Goal: Task Accomplishment & Management: Use online tool/utility

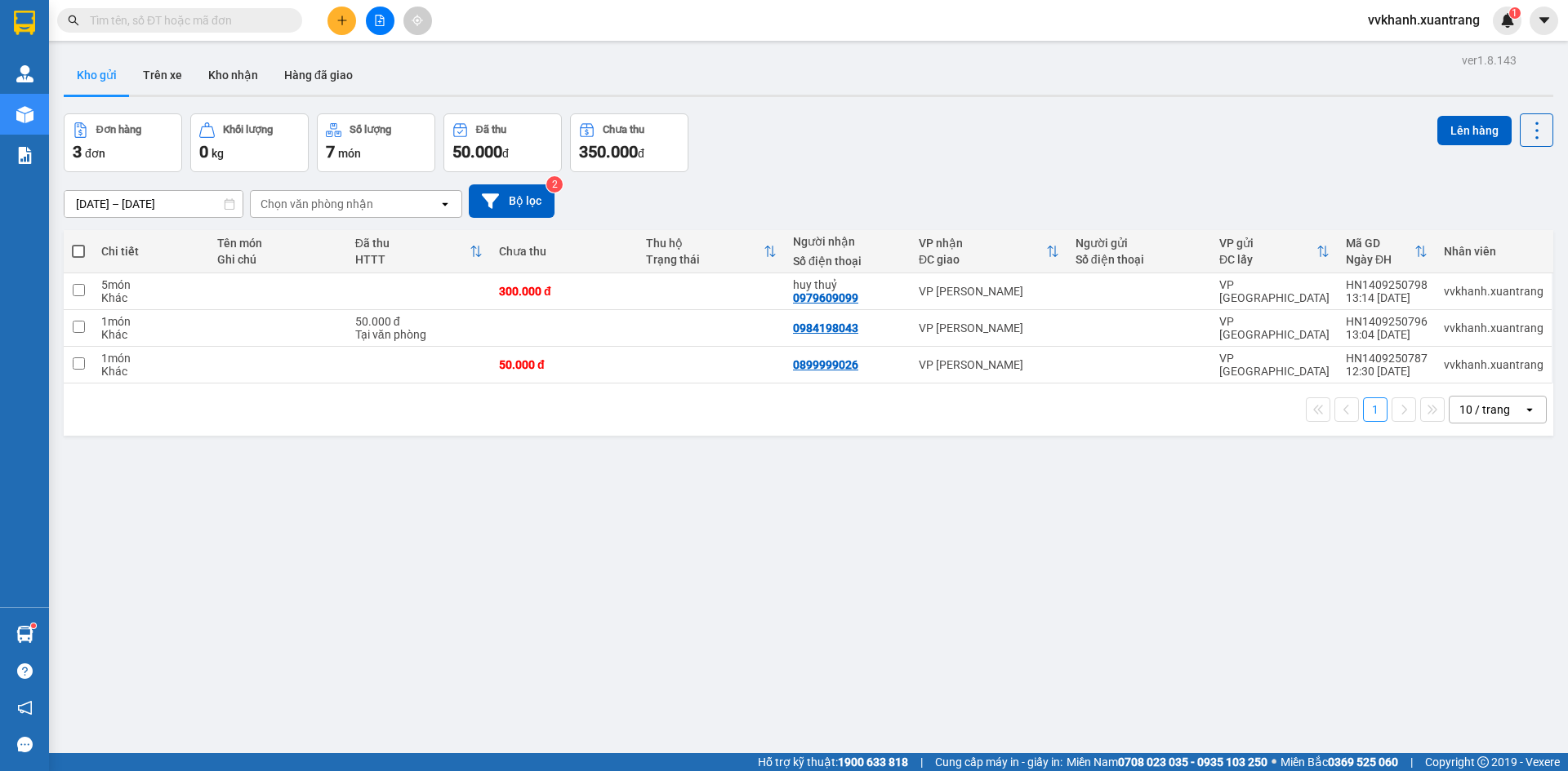
click at [839, 606] on div "ver 1.8.143 Kho gửi Trên xe Kho nhận Hàng đã giao Đơn hàng 3 đơn Khối lượng 0 k…" at bounding box center [809, 435] width 1503 height 771
click at [381, 19] on icon "file-add" at bounding box center [380, 20] width 9 height 11
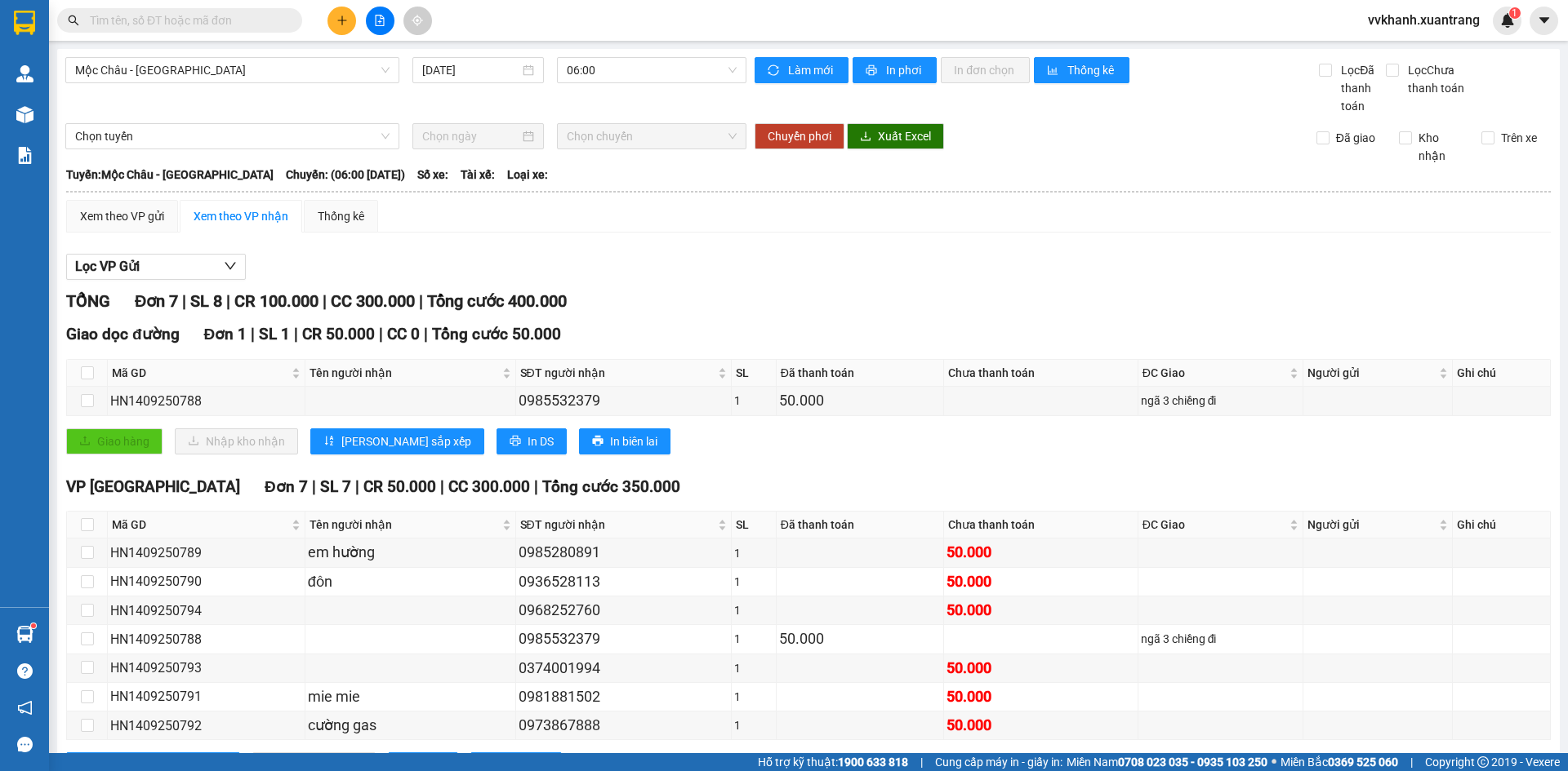
click at [621, 53] on div "Mộc Châu - Mỹ Đình 14/09/2025 06:00 Làm mới In phơi In đơn chọn Thống kê Lọc Đã…" at bounding box center [809, 433] width 1503 height 768
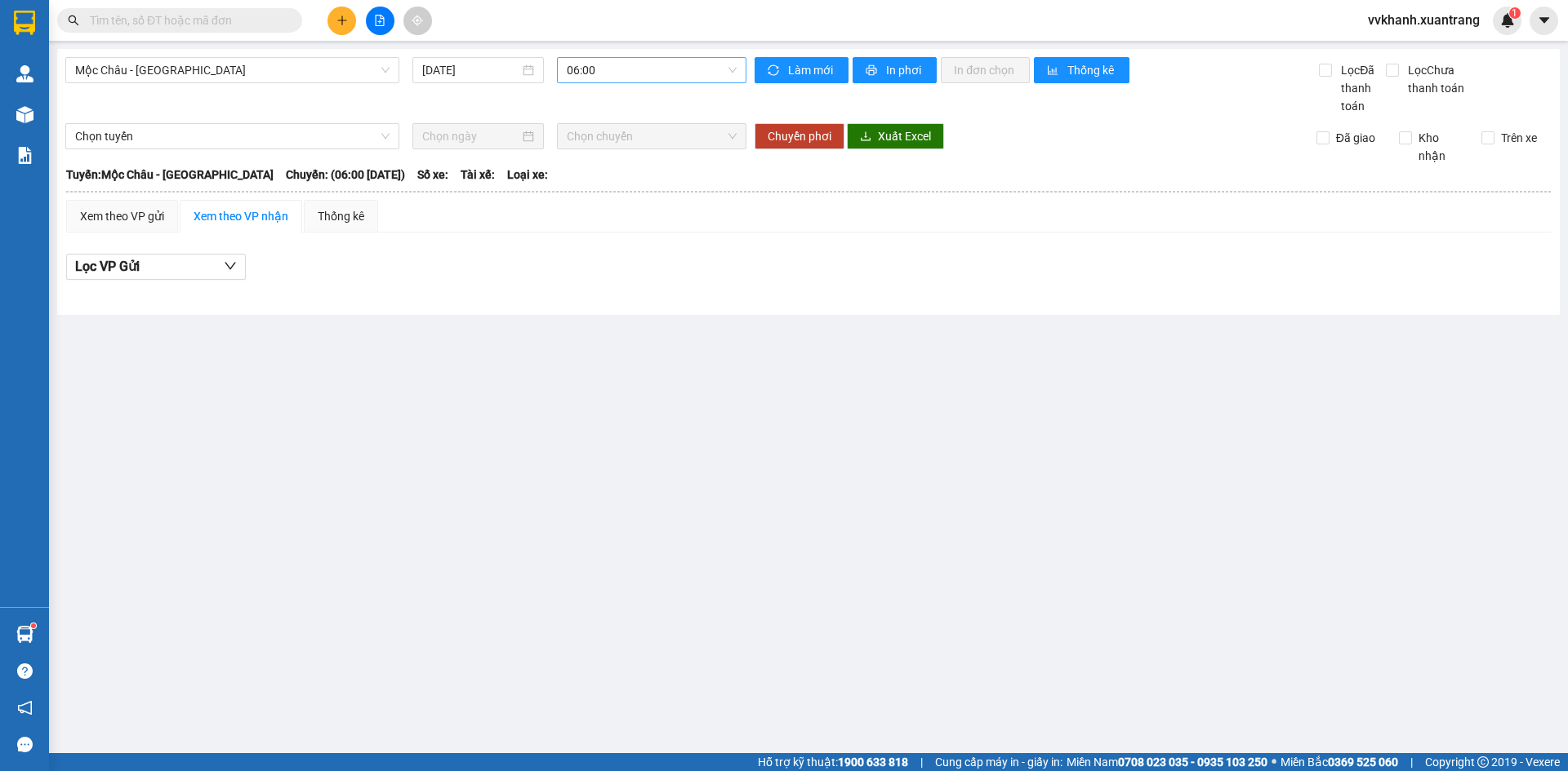
click at [628, 69] on span "06:00" at bounding box center [652, 70] width 170 height 24
click at [608, 150] on div "10:00" at bounding box center [630, 152] width 127 height 18
click at [599, 76] on span "10:00" at bounding box center [652, 70] width 170 height 24
click at [612, 125] on div "09:00" at bounding box center [630, 126] width 127 height 18
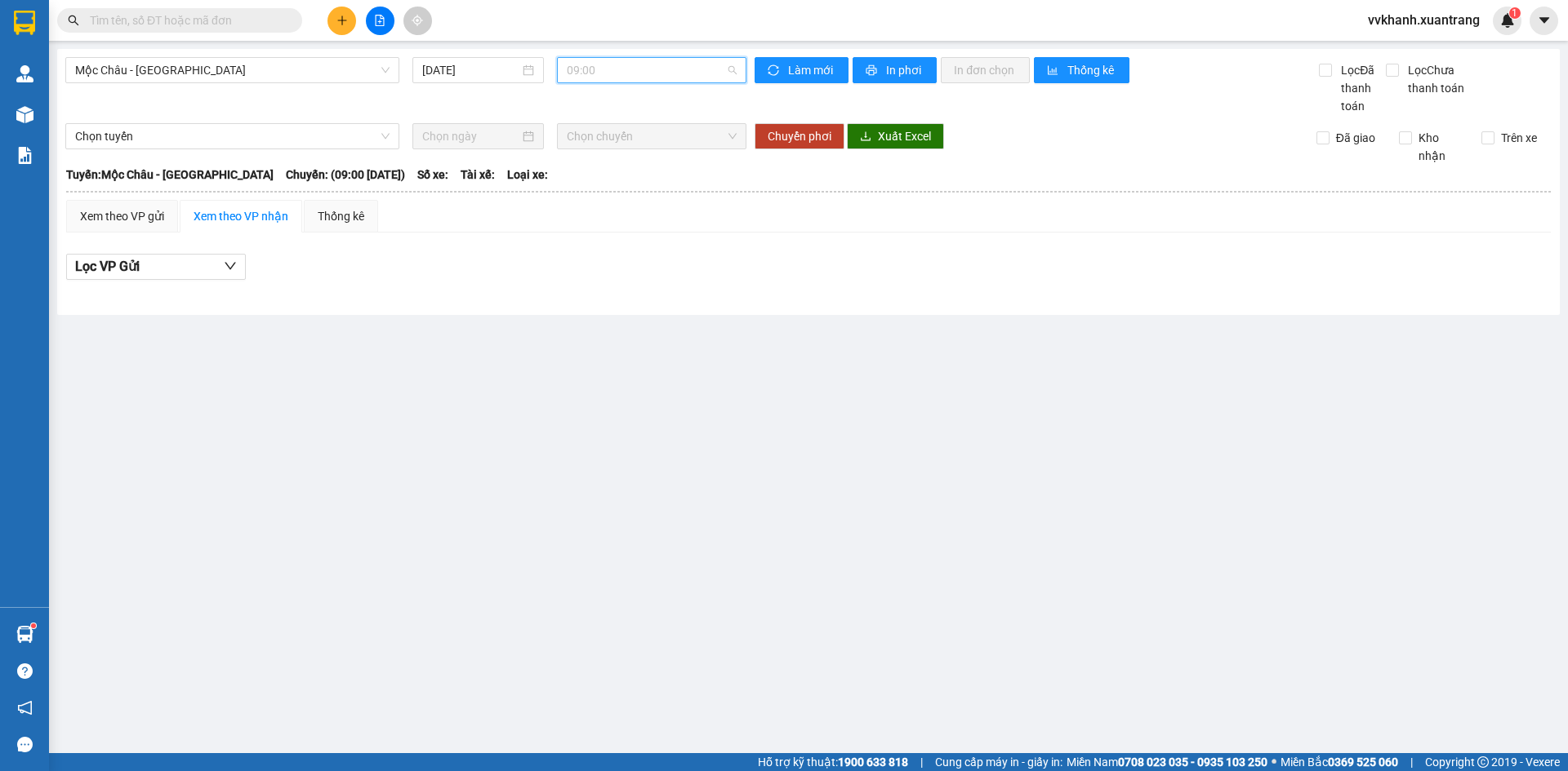
click at [612, 72] on span "09:00" at bounding box center [652, 70] width 170 height 24
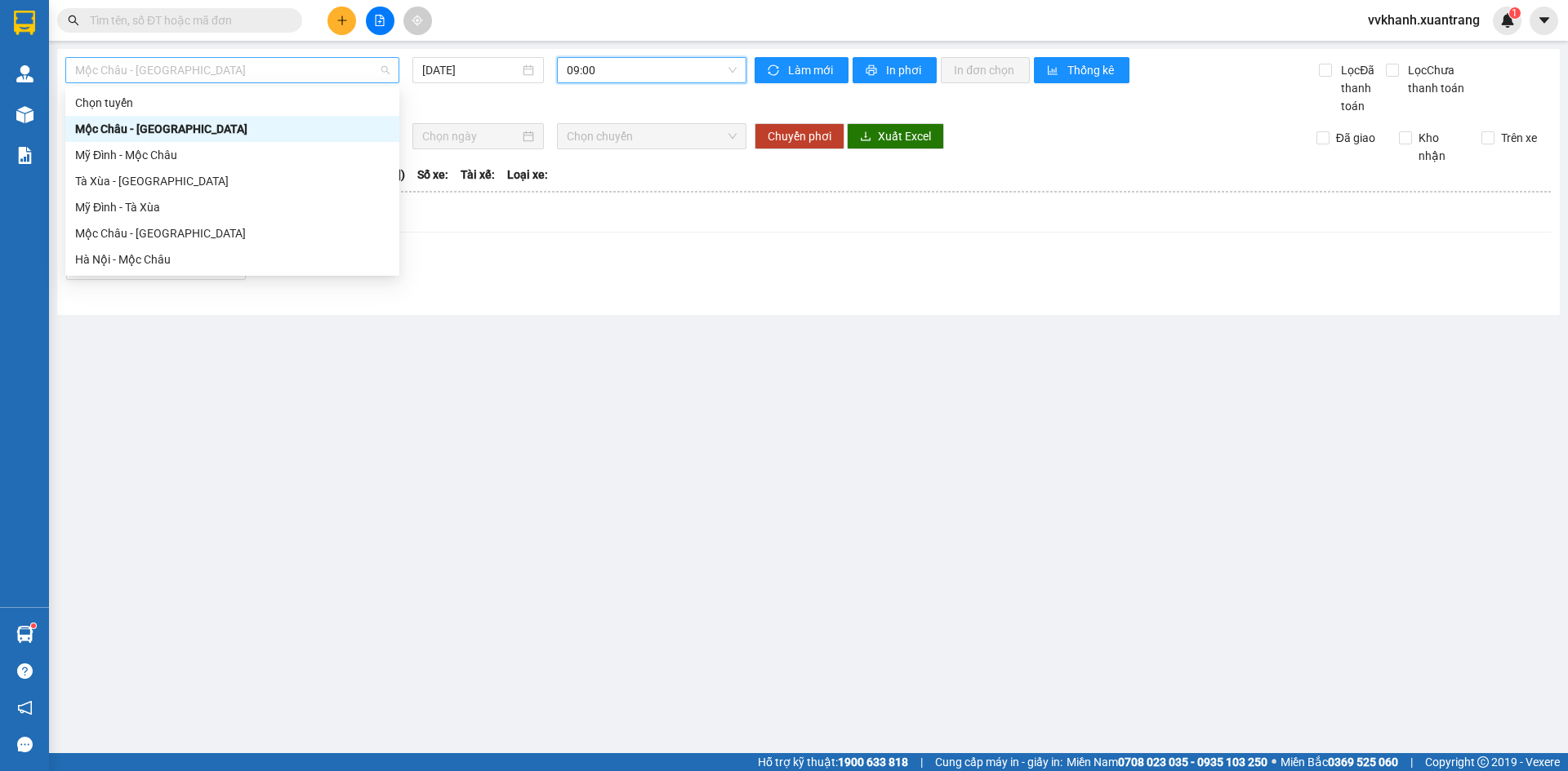
click at [237, 74] on span "Mộc Châu - [GEOGRAPHIC_DATA]" at bounding box center [232, 70] width 315 height 24
click at [195, 230] on div "Mộc Châu - [GEOGRAPHIC_DATA]" at bounding box center [232, 233] width 315 height 18
type input "[DATE]"
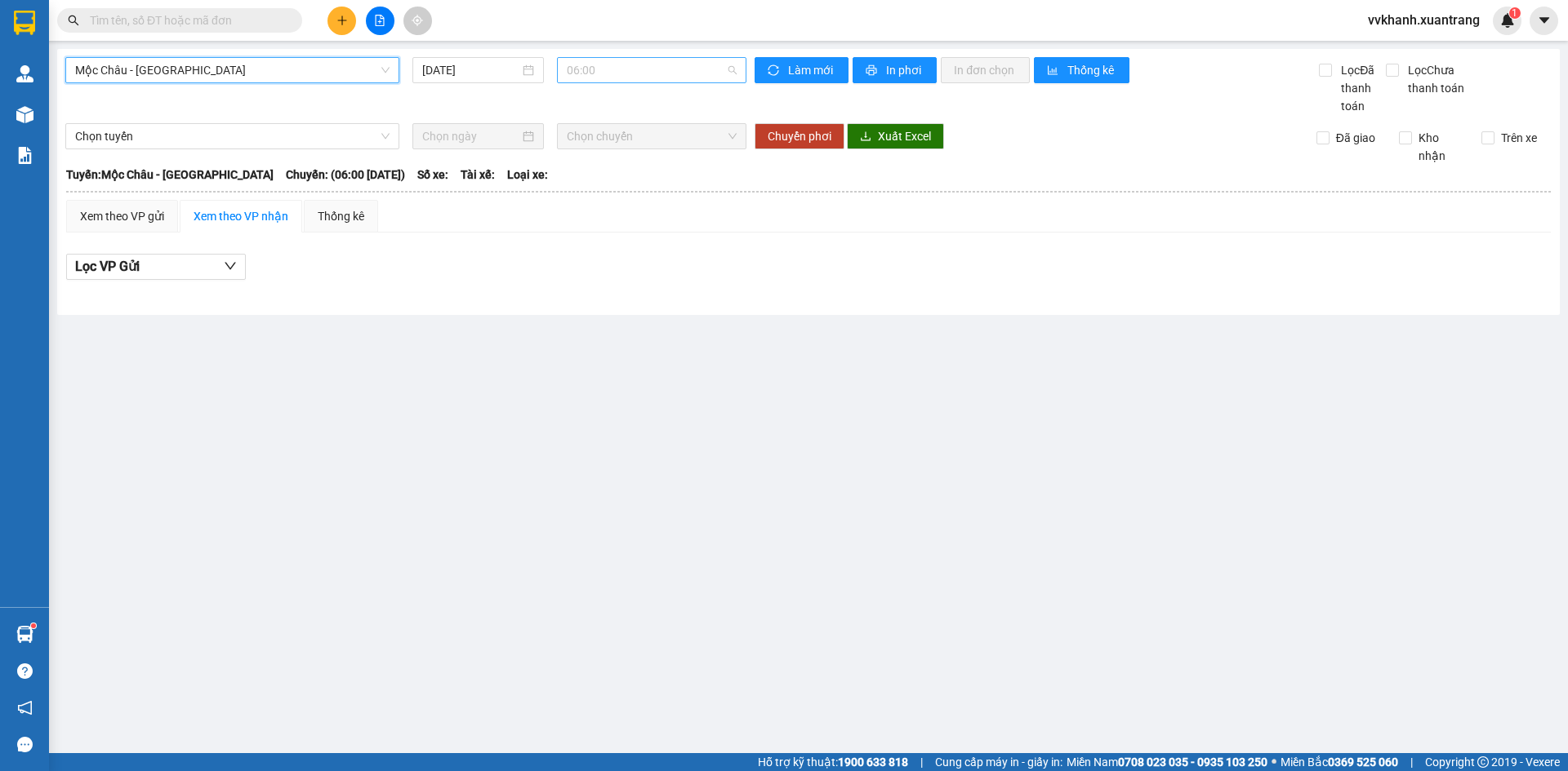
click at [632, 74] on span "06:00" at bounding box center [652, 70] width 170 height 24
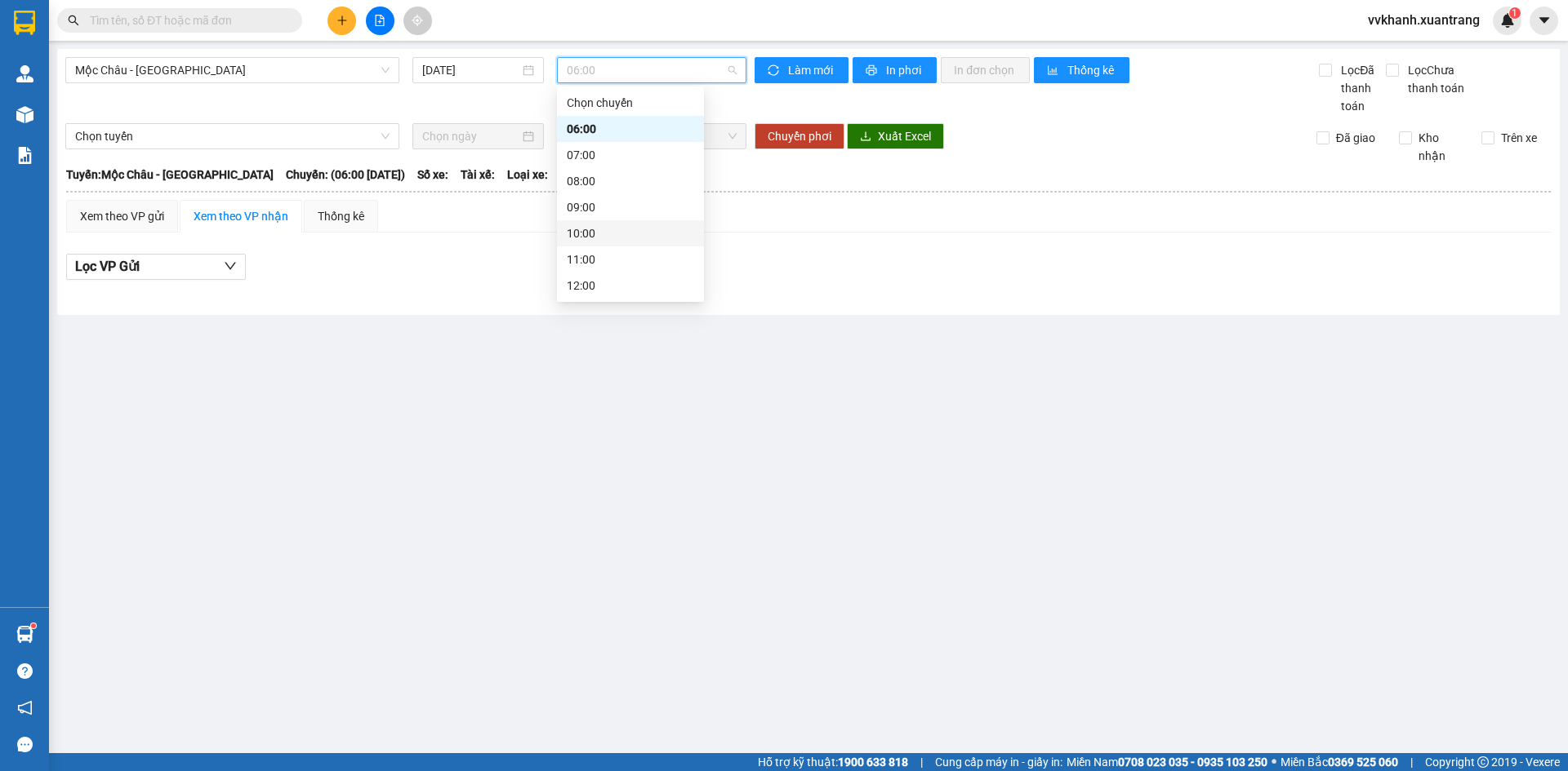
click at [612, 228] on div "10:00" at bounding box center [630, 233] width 127 height 18
click at [594, 68] on span "10:00" at bounding box center [652, 70] width 170 height 24
click at [591, 249] on div "11:00" at bounding box center [631, 260] width 147 height 26
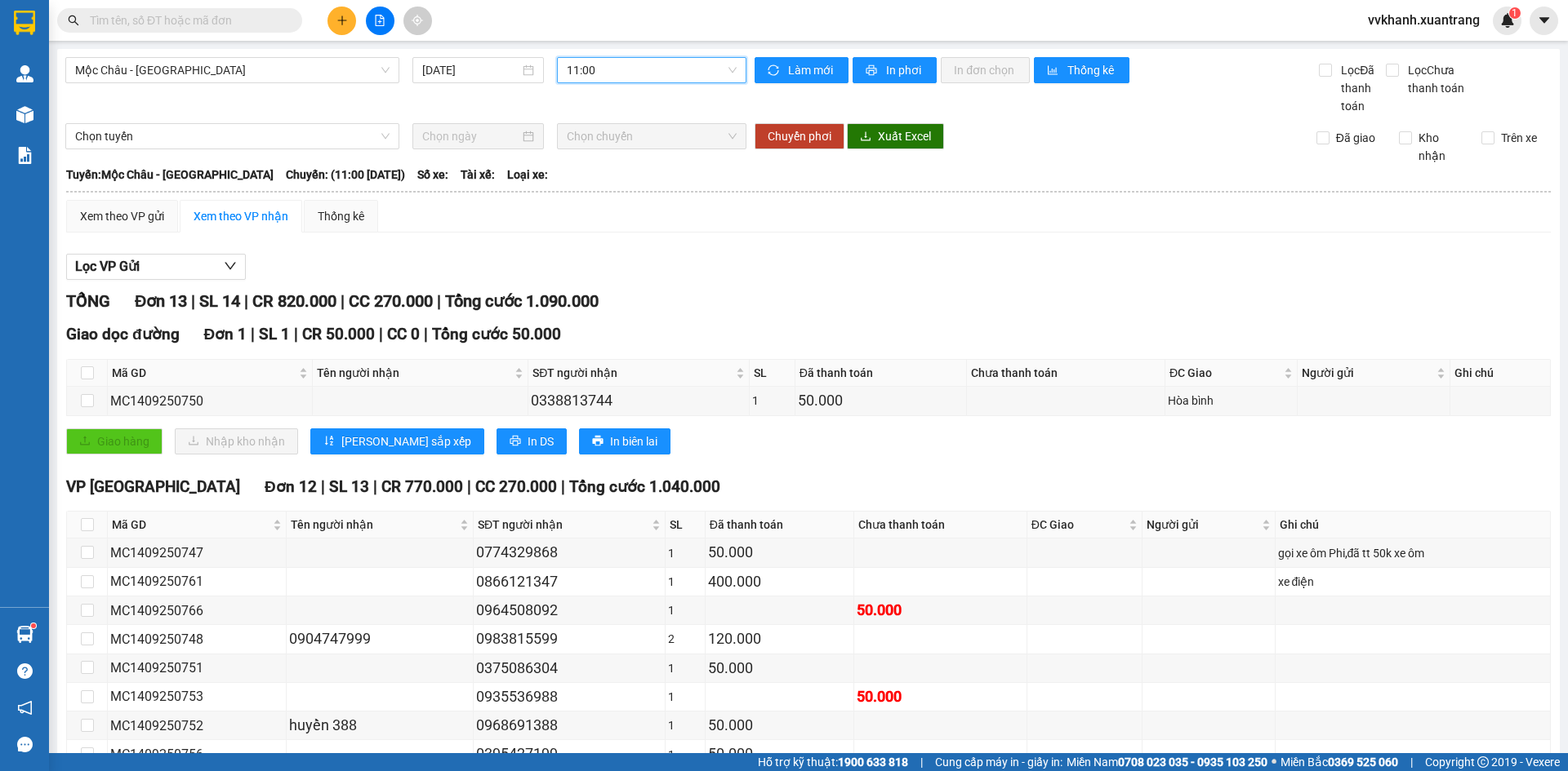
click at [596, 72] on span "11:00" at bounding box center [652, 70] width 170 height 24
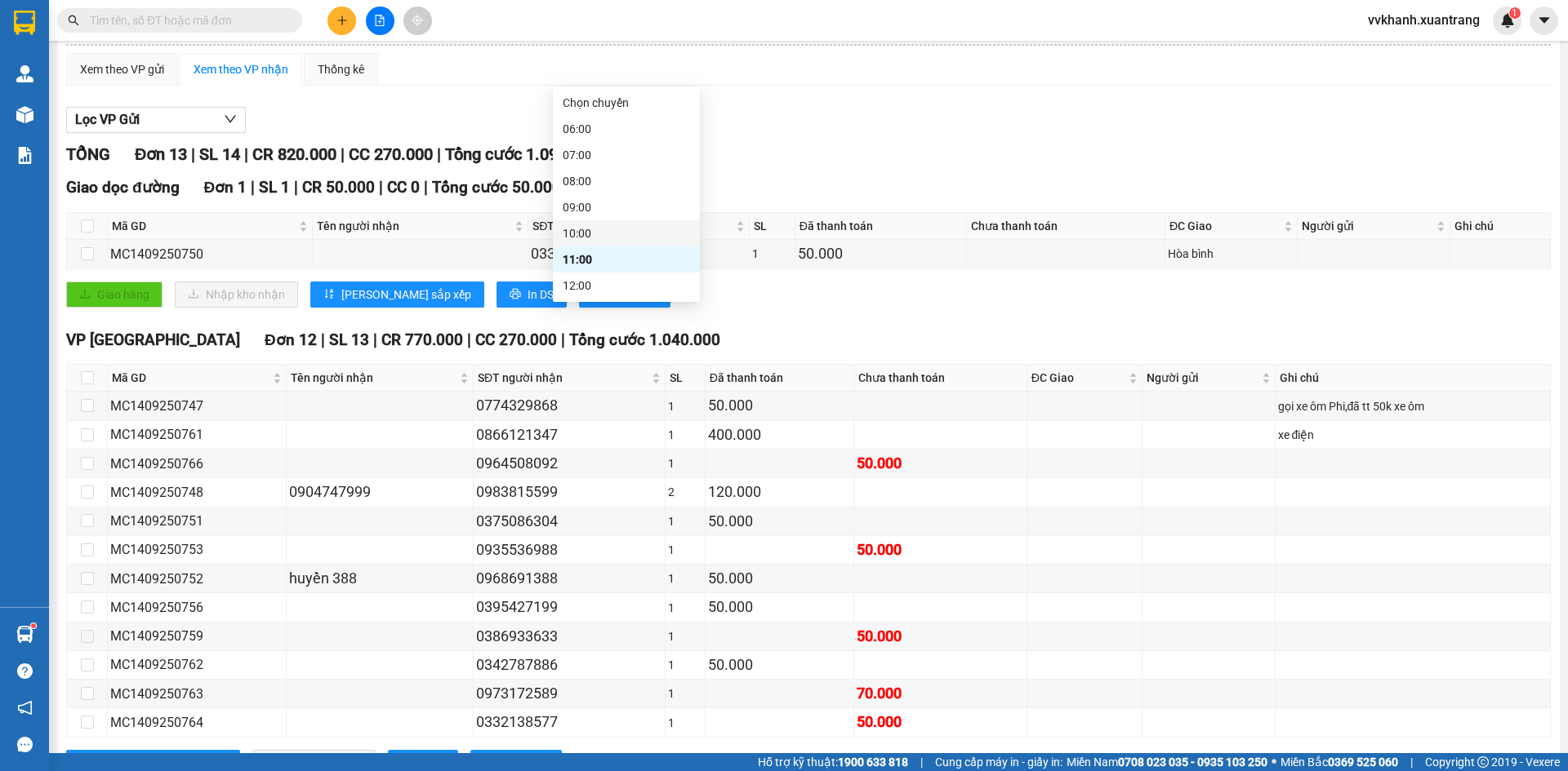
scroll to position [163, 0]
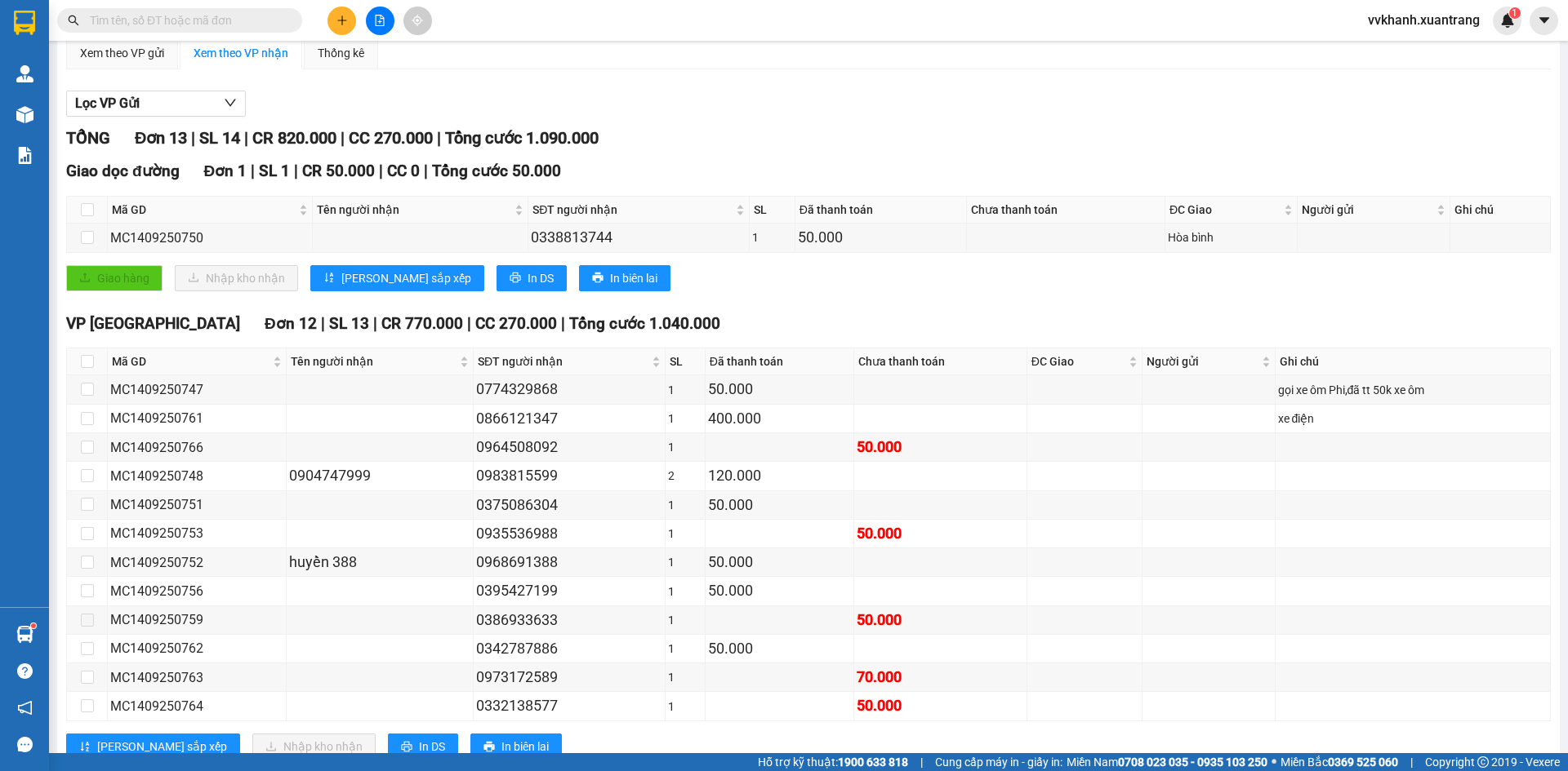
click at [856, 309] on div "TỔNG Đơn 13 | SL 14 | CR 820.000 | CC 270.000 | Tổng cước 1.090.000 Giao dọc đư…" at bounding box center [808, 453] width 1485 height 655
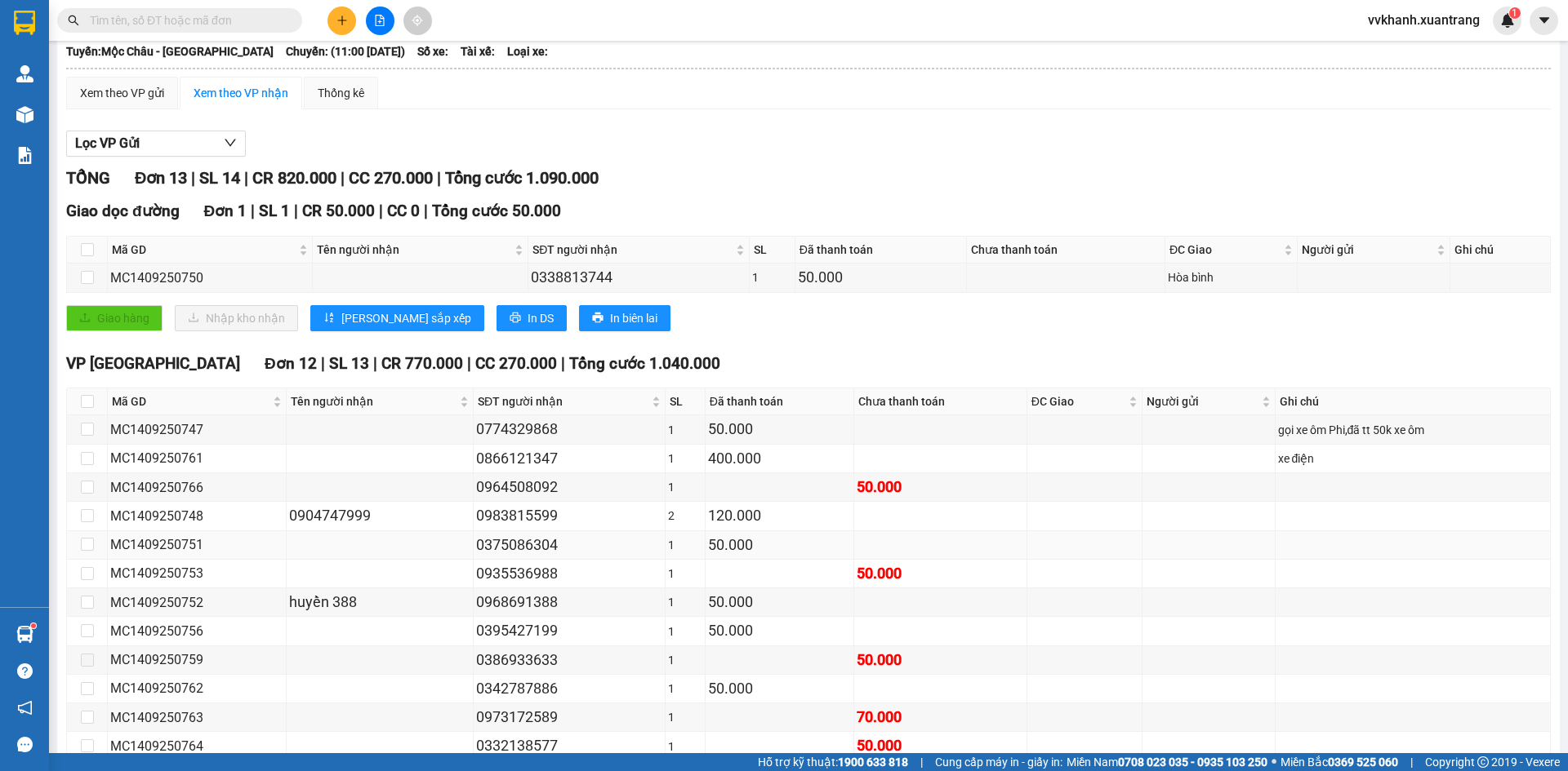
scroll to position [0, 0]
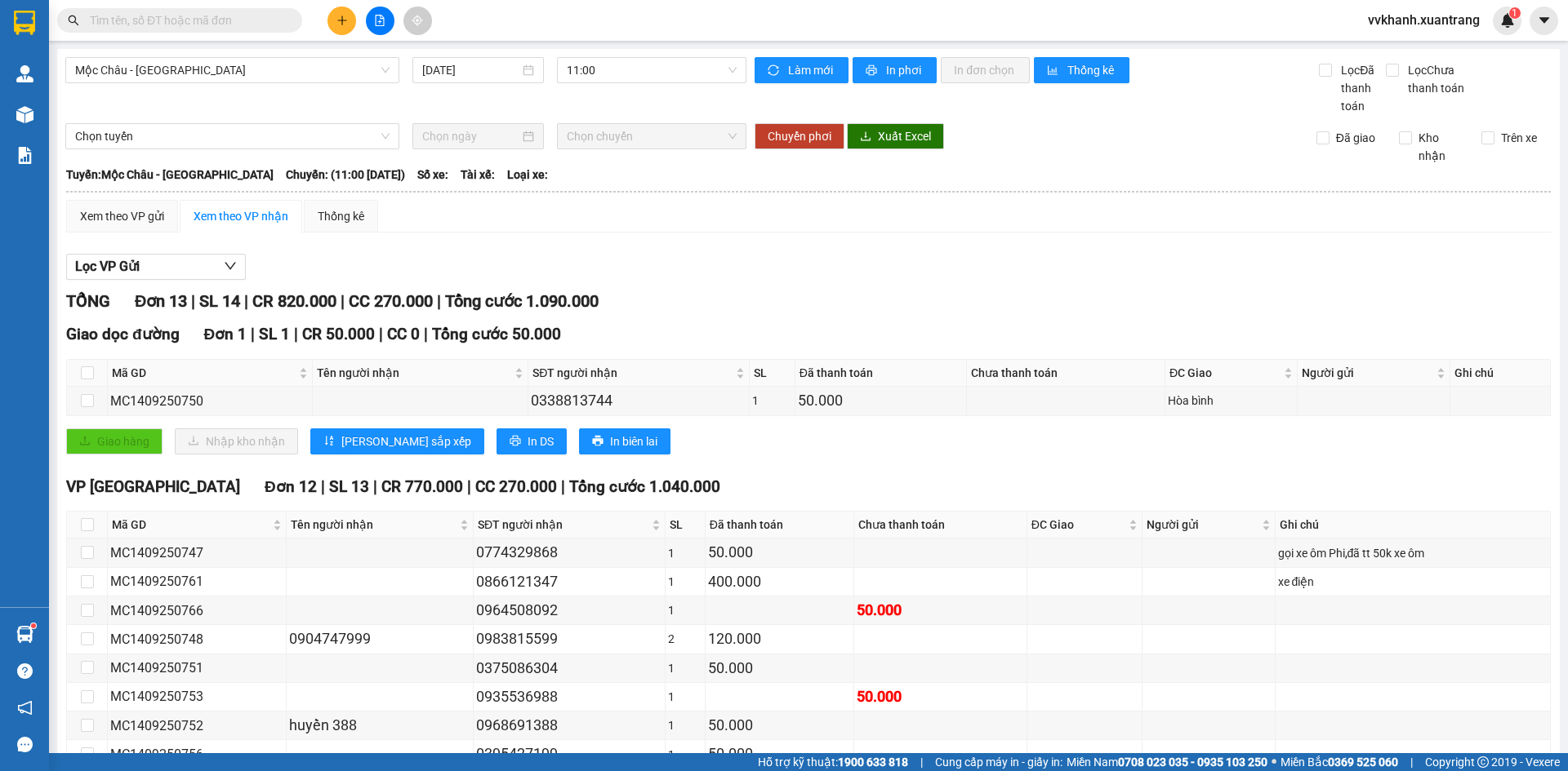
click at [215, 25] on input "text" at bounding box center [186, 20] width 192 height 18
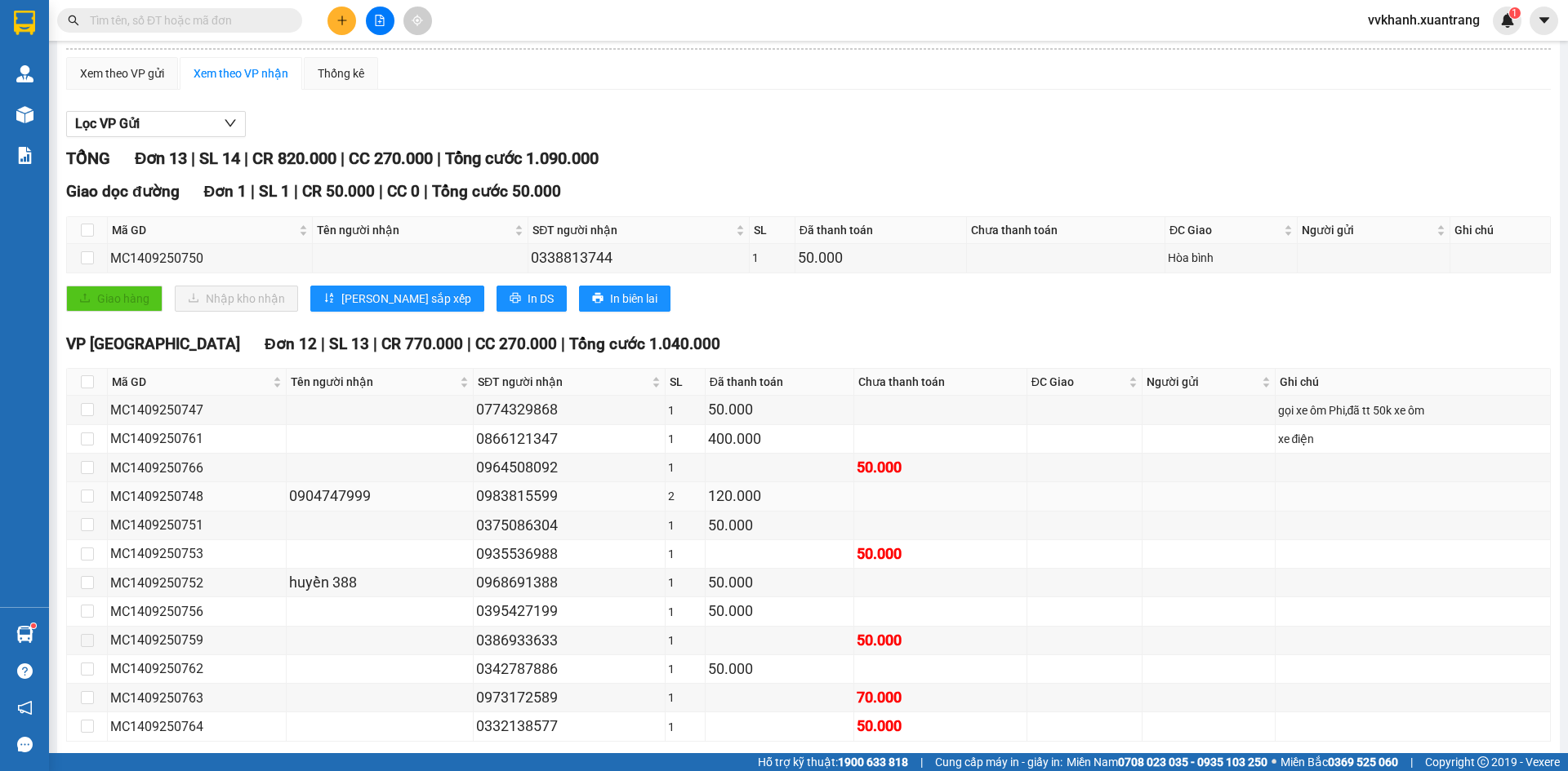
scroll to position [216, 0]
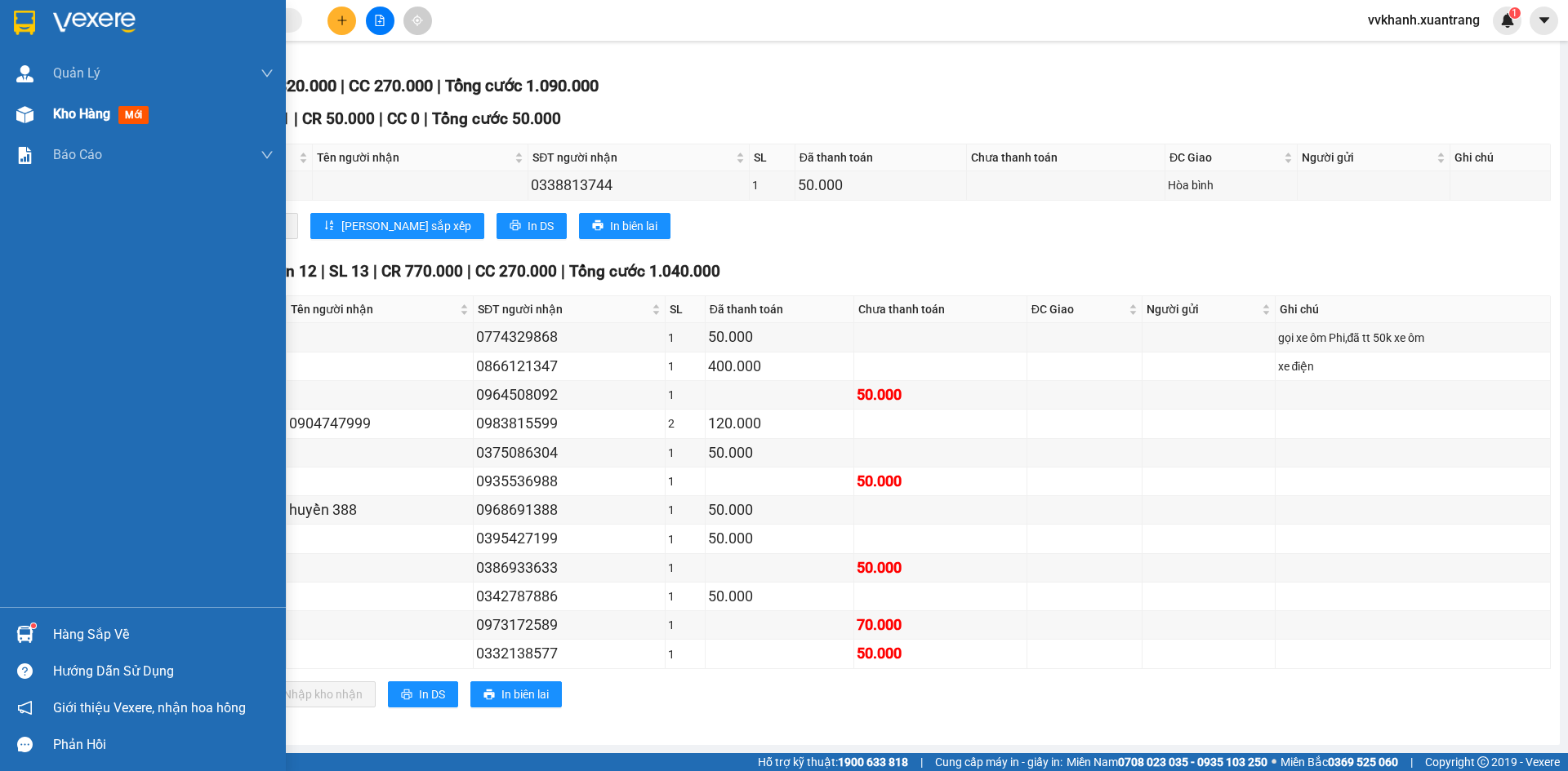
click at [36, 116] on div at bounding box center [24, 114] width 29 height 29
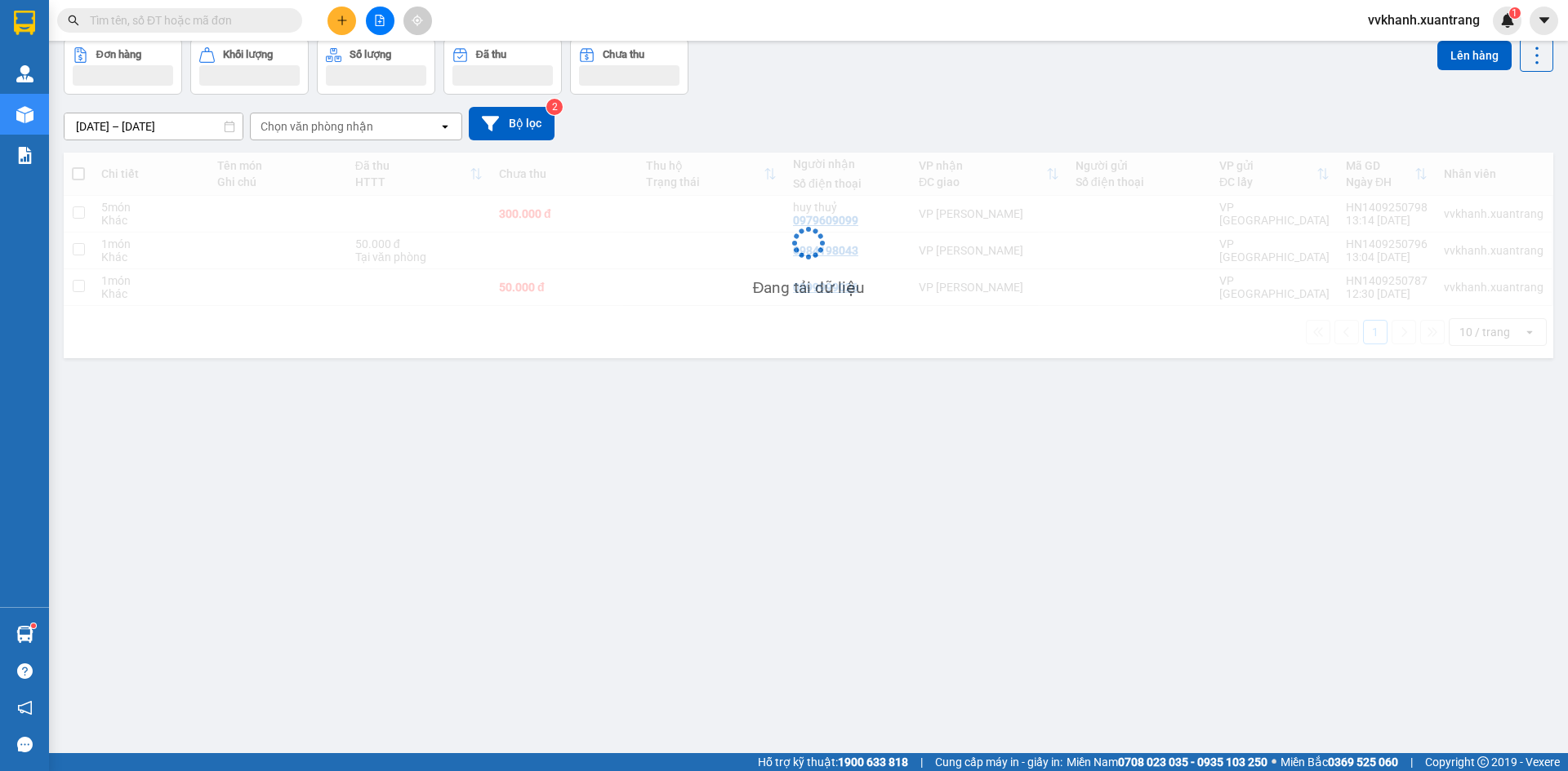
scroll to position [75, 0]
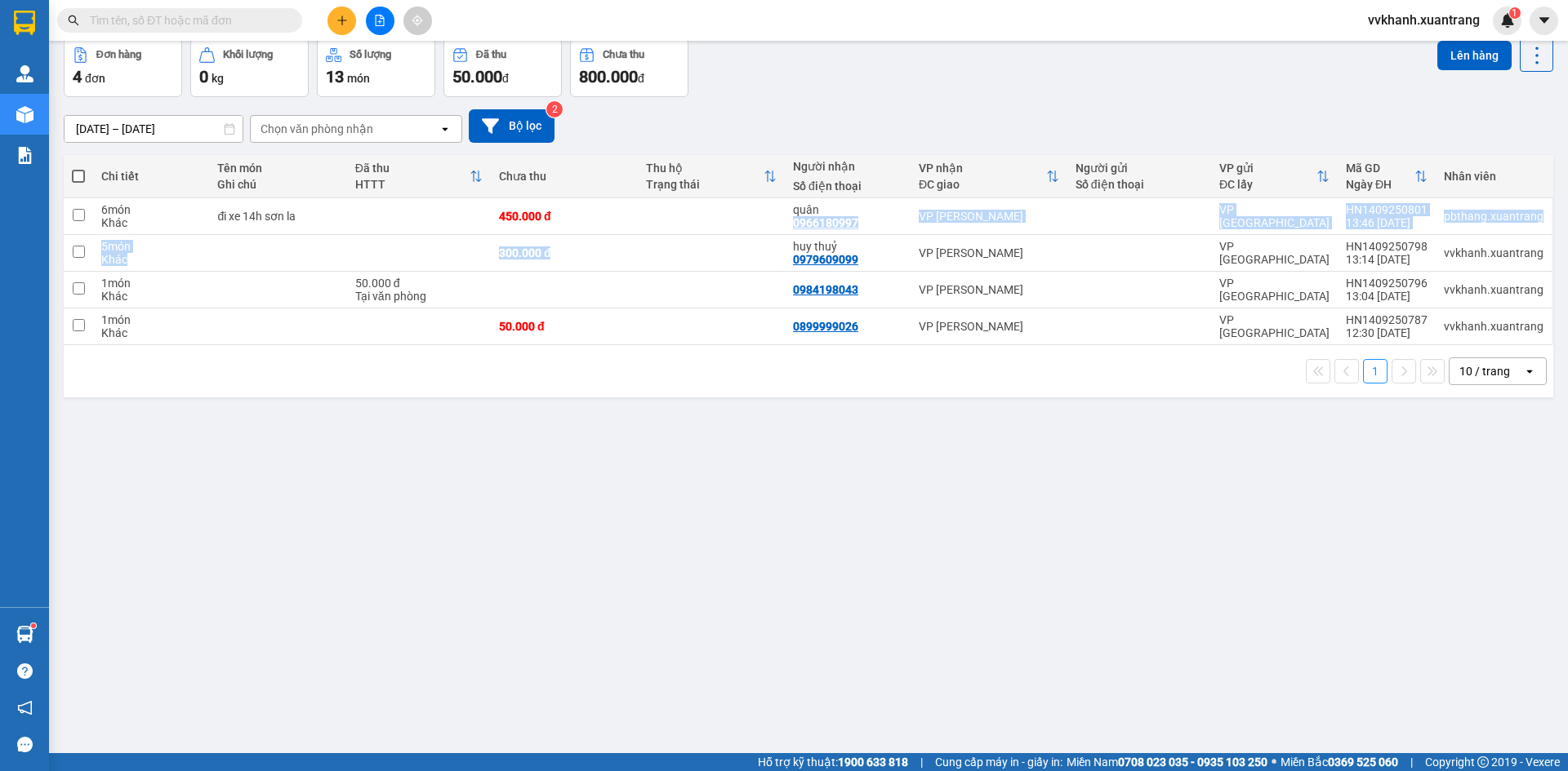
click at [184, 308] on tbody "6 món Khác đi xe 14h sơn la 450.000 đ quân 0966180997 VP MỘC CHÂU VP HÀ NỘI HN1…" at bounding box center [808, 272] width 1490 height 147
click at [341, 15] on icon "plus" at bounding box center [342, 20] width 11 height 11
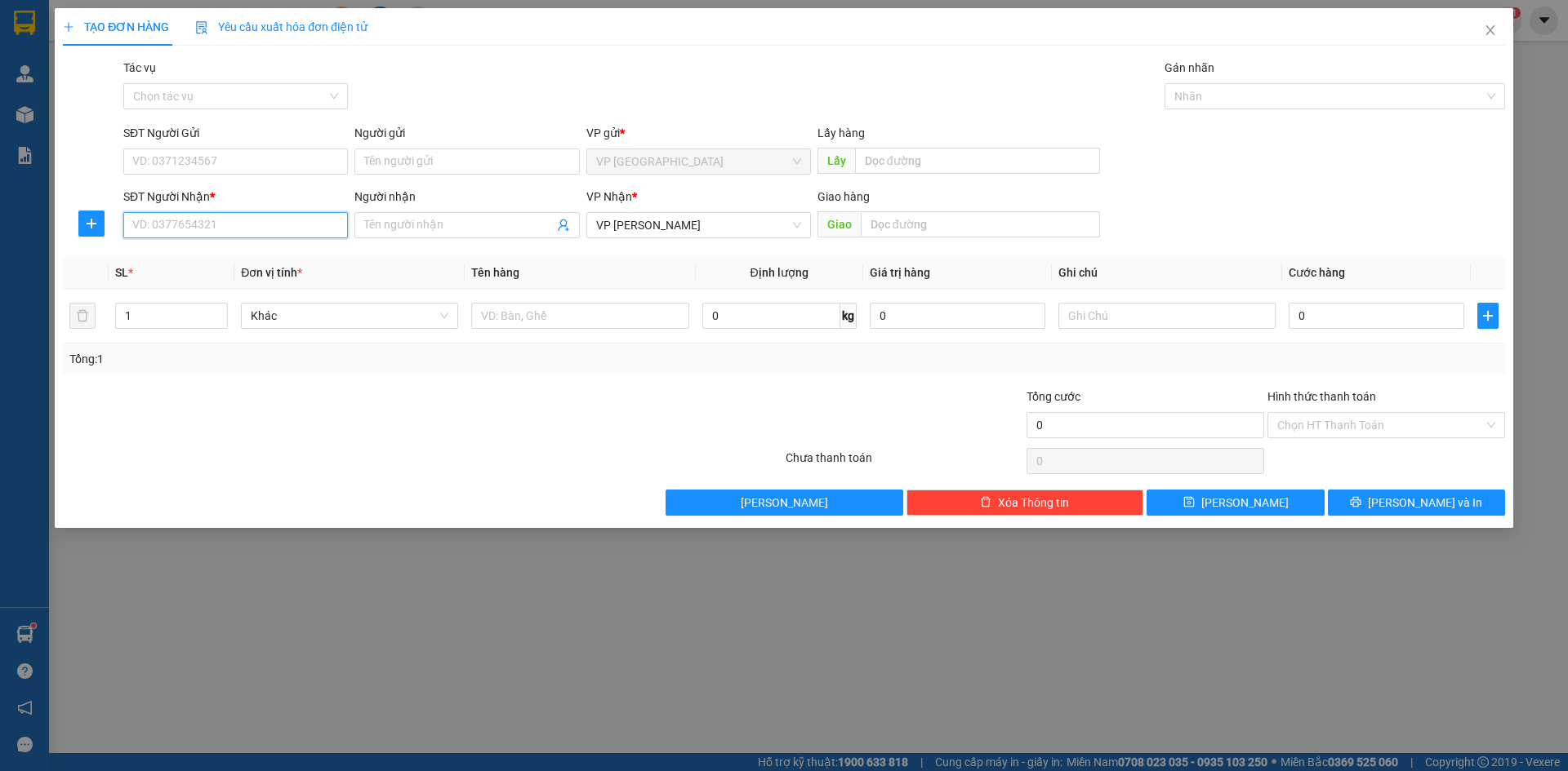
click at [201, 219] on input "SĐT Người Nhận *" at bounding box center [235, 225] width 224 height 26
click at [242, 251] on div "0919831586 - bs ngô thảo" at bounding box center [236, 257] width 205 height 18
type input "0919831586"
type input "bs [PERSON_NAME]"
type input "0919831586"
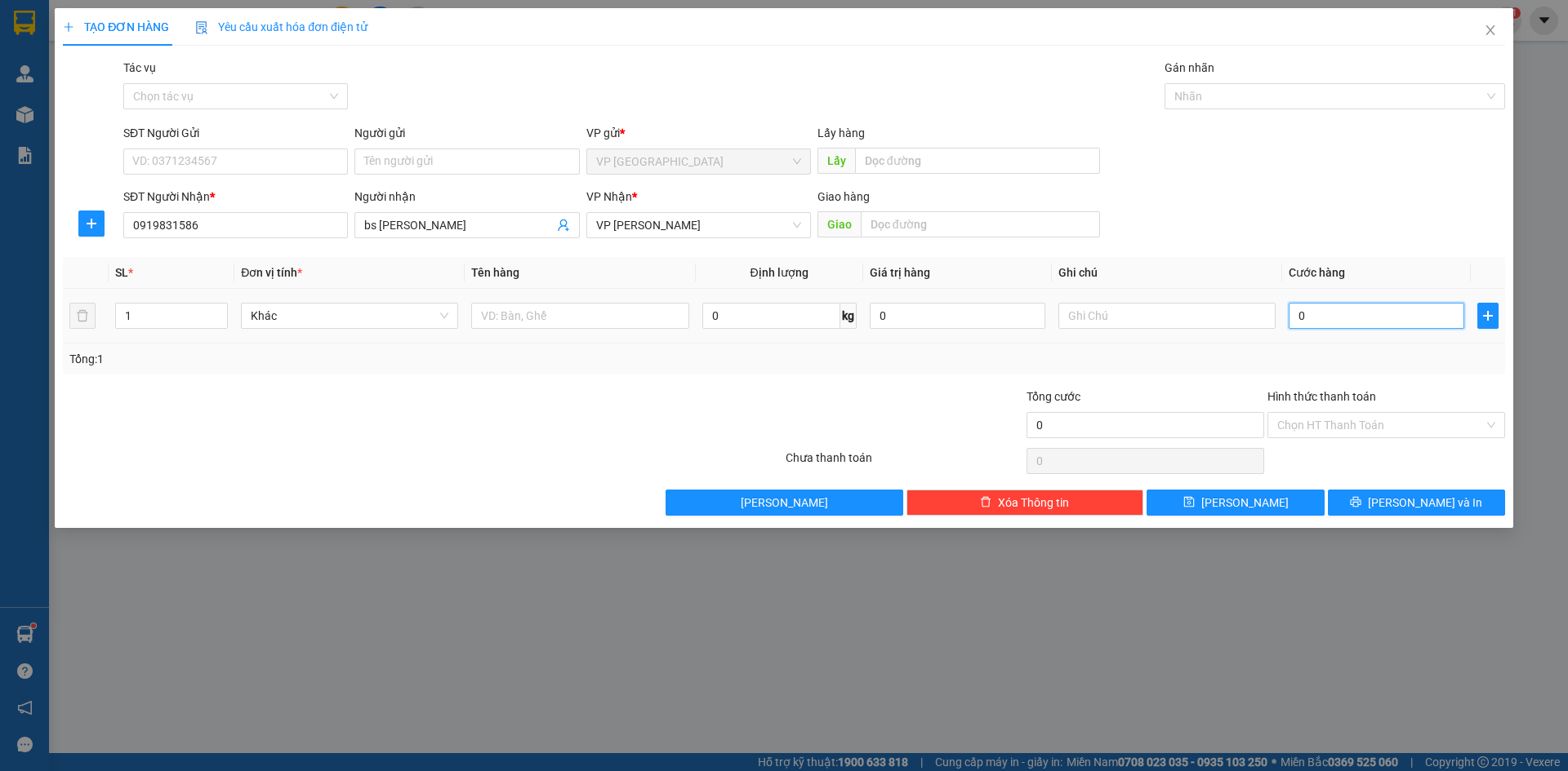
click at [1323, 321] on input "0" at bounding box center [1376, 316] width 176 height 26
type input "5"
type input "50"
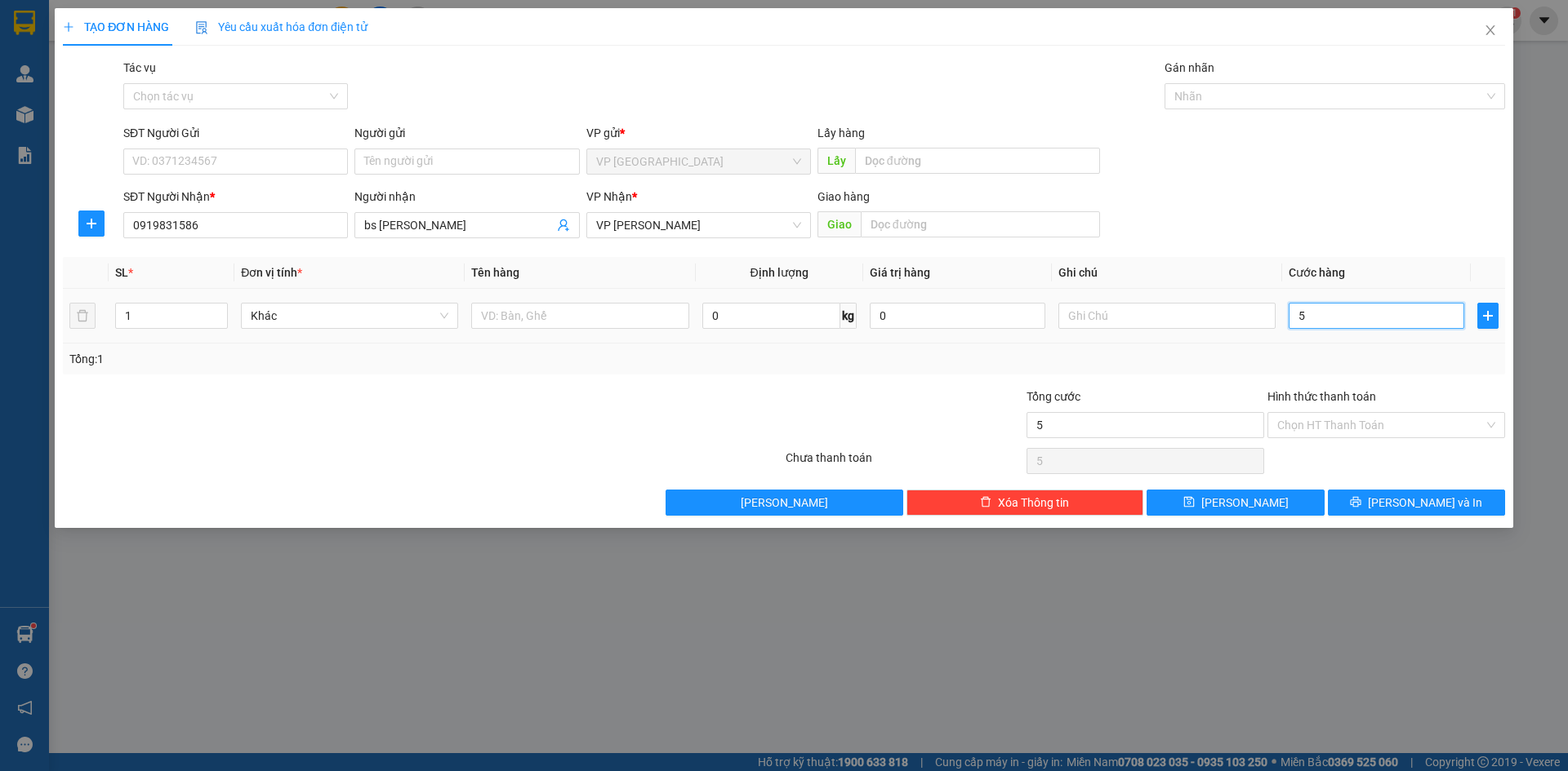
type input "50"
type input "50.000"
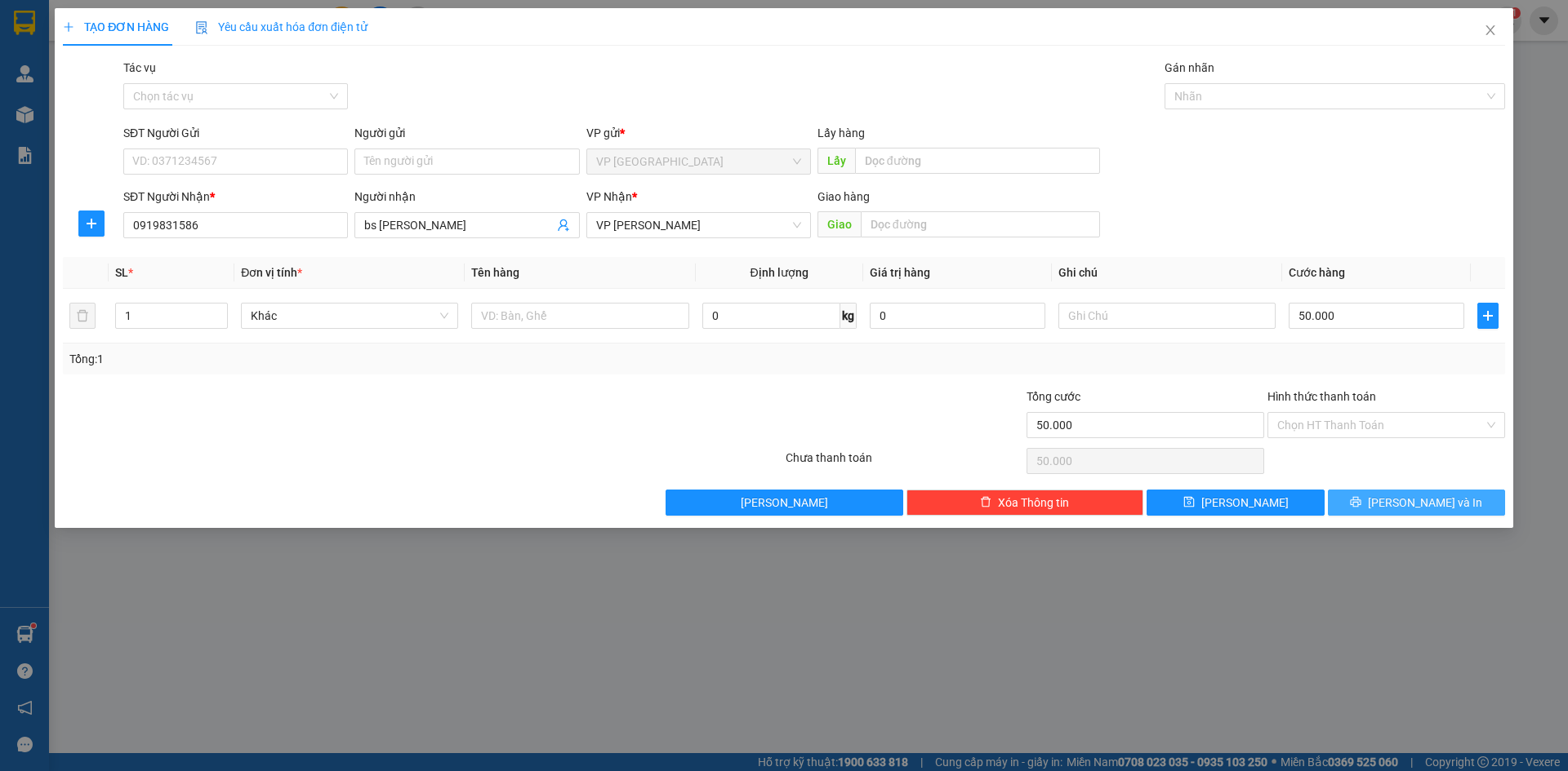
click at [1380, 513] on button "Lưu và In" at bounding box center [1416, 502] width 177 height 26
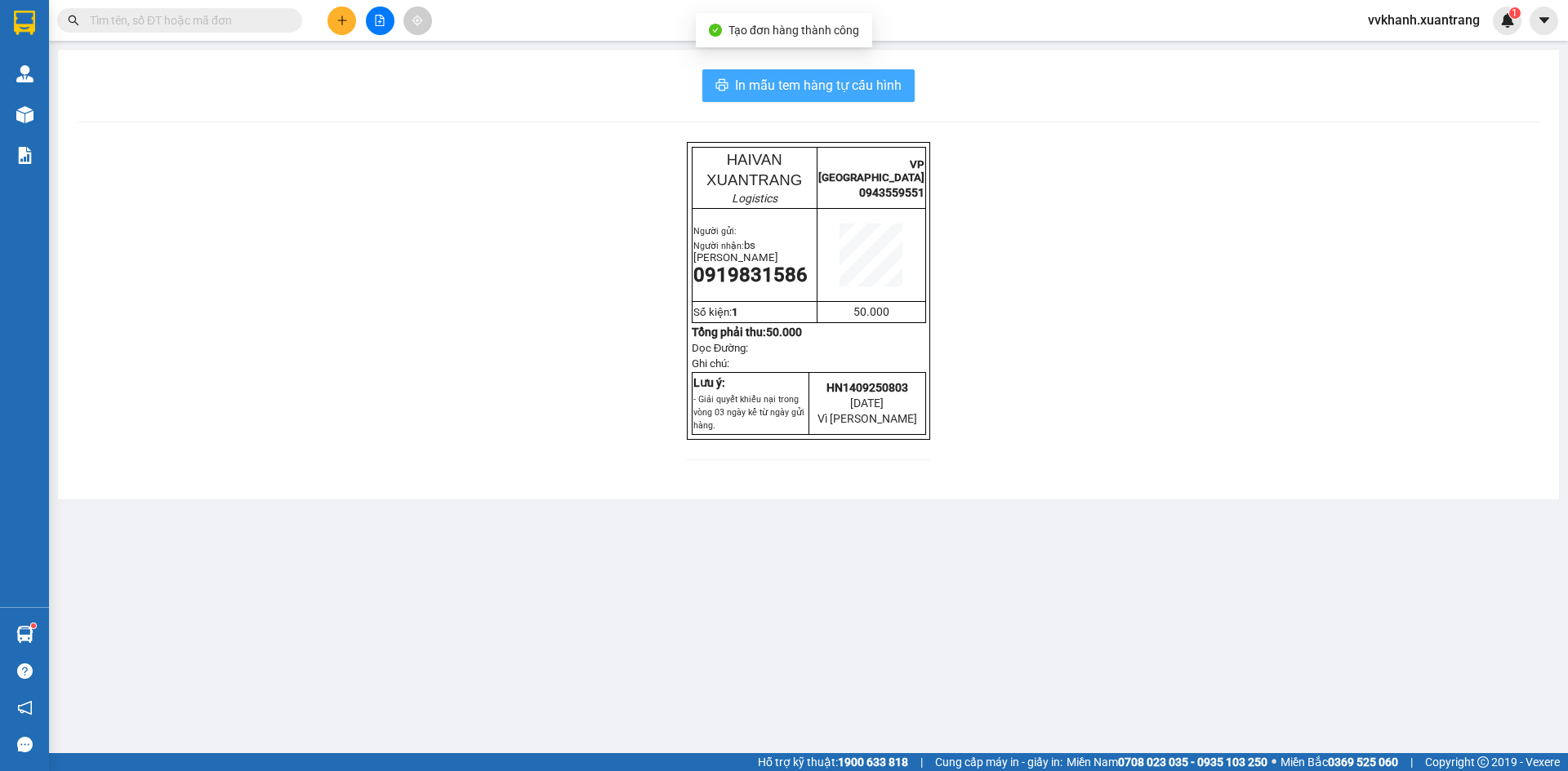
click at [797, 86] on span "In mẫu tem hàng tự cấu hình" at bounding box center [818, 86] width 166 height 21
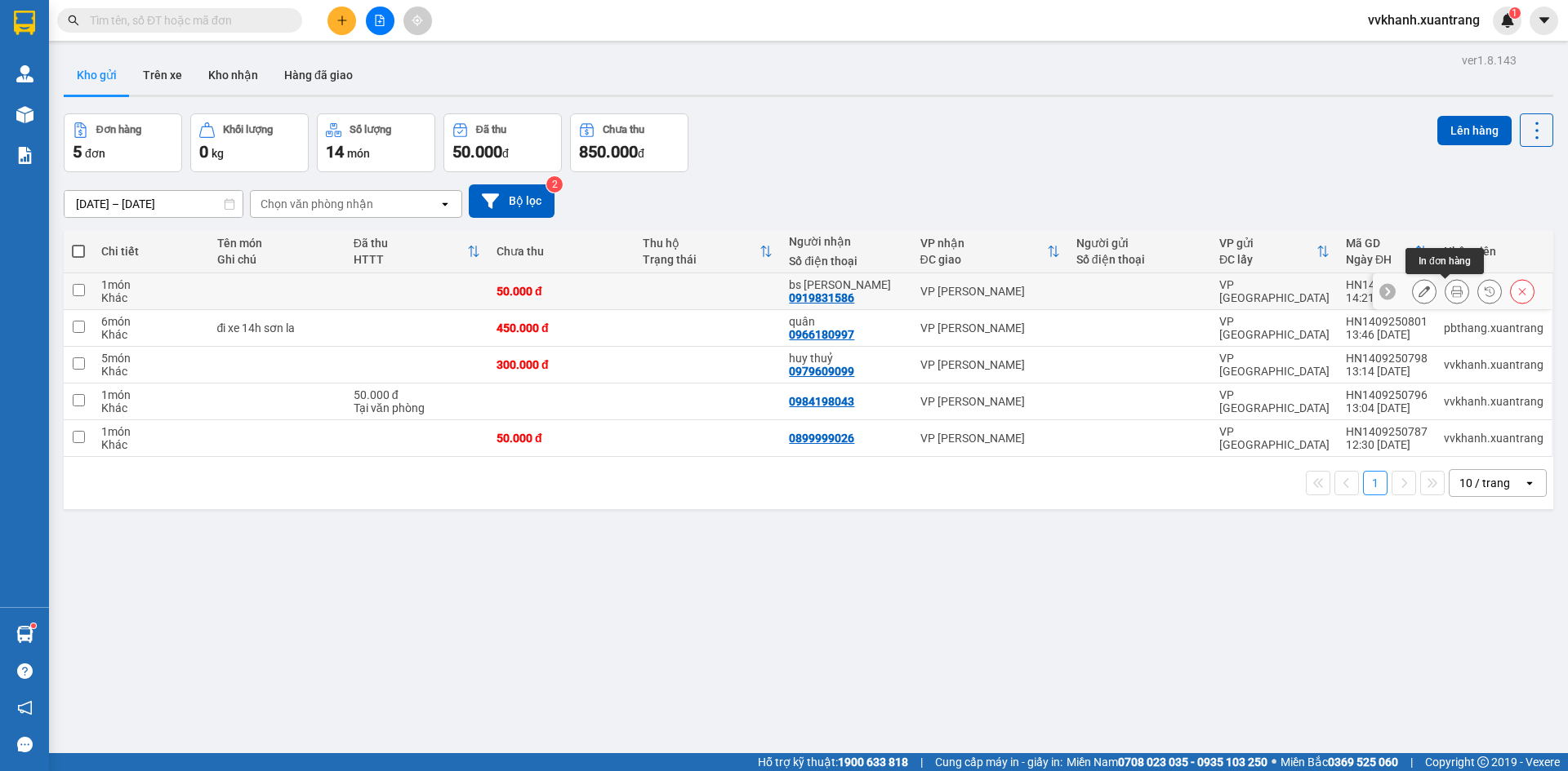
click at [1451, 294] on icon at bounding box center [1456, 291] width 11 height 11
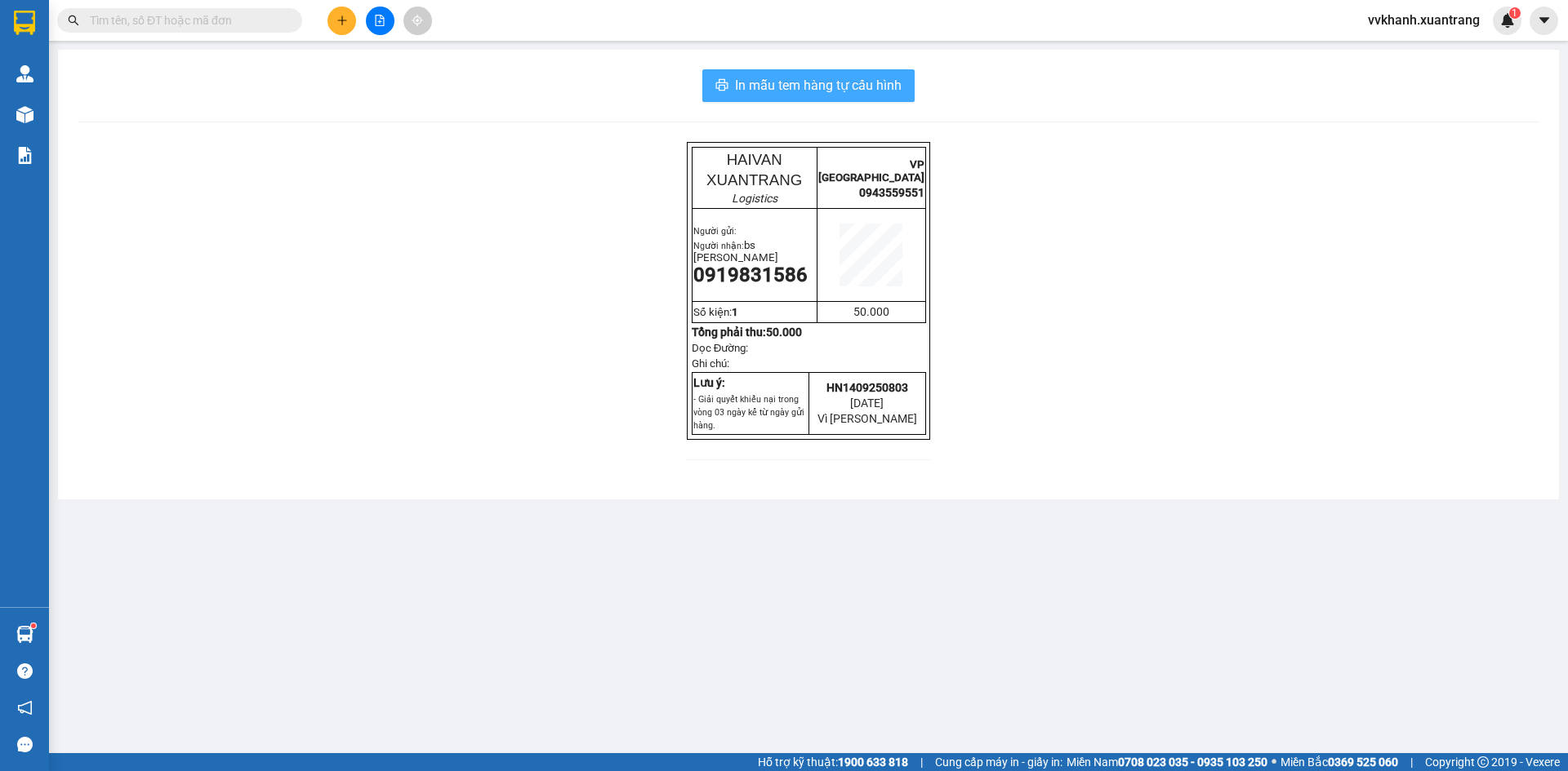
click at [772, 81] on span "In mẫu tem hàng tự cấu hình" at bounding box center [818, 86] width 166 height 21
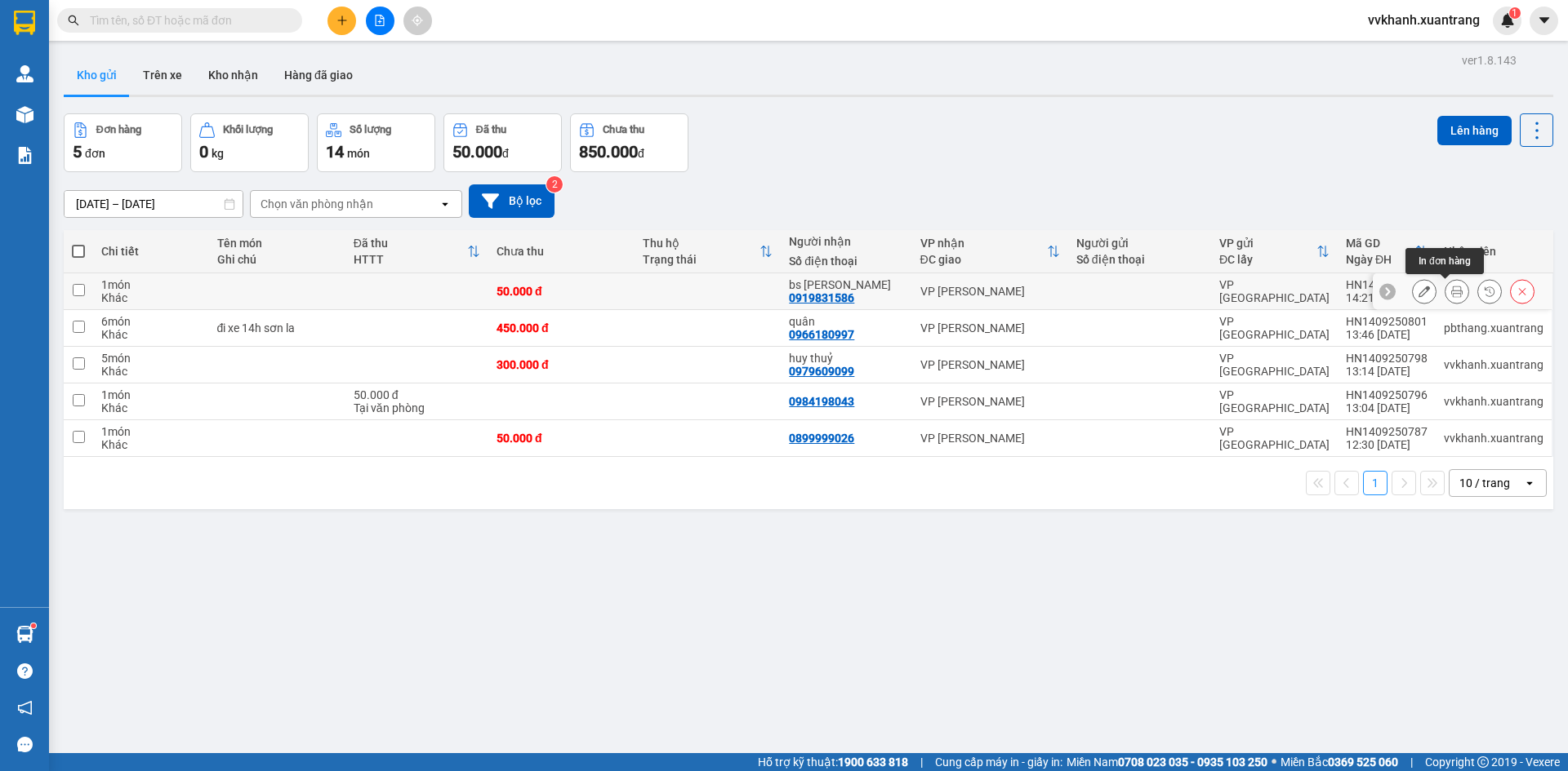
click at [1451, 295] on icon at bounding box center [1456, 291] width 11 height 11
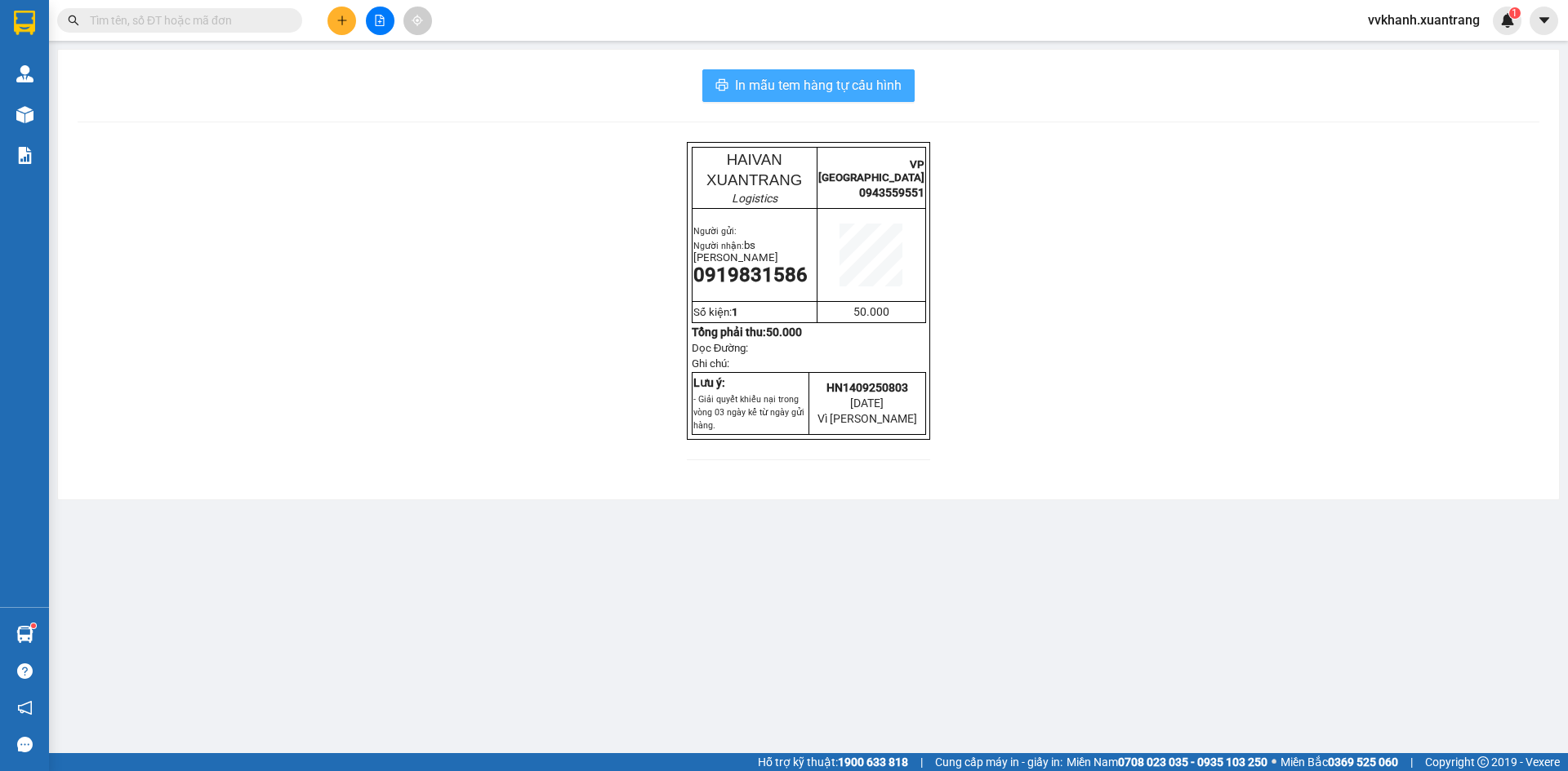
click at [835, 84] on span "In mẫu tem hàng tự cấu hình" at bounding box center [818, 86] width 166 height 21
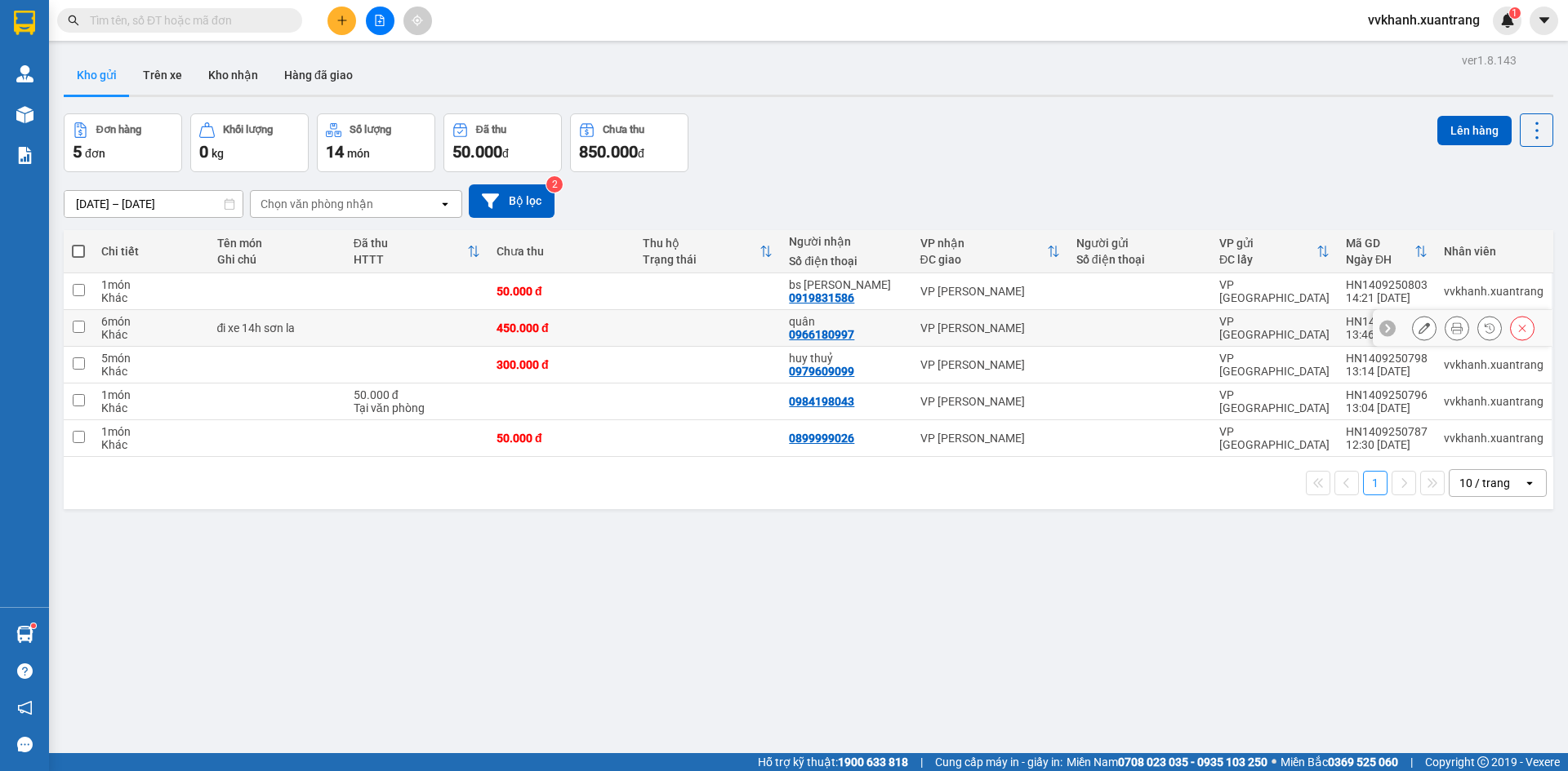
drag, startPoint x: 433, startPoint y: 324, endPoint x: 418, endPoint y: 349, distance: 29.2
click at [433, 325] on td at bounding box center [417, 328] width 143 height 36
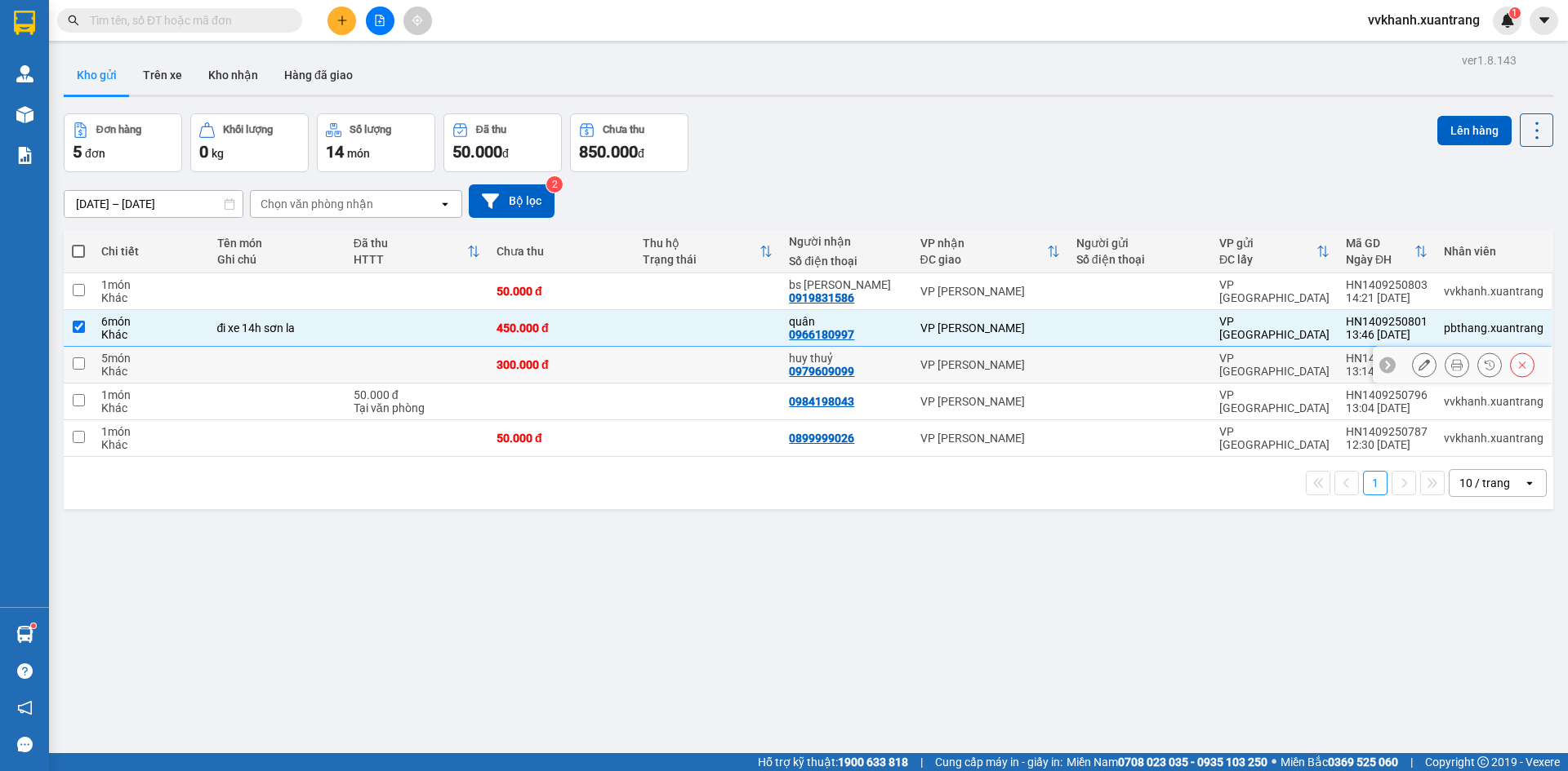
click at [417, 350] on td at bounding box center [417, 365] width 143 height 36
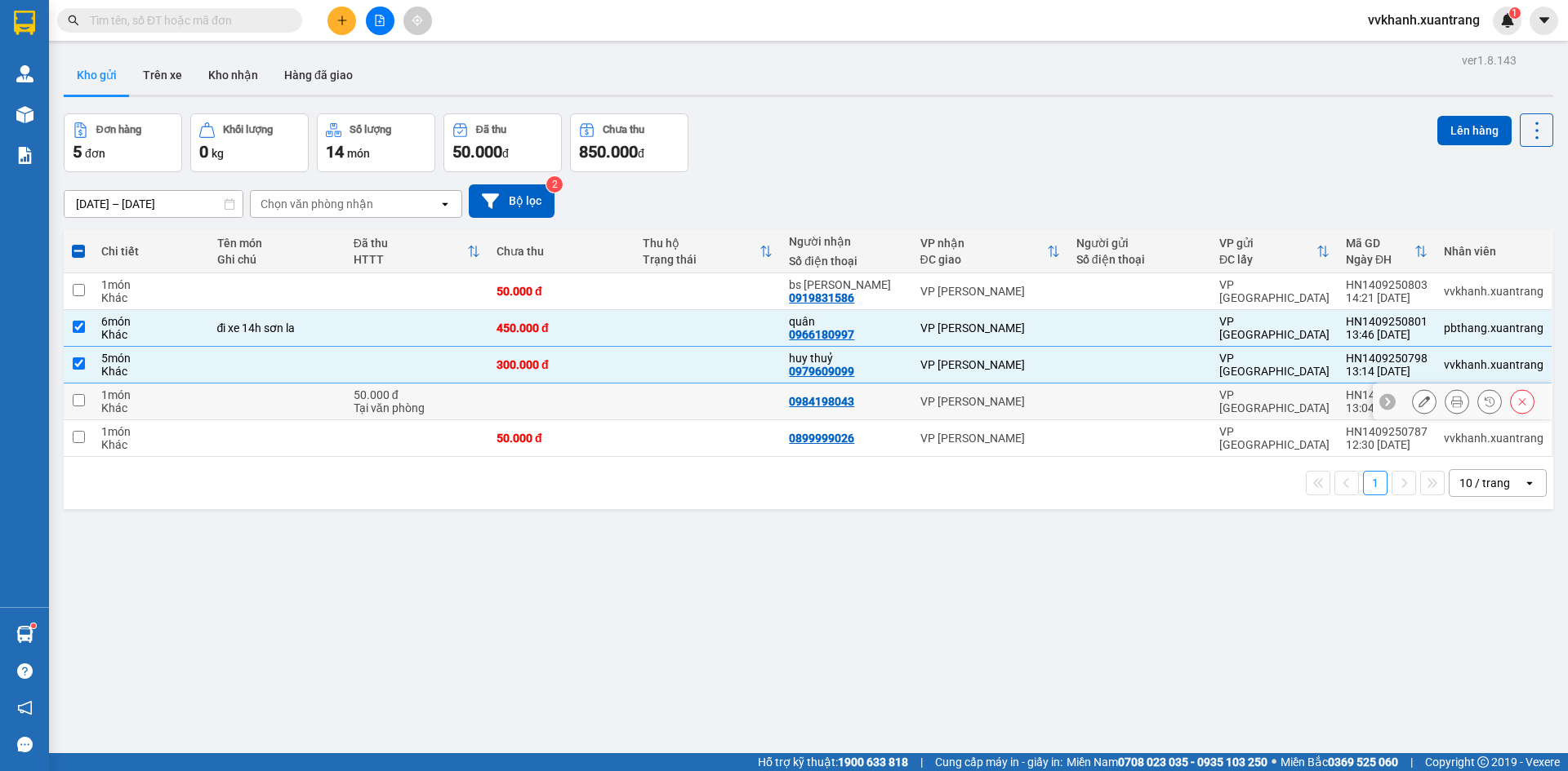
drag, startPoint x: 423, startPoint y: 392, endPoint x: 440, endPoint y: 431, distance: 42.5
click at [423, 392] on div "50.000 đ" at bounding box center [417, 395] width 127 height 13
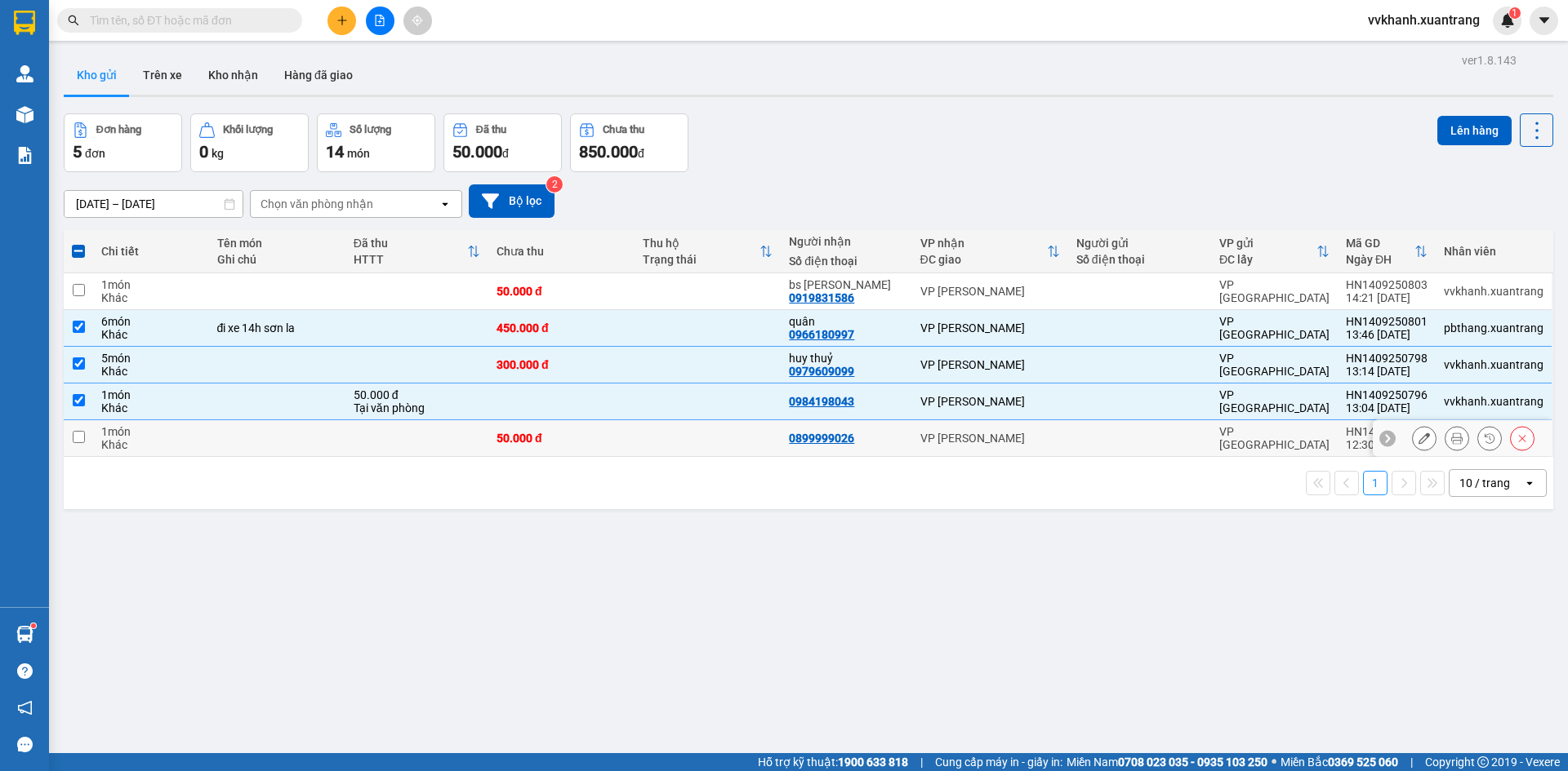
drag, startPoint x: 447, startPoint y: 428, endPoint x: 456, endPoint y: 439, distance: 14.2
click at [449, 428] on td at bounding box center [417, 438] width 143 height 36
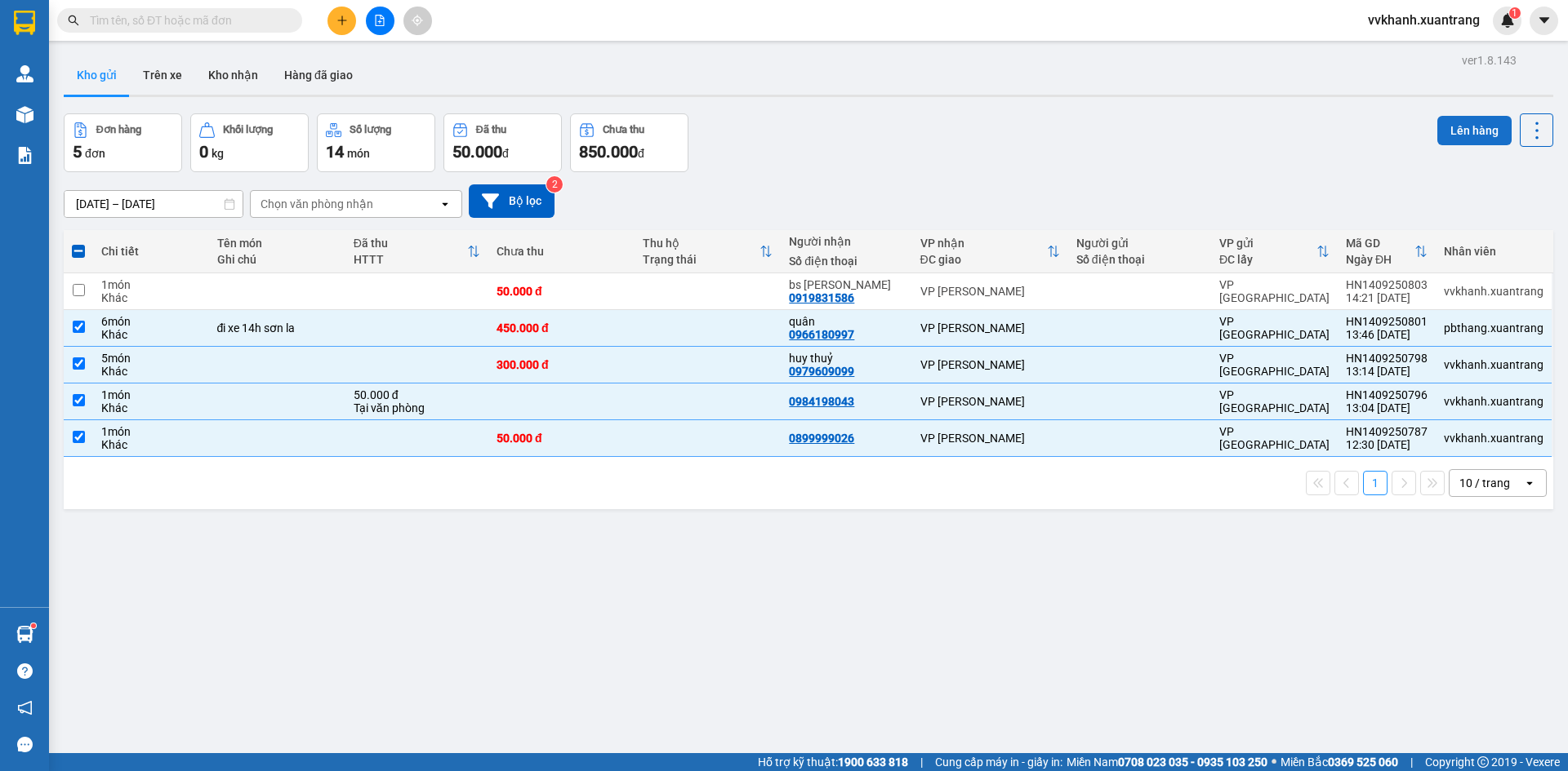
click at [1454, 120] on button "Lên hàng" at bounding box center [1474, 131] width 75 height 29
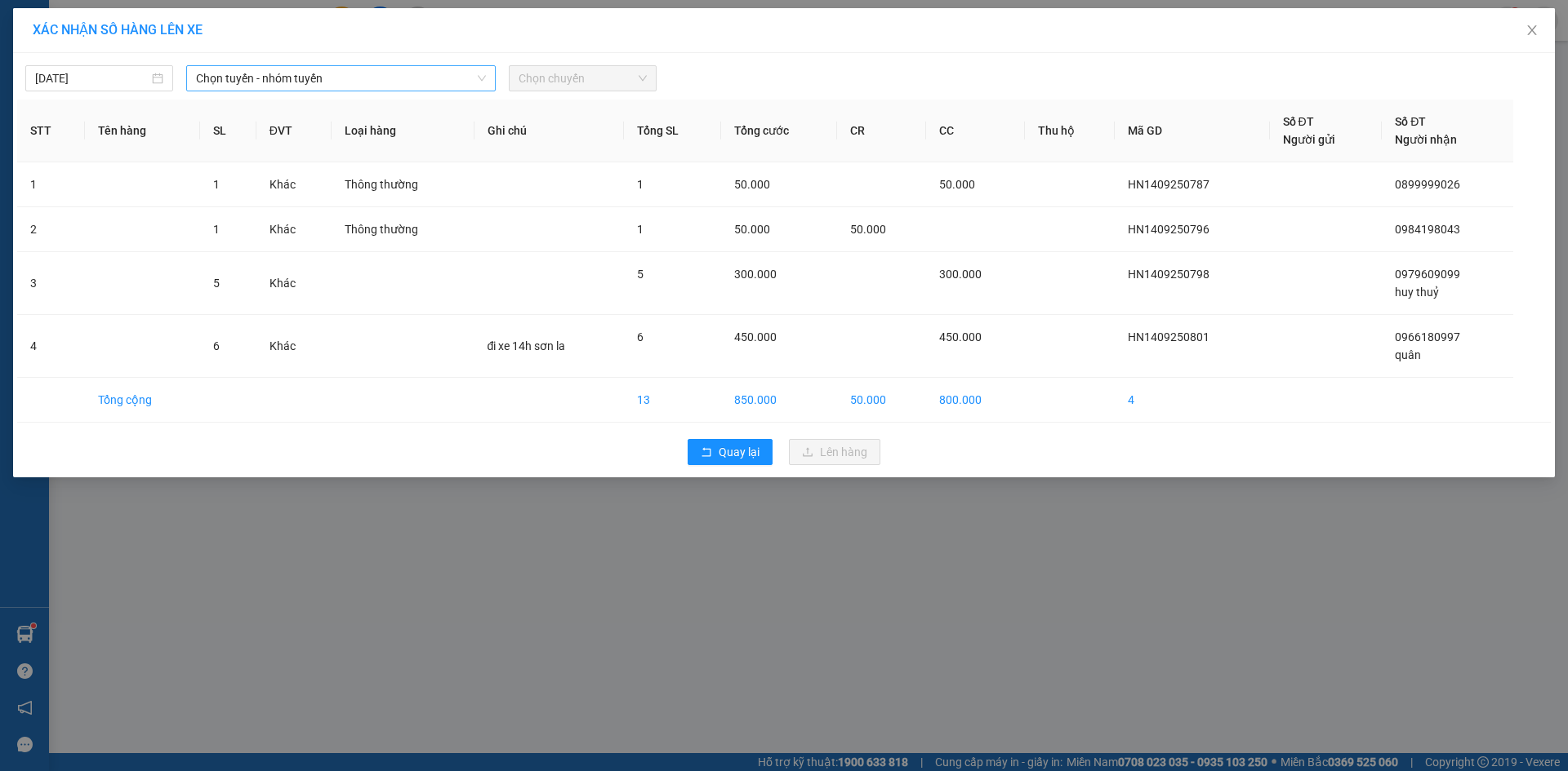
drag, startPoint x: 306, startPoint y: 94, endPoint x: 297, endPoint y: 83, distance: 14.2
click at [304, 94] on div "14/09/2025 Chọn tuyến - nhóm tuyến Chọn chuyến STT Tên hàng SL ĐVT Loại hàng Gh…" at bounding box center [784, 265] width 1542 height 424
drag, startPoint x: 297, startPoint y: 83, endPoint x: 304, endPoint y: 93, distance: 12.2
click at [300, 83] on span "Chọn tuyến - nhóm tuyến" at bounding box center [341, 78] width 290 height 24
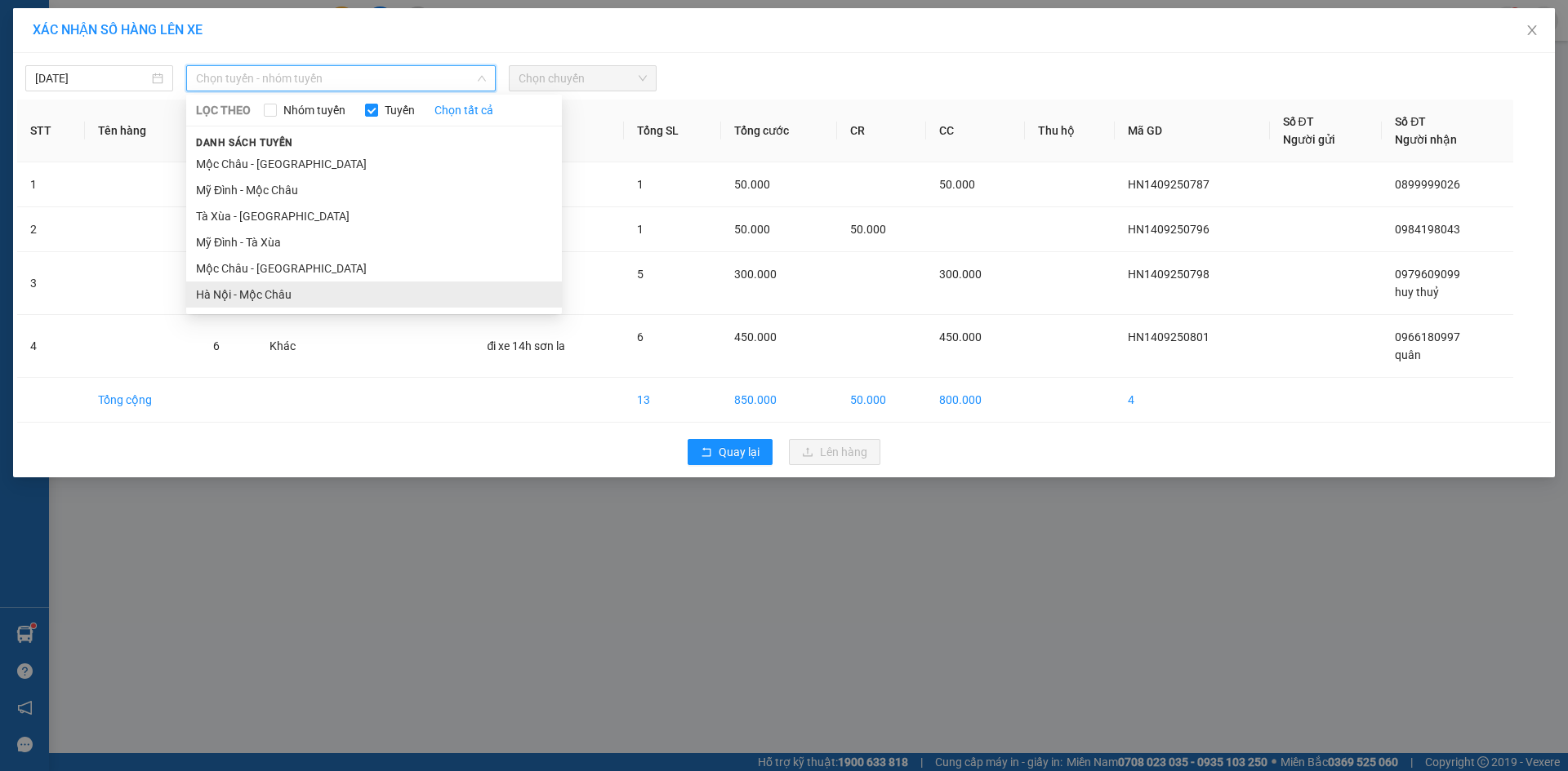
click at [296, 296] on li "Hà Nội - Mộc Châu" at bounding box center [374, 295] width 375 height 26
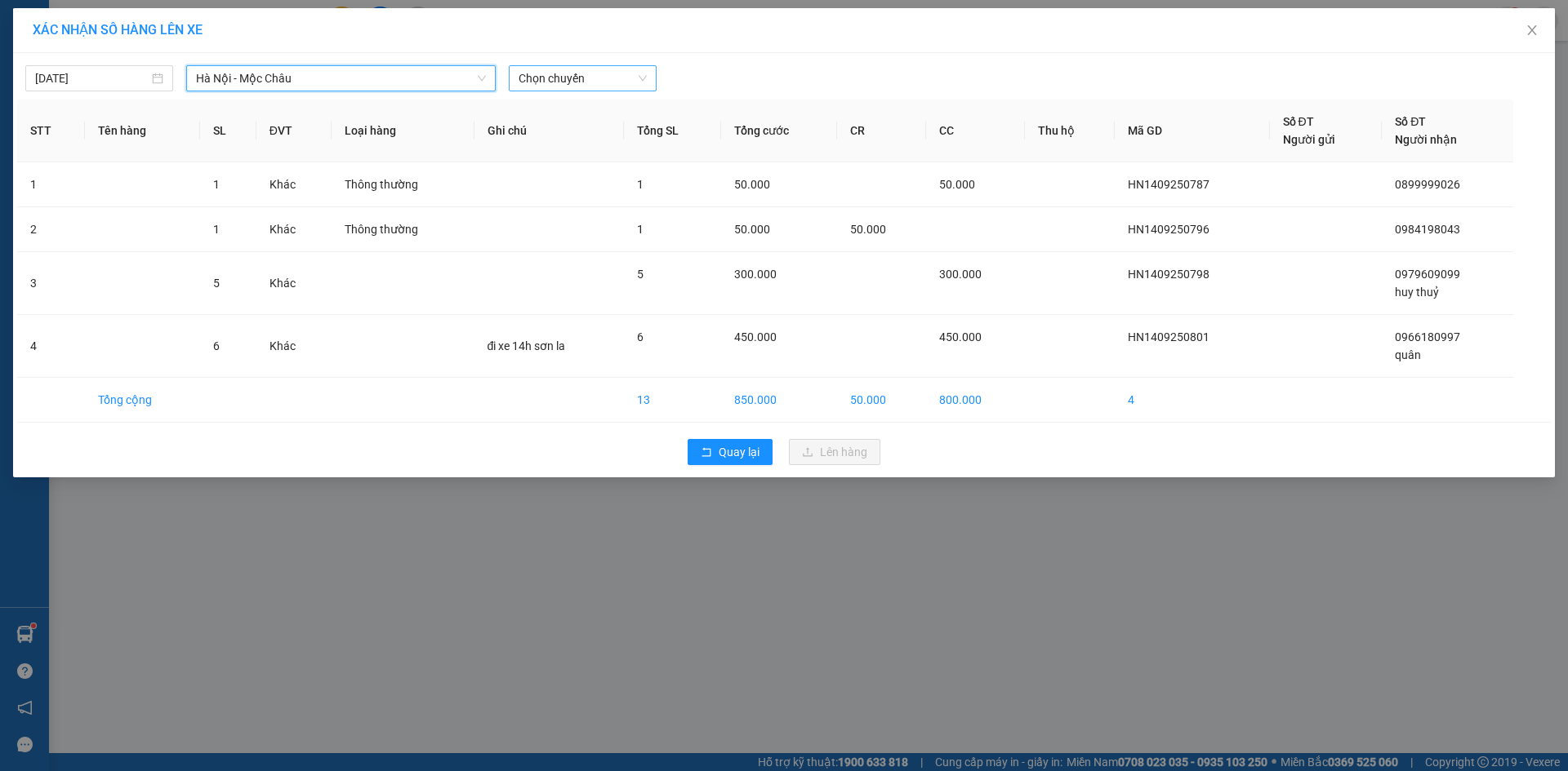
drag, startPoint x: 555, startPoint y: 79, endPoint x: 559, endPoint y: 89, distance: 10.8
click at [556, 80] on span "Chọn chuyến" at bounding box center [582, 78] width 128 height 24
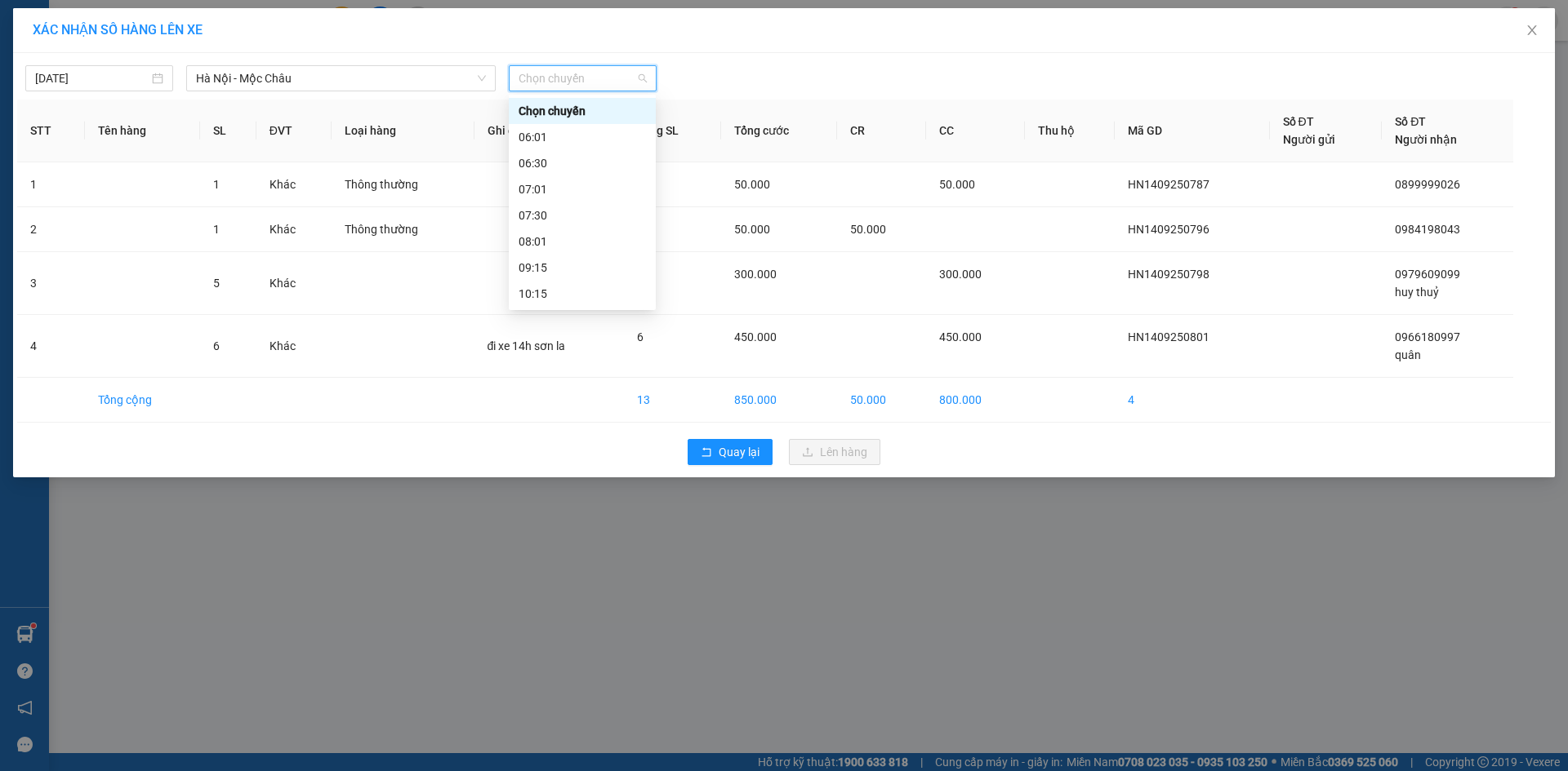
click at [548, 389] on div "14:15" at bounding box center [582, 398] width 127 height 18
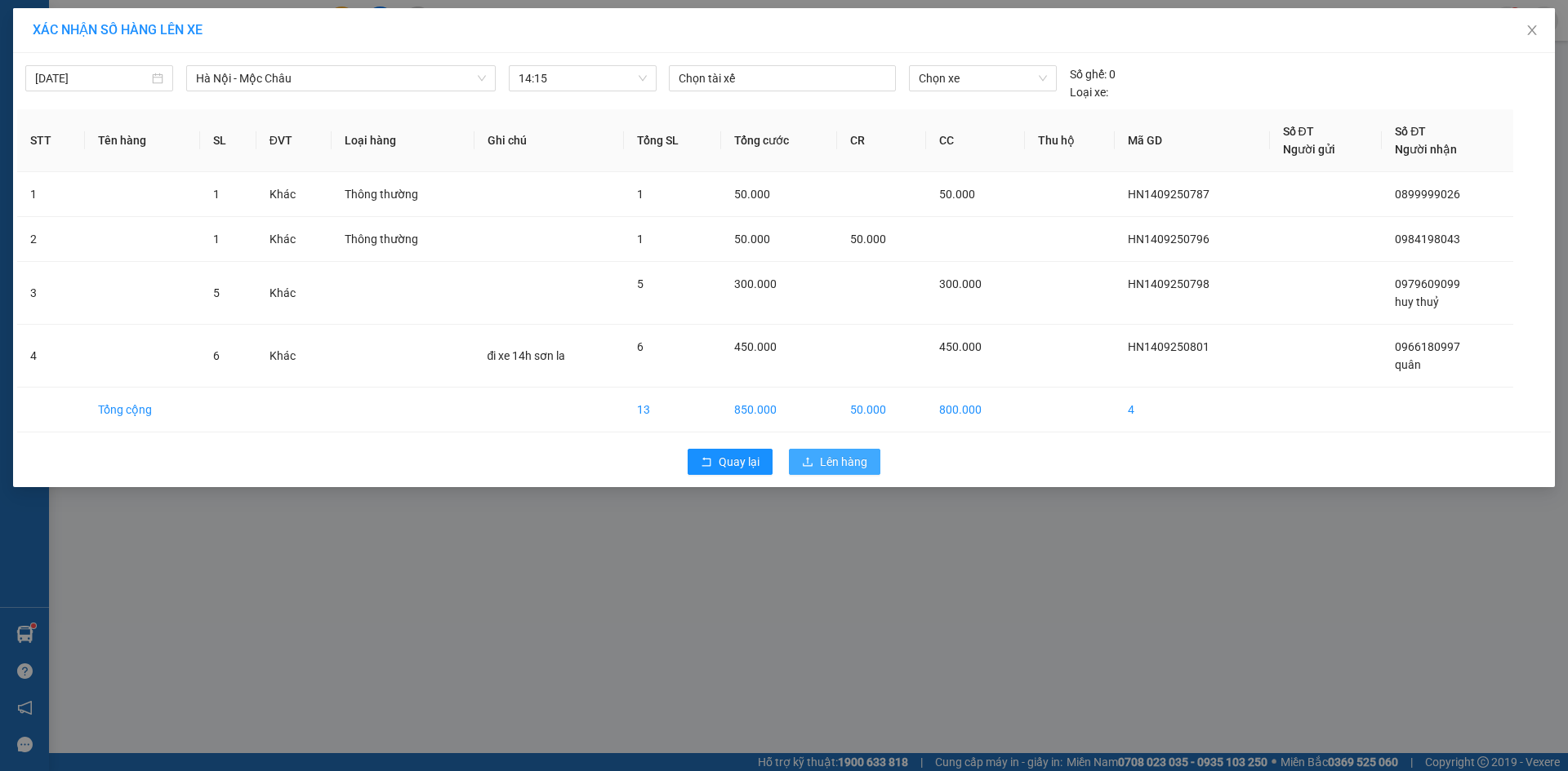
click at [824, 468] on span "Lên hàng" at bounding box center [843, 462] width 48 height 18
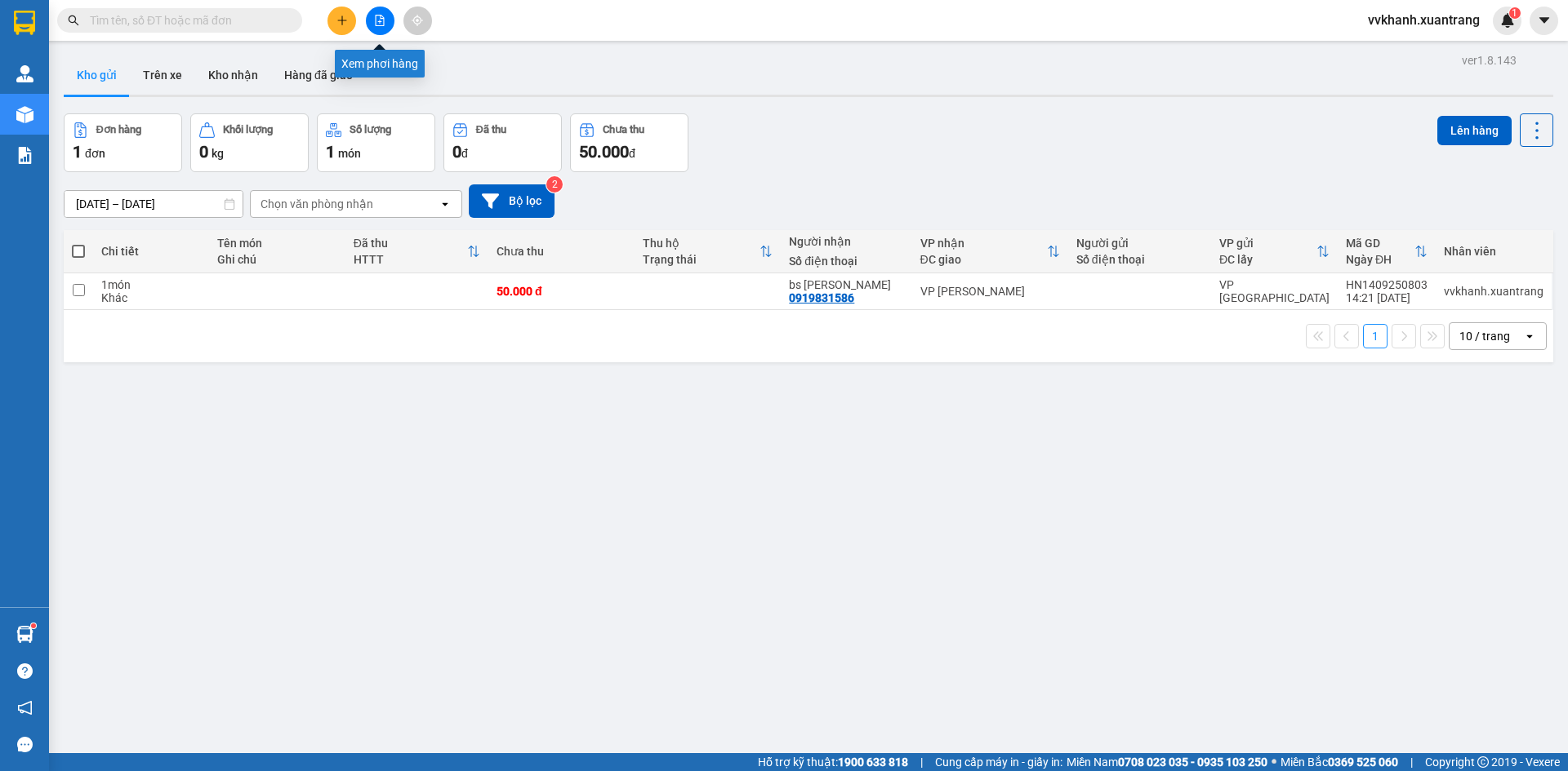
click at [374, 17] on icon "file-add" at bounding box center [380, 20] width 11 height 11
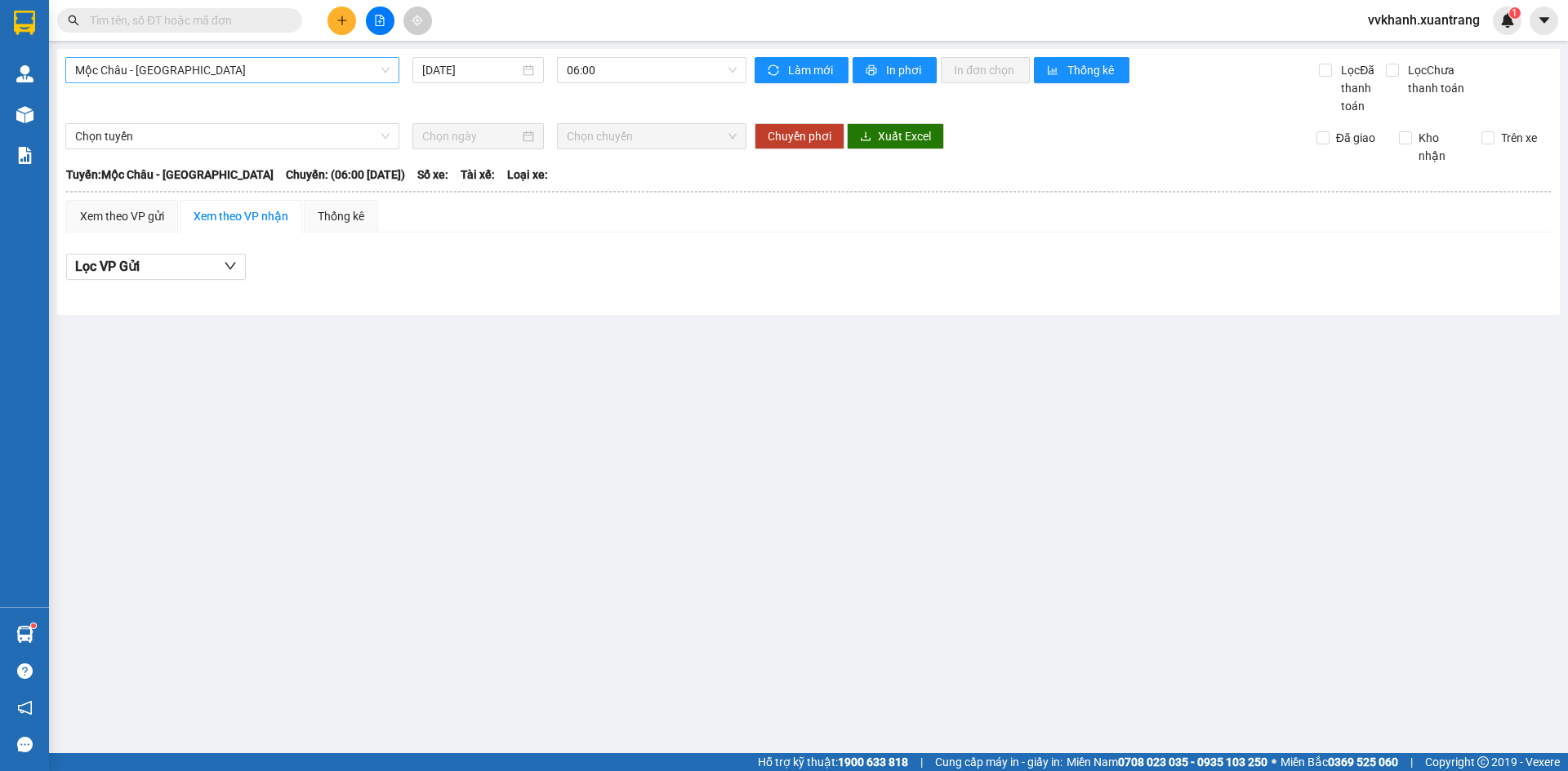
click at [183, 68] on span "Mộc Châu - [GEOGRAPHIC_DATA]" at bounding box center [232, 70] width 315 height 24
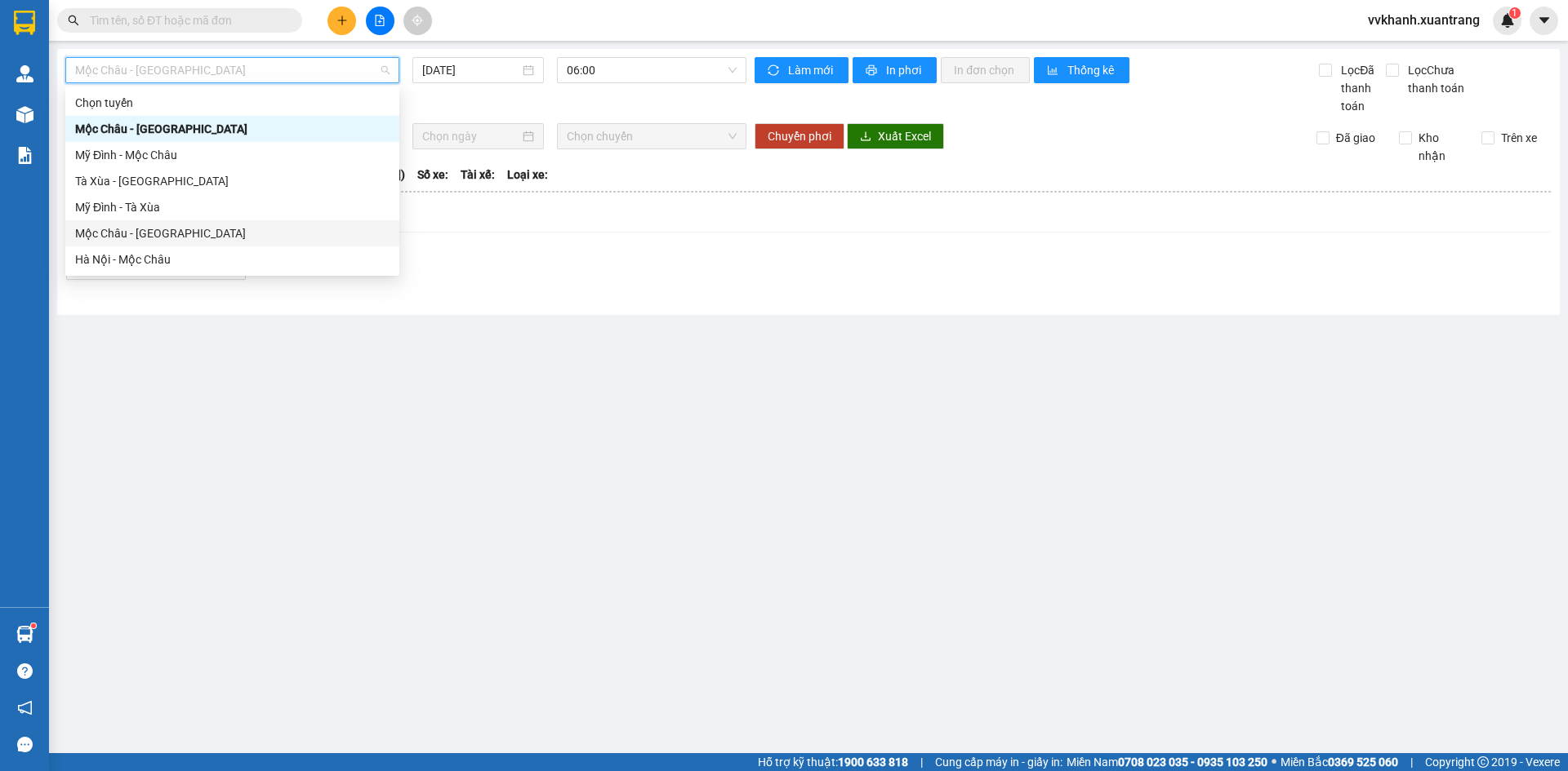
click at [182, 242] on div "Mộc Châu - [GEOGRAPHIC_DATA]" at bounding box center [232, 233] width 315 height 18
type input "[DATE]"
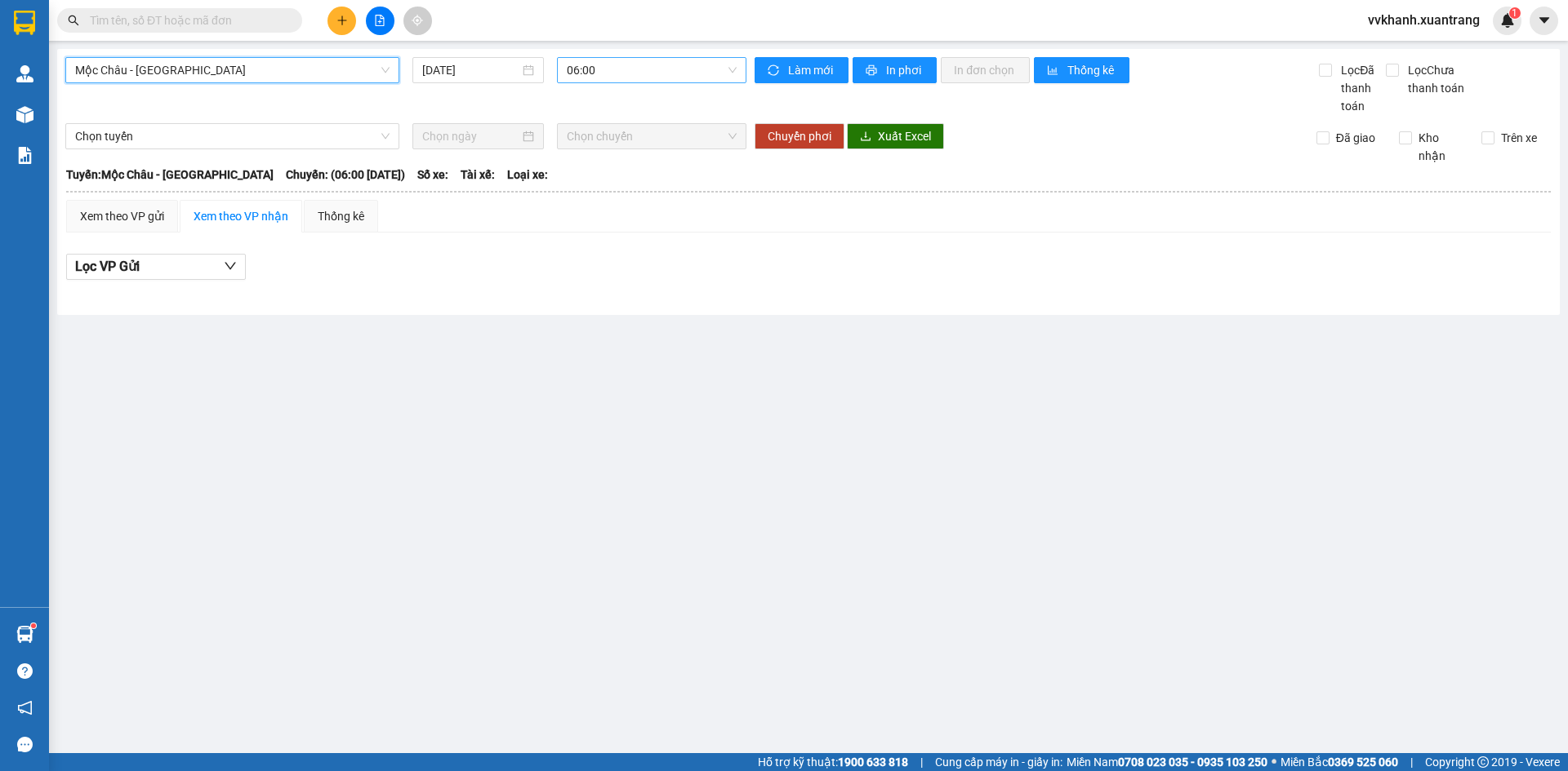
click at [614, 71] on span "06:00" at bounding box center [652, 70] width 170 height 24
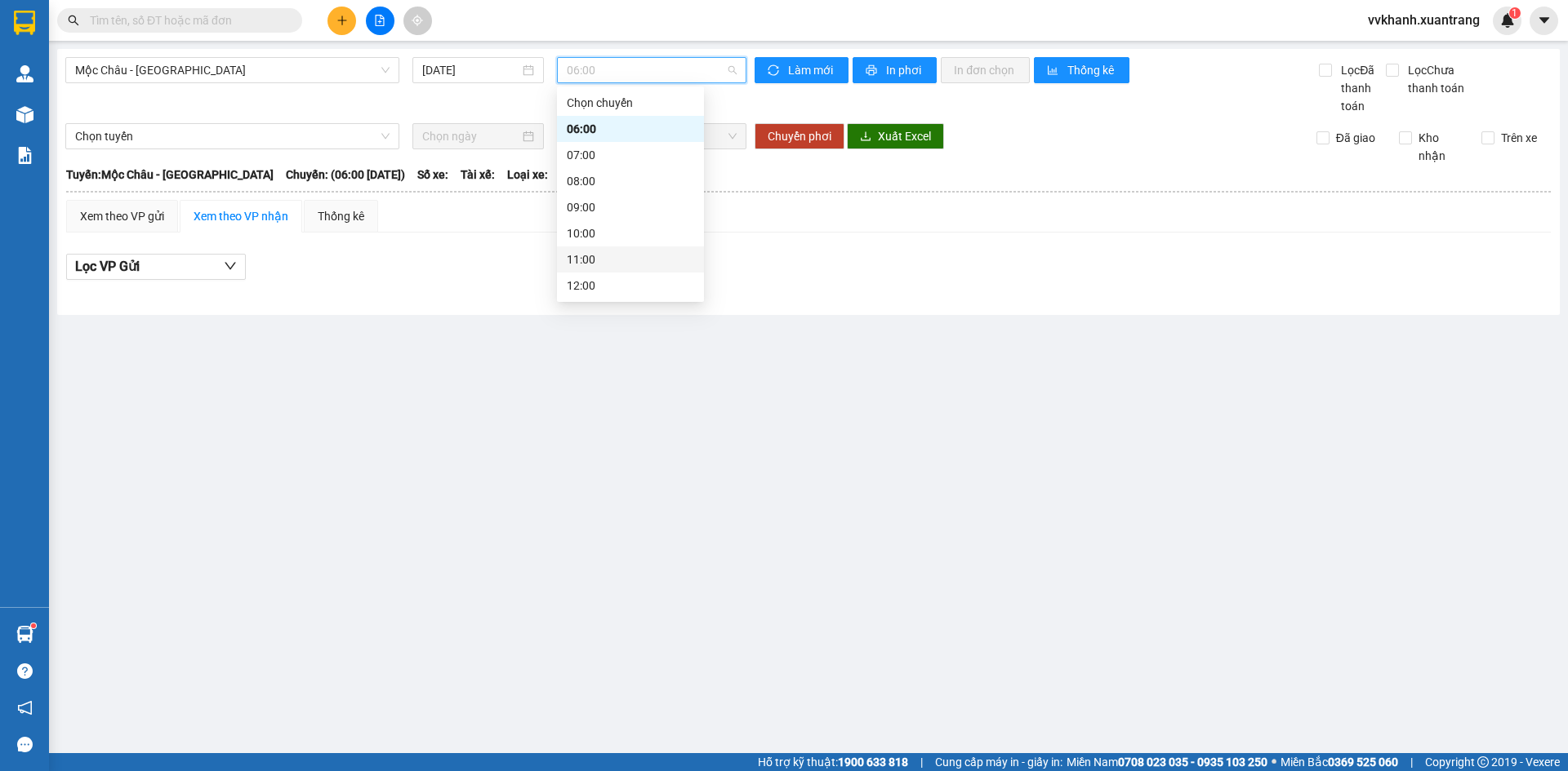
click at [596, 247] on div "11:00" at bounding box center [631, 260] width 147 height 26
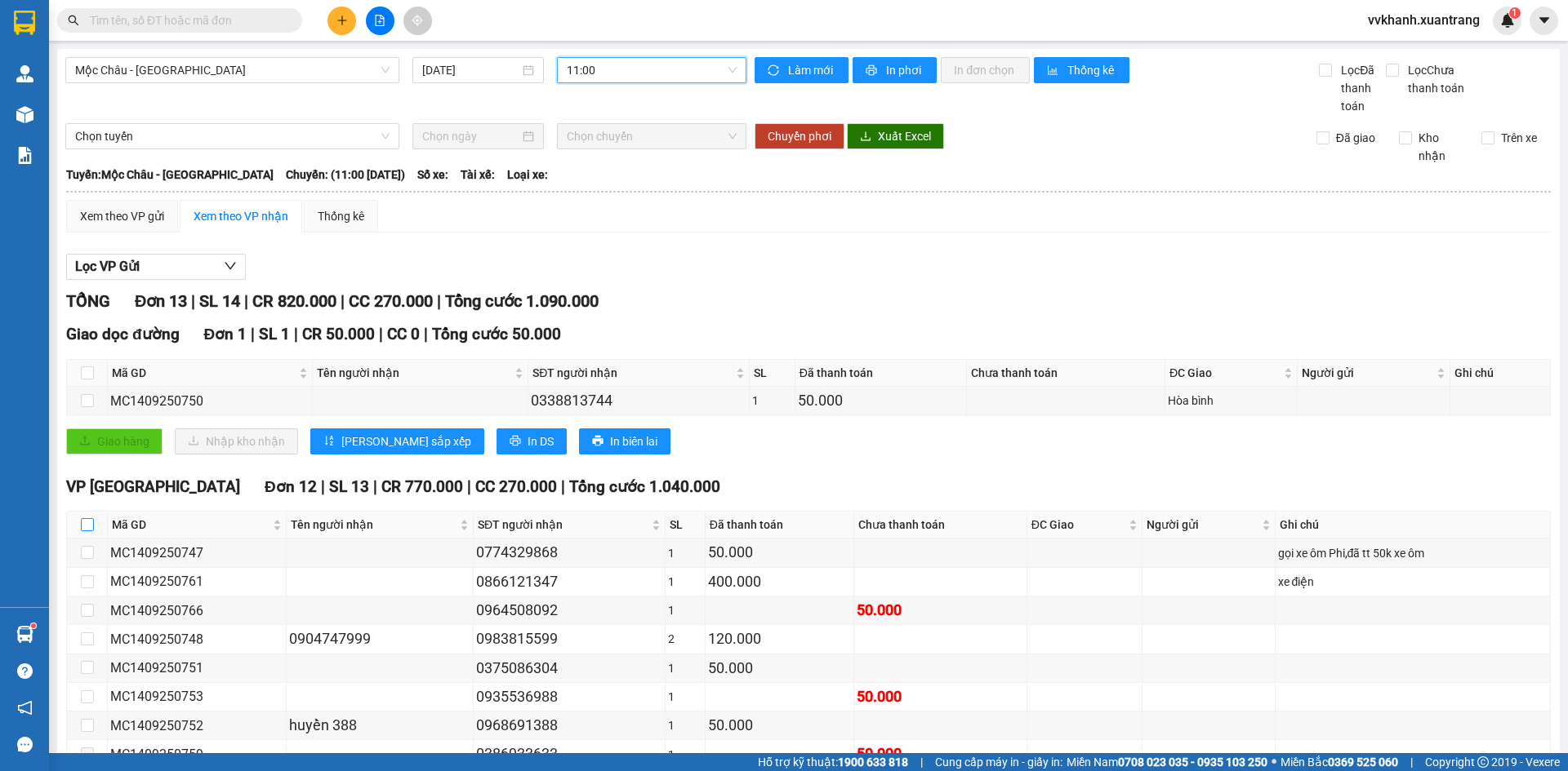
click at [90, 518] on input "checkbox" at bounding box center [87, 524] width 13 height 13
checkbox input "true"
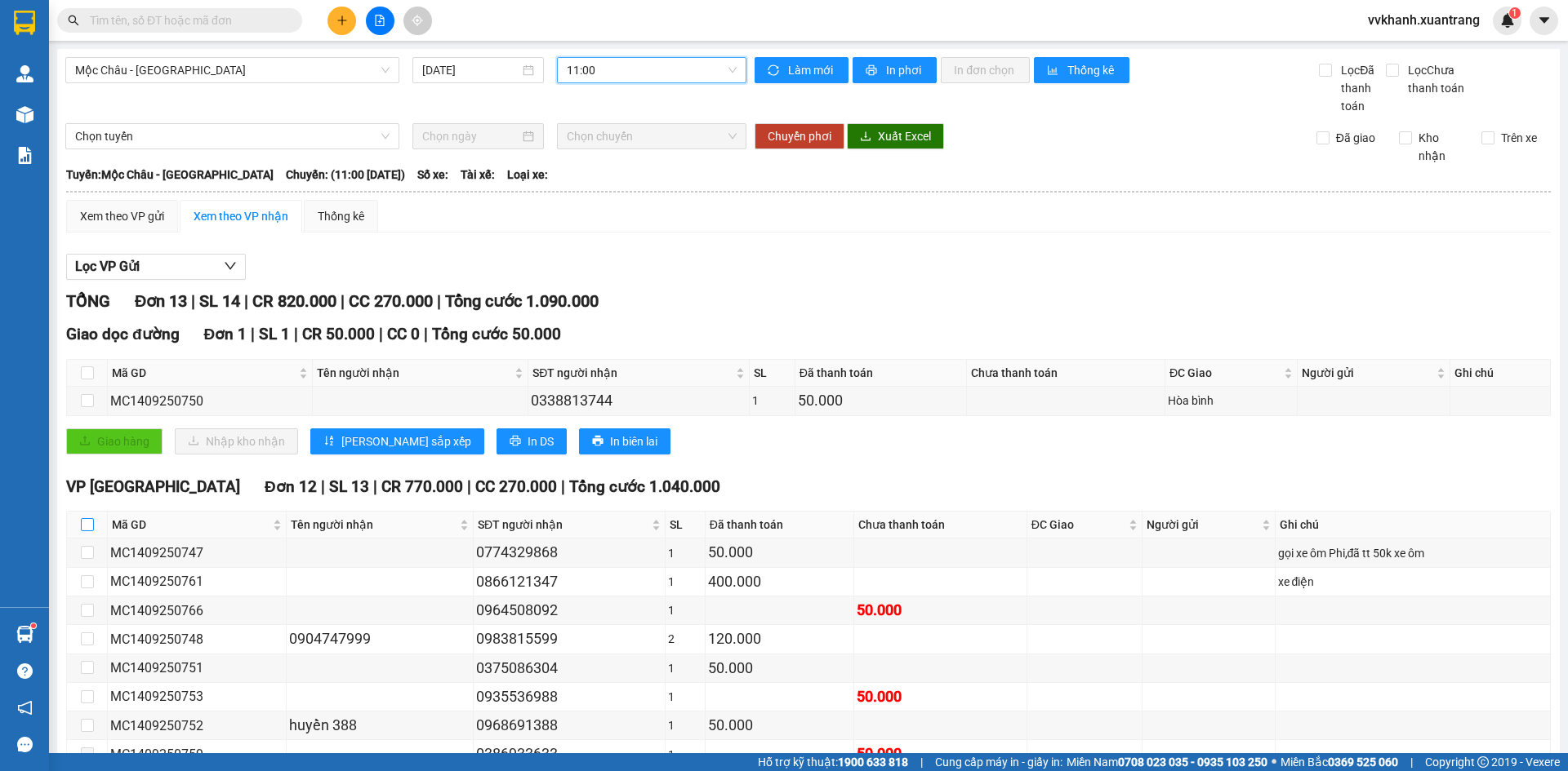
checkbox input "true"
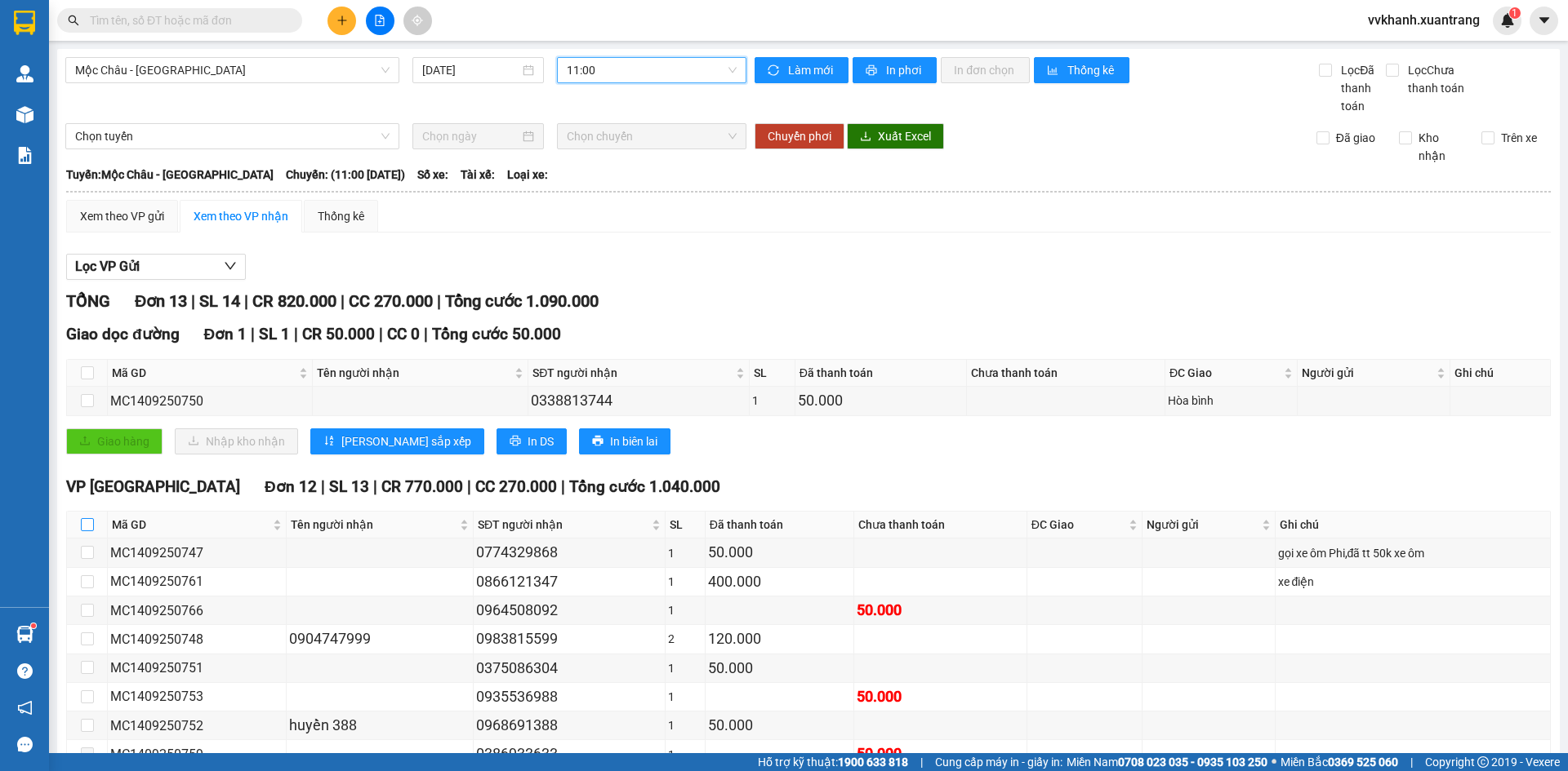
checkbox input "true"
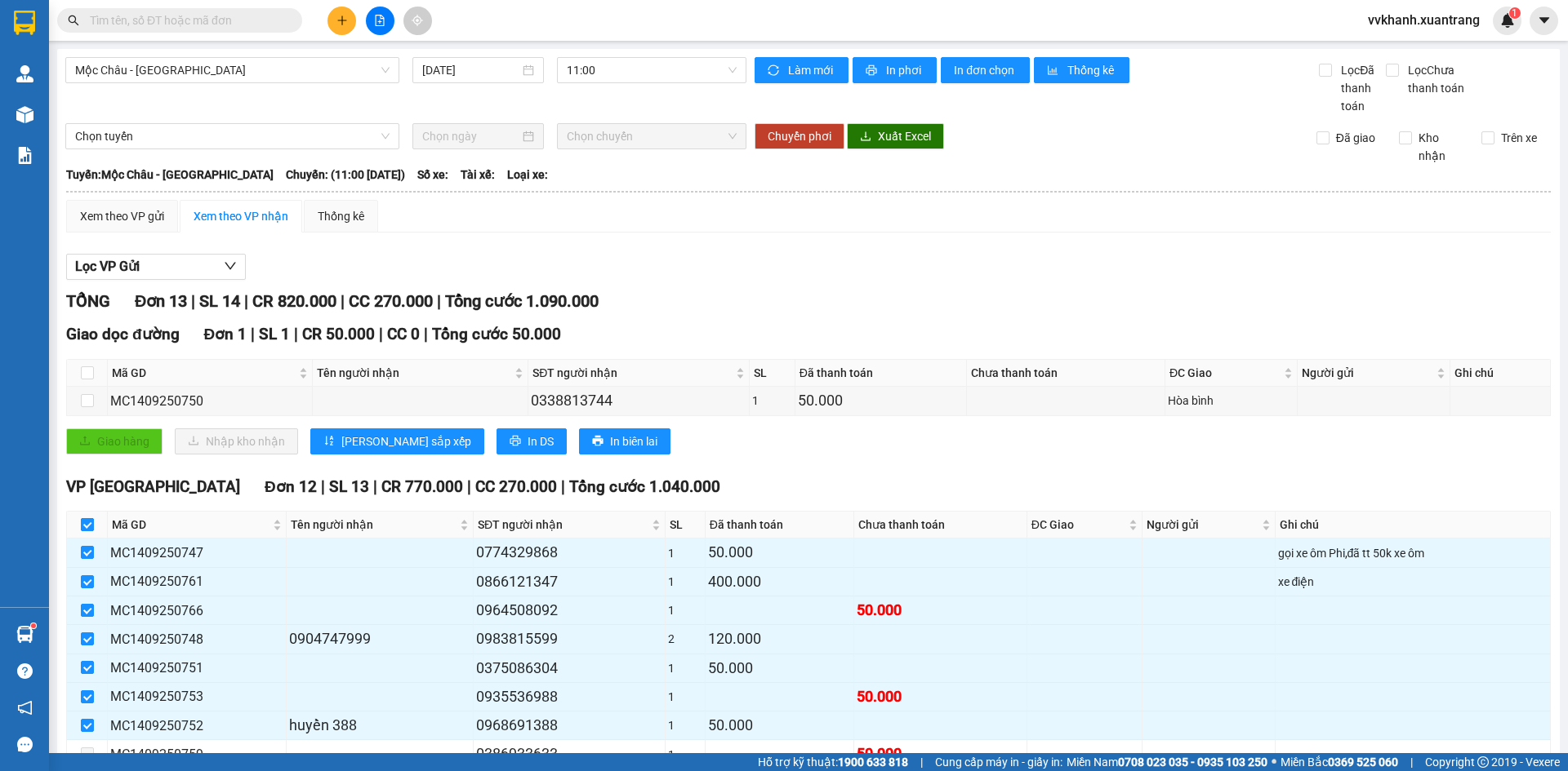
click at [89, 518] on input "checkbox" at bounding box center [87, 524] width 13 height 13
checkbox input "false"
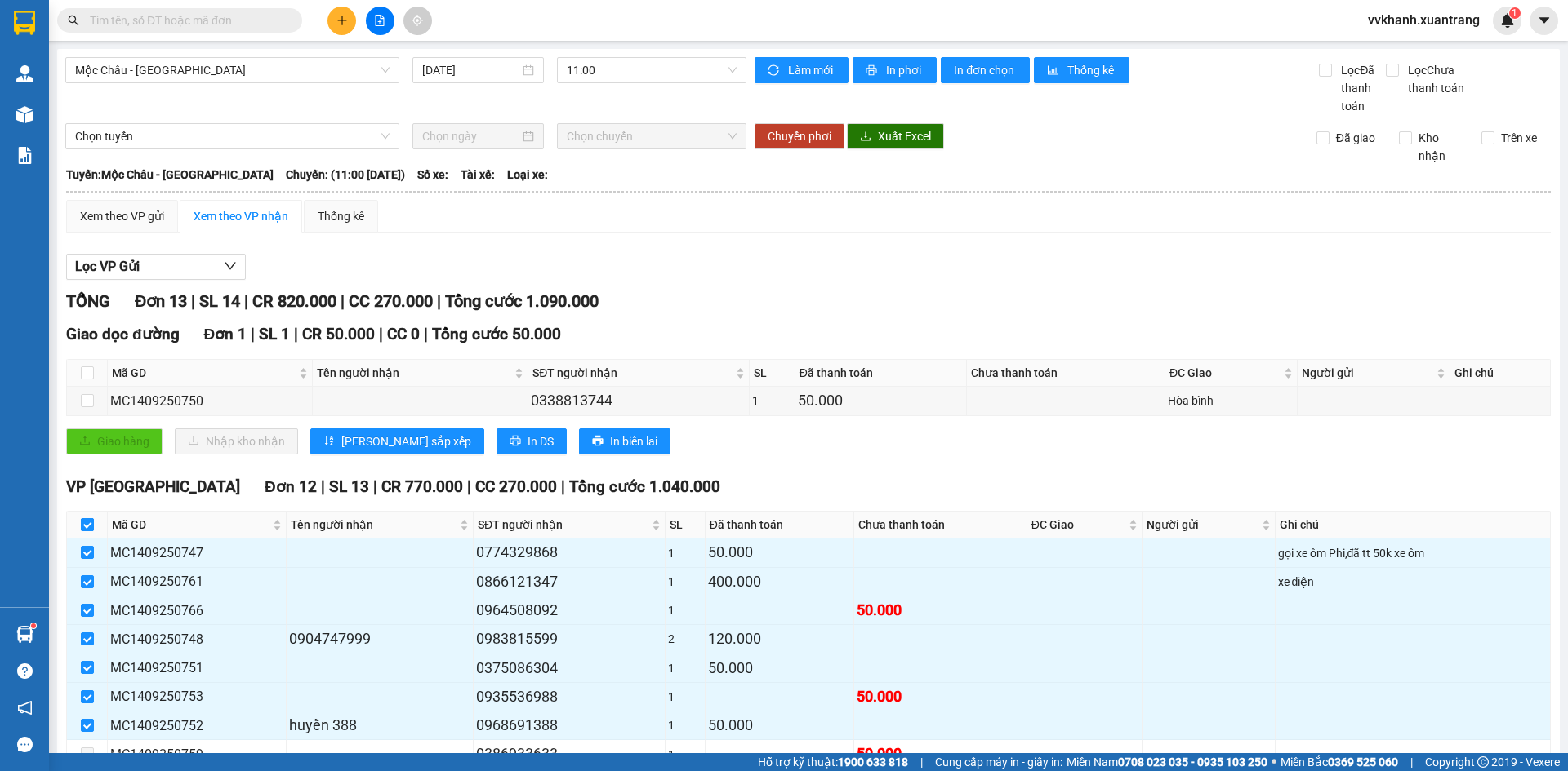
checkbox input "false"
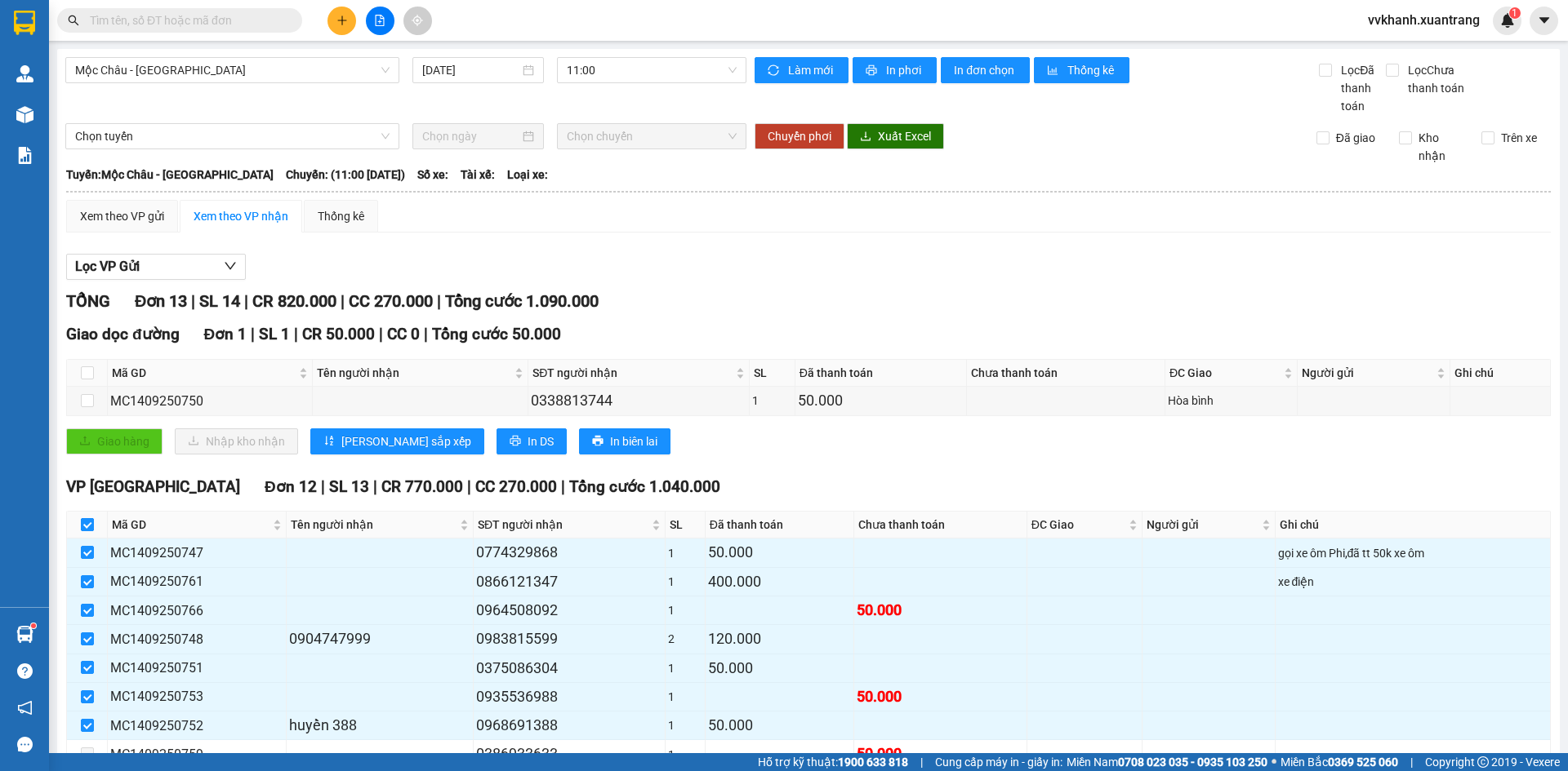
checkbox input "false"
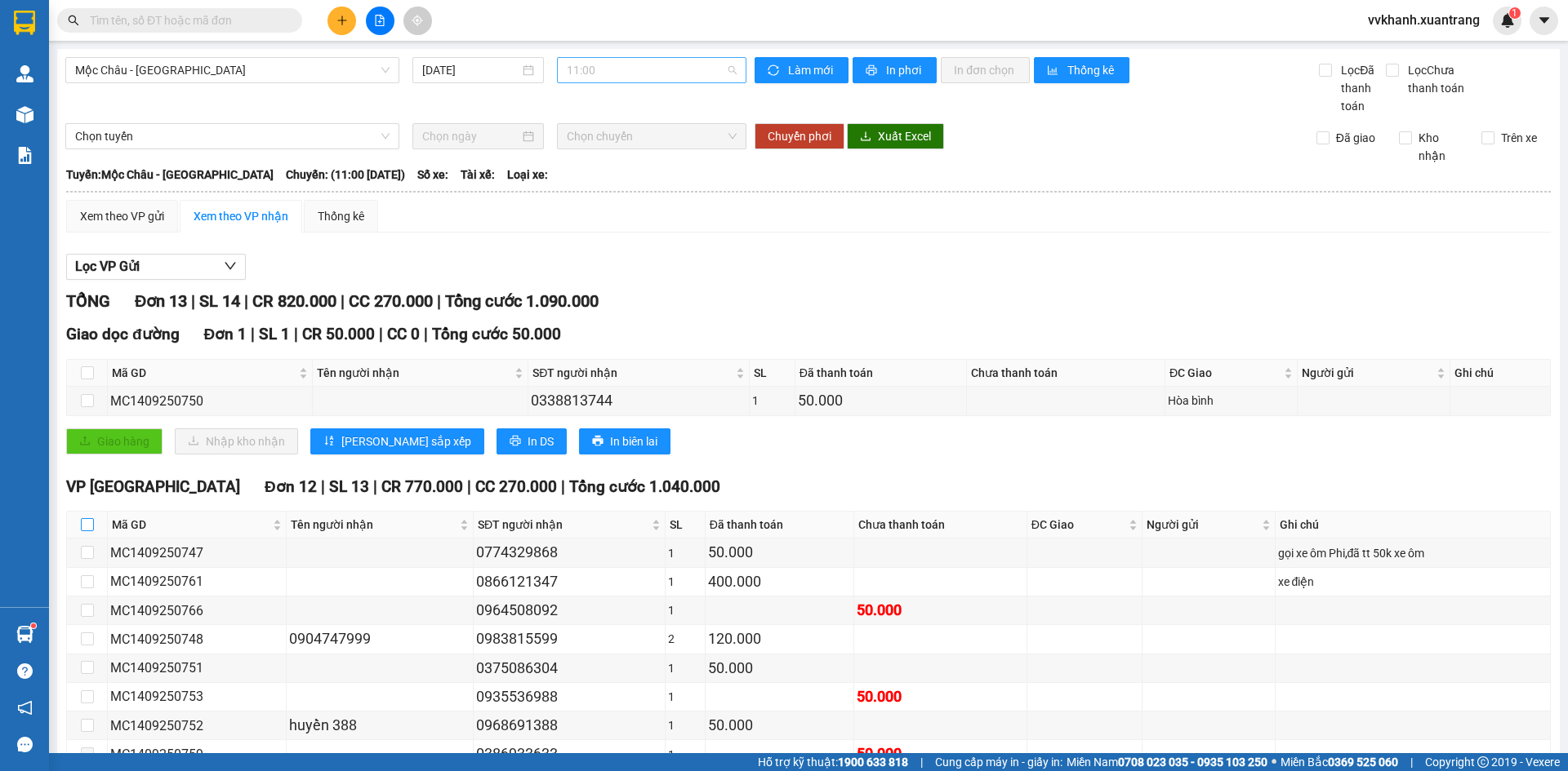
click at [589, 80] on span "11:00" at bounding box center [652, 70] width 170 height 24
click at [634, 276] on div "12:00" at bounding box center [626, 285] width 127 height 18
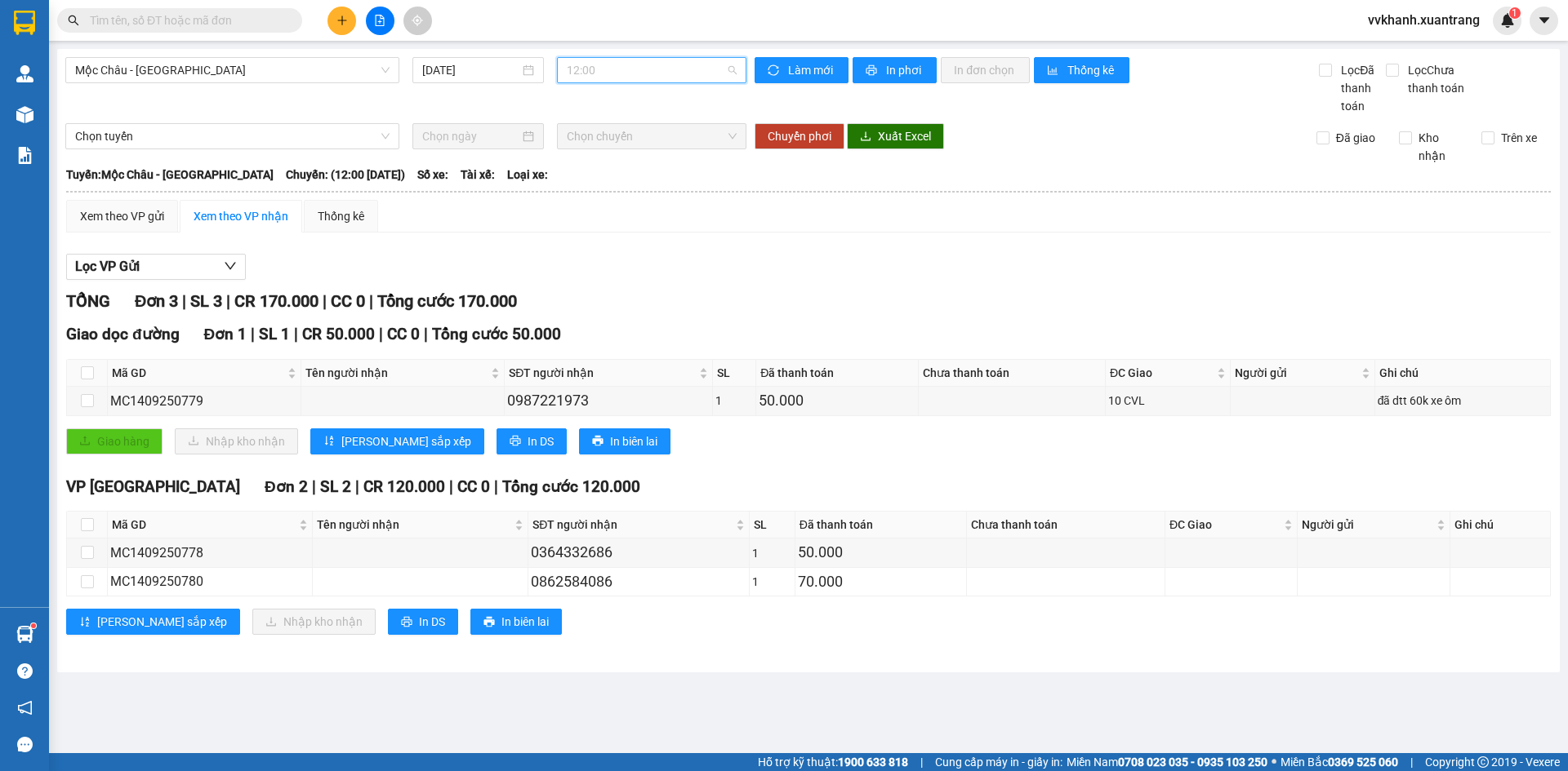
click at [627, 70] on span "12:00" at bounding box center [652, 70] width 170 height 24
click at [635, 303] on div "13:00" at bounding box center [630, 312] width 127 height 18
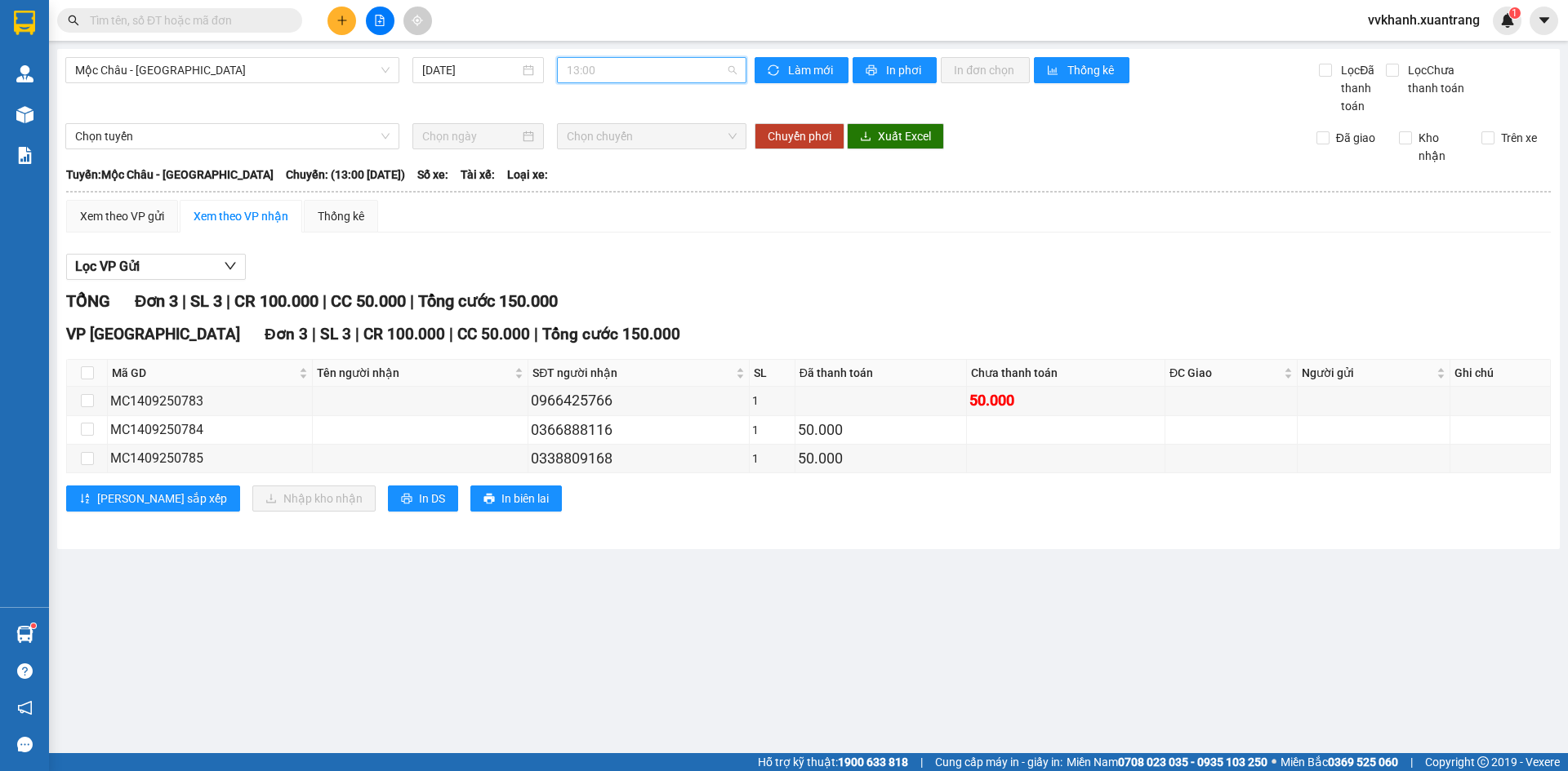
click at [626, 67] on span "13:00" at bounding box center [652, 70] width 170 height 24
click at [623, 329] on div "13:30" at bounding box center [630, 338] width 127 height 18
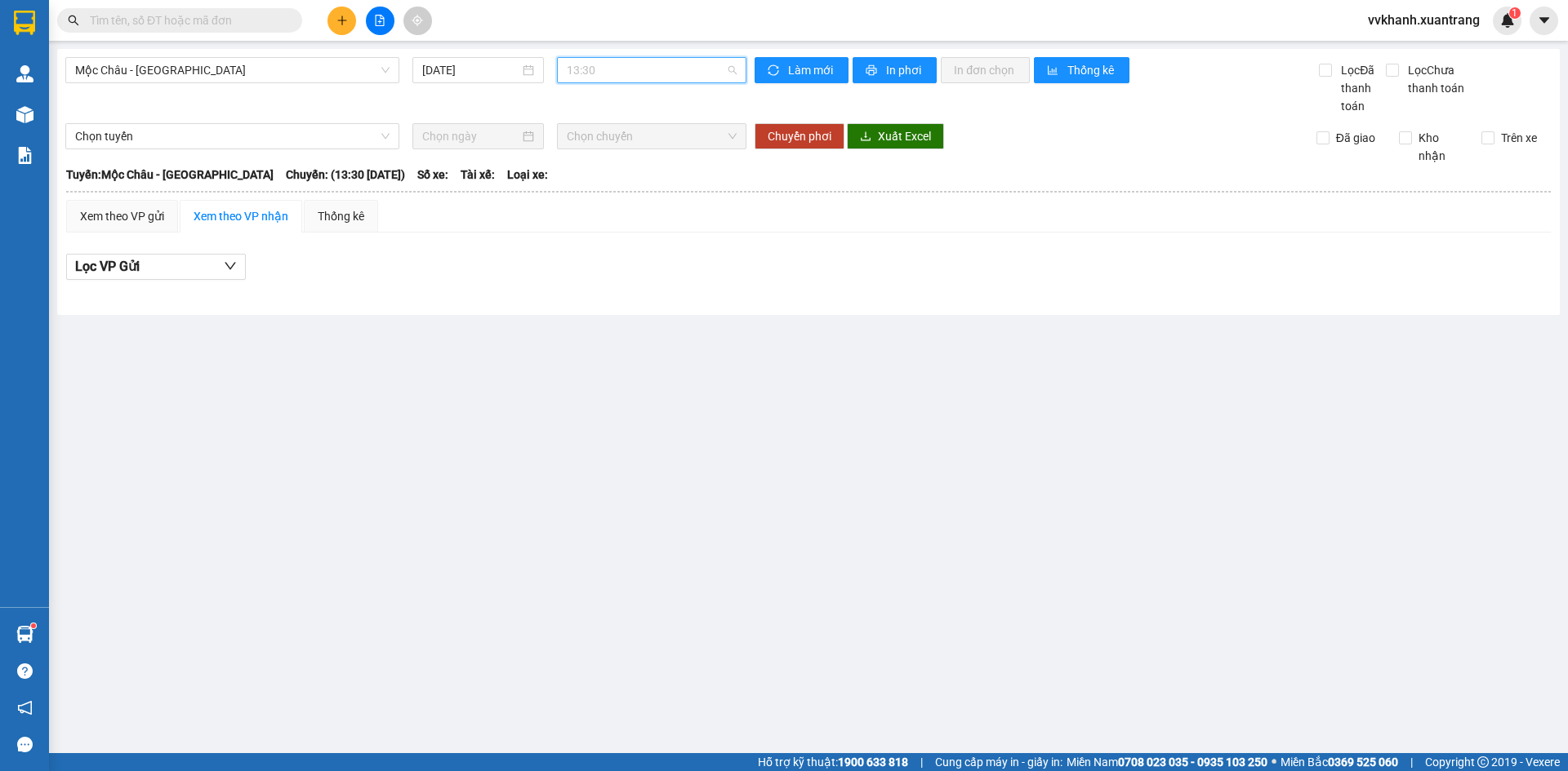
click at [621, 68] on span "13:30" at bounding box center [652, 70] width 170 height 24
click at [617, 355] on div "14:00" at bounding box center [630, 364] width 127 height 18
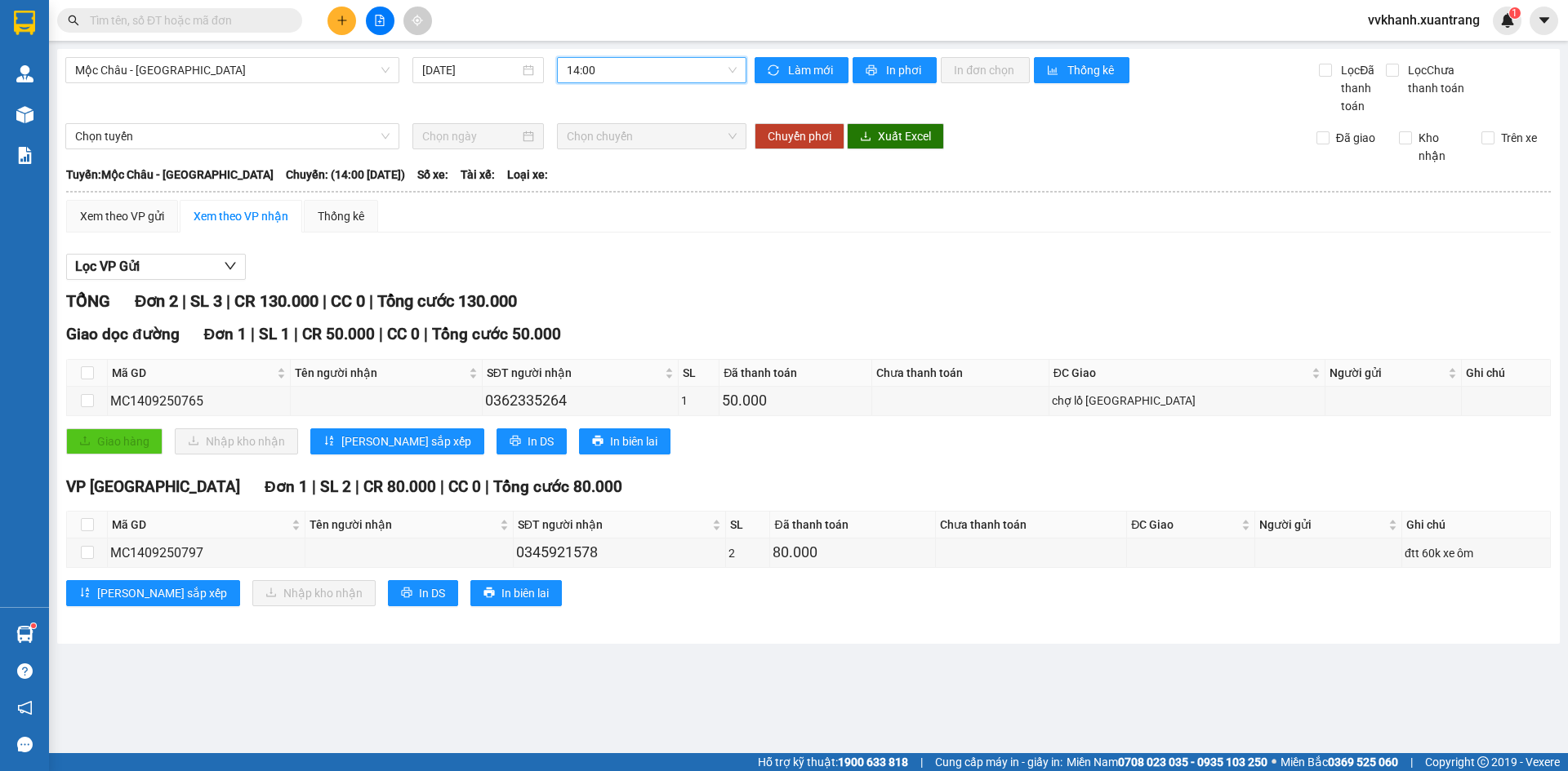
click at [626, 66] on span "14:00" at bounding box center [652, 70] width 170 height 24
click at [622, 381] on div "15:00" at bounding box center [630, 390] width 127 height 18
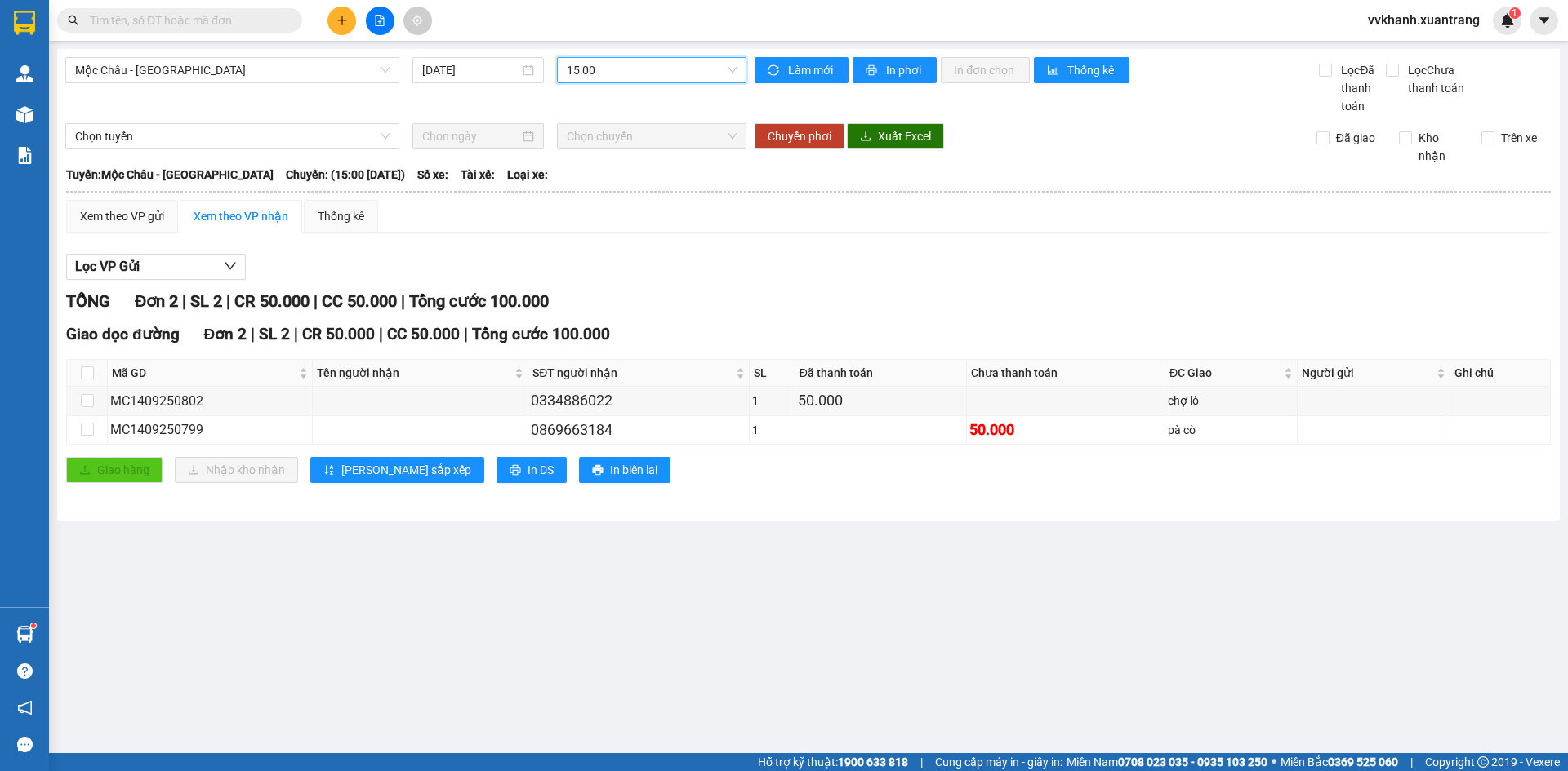
click at [618, 68] on span "15:00" at bounding box center [652, 70] width 170 height 24
click at [626, 407] on div "16:00" at bounding box center [630, 416] width 127 height 18
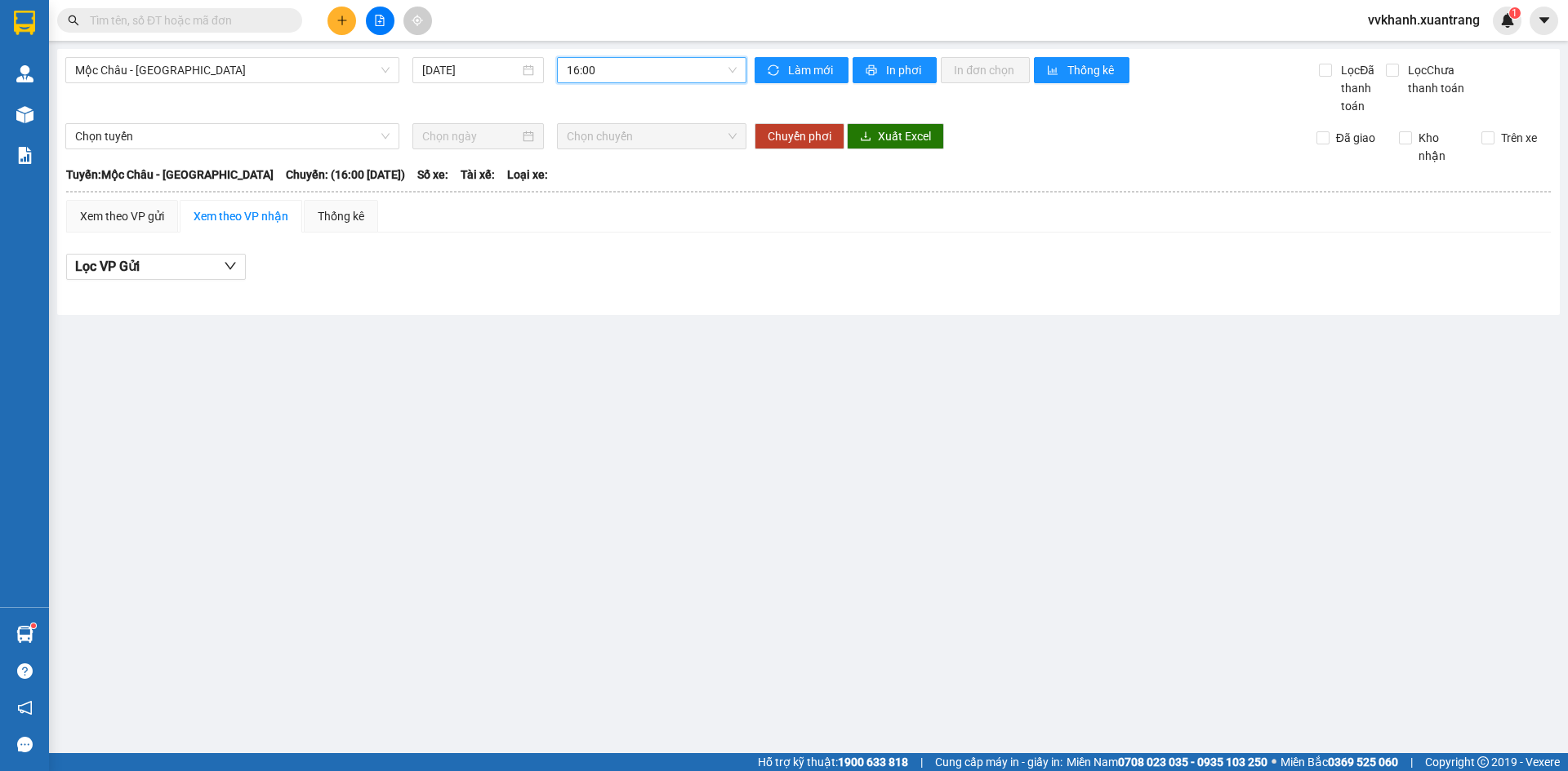
click at [646, 54] on div "Mộc Châu - Hà Nội 14/09/2025 16:00 16:00 Làm mới In phơi In đơn chọn Thống kê L…" at bounding box center [809, 182] width 1503 height 266
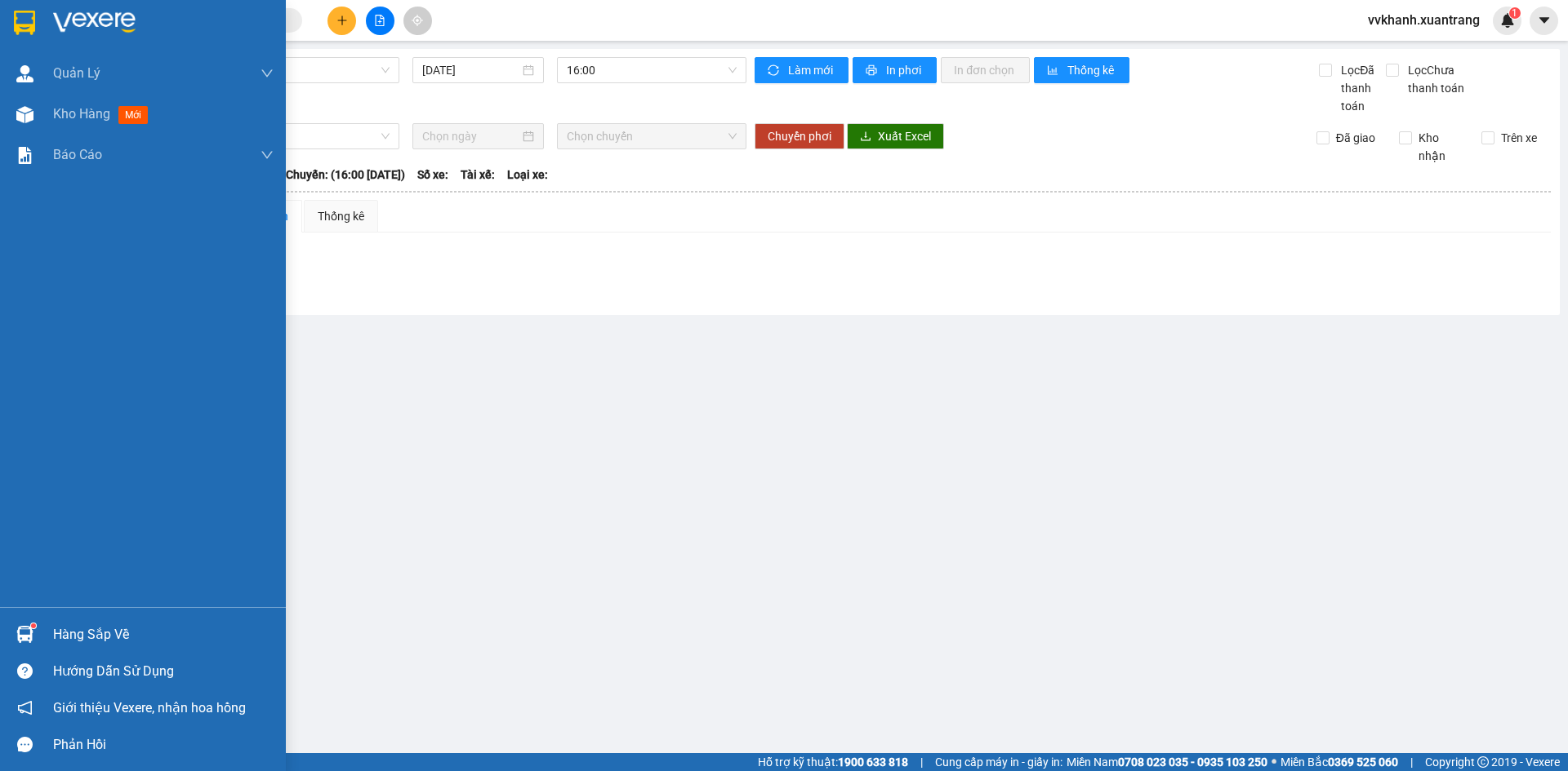
click at [28, 115] on img at bounding box center [25, 114] width 17 height 17
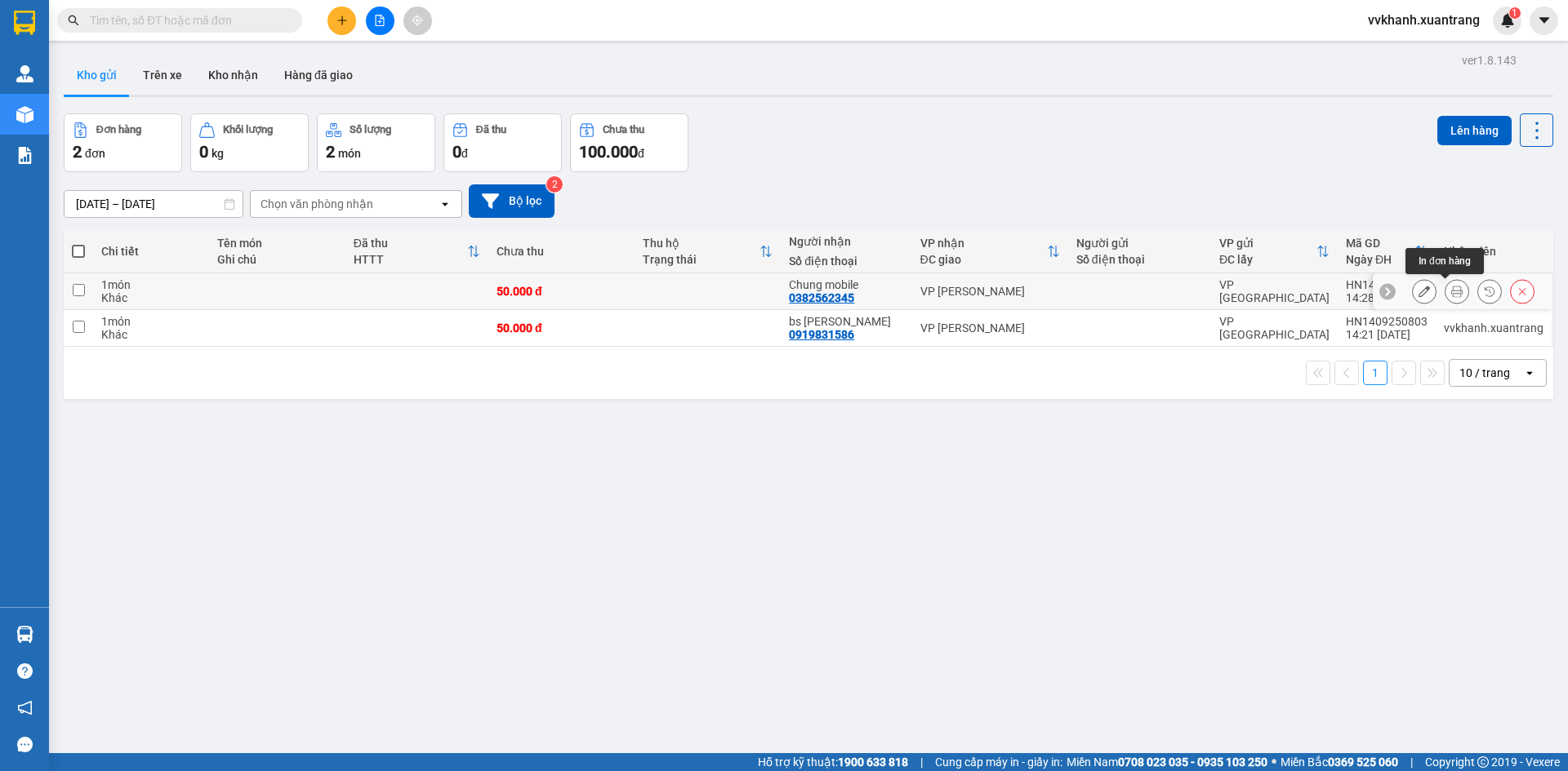
click at [1451, 289] on icon at bounding box center [1456, 291] width 11 height 11
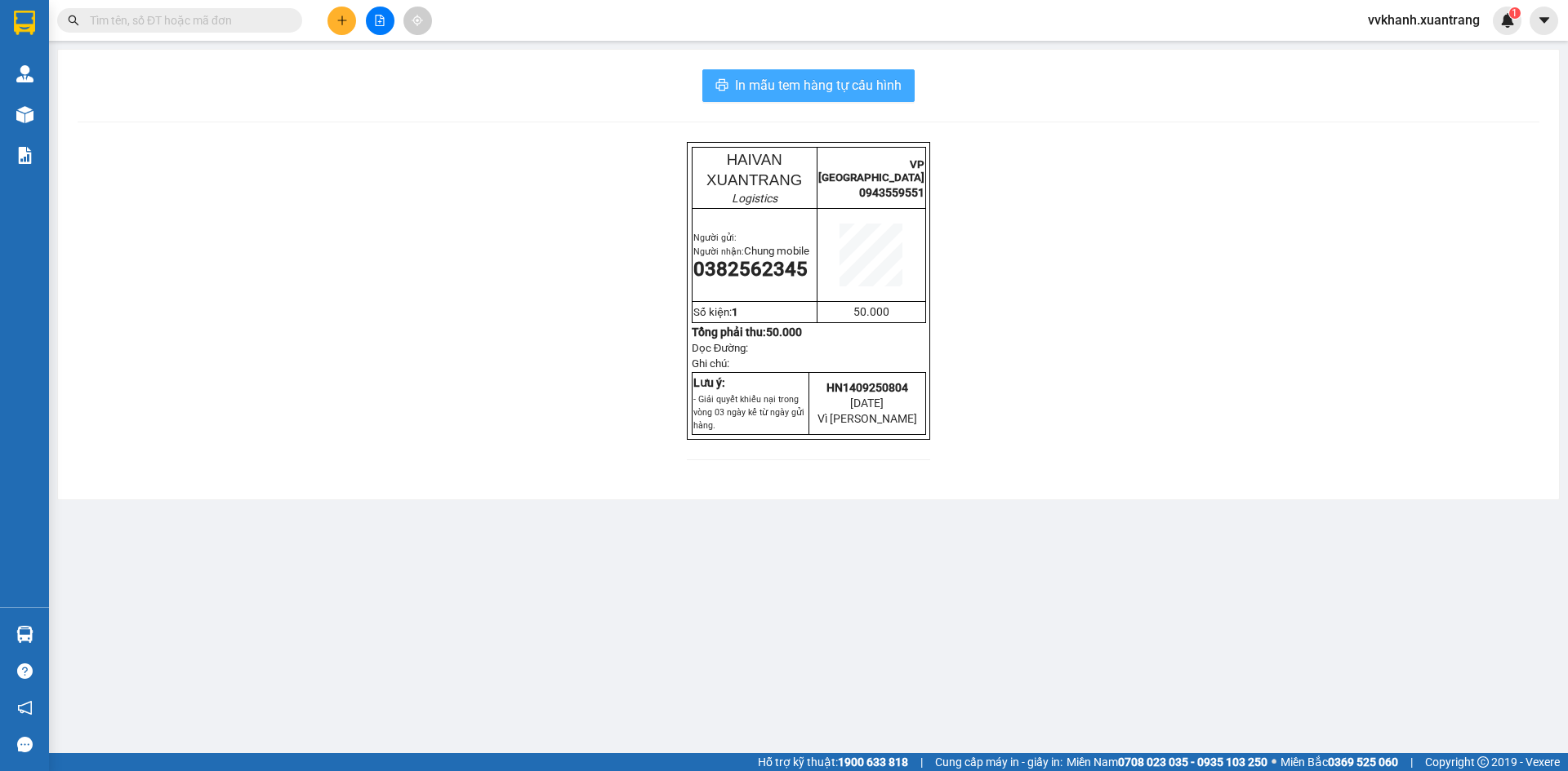
click at [817, 96] on button "In mẫu tem hàng tự cấu hình" at bounding box center [808, 86] width 212 height 33
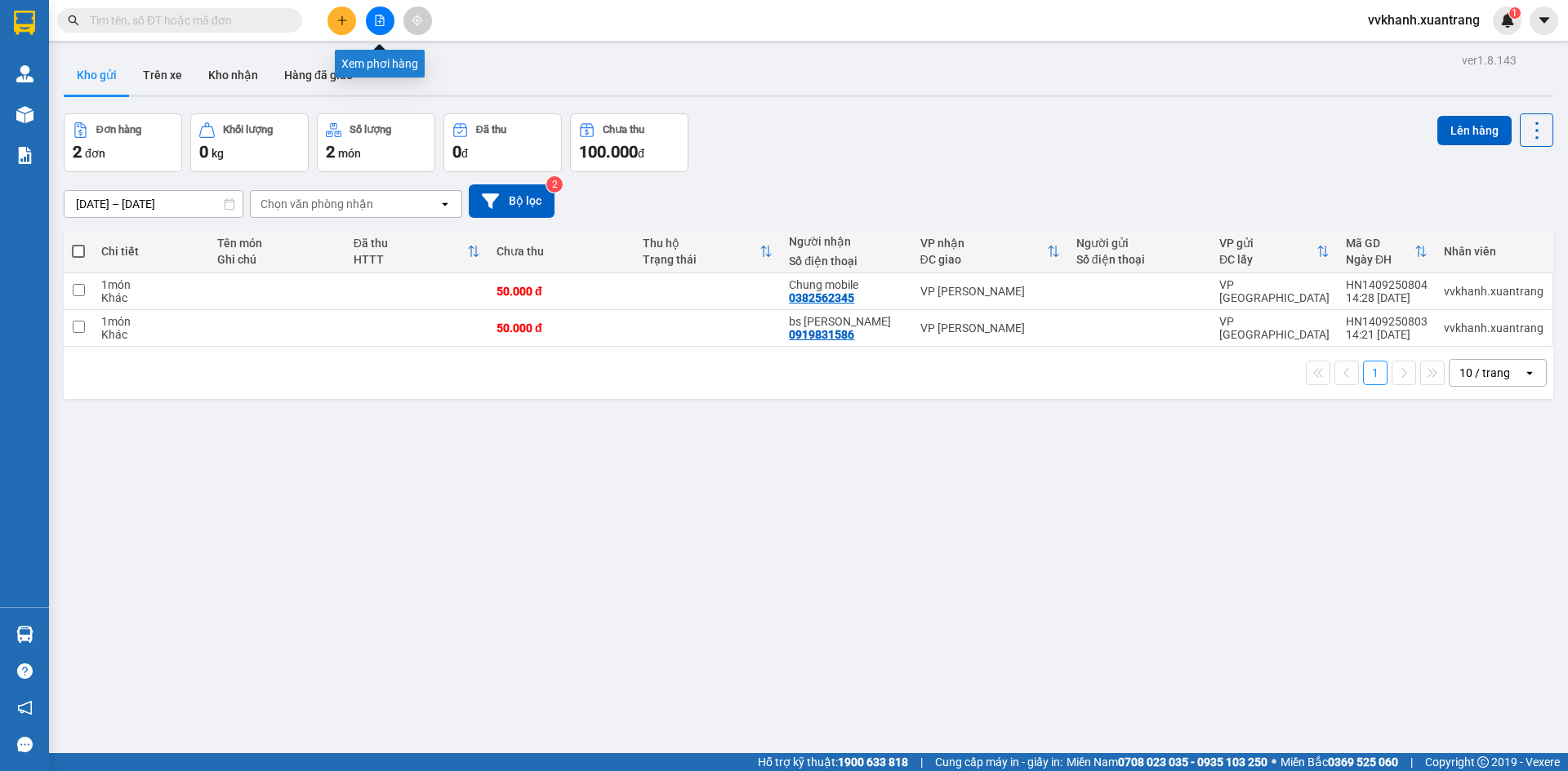
click at [376, 21] on icon "file-add" at bounding box center [380, 20] width 11 height 11
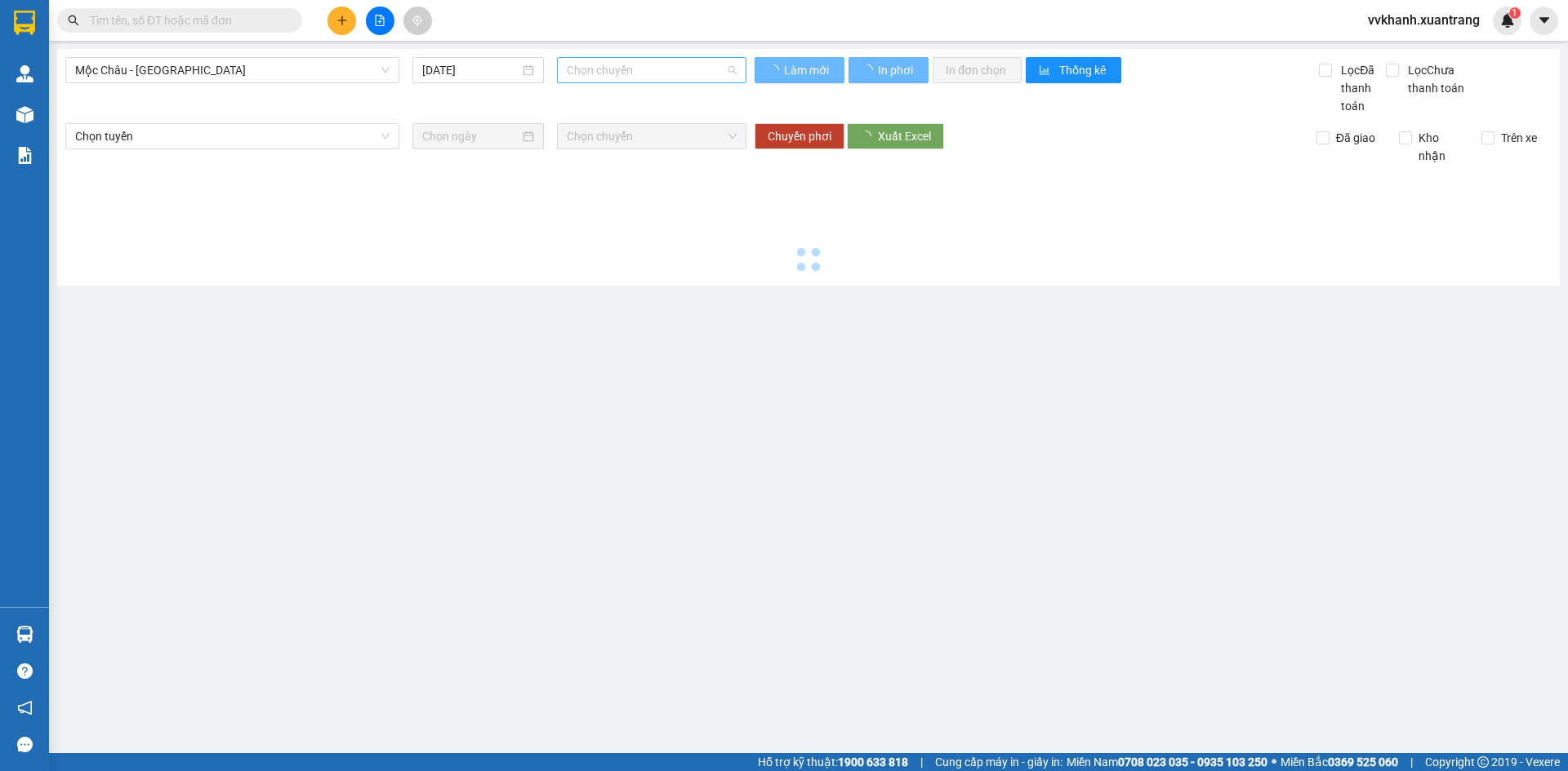
click at [669, 64] on span "Chọn chuyến" at bounding box center [652, 70] width 170 height 24
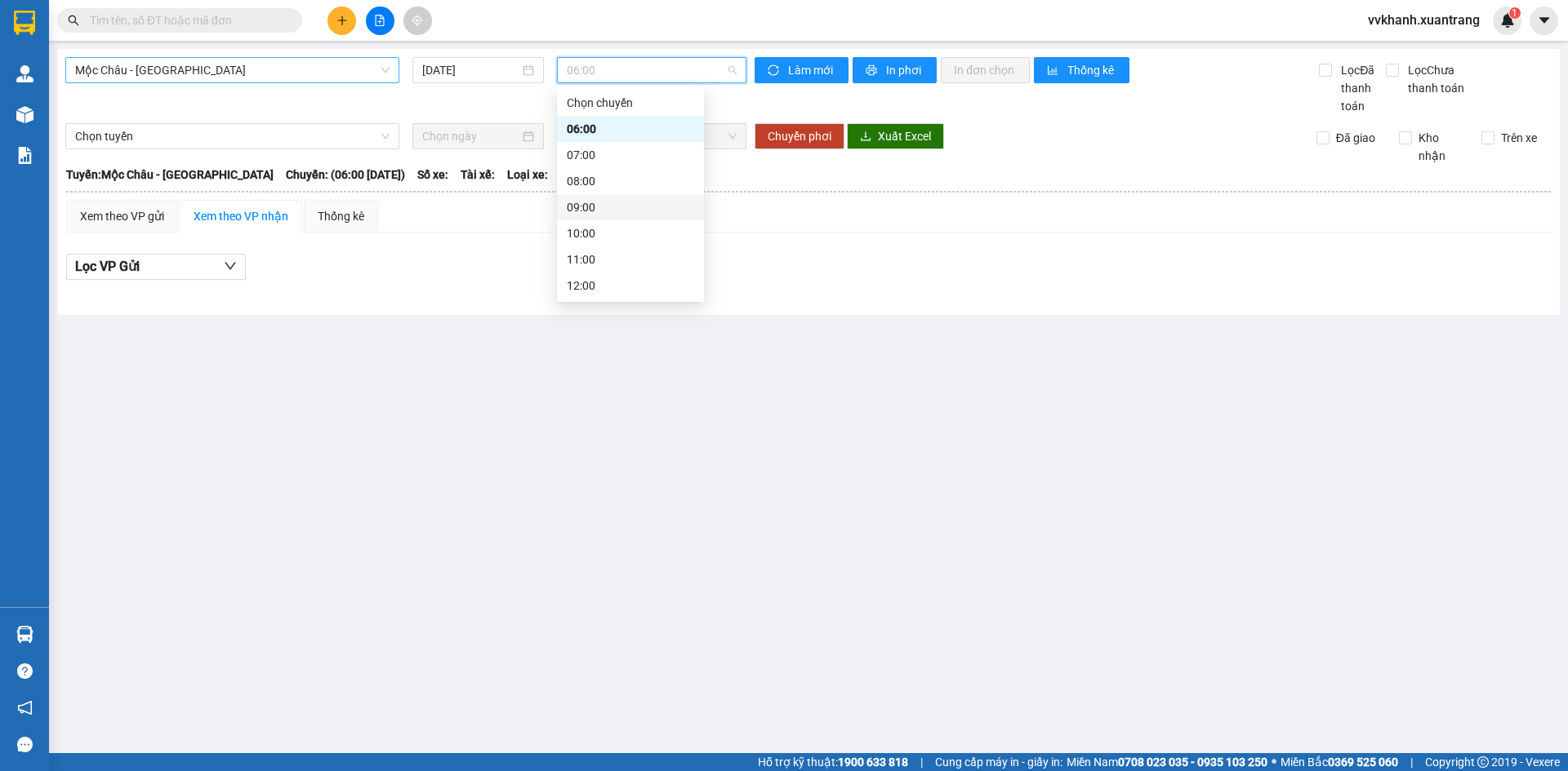
click at [256, 68] on span "Mộc Châu - [GEOGRAPHIC_DATA]" at bounding box center [232, 70] width 315 height 24
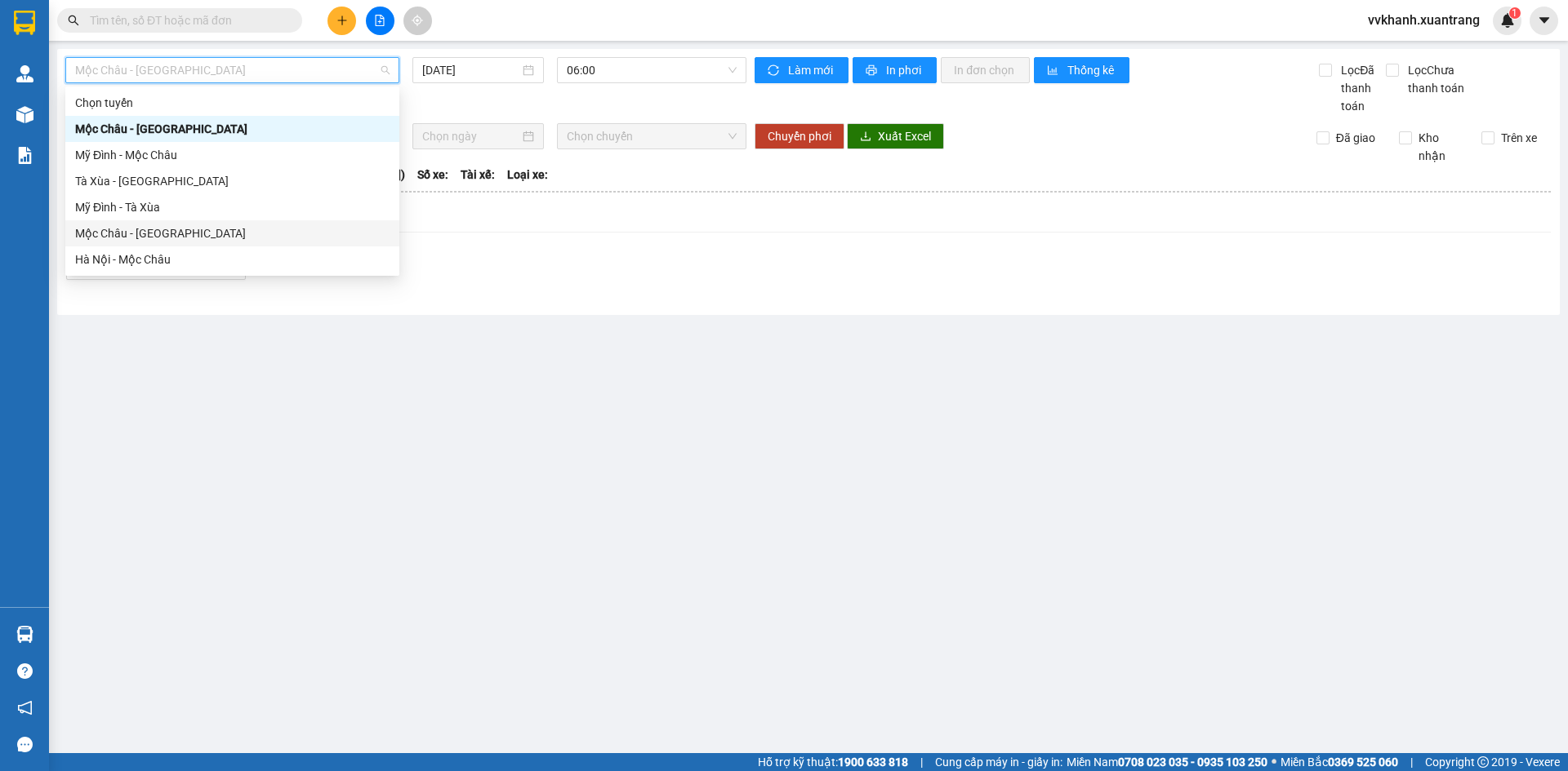
click at [195, 240] on div "Mộc Châu - [GEOGRAPHIC_DATA]" at bounding box center [232, 233] width 315 height 18
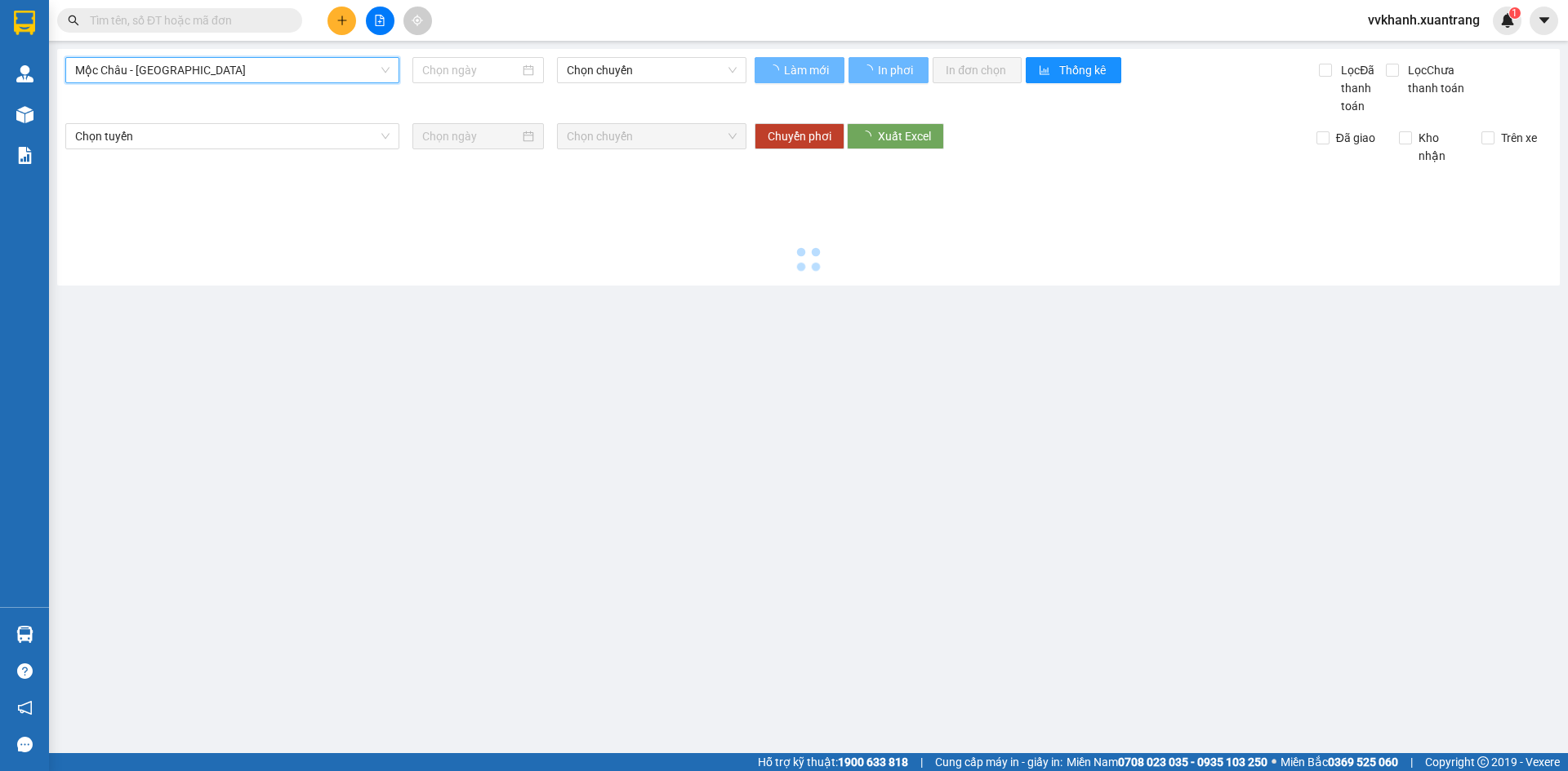
type input "[DATE]"
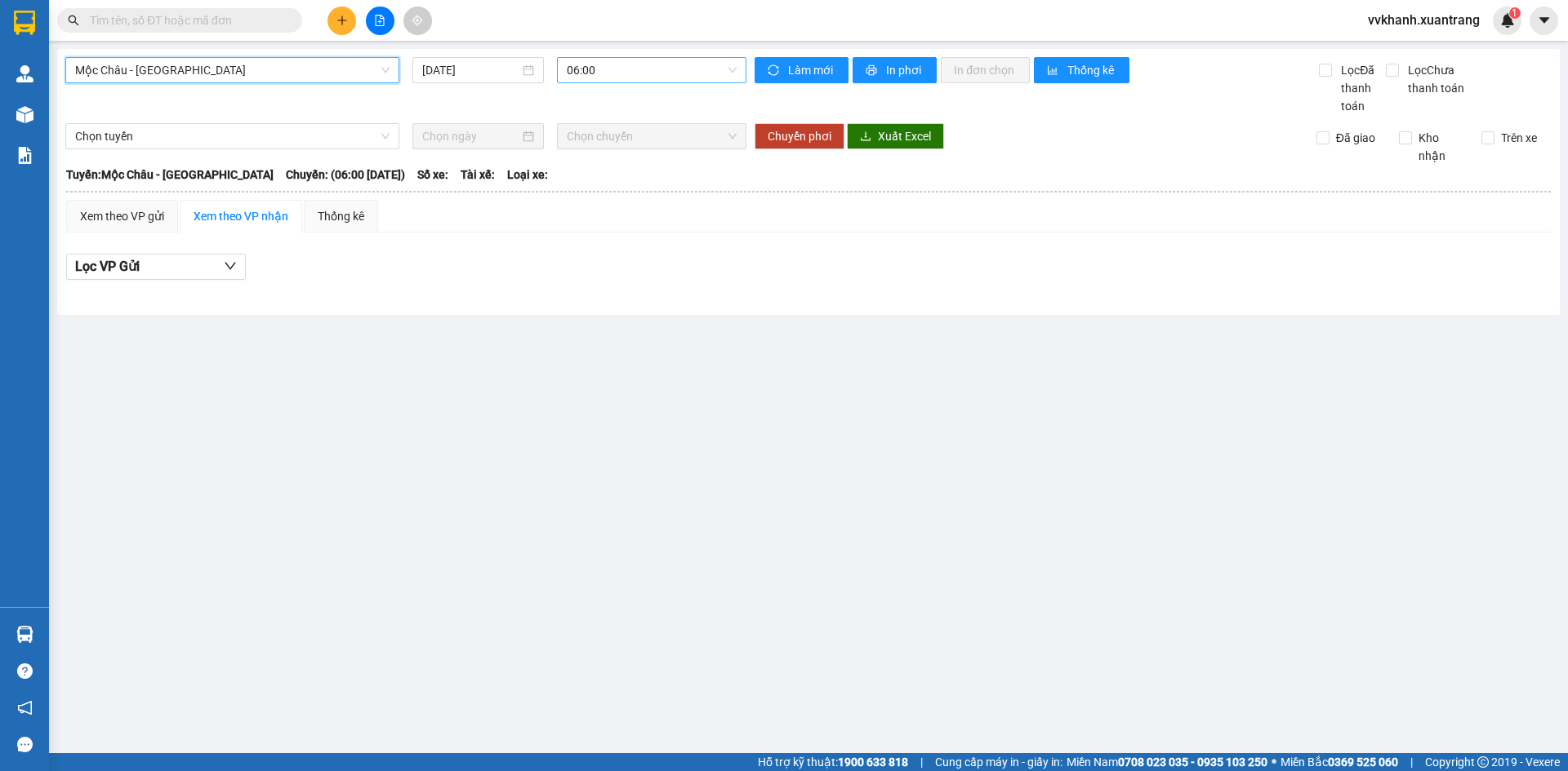
click at [678, 79] on span "06:00" at bounding box center [652, 70] width 170 height 24
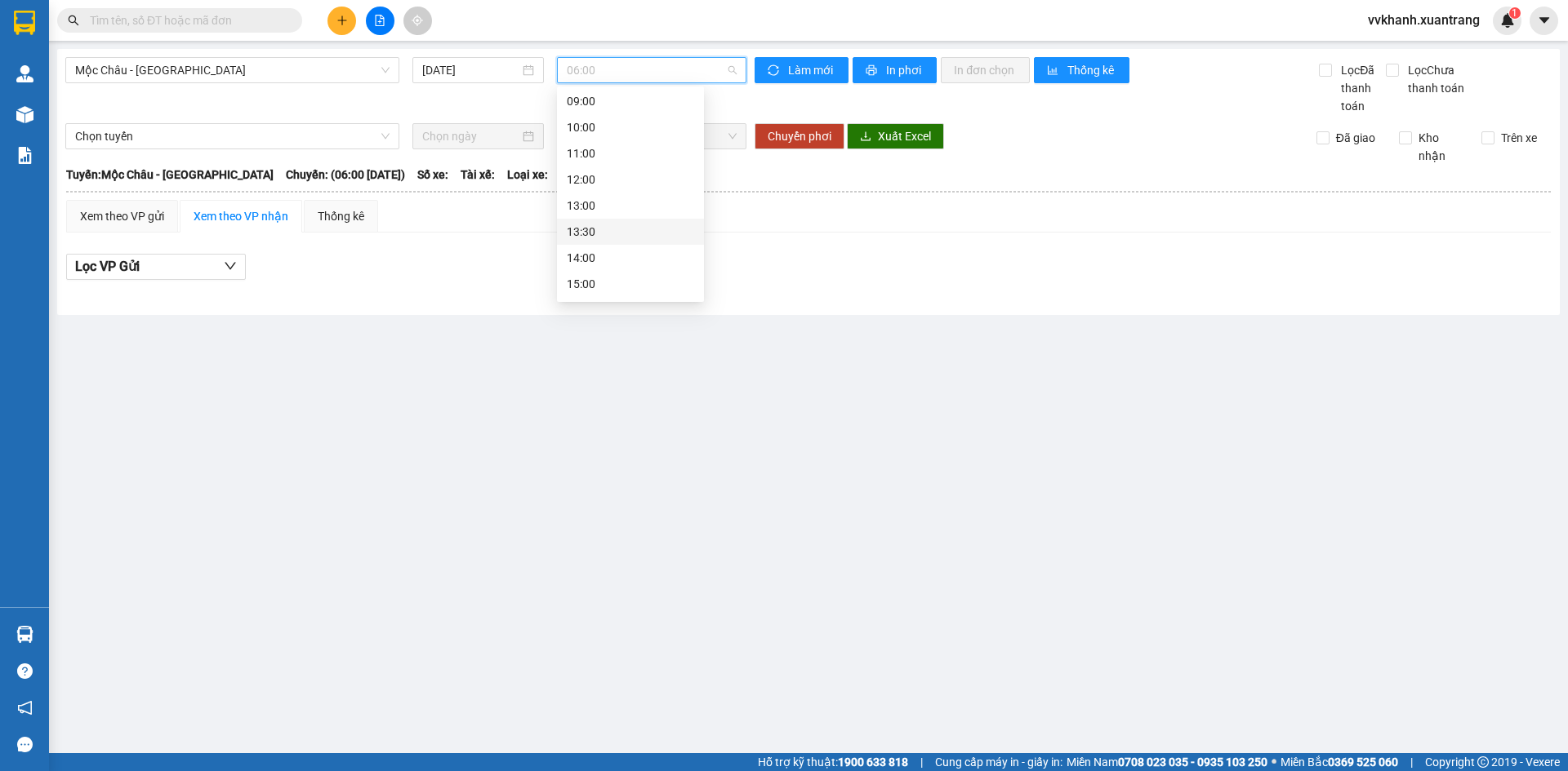
scroll to position [235, 0]
click at [624, 120] on div "14:00" at bounding box center [630, 129] width 127 height 18
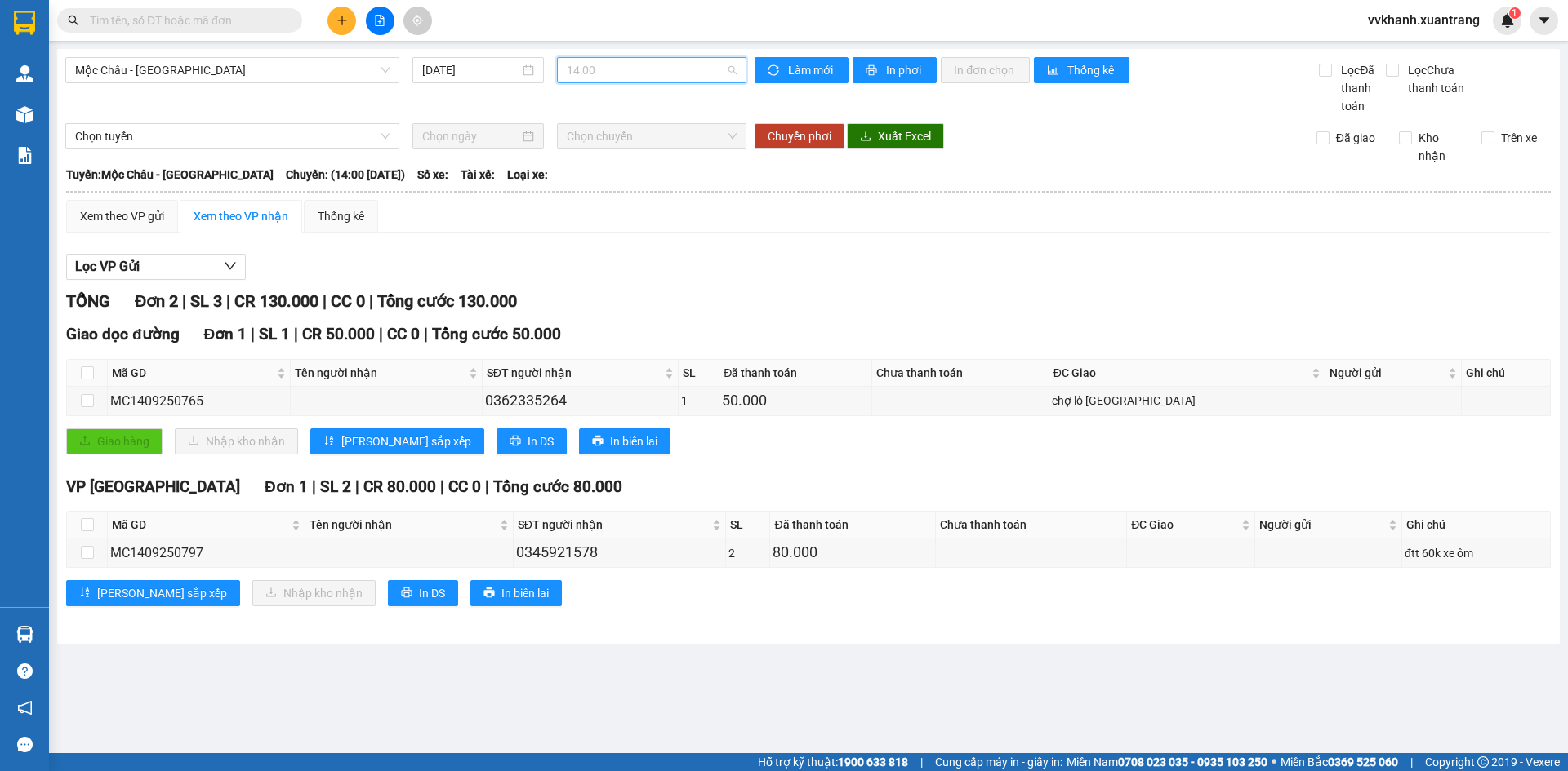
click at [638, 78] on span "14:00" at bounding box center [652, 70] width 170 height 24
click at [621, 179] on div "13:30" at bounding box center [630, 185] width 127 height 18
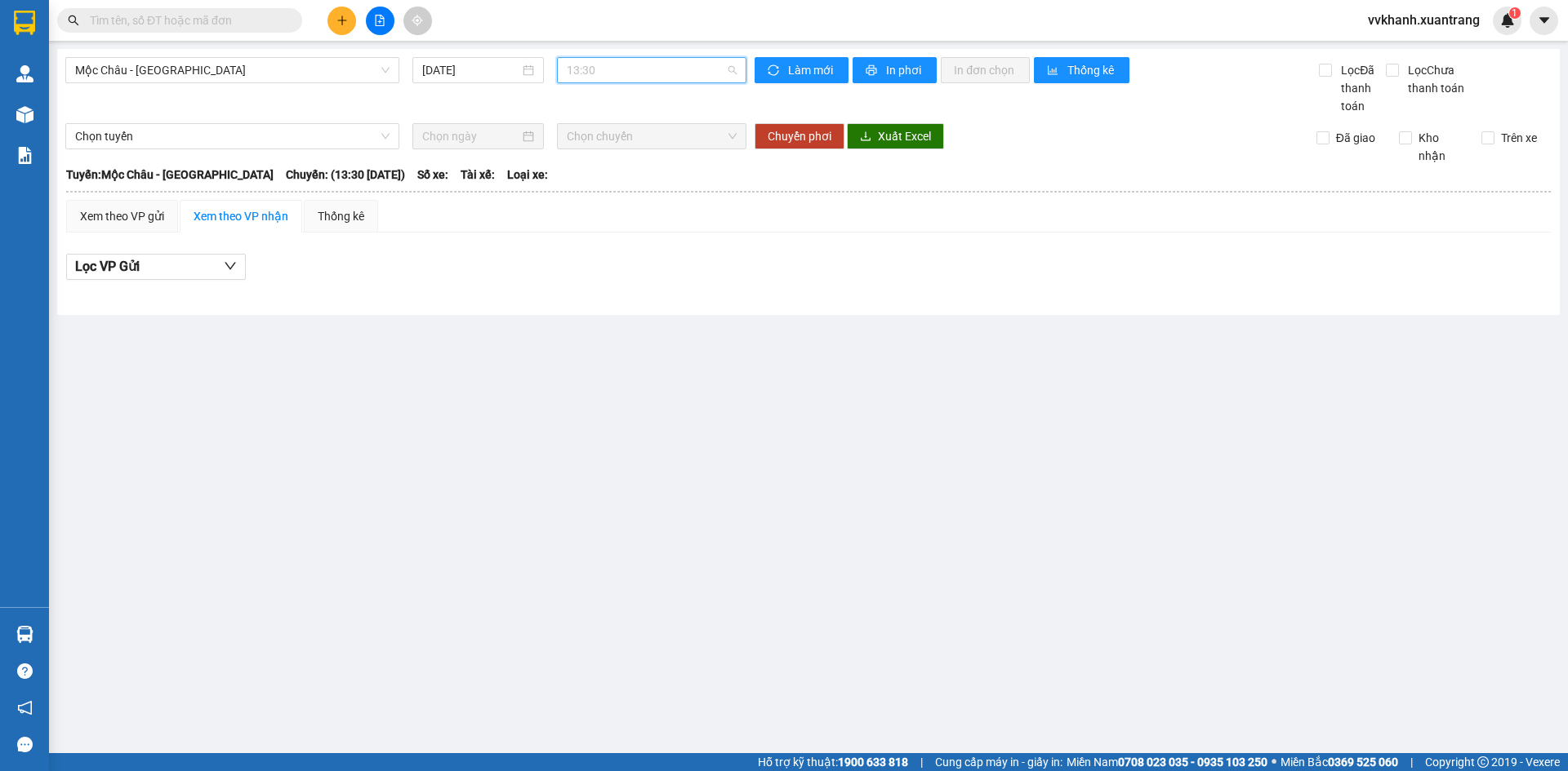
click at [620, 75] on span "13:30" at bounding box center [652, 70] width 170 height 24
click at [611, 163] on div "13:00" at bounding box center [630, 158] width 127 height 18
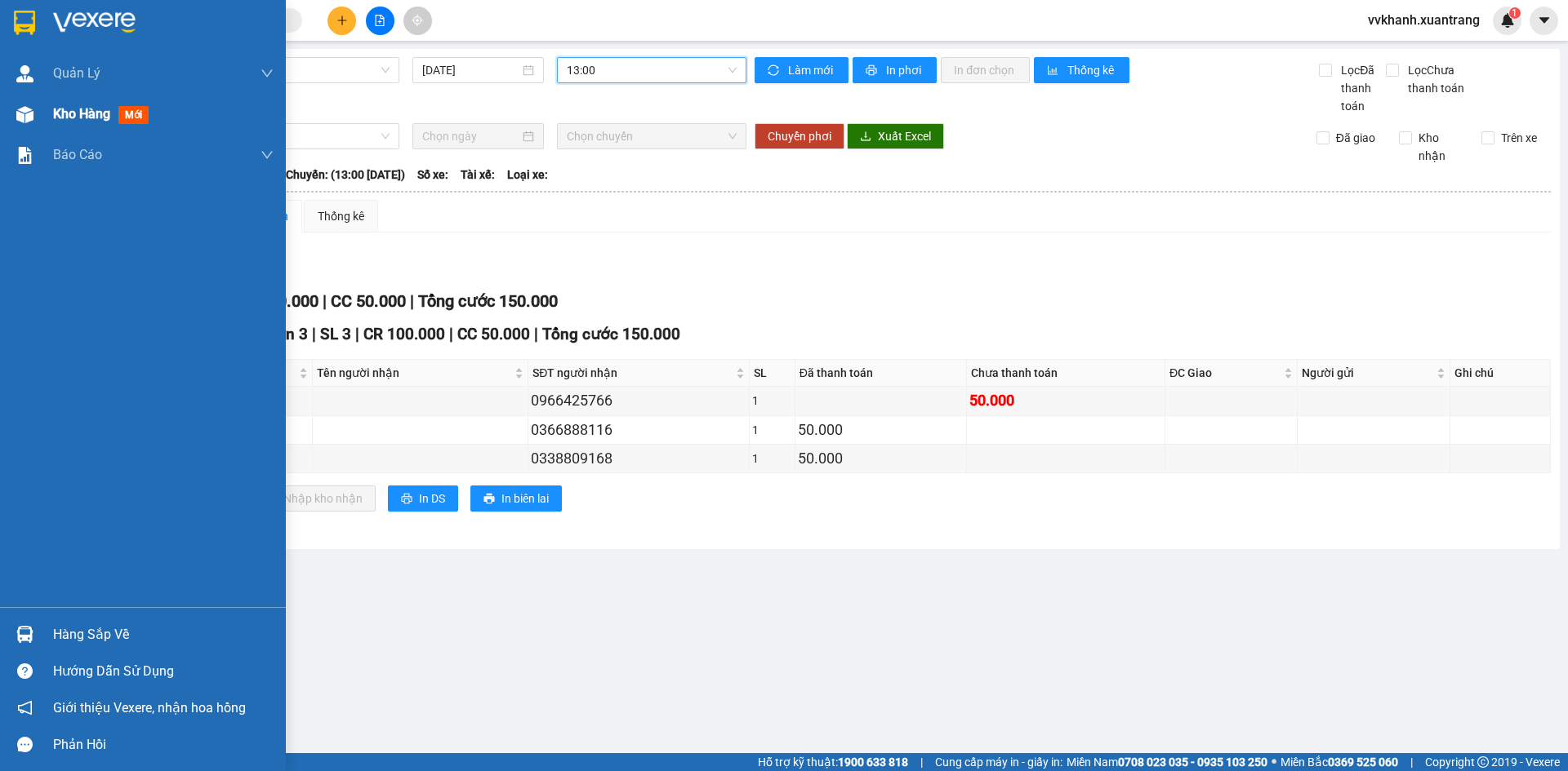
click at [55, 122] on div "Kho hàng mới" at bounding box center [104, 114] width 102 height 21
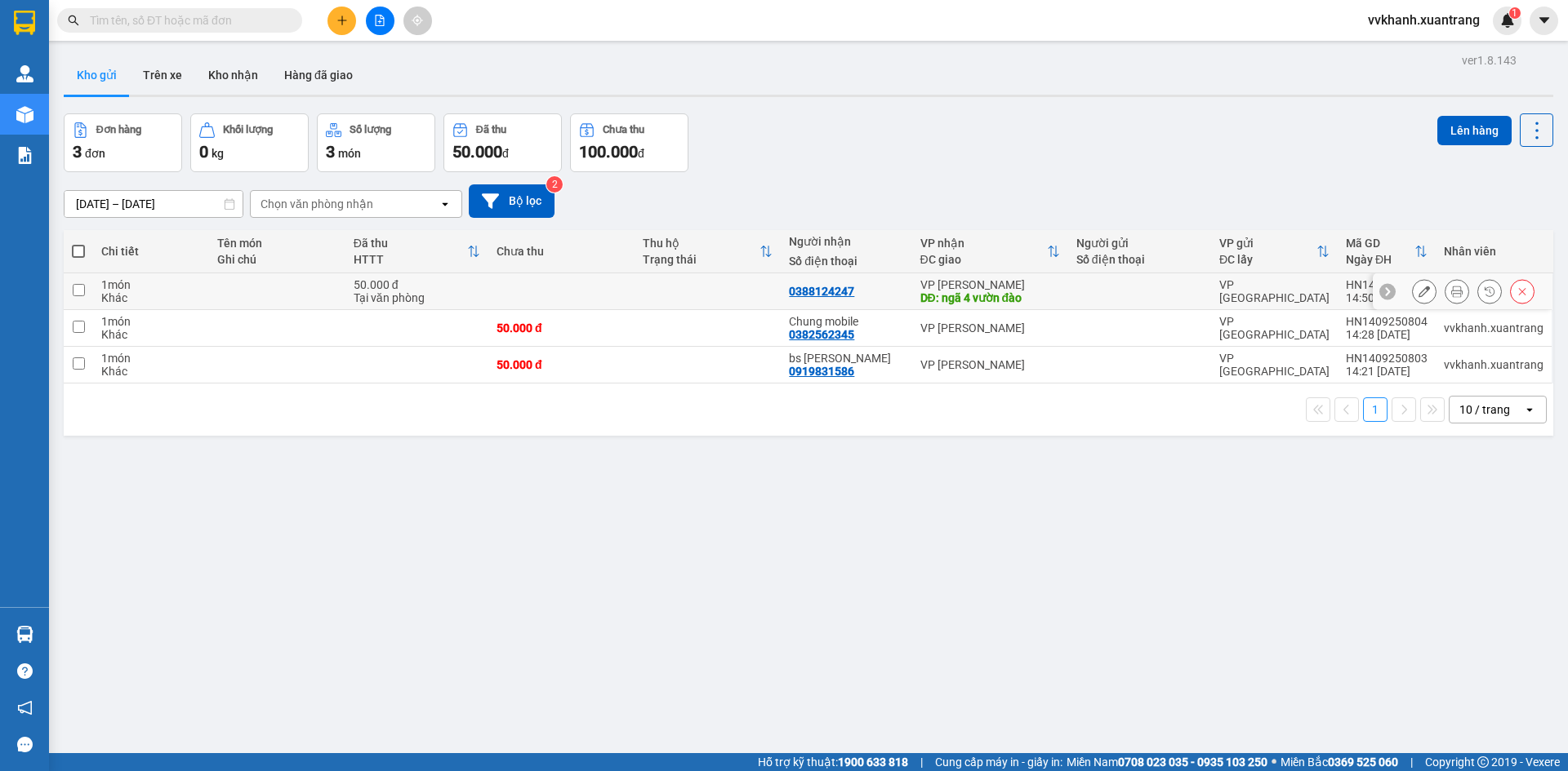
click at [1451, 290] on icon at bounding box center [1456, 291] width 11 height 11
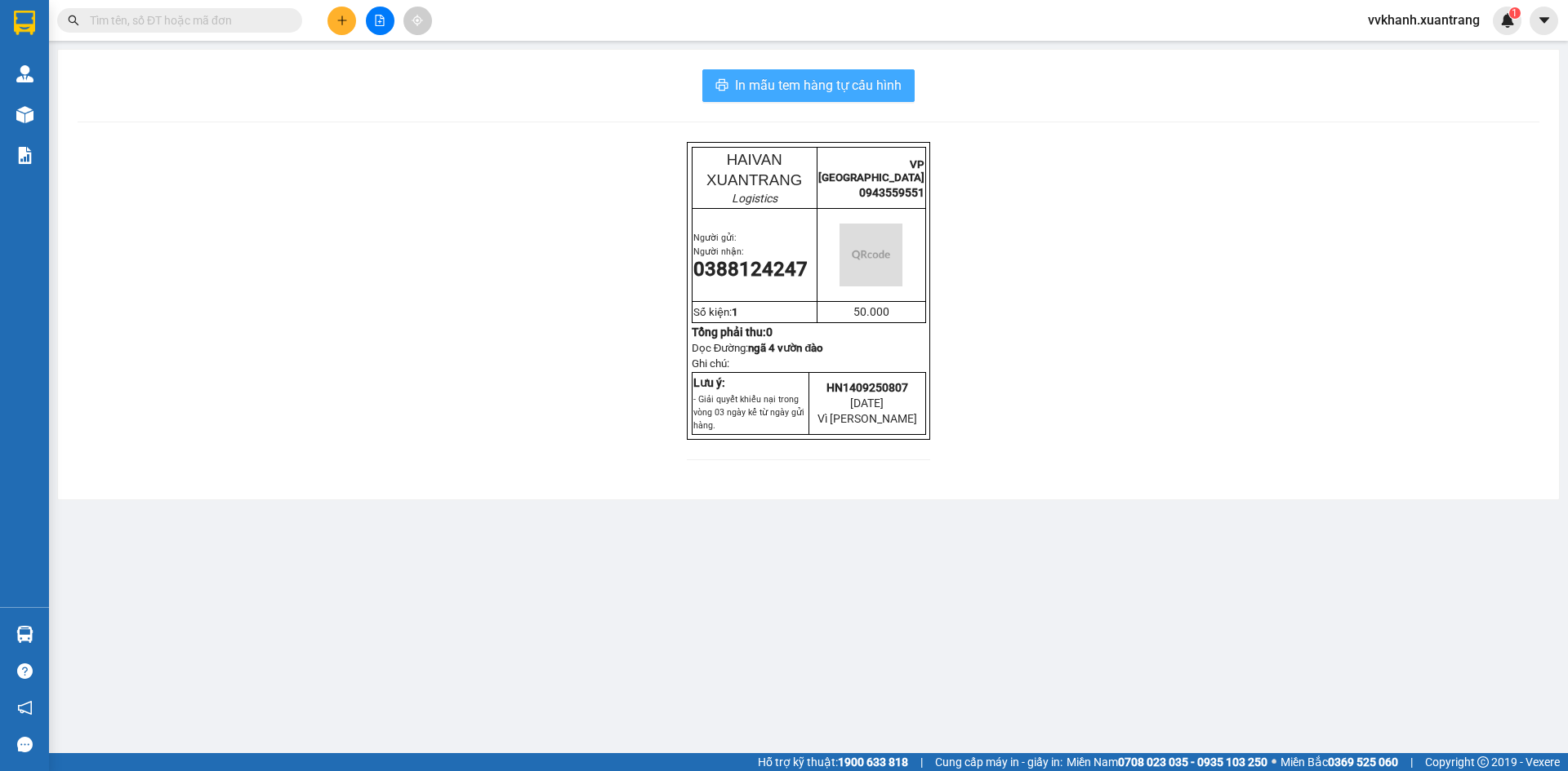
click at [790, 79] on span "In mẫu tem hàng tự cấu hình" at bounding box center [818, 86] width 166 height 21
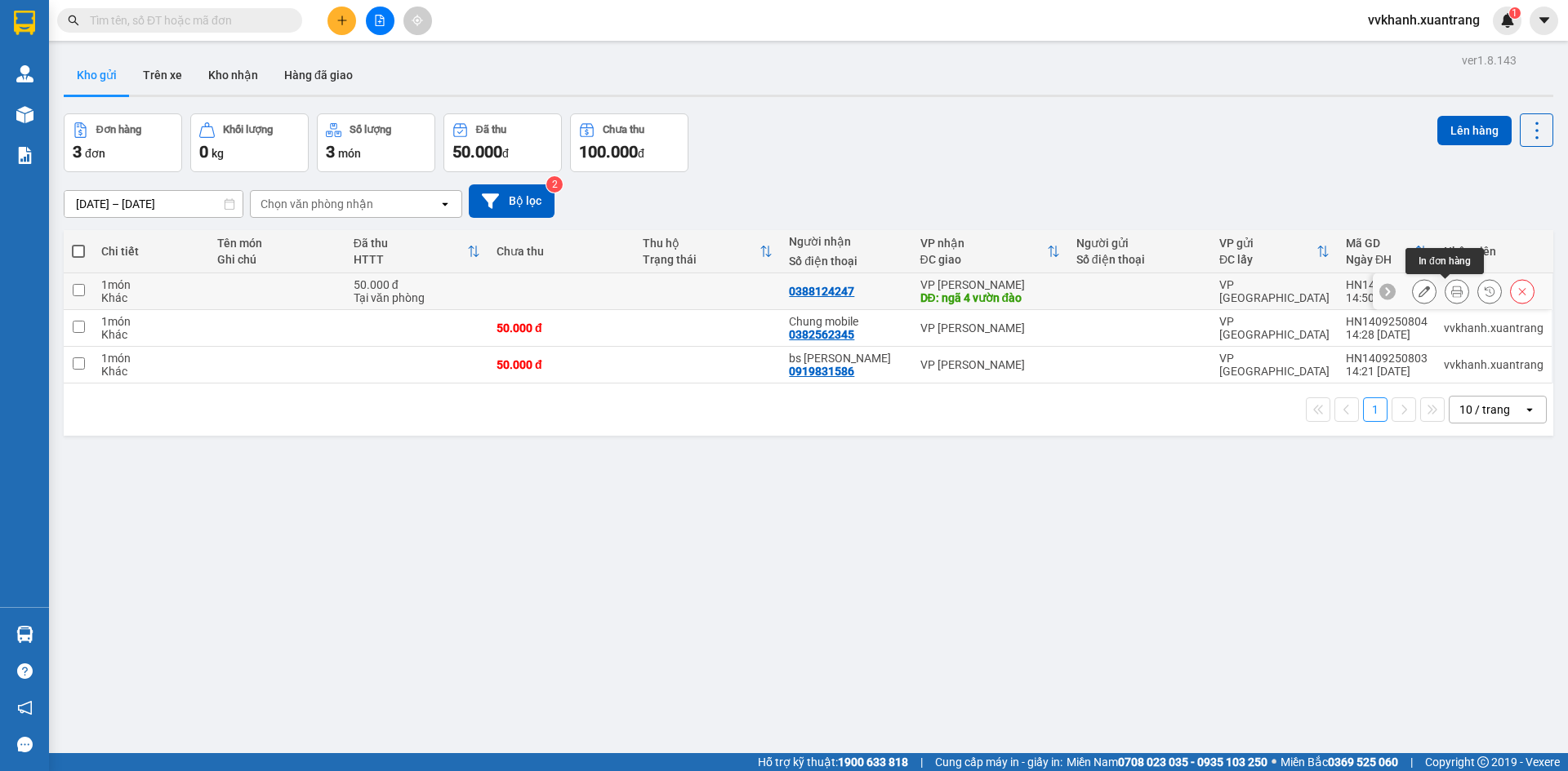
click at [1451, 291] on icon at bounding box center [1456, 291] width 11 height 11
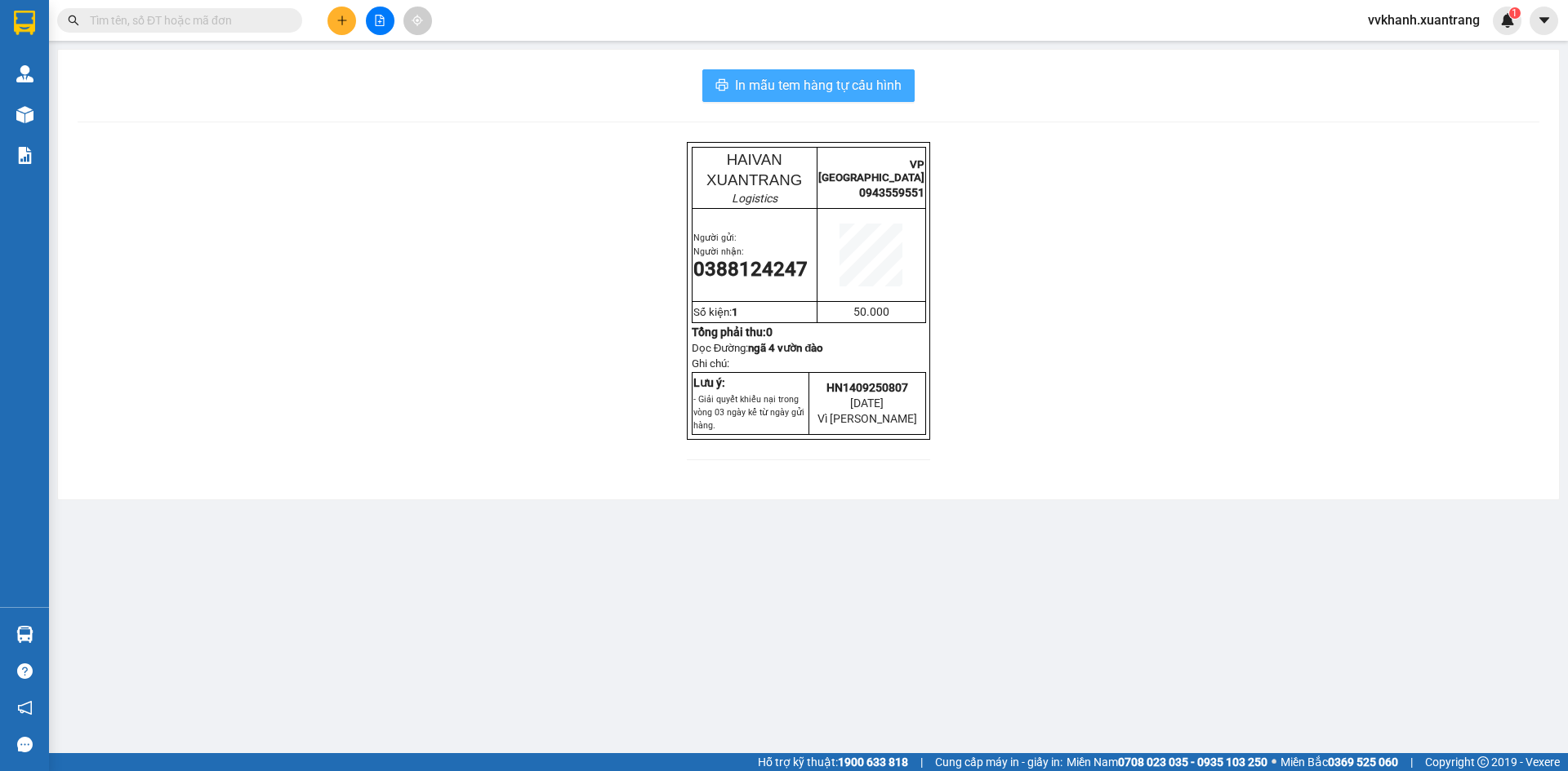
click at [855, 75] on button "In mẫu tem hàng tự cấu hình" at bounding box center [808, 86] width 212 height 33
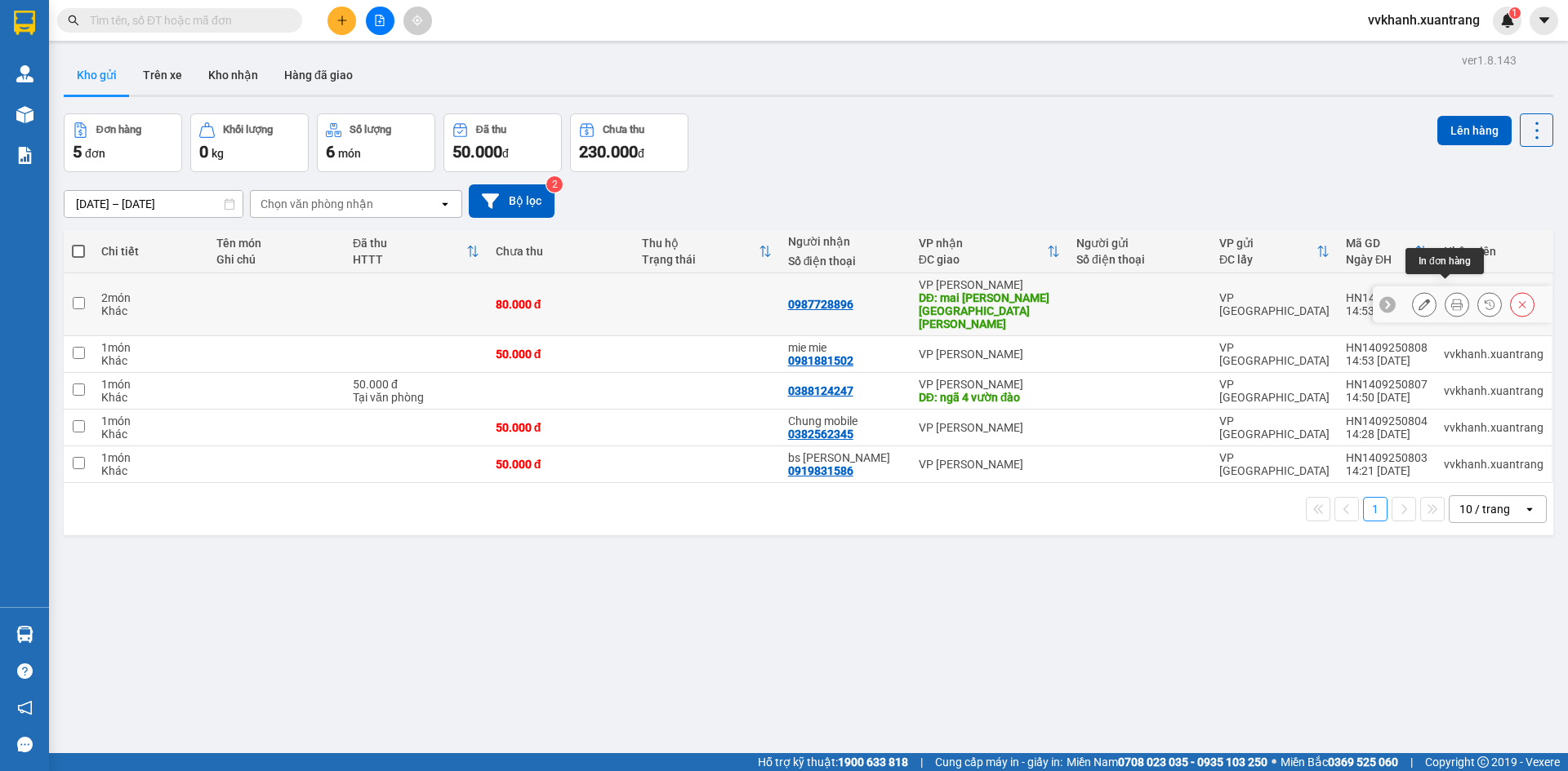
drag, startPoint x: 1441, startPoint y: 290, endPoint x: 1423, endPoint y: 316, distance: 31.6
click at [1451, 299] on icon at bounding box center [1456, 304] width 11 height 11
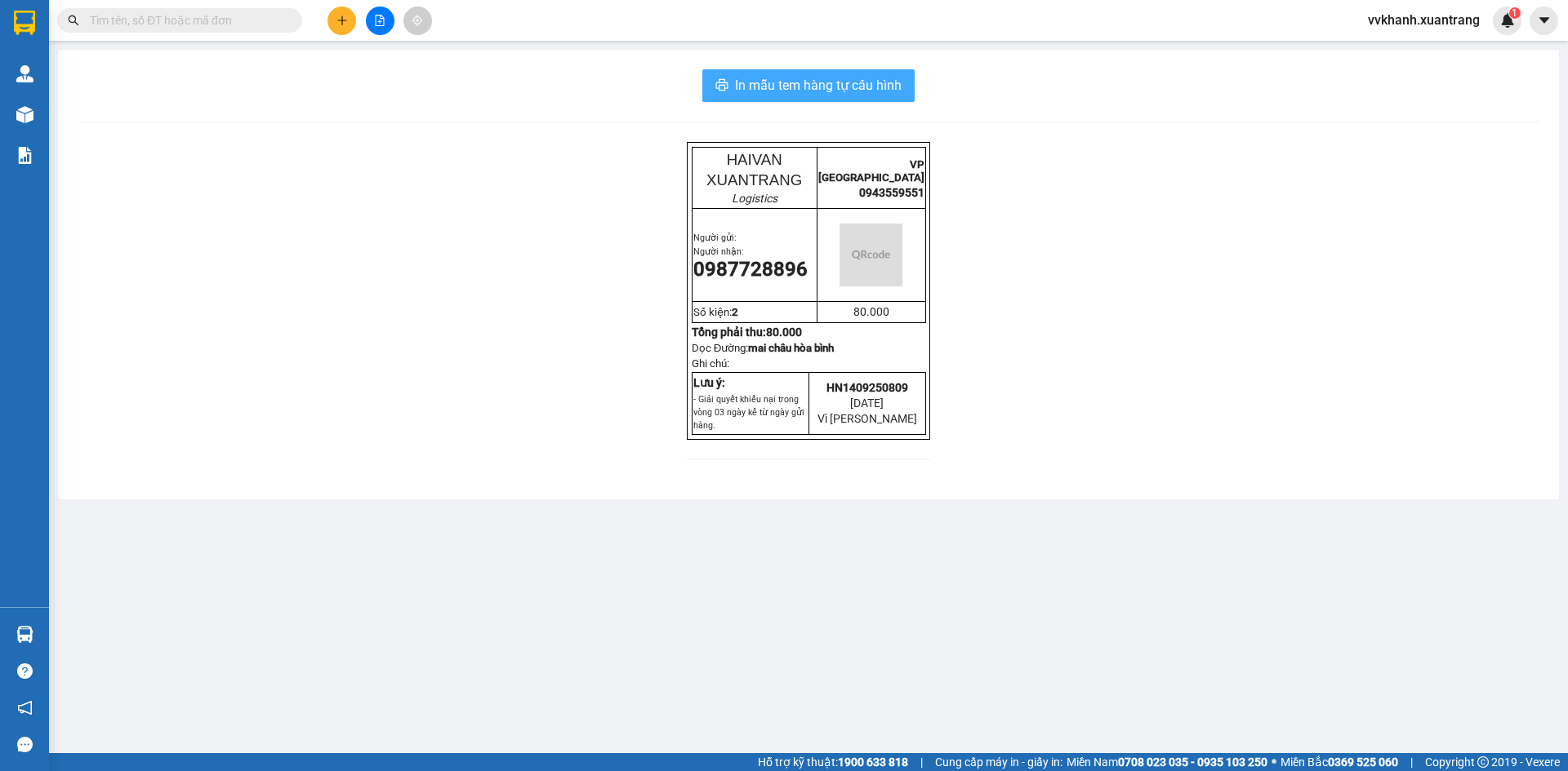
click at [809, 80] on span "In mẫu tem hàng tự cấu hình" at bounding box center [818, 86] width 166 height 21
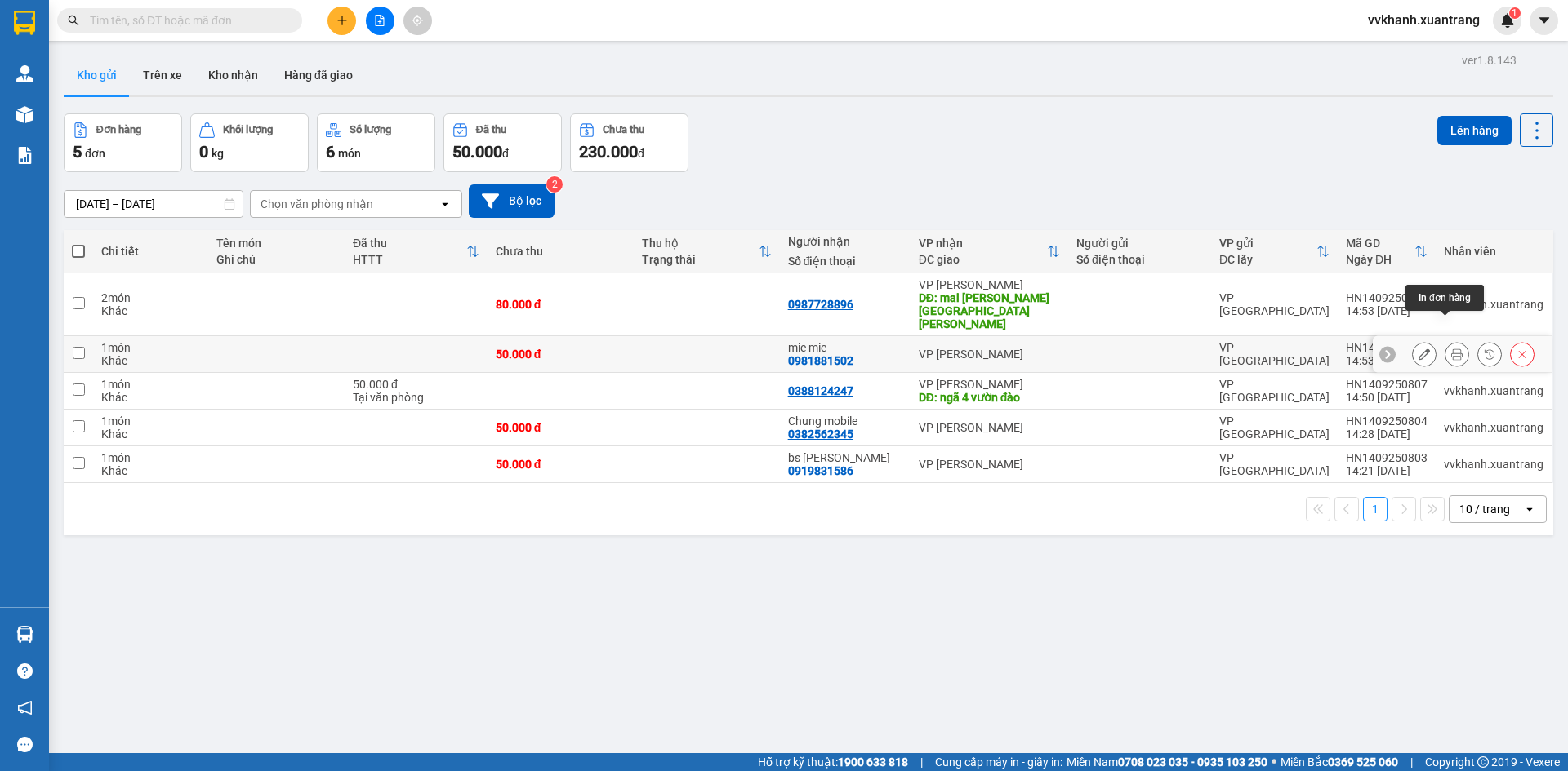
click at [1451, 348] on icon at bounding box center [1456, 353] width 11 height 11
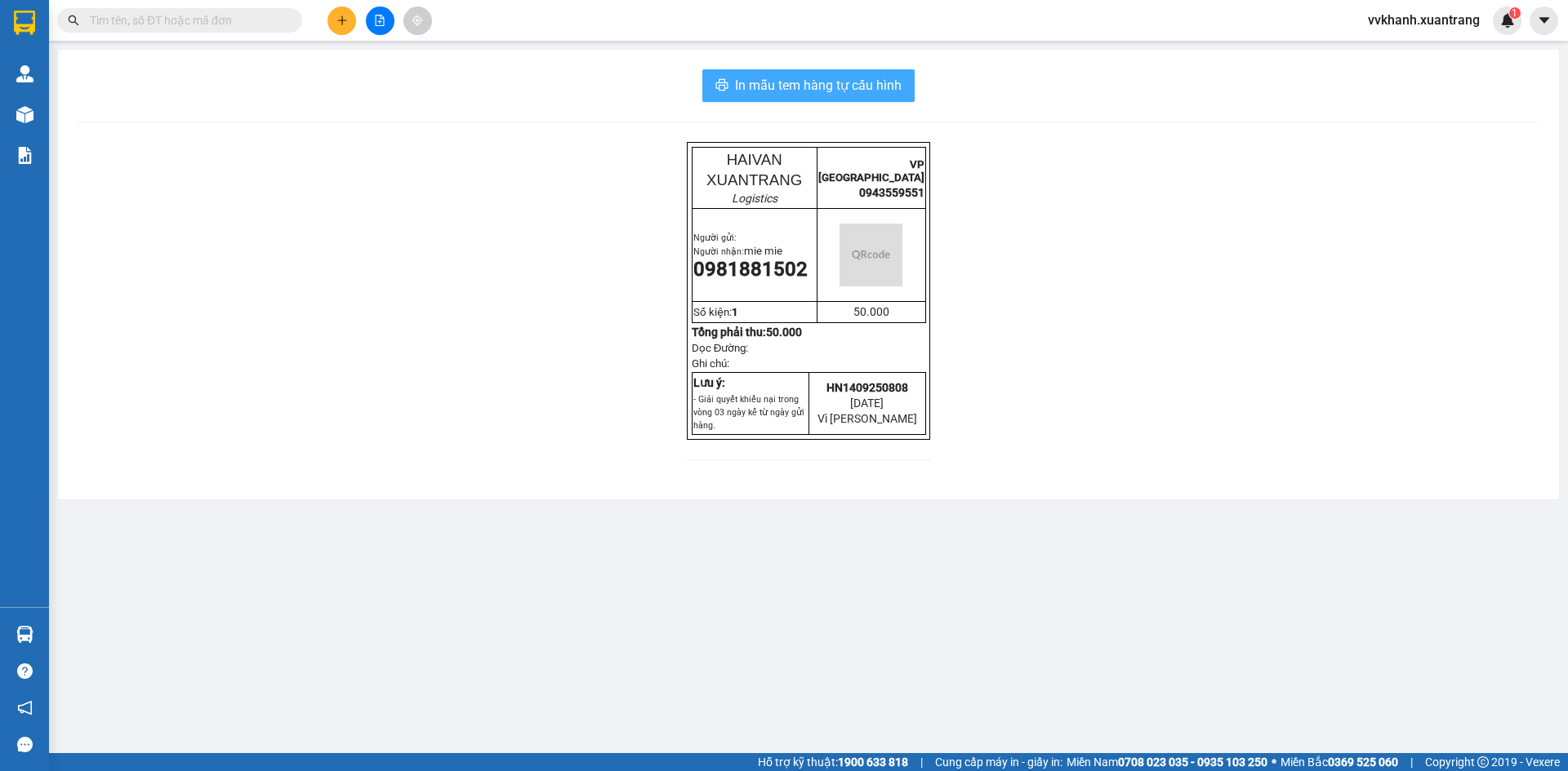
click at [816, 87] on span "In mẫu tem hàng tự cấu hình" at bounding box center [818, 86] width 166 height 21
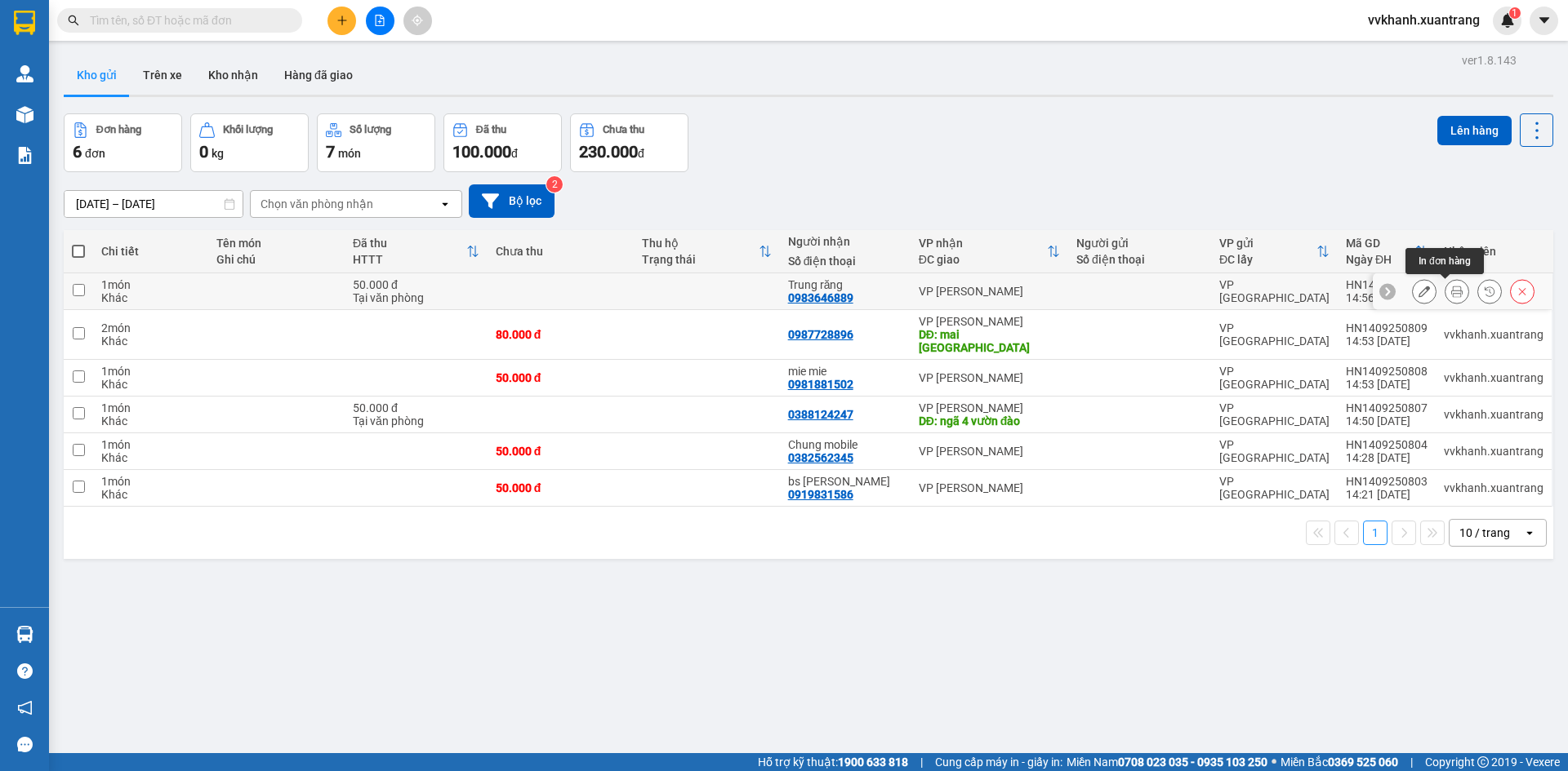
click at [1451, 286] on icon at bounding box center [1456, 291] width 11 height 11
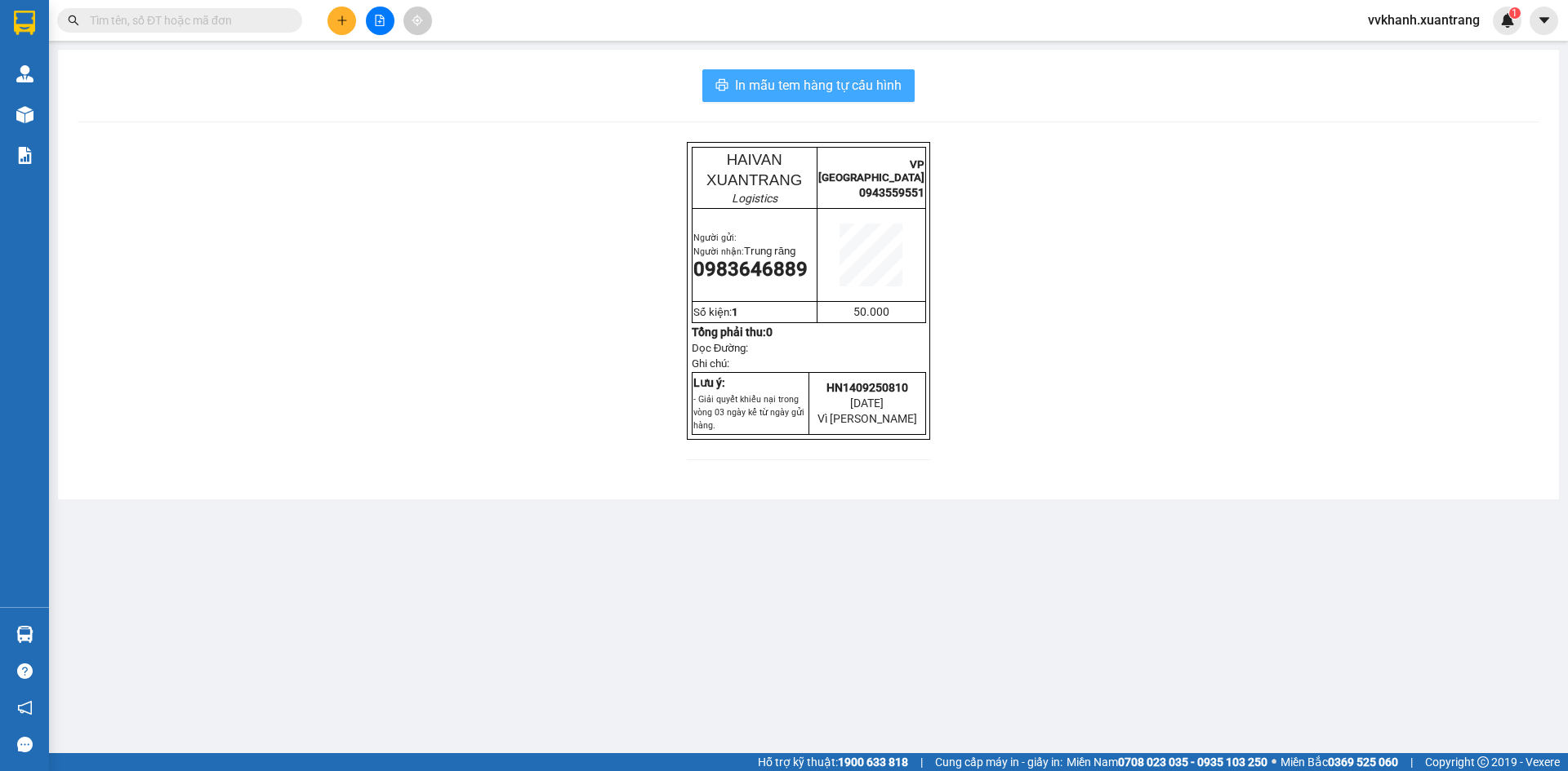
click at [797, 84] on span "In mẫu tem hàng tự cấu hình" at bounding box center [818, 86] width 166 height 21
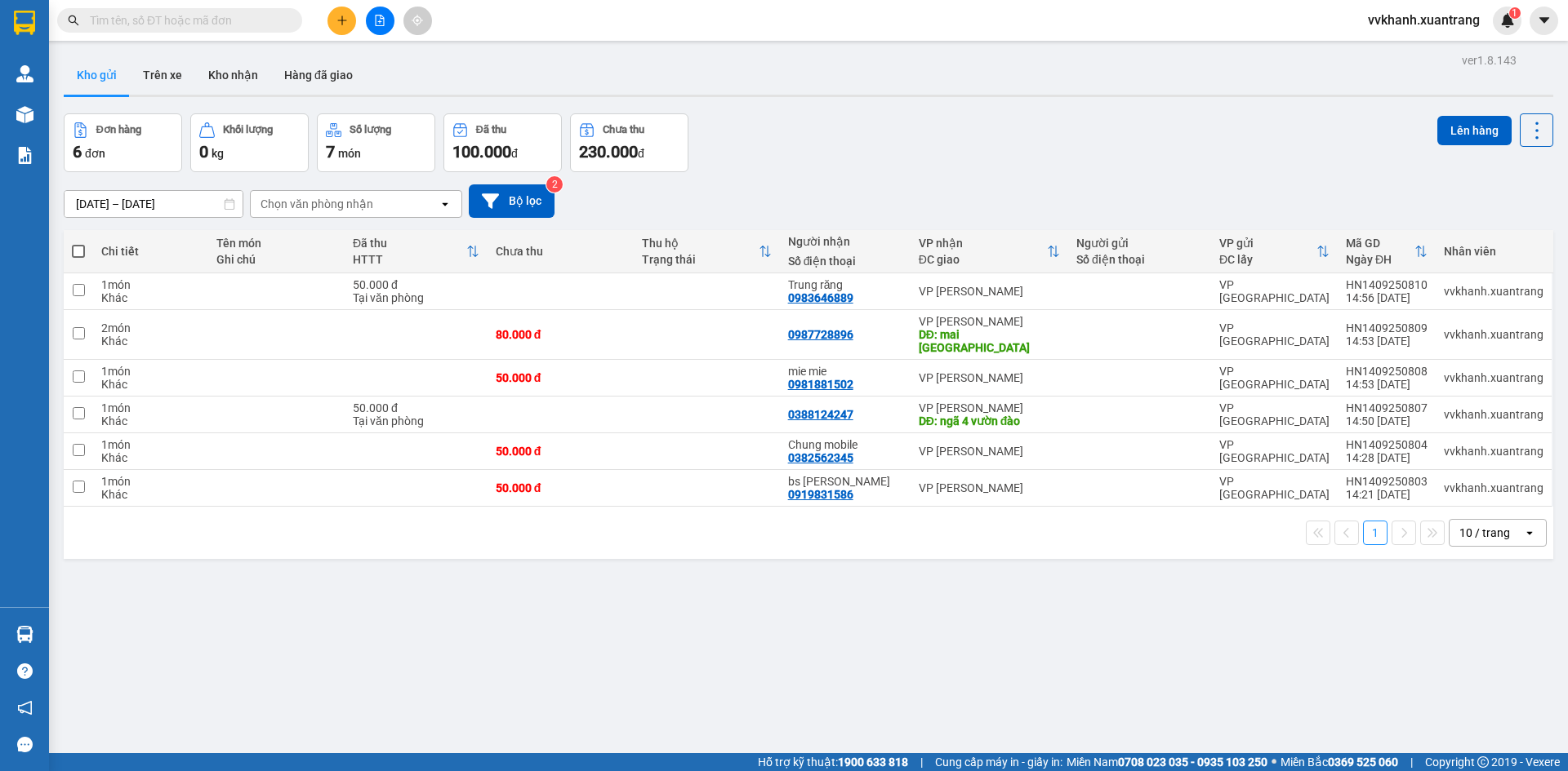
click at [376, 22] on icon "file-add" at bounding box center [380, 20] width 11 height 11
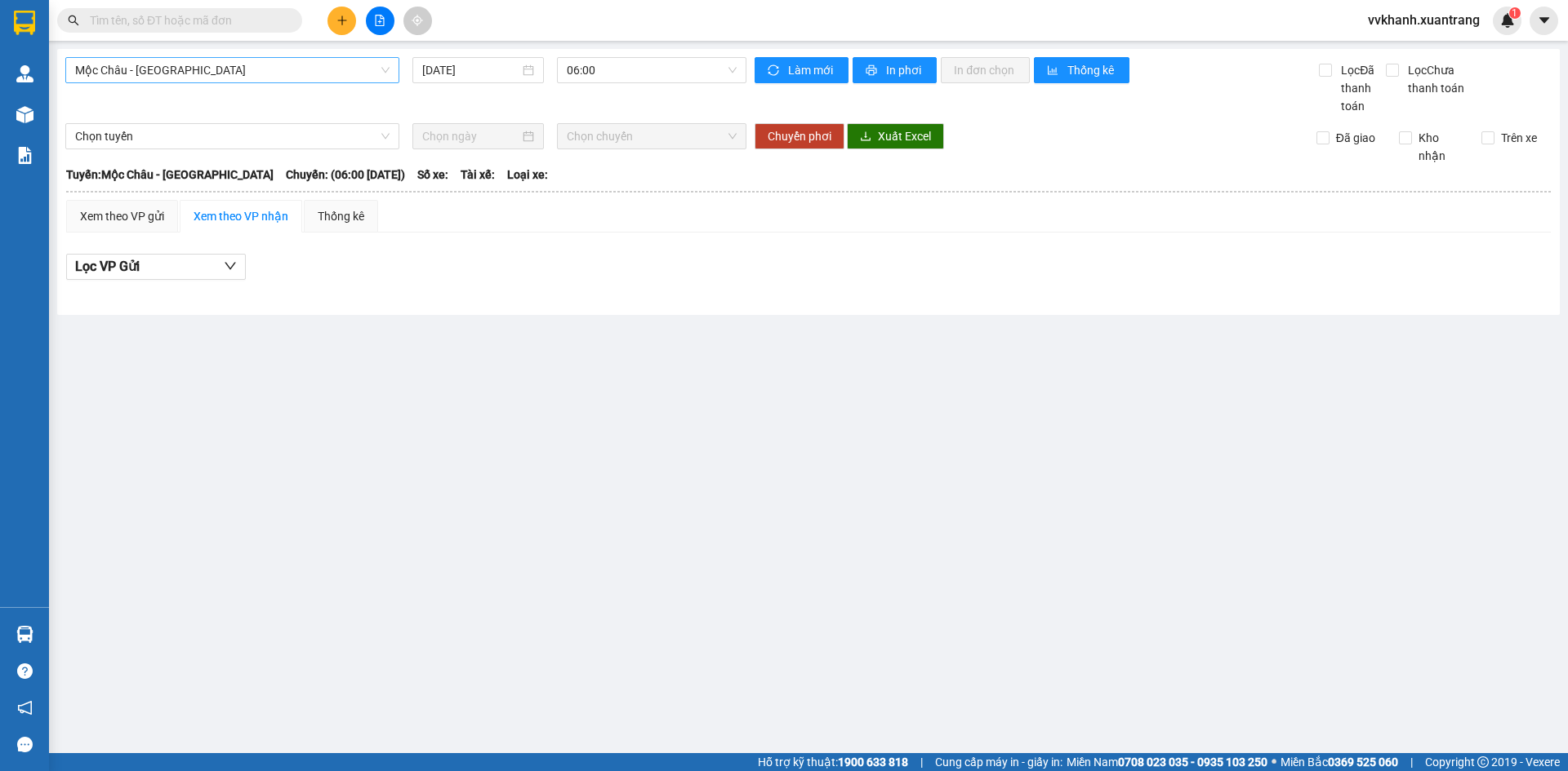
drag, startPoint x: 309, startPoint y: 64, endPoint x: 327, endPoint y: 84, distance: 26.9
click at [309, 66] on span "Mộc Châu - [GEOGRAPHIC_DATA]" at bounding box center [232, 70] width 315 height 24
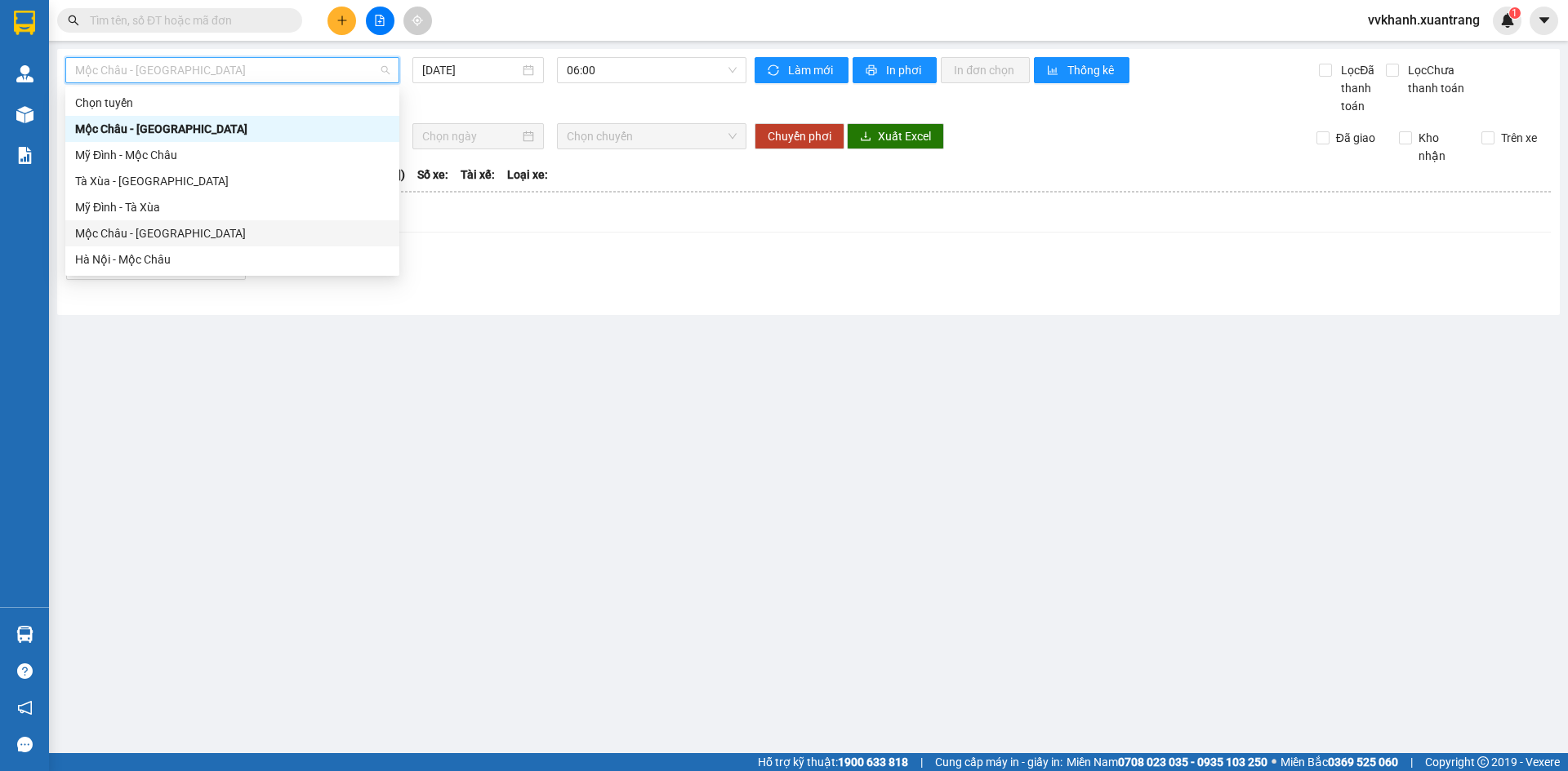
click at [193, 231] on div "Mộc Châu - [GEOGRAPHIC_DATA]" at bounding box center [232, 233] width 315 height 18
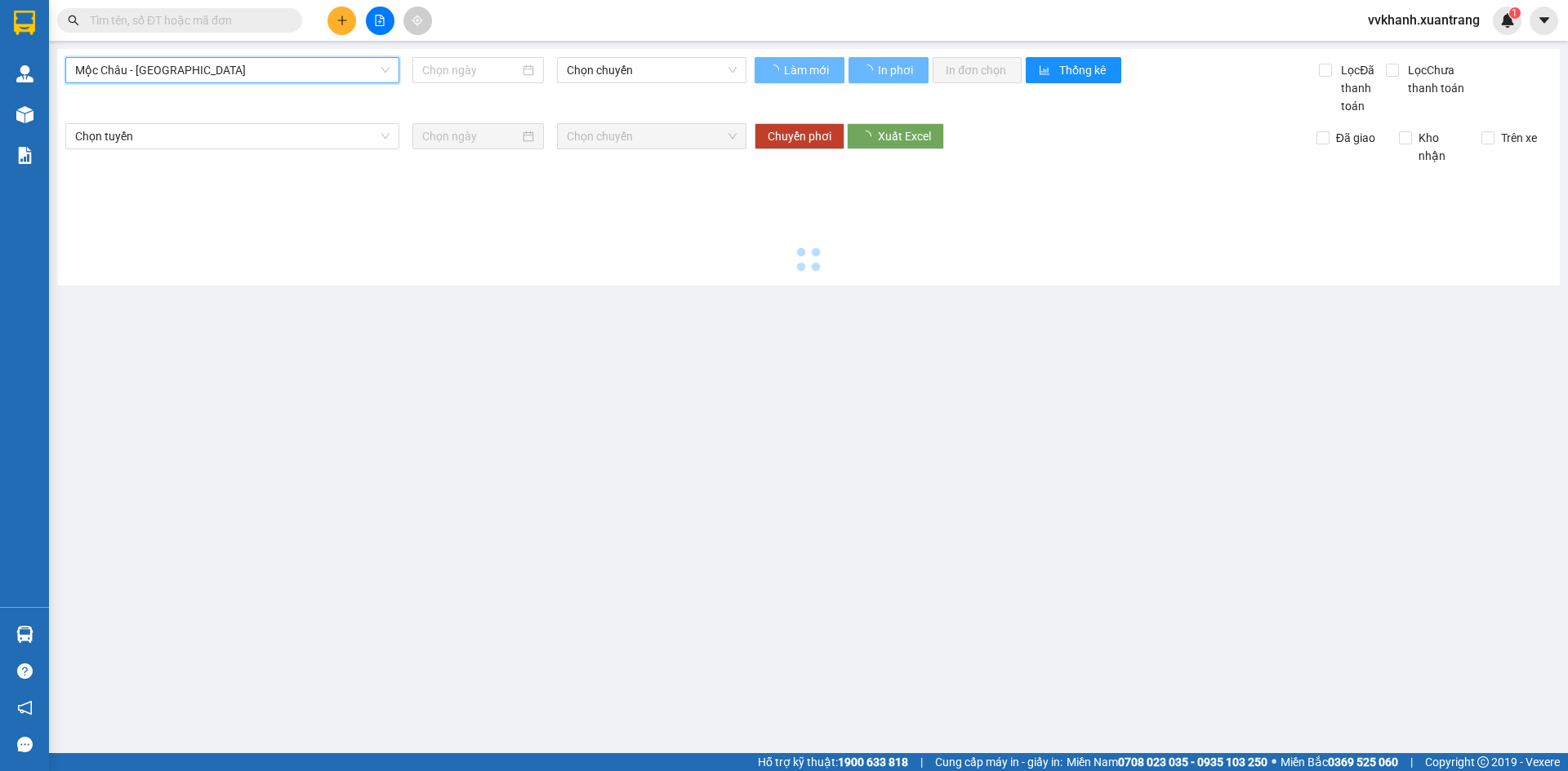
type input "[DATE]"
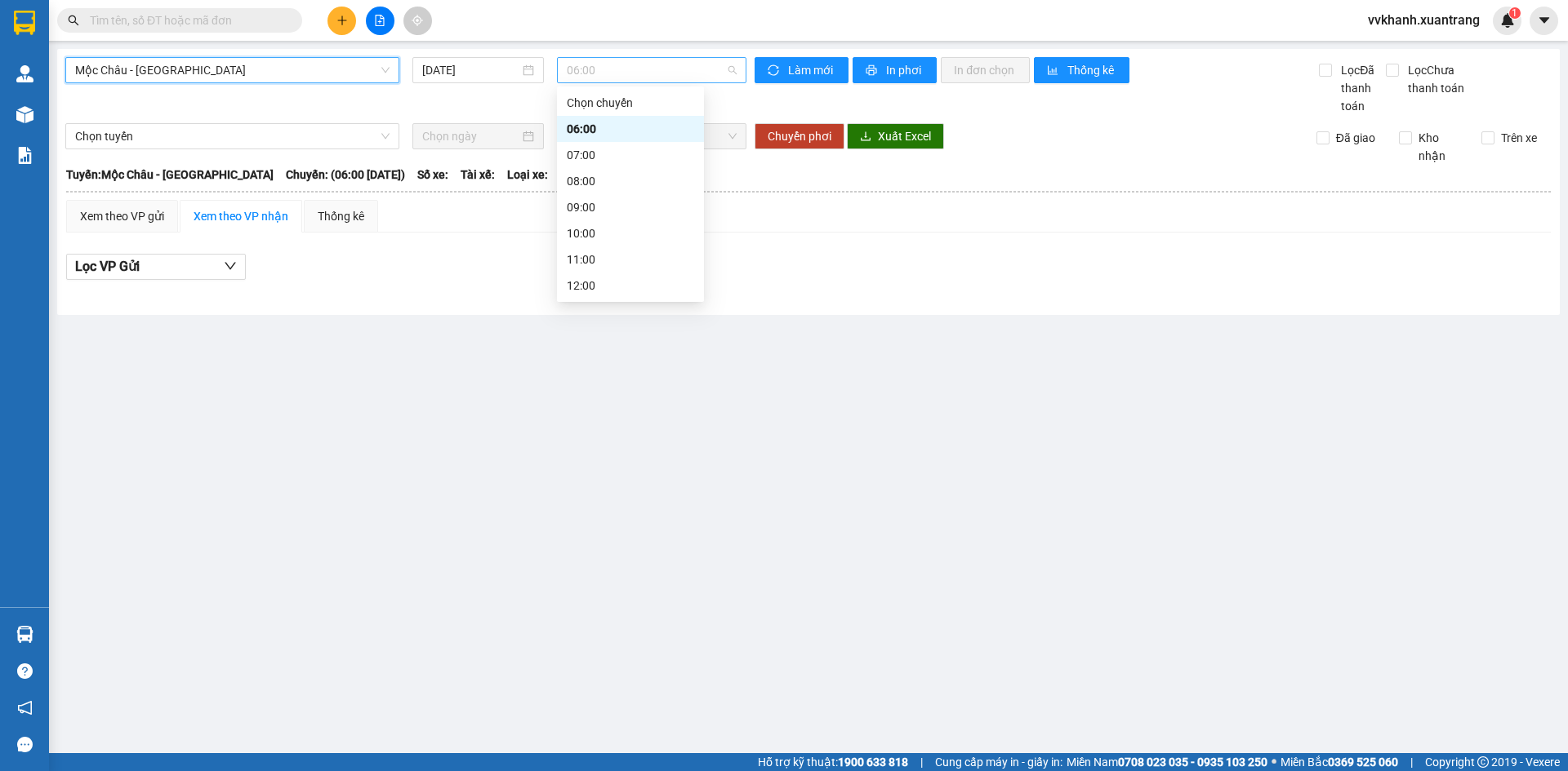
click at [608, 75] on span "06:00" at bounding box center [652, 70] width 170 height 24
click at [605, 107] on div "13:30" at bounding box center [630, 102] width 127 height 18
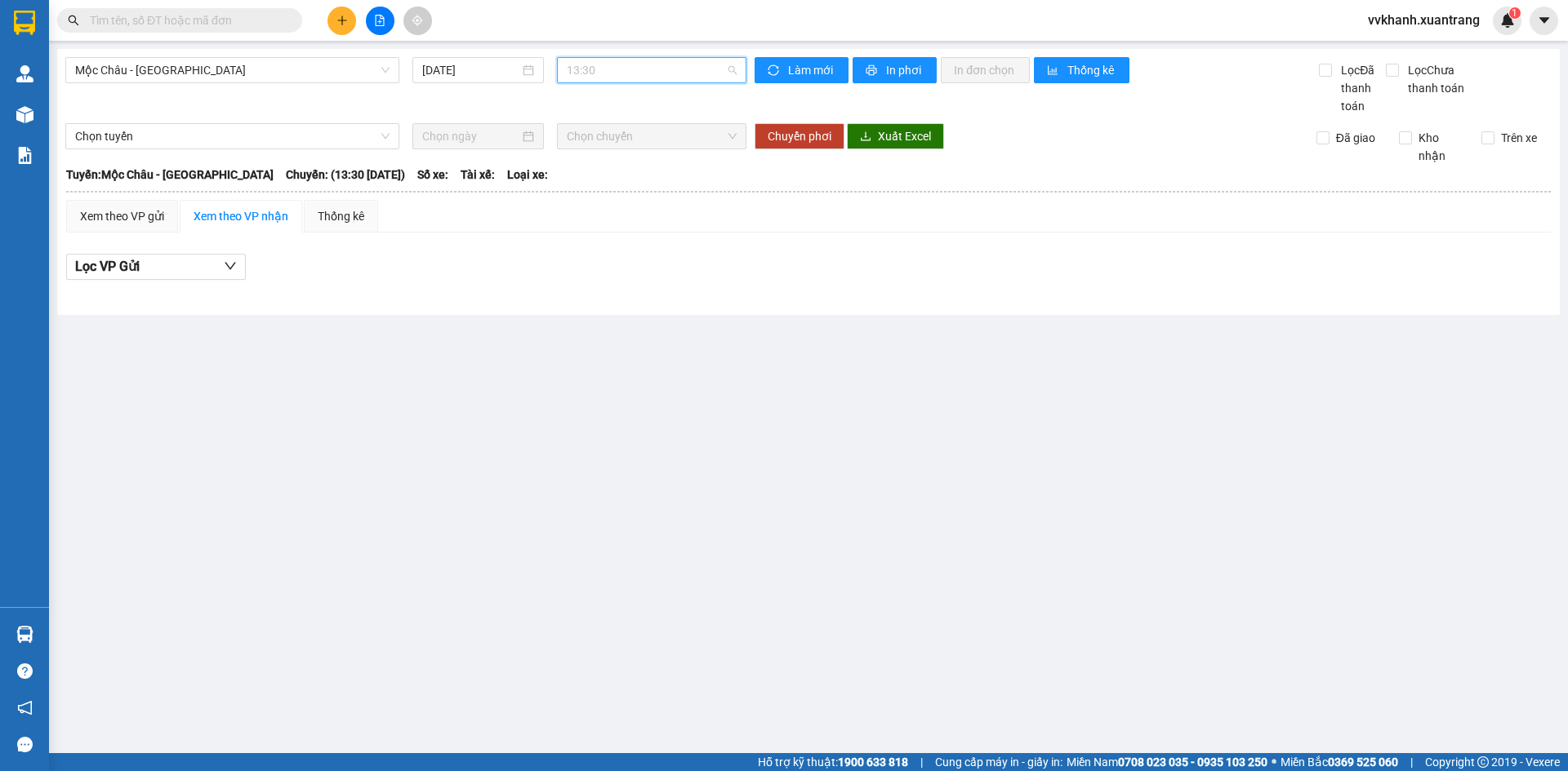
drag, startPoint x: 610, startPoint y: 71, endPoint x: 615, endPoint y: 172, distance: 101.1
click at [610, 75] on span "13:30" at bounding box center [652, 70] width 170 height 24
click at [615, 241] on div "13:00" at bounding box center [630, 240] width 127 height 18
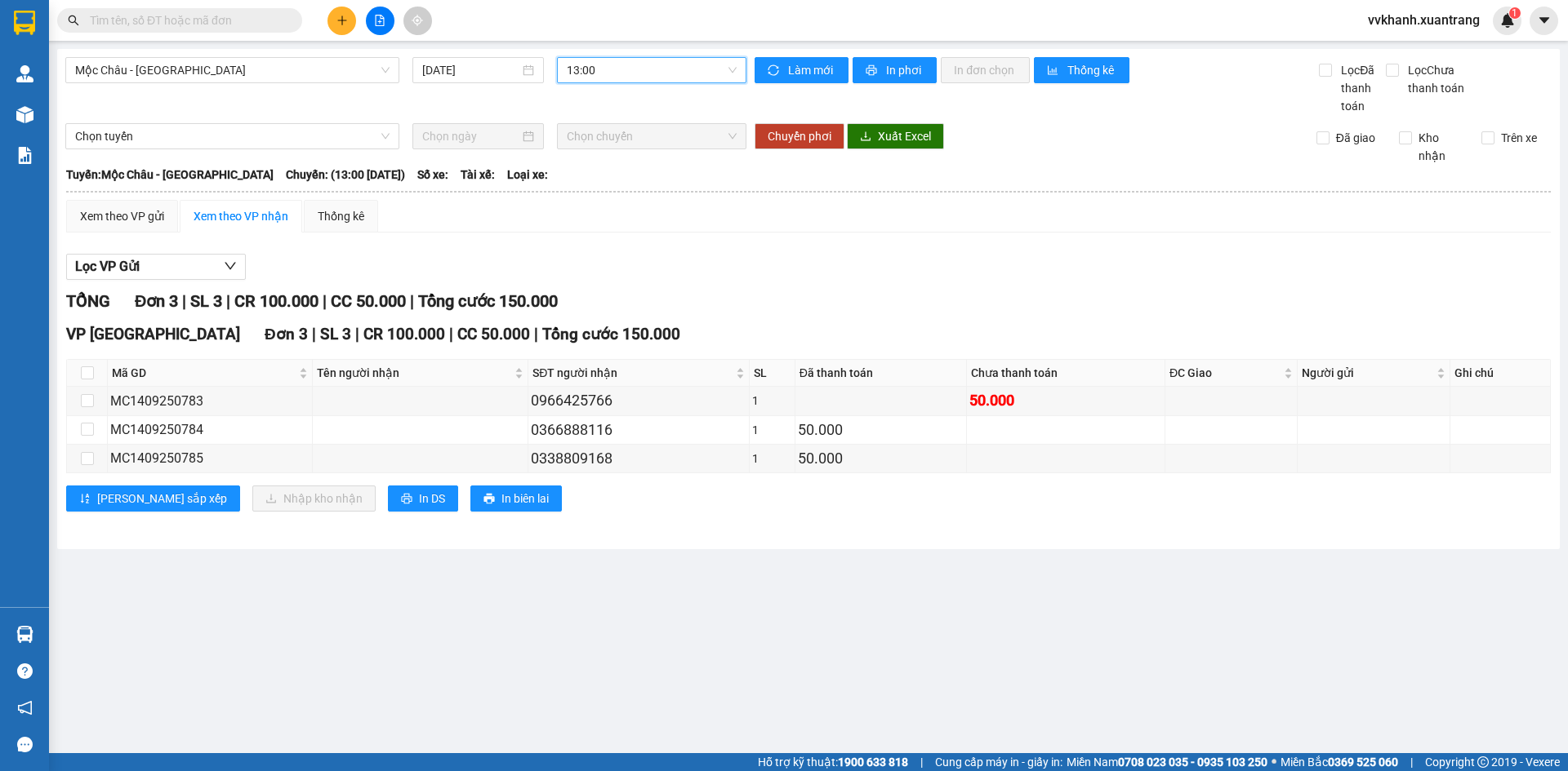
click at [631, 67] on span "13:00" at bounding box center [652, 70] width 170 height 24
click at [642, 207] on div "12:00" at bounding box center [630, 214] width 127 height 18
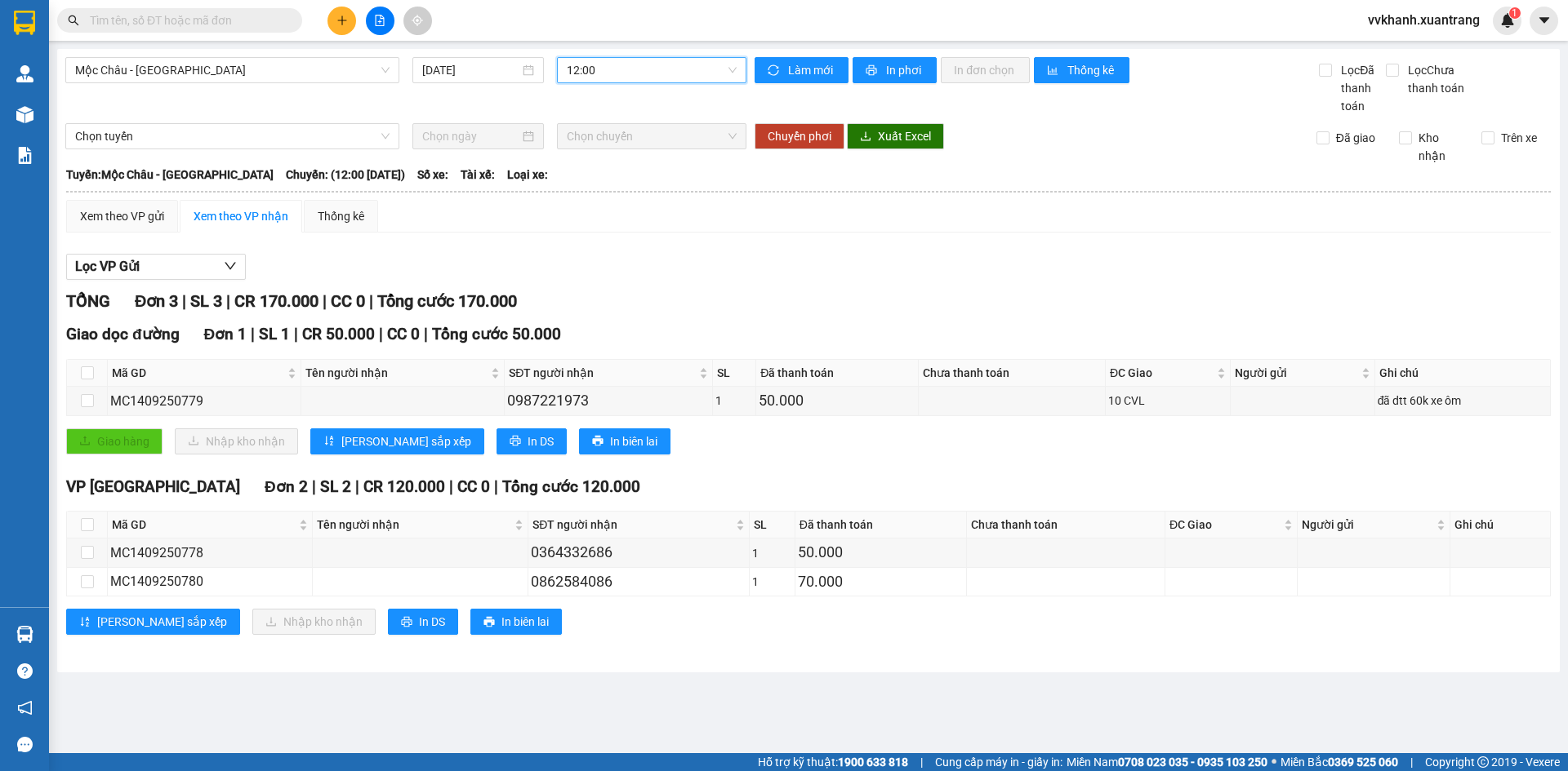
click at [643, 53] on div "[GEOGRAPHIC_DATA] - [GEOGRAPHIC_DATA] [DATE] 12:00 12:00 Làm mới In phơi In đơn…" at bounding box center [809, 361] width 1503 height 624
drag, startPoint x: 663, startPoint y: 77, endPoint x: 665, endPoint y: 85, distance: 8.2
click at [663, 77] on span "12:00" at bounding box center [652, 70] width 170 height 24
click at [647, 196] on div "11:00" at bounding box center [630, 187] width 127 height 18
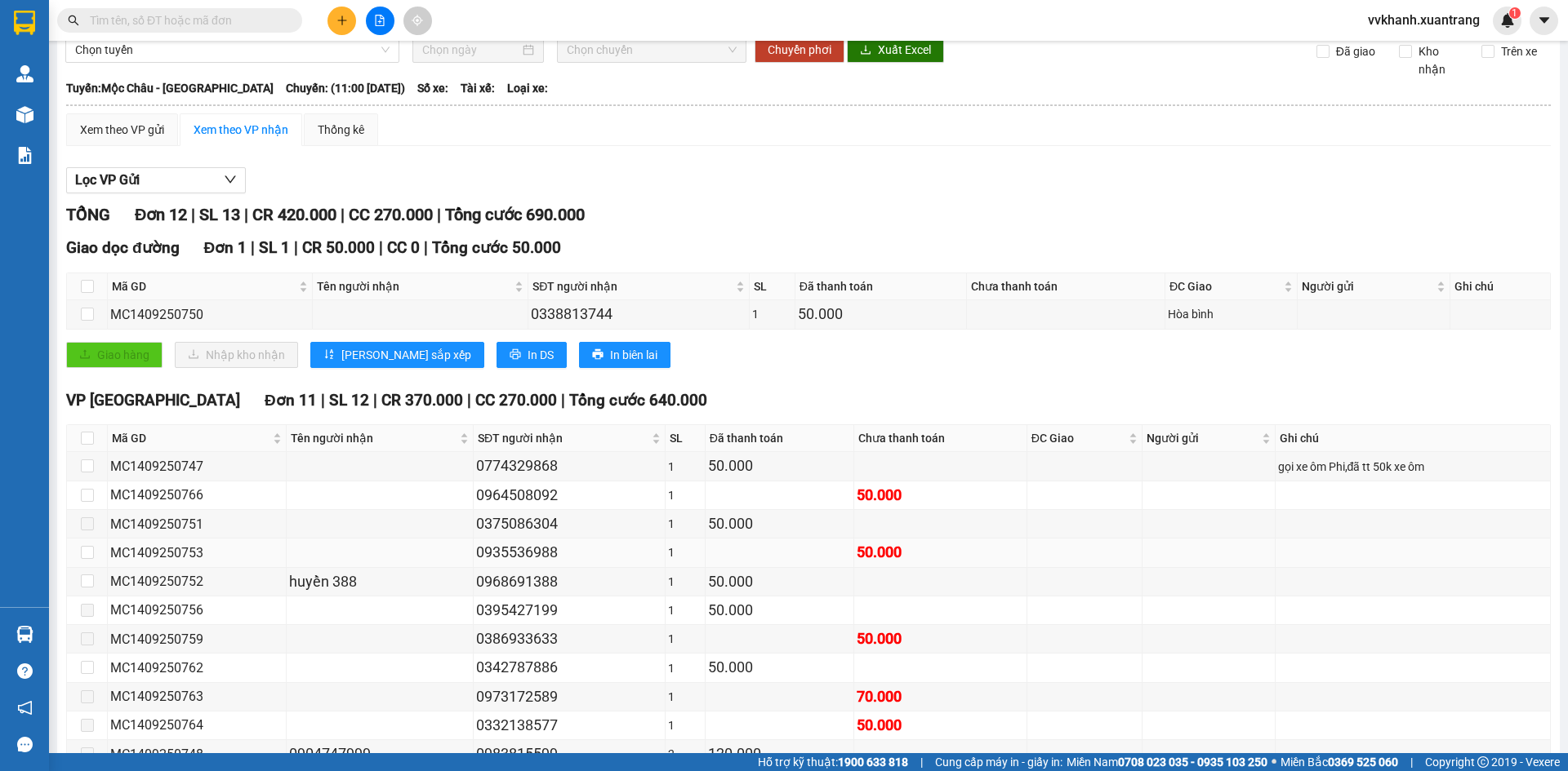
scroll to position [186, 0]
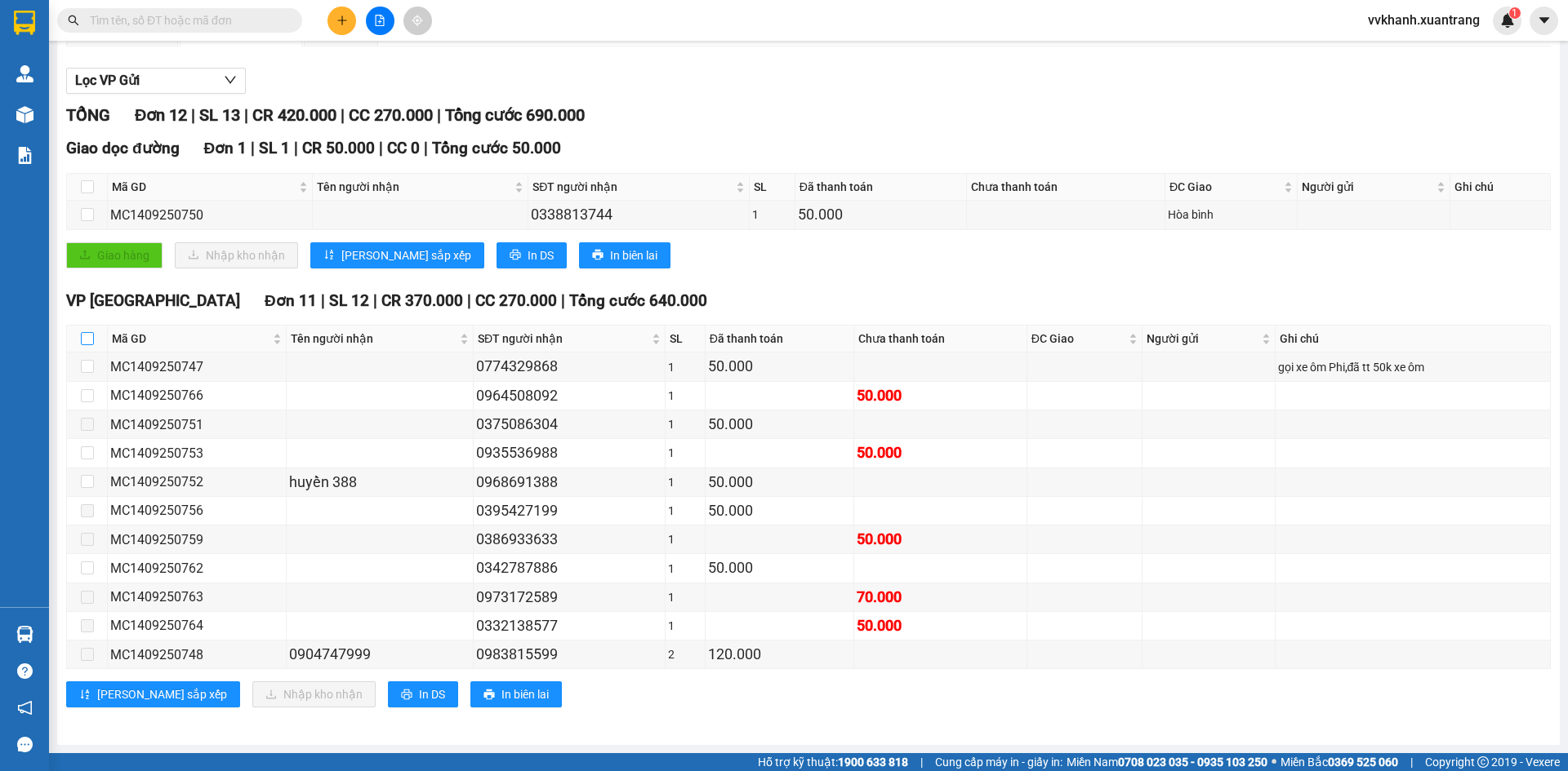
click at [91, 334] on input "checkbox" at bounding box center [87, 338] width 13 height 13
checkbox input "true"
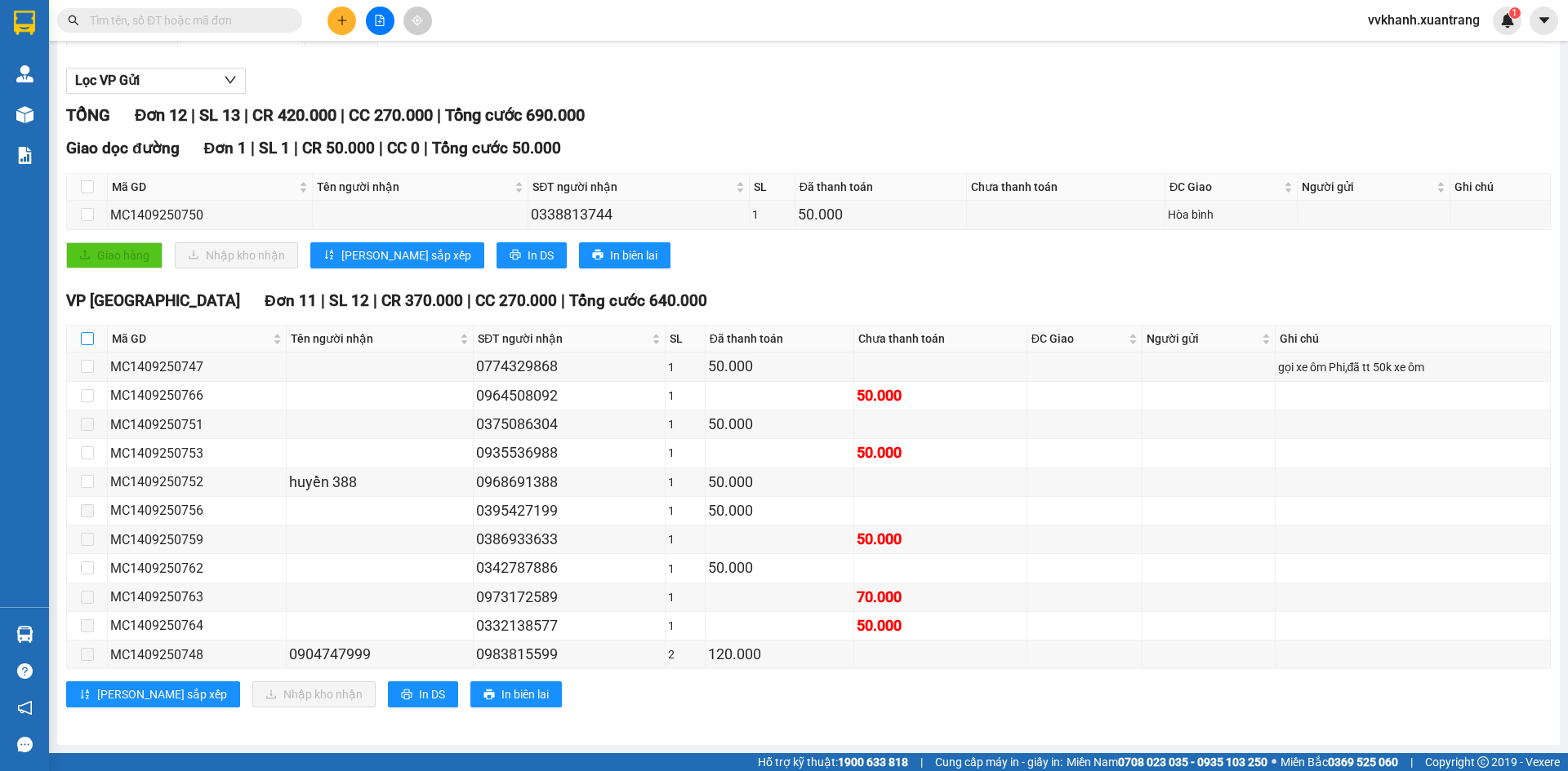
checkbox input "true"
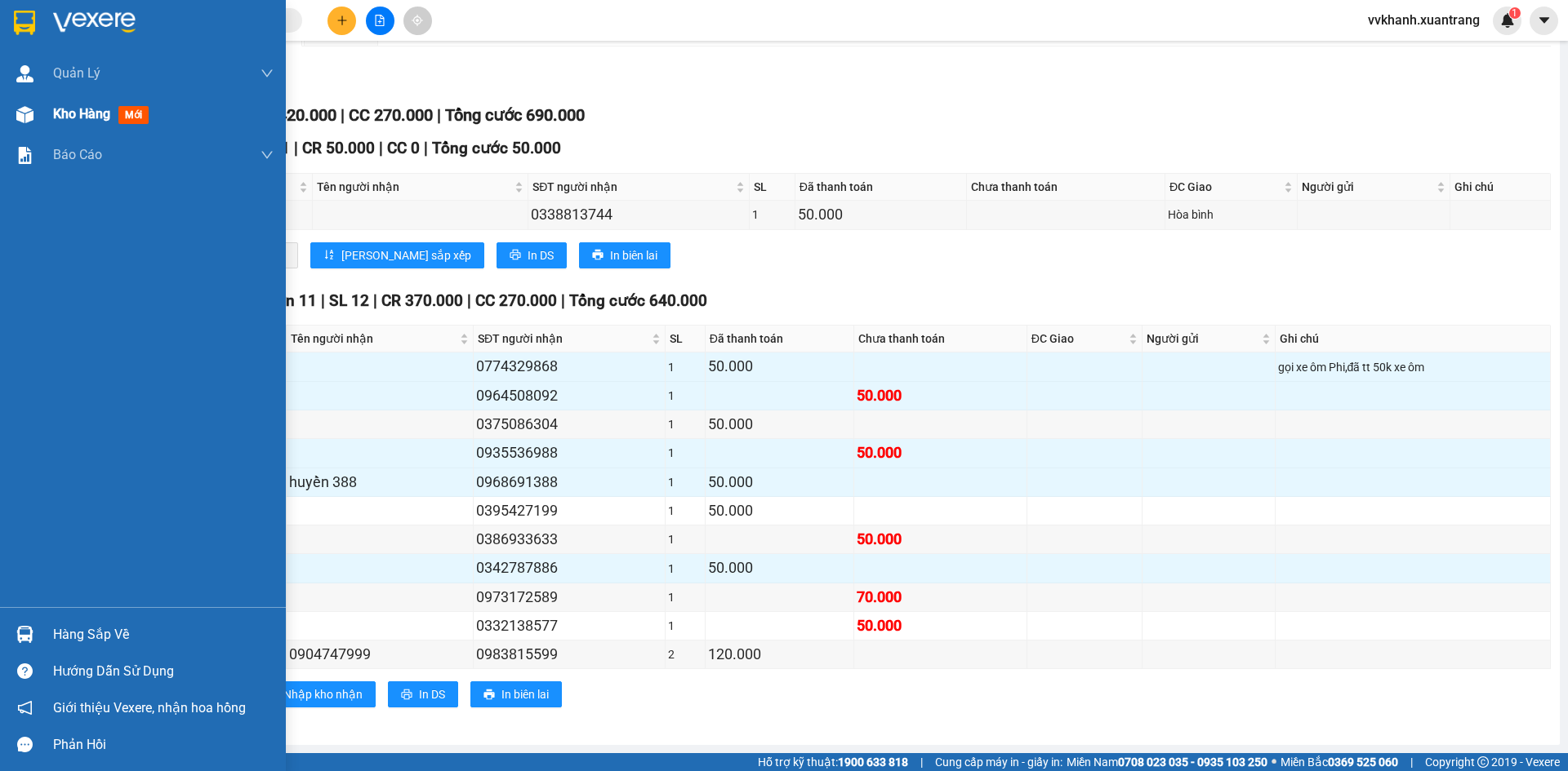
click at [36, 111] on div at bounding box center [24, 114] width 29 height 29
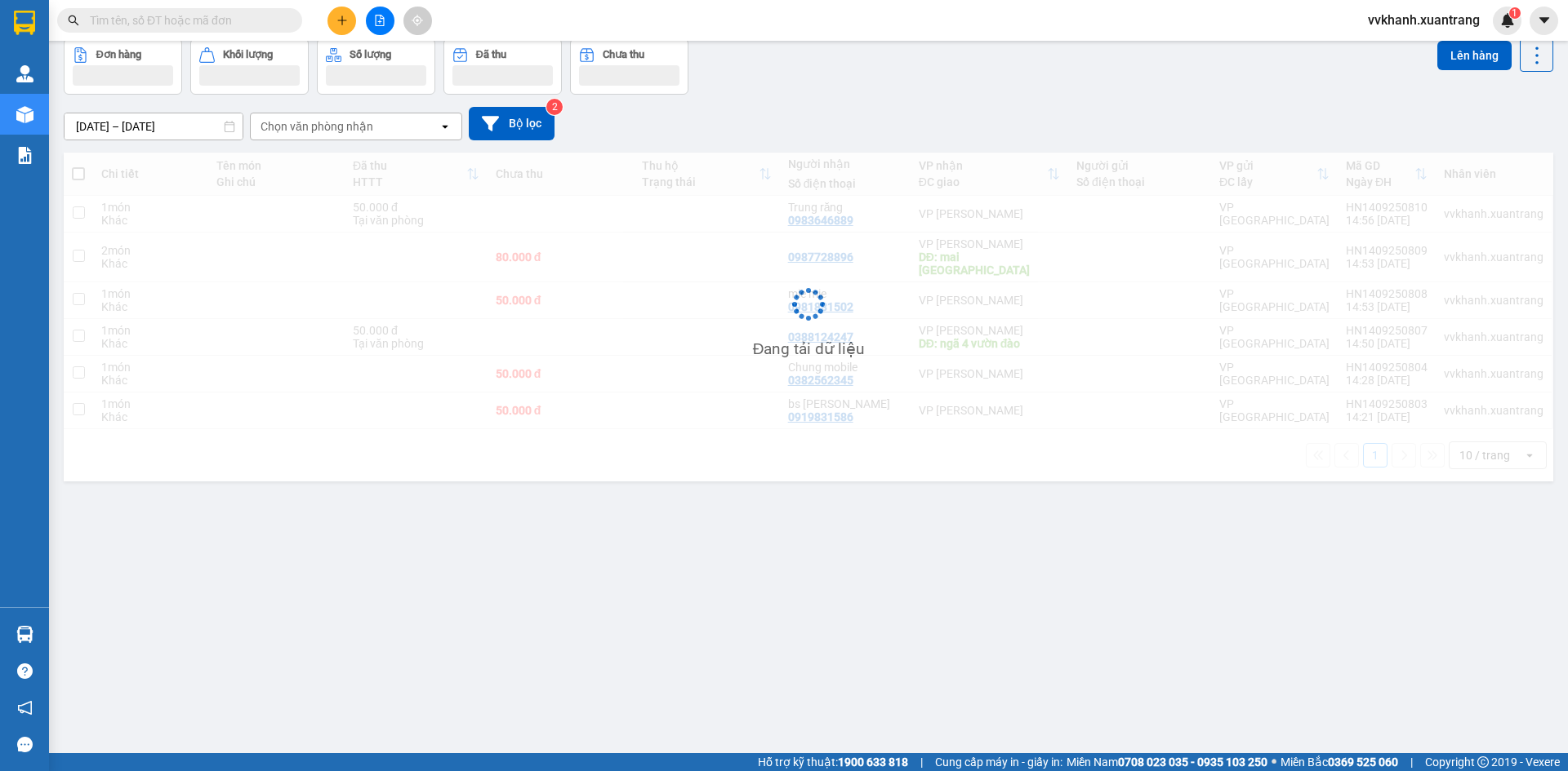
scroll to position [75, 0]
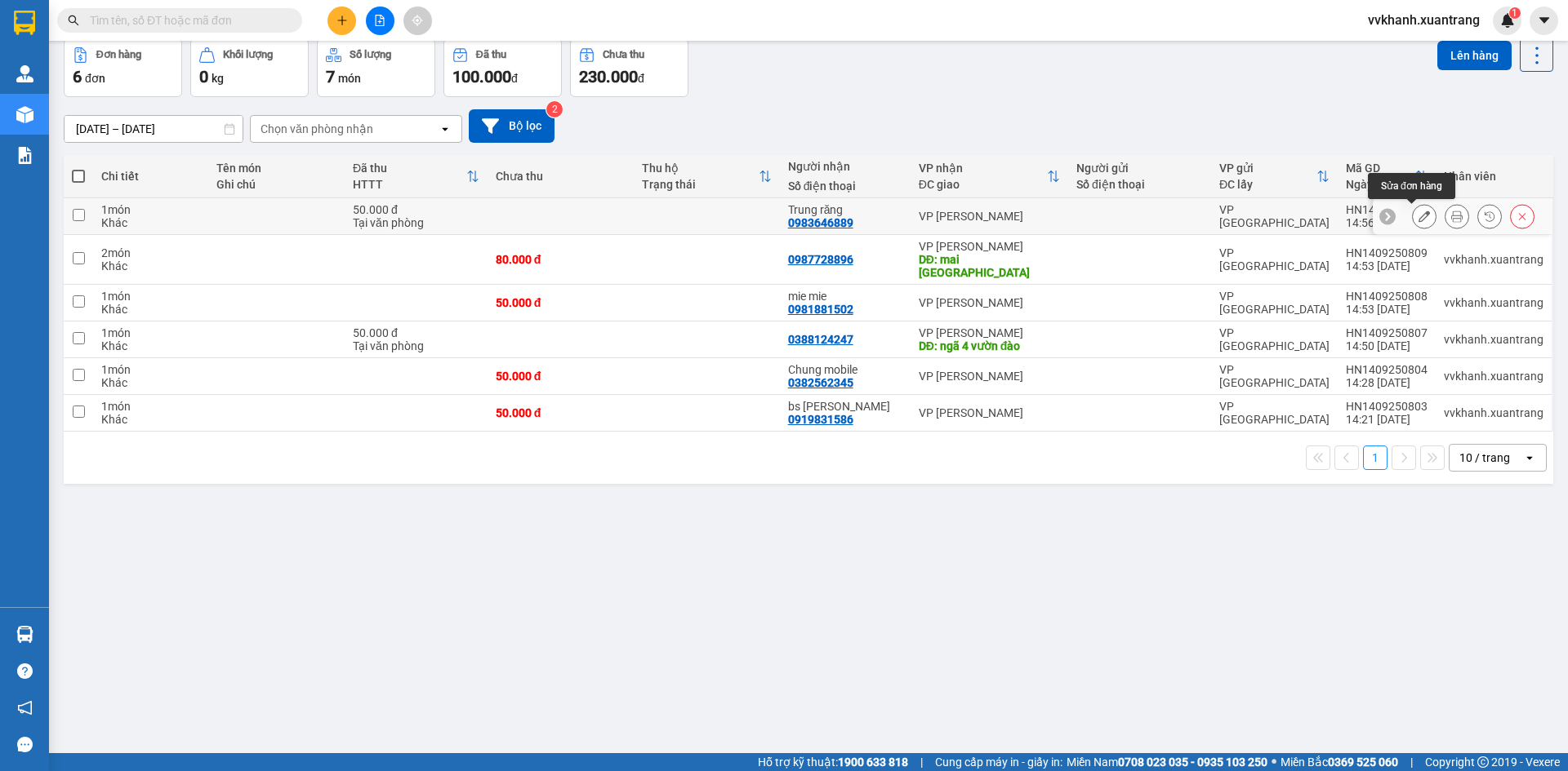
click at [1419, 212] on icon at bounding box center [1424, 216] width 11 height 11
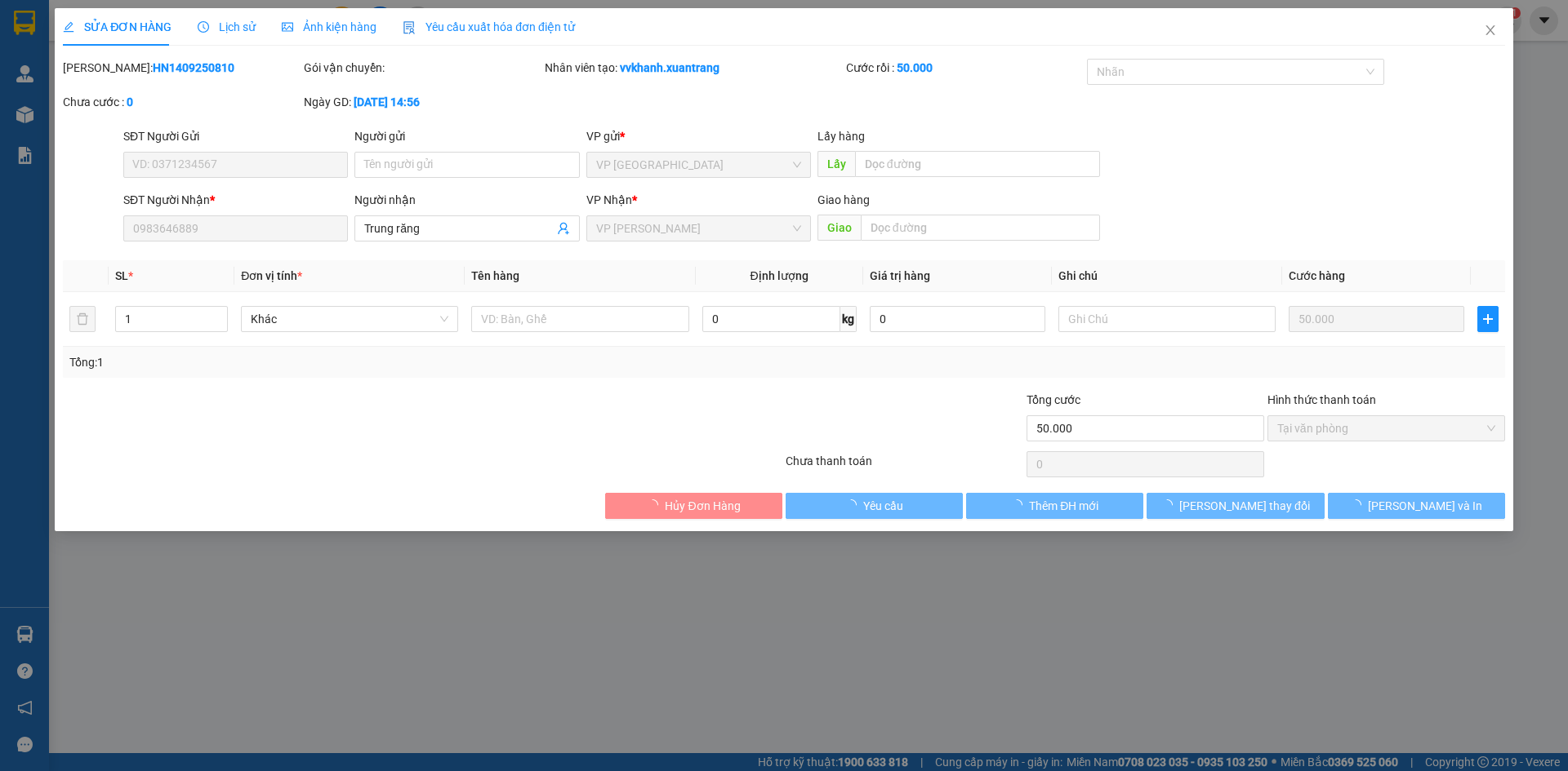
type input "0983646889"
type input "50.000"
type input "0"
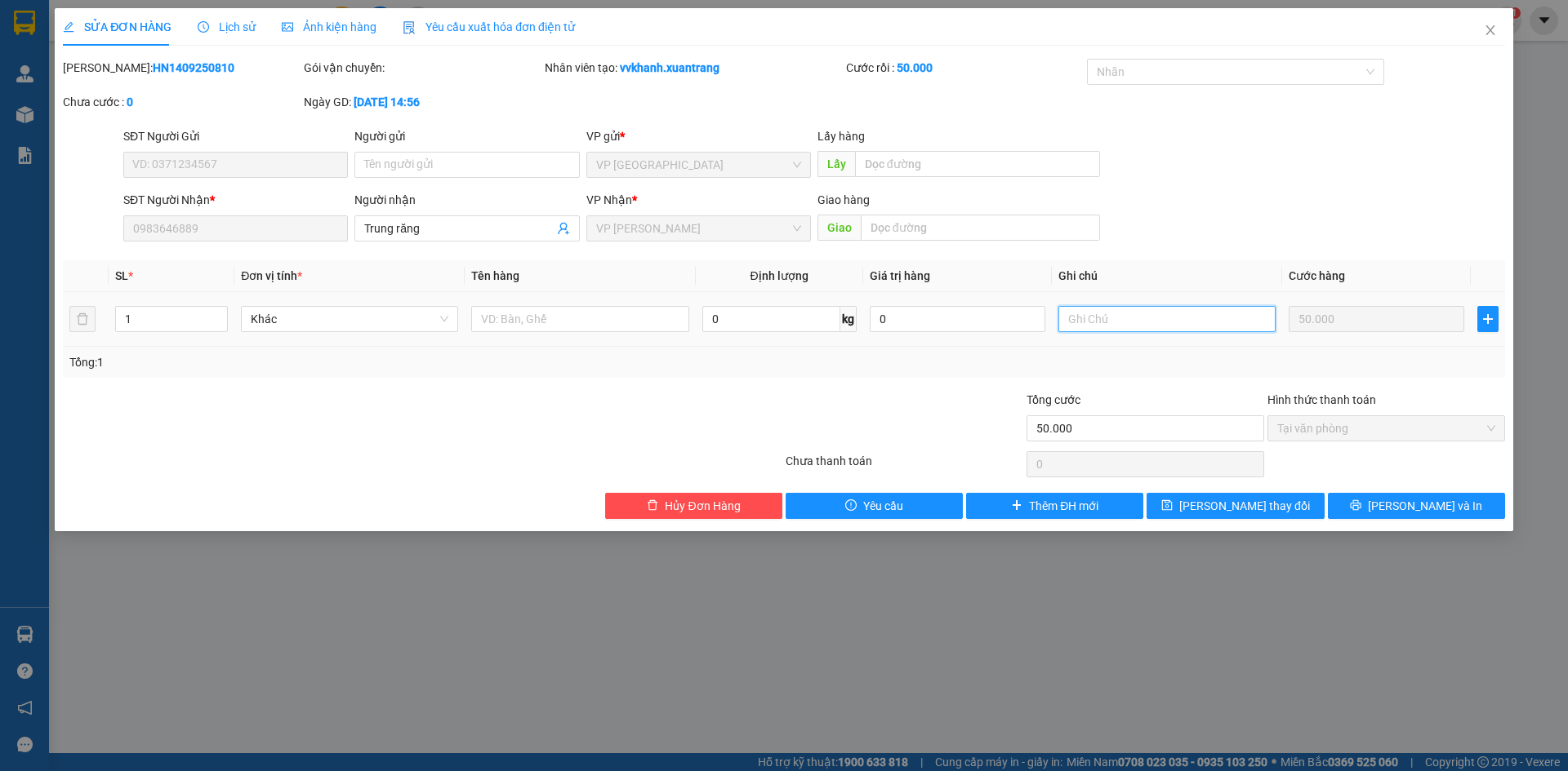
click at [1140, 322] on input "text" at bounding box center [1167, 319] width 218 height 26
type input "kh dán tem"
click at [1300, 508] on button "Lưu thay đổi" at bounding box center [1235, 506] width 177 height 26
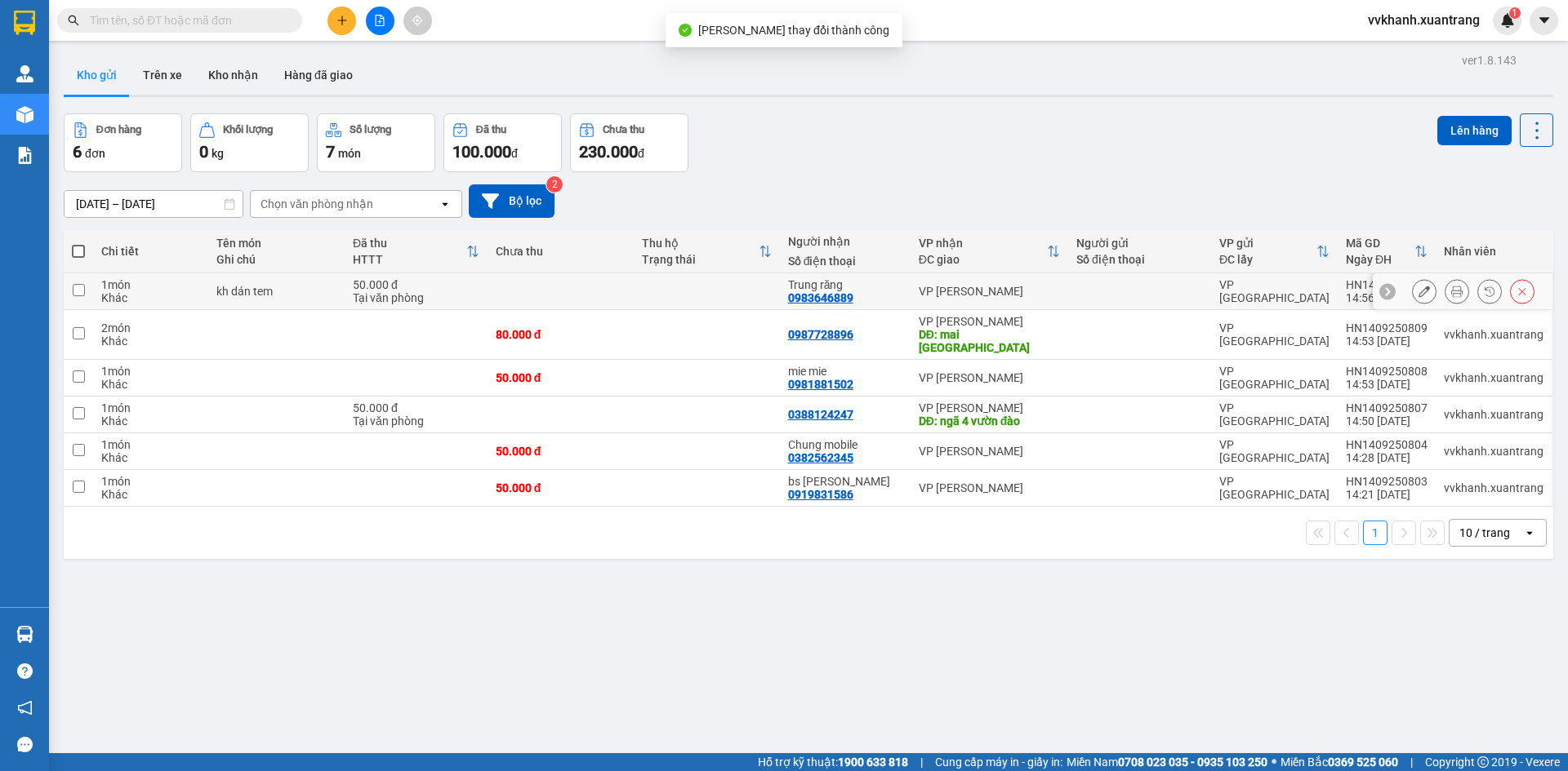
click at [936, 301] on td "VP [PERSON_NAME]" at bounding box center [990, 292] width 158 height 36
checkbox input "true"
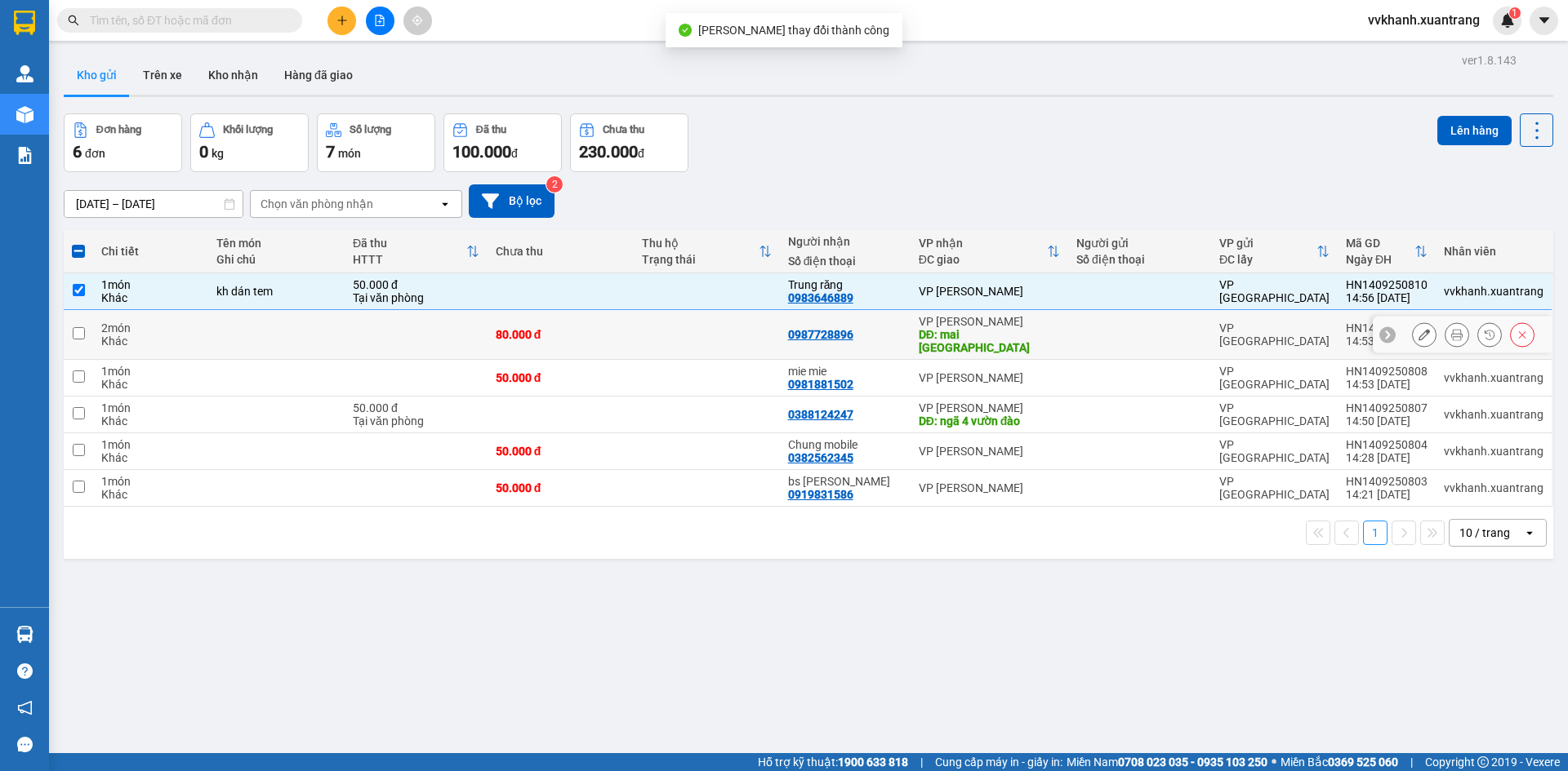
drag, startPoint x: 908, startPoint y: 315, endPoint x: 901, endPoint y: 338, distance: 24.0
click at [908, 316] on td "0987728896" at bounding box center [845, 334] width 131 height 49
checkbox input "true"
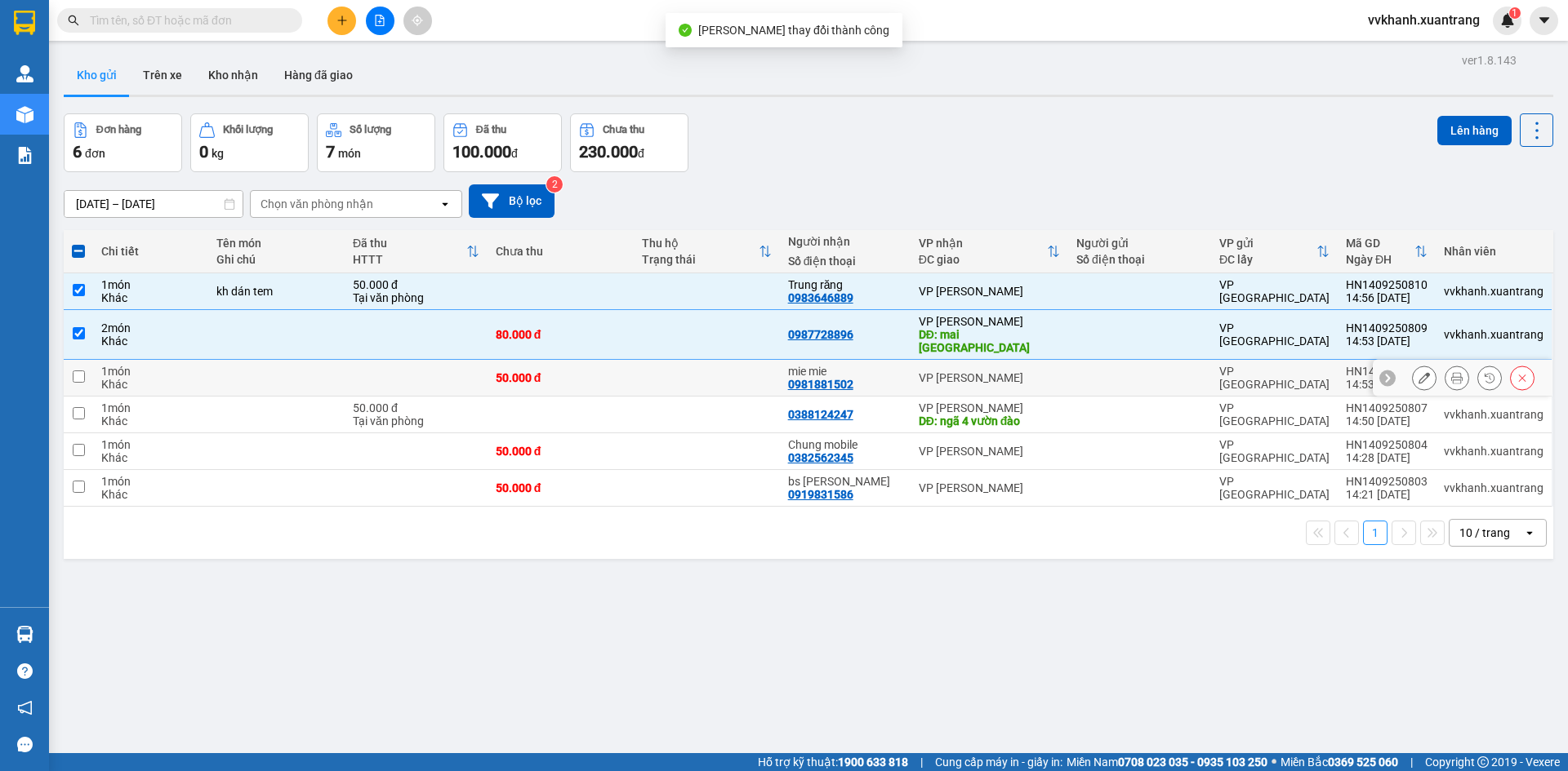
click at [899, 365] on div "mie mie" at bounding box center [845, 371] width 114 height 13
checkbox input "true"
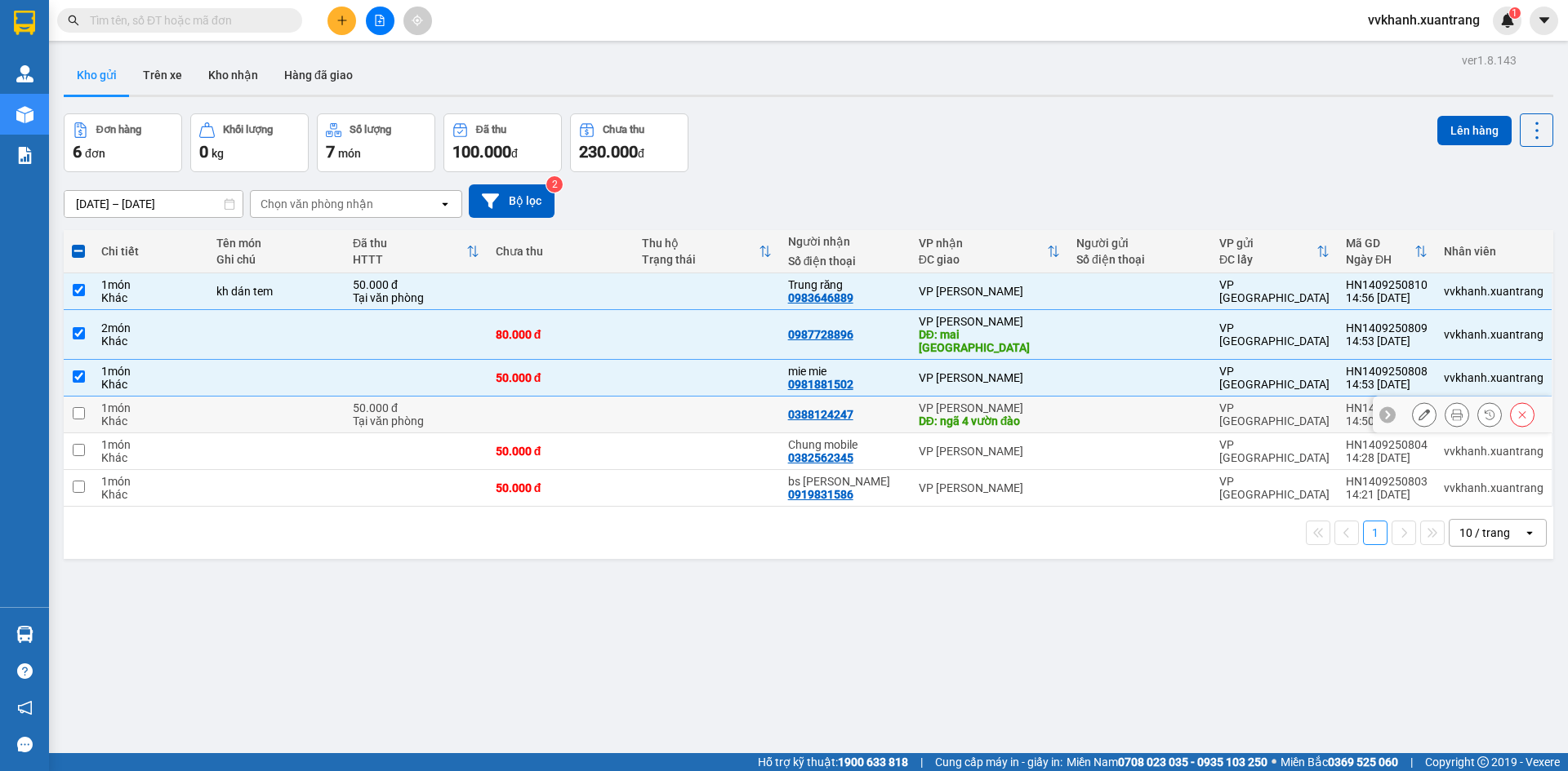
click at [894, 408] on div "0388124247" at bounding box center [845, 414] width 114 height 13
checkbox input "true"
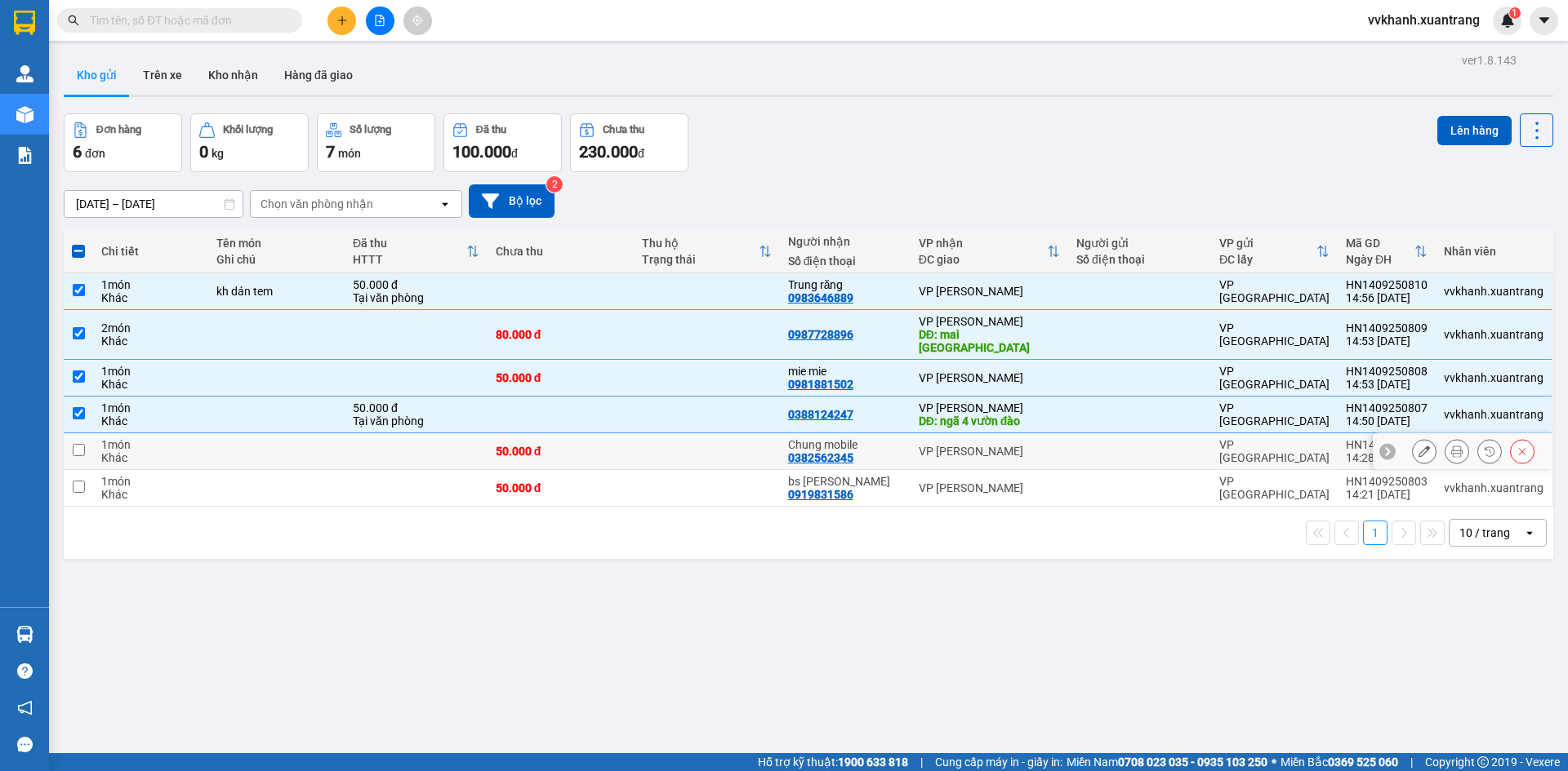
drag, startPoint x: 885, startPoint y: 432, endPoint x: 903, endPoint y: 487, distance: 57.9
click at [884, 438] on div "Chung mobile" at bounding box center [845, 444] width 114 height 13
checkbox input "true"
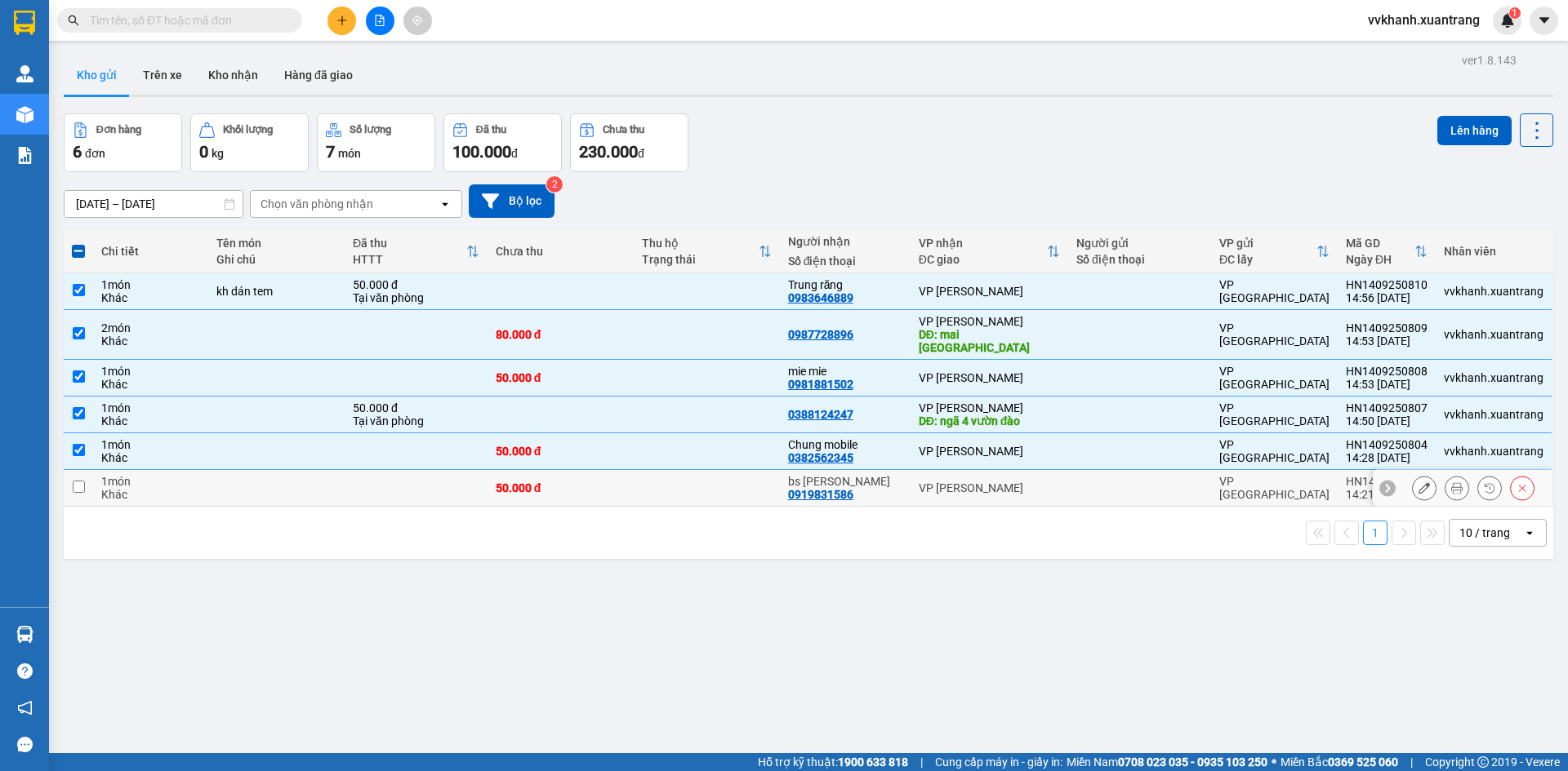
click at [901, 486] on td "bs ngô thảo 0919831586" at bounding box center [845, 489] width 131 height 36
checkbox input "true"
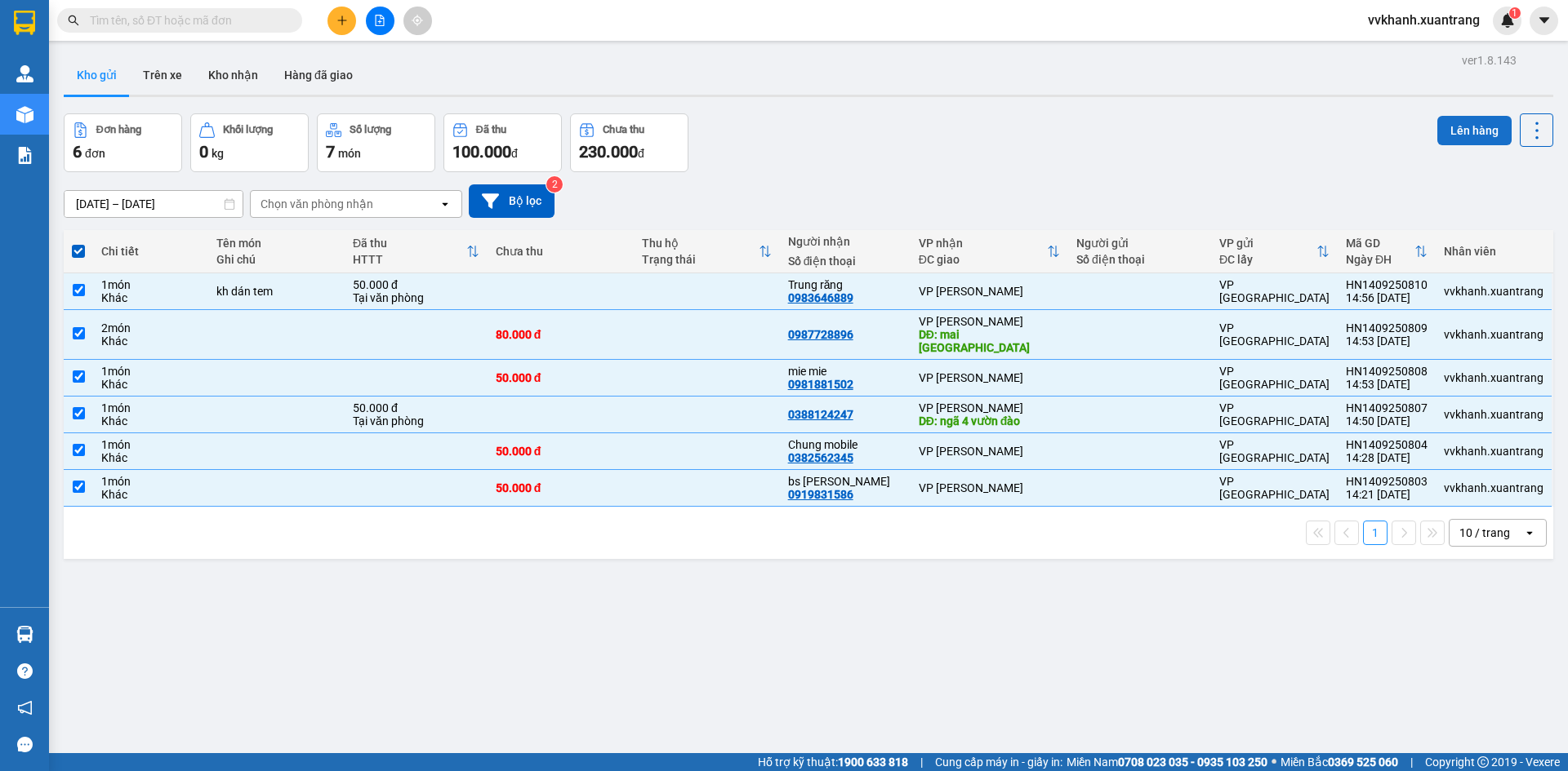
click at [1463, 136] on button "Lên hàng" at bounding box center [1474, 131] width 75 height 29
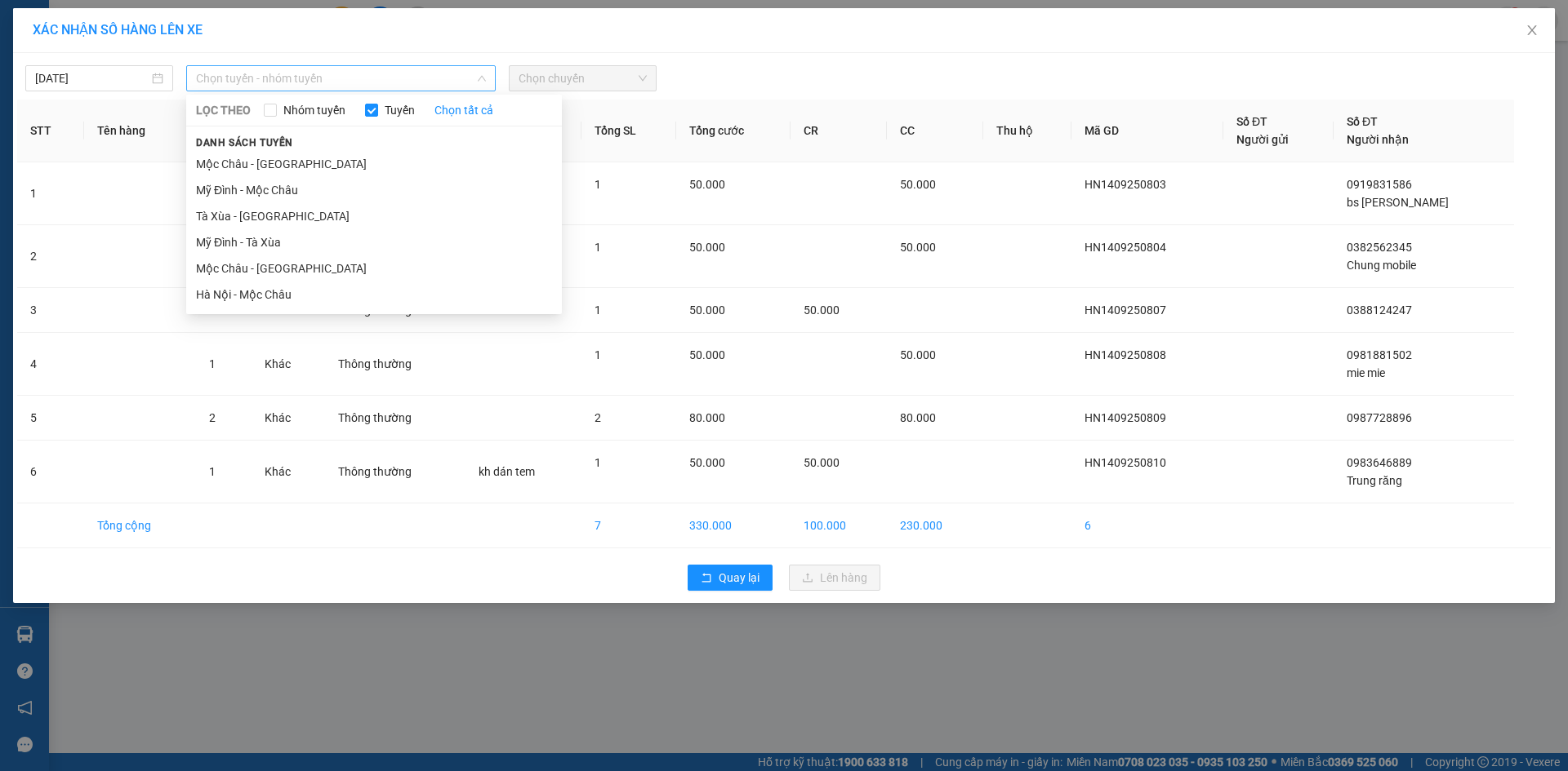
click at [309, 81] on span "Chọn tuyến - nhóm tuyến" at bounding box center [341, 78] width 290 height 24
click at [304, 286] on li "Hà Nội - Mộc Châu" at bounding box center [374, 295] width 375 height 26
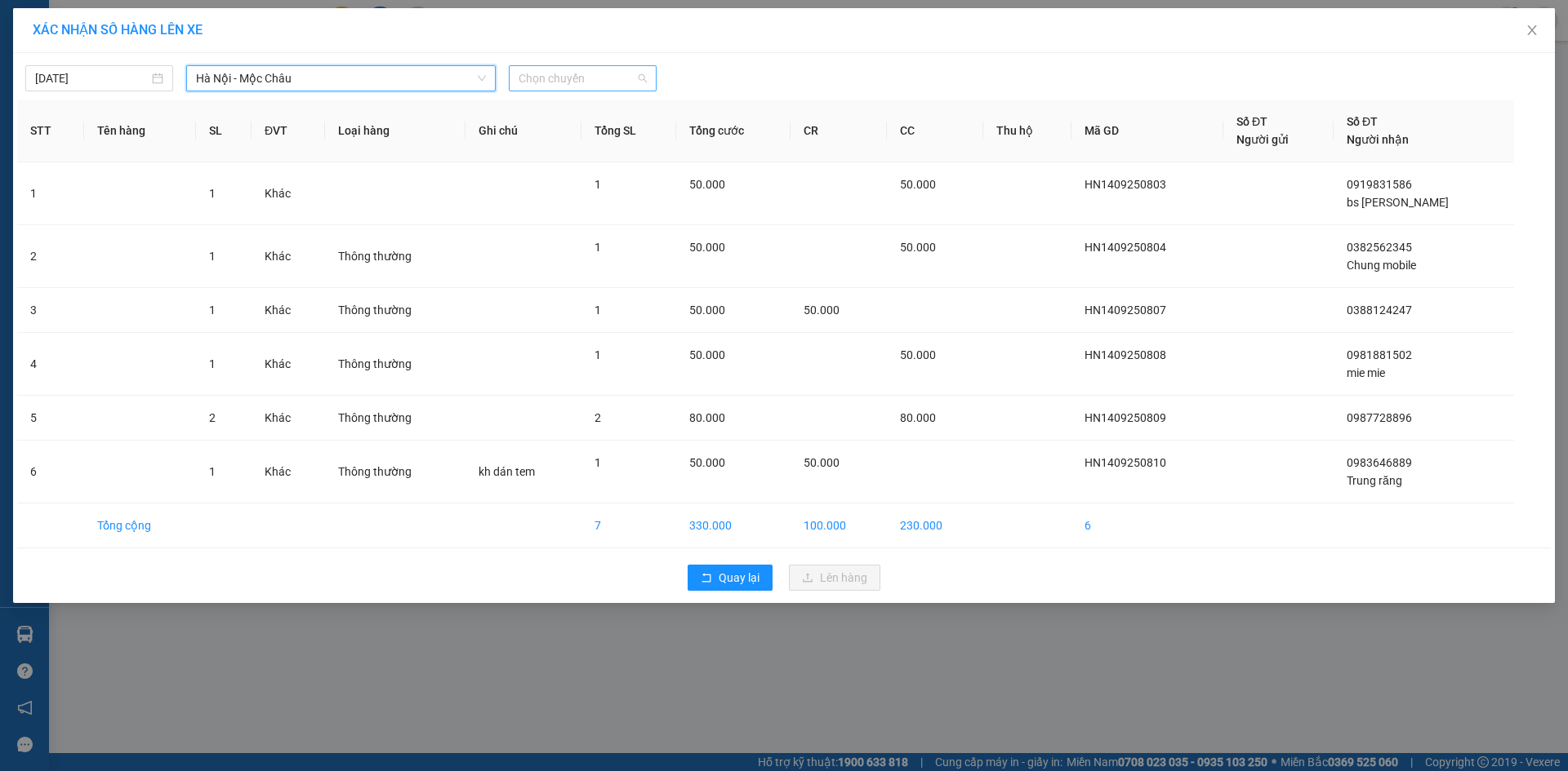
click at [576, 86] on span "Chọn chuyến" at bounding box center [582, 78] width 128 height 24
click at [562, 194] on div "15:15" at bounding box center [582, 189] width 127 height 18
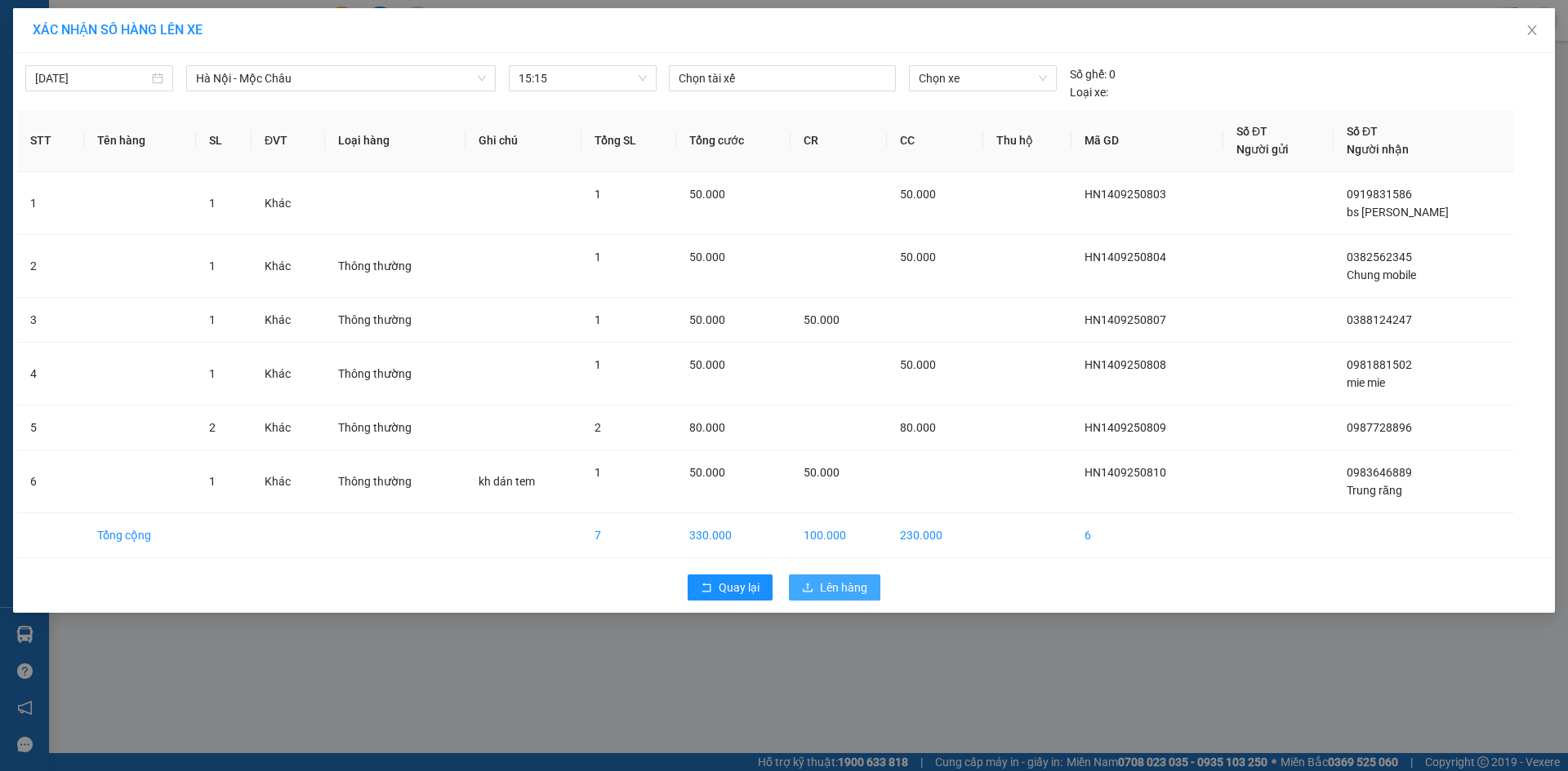
click at [808, 586] on icon "upload" at bounding box center [807, 587] width 11 height 11
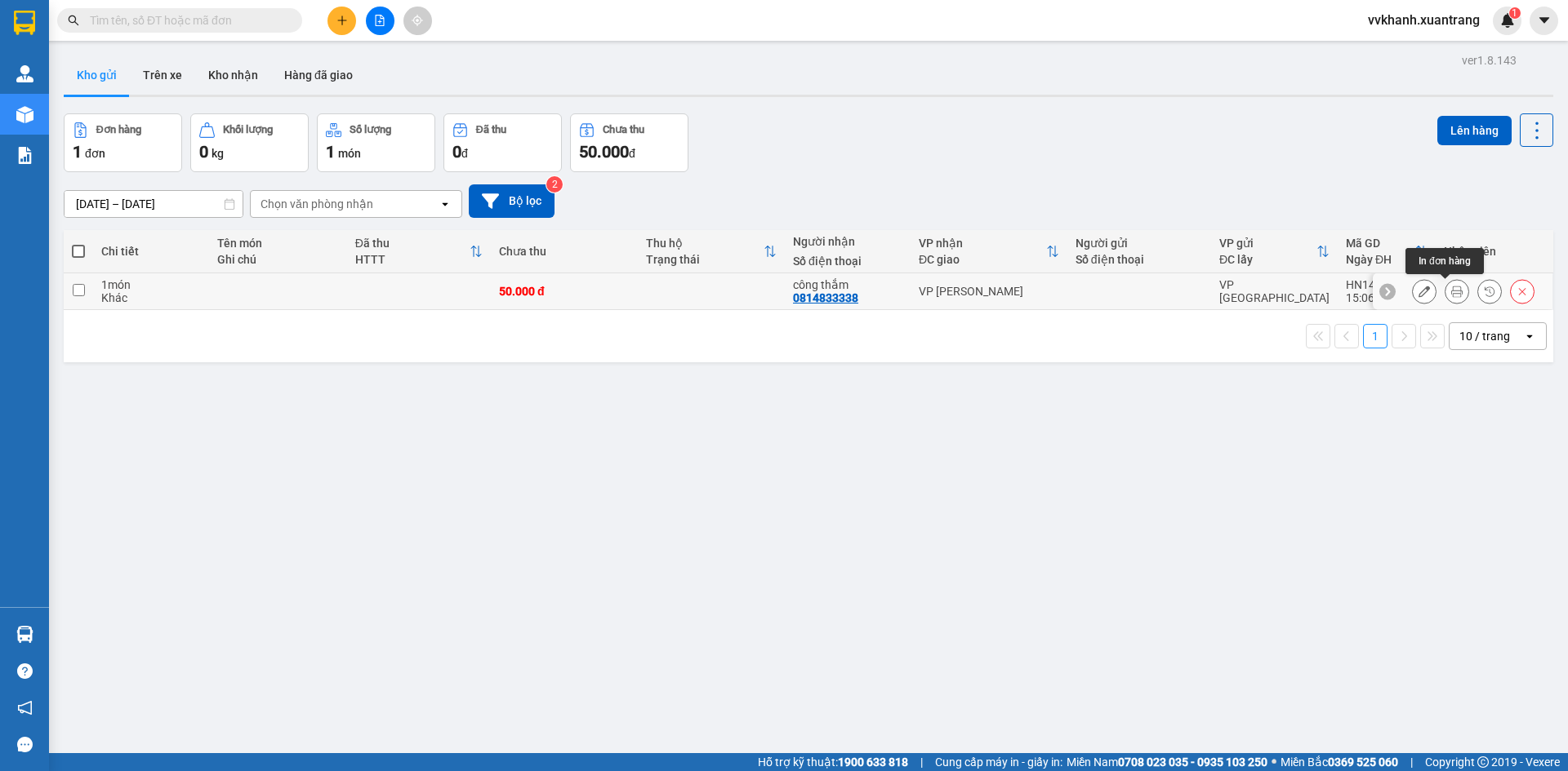
click at [1452, 291] on button at bounding box center [1457, 291] width 23 height 29
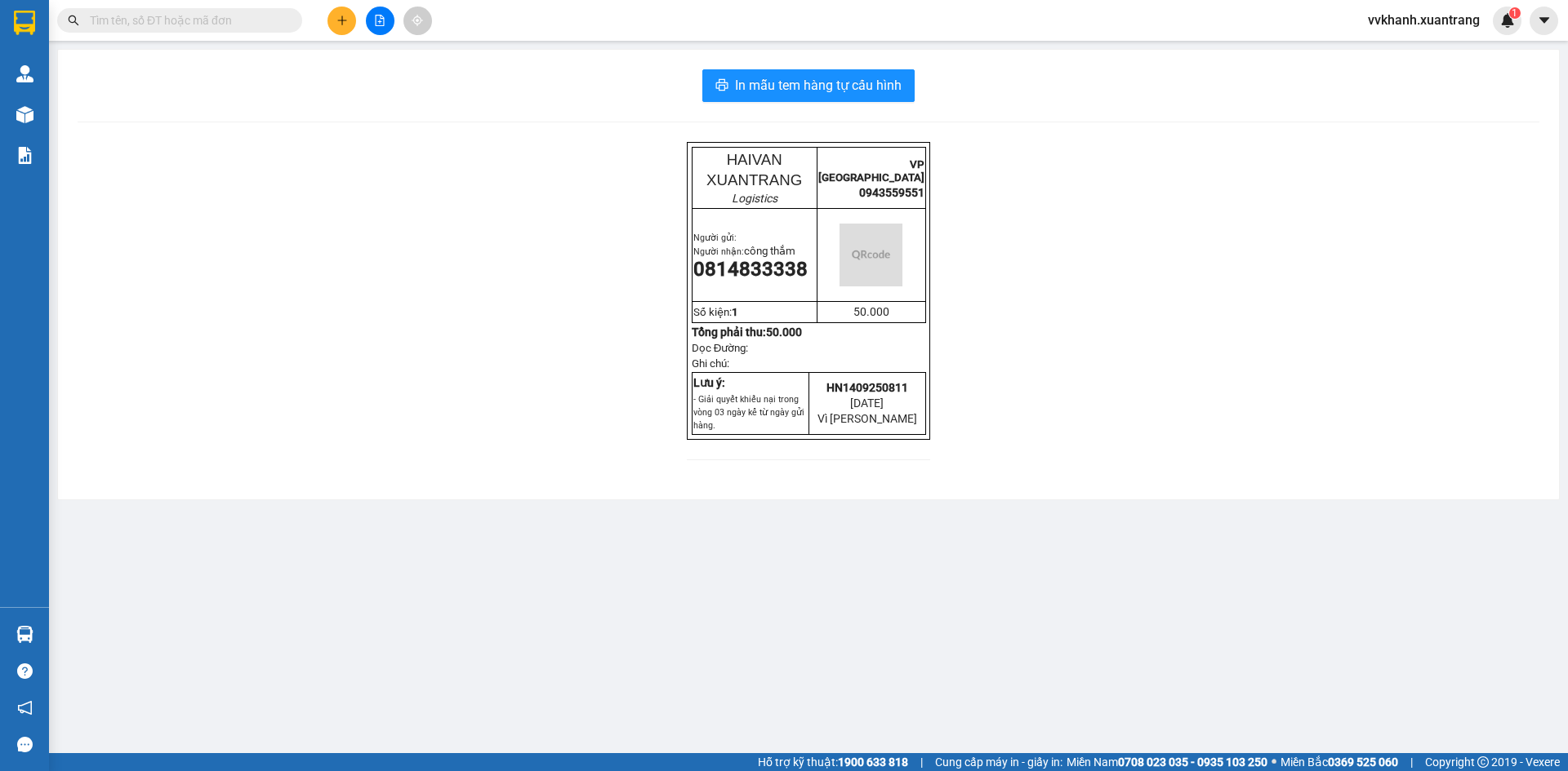
click at [801, 106] on div "In mẫu tem hàng tự cấu hình HAIVAN XUANTRANG Logistics VP [GEOGRAPHIC_DATA] 094…" at bounding box center [809, 274] width 1501 height 450
click at [784, 93] on span "In mẫu tem hàng tự cấu hình" at bounding box center [818, 86] width 166 height 21
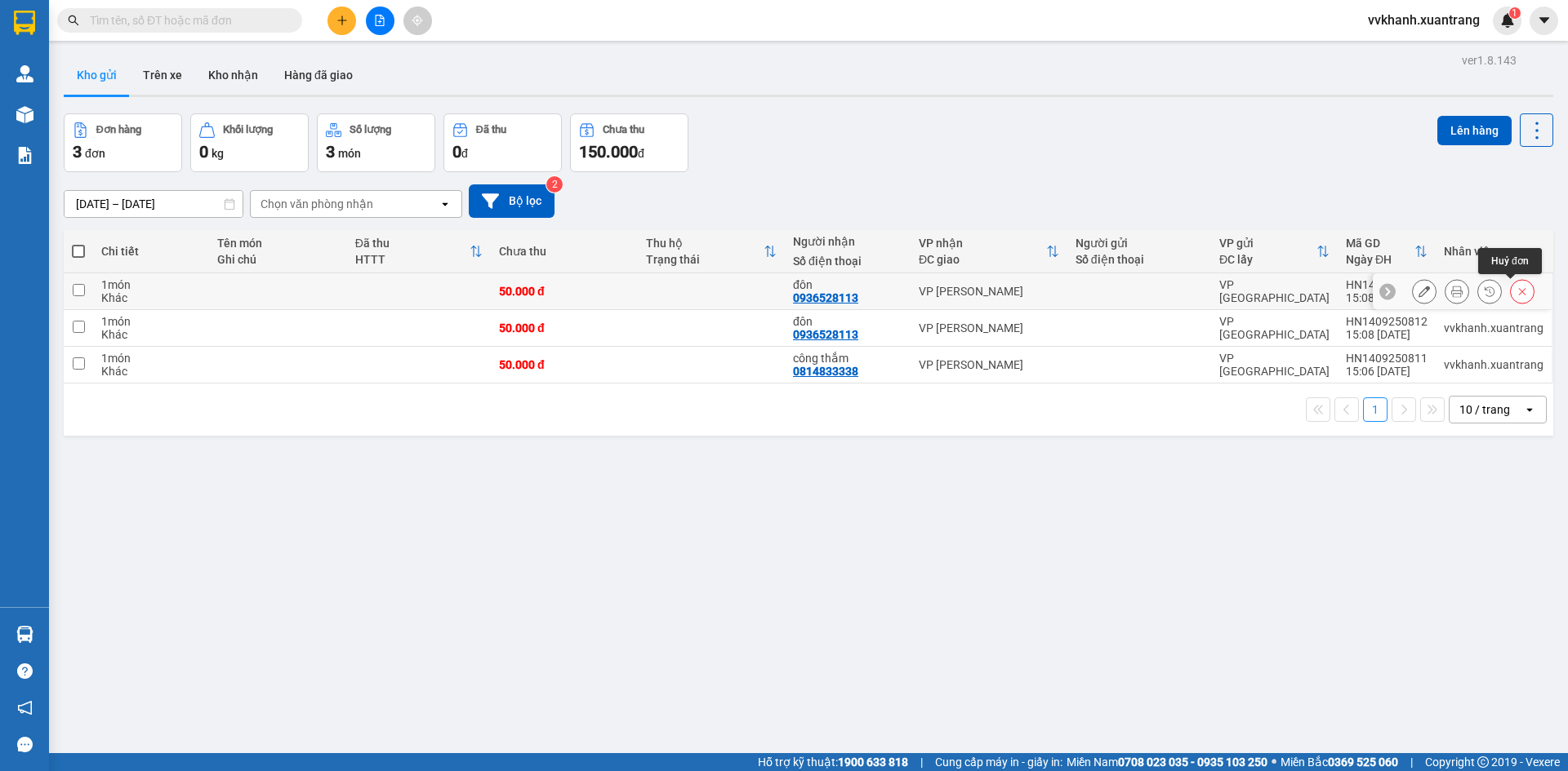
click at [1517, 288] on icon at bounding box center [1522, 291] width 11 height 11
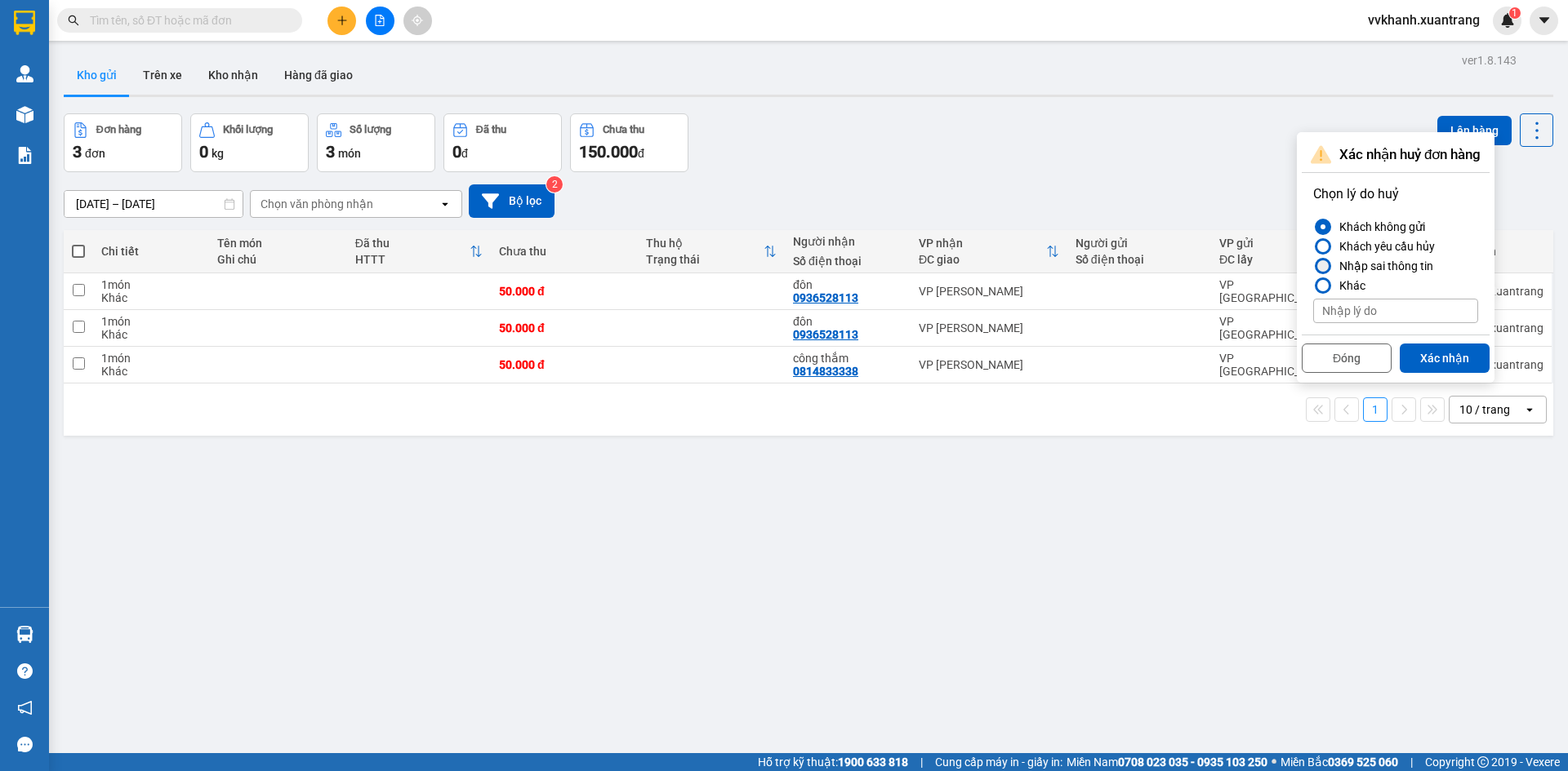
click at [1343, 259] on div "Nhập sai thông tin" at bounding box center [1383, 266] width 101 height 20
click at [1313, 266] on input "Nhập sai thông tin" at bounding box center [1313, 266] width 0 height 0
click at [1467, 353] on button "Xác nhận" at bounding box center [1445, 359] width 90 height 29
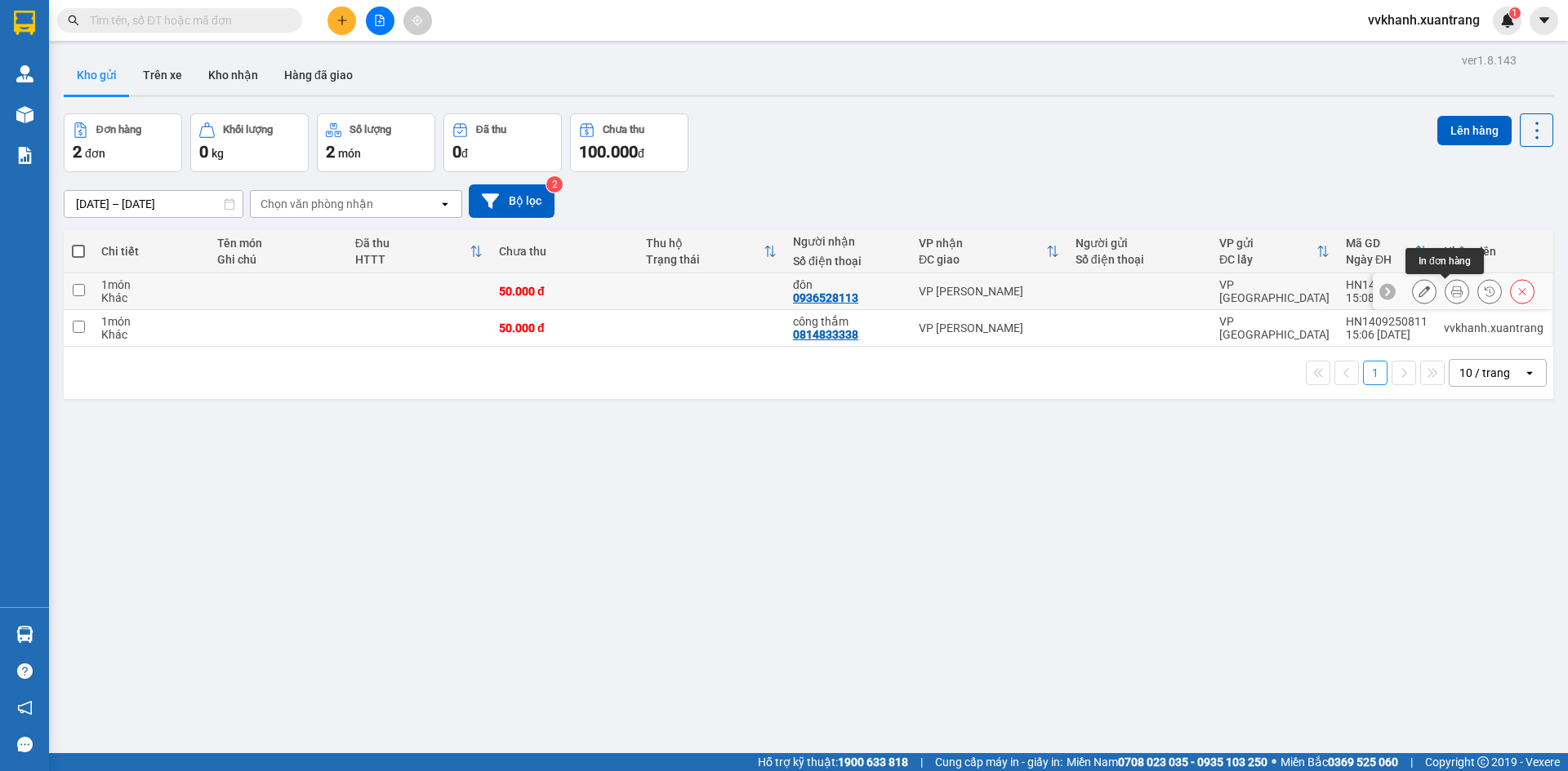
click at [1446, 292] on button at bounding box center [1457, 291] width 23 height 29
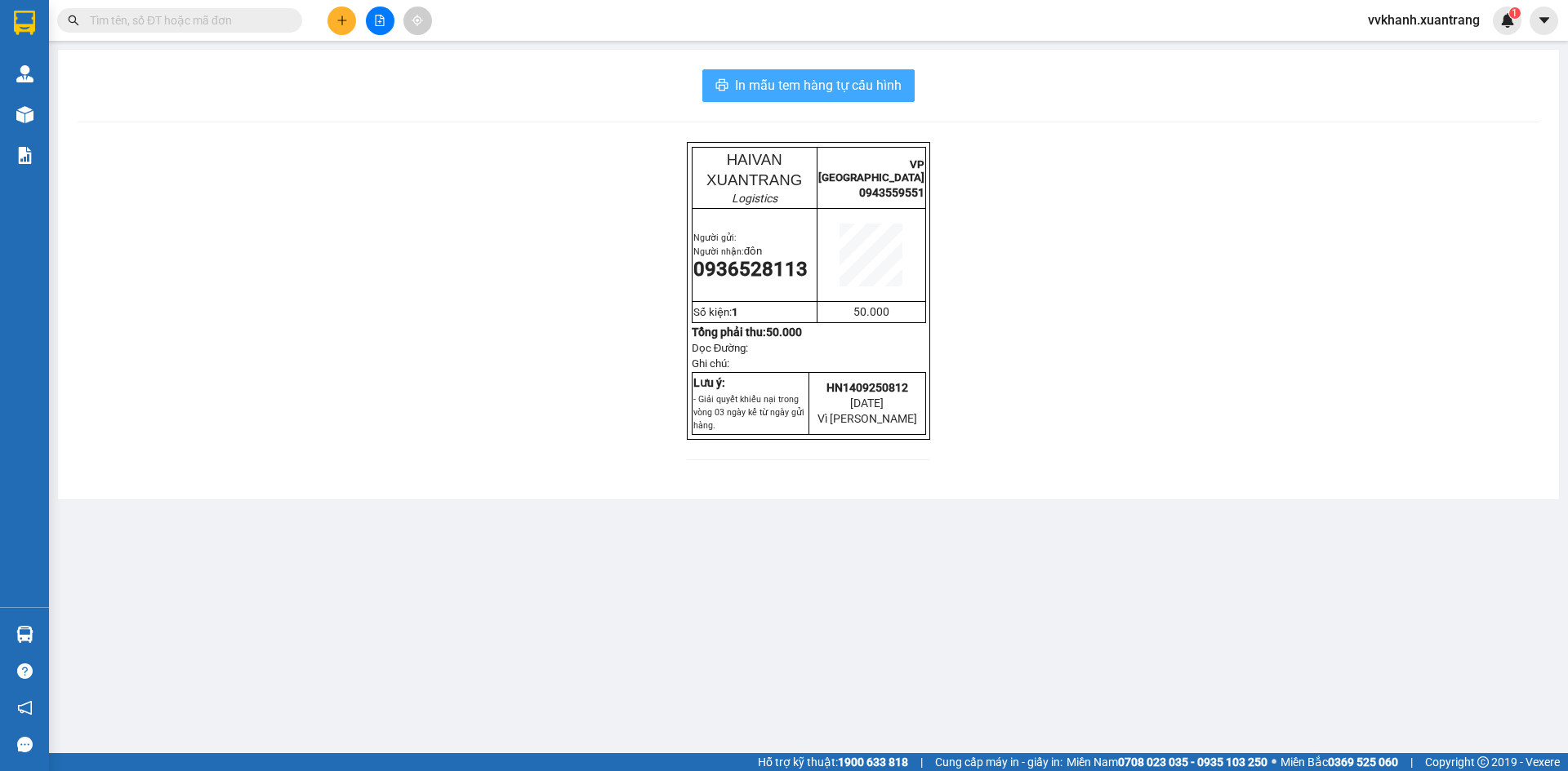
click at [820, 92] on span "In mẫu tem hàng tự cấu hình" at bounding box center [818, 86] width 166 height 21
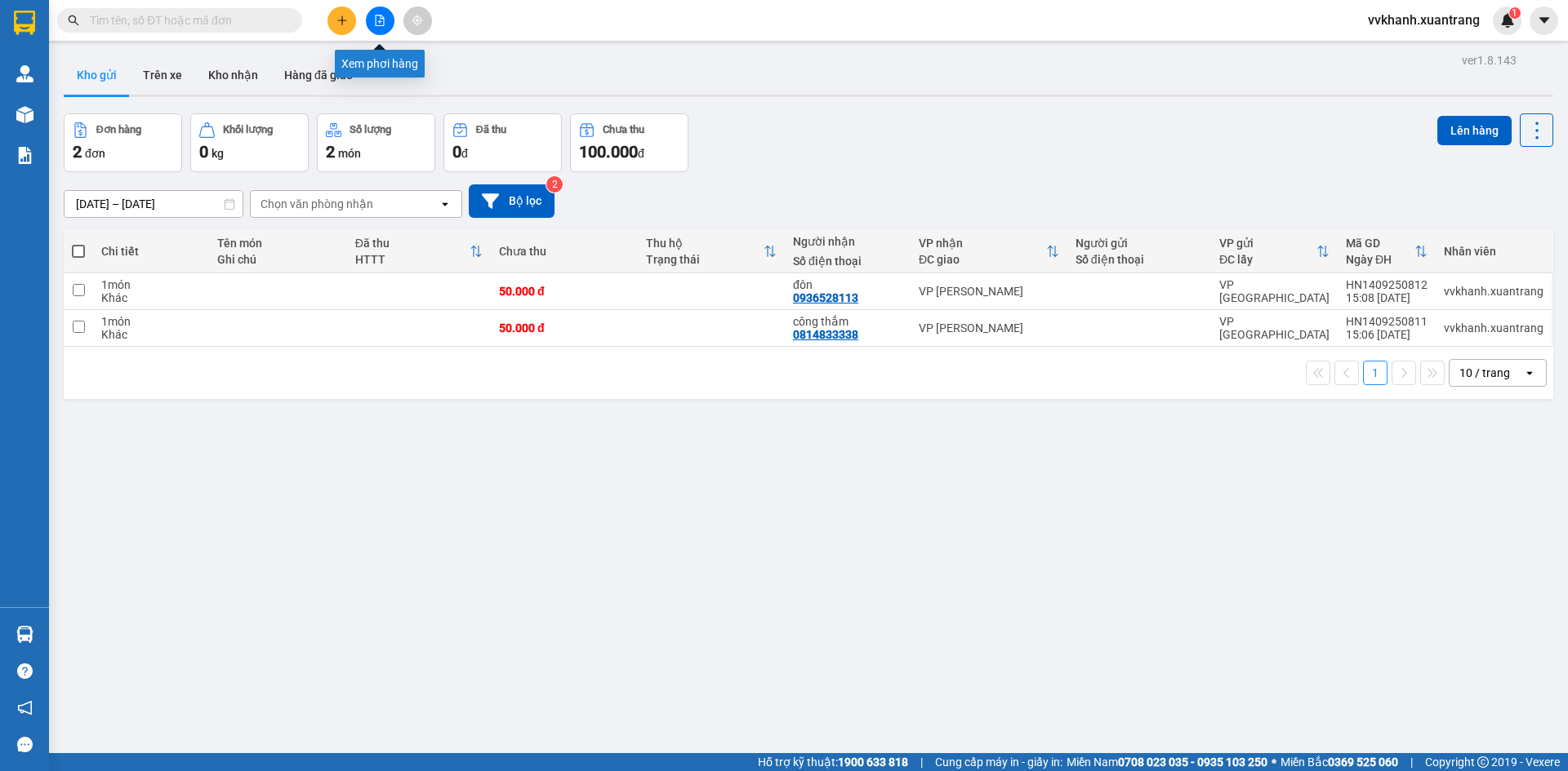
click at [385, 19] on button at bounding box center [380, 21] width 29 height 29
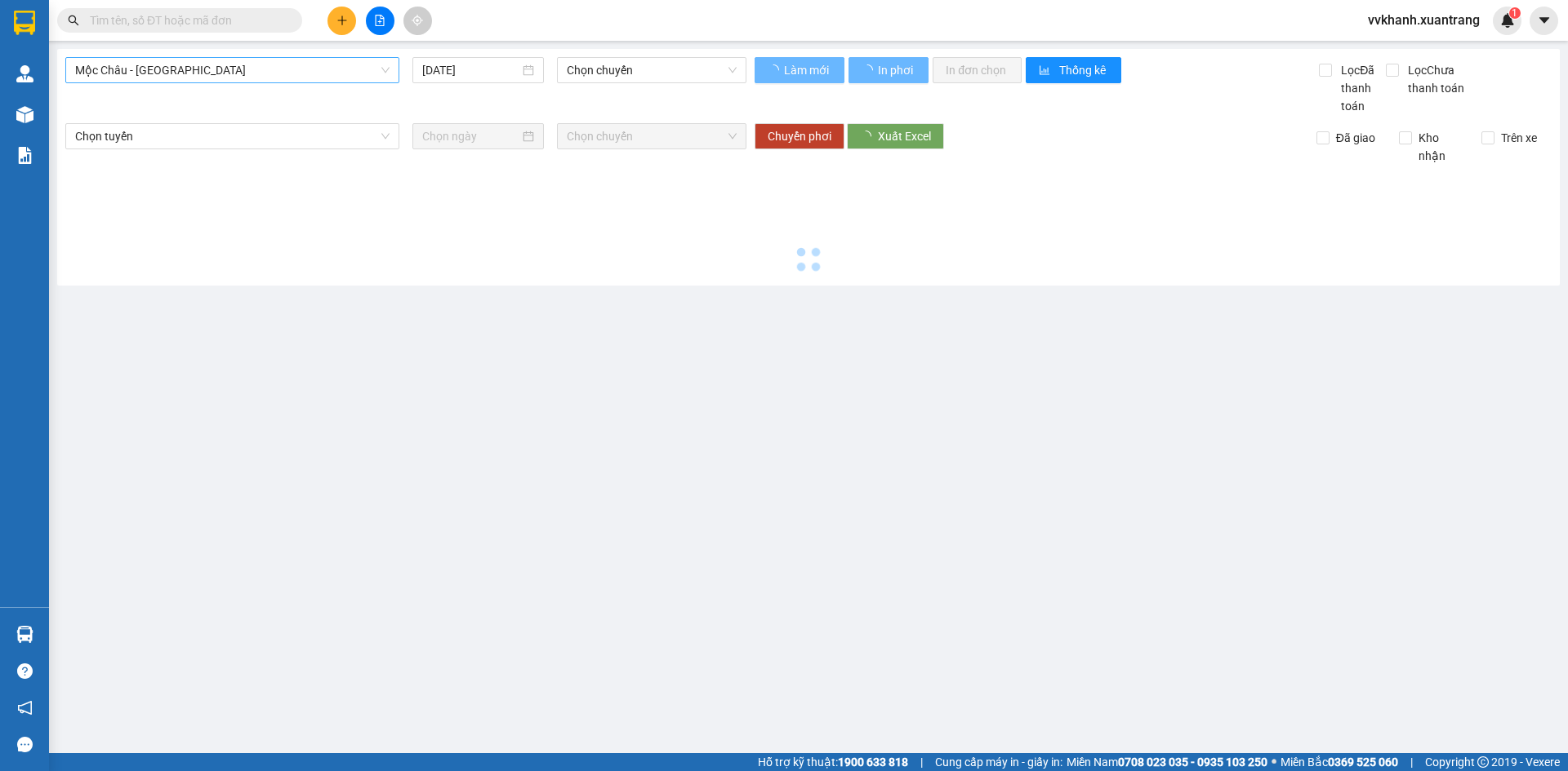
click at [302, 67] on span "Mộc Châu - [GEOGRAPHIC_DATA]" at bounding box center [232, 70] width 315 height 24
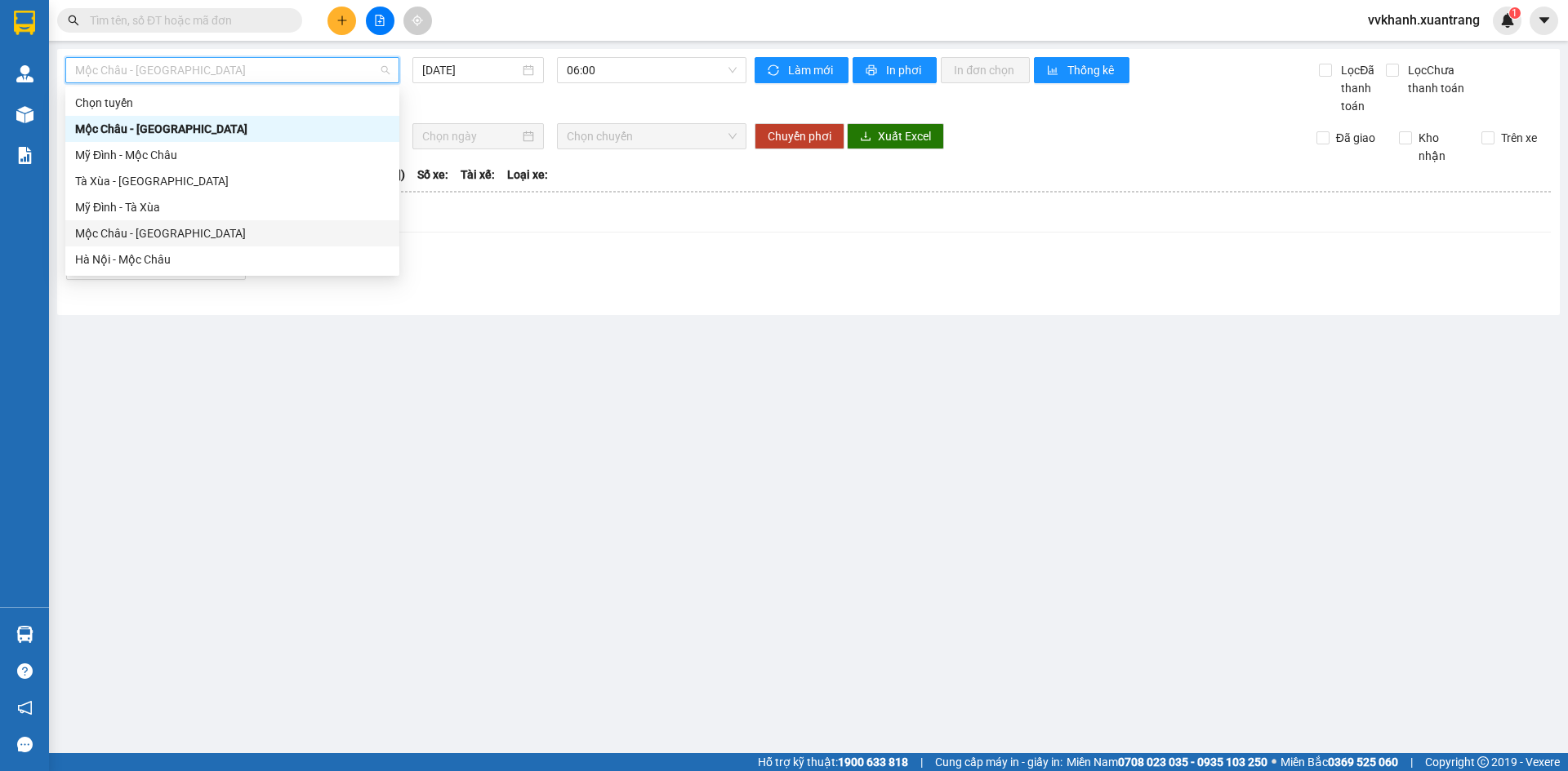
click at [153, 240] on div "Mộc Châu - [GEOGRAPHIC_DATA]" at bounding box center [232, 233] width 315 height 18
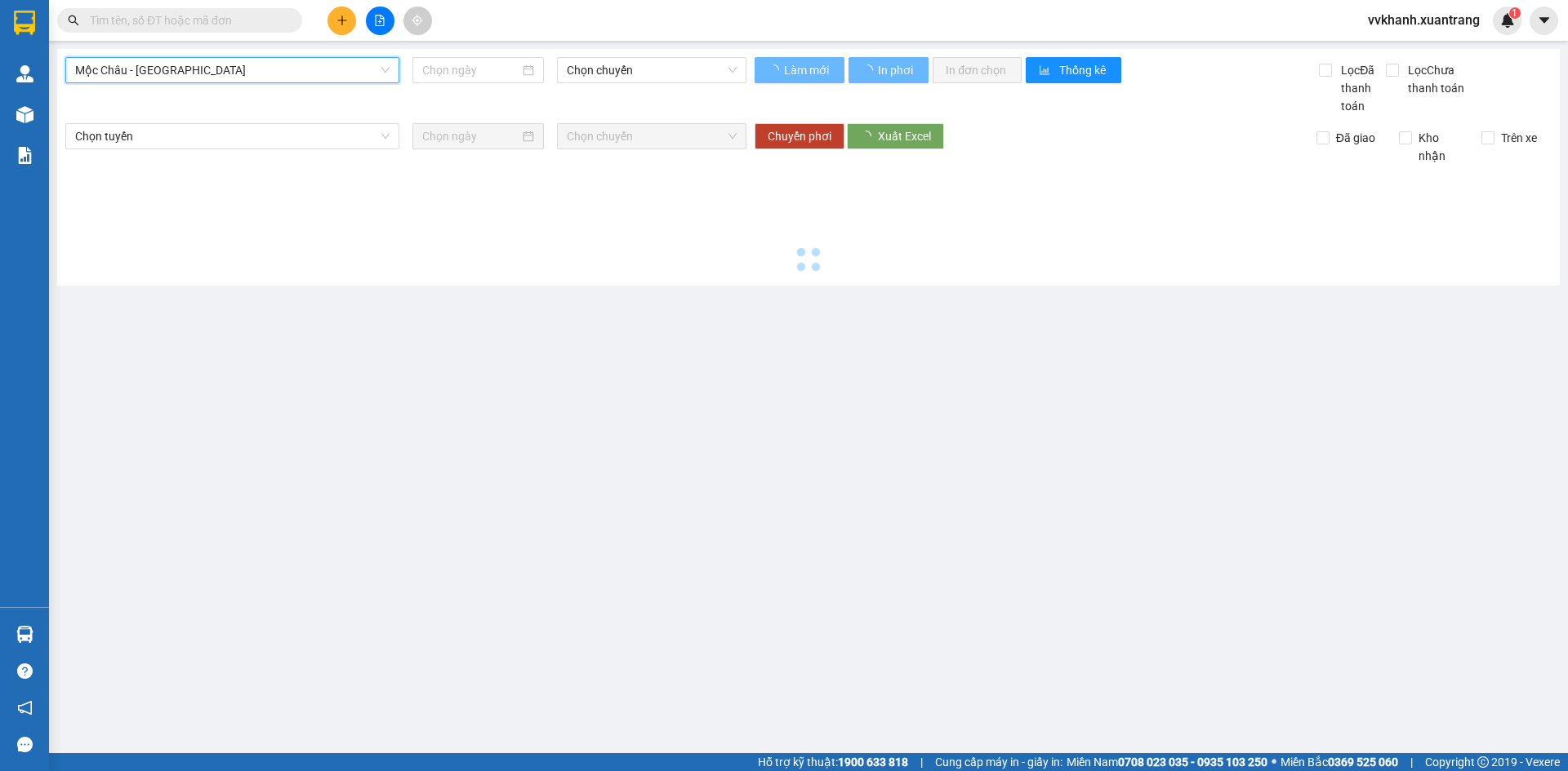
type input "[DATE]"
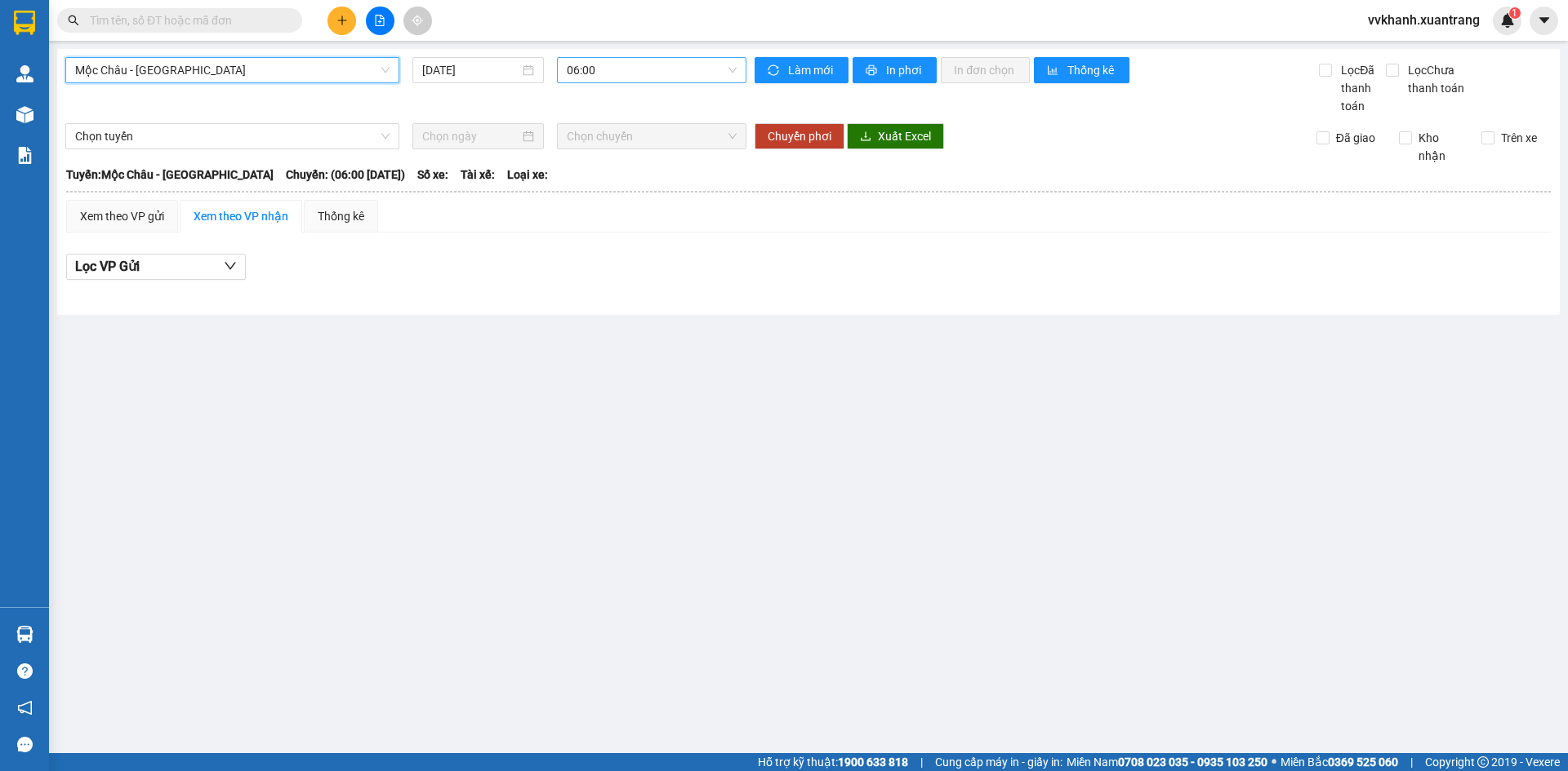
drag, startPoint x: 648, startPoint y: 69, endPoint x: 655, endPoint y: 86, distance: 18.4
click at [649, 69] on span "06:00" at bounding box center [652, 70] width 170 height 24
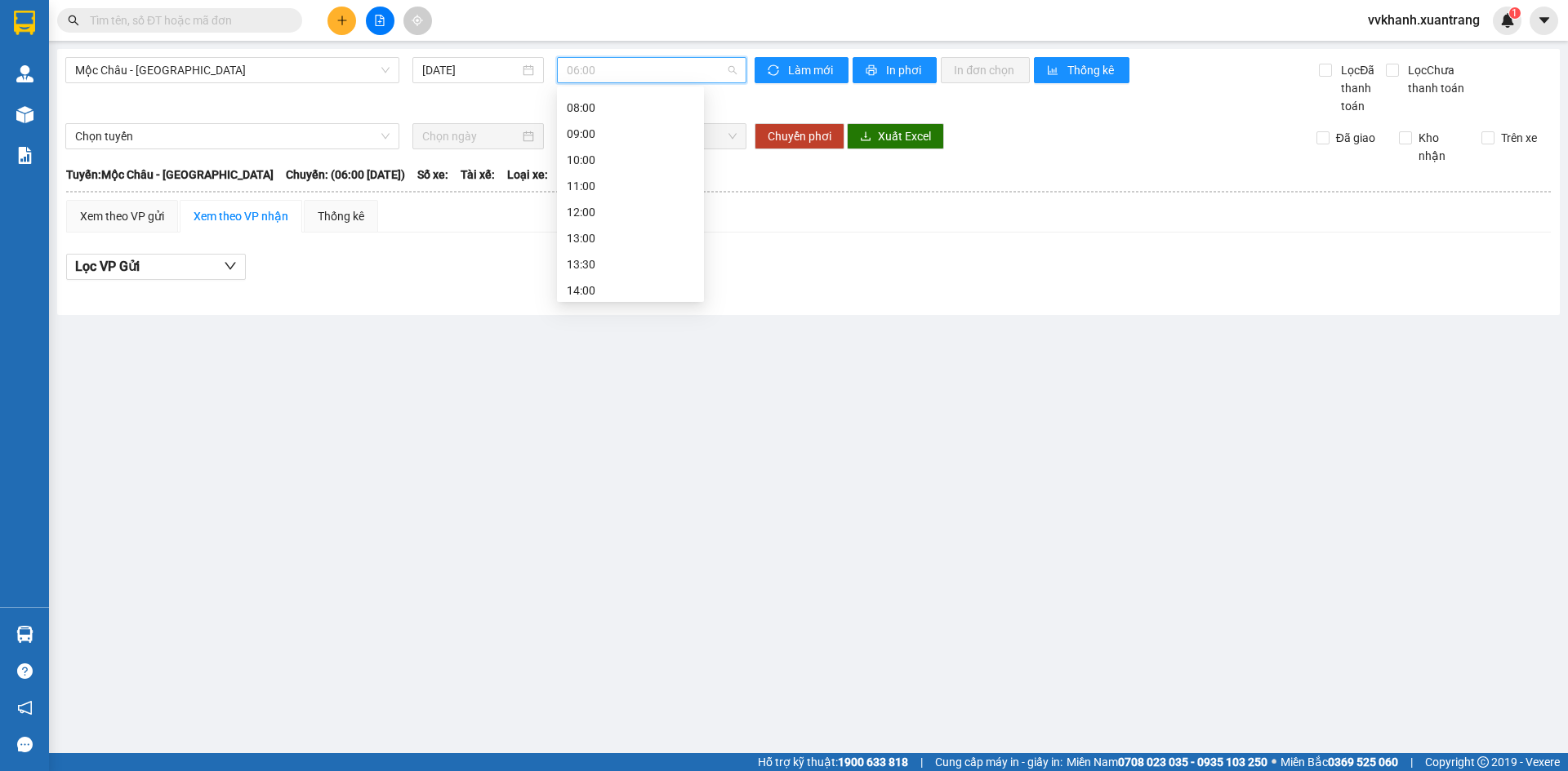
scroll to position [72, 0]
click at [617, 174] on div "10:00" at bounding box center [631, 161] width 147 height 26
click at [592, 70] on span "10:00" at bounding box center [652, 70] width 170 height 24
click at [628, 184] on div "11:00" at bounding box center [630, 187] width 127 height 18
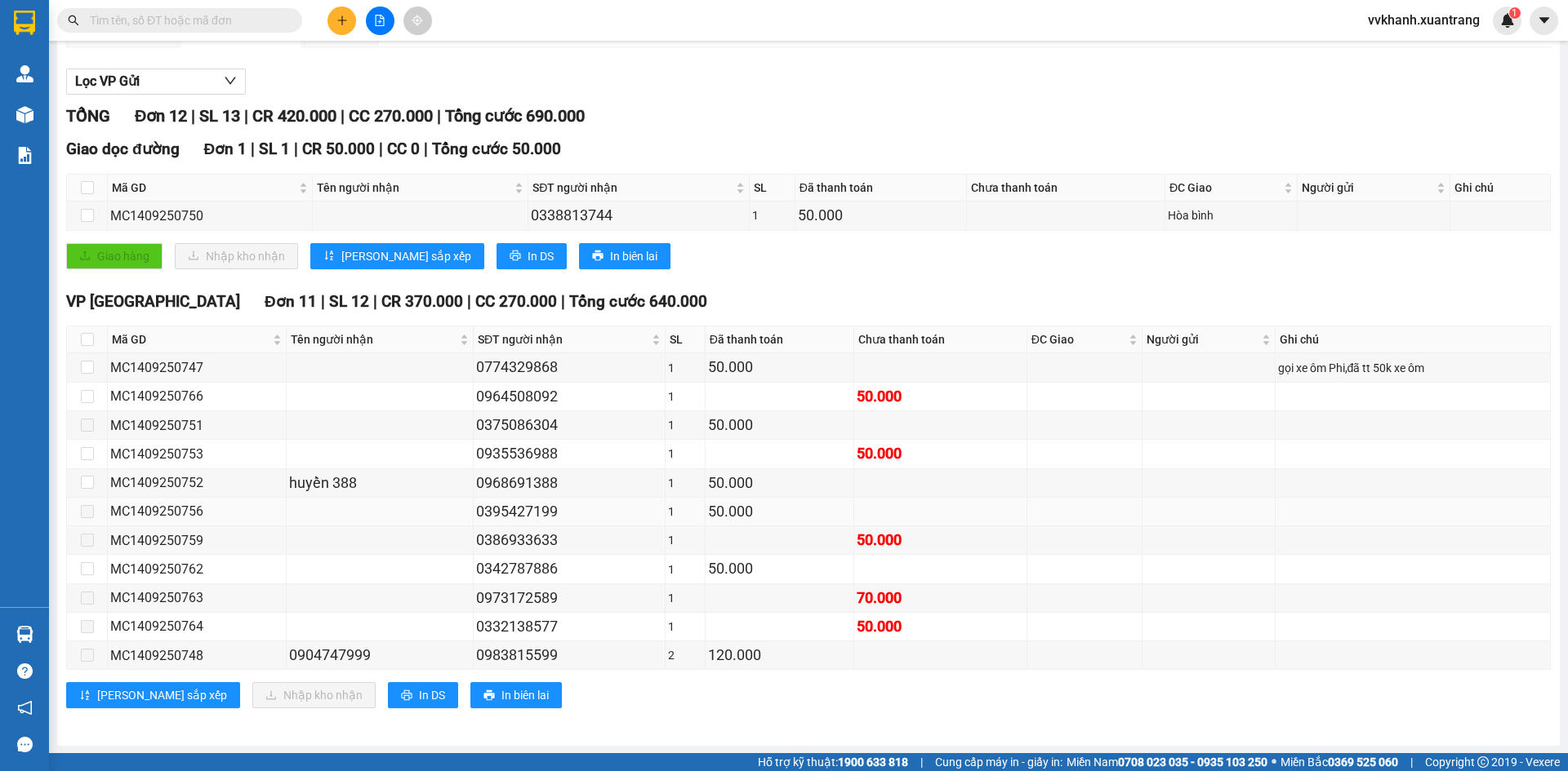
scroll to position [186, 0]
click at [84, 330] on label at bounding box center [87, 339] width 13 height 18
click at [84, 332] on input "checkbox" at bounding box center [87, 338] width 13 height 13
checkbox input "true"
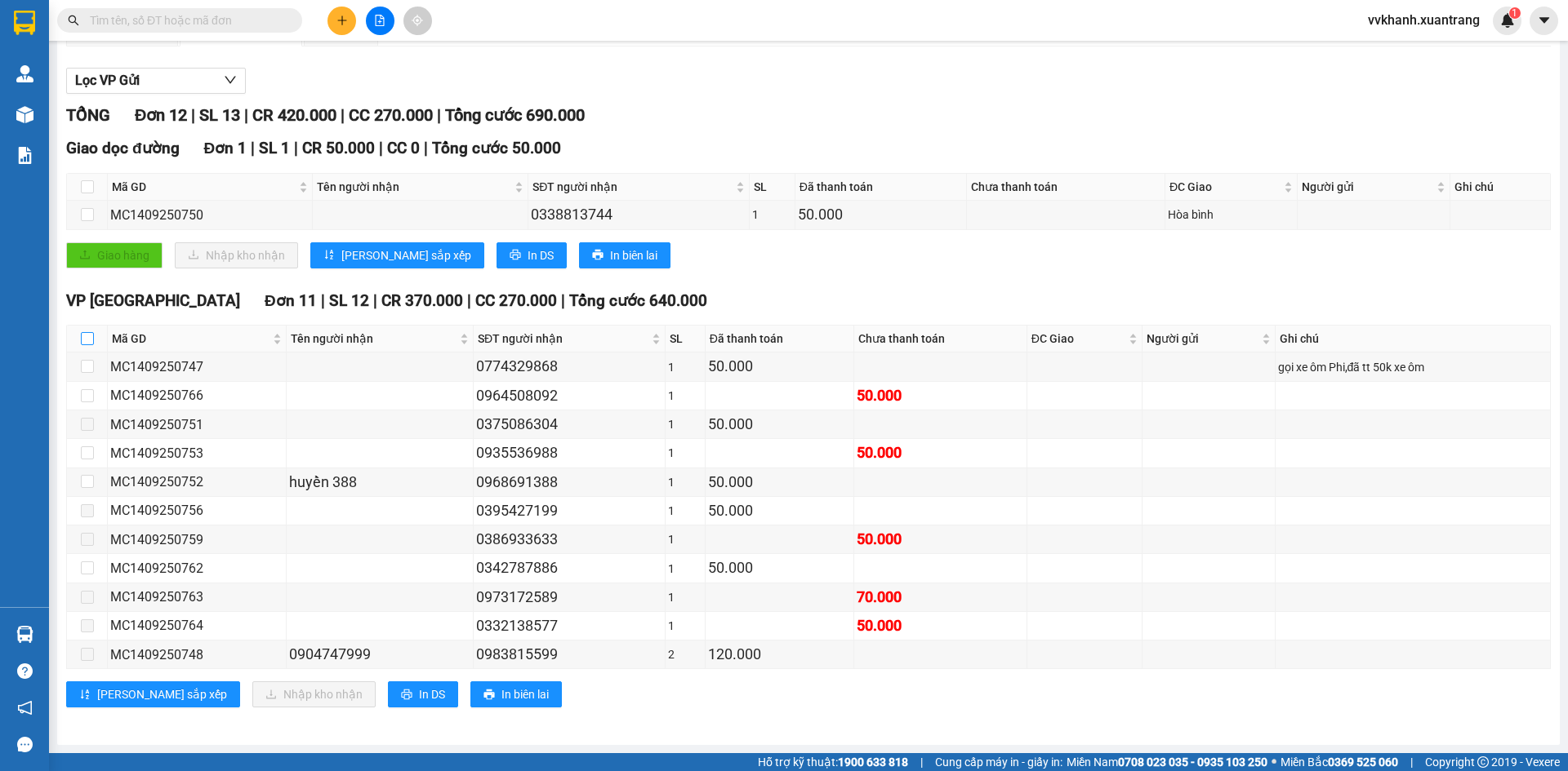
checkbox input "true"
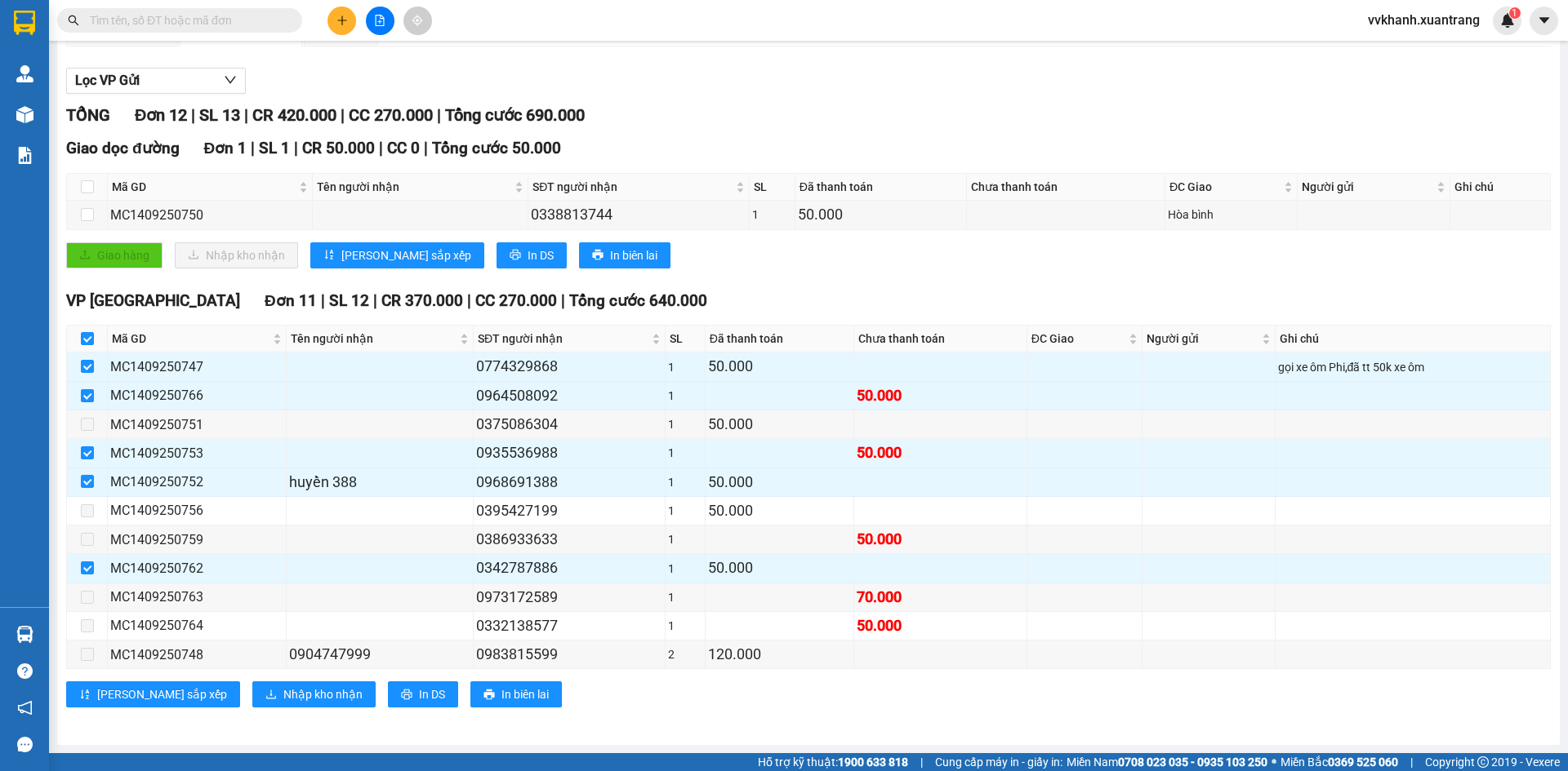
click at [170, 21] on input "text" at bounding box center [186, 20] width 192 height 18
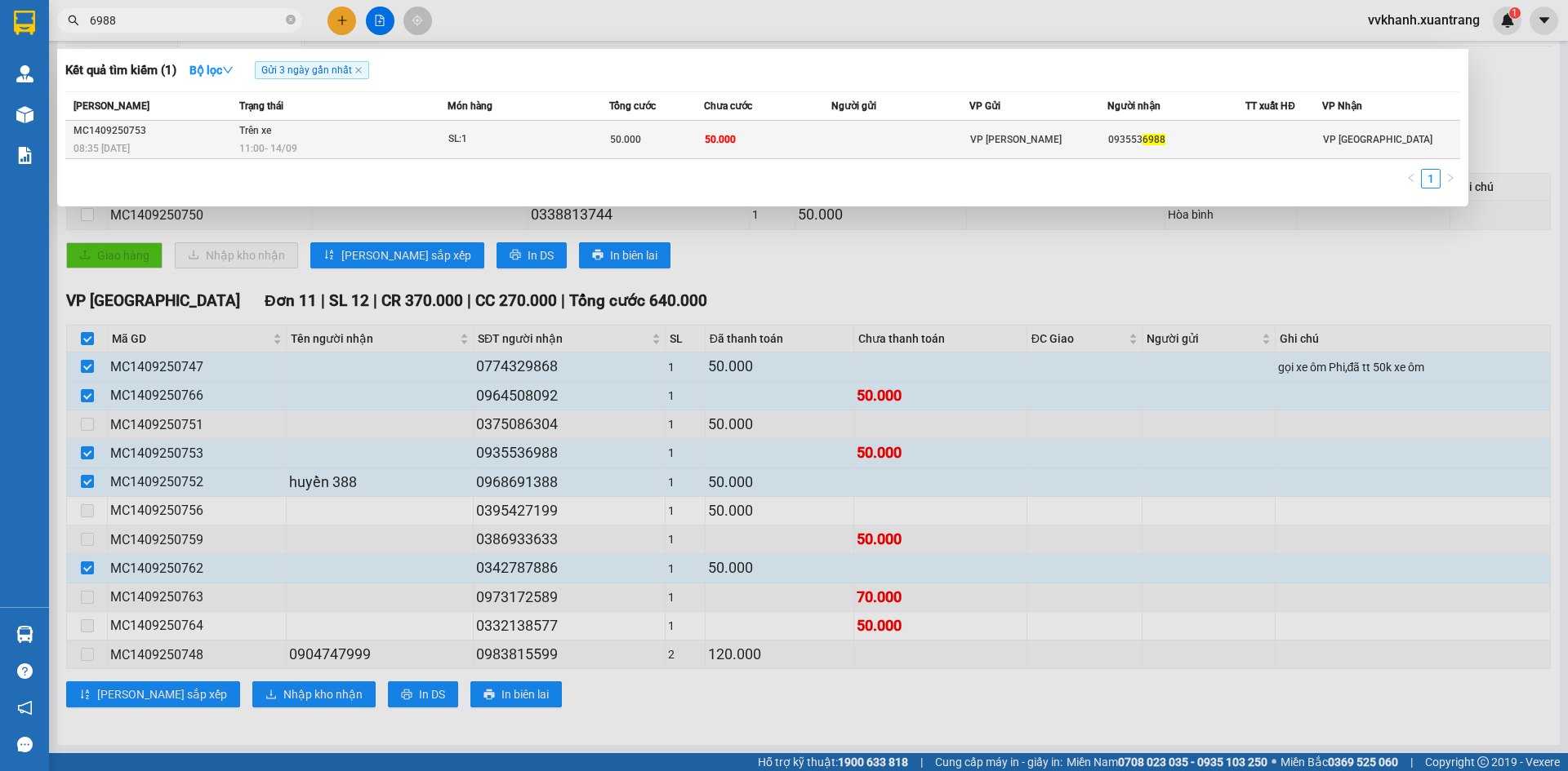
type input "6988"
click at [890, 143] on td at bounding box center [900, 139] width 138 height 38
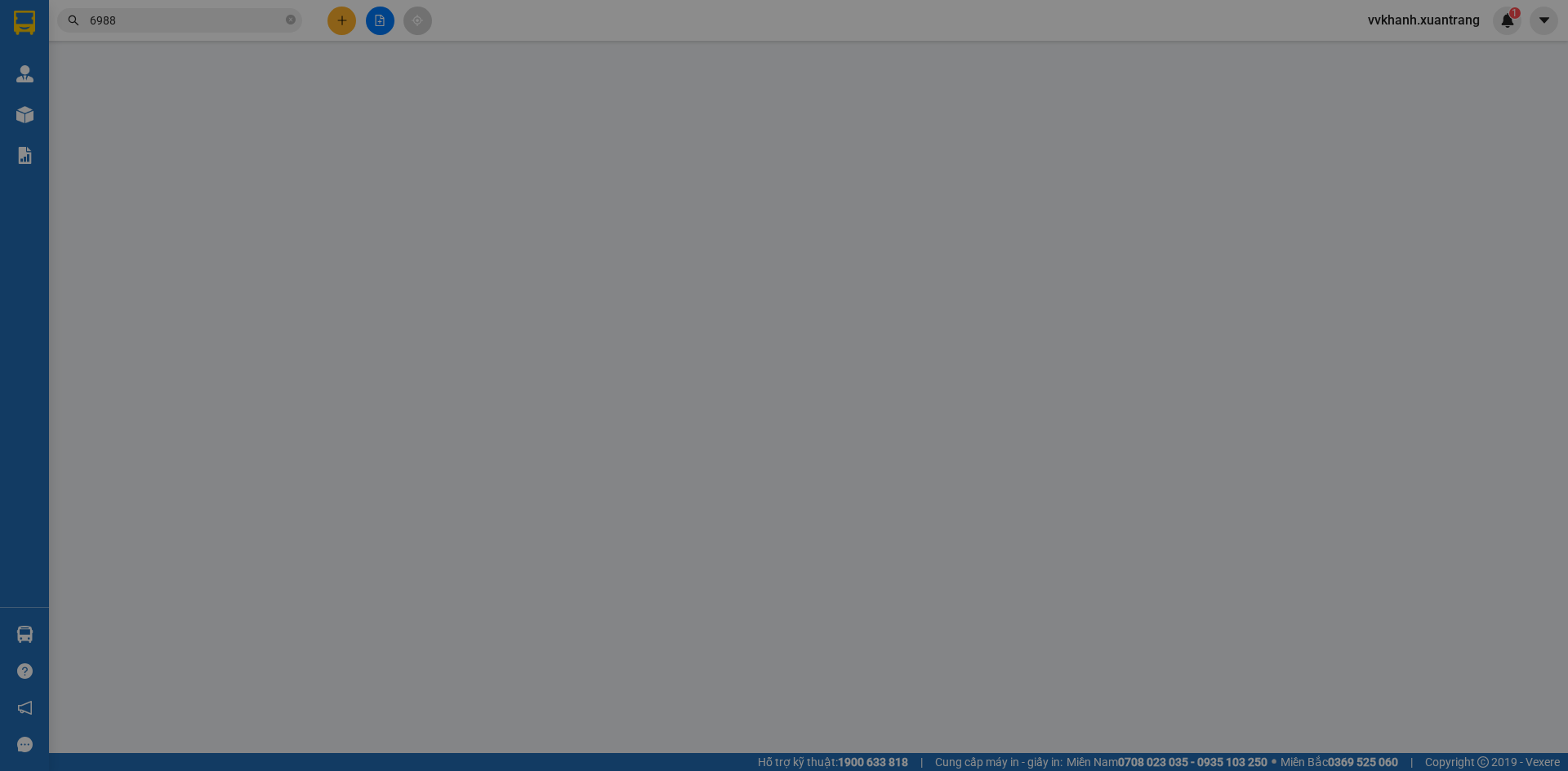
type input "0935536988"
type input "50.000"
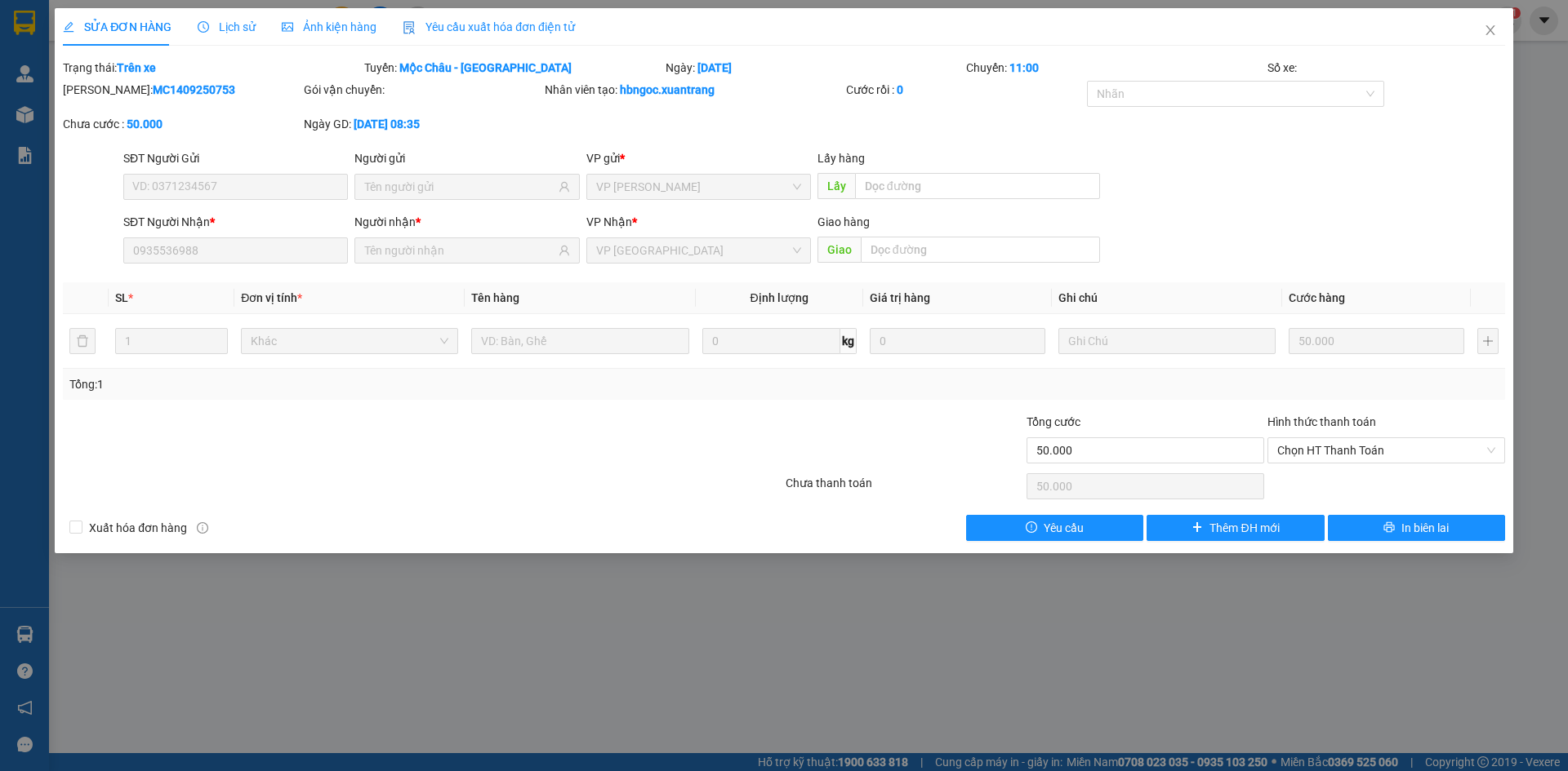
click at [338, 15] on div "Ảnh kiện hàng" at bounding box center [329, 26] width 94 height 37
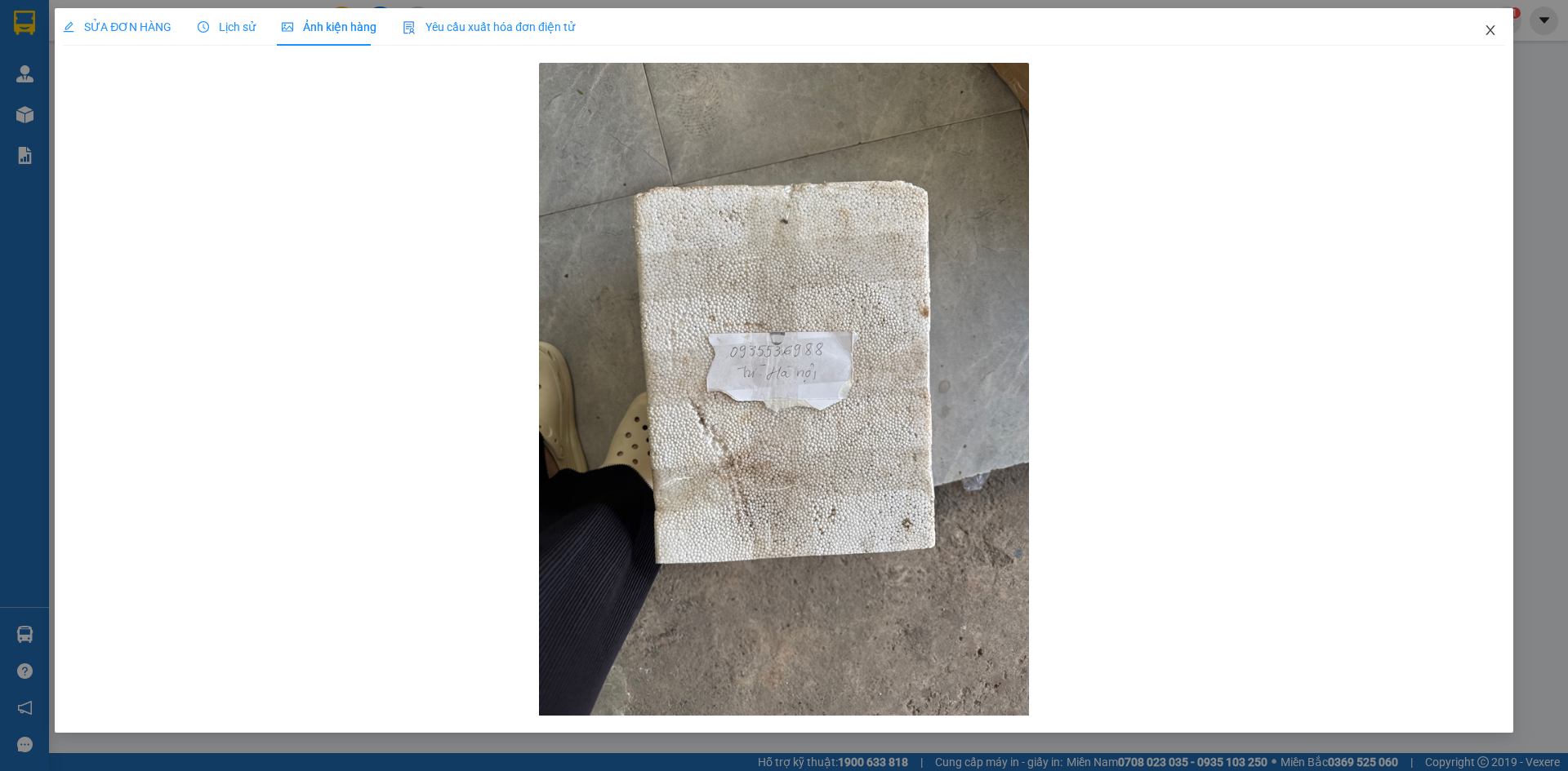
click at [1486, 38] on span "Close" at bounding box center [1490, 30] width 46 height 46
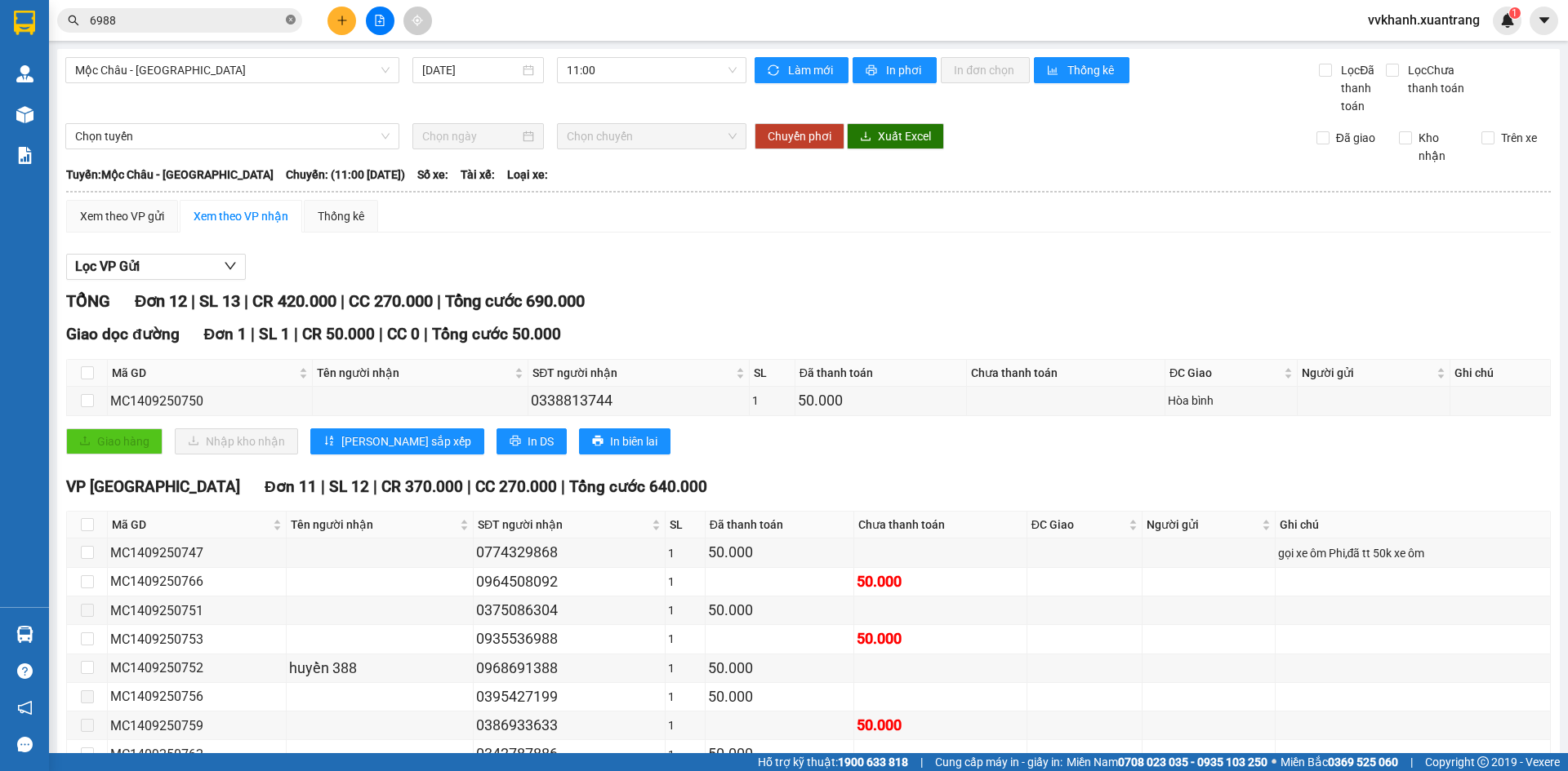
click at [290, 16] on icon "close-circle" at bounding box center [290, 19] width 10 height 10
click at [262, 21] on input "text" at bounding box center [186, 20] width 192 height 18
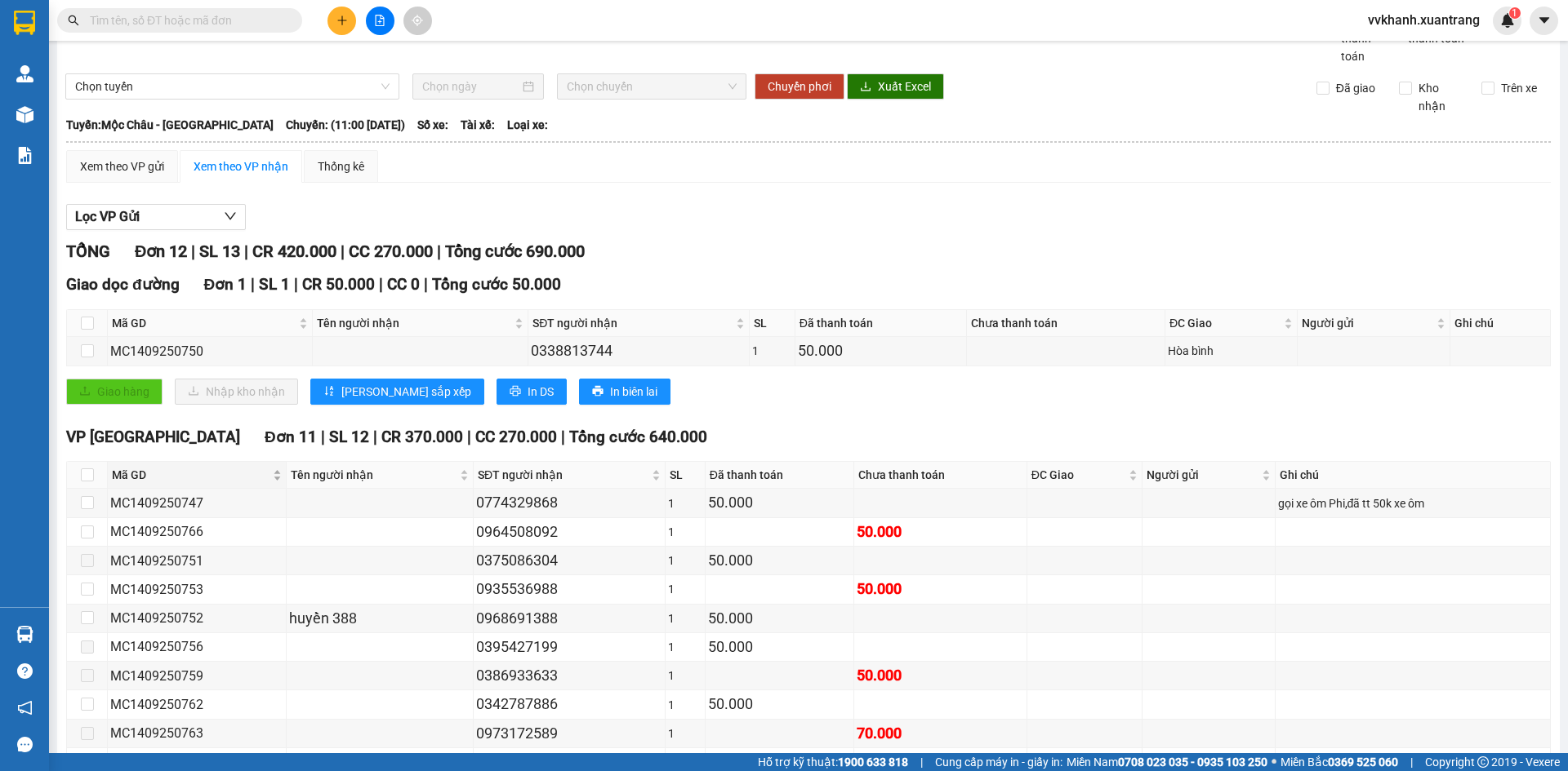
scroll to position [163, 0]
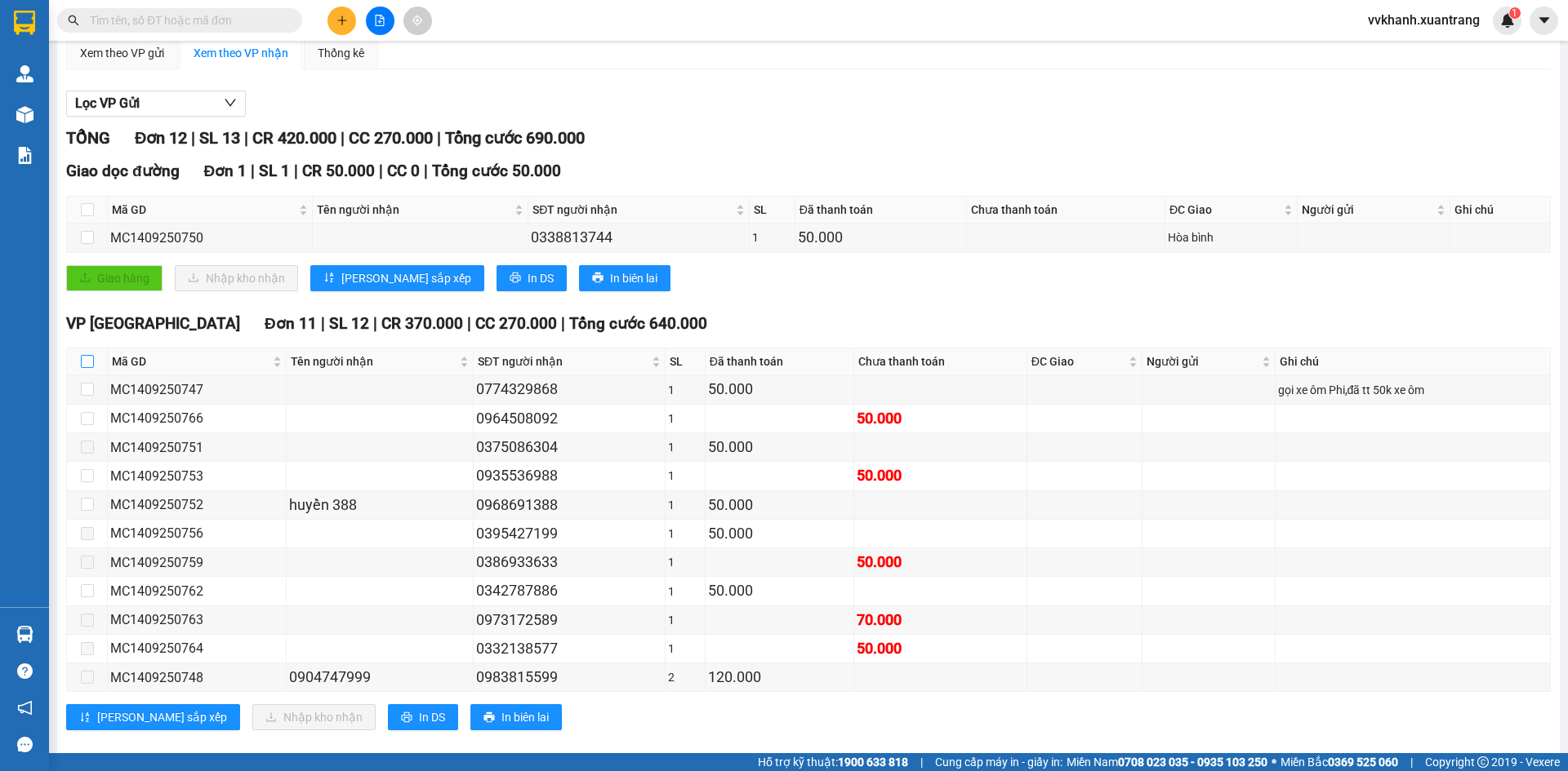
click at [85, 362] on input "checkbox" at bounding box center [87, 361] width 13 height 13
checkbox input "true"
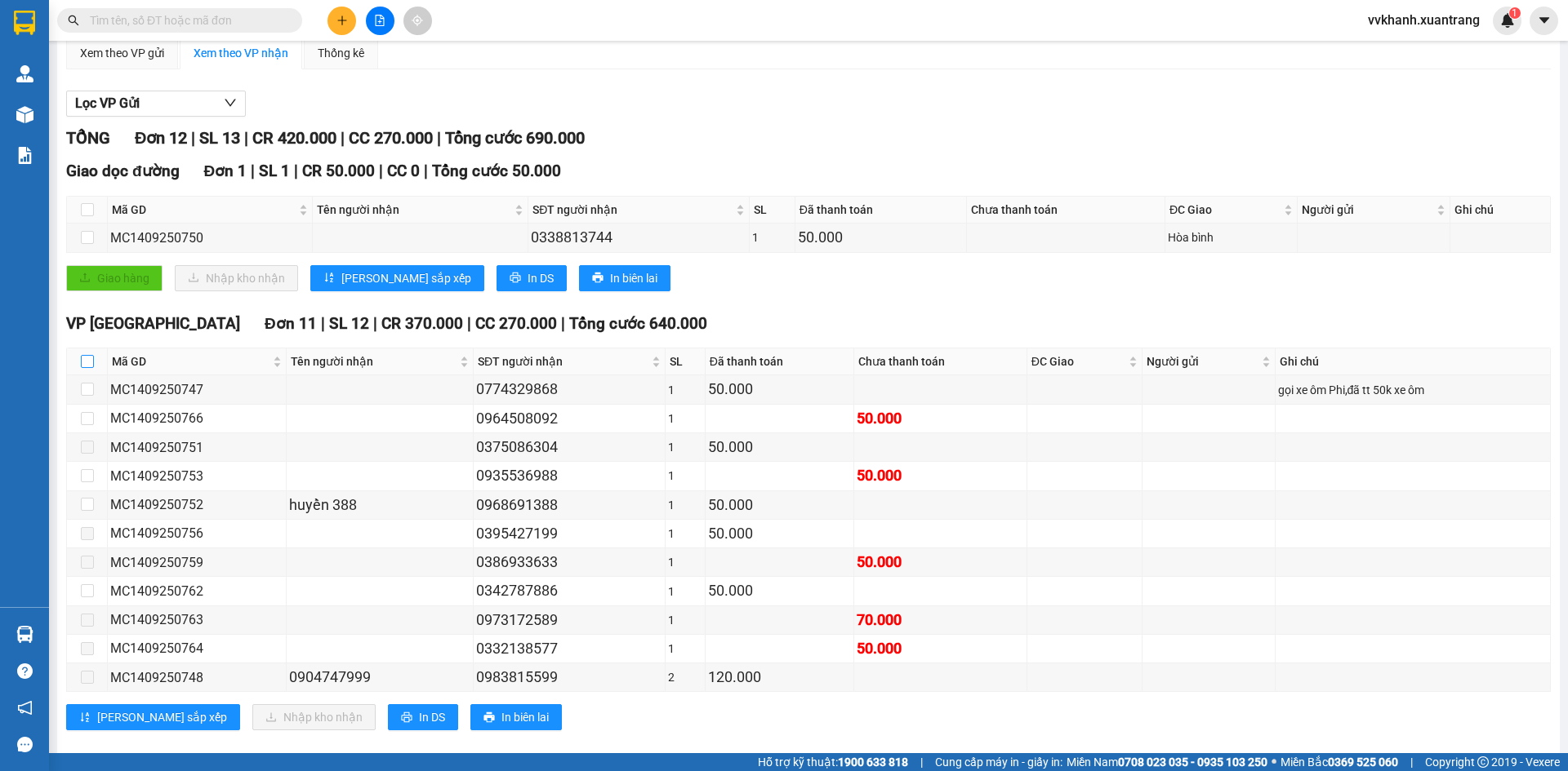
checkbox input "true"
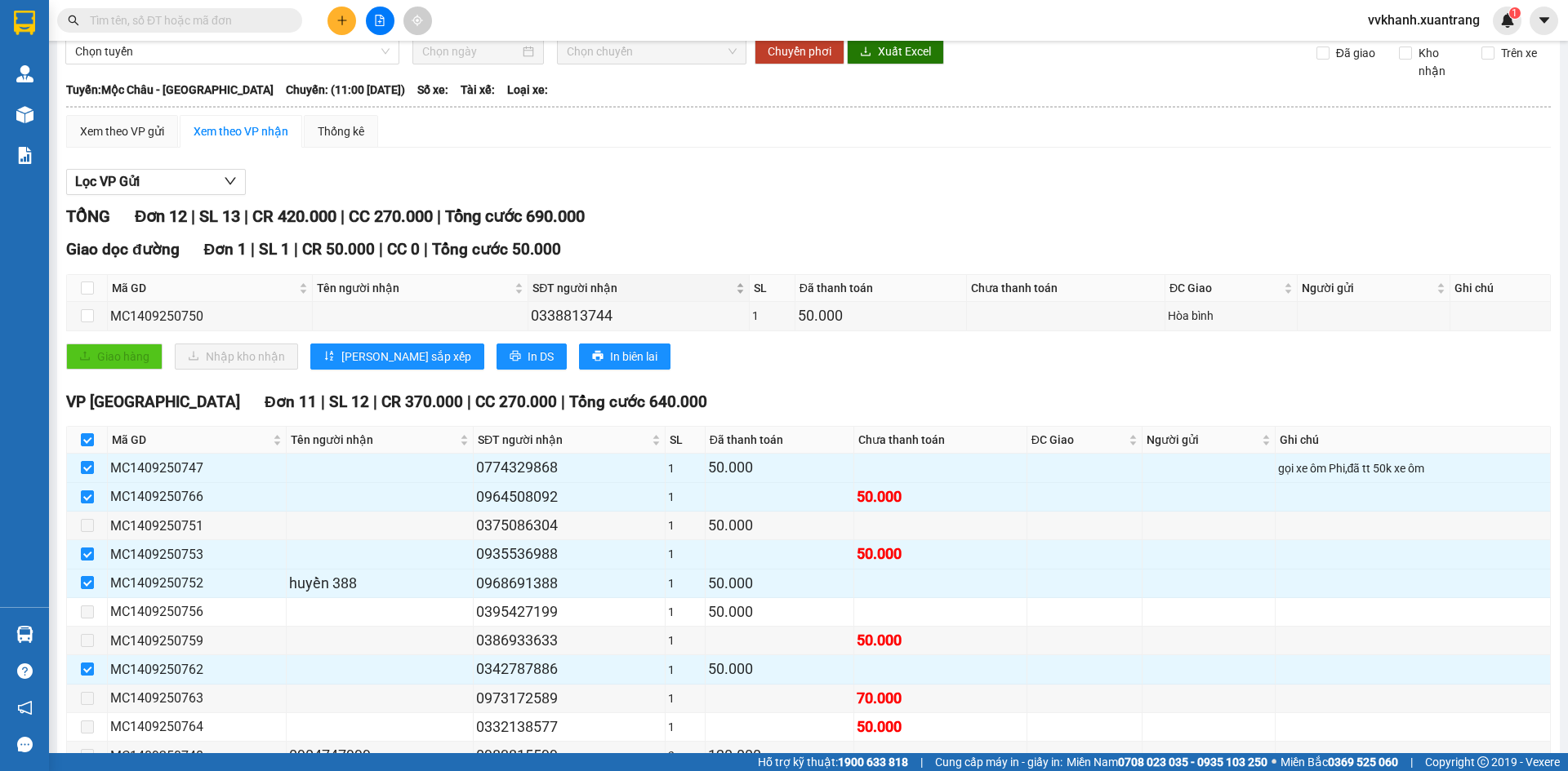
scroll to position [0, 0]
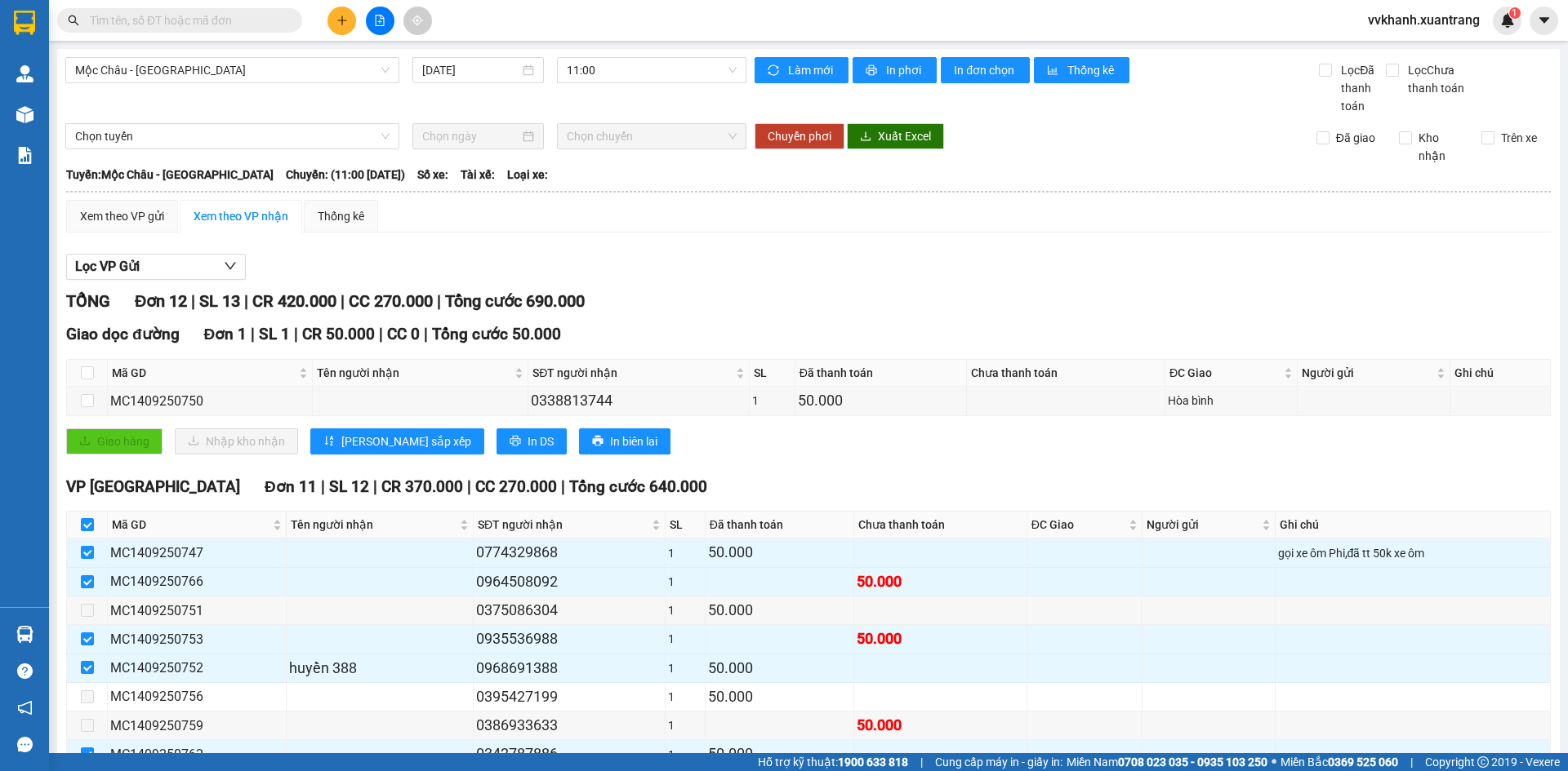
click at [195, 23] on input "text" at bounding box center [186, 20] width 192 height 18
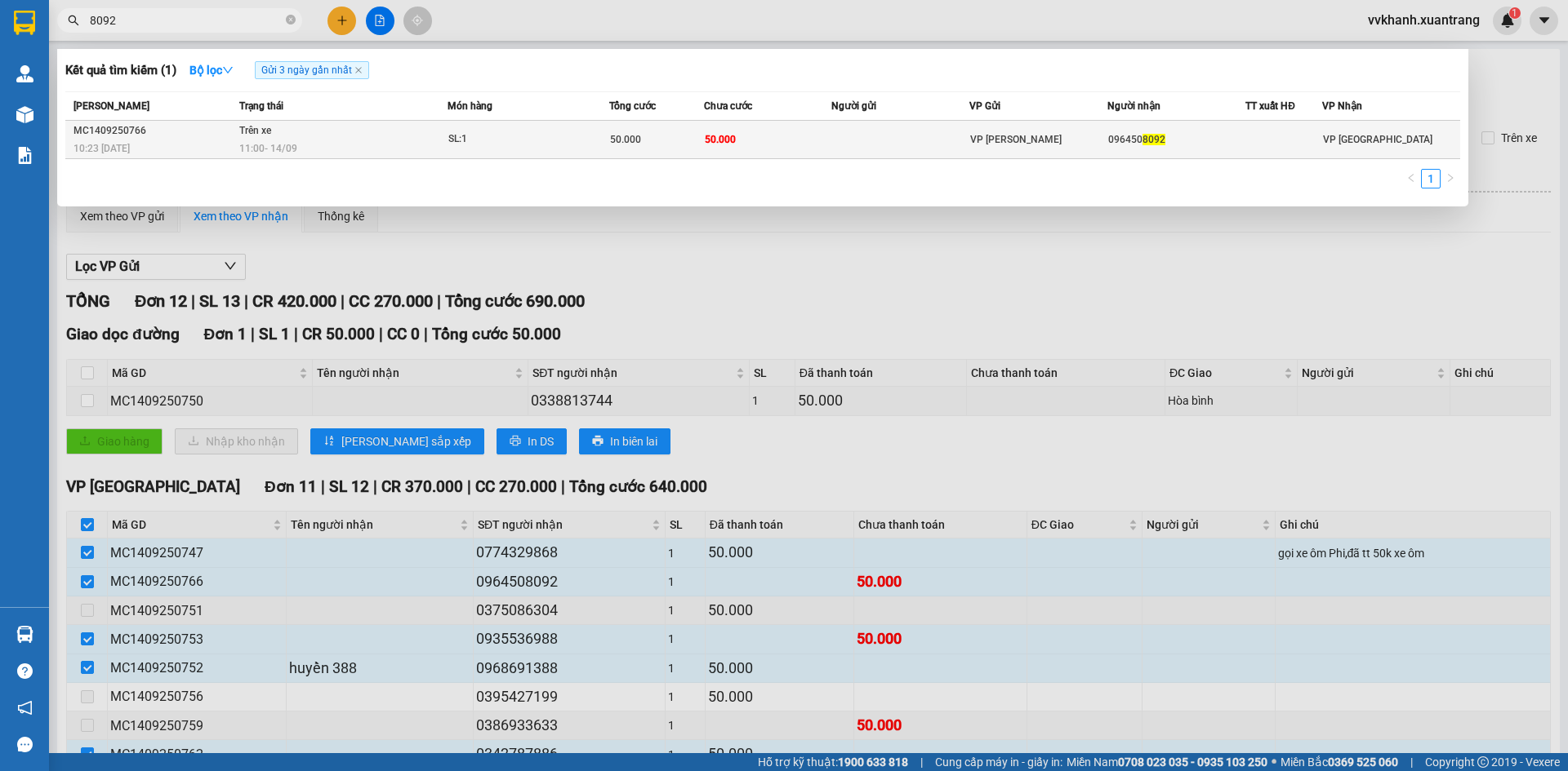
type input "8092"
click at [784, 139] on td "50.000" at bounding box center [767, 139] width 127 height 38
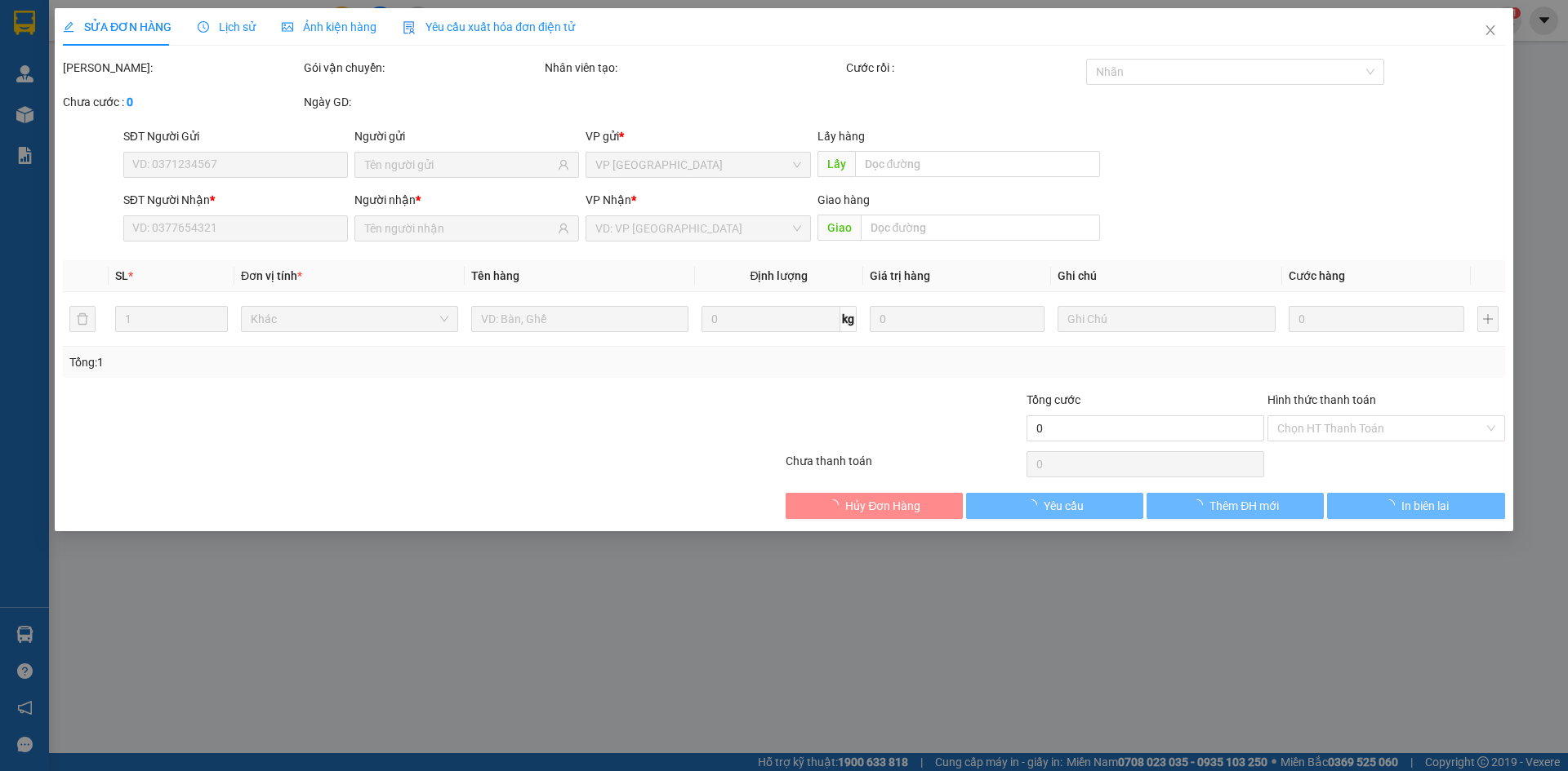
type input "0964508092"
type input "50.000"
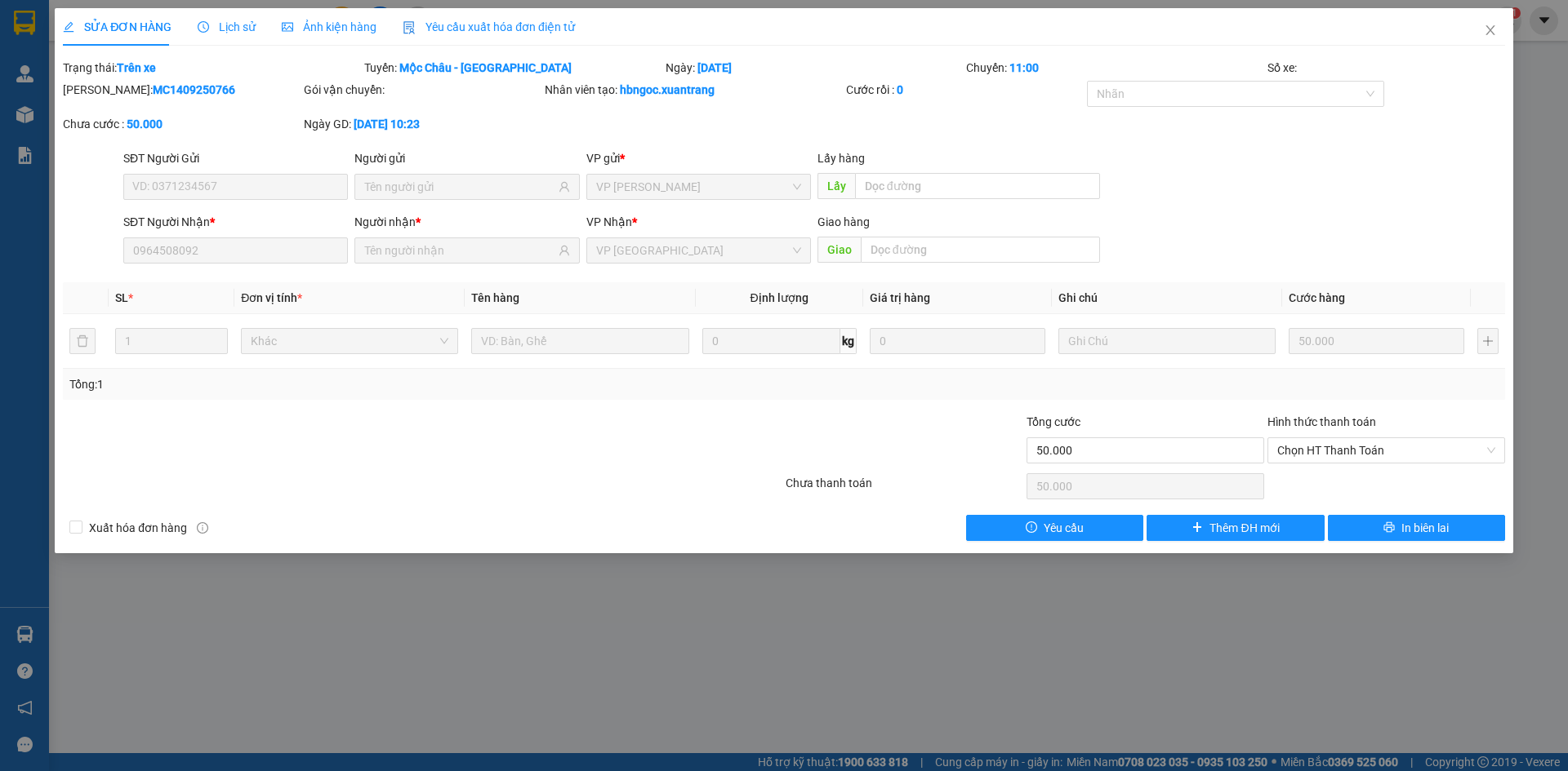
click at [302, 23] on span "Ảnh kiện hàng" at bounding box center [329, 27] width 94 height 13
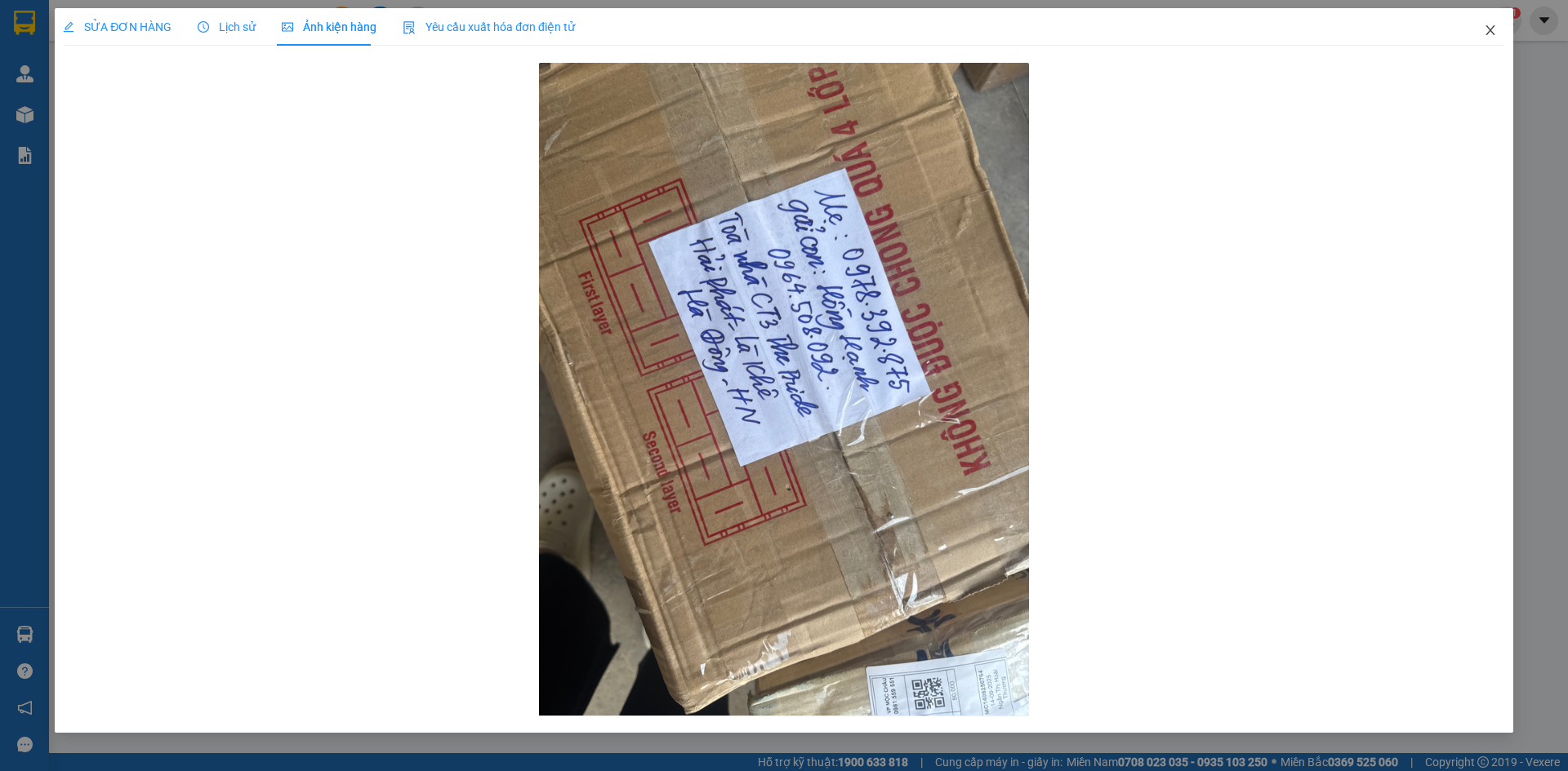
click at [1493, 26] on icon "close" at bounding box center [1490, 29] width 13 height 13
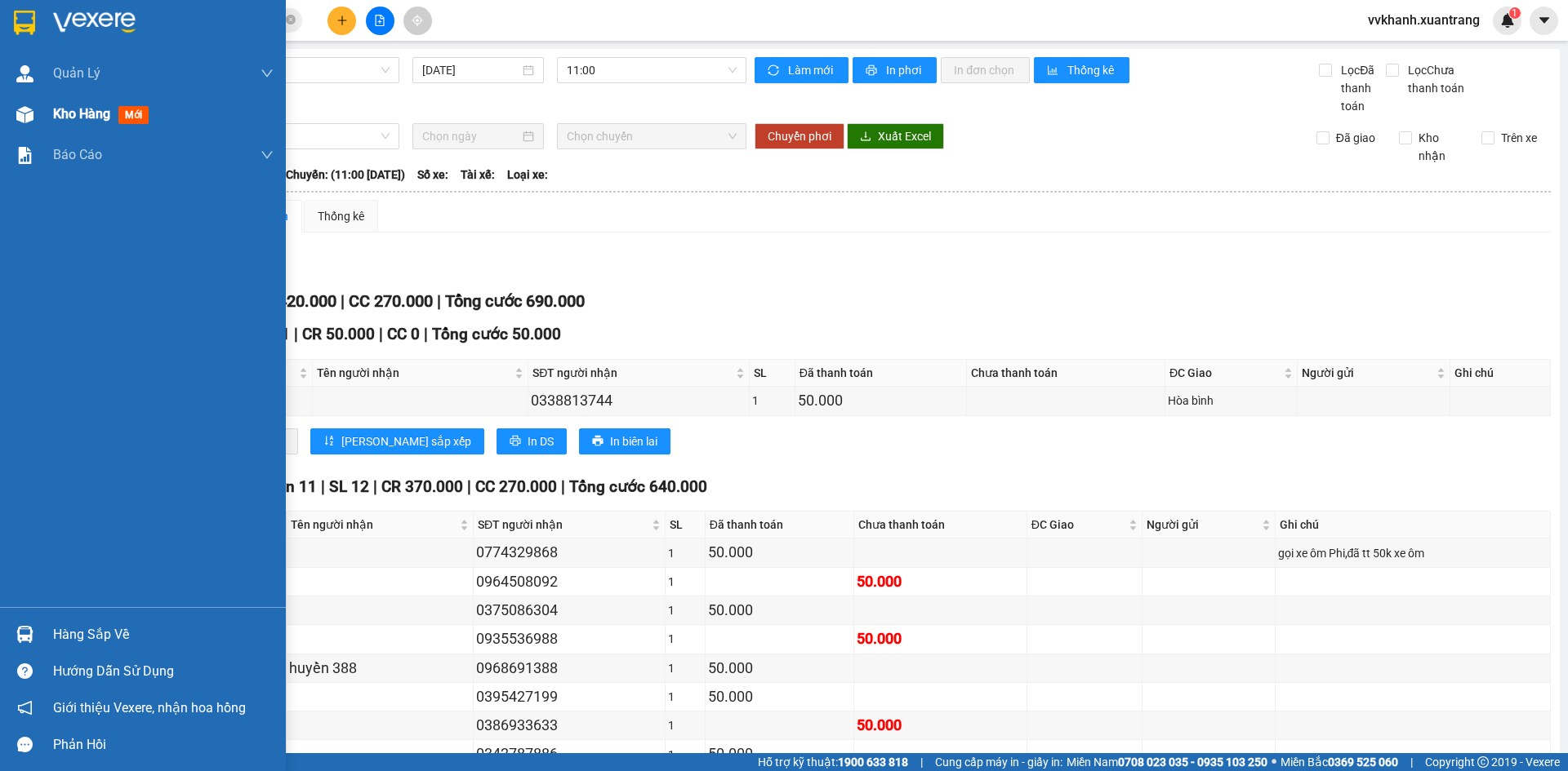
click at [28, 111] on img at bounding box center [25, 114] width 17 height 17
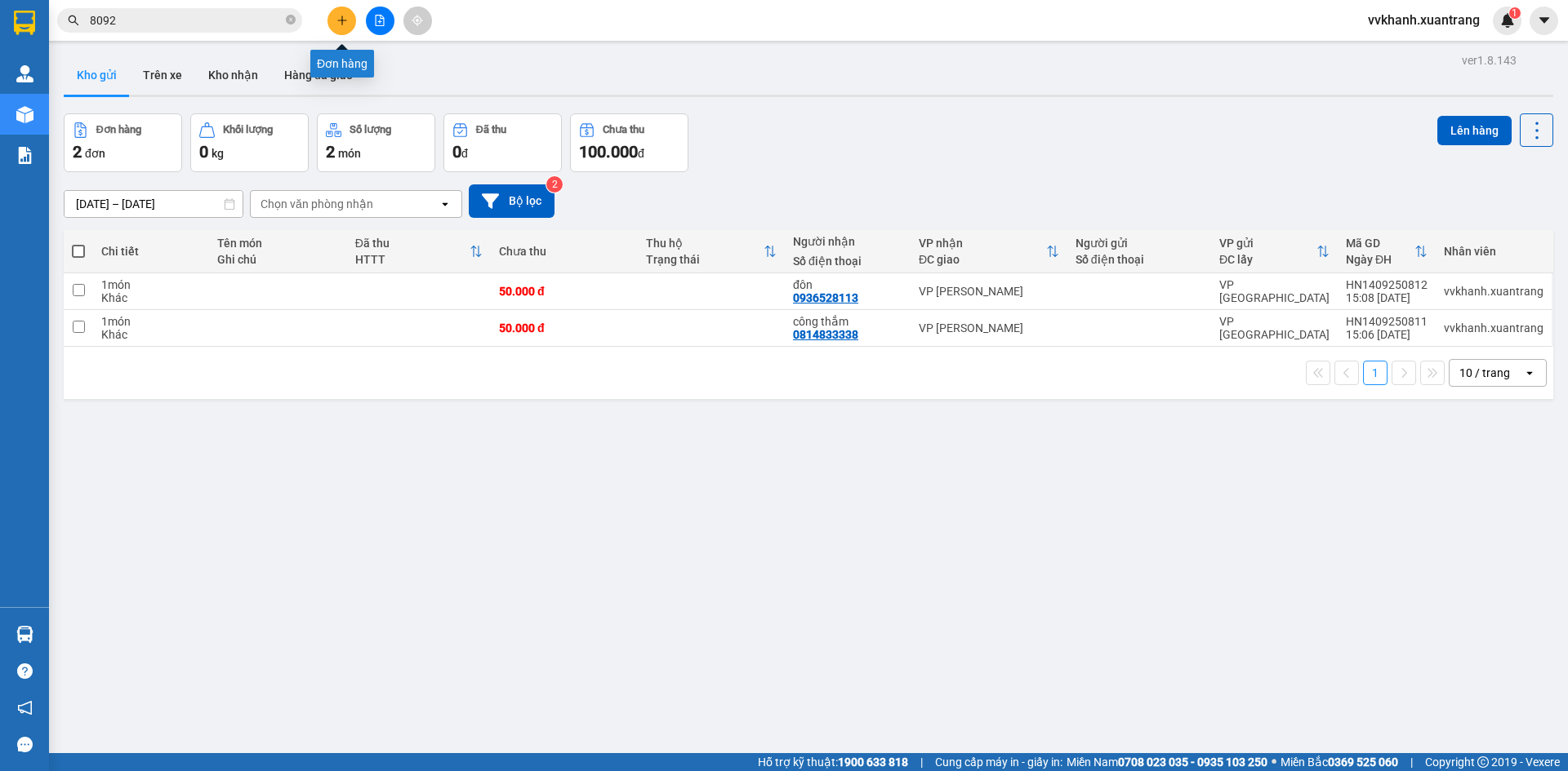
click at [374, 18] on icon "file-add" at bounding box center [380, 20] width 11 height 11
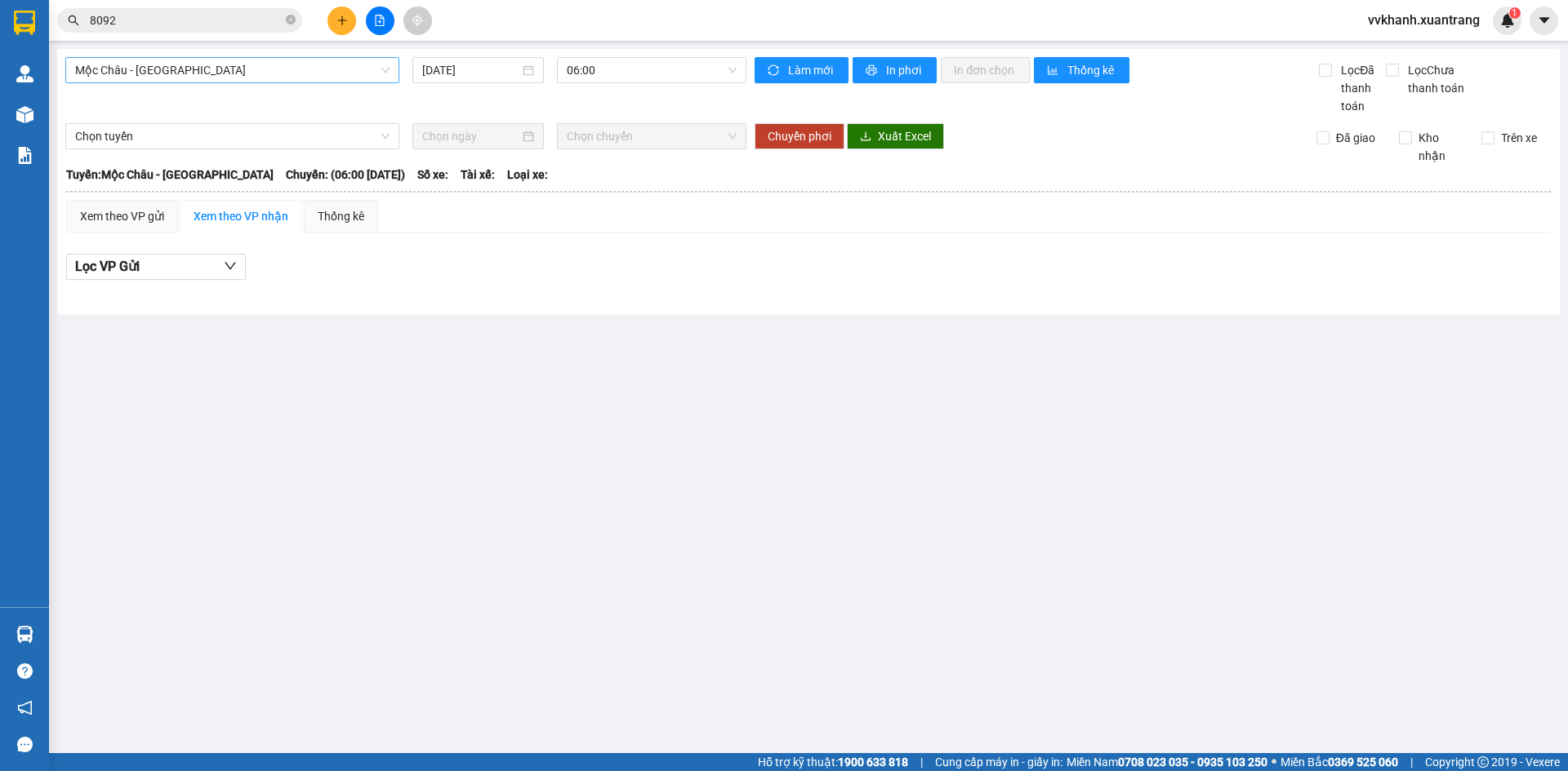
click at [211, 70] on span "Mộc Châu - [GEOGRAPHIC_DATA]" at bounding box center [232, 70] width 315 height 24
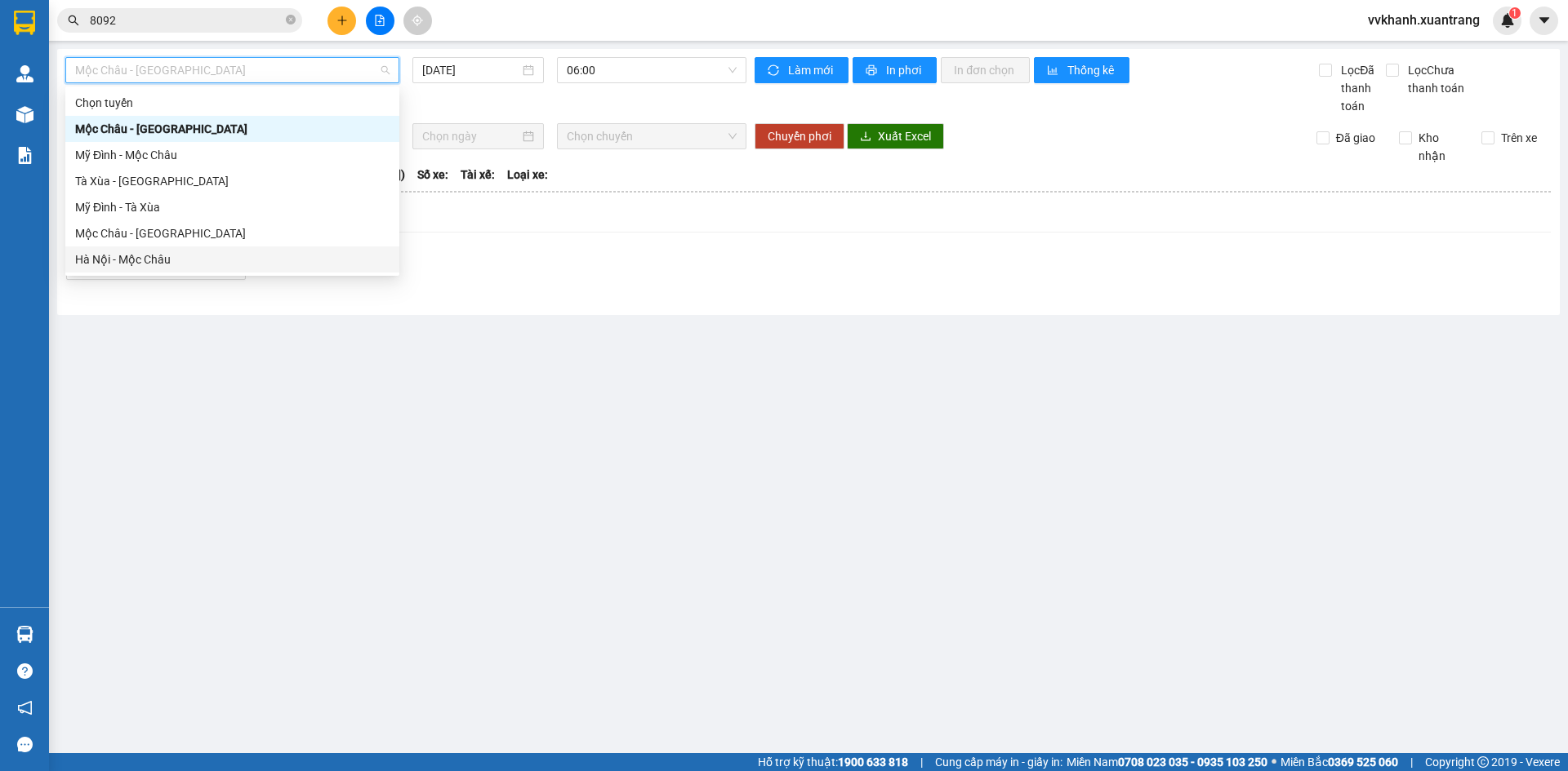
click at [187, 262] on div "Hà Nội - Mộc Châu" at bounding box center [232, 259] width 315 height 18
type input "[DATE]"
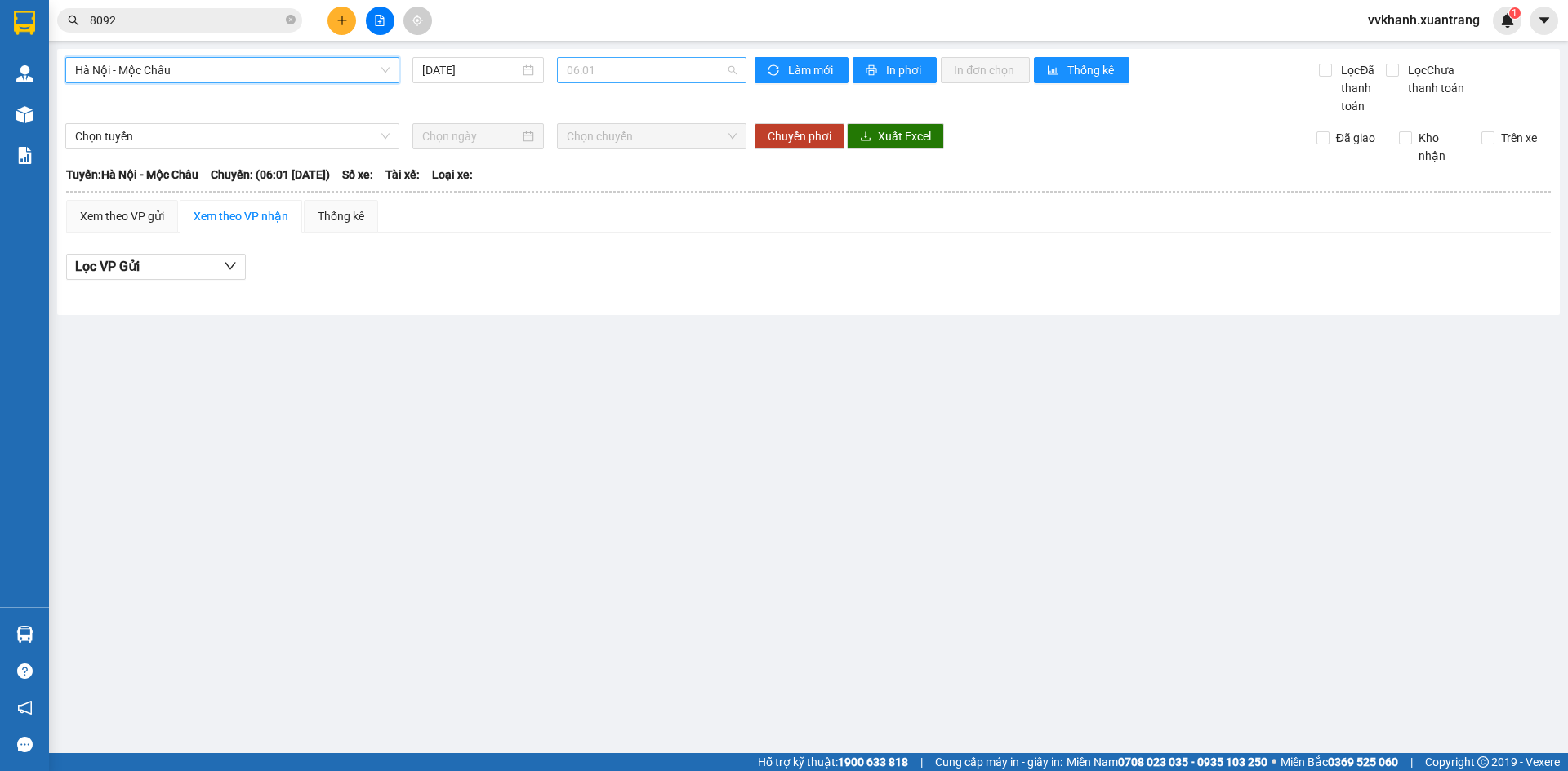
click at [613, 72] on span "06:01" at bounding box center [652, 70] width 170 height 24
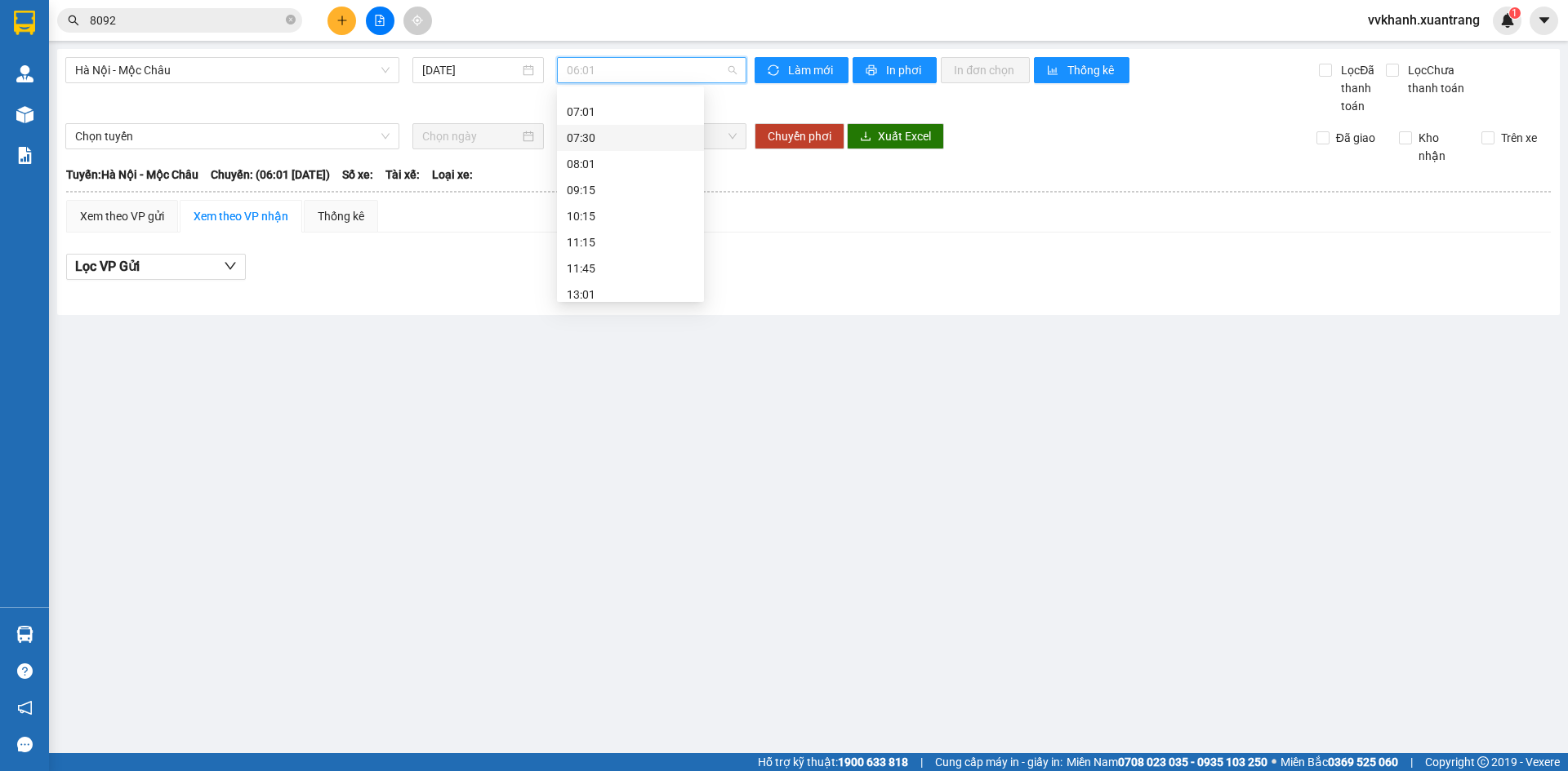
scroll to position [163, 0]
click at [606, 257] on div "15:15" at bounding box center [630, 253] width 127 height 18
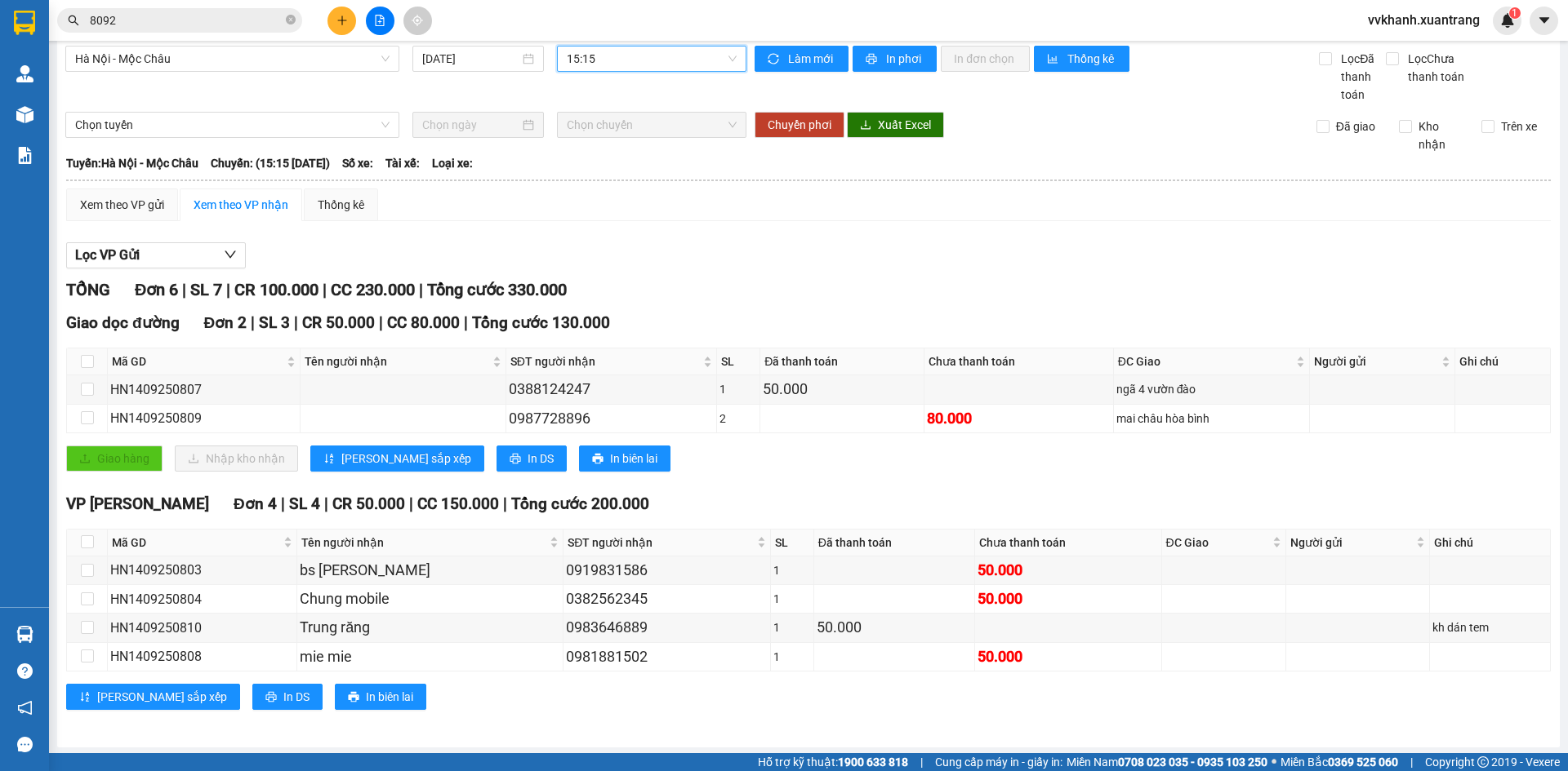
scroll to position [14, 0]
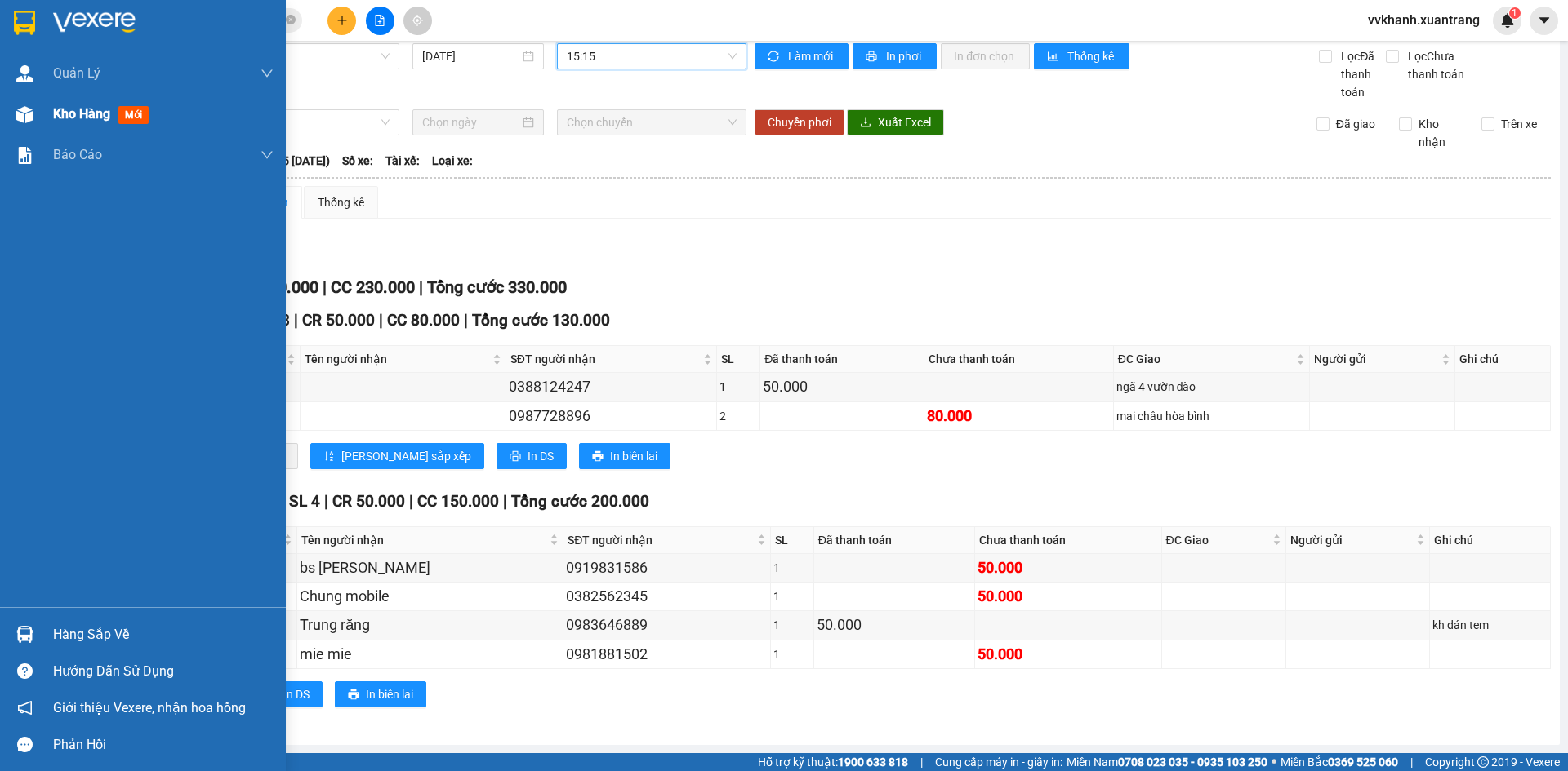
click at [37, 94] on div "Kho hàng mới" at bounding box center [143, 113] width 286 height 41
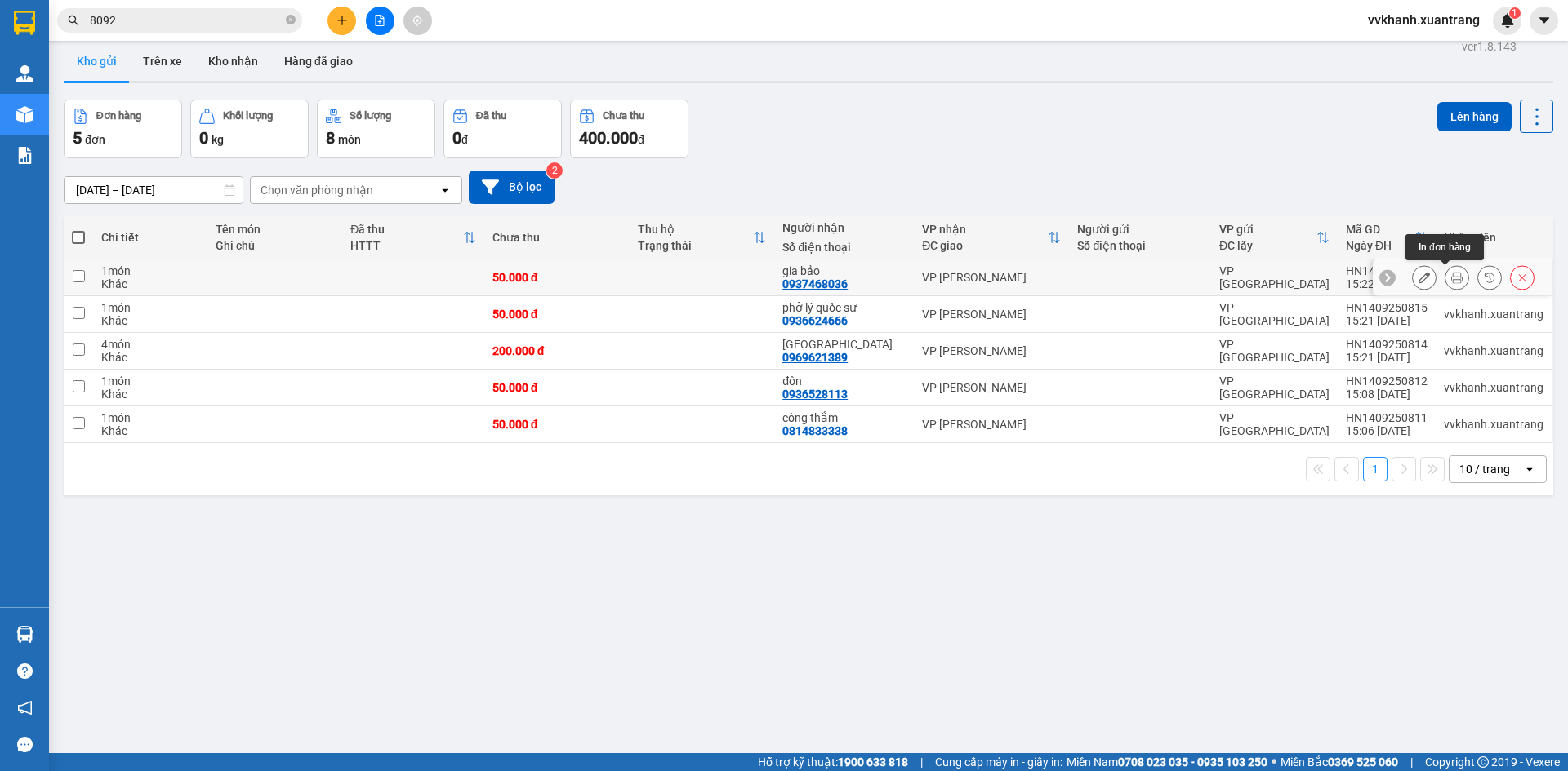
click at [1446, 276] on button at bounding box center [1457, 277] width 23 height 29
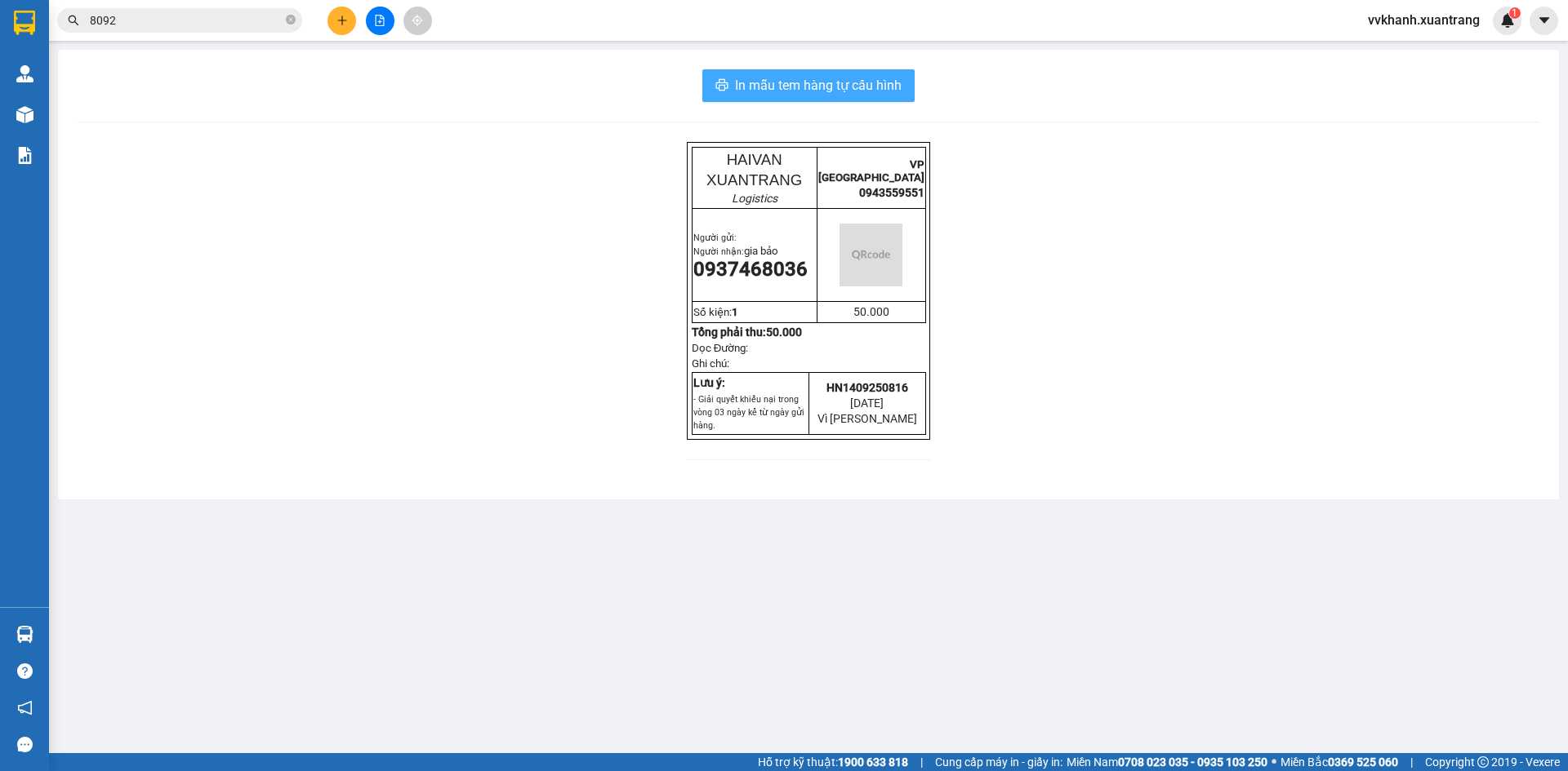
click at [813, 74] on button "In mẫu tem hàng tự cấu hình" at bounding box center [808, 86] width 212 height 33
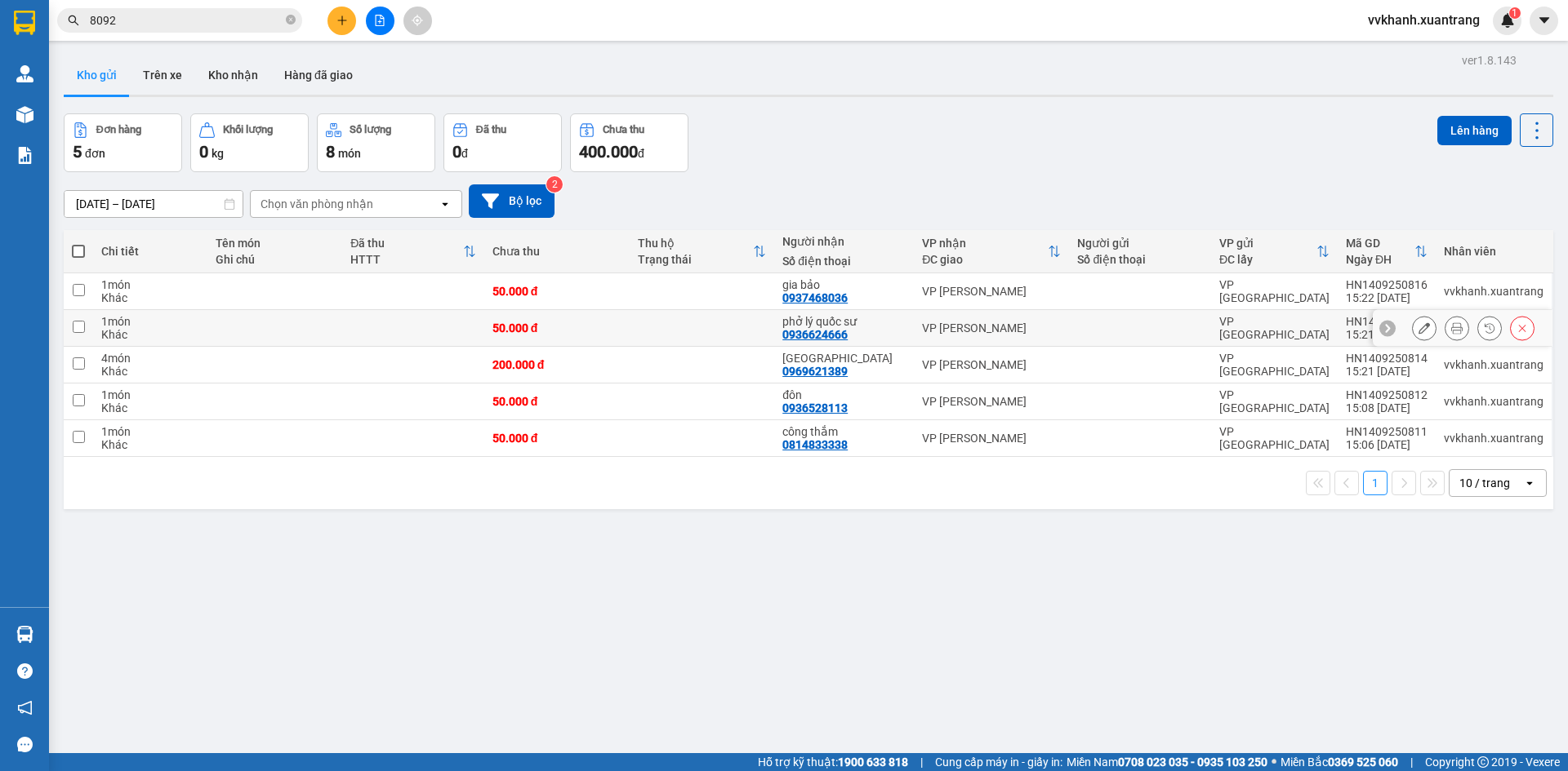
click at [1446, 331] on button at bounding box center [1457, 328] width 23 height 29
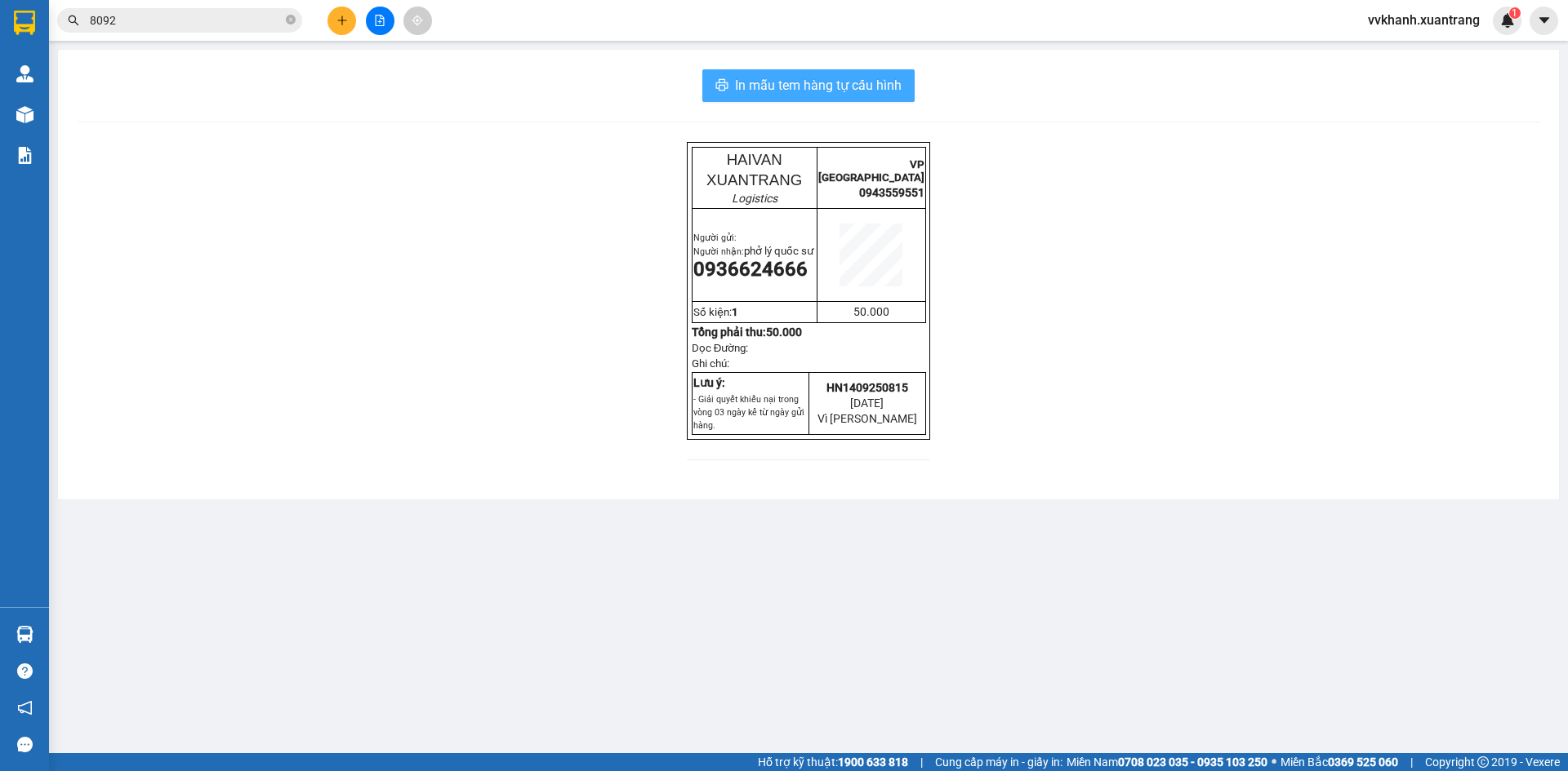
drag, startPoint x: 806, startPoint y: 72, endPoint x: 843, endPoint y: 126, distance: 65.5
click at [809, 72] on button "In mẫu tem hàng tự cấu hình" at bounding box center [808, 86] width 212 height 33
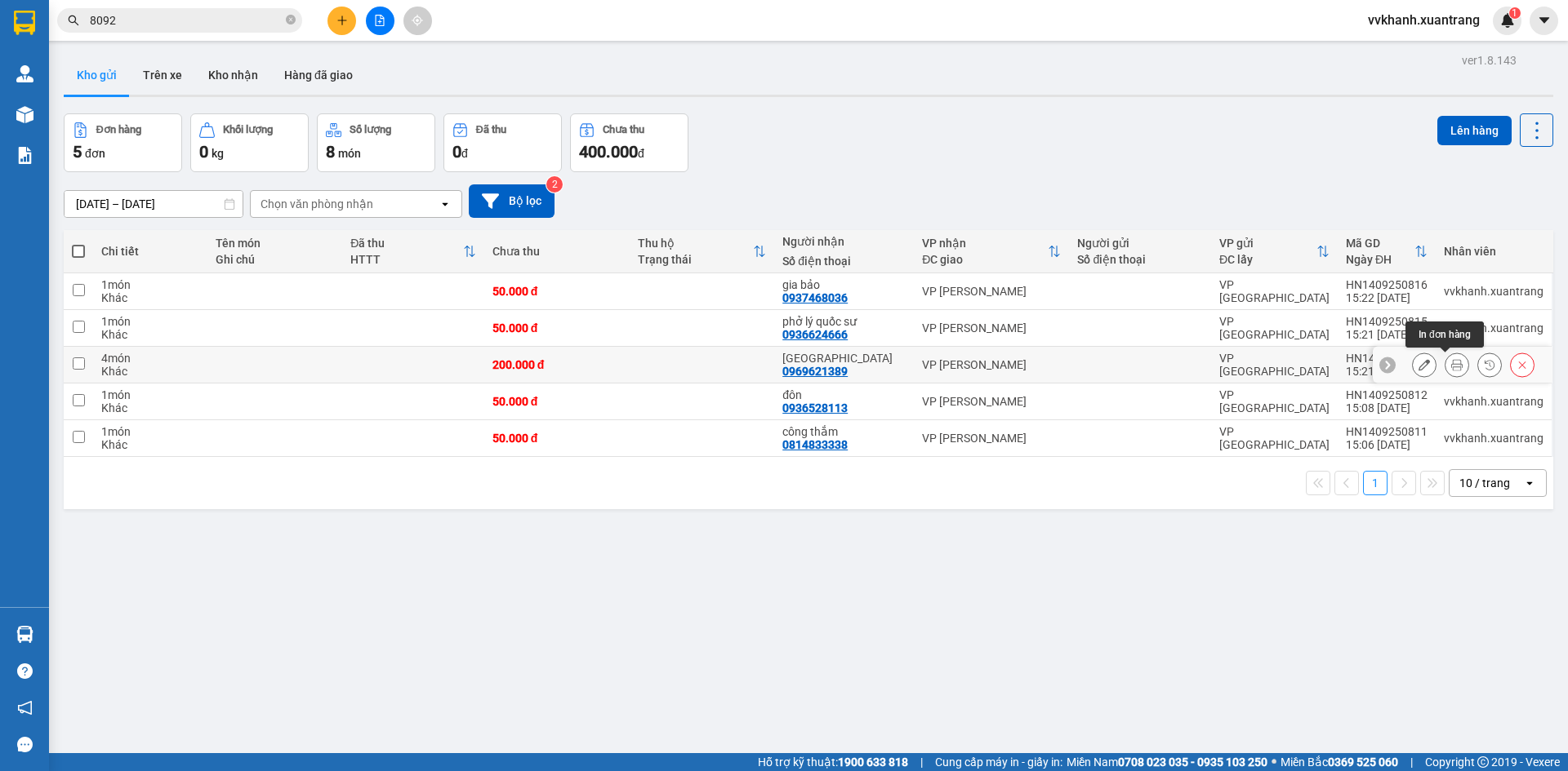
click at [1451, 367] on icon at bounding box center [1456, 365] width 11 height 11
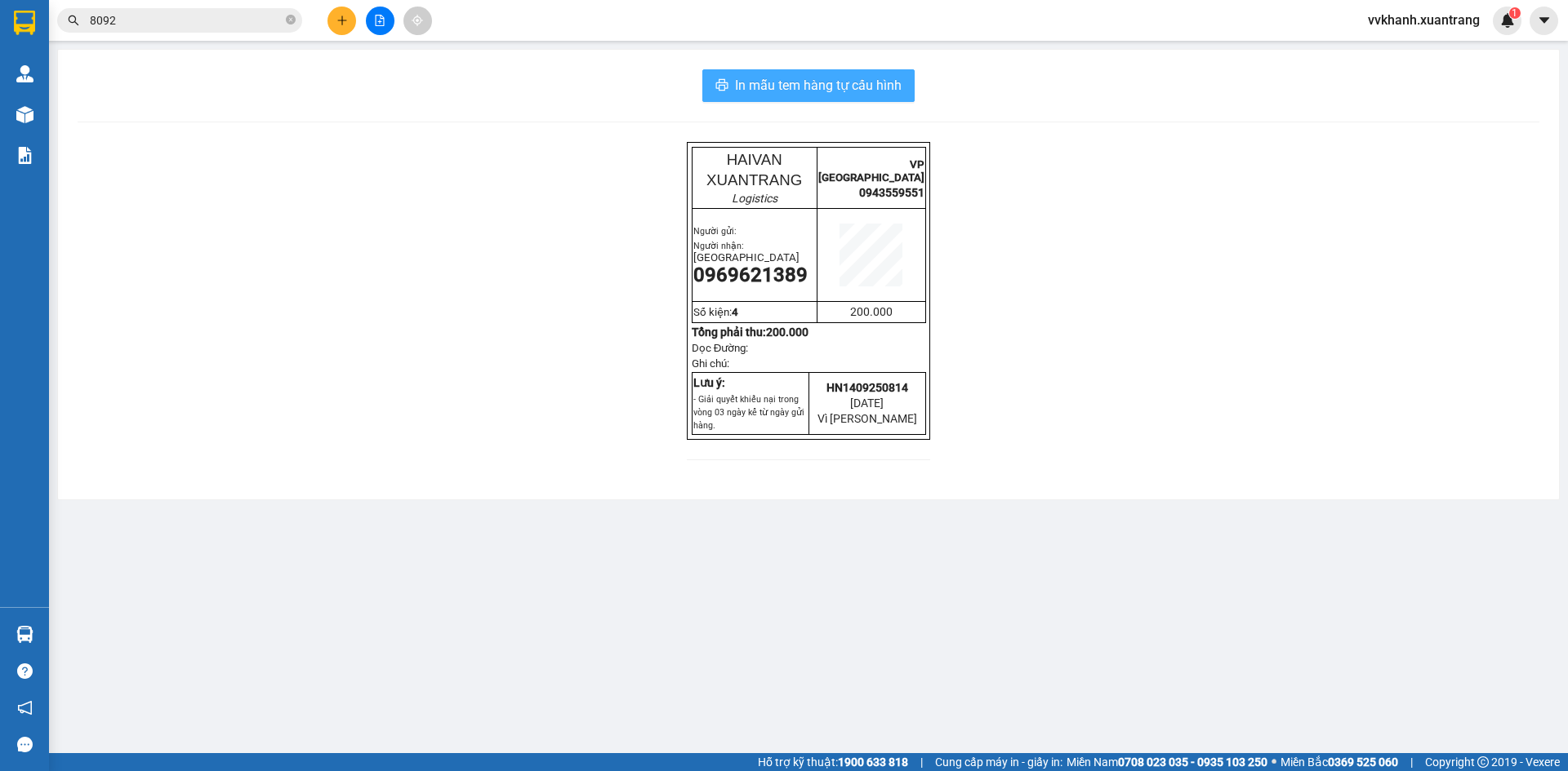
drag, startPoint x: 801, startPoint y: 78, endPoint x: 920, endPoint y: 118, distance: 125.5
click at [804, 78] on span "In mẫu tem hàng tự cấu hình" at bounding box center [818, 86] width 166 height 21
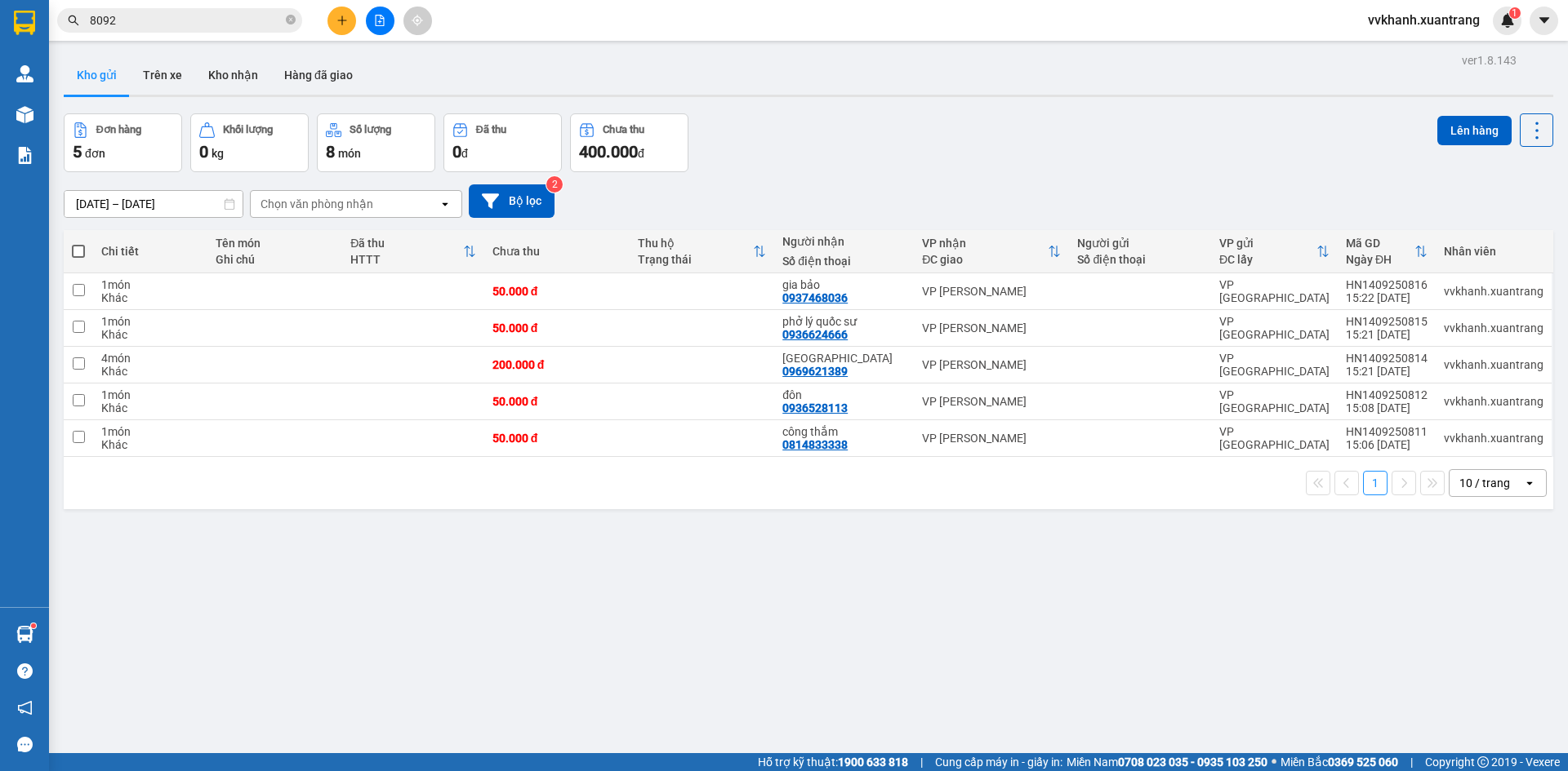
drag, startPoint x: 371, startPoint y: 30, endPoint x: 378, endPoint y: 41, distance: 13.0
click at [374, 36] on div "Kết quả tìm kiếm ( 1 ) Bộ lọc Gửi 3 ngày gần nhất Mã ĐH Trạng thái Món hàng Tổn…" at bounding box center [784, 20] width 1568 height 41
click at [381, 16] on icon "file-add" at bounding box center [380, 20] width 9 height 11
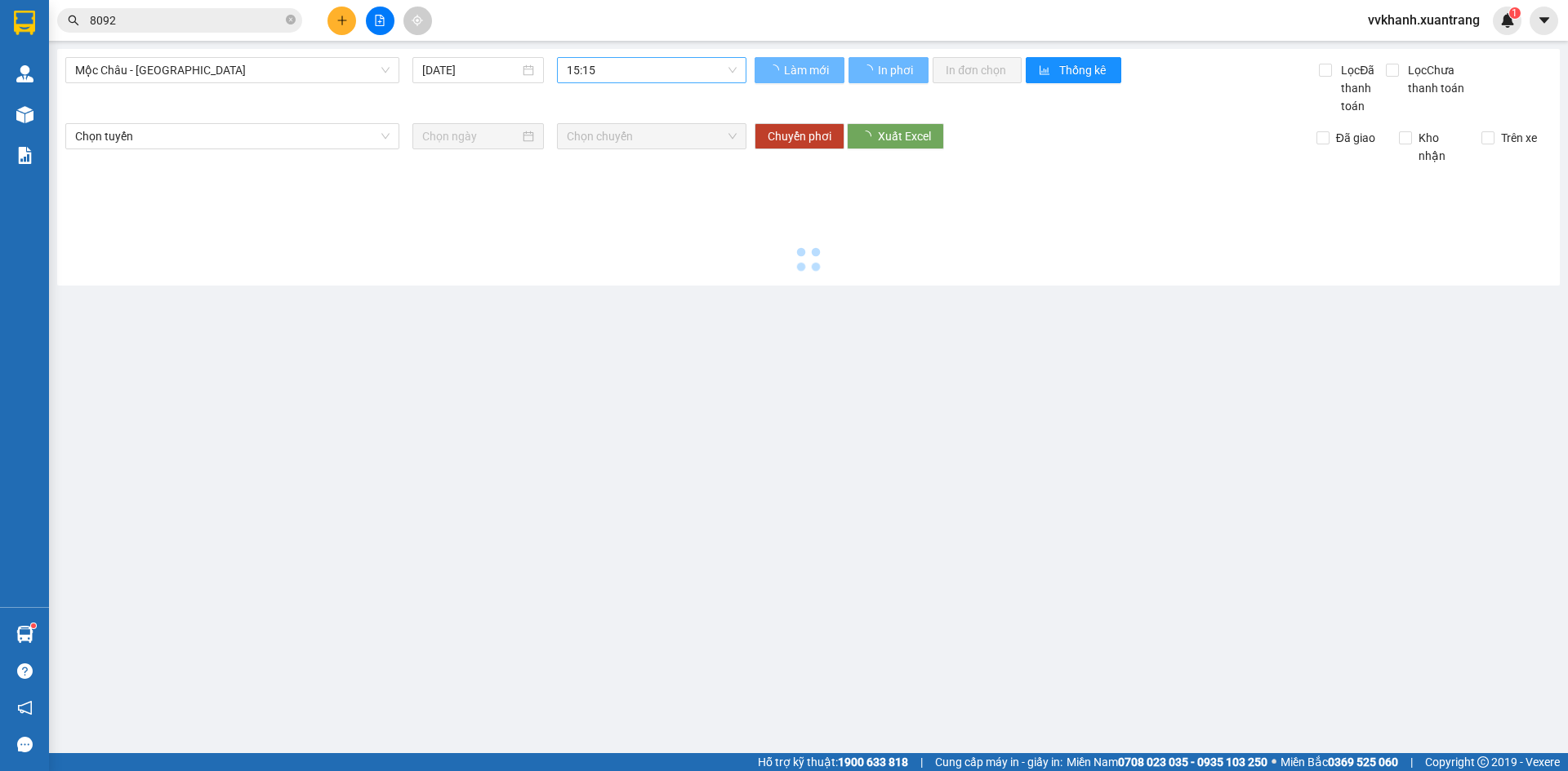
click at [618, 64] on div "Mộc Châu - Mỹ Đình 14/09/2025 15:15 Làm mới In phơi In đơn chọn Thống kê Lọc Đã…" at bounding box center [809, 167] width 1503 height 236
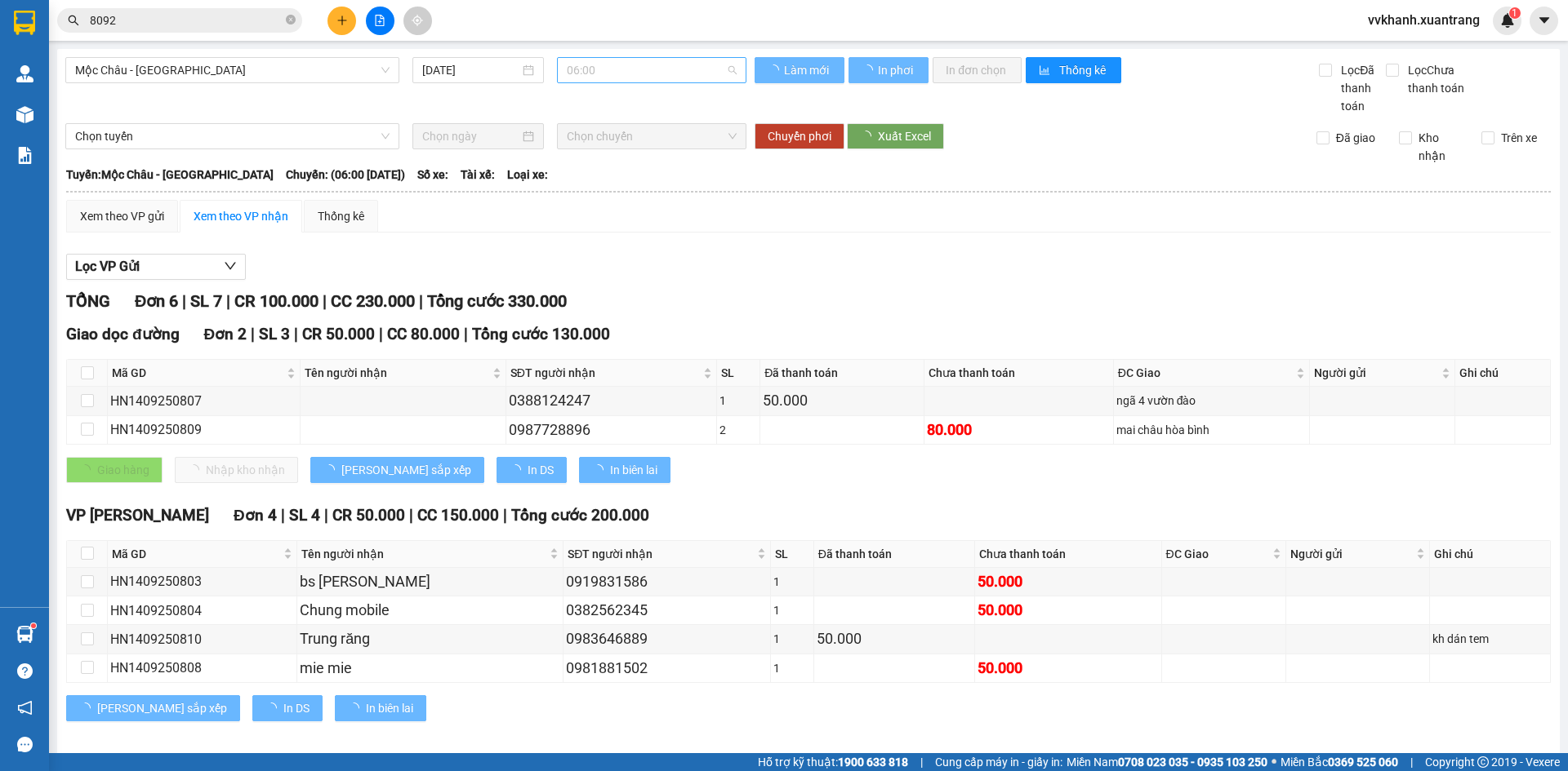
click at [612, 71] on span "06:00" at bounding box center [652, 70] width 170 height 24
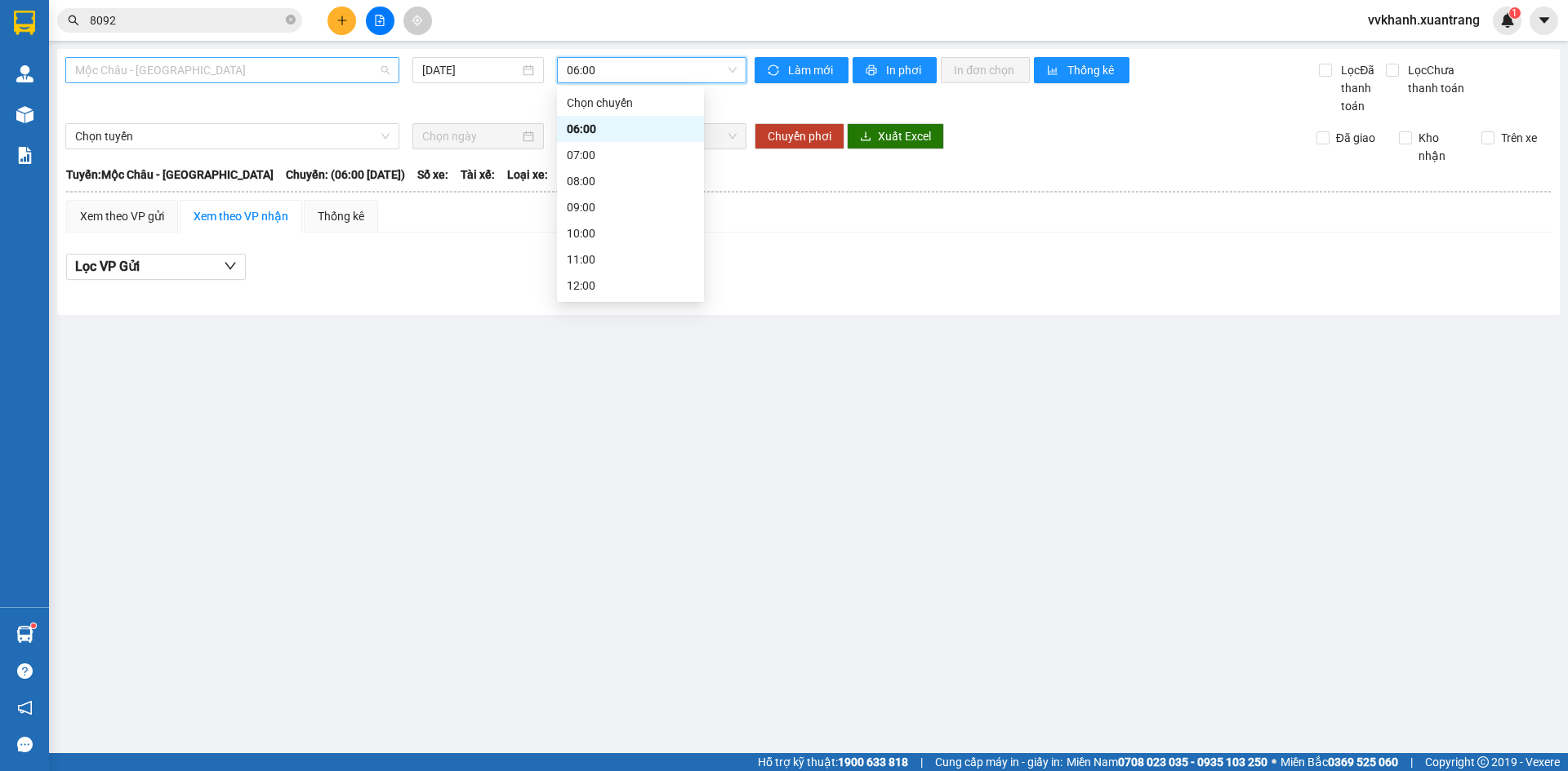
click at [353, 78] on span "Mộc Châu - Mỹ Đình" at bounding box center [232, 70] width 315 height 24
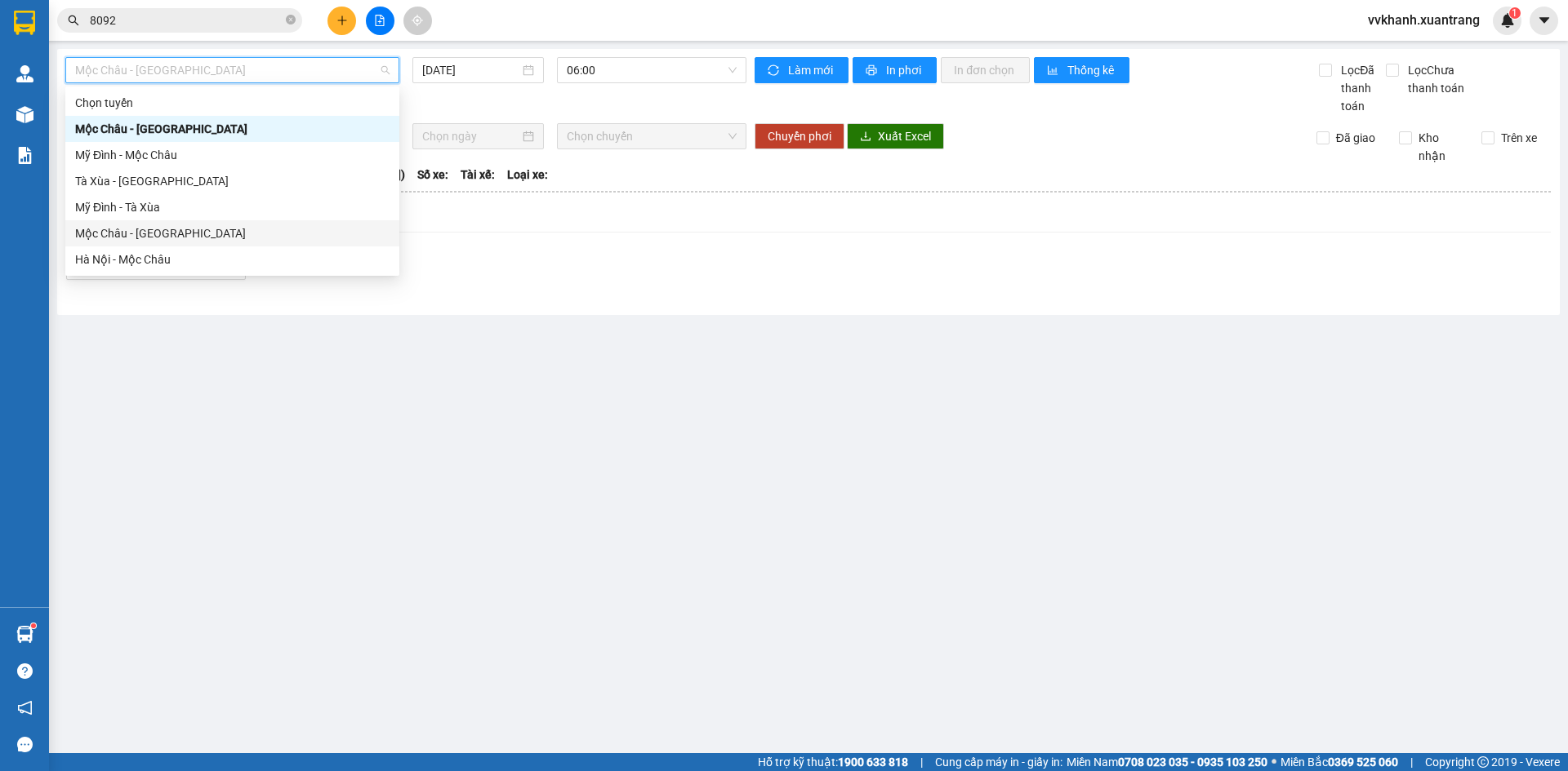
click at [146, 241] on div "Mộc Châu - Hà Nội" at bounding box center [232, 233] width 315 height 18
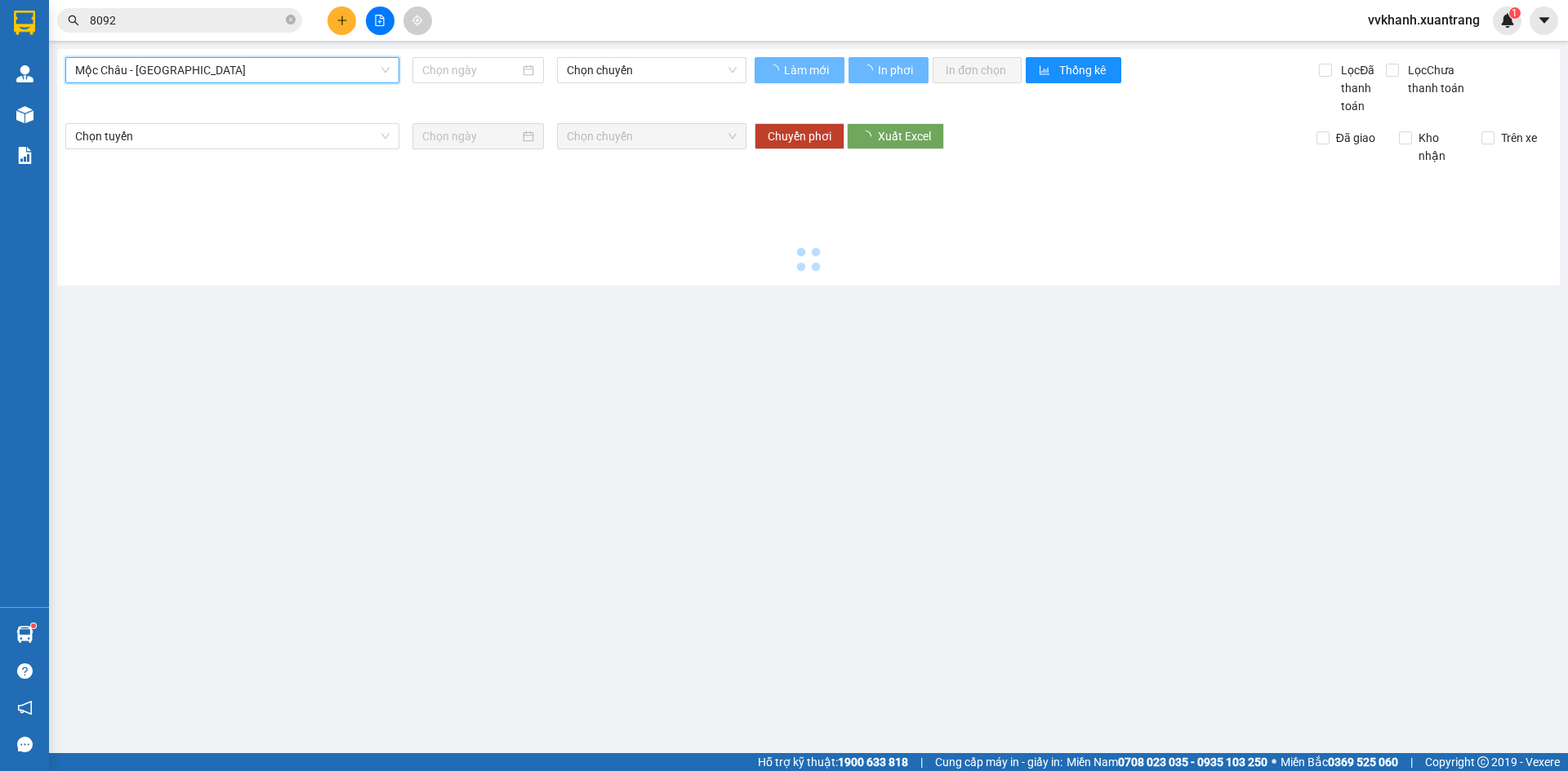
type input "14/09/2025"
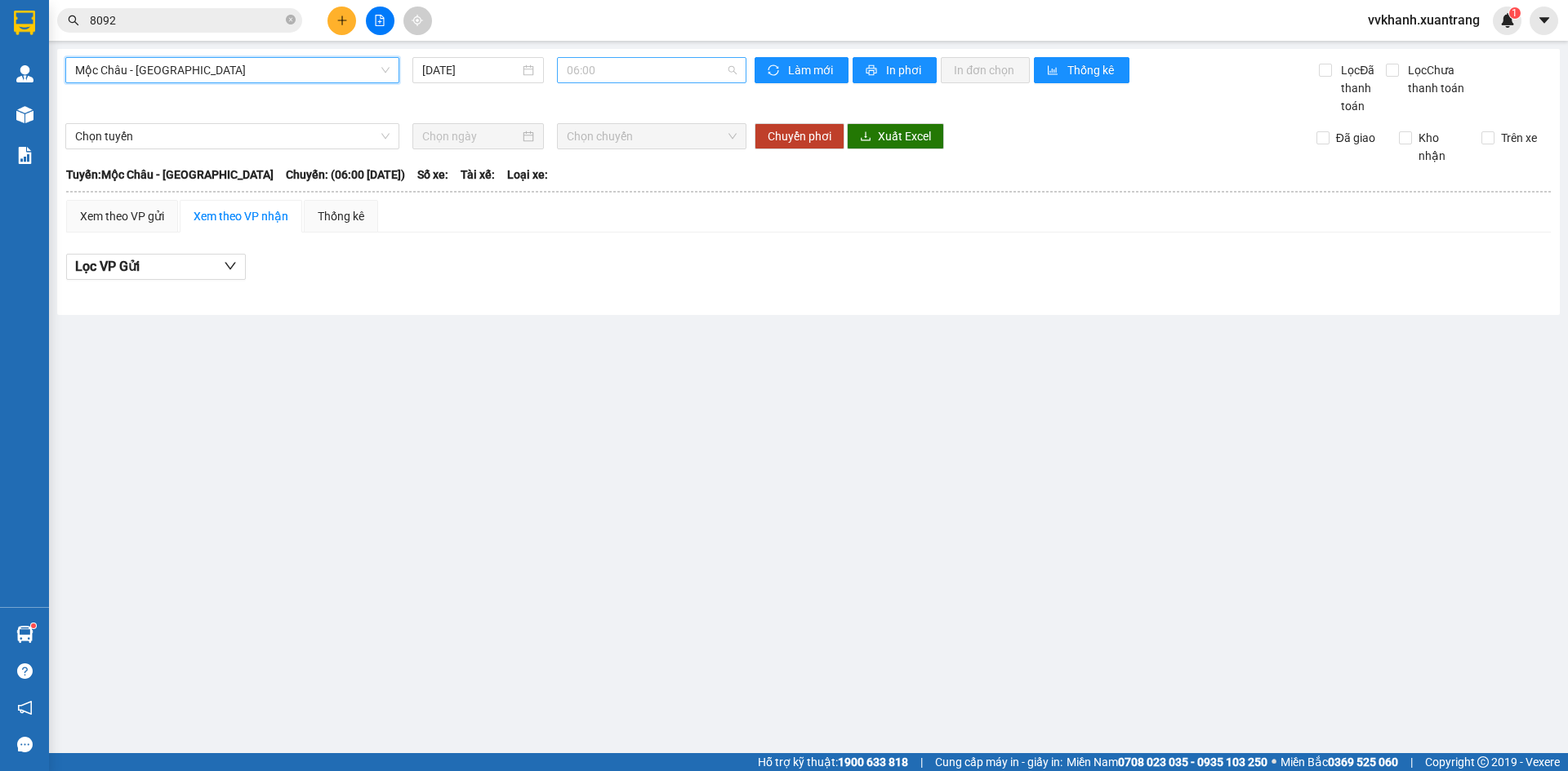
click at [604, 70] on span "06:00" at bounding box center [652, 70] width 170 height 24
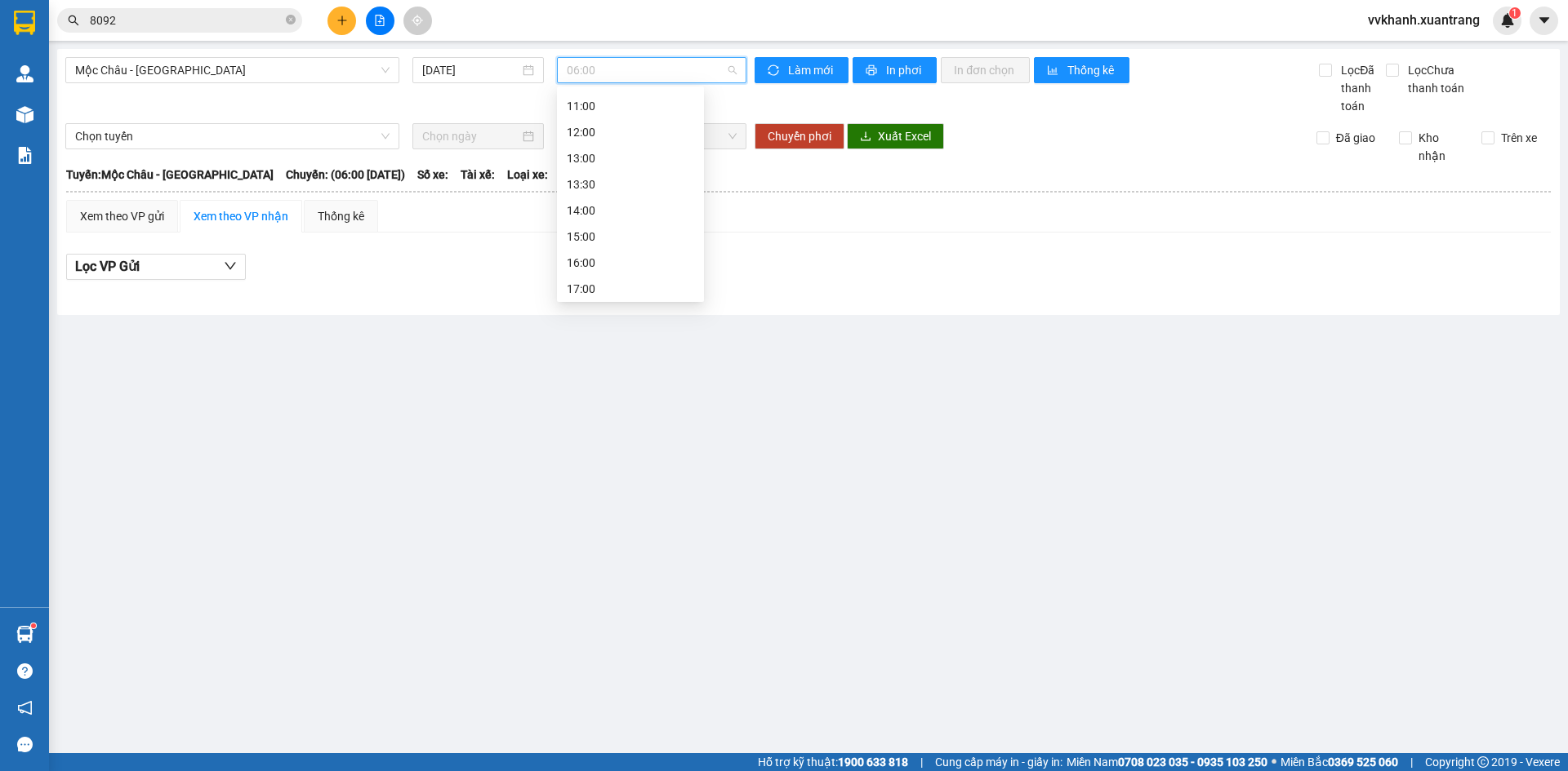
scroll to position [163, 0]
click at [594, 116] on div "12:00" at bounding box center [630, 122] width 127 height 18
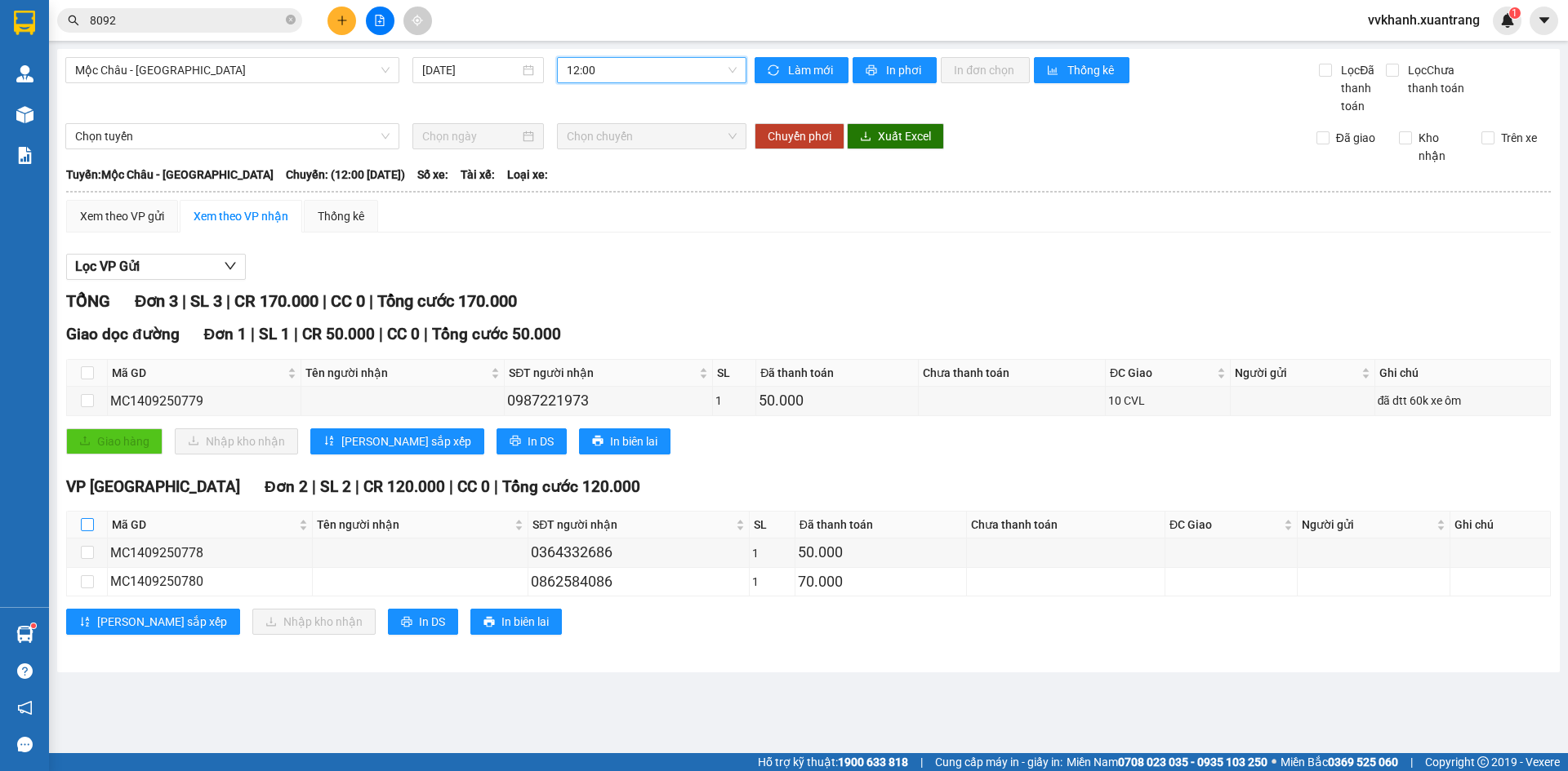
click at [88, 524] on input "checkbox" at bounding box center [87, 524] width 13 height 13
checkbox input "true"
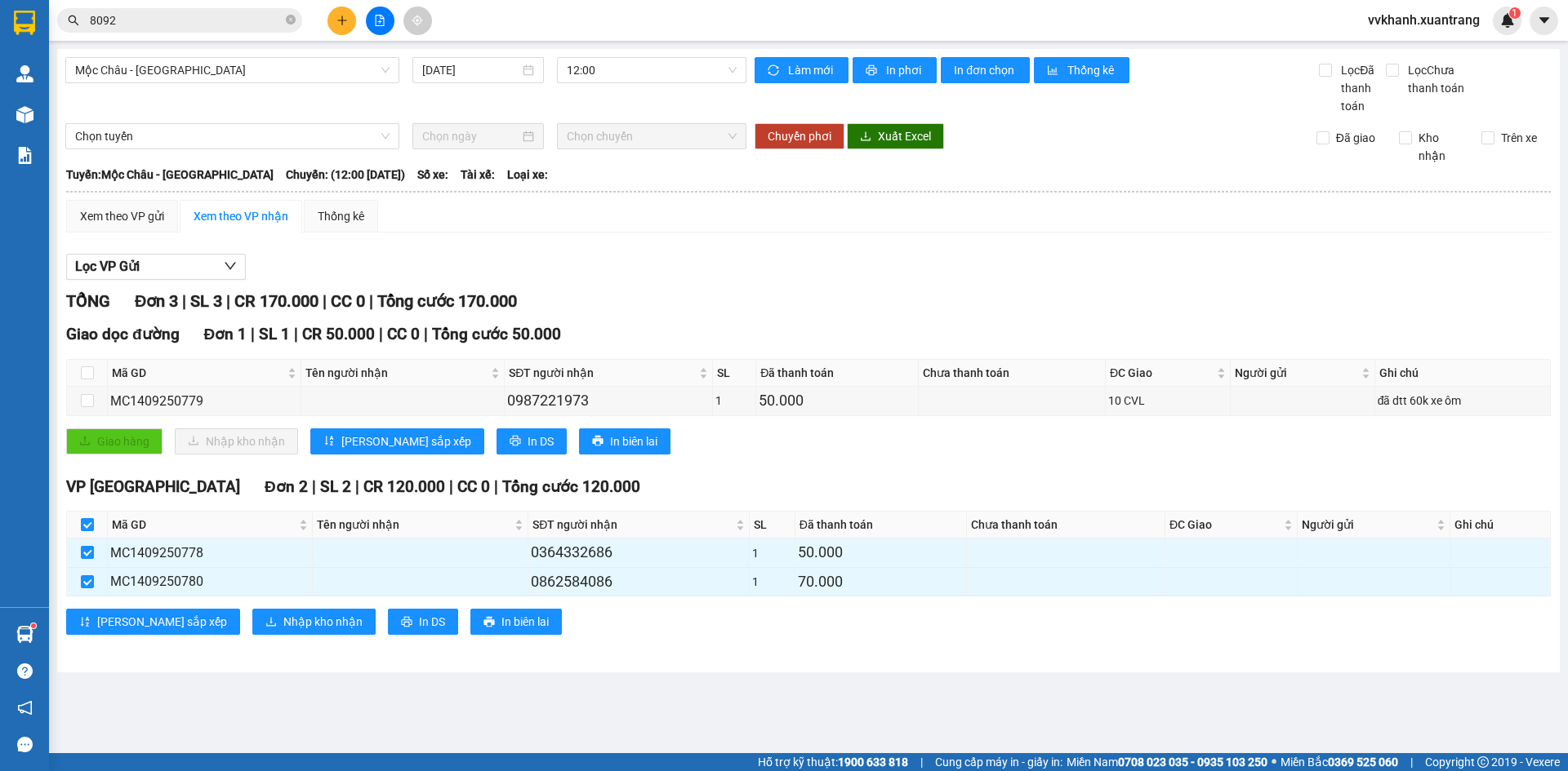
click at [88, 524] on input "checkbox" at bounding box center [87, 524] width 13 height 13
checkbox input "false"
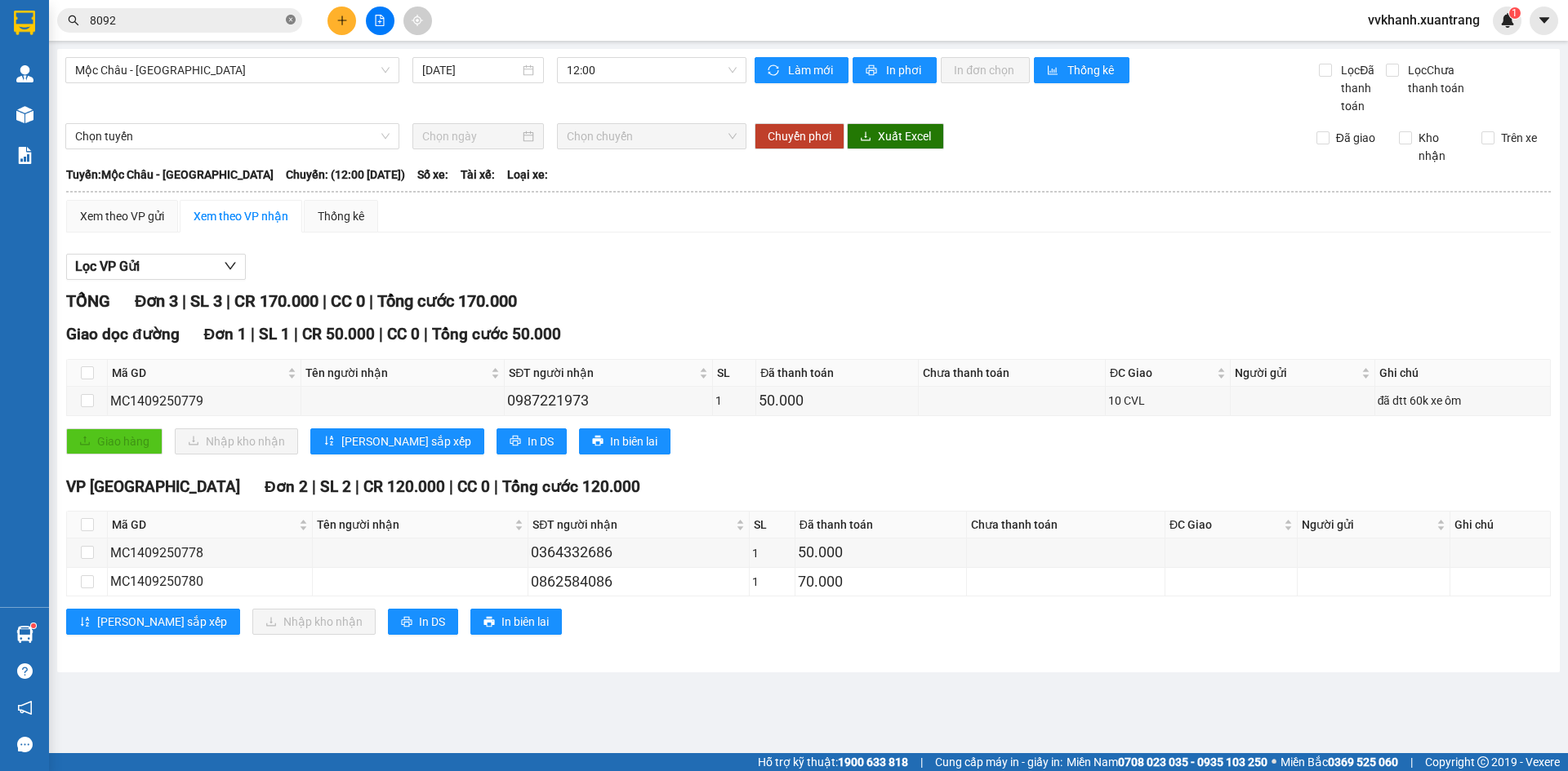
click at [286, 22] on icon "close-circle" at bounding box center [290, 19] width 10 height 10
click at [276, 19] on input "text" at bounding box center [186, 20] width 192 height 18
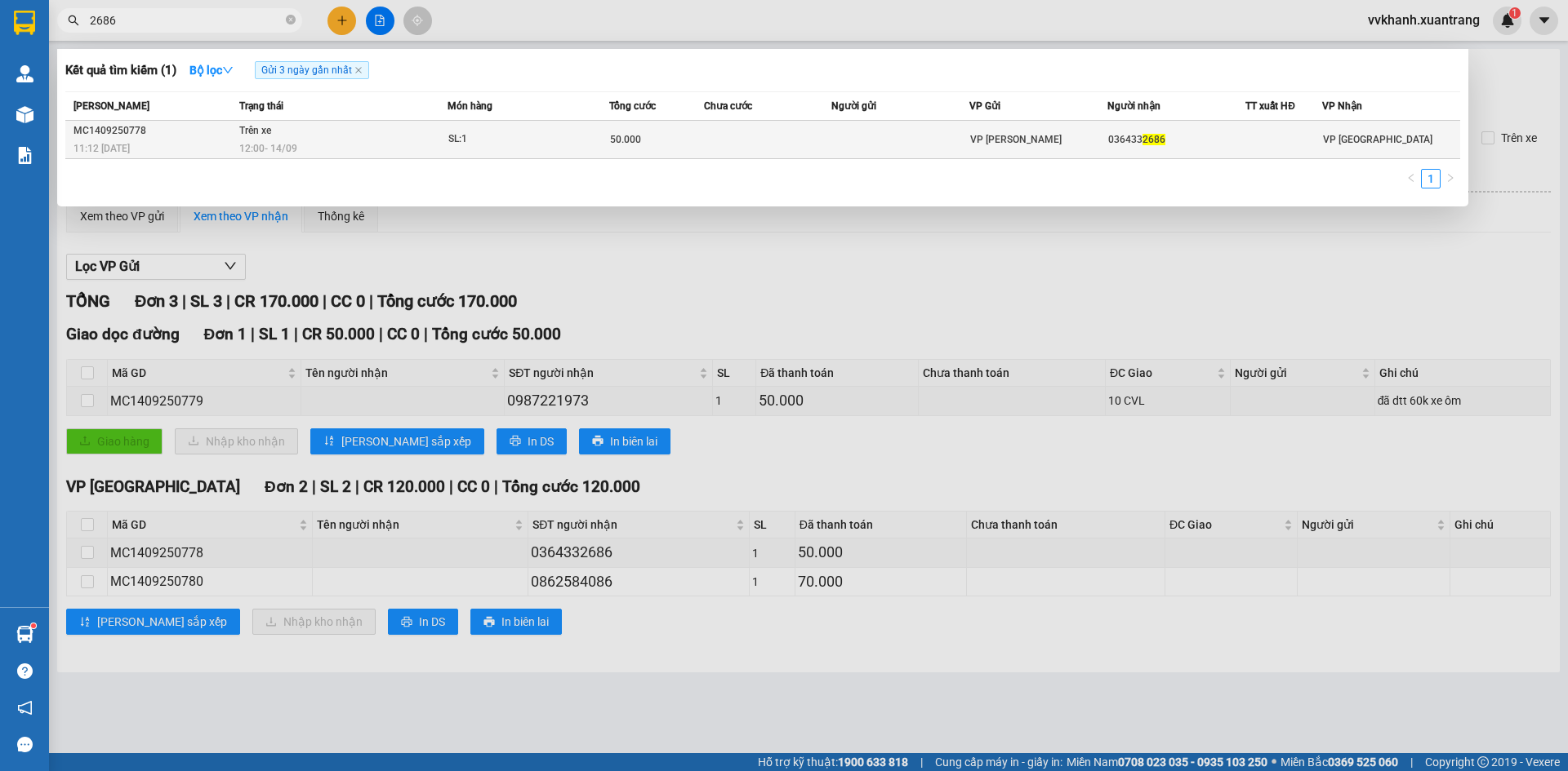
type input "2686"
click at [824, 138] on td at bounding box center [767, 139] width 127 height 38
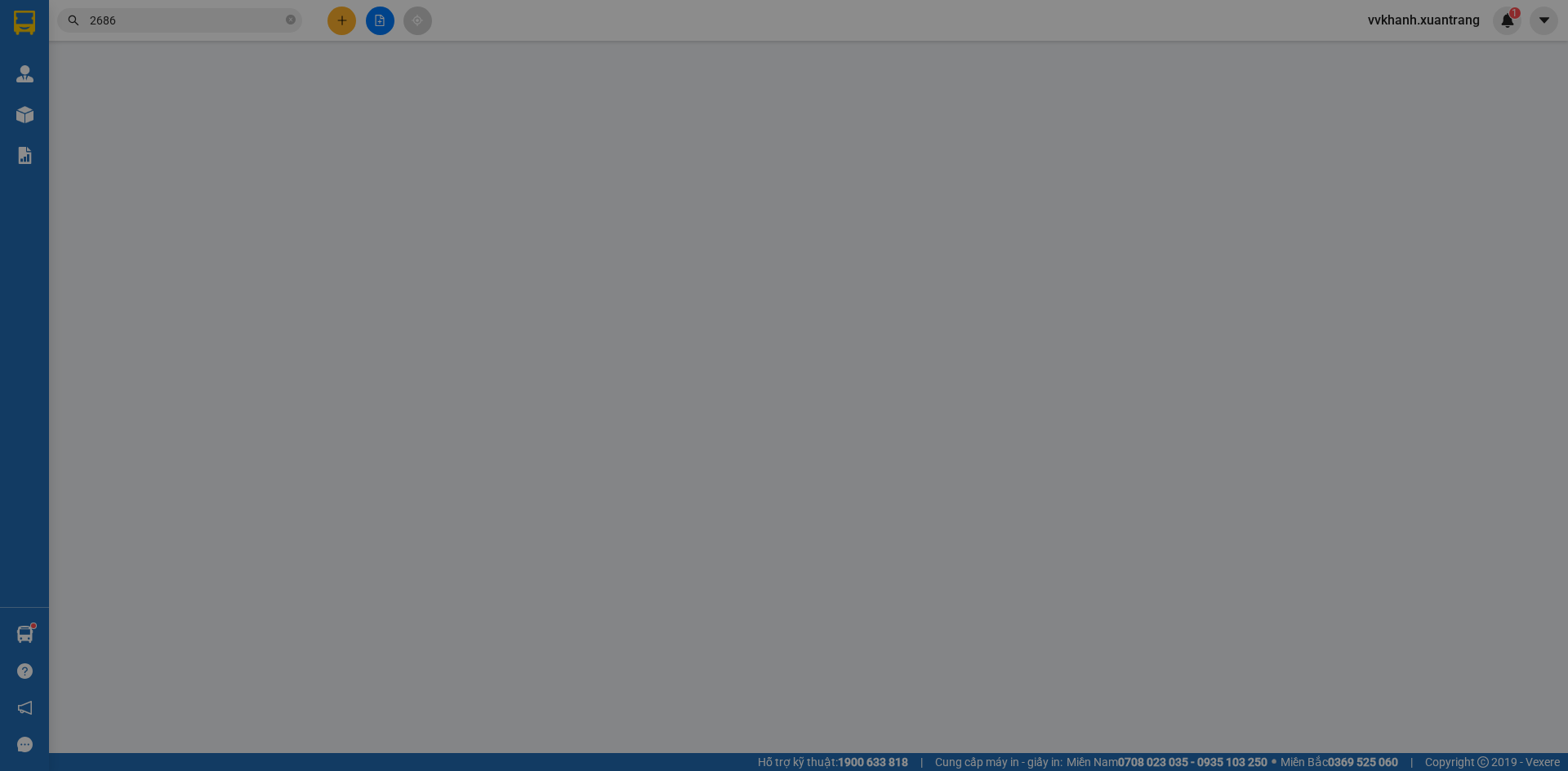
type input "0364332686"
type input "50.000"
type input "0"
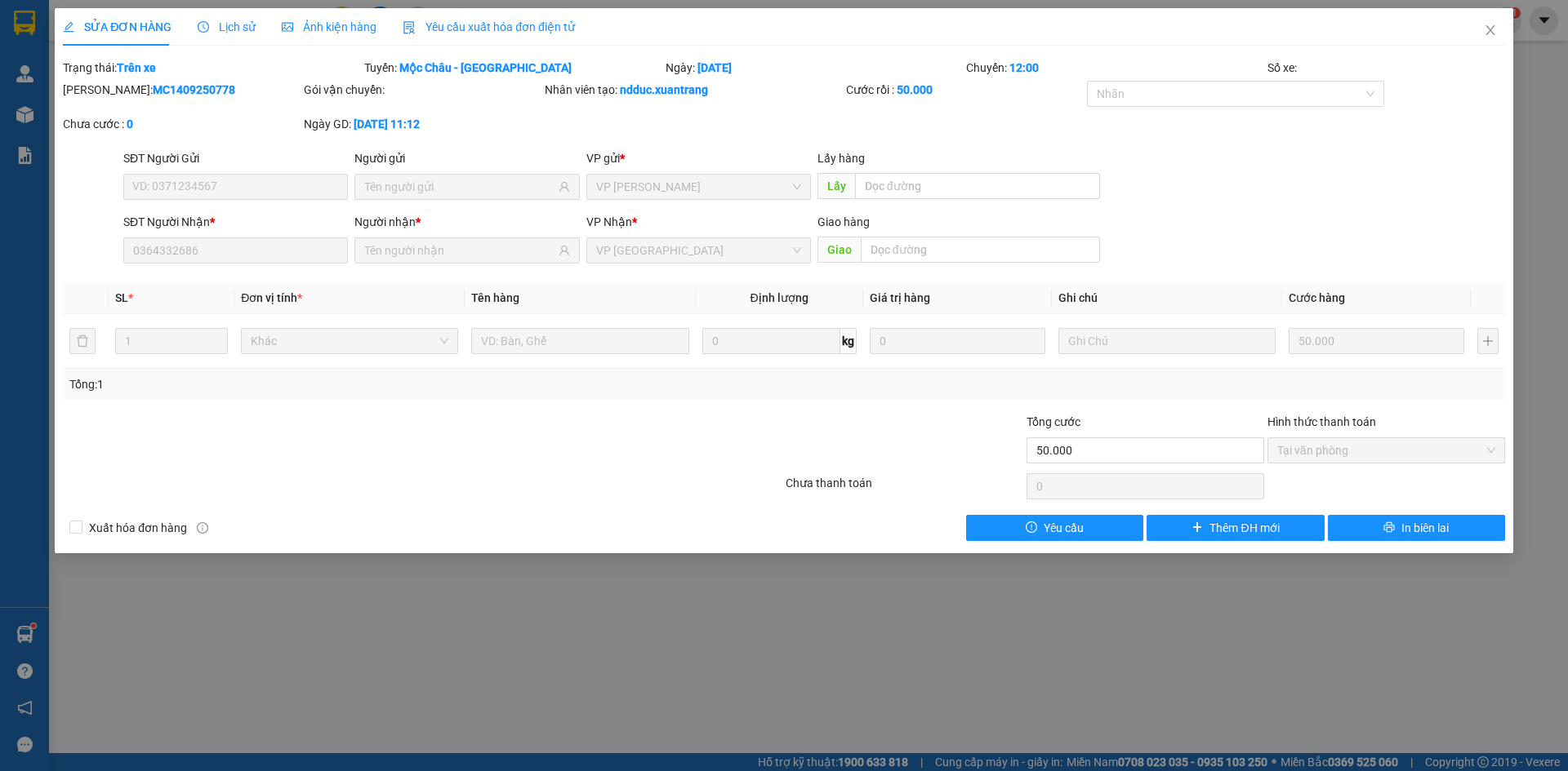
drag, startPoint x: 333, startPoint y: 17, endPoint x: 282, endPoint y: 14, distance: 51.1
click at [333, 18] on div "Ảnh kiện hàng" at bounding box center [329, 26] width 94 height 37
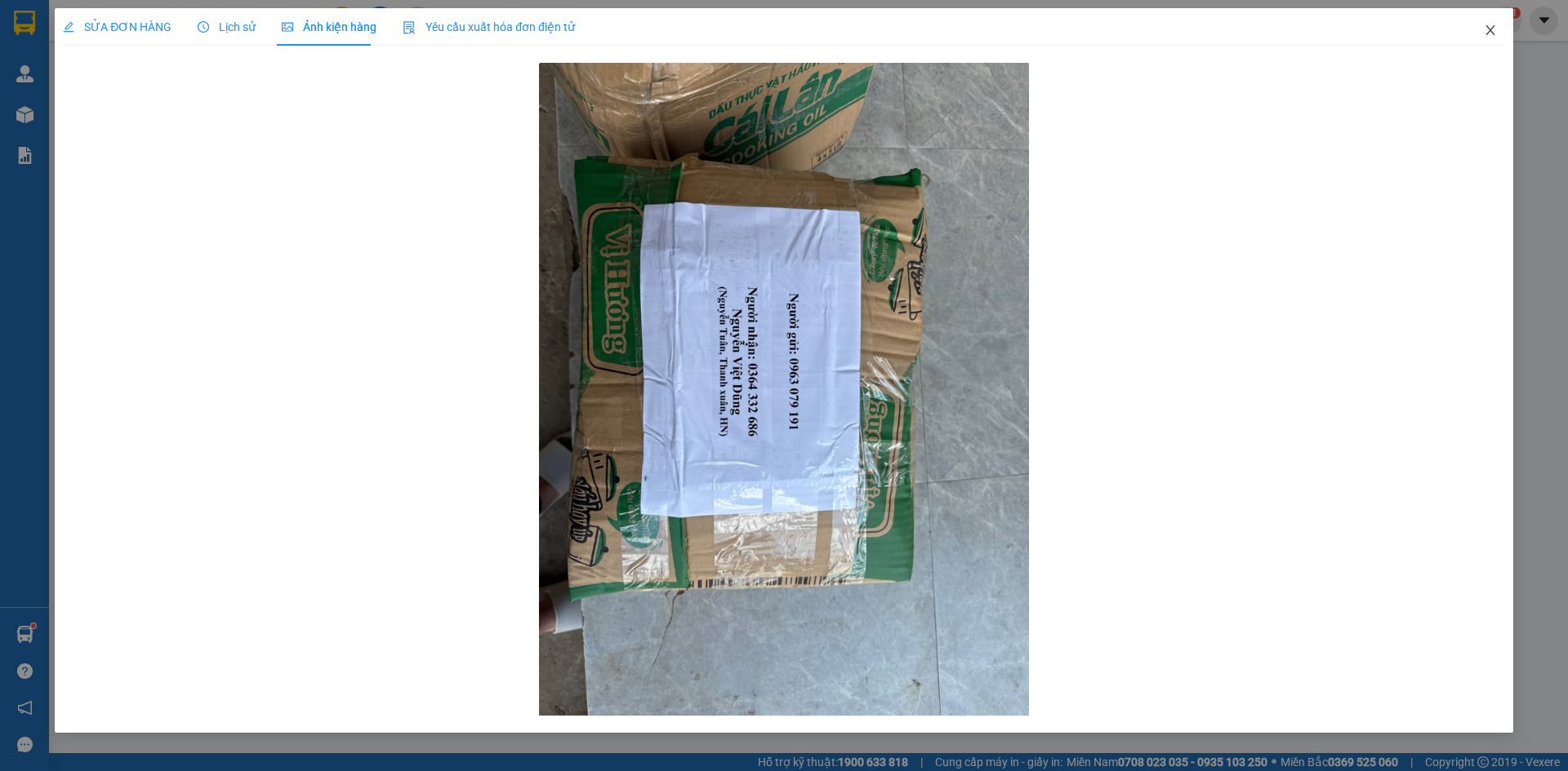
click at [1492, 23] on span "Close" at bounding box center [1490, 30] width 46 height 46
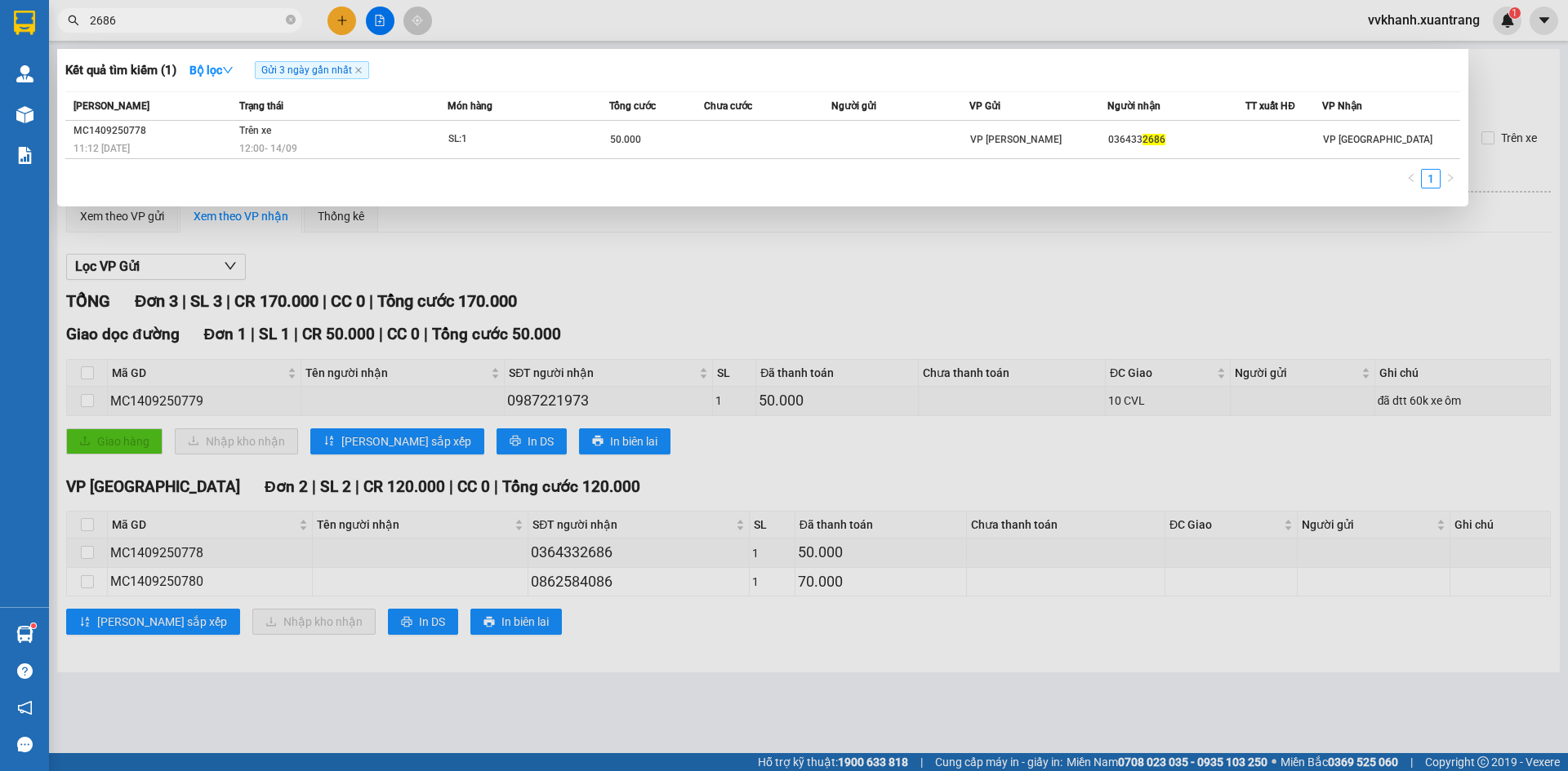
drag, startPoint x: 290, startPoint y: 18, endPoint x: 263, endPoint y: 27, distance: 28.5
click at [289, 18] on icon "close-circle" at bounding box center [290, 19] width 10 height 10
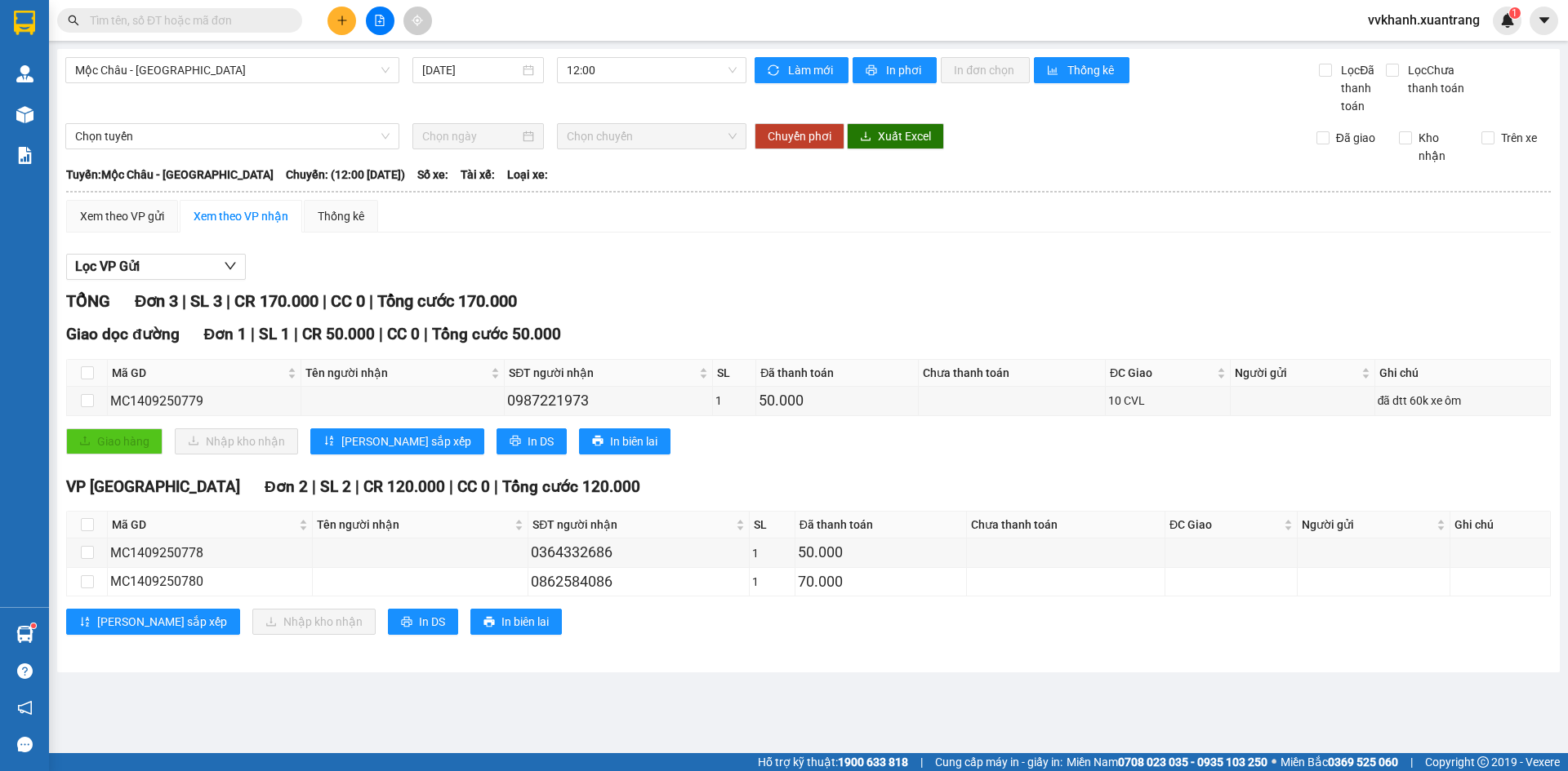
click at [247, 21] on input "text" at bounding box center [186, 20] width 192 height 18
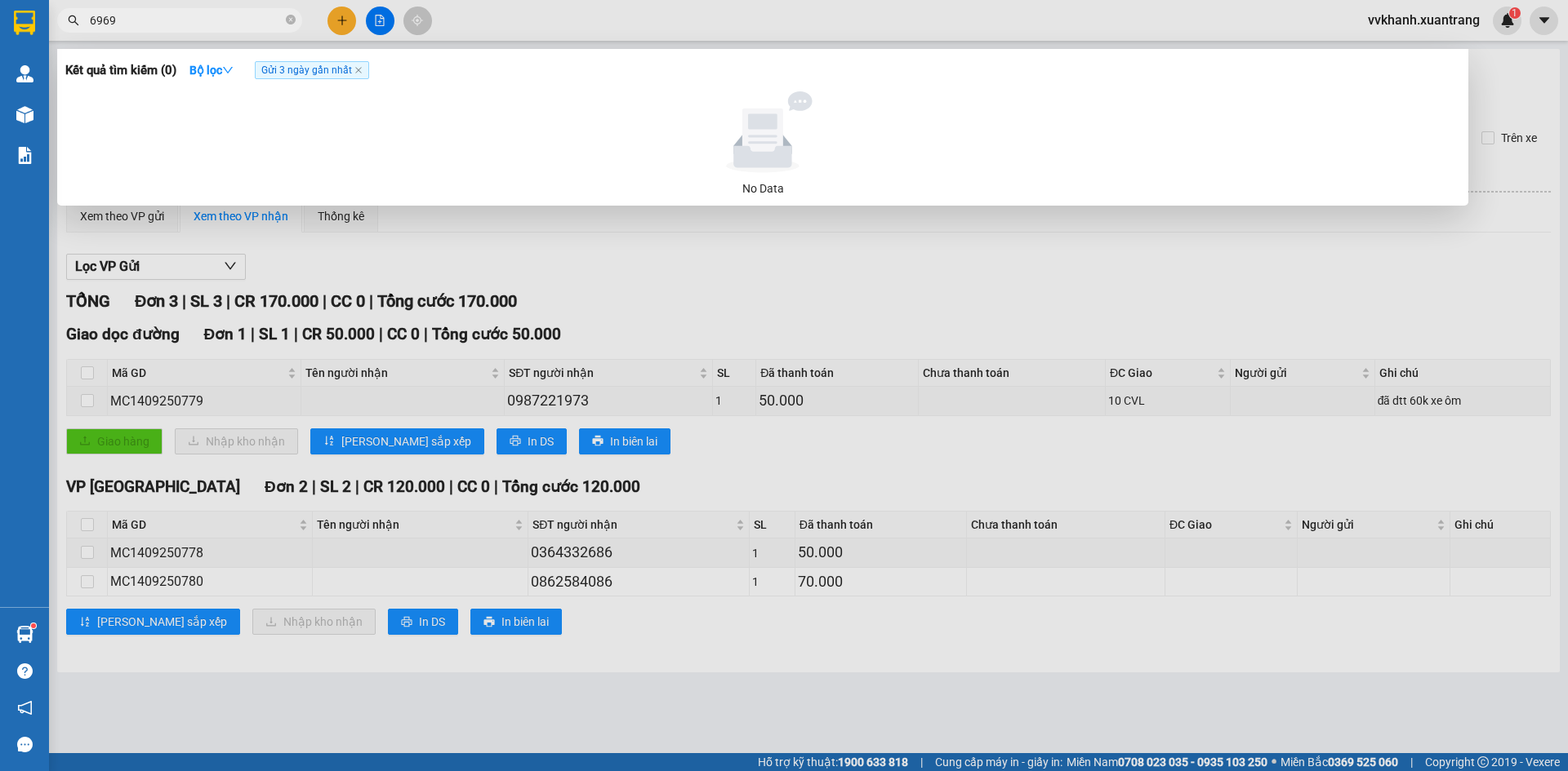
type input "6969"
click at [856, 470] on div at bounding box center [784, 386] width 1568 height 771
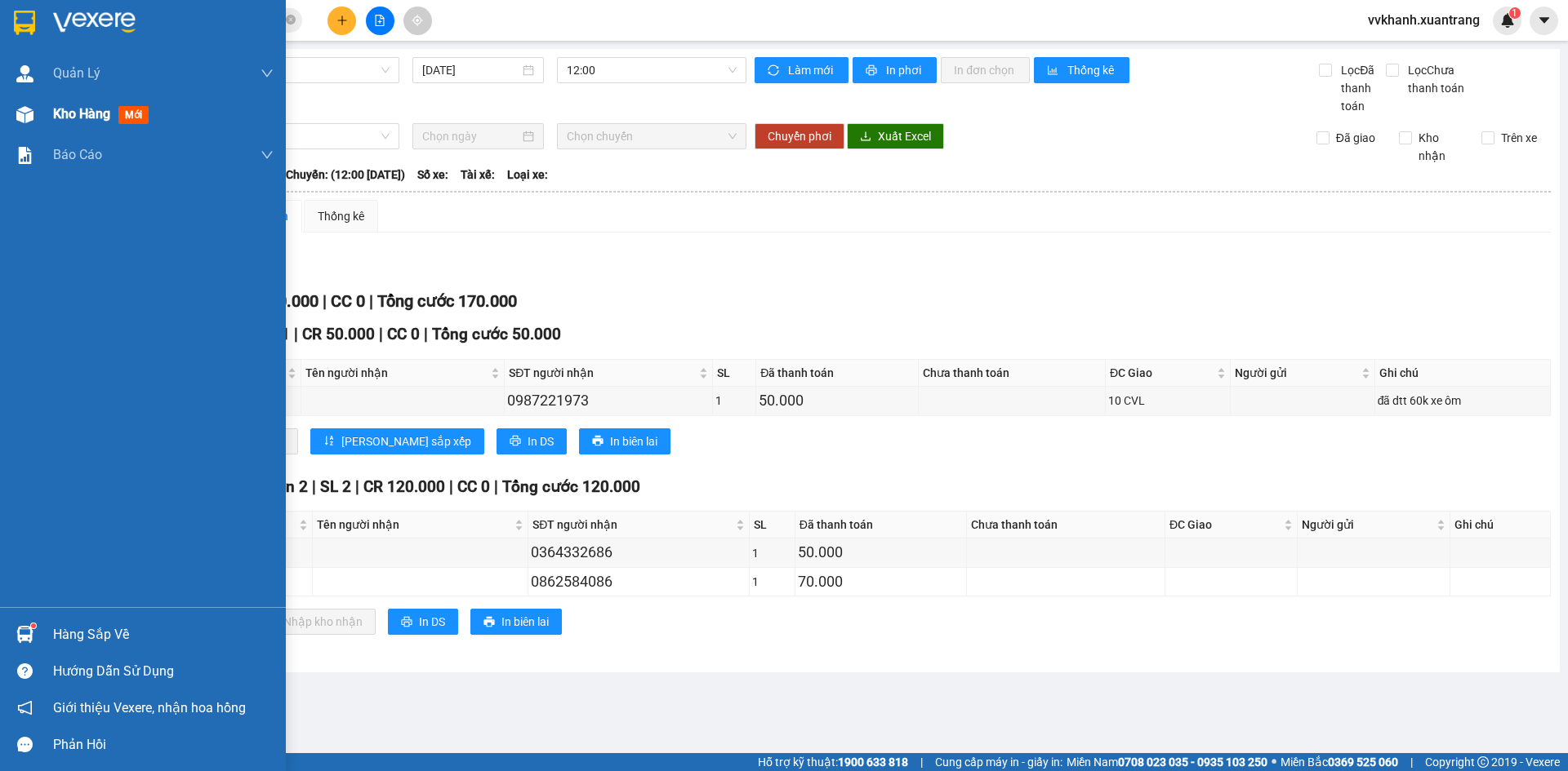
click at [42, 116] on div "Kho hàng mới" at bounding box center [143, 113] width 286 height 41
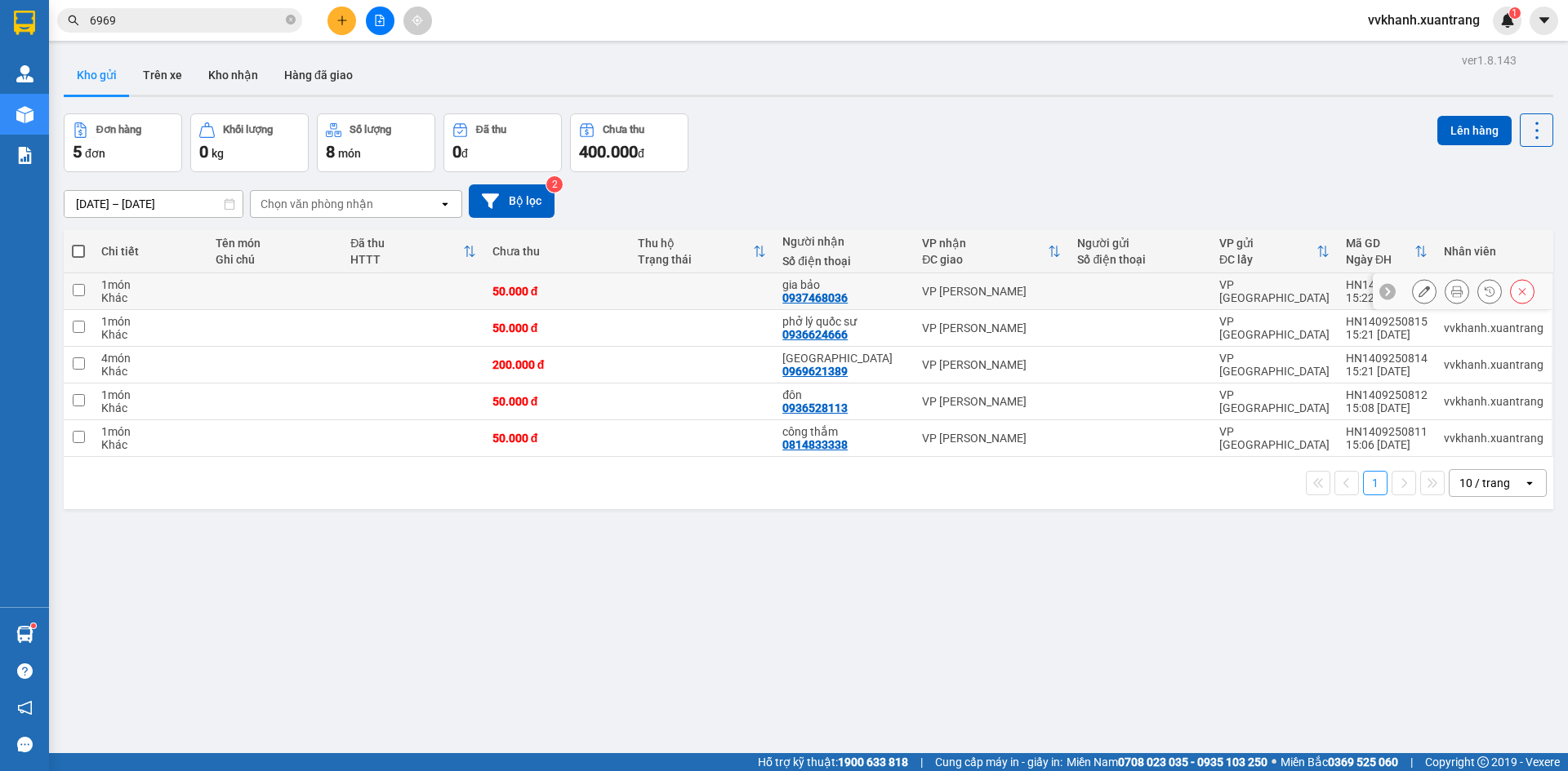
drag, startPoint x: 648, startPoint y: 303, endPoint x: 649, endPoint y: 334, distance: 31.0
click at [648, 305] on td at bounding box center [702, 292] width 146 height 36
checkbox input "true"
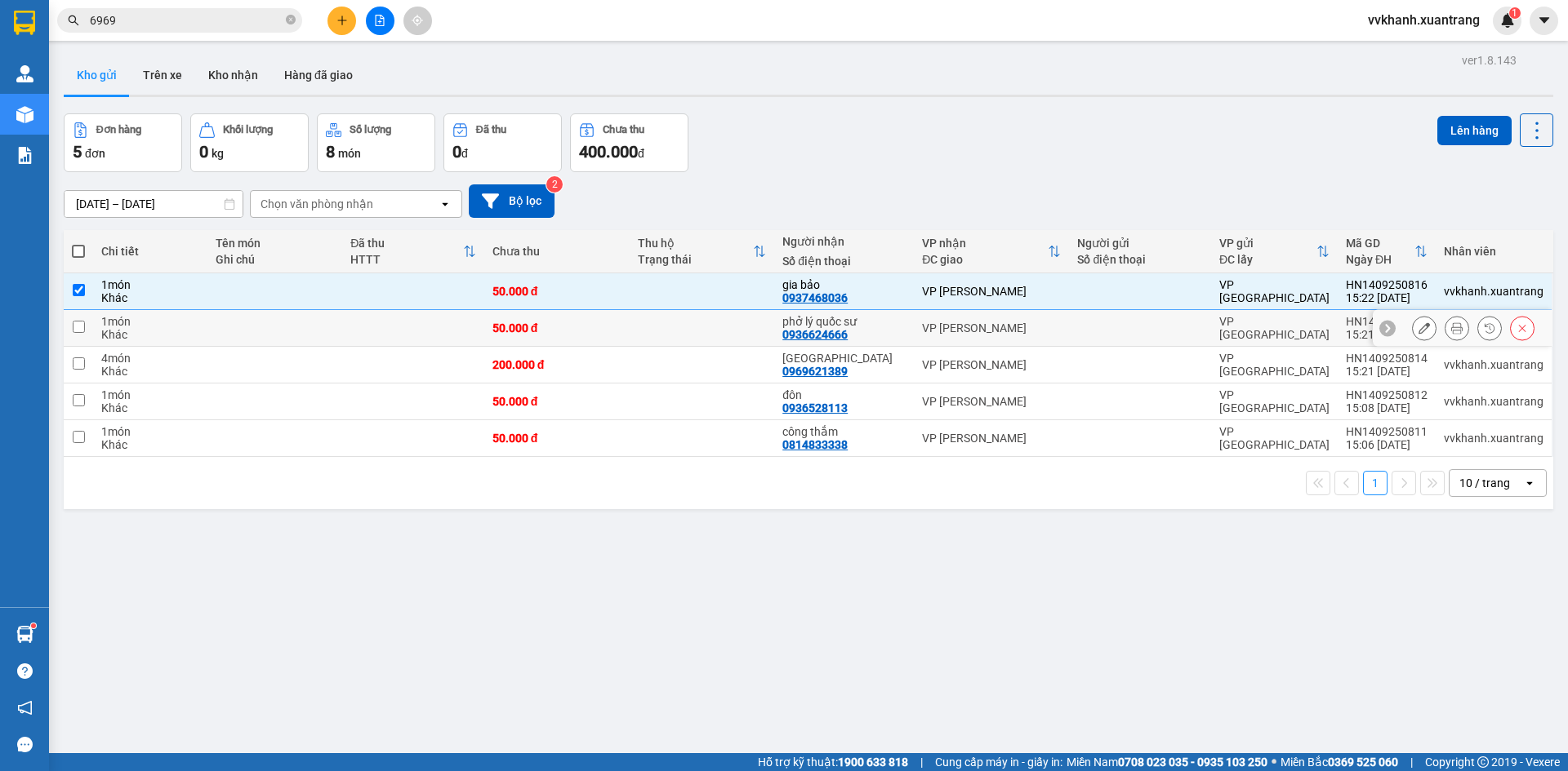
click at [649, 334] on td at bounding box center [702, 328] width 146 height 36
checkbox input "true"
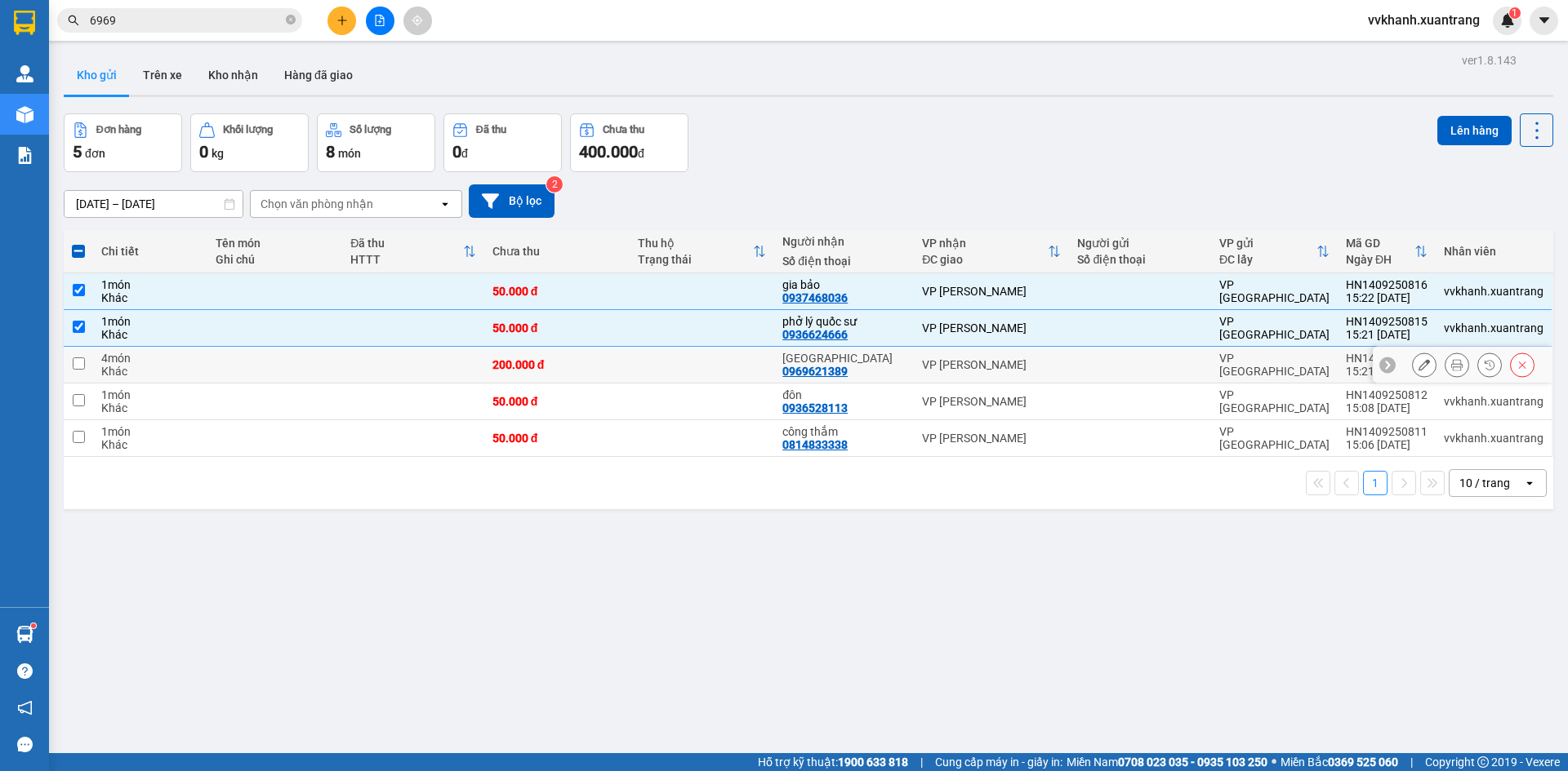
click at [646, 367] on td at bounding box center [702, 365] width 146 height 36
checkbox input "true"
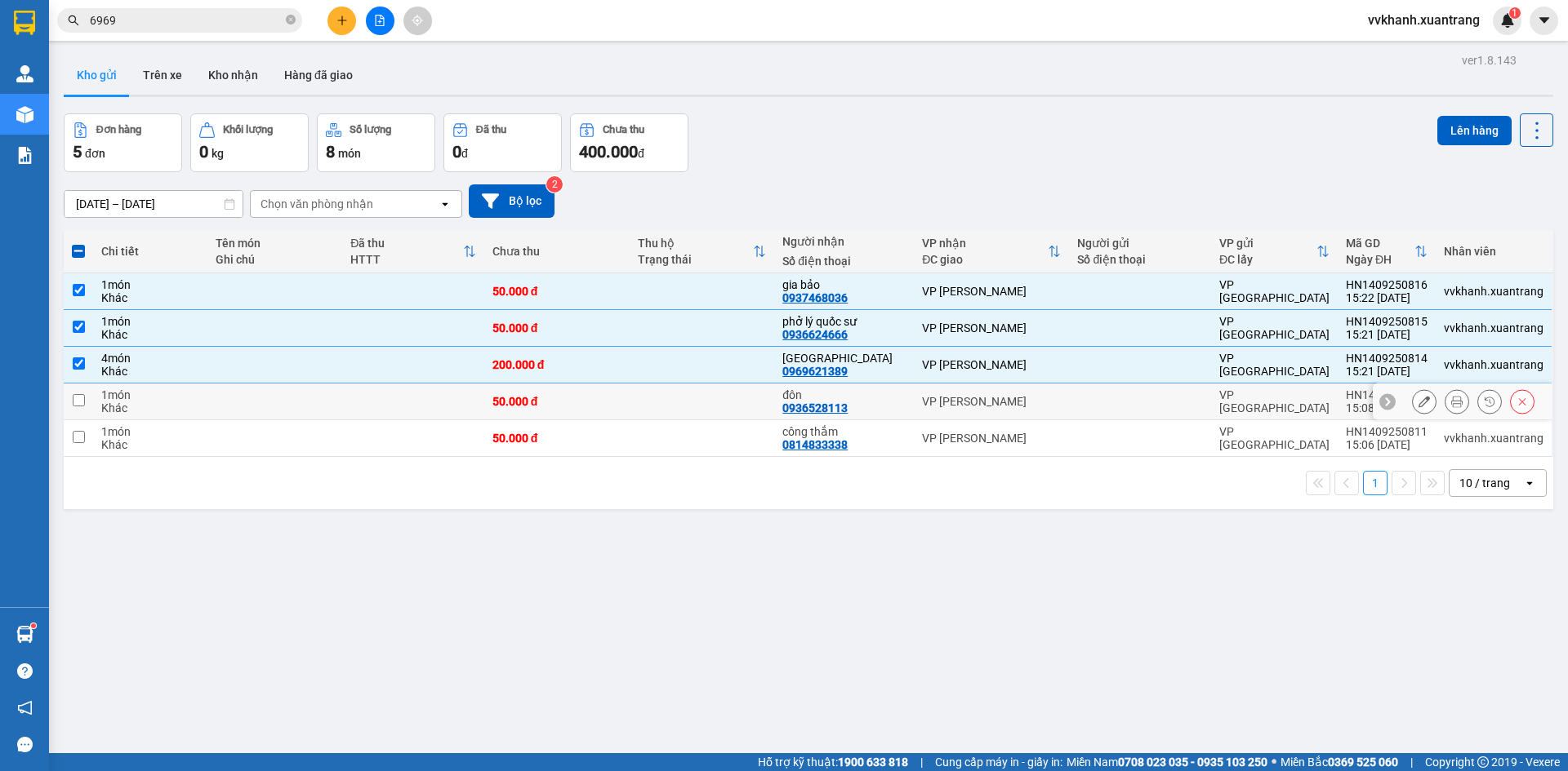
click at [644, 391] on td at bounding box center [702, 402] width 146 height 36
checkbox input "true"
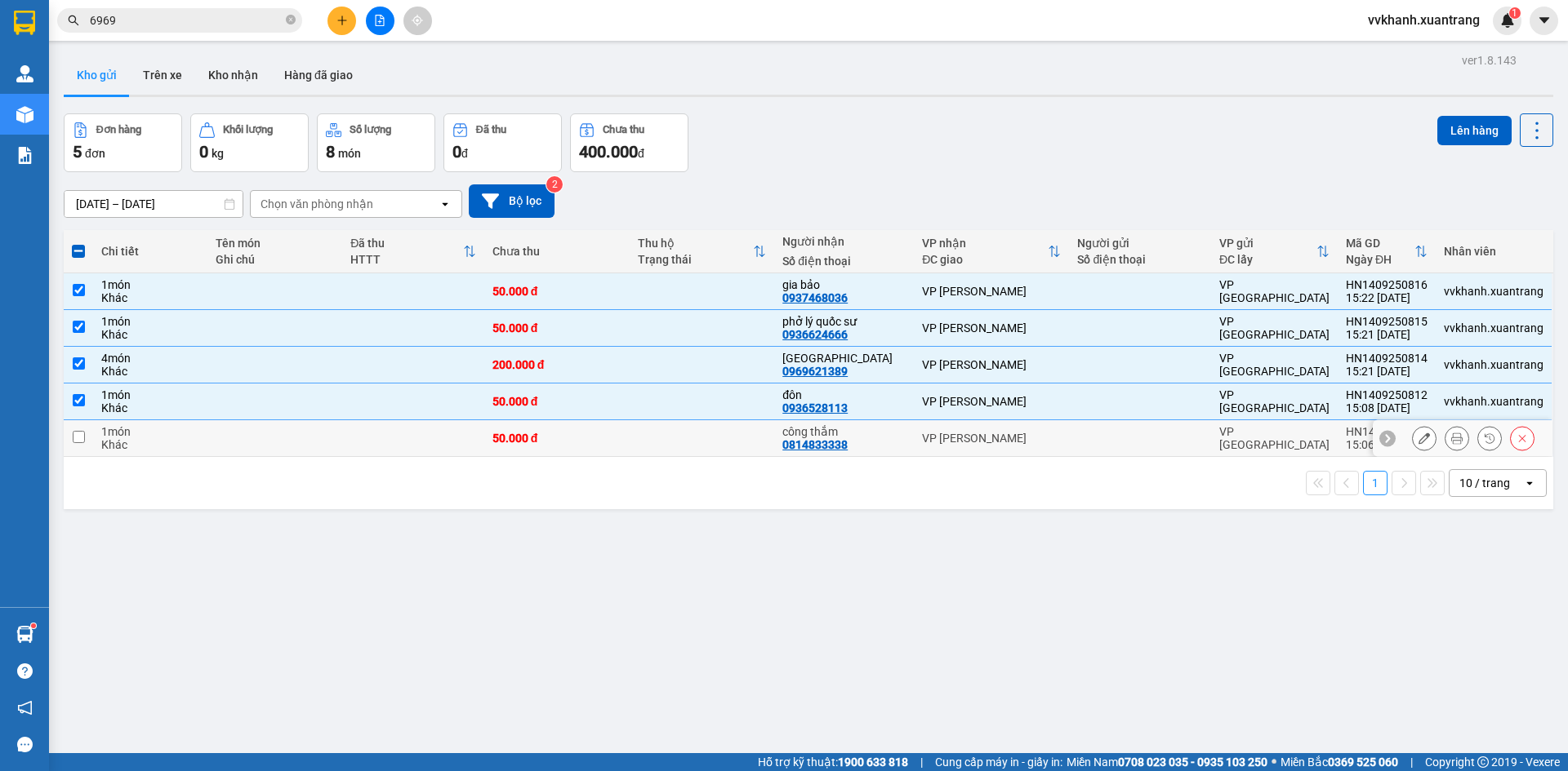
click at [626, 453] on td "50.000 đ" at bounding box center [557, 438] width 146 height 36
checkbox input "true"
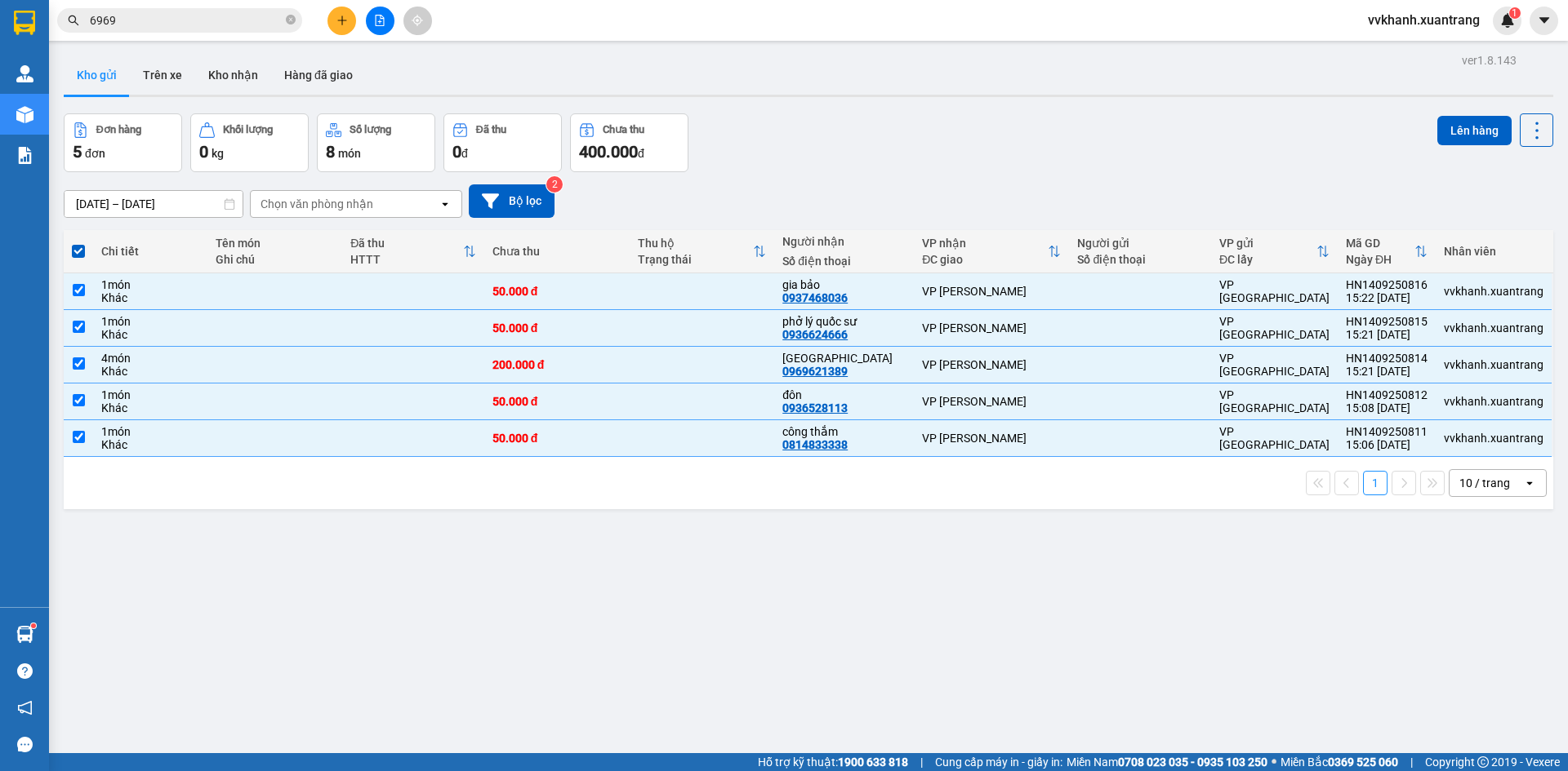
drag, startPoint x: 1459, startPoint y: 137, endPoint x: 1415, endPoint y: 167, distance: 53.3
click at [1457, 137] on button "Lên hàng" at bounding box center [1474, 131] width 75 height 29
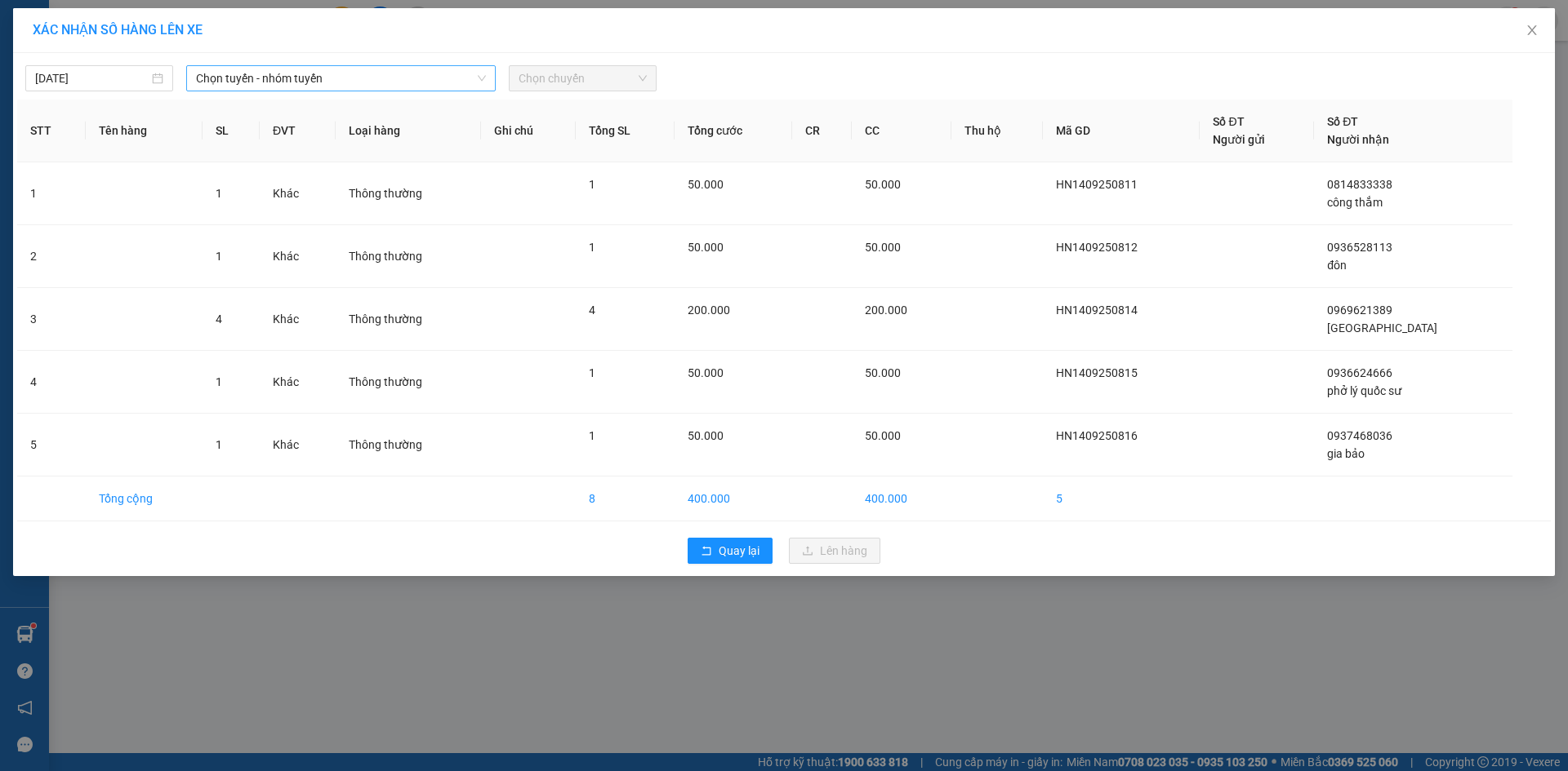
click at [306, 79] on span "Chọn tuyến - nhóm tuyến" at bounding box center [341, 78] width 290 height 24
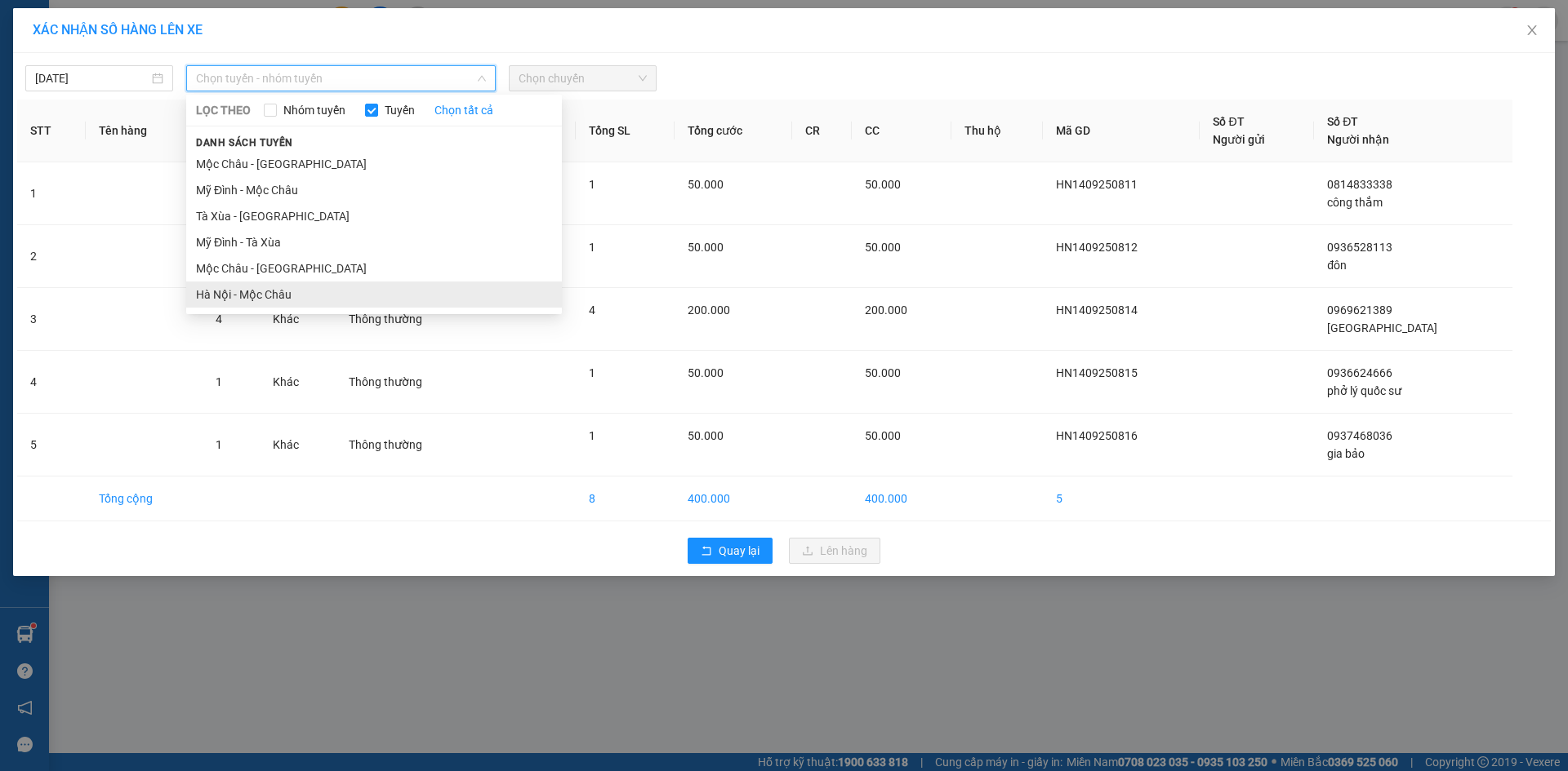
click at [302, 285] on li "Hà Nội - Mộc Châu" at bounding box center [374, 295] width 375 height 26
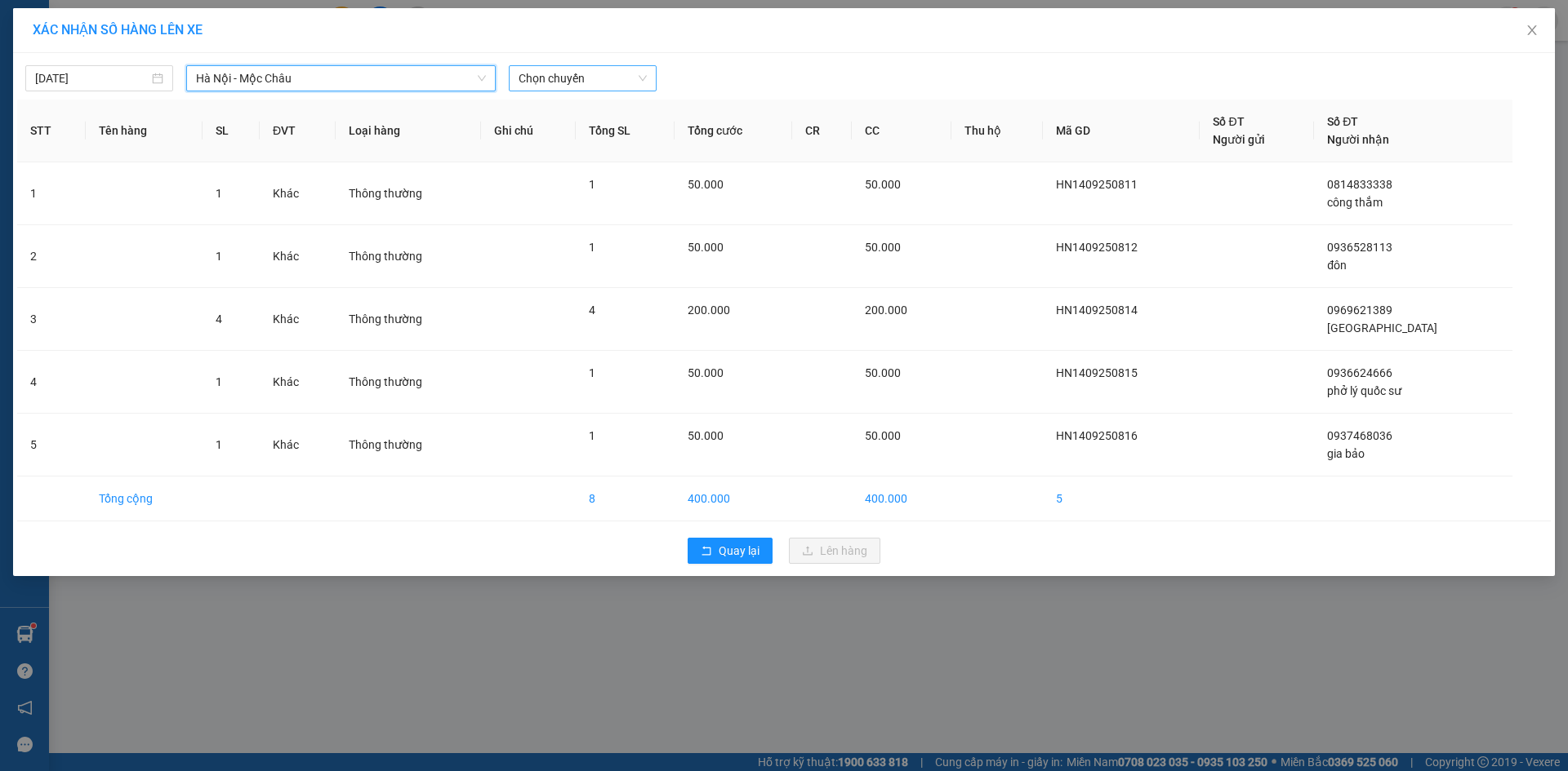
click at [544, 84] on span "Chọn chuyến" at bounding box center [582, 78] width 128 height 24
click at [579, 220] on div "16:15" at bounding box center [582, 215] width 127 height 18
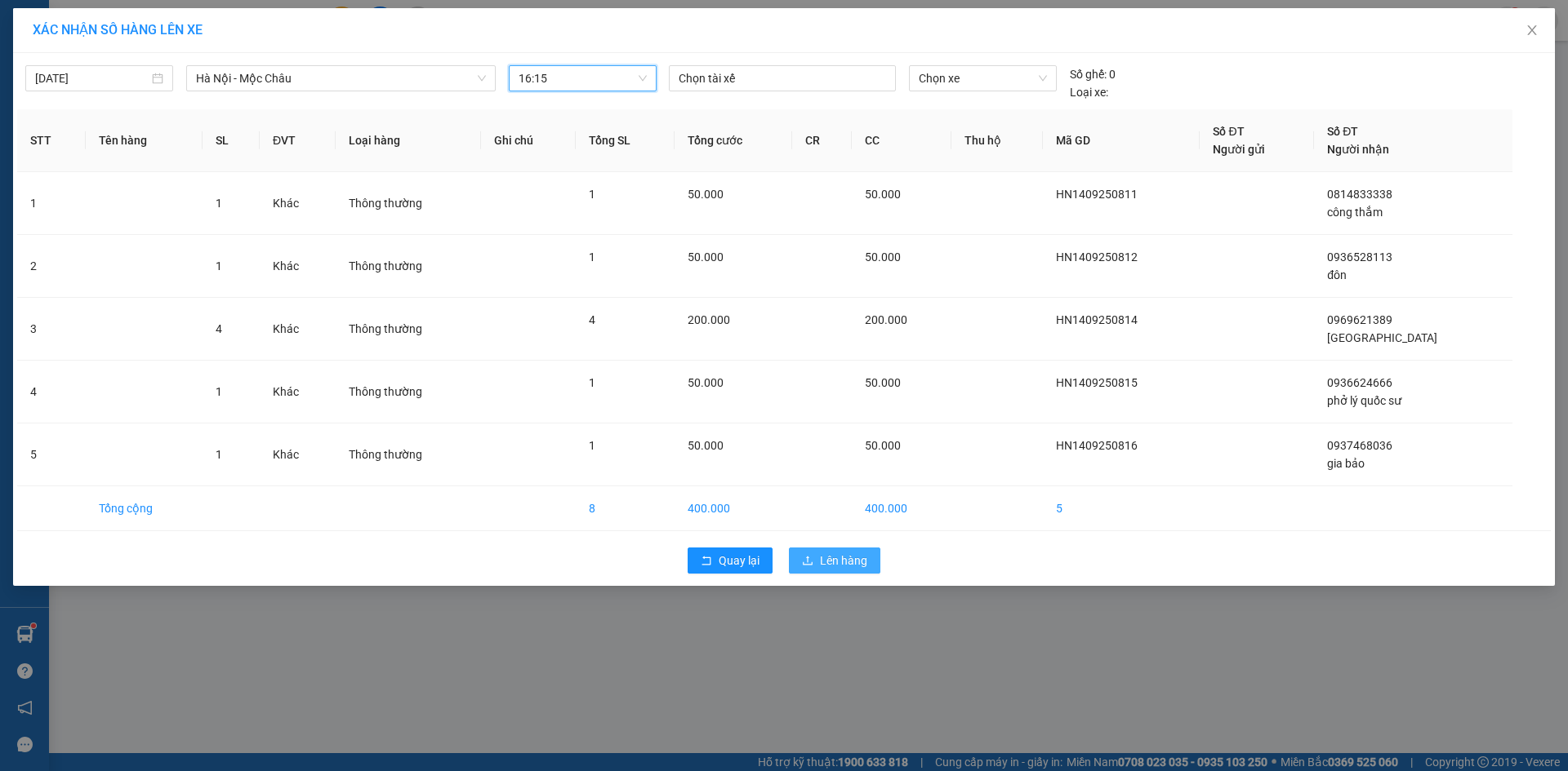
click at [828, 560] on span "Lên hàng" at bounding box center [843, 560] width 48 height 18
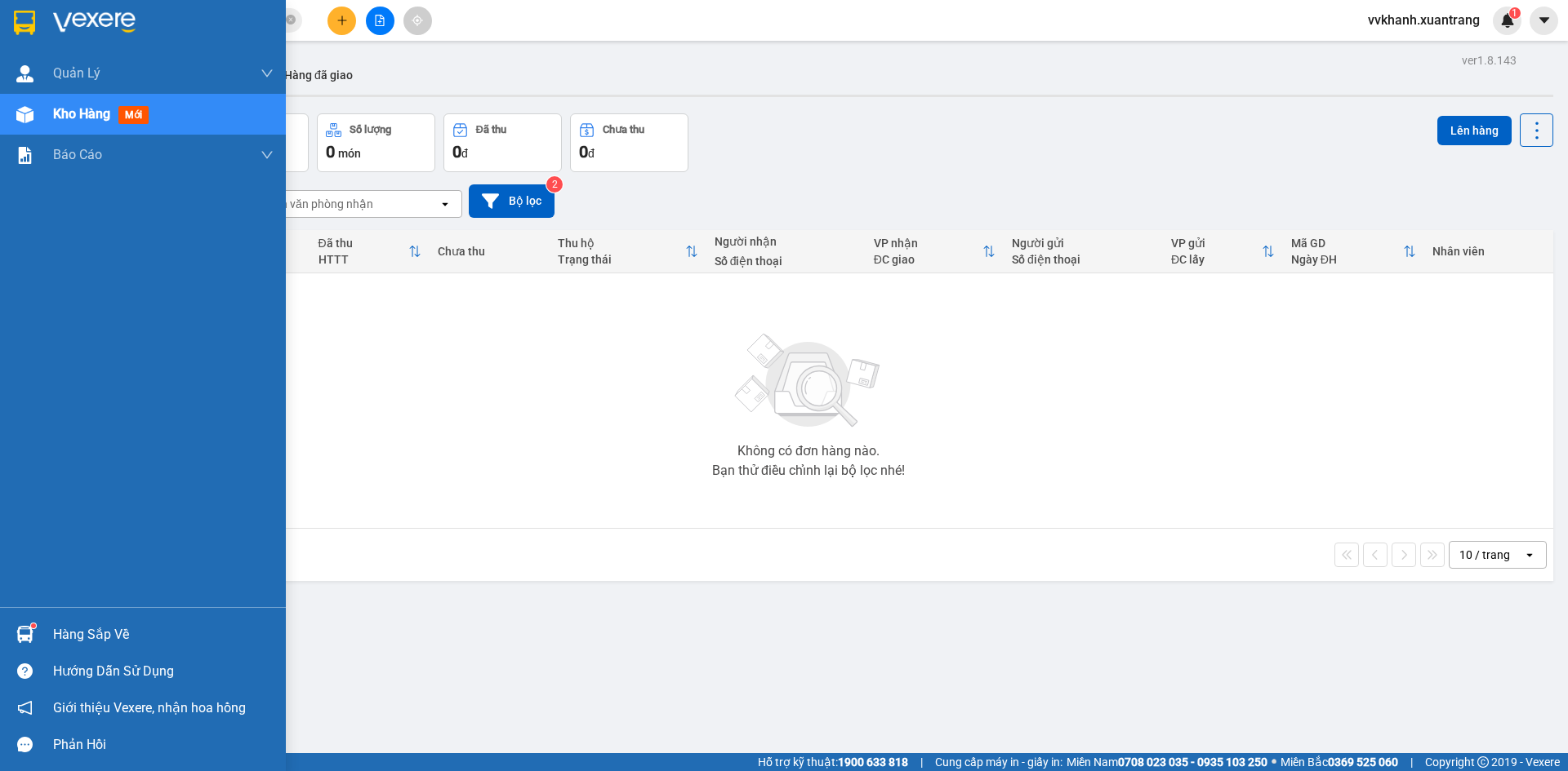
click at [33, 115] on img at bounding box center [25, 114] width 17 height 17
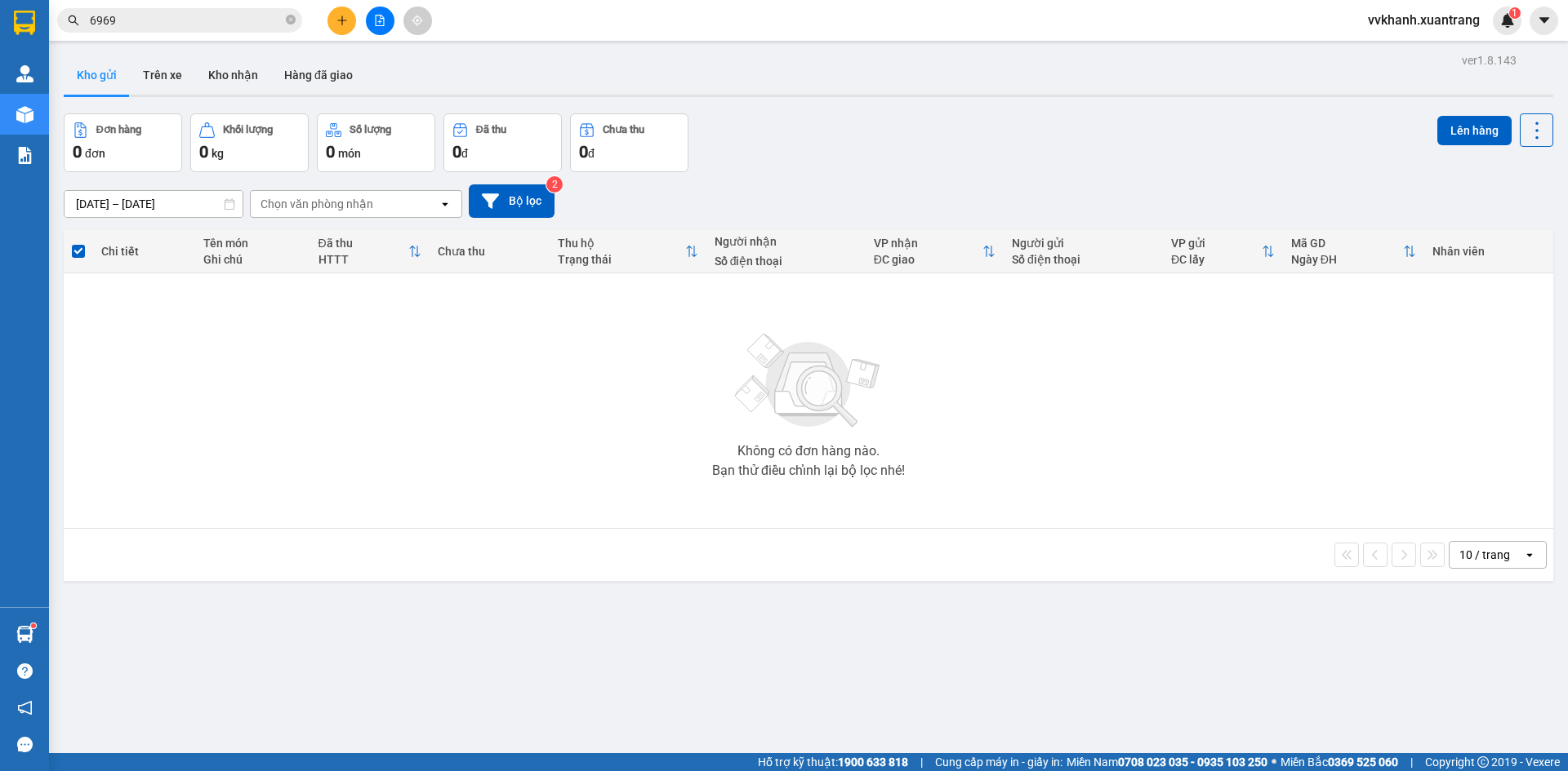
click at [381, 16] on icon "file-add" at bounding box center [380, 20] width 11 height 11
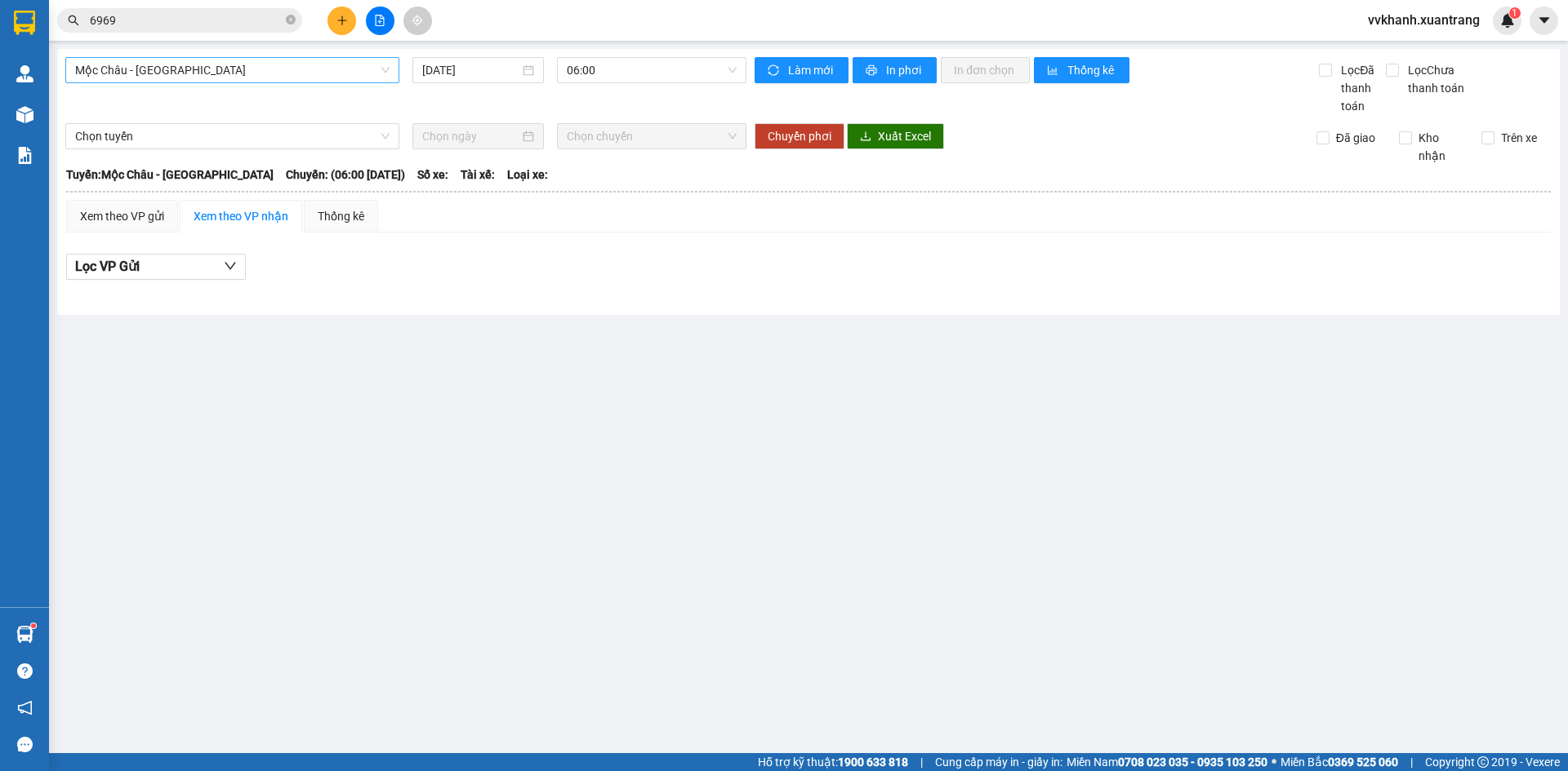
click at [348, 69] on span "Mộc Châu - [GEOGRAPHIC_DATA]" at bounding box center [232, 70] width 315 height 24
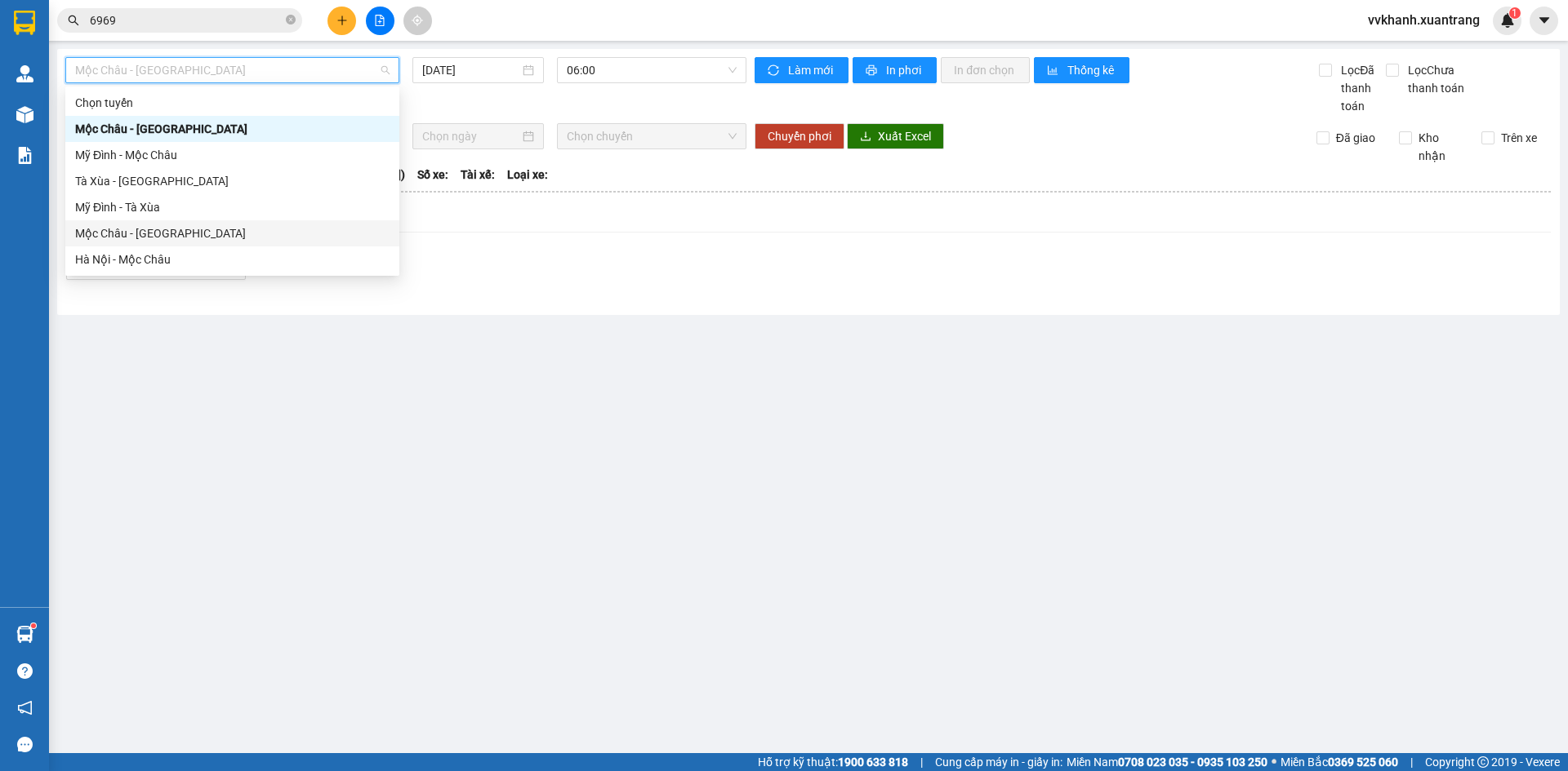
click at [232, 230] on div "Mộc Châu - [GEOGRAPHIC_DATA]" at bounding box center [232, 233] width 315 height 18
type input "[DATE]"
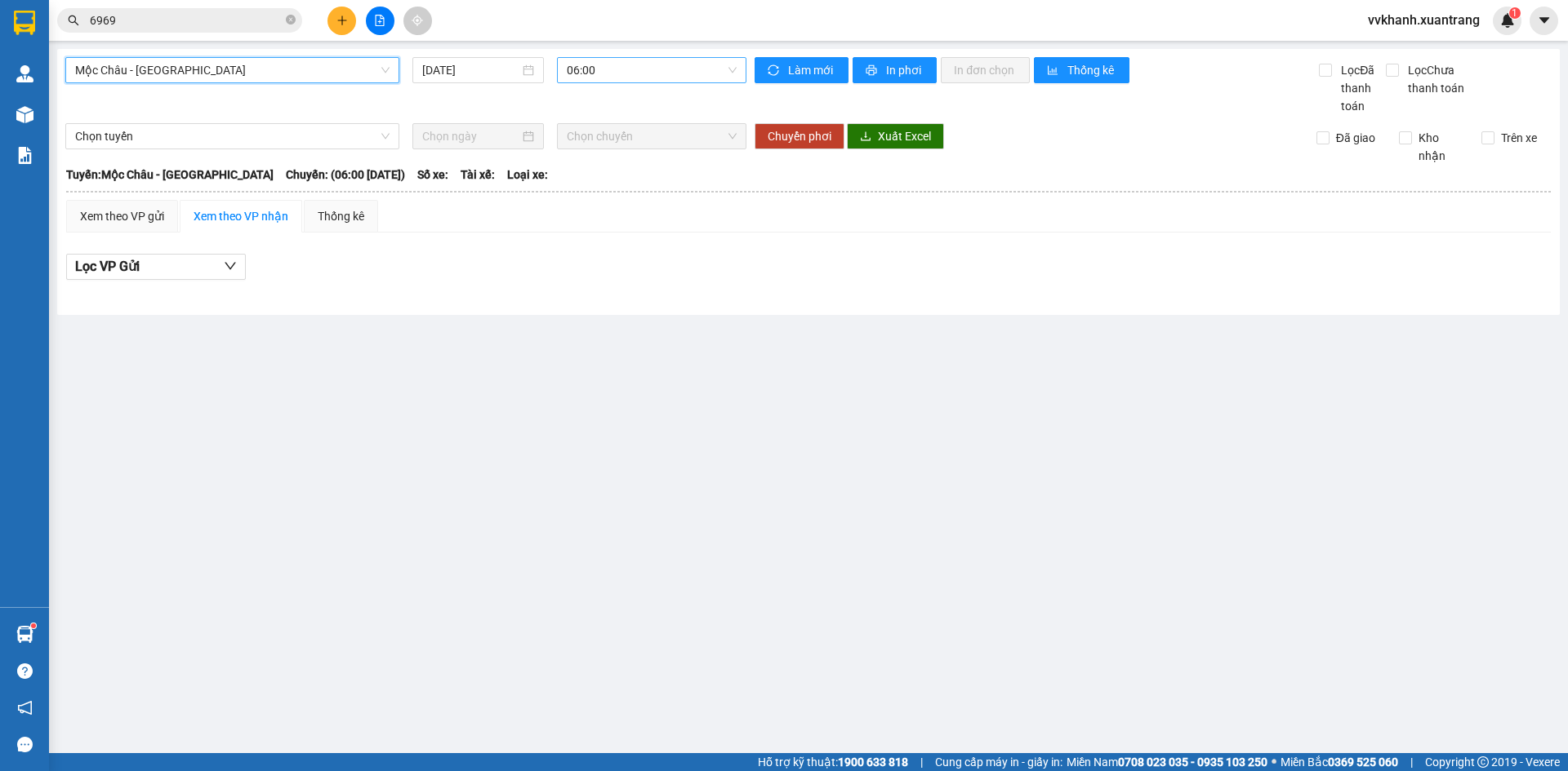
click at [622, 71] on span "06:00" at bounding box center [652, 70] width 170 height 24
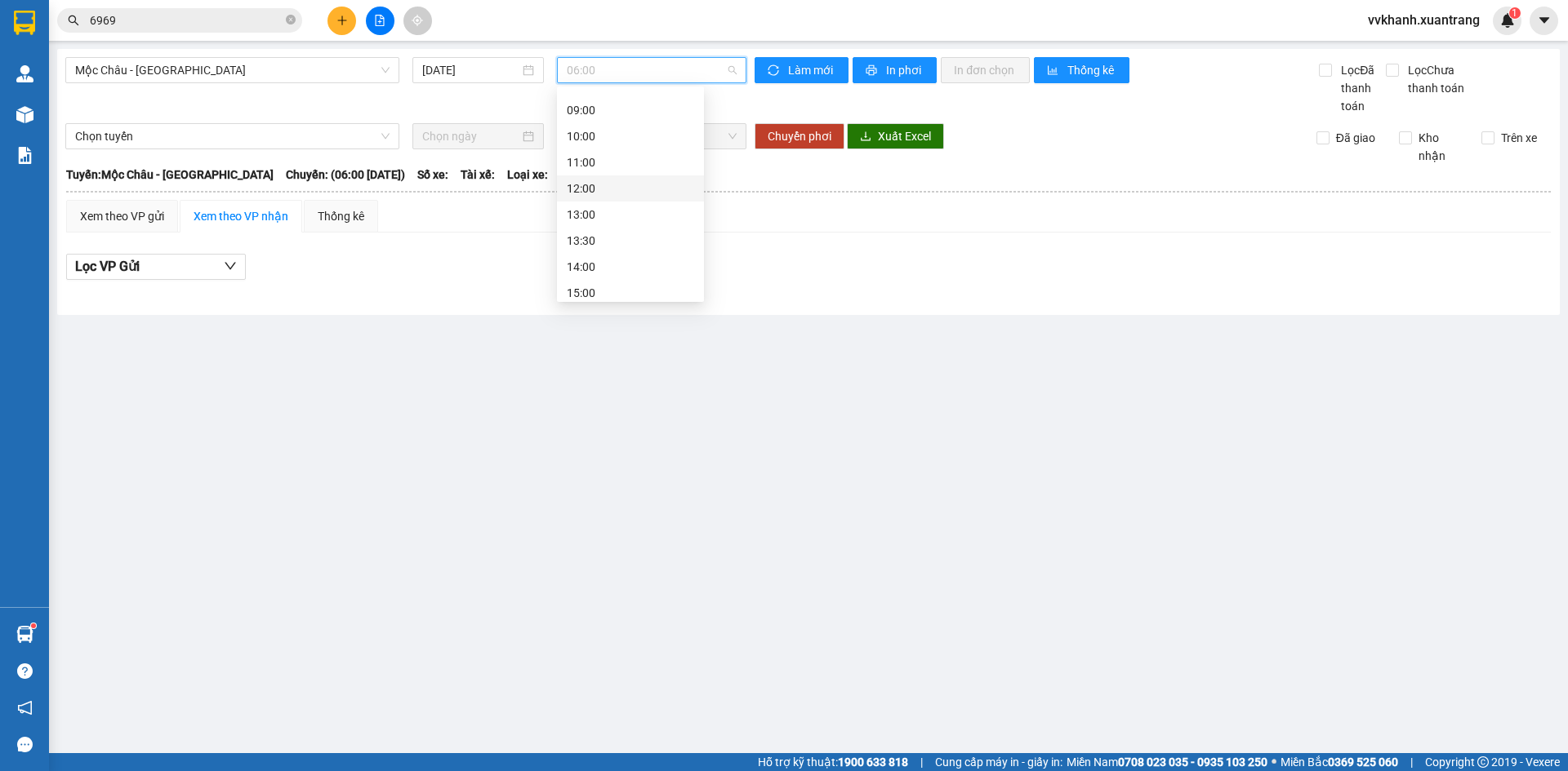
scroll to position [72, 0]
click at [601, 191] on div "11:00" at bounding box center [630, 187] width 127 height 18
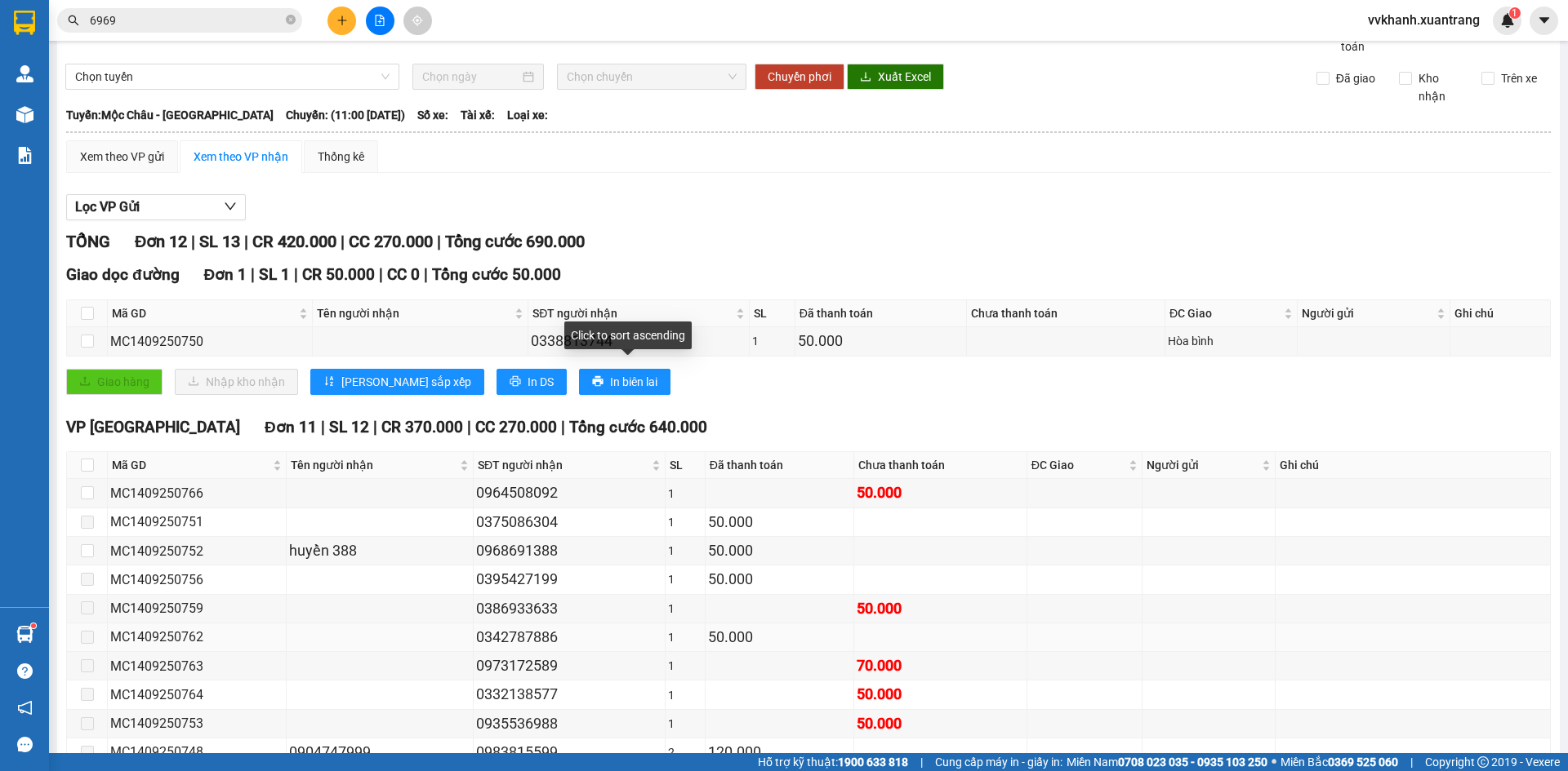
scroll to position [186, 0]
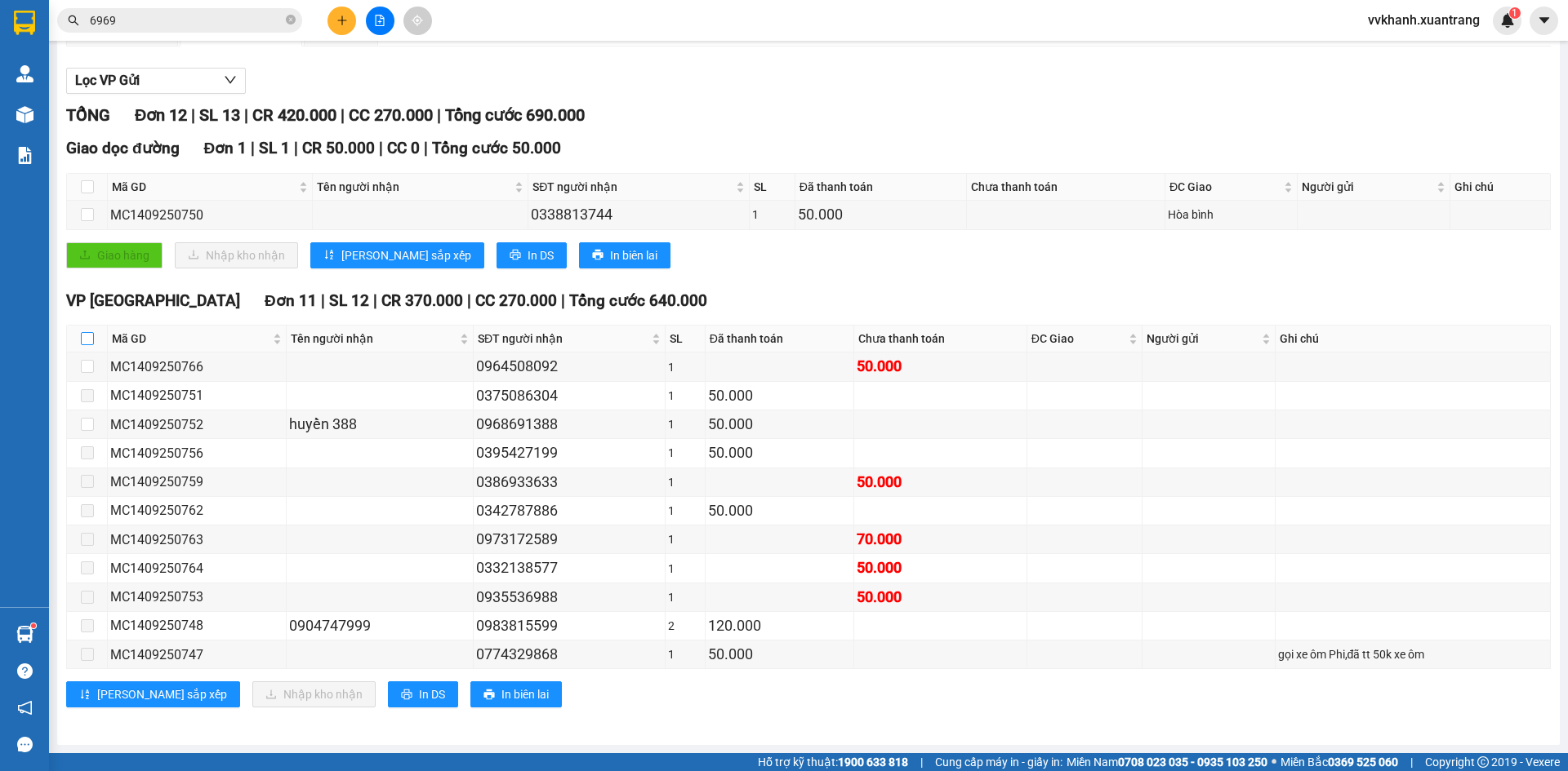
click at [90, 335] on input "checkbox" at bounding box center [87, 338] width 13 height 13
checkbox input "true"
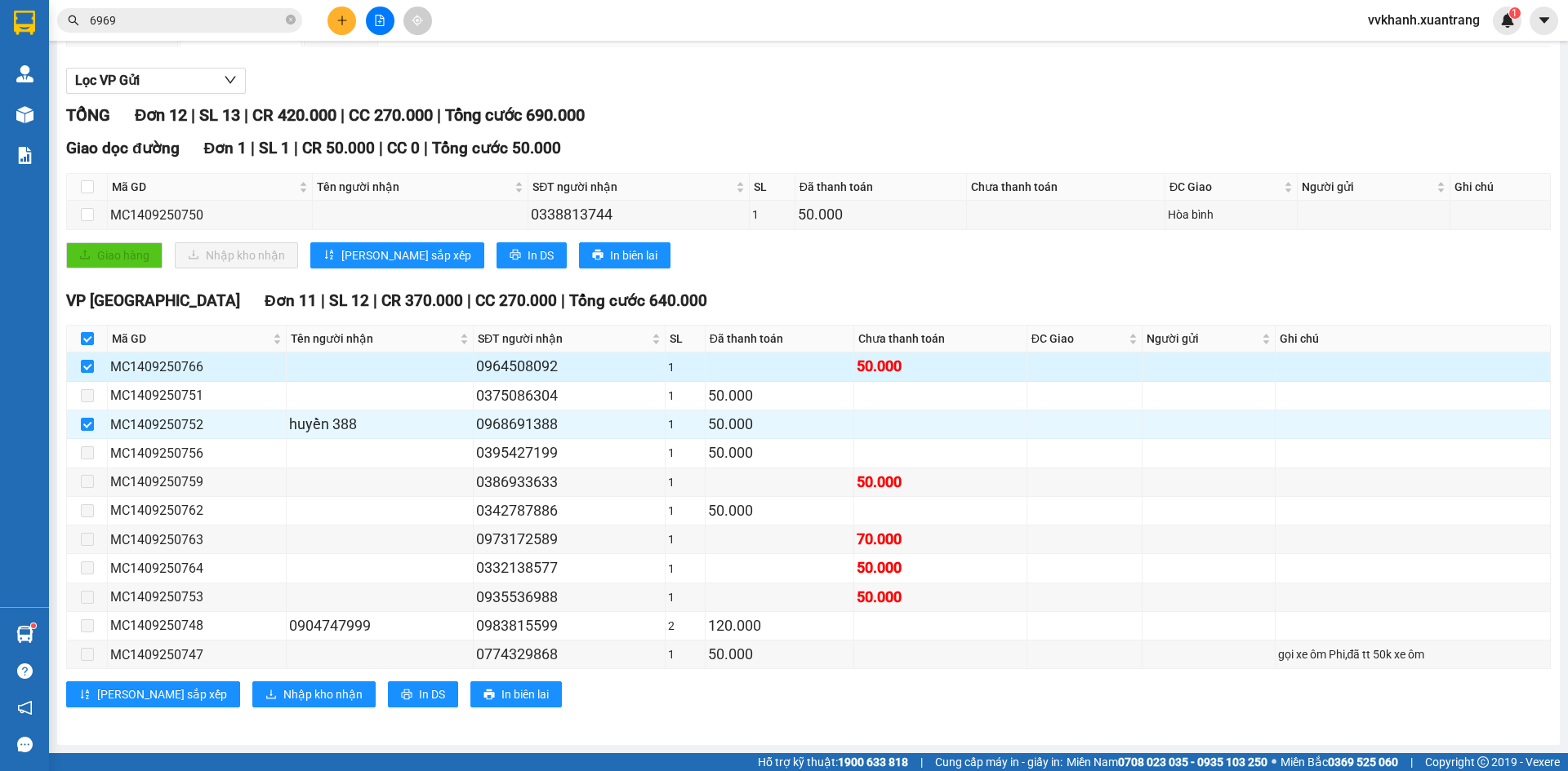
click at [88, 354] on td at bounding box center [87, 366] width 41 height 29
click at [89, 360] on input "checkbox" at bounding box center [87, 366] width 13 height 13
checkbox input "false"
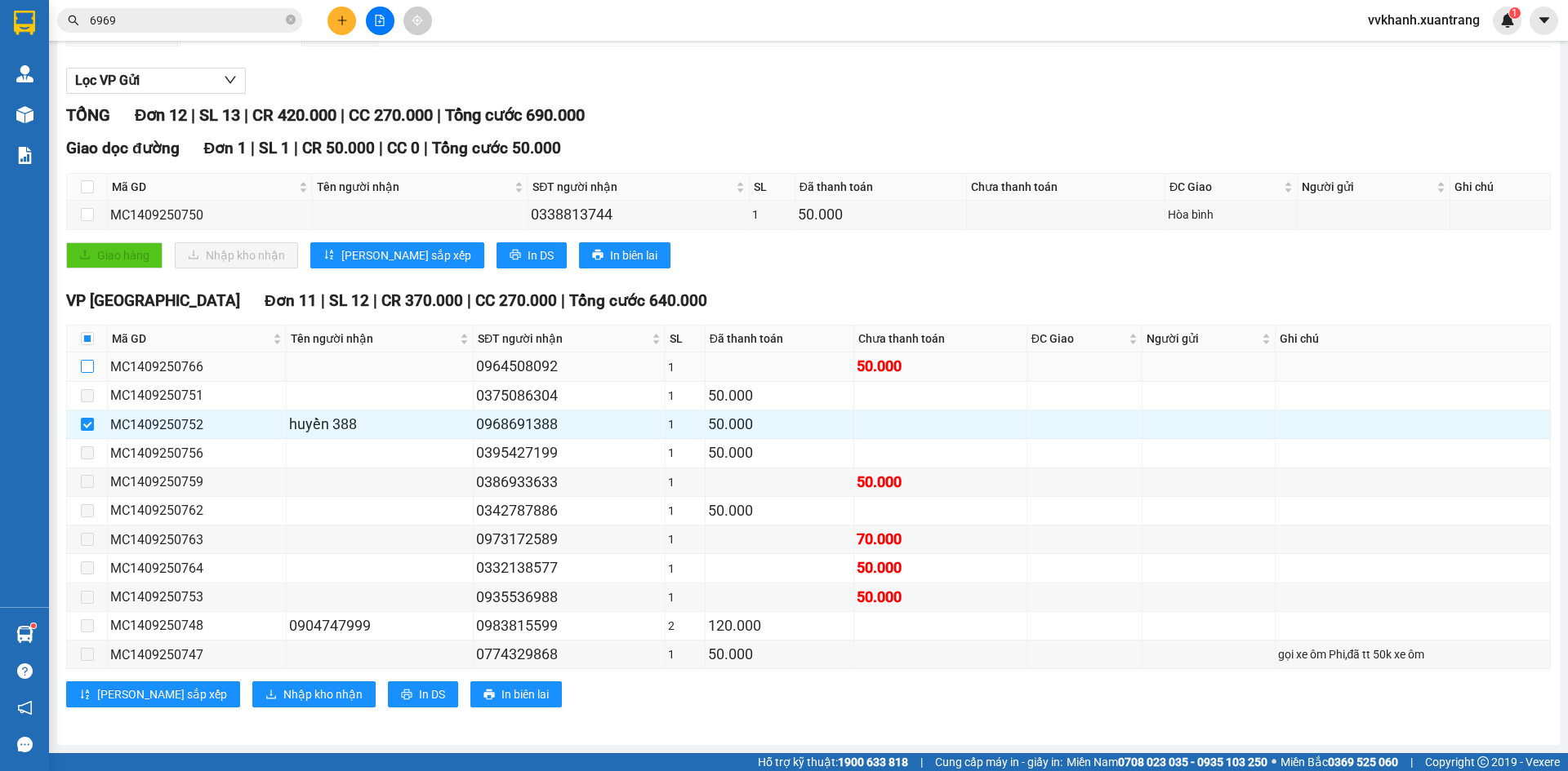
checkbox input "false"
click at [283, 689] on span "Nhập kho nhận" at bounding box center [322, 694] width 79 height 18
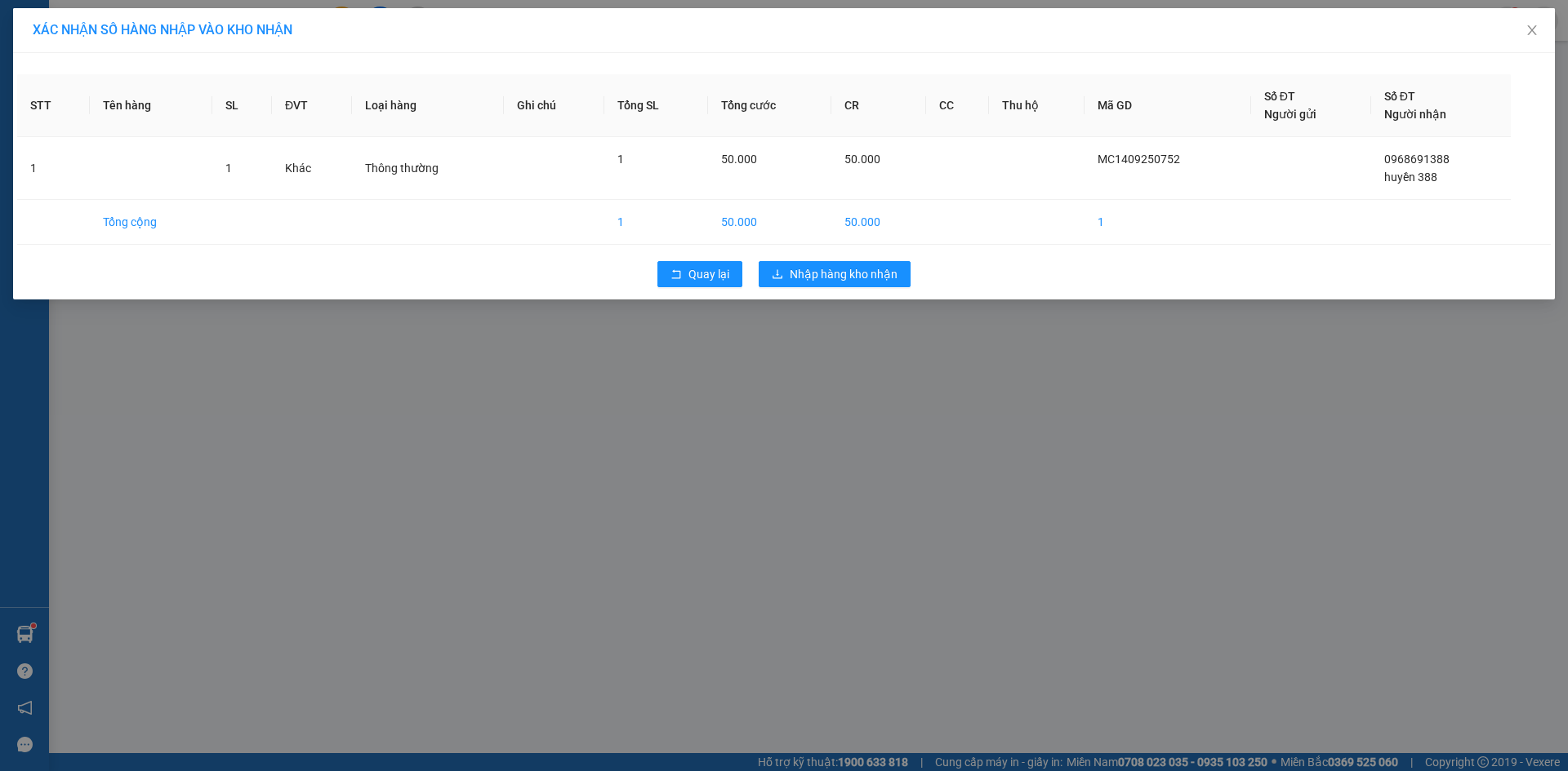
click at [858, 288] on div "Quay lại Nhập hàng kho nhận" at bounding box center [784, 274] width 1534 height 42
click at [869, 278] on span "Nhập hàng kho nhận" at bounding box center [843, 274] width 107 height 18
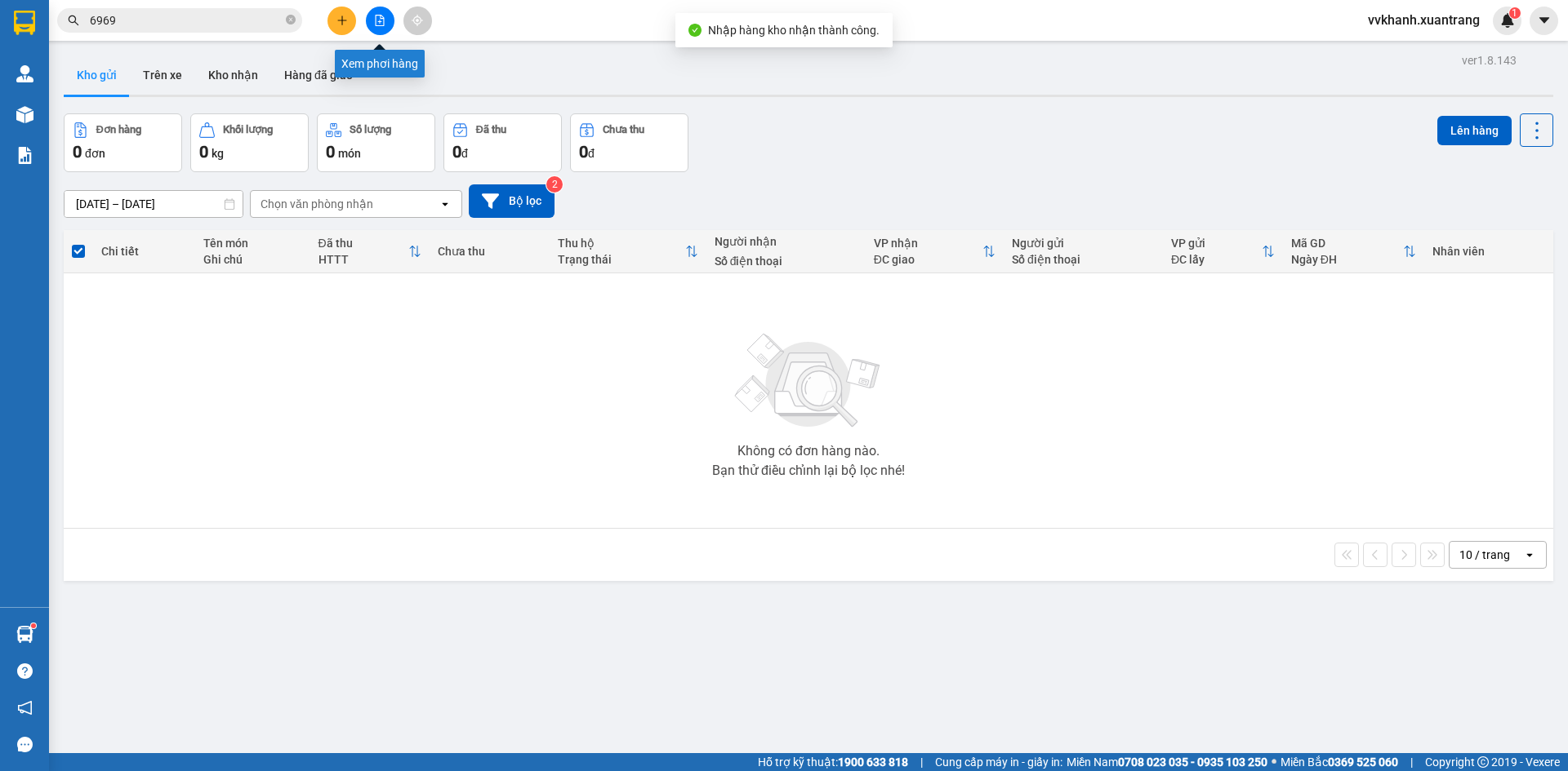
click at [378, 18] on icon "file-add" at bounding box center [380, 20] width 11 height 11
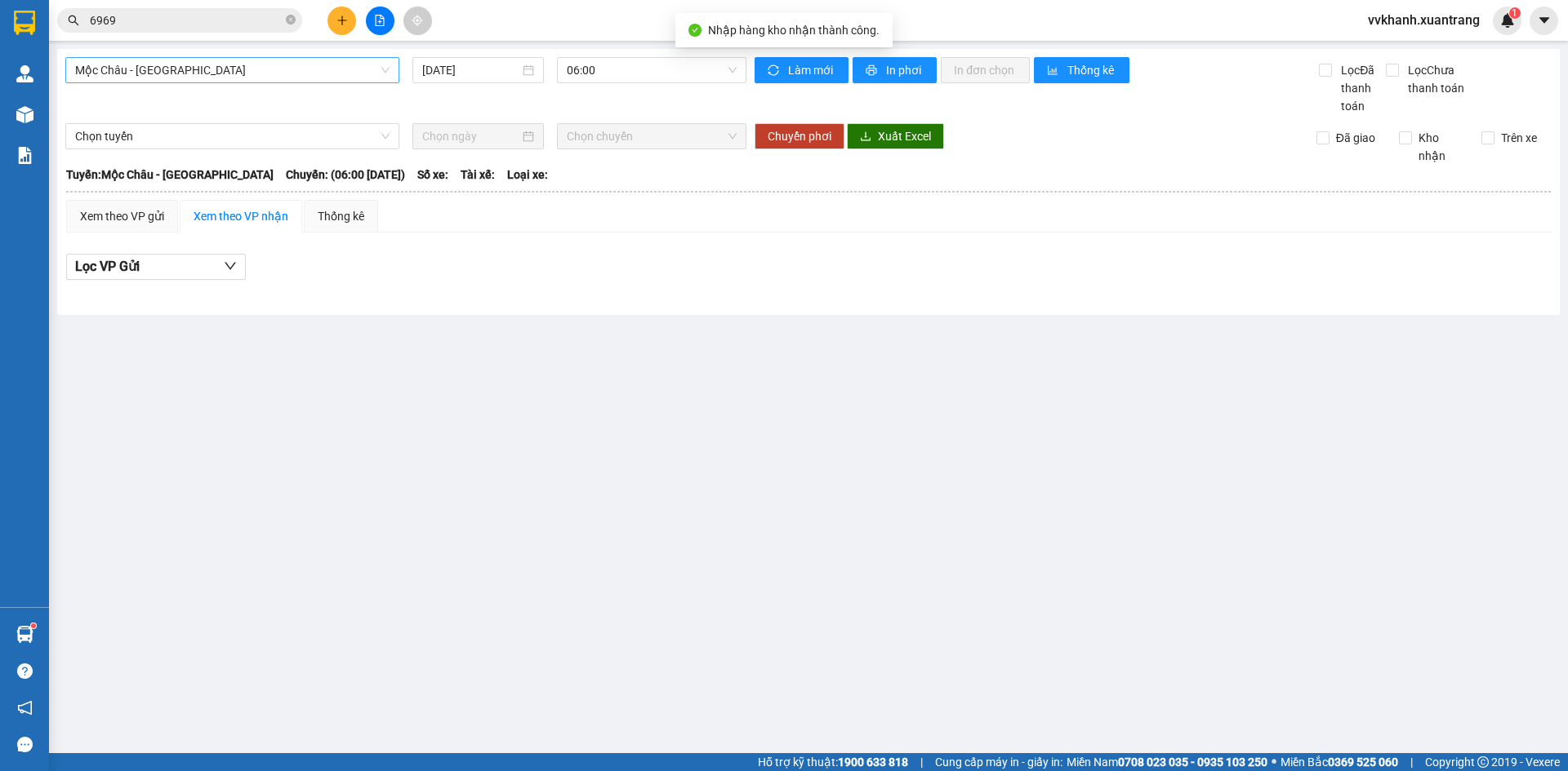
click at [224, 68] on span "Mộc Châu - [GEOGRAPHIC_DATA]" at bounding box center [232, 70] width 315 height 24
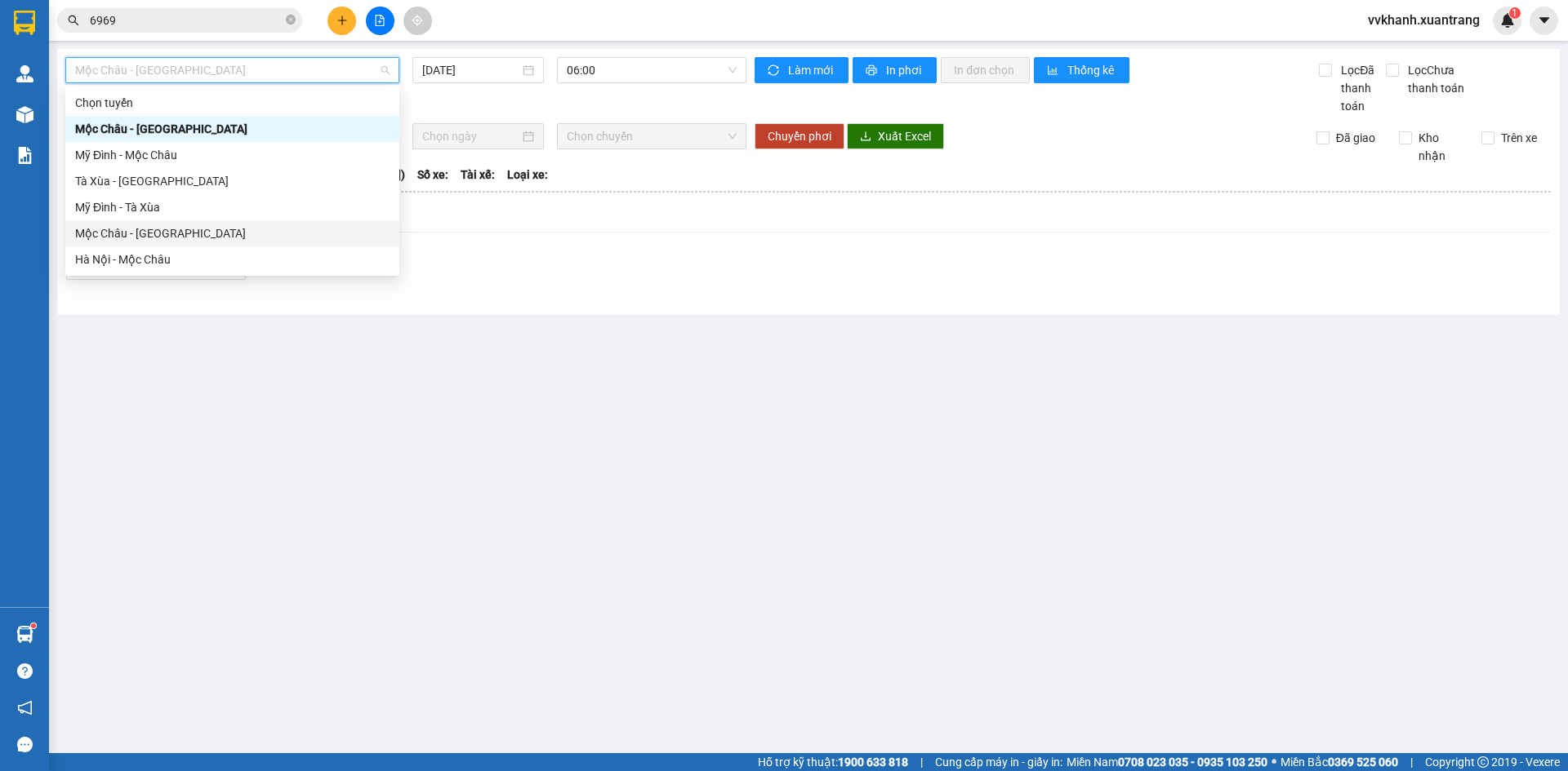
click at [172, 240] on div "Mộc Châu - [GEOGRAPHIC_DATA]" at bounding box center [232, 233] width 315 height 18
type input "[DATE]"
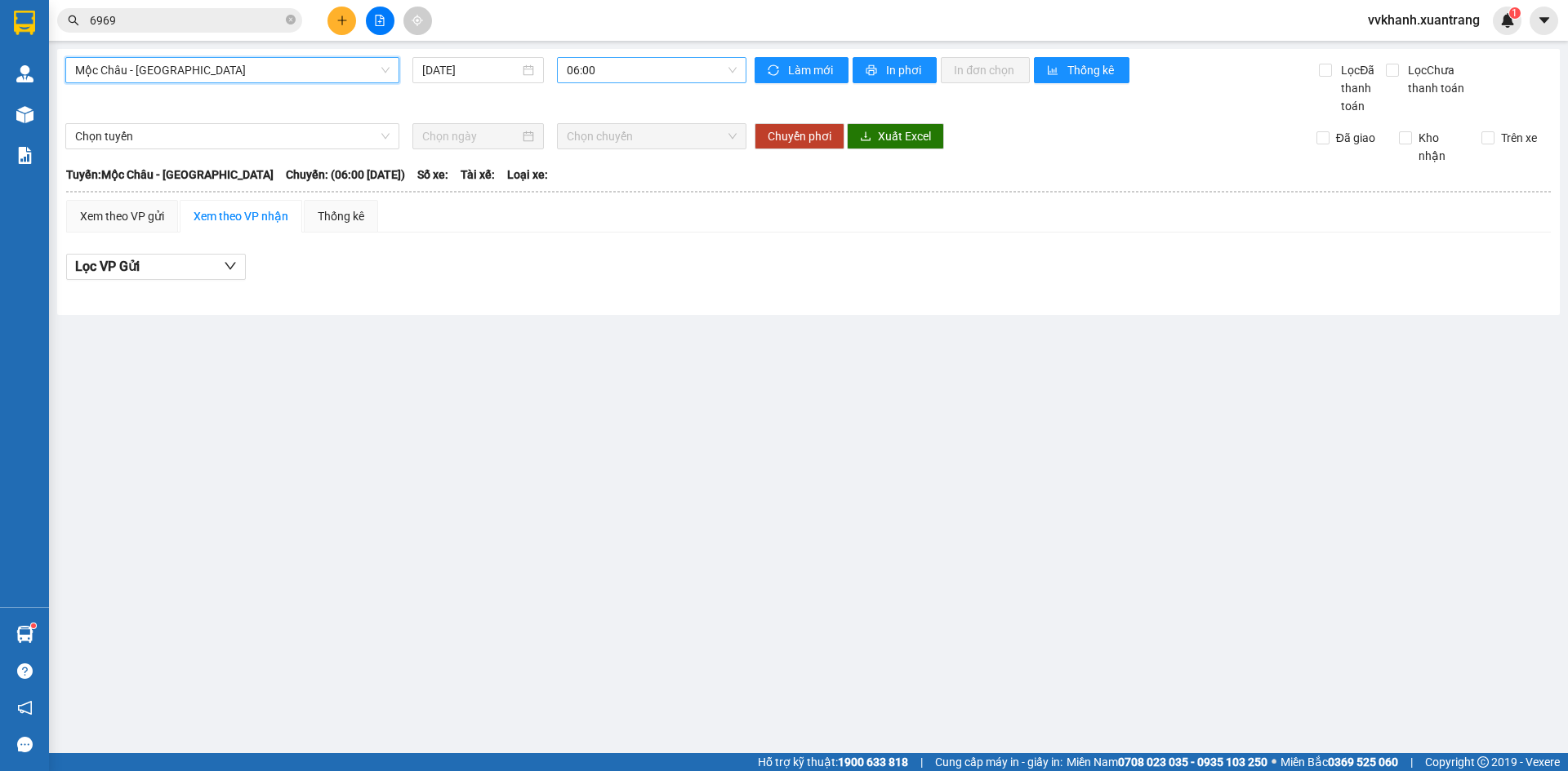
click at [567, 74] on span "06:00" at bounding box center [652, 70] width 170 height 24
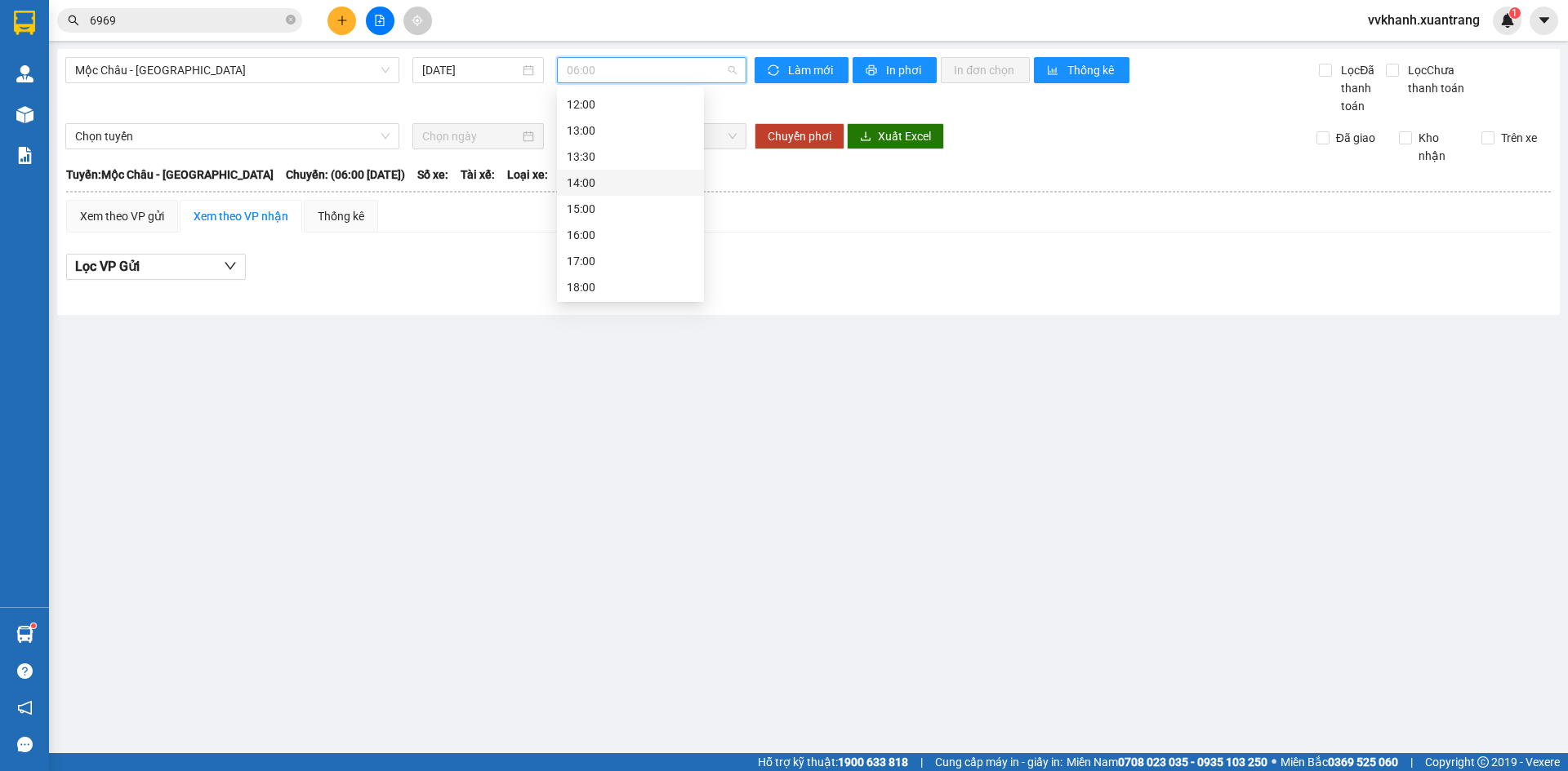
scroll to position [153, 0]
click at [612, 113] on div "11:00" at bounding box center [630, 106] width 127 height 18
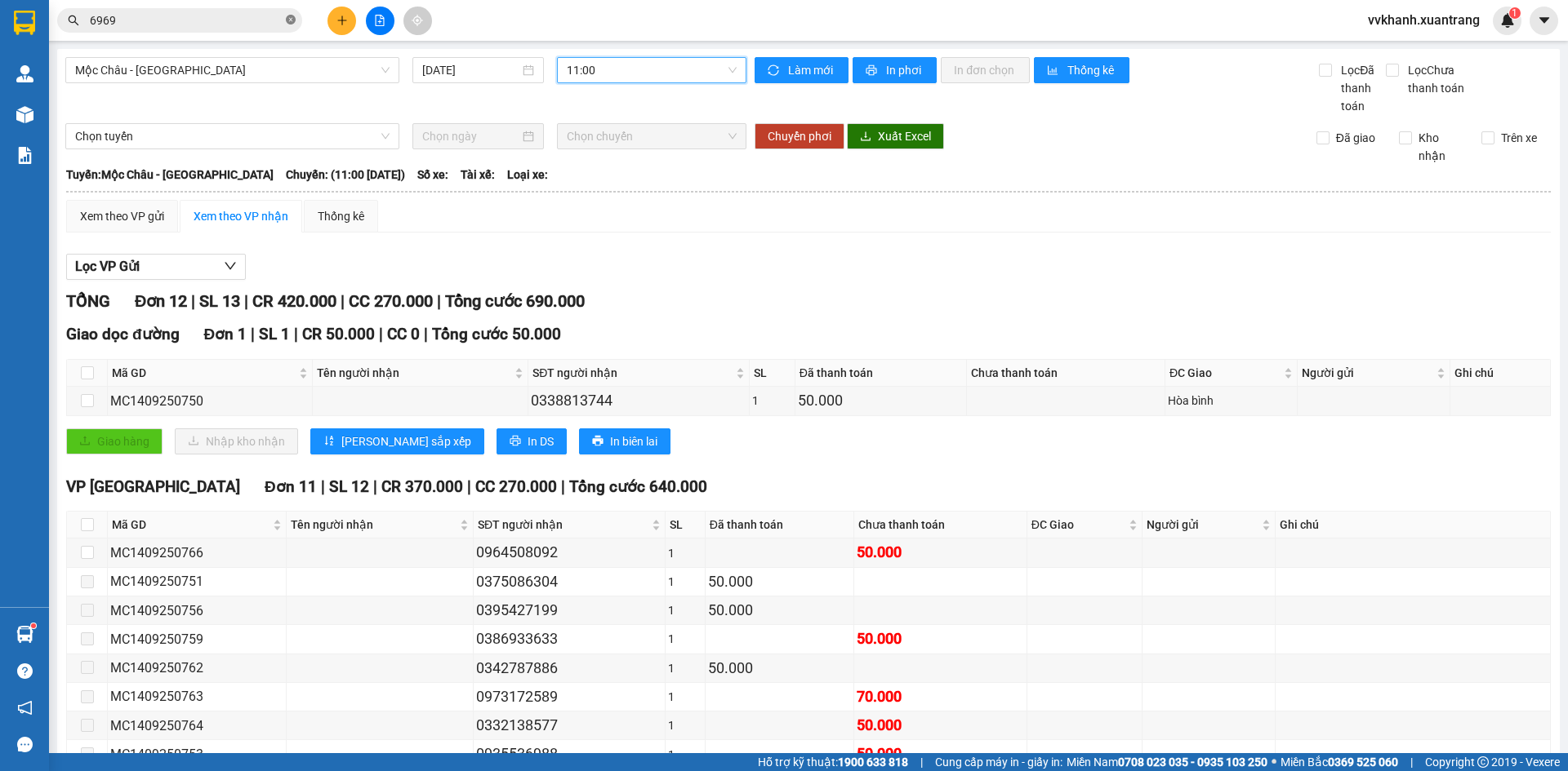
click at [288, 17] on icon "close-circle" at bounding box center [290, 19] width 10 height 10
click at [210, 25] on input "text" at bounding box center [186, 20] width 192 height 18
click at [153, 24] on input "text" at bounding box center [186, 20] width 192 height 18
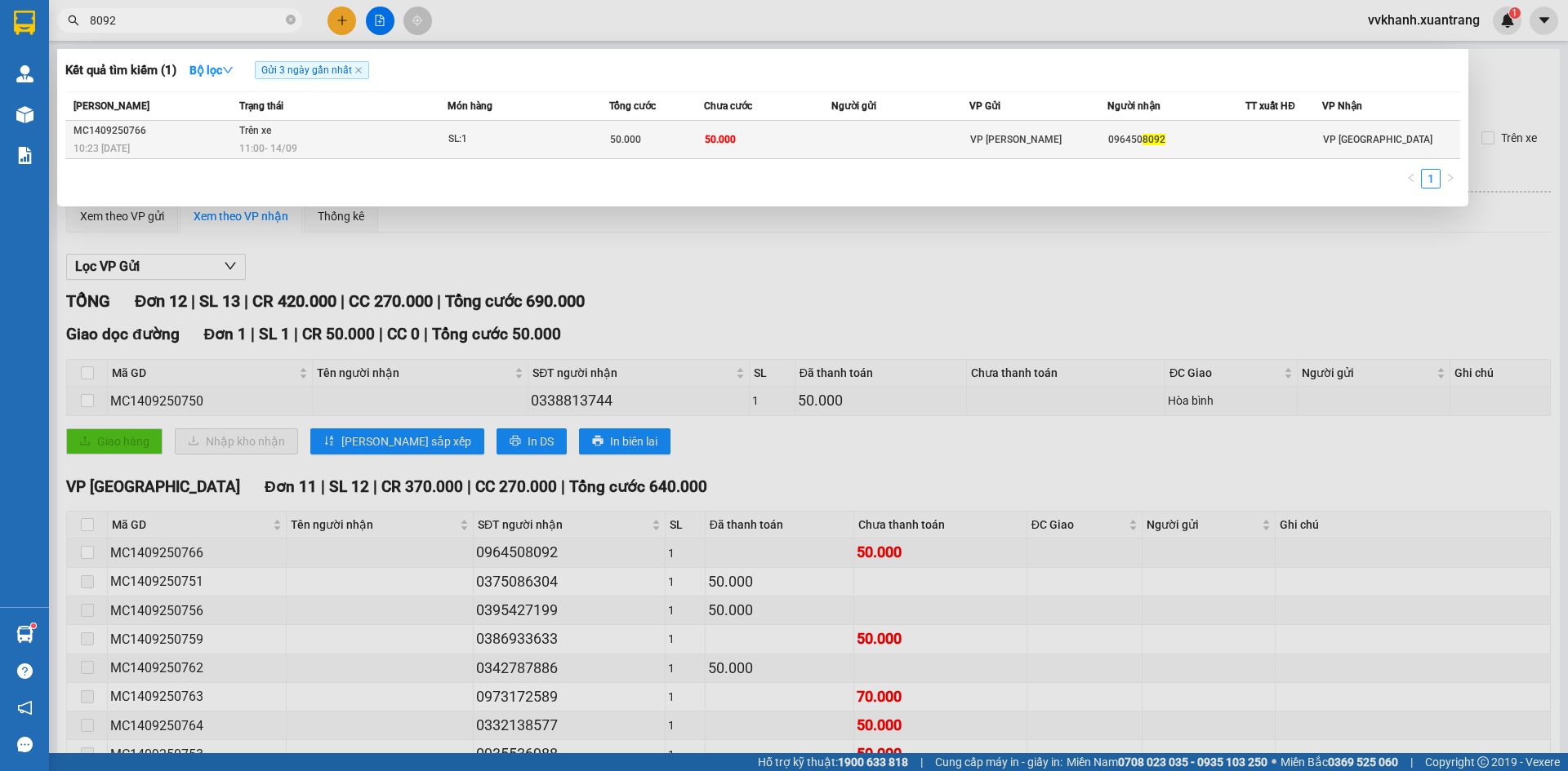
type input "8092"
click at [727, 131] on td "50.000" at bounding box center [767, 139] width 127 height 38
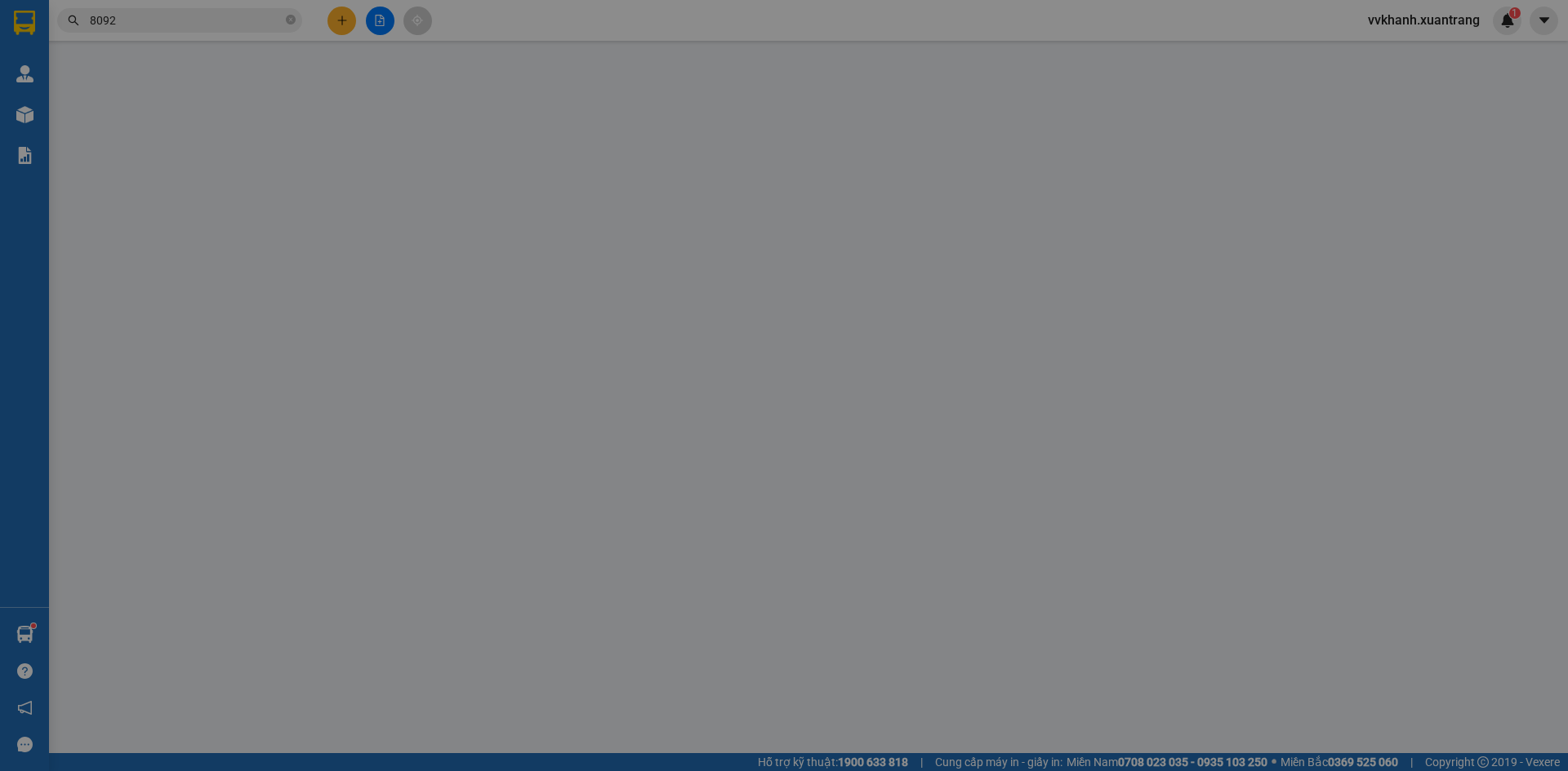
type input "0964508092"
type input "50.000"
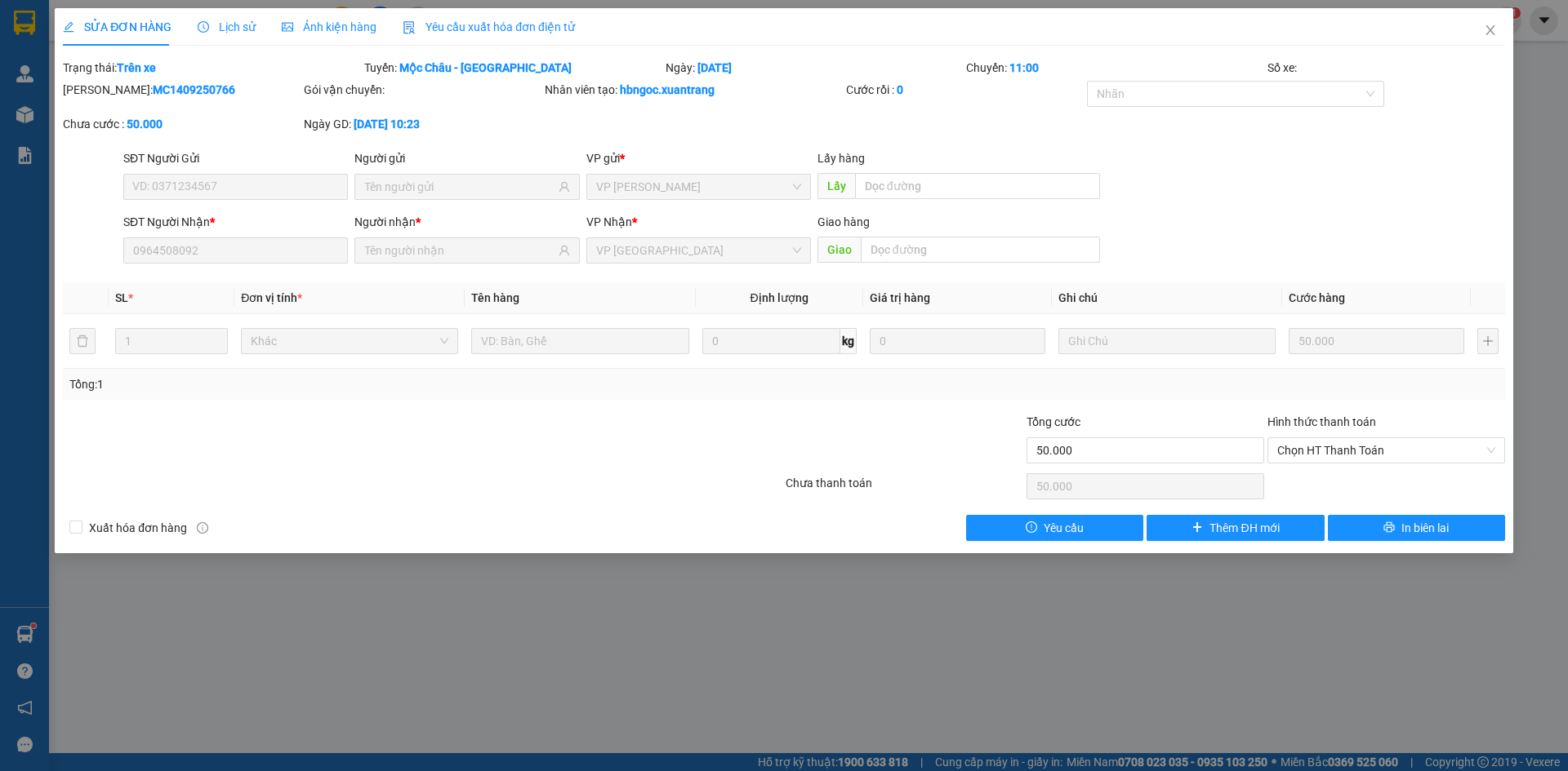
click at [350, 28] on span "Ảnh kiện hàng" at bounding box center [329, 27] width 94 height 13
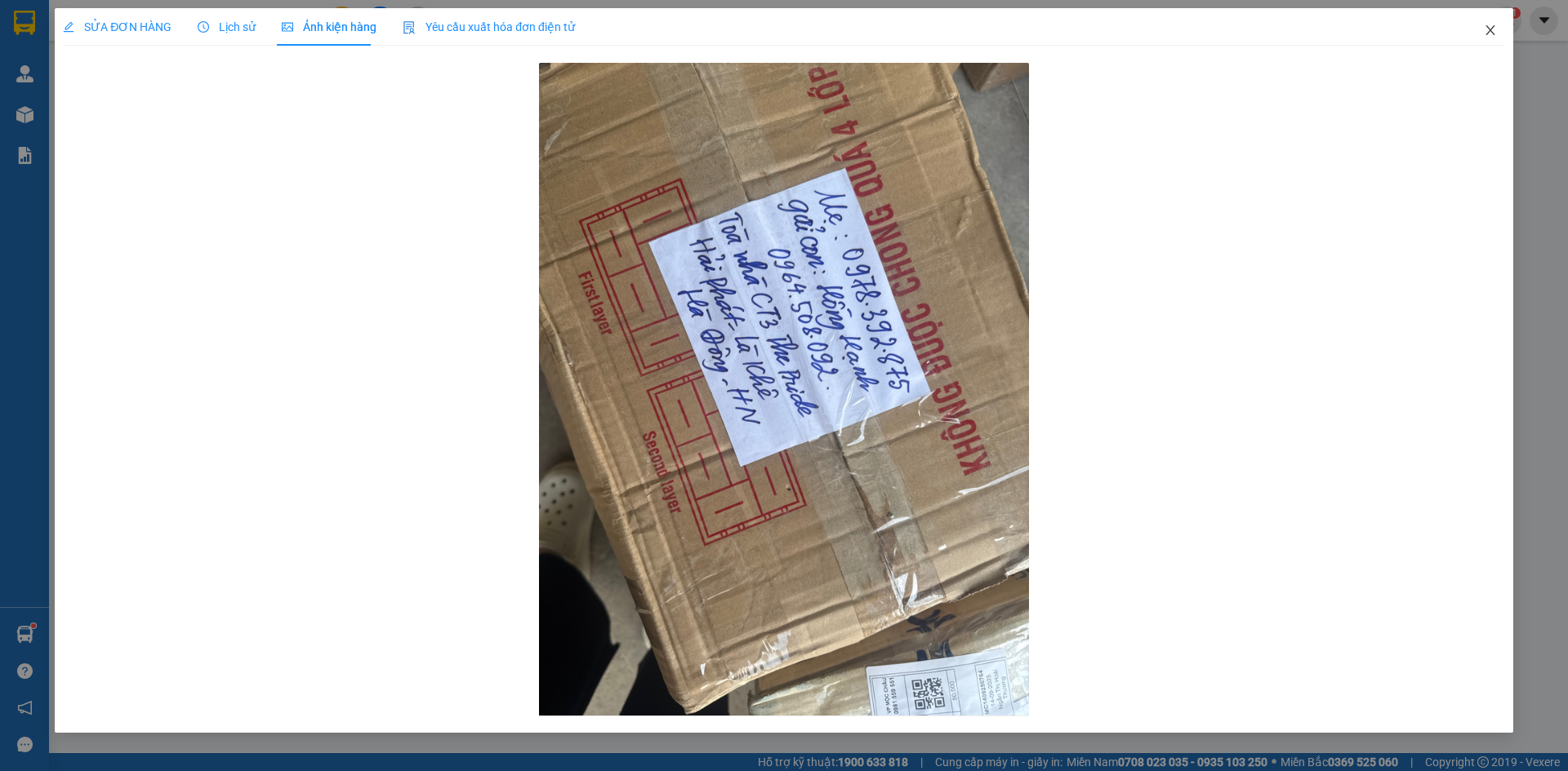
click at [1487, 36] on icon "close" at bounding box center [1490, 29] width 13 height 13
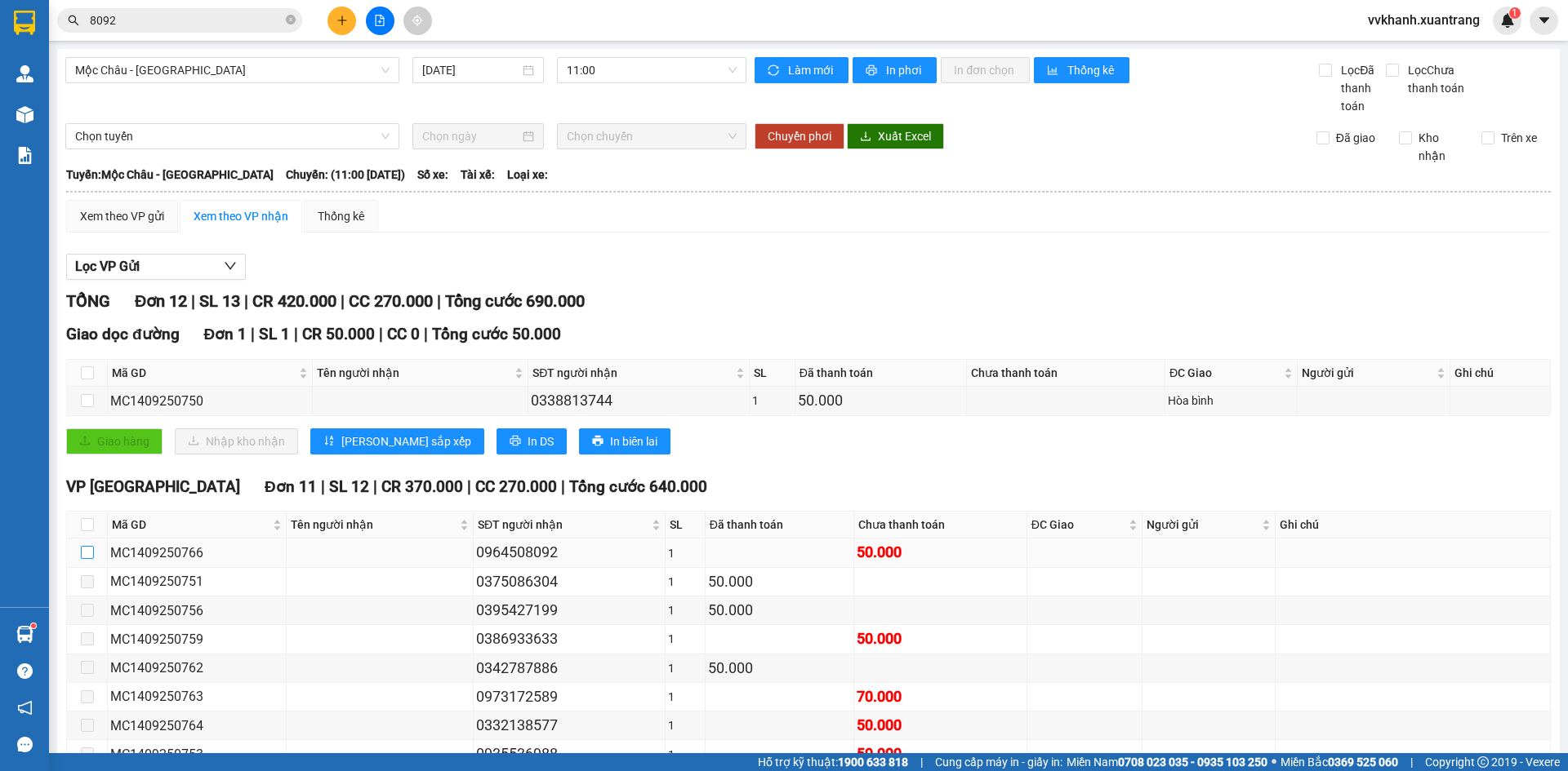
click at [82, 548] on input "checkbox" at bounding box center [87, 552] width 13 height 13
checkbox input "true"
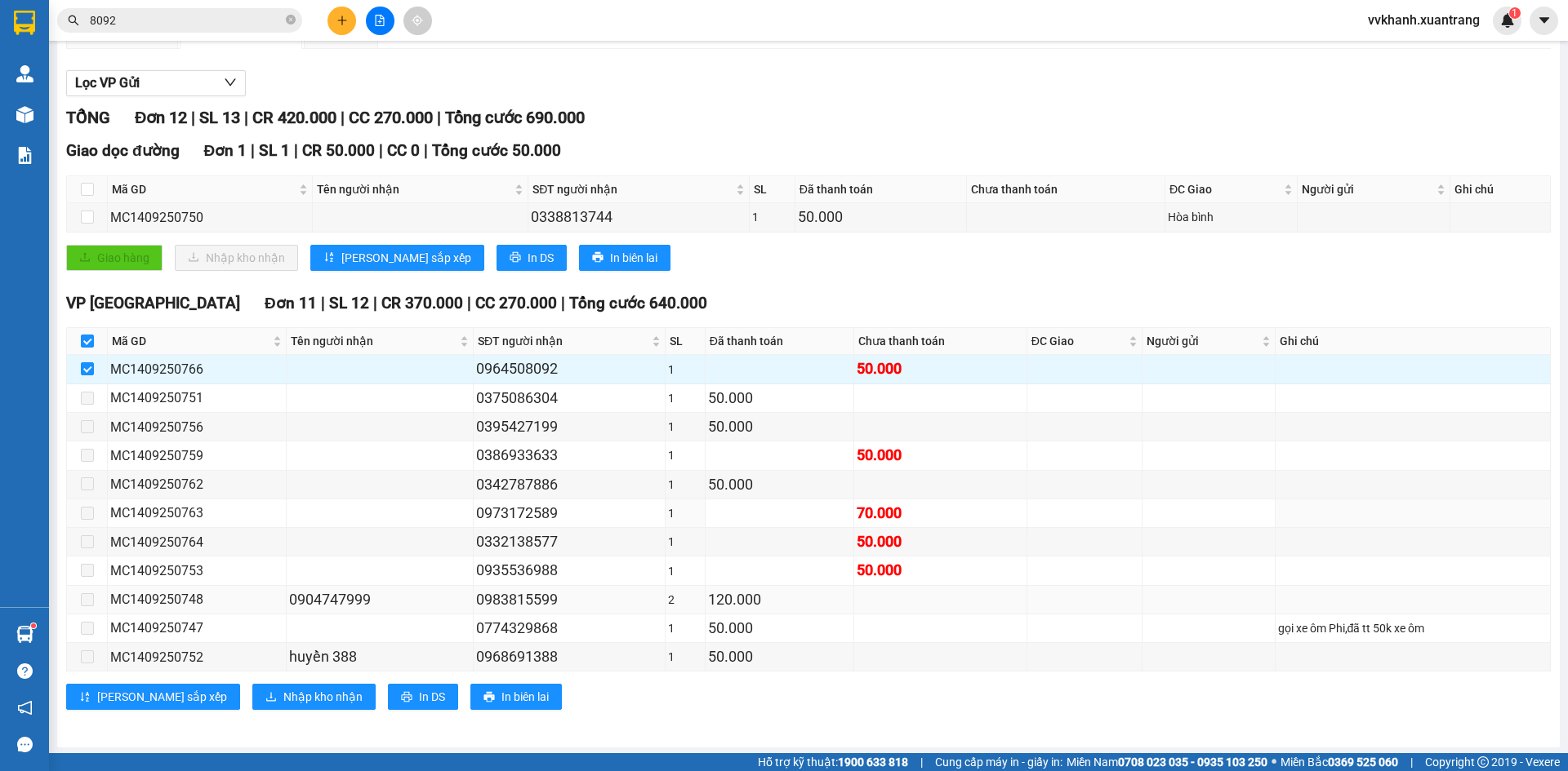
scroll to position [186, 0]
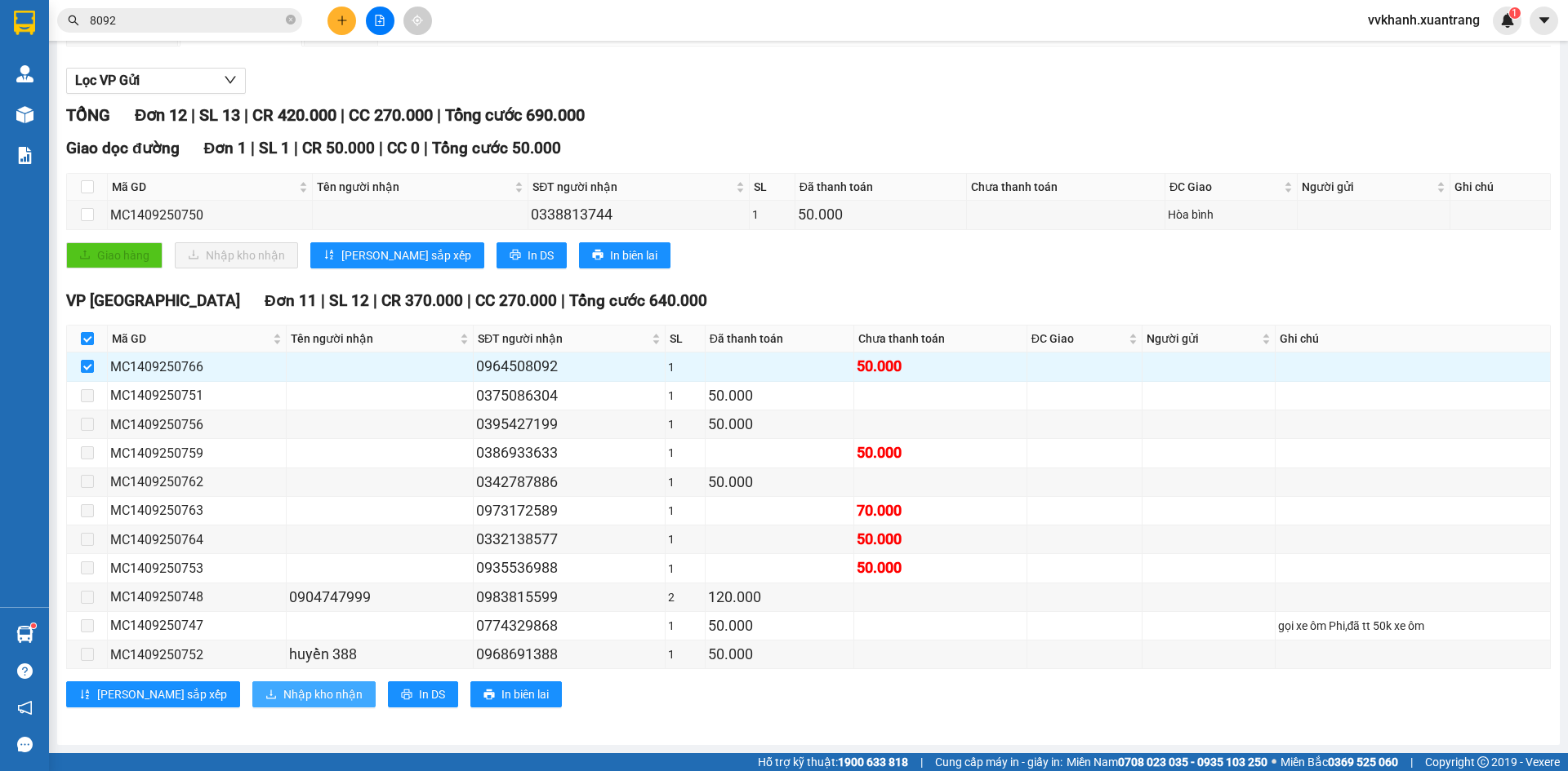
click at [283, 695] on span "Nhập kho nhận" at bounding box center [322, 694] width 79 height 18
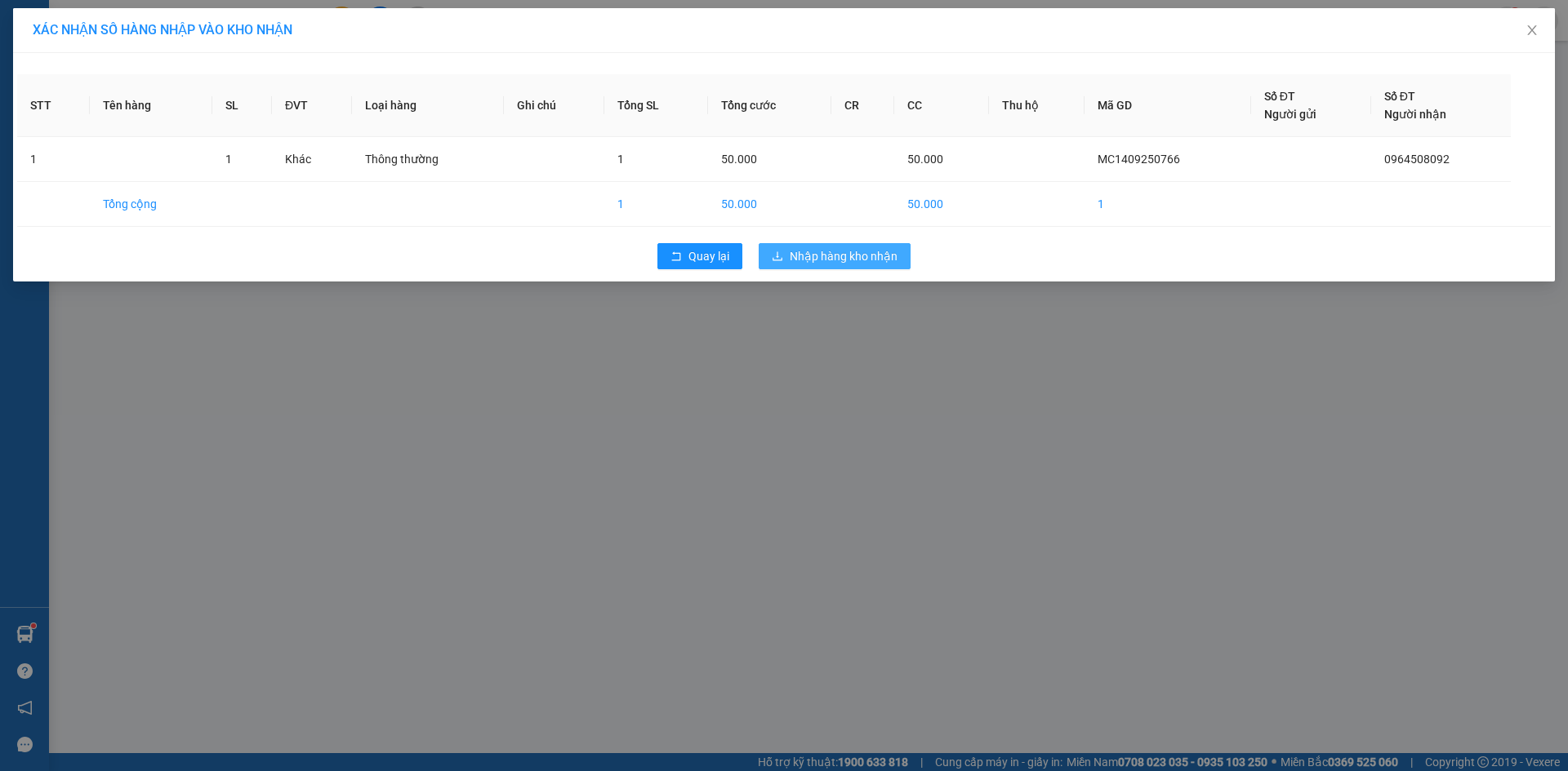
click at [812, 258] on span "Nhập hàng kho nhận" at bounding box center [843, 256] width 107 height 18
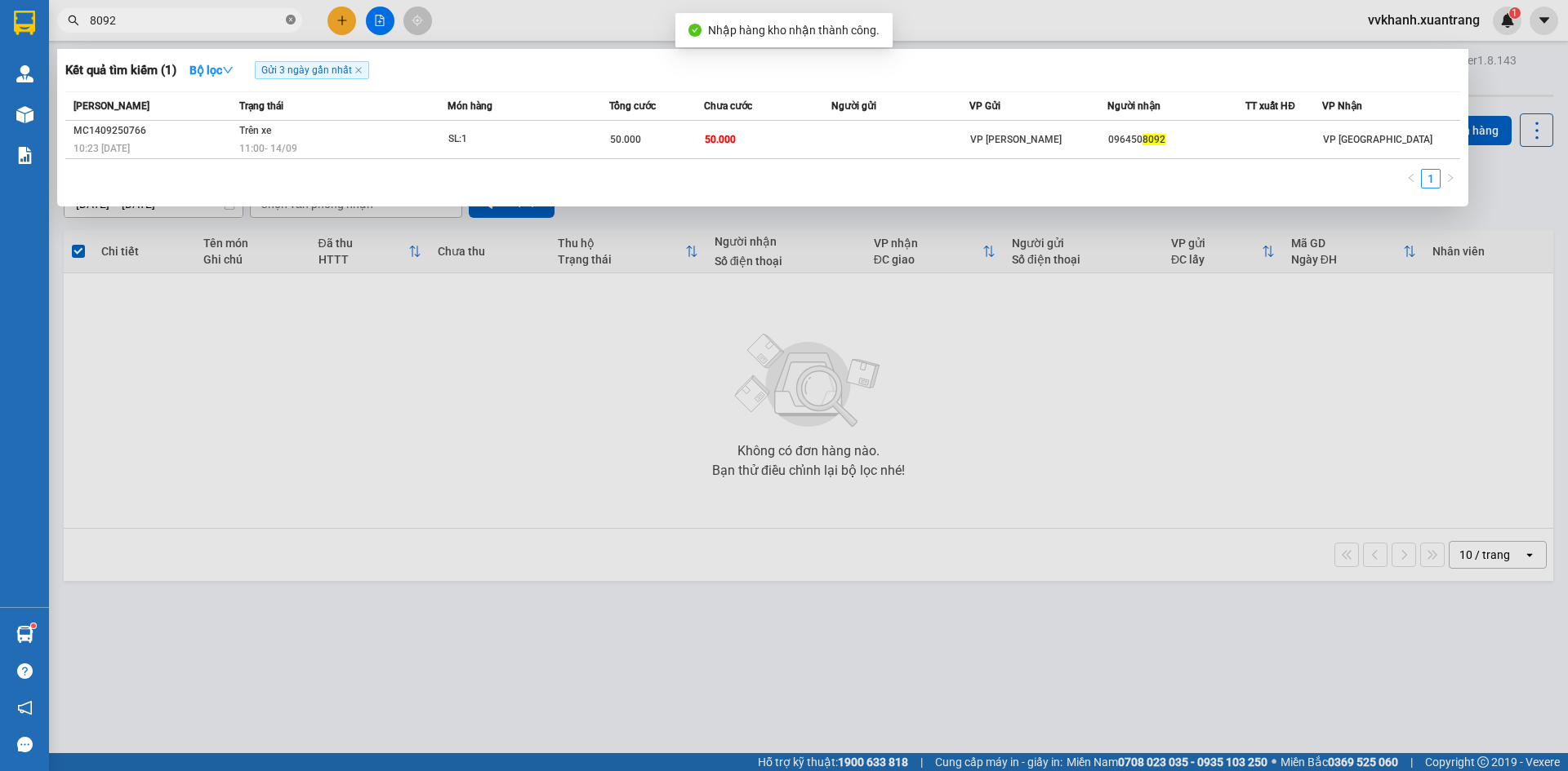
click at [290, 16] on icon "close-circle" at bounding box center [290, 19] width 10 height 10
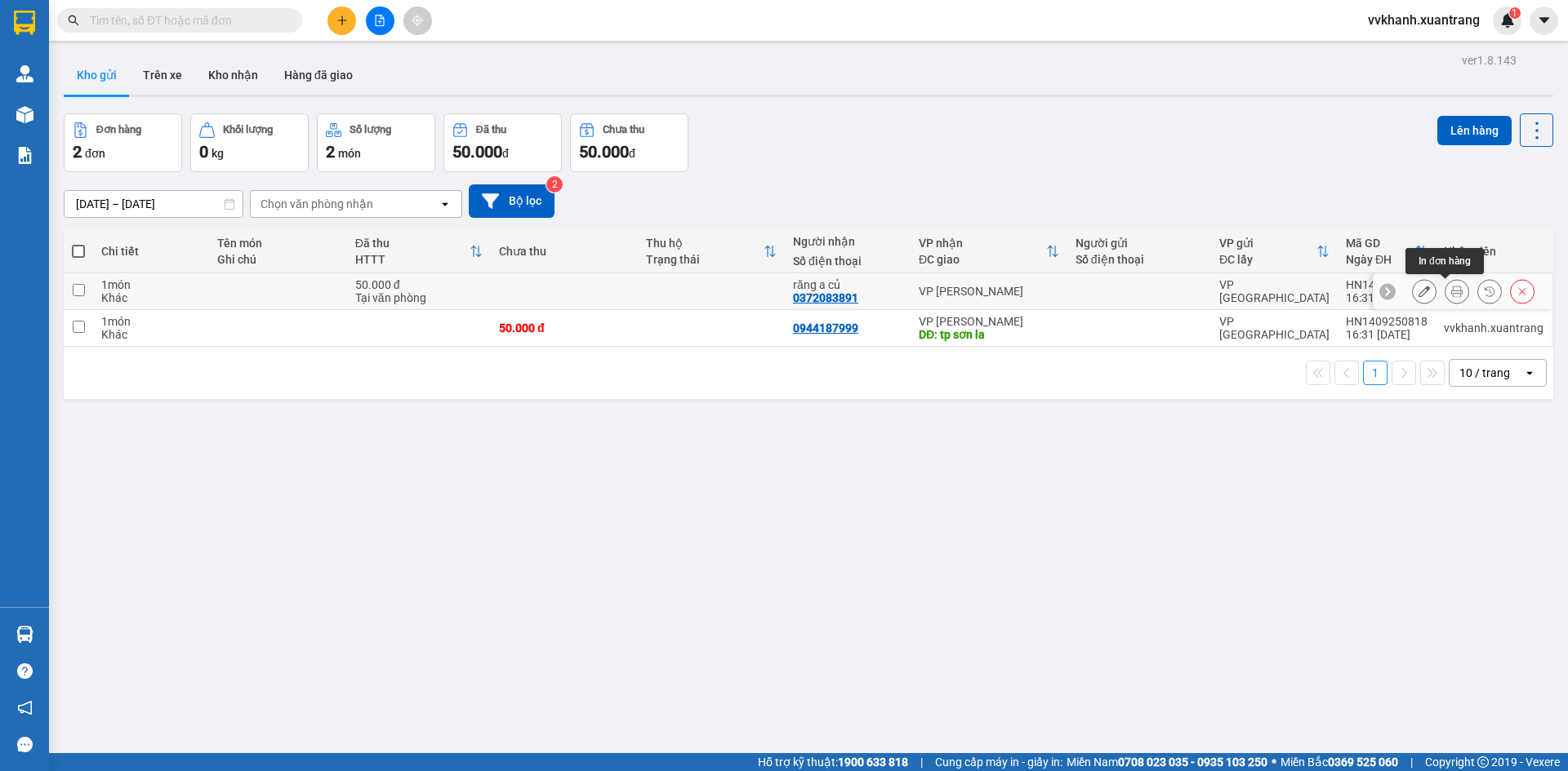
click at [1451, 288] on icon at bounding box center [1456, 291] width 11 height 11
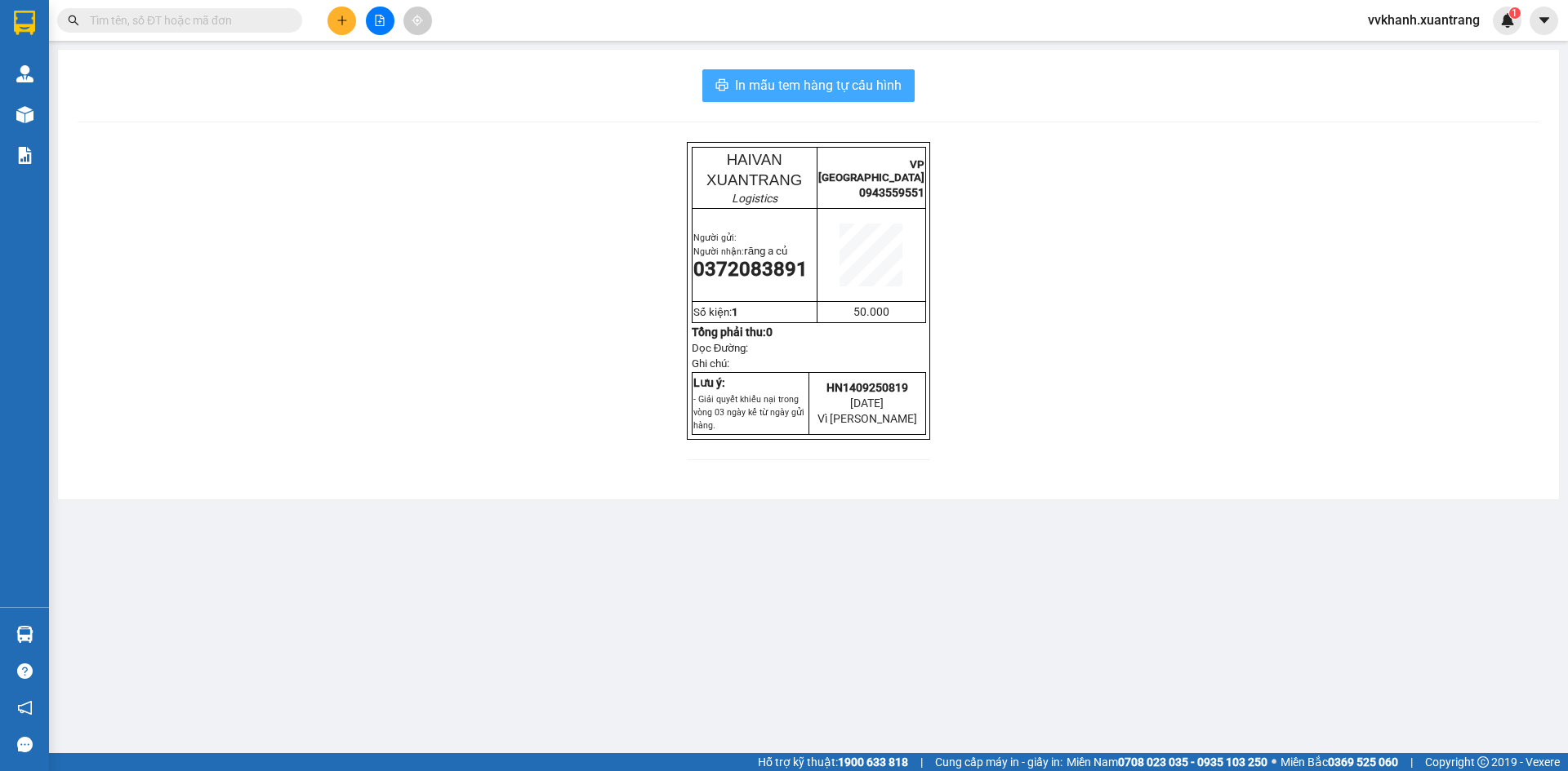
drag, startPoint x: 843, startPoint y: 94, endPoint x: 873, endPoint y: 121, distance: 40.4
click at [844, 94] on span "In mẫu tem hàng tự cấu hình" at bounding box center [818, 86] width 166 height 21
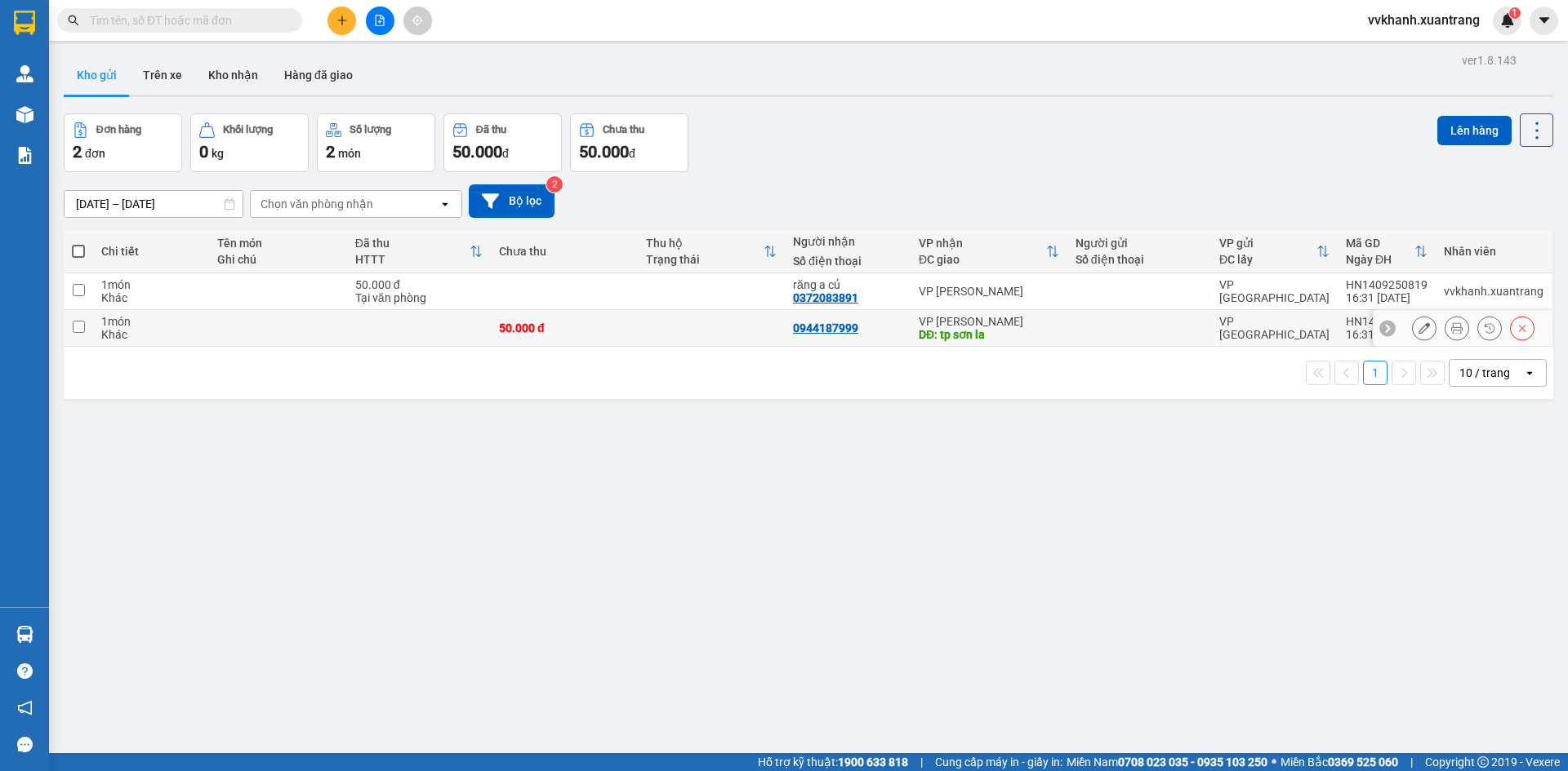
click at [1451, 332] on icon at bounding box center [1456, 327] width 11 height 11
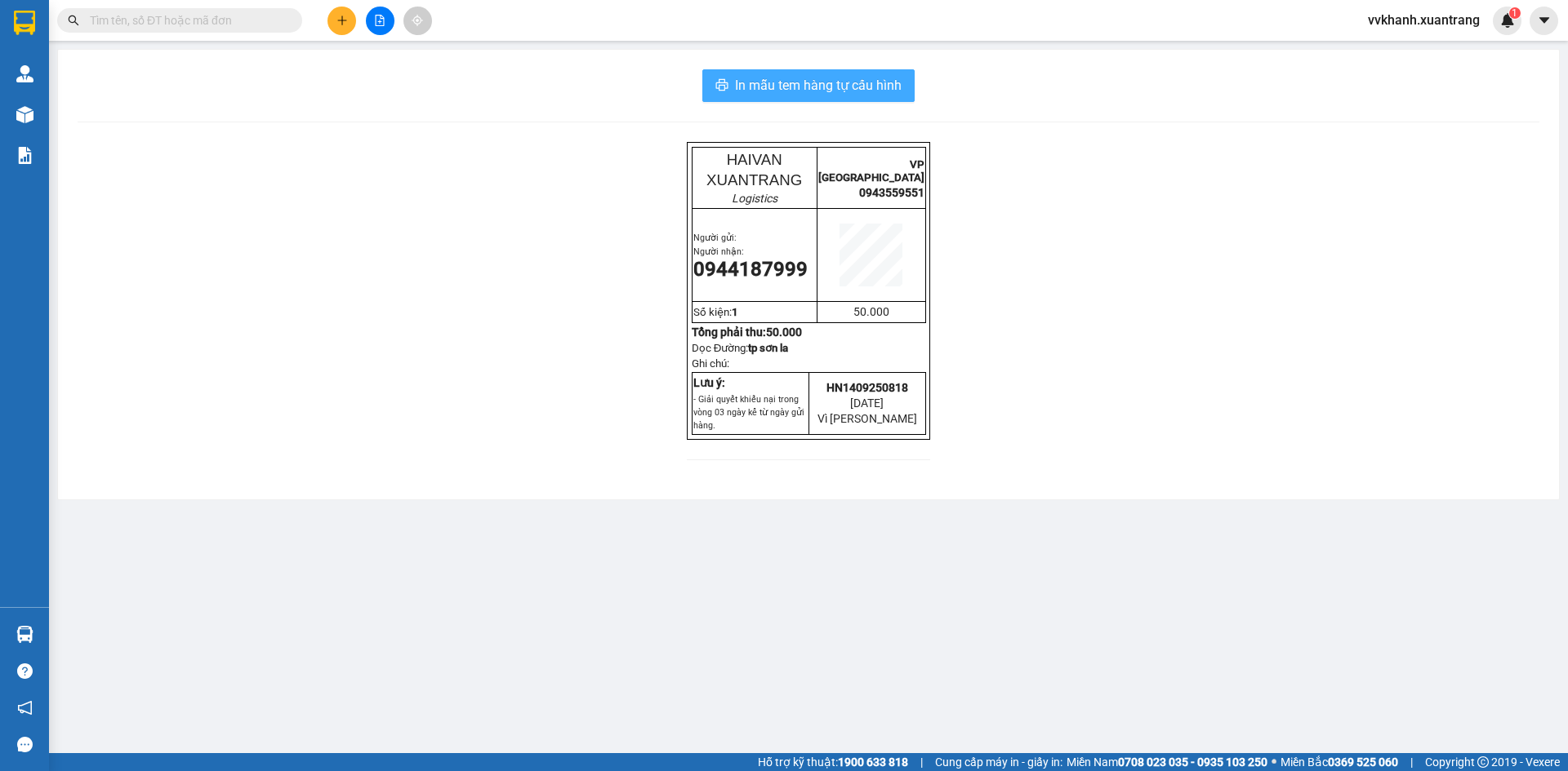
click at [817, 75] on span "In mẫu tem hàng tự cấu hình" at bounding box center [818, 86] width 166 height 21
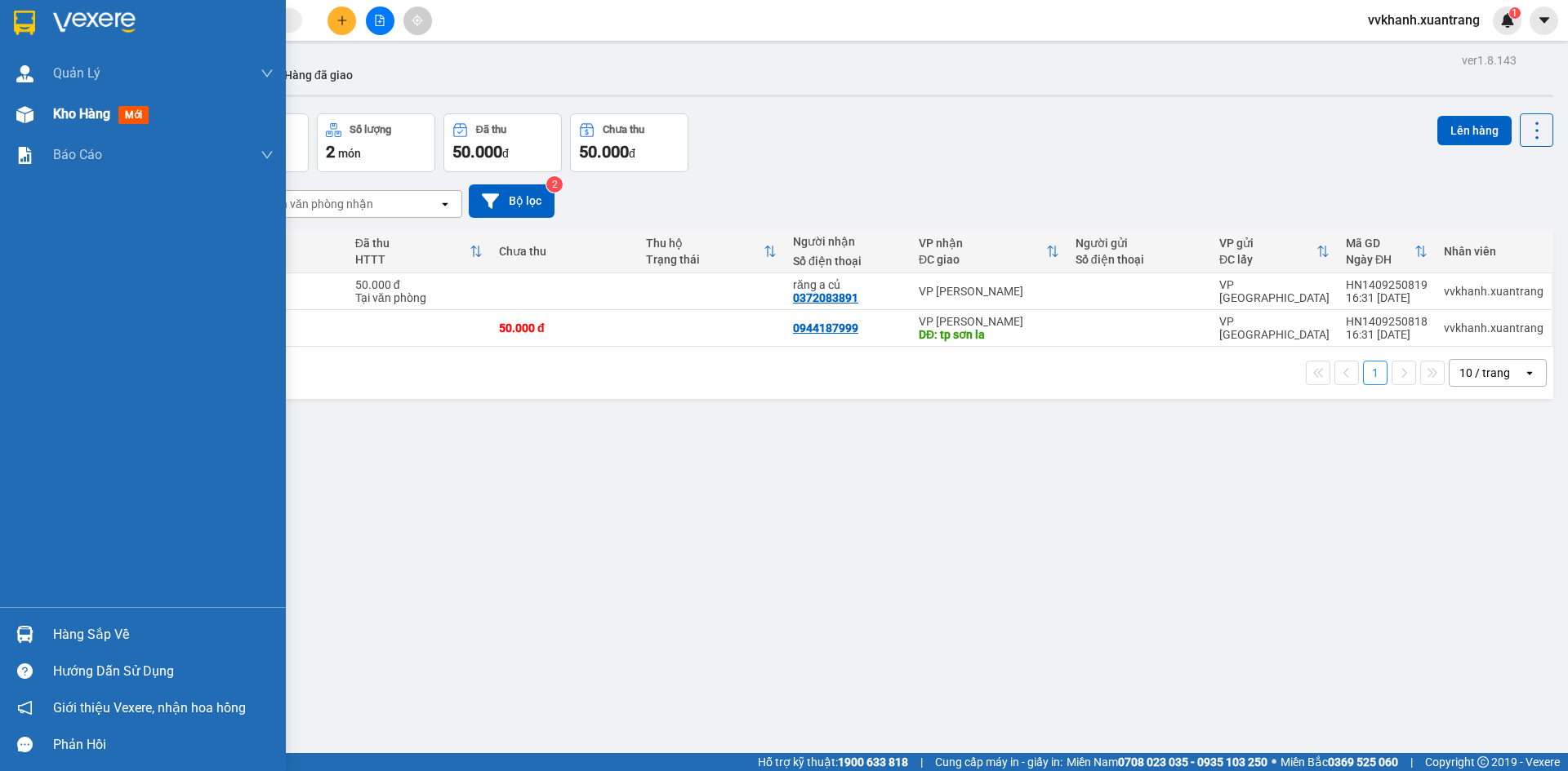
click at [60, 115] on span "Kho hàng" at bounding box center [81, 113] width 57 height 16
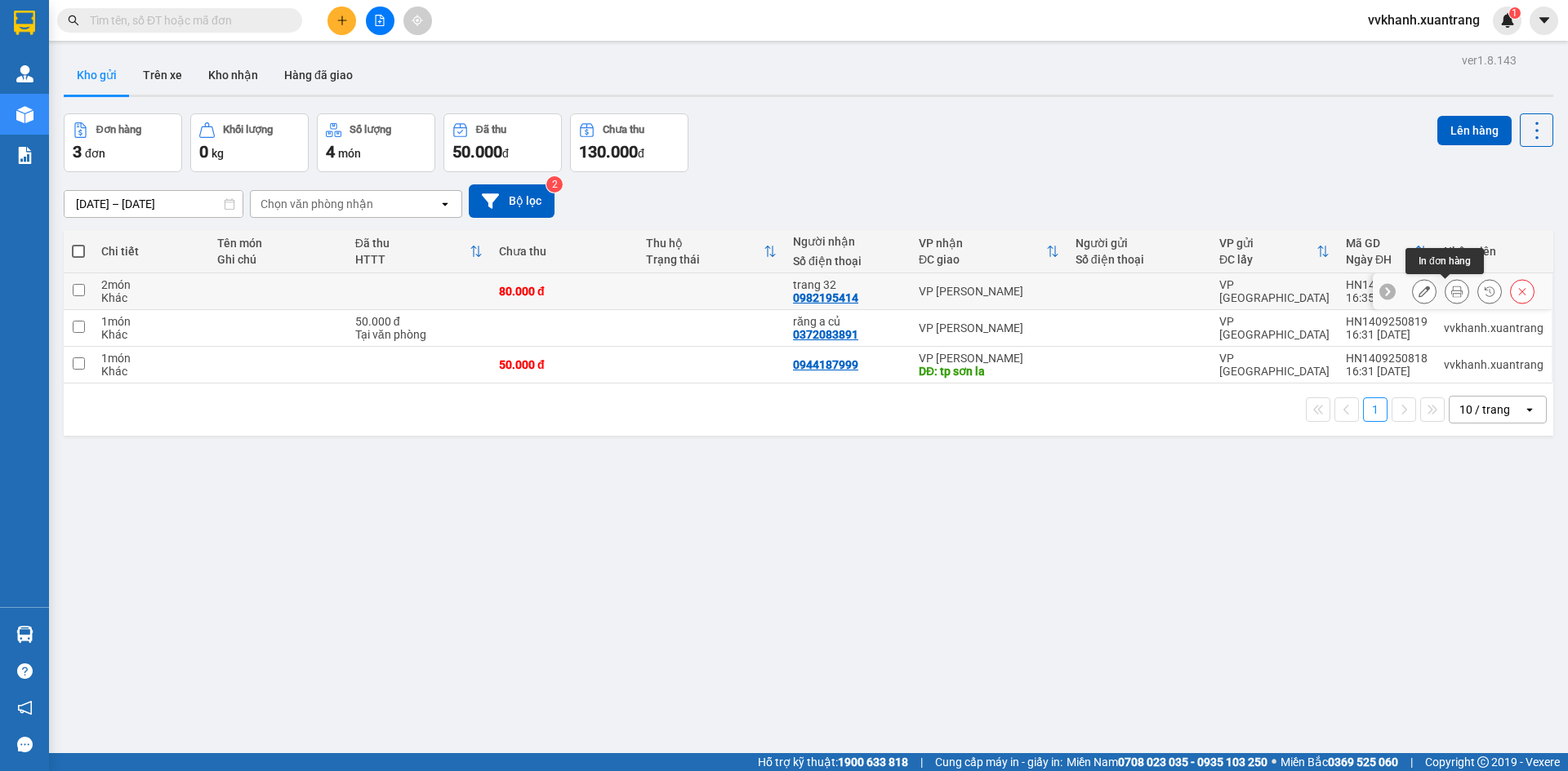
click at [1451, 288] on icon at bounding box center [1456, 291] width 11 height 11
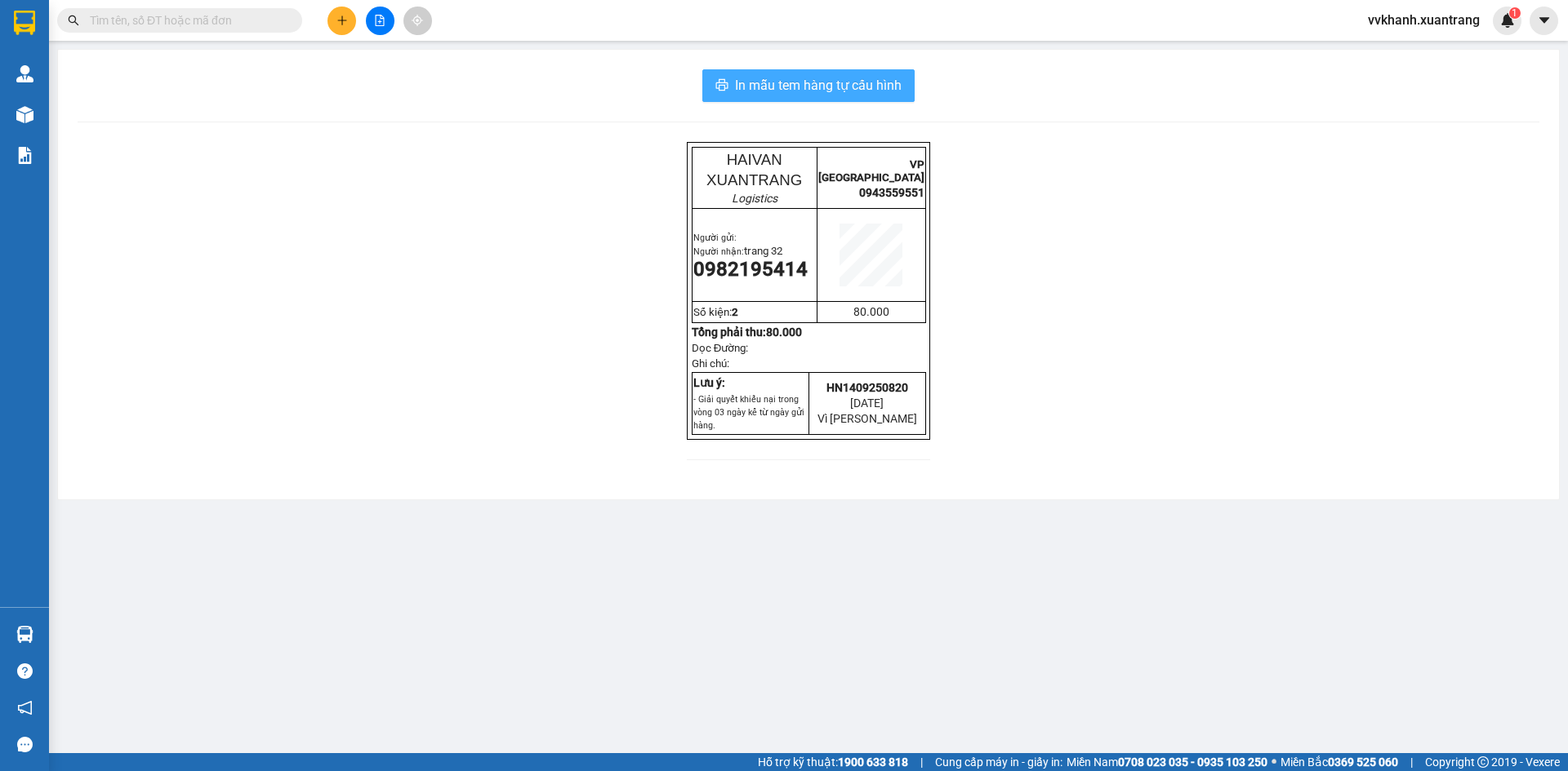
click at [806, 87] on span "In mẫu tem hàng tự cấu hình" at bounding box center [818, 86] width 166 height 21
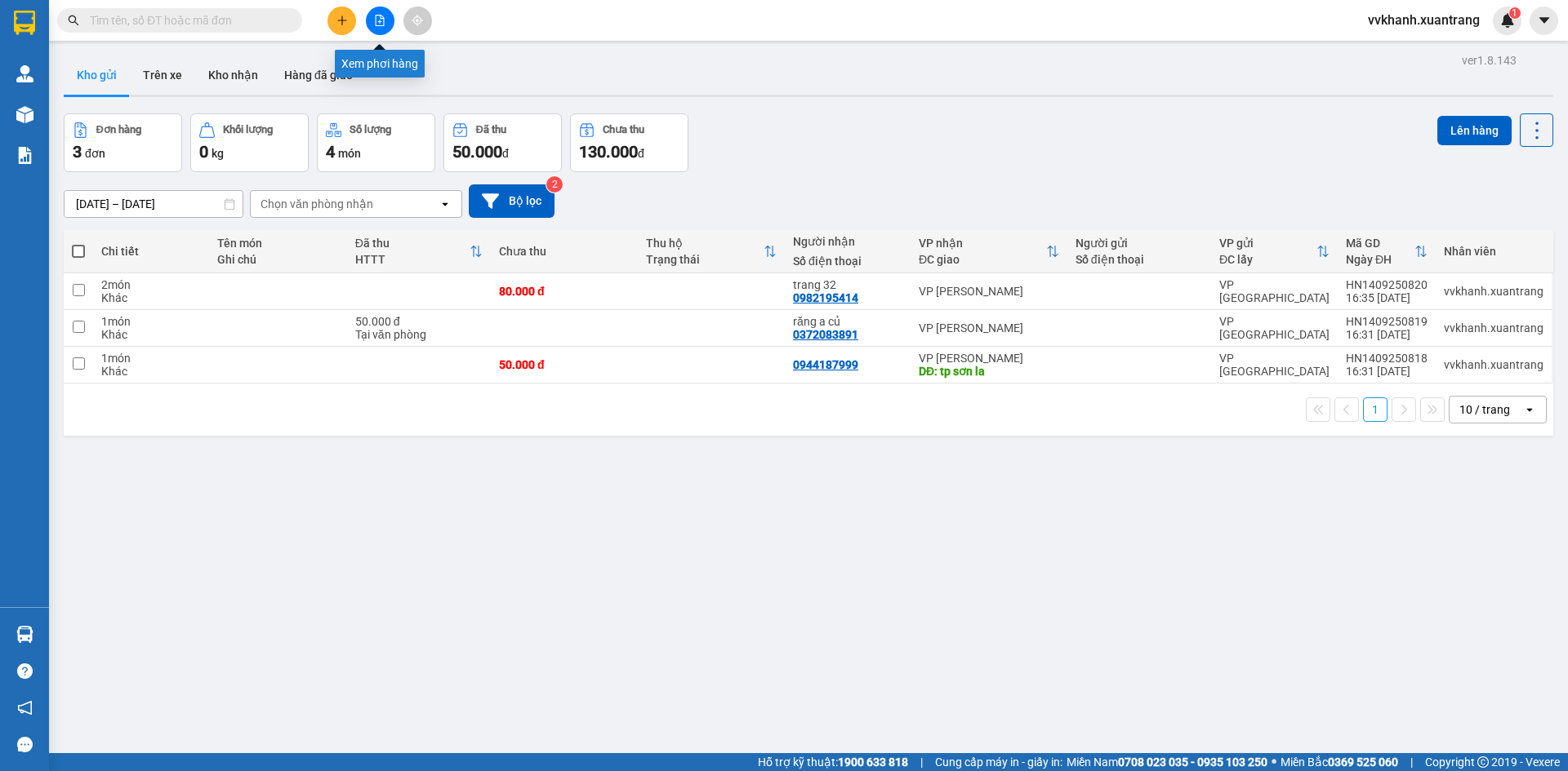
click at [375, 16] on icon "file-add" at bounding box center [380, 20] width 9 height 11
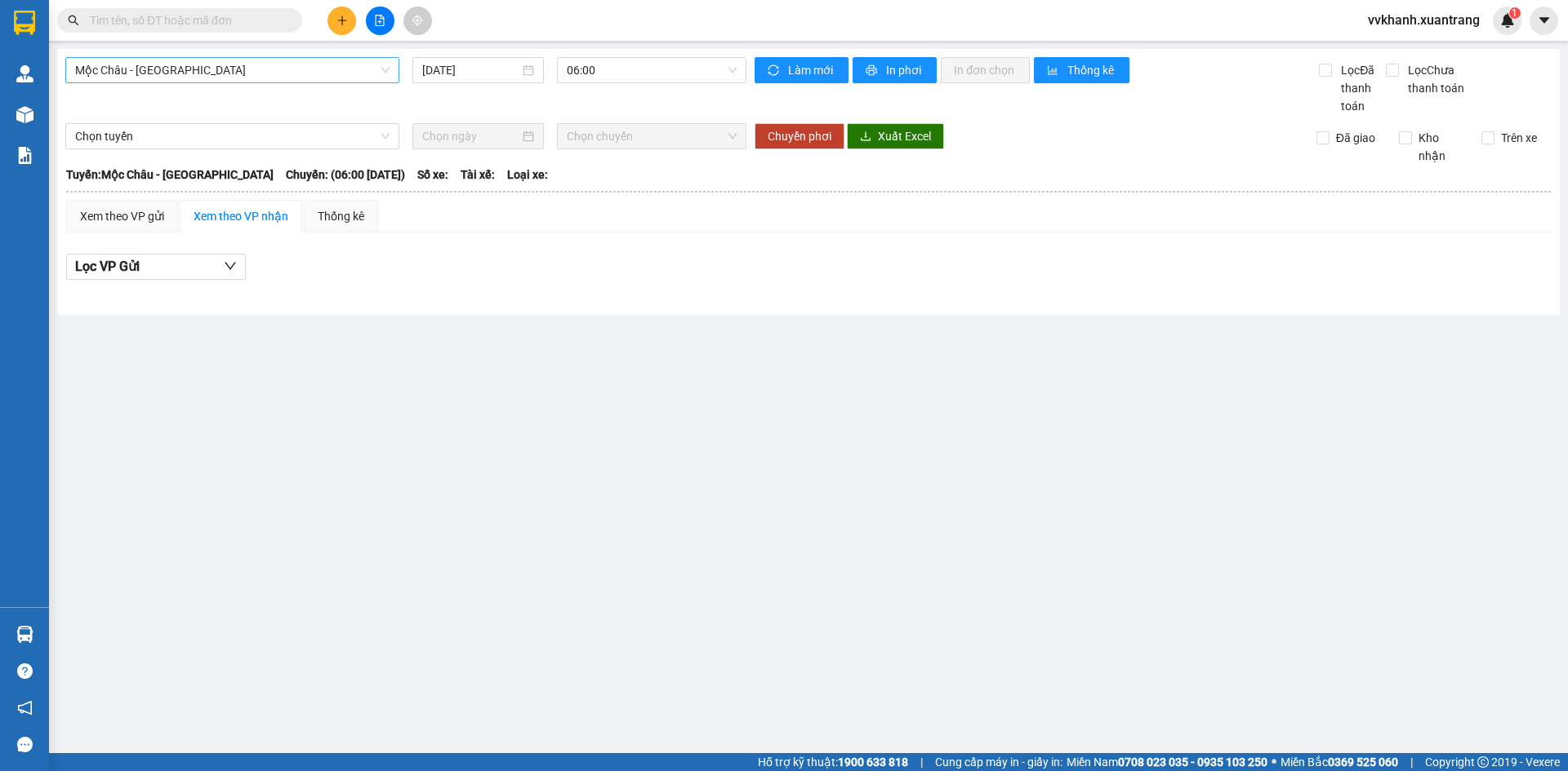
click at [212, 62] on span "Mộc Châu - [GEOGRAPHIC_DATA]" at bounding box center [232, 70] width 315 height 24
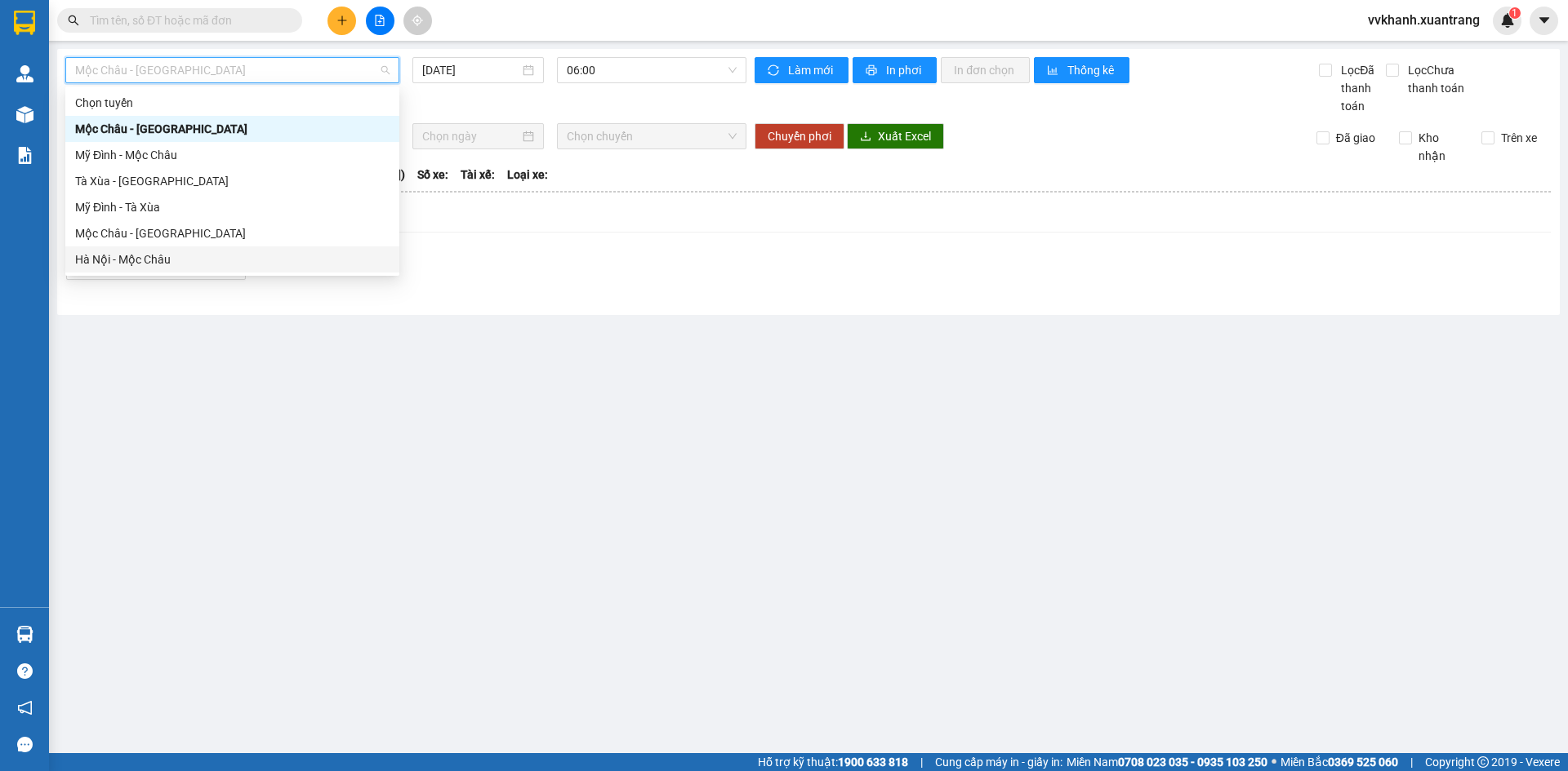
click at [179, 259] on div "Hà Nội - Mộc Châu" at bounding box center [232, 259] width 315 height 18
type input "[DATE]"
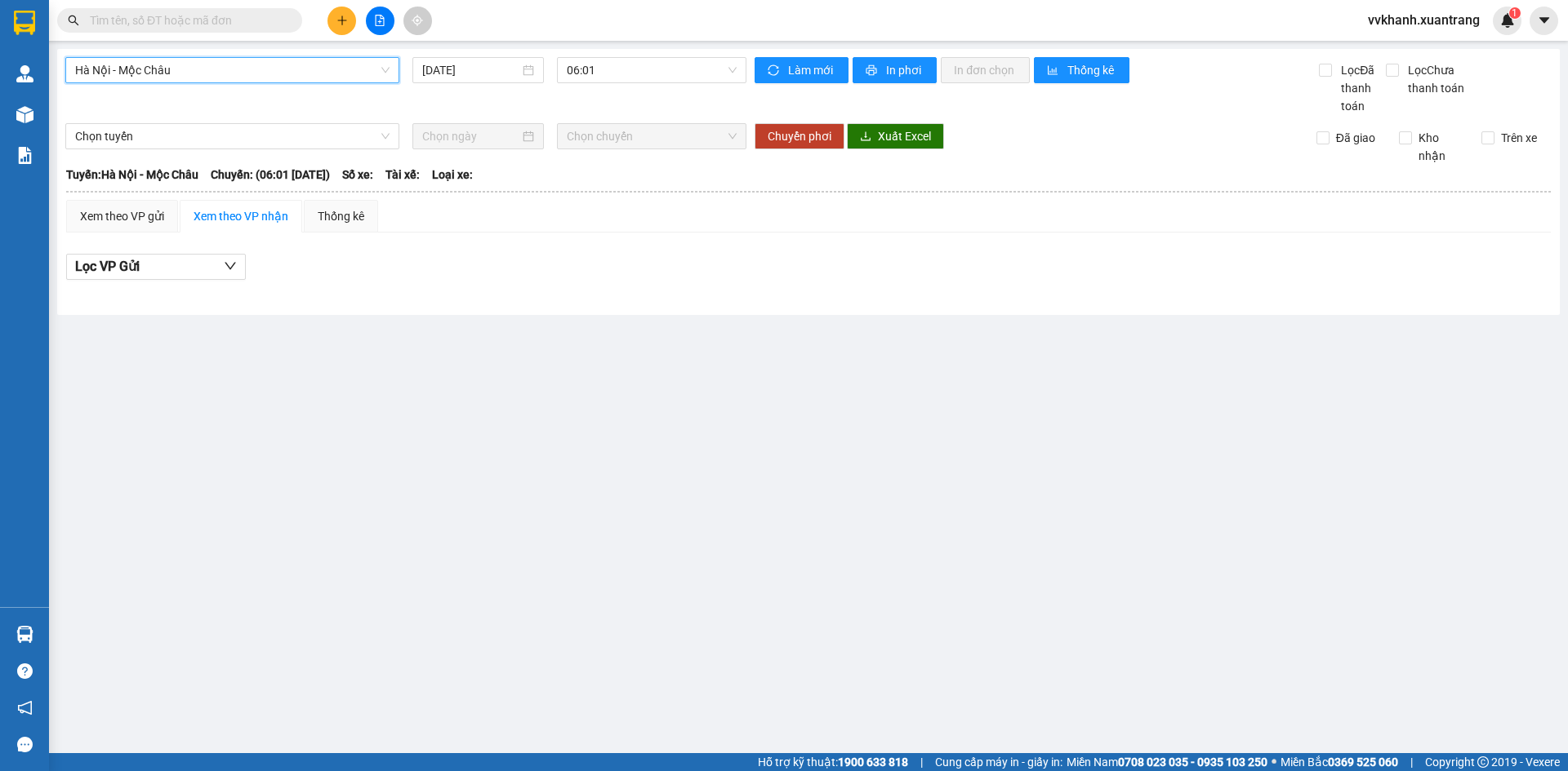
click at [147, 58] on span "Hà Nội - Mộc Châu" at bounding box center [232, 70] width 315 height 24
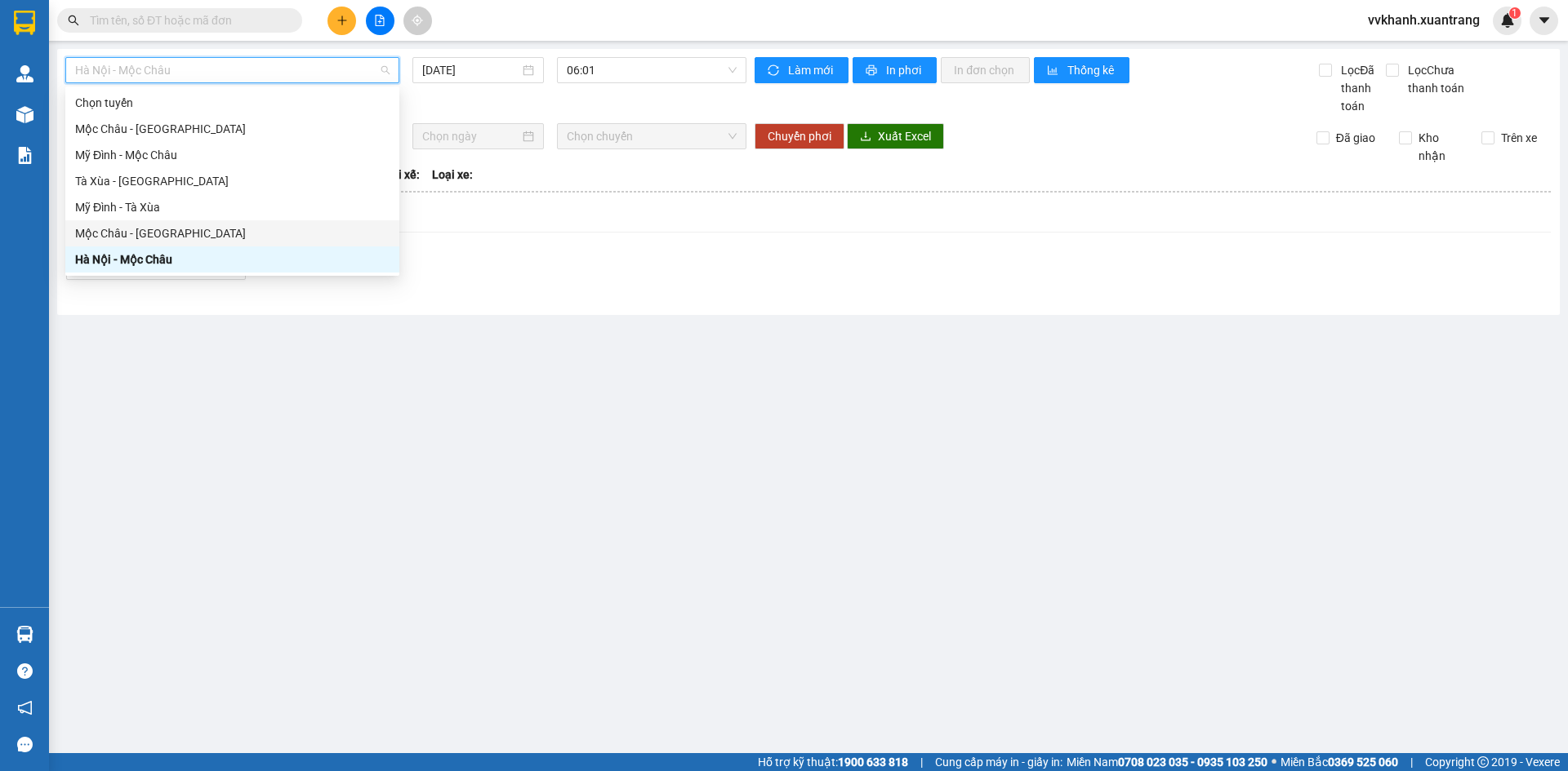
click at [158, 233] on div "Mộc Châu - [GEOGRAPHIC_DATA]" at bounding box center [232, 233] width 315 height 18
type input "[DATE]"
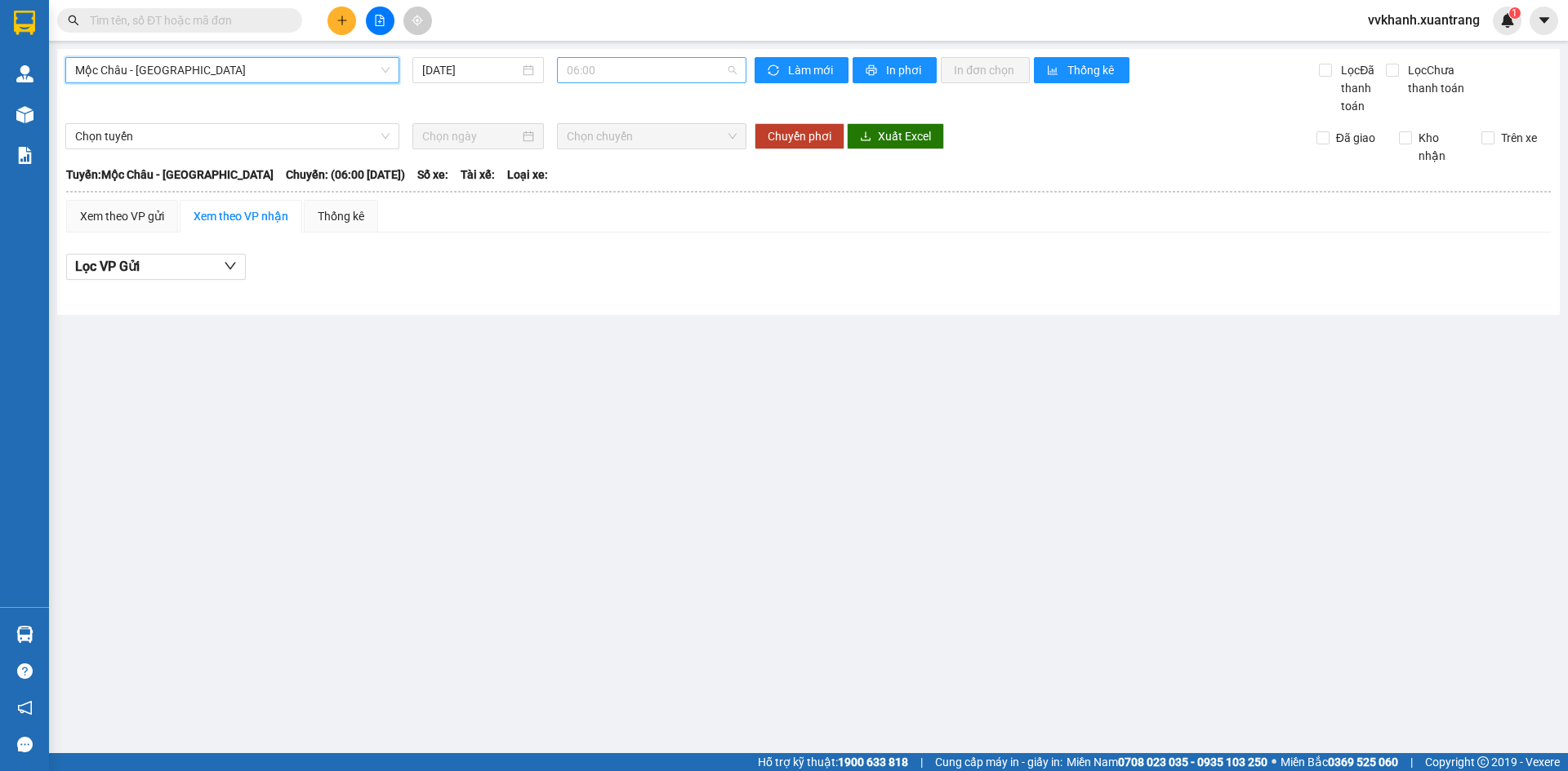
click at [592, 78] on span "06:00" at bounding box center [652, 70] width 170 height 24
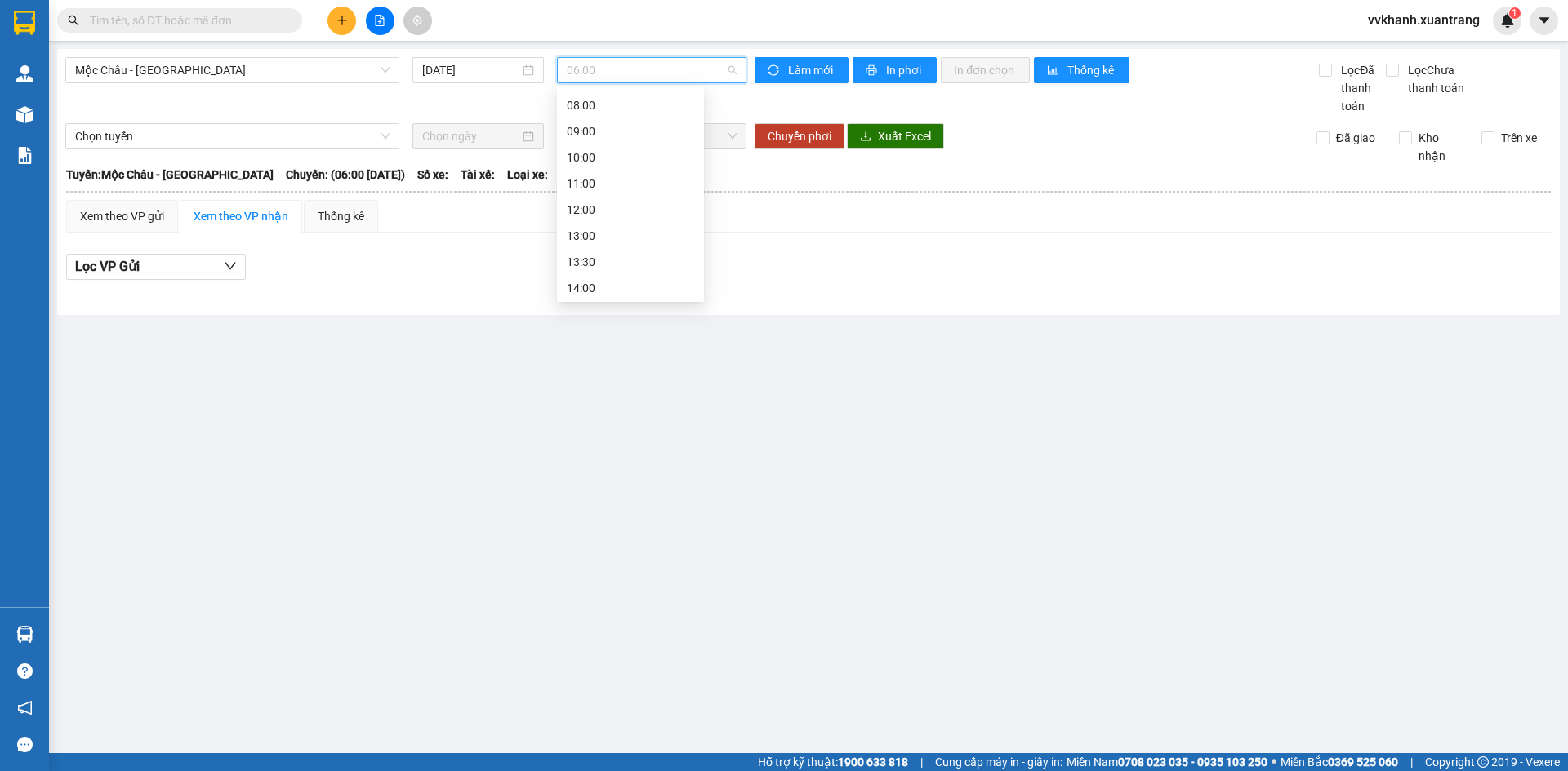
scroll to position [72, 0]
click at [618, 175] on div "11:00" at bounding box center [631, 188] width 147 height 26
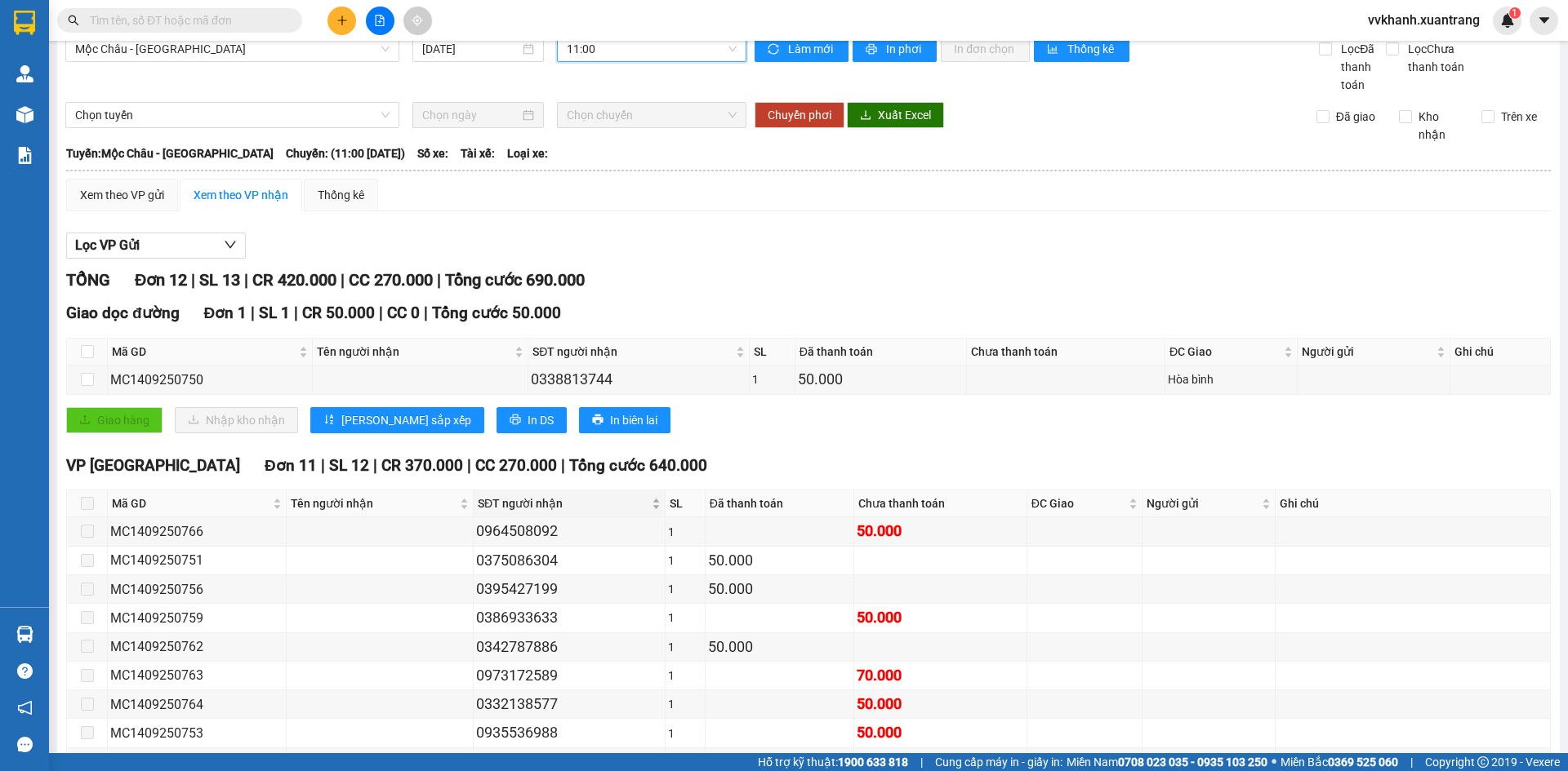
scroll to position [186, 0]
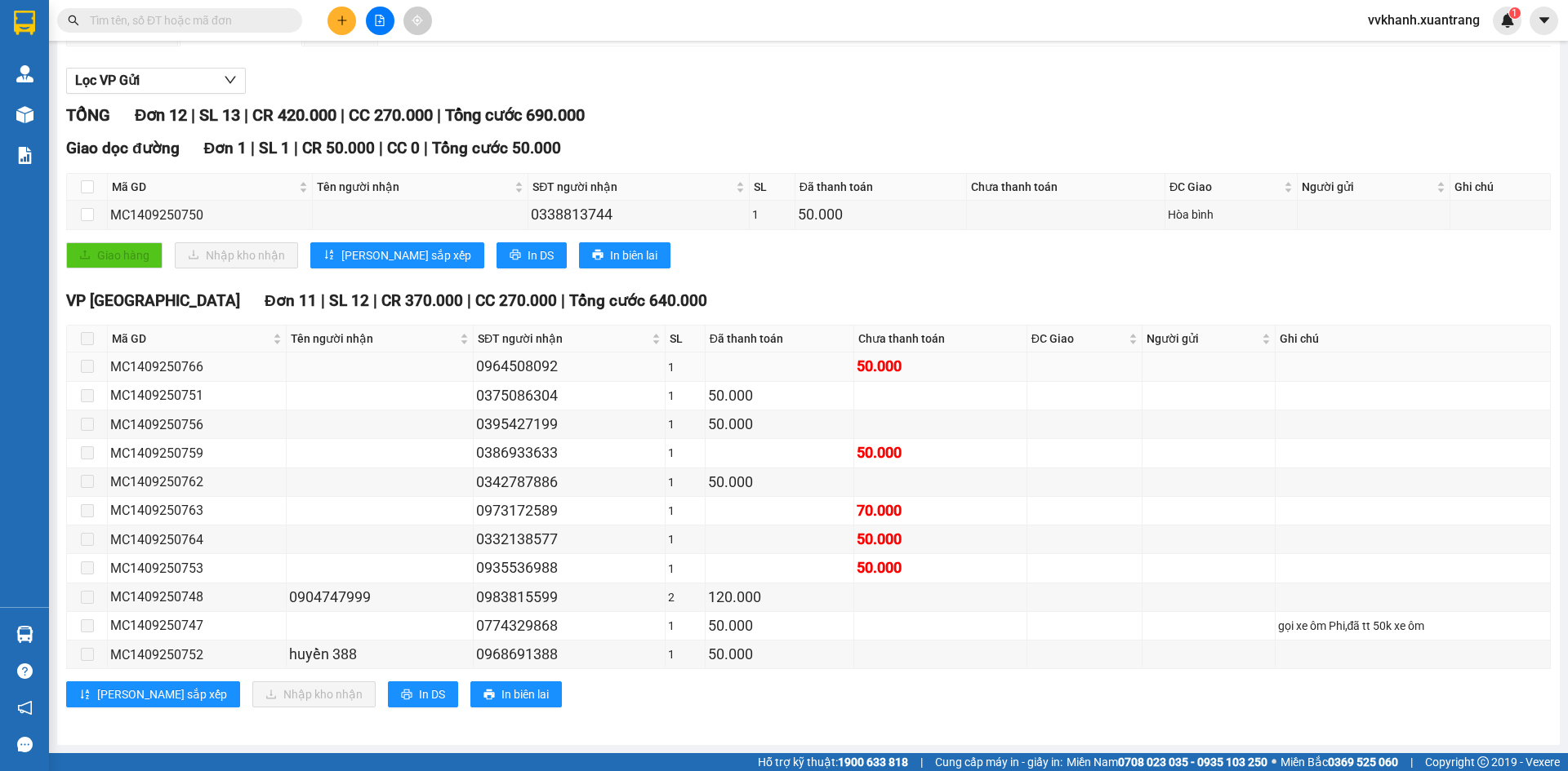
drag, startPoint x: 89, startPoint y: 337, endPoint x: 131, endPoint y: 358, distance: 47.0
click at [90, 337] on span at bounding box center [87, 338] width 13 height 13
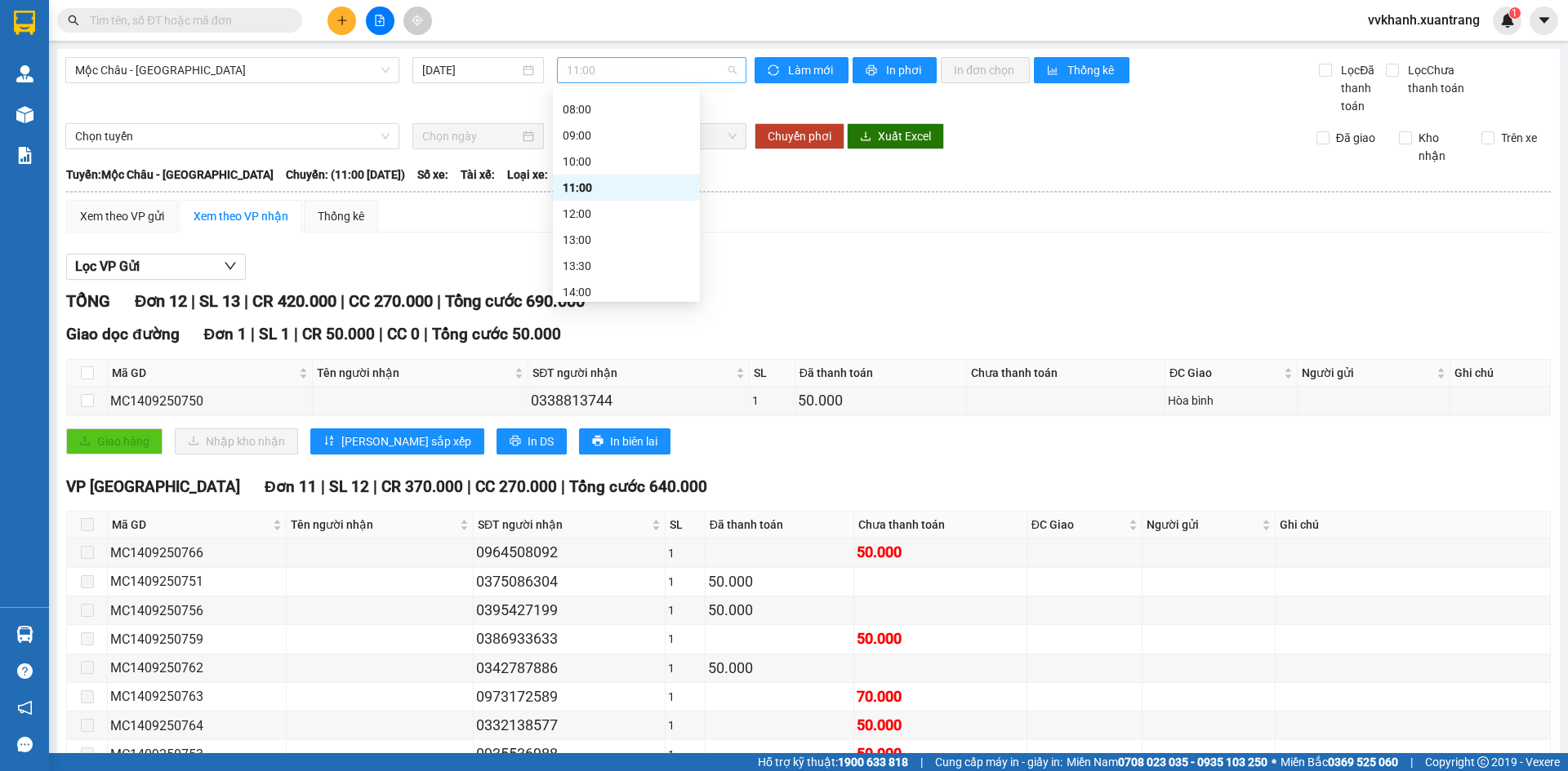
click at [617, 59] on span "11:00" at bounding box center [652, 70] width 170 height 24
click at [602, 217] on div "12:00" at bounding box center [626, 214] width 127 height 18
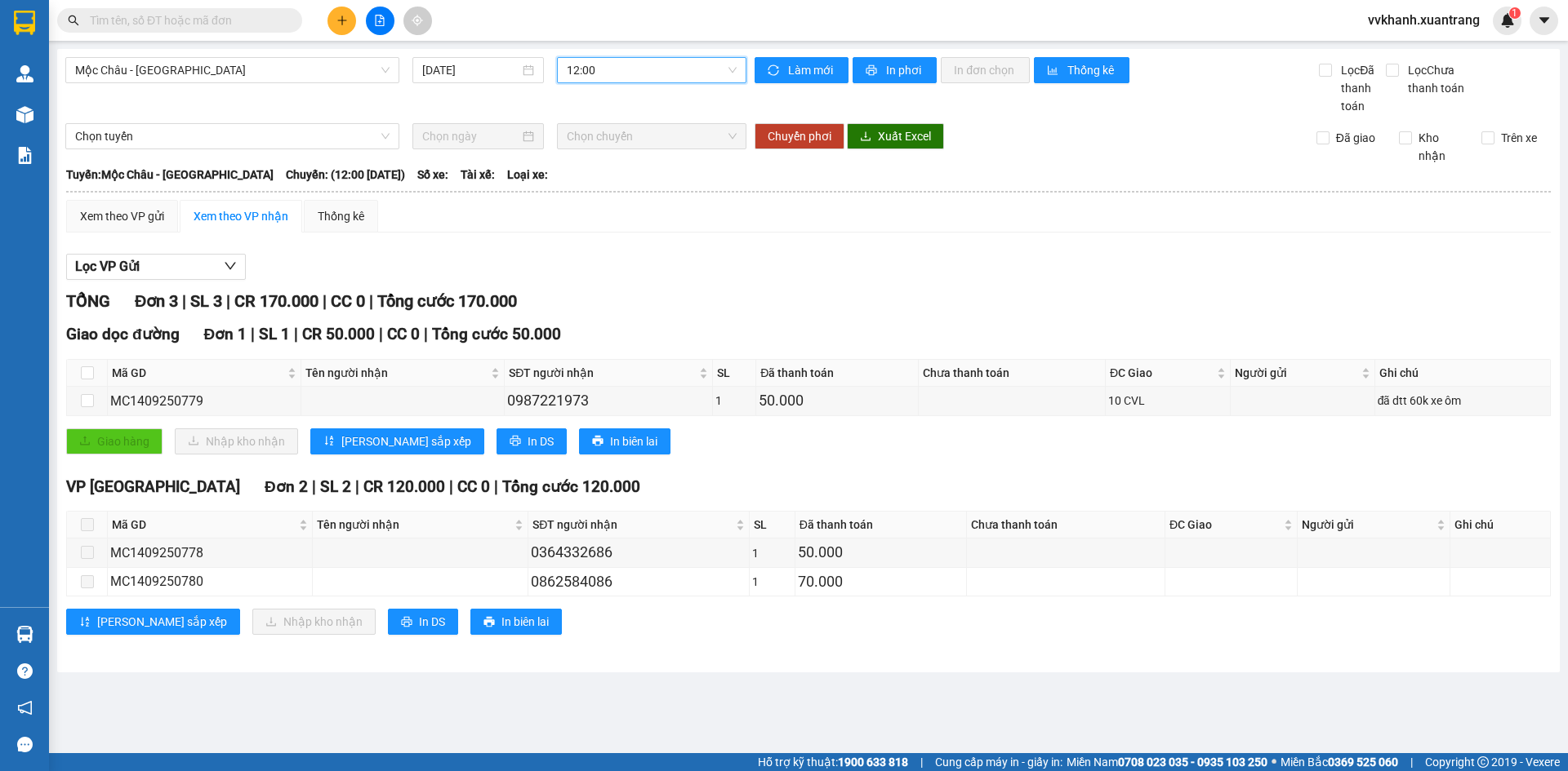
click at [660, 72] on span "12:00" at bounding box center [652, 70] width 170 height 24
click at [1006, 281] on div "Lọc VP Gửi TỔNG Đơn 3 | SL 3 | CR 170.000 | CC 0 | Tổng cước 170.000 Giao dọc …" at bounding box center [808, 450] width 1485 height 410
click at [650, 71] on span "12:00" at bounding box center [652, 70] width 170 height 24
click at [856, 300] on div "TỔNG Đơn 3 | SL 3 | CR 170.000 | CC 0 | Tổng cước 170.000" at bounding box center [808, 301] width 1485 height 25
drag, startPoint x: 1369, startPoint y: 403, endPoint x: 1488, endPoint y: 427, distance: 121.4
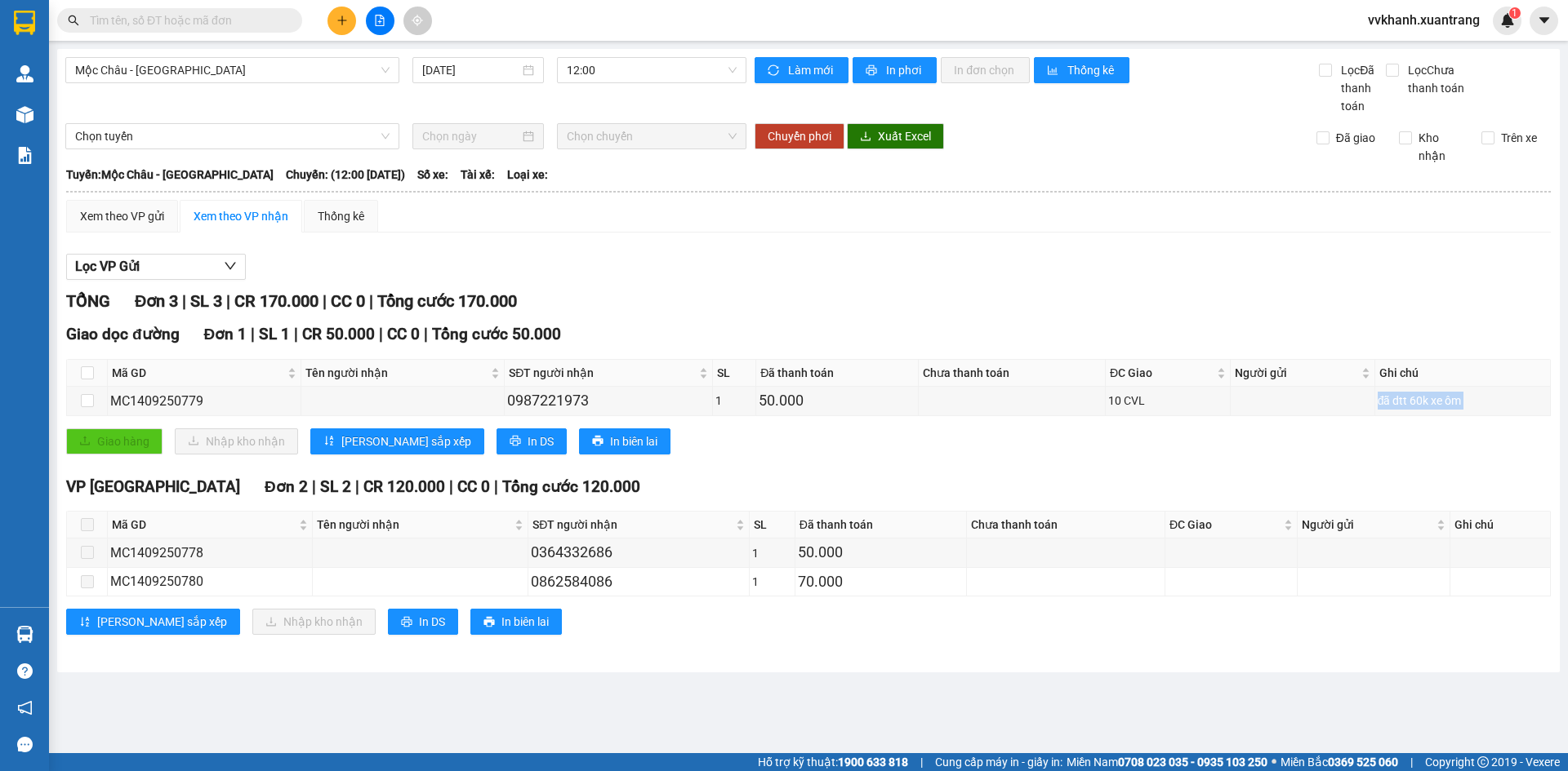
click at [1495, 429] on div "Giao dọc đường Đơn 1 | SL 1 | CR 50.000 | CC 0 | Tổng cước 50.000 Mã GD Tên ngư…" at bounding box center [808, 394] width 1485 height 144
click at [78, 537] on th at bounding box center [87, 525] width 41 height 27
click at [82, 535] on th at bounding box center [87, 525] width 41 height 27
click at [82, 534] on label at bounding box center [87, 524] width 13 height 18
drag, startPoint x: 608, startPoint y: 72, endPoint x: 615, endPoint y: 141, distance: 69.4
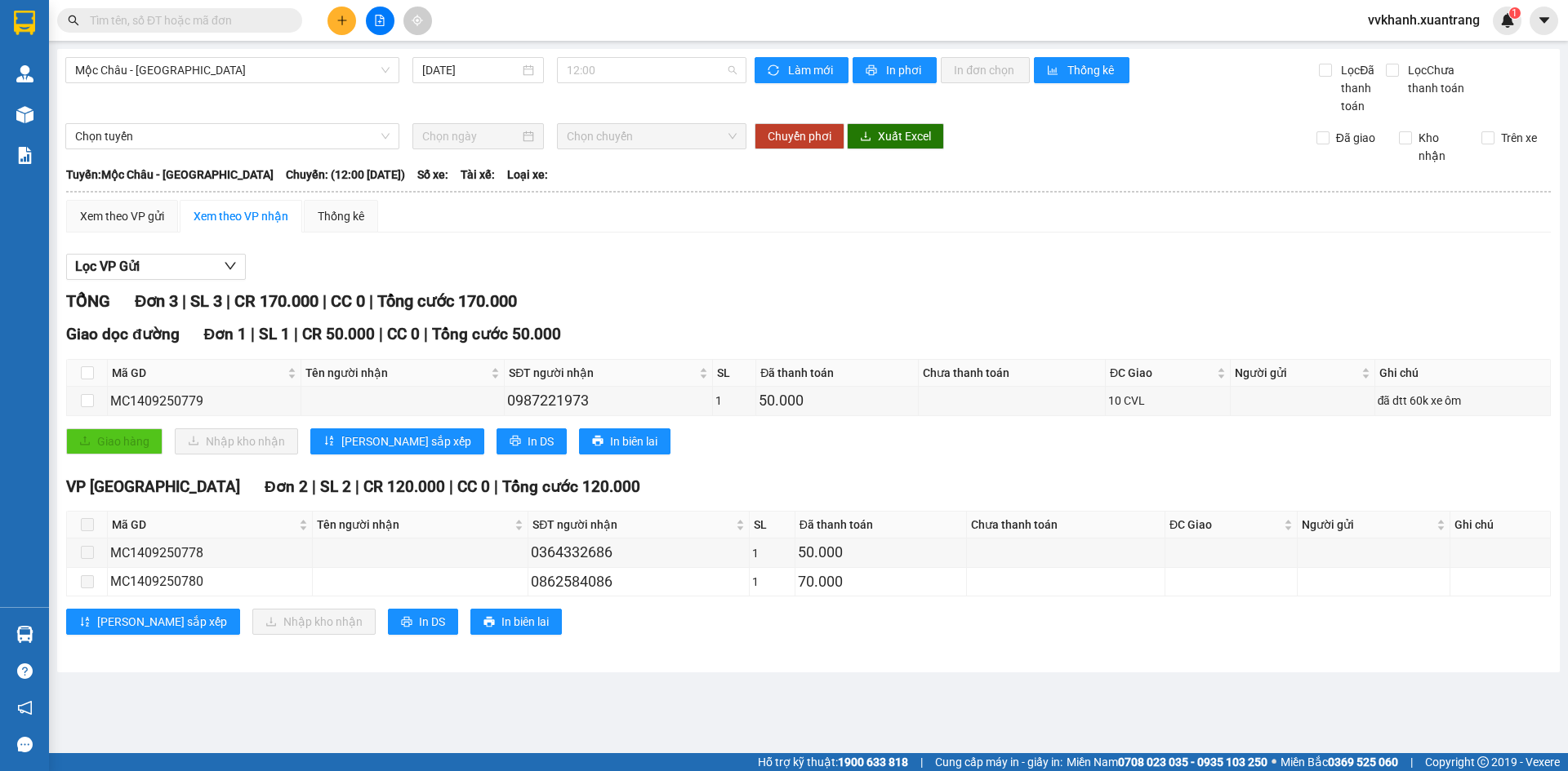
click at [606, 72] on span "12:00" at bounding box center [652, 70] width 170 height 24
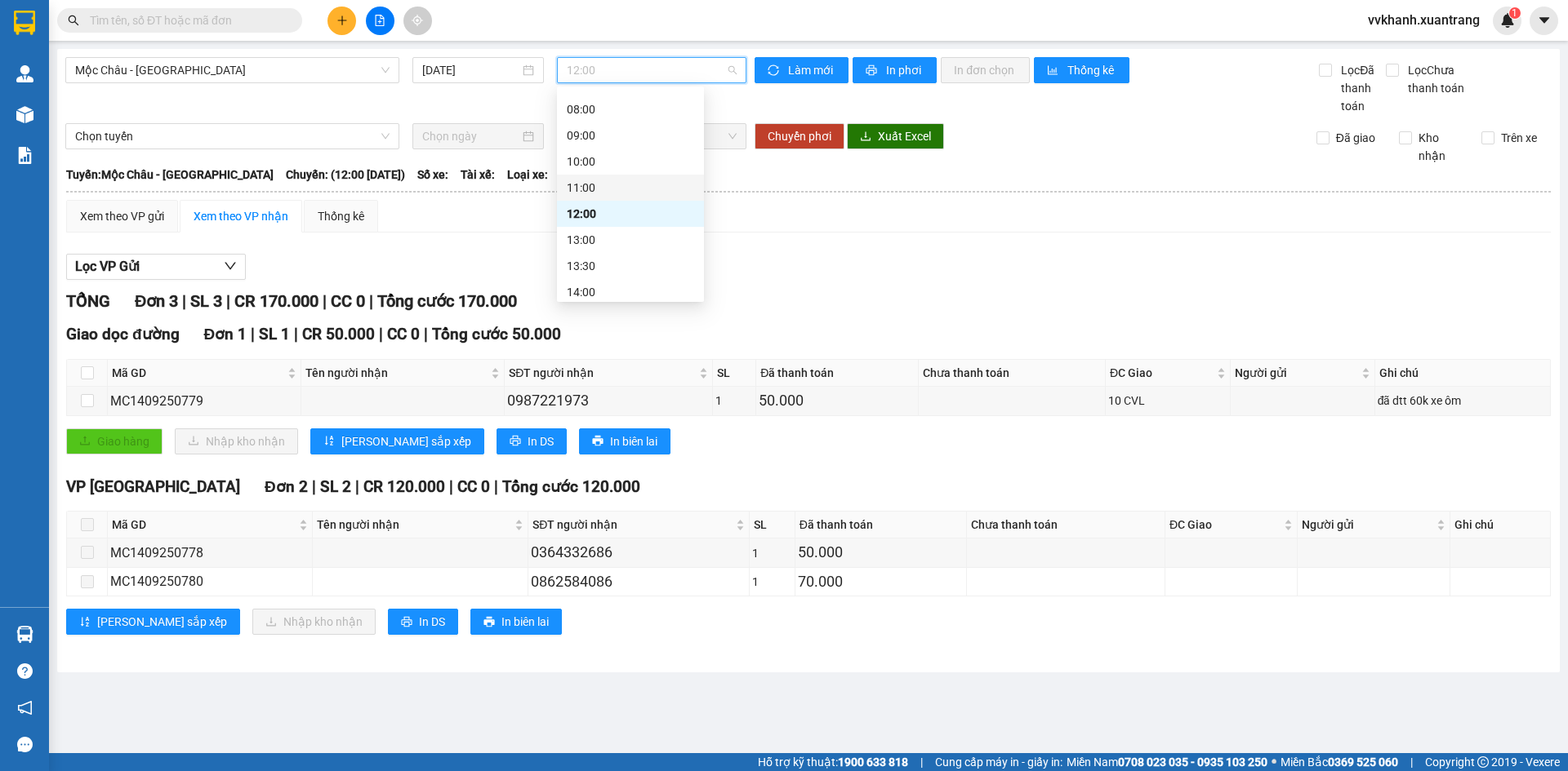
click at [613, 178] on div "11:00" at bounding box center [630, 187] width 127 height 18
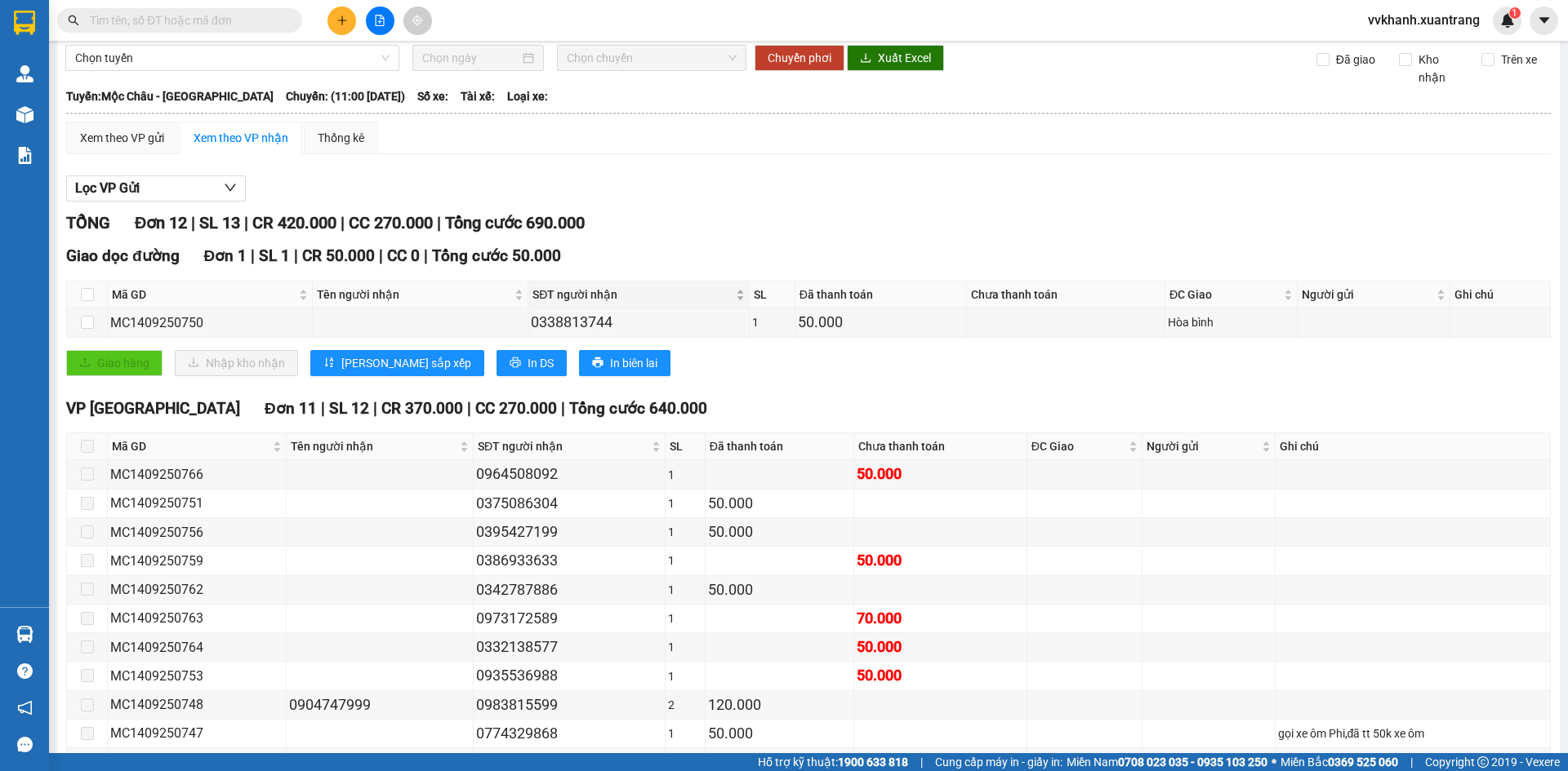
scroll to position [186, 0]
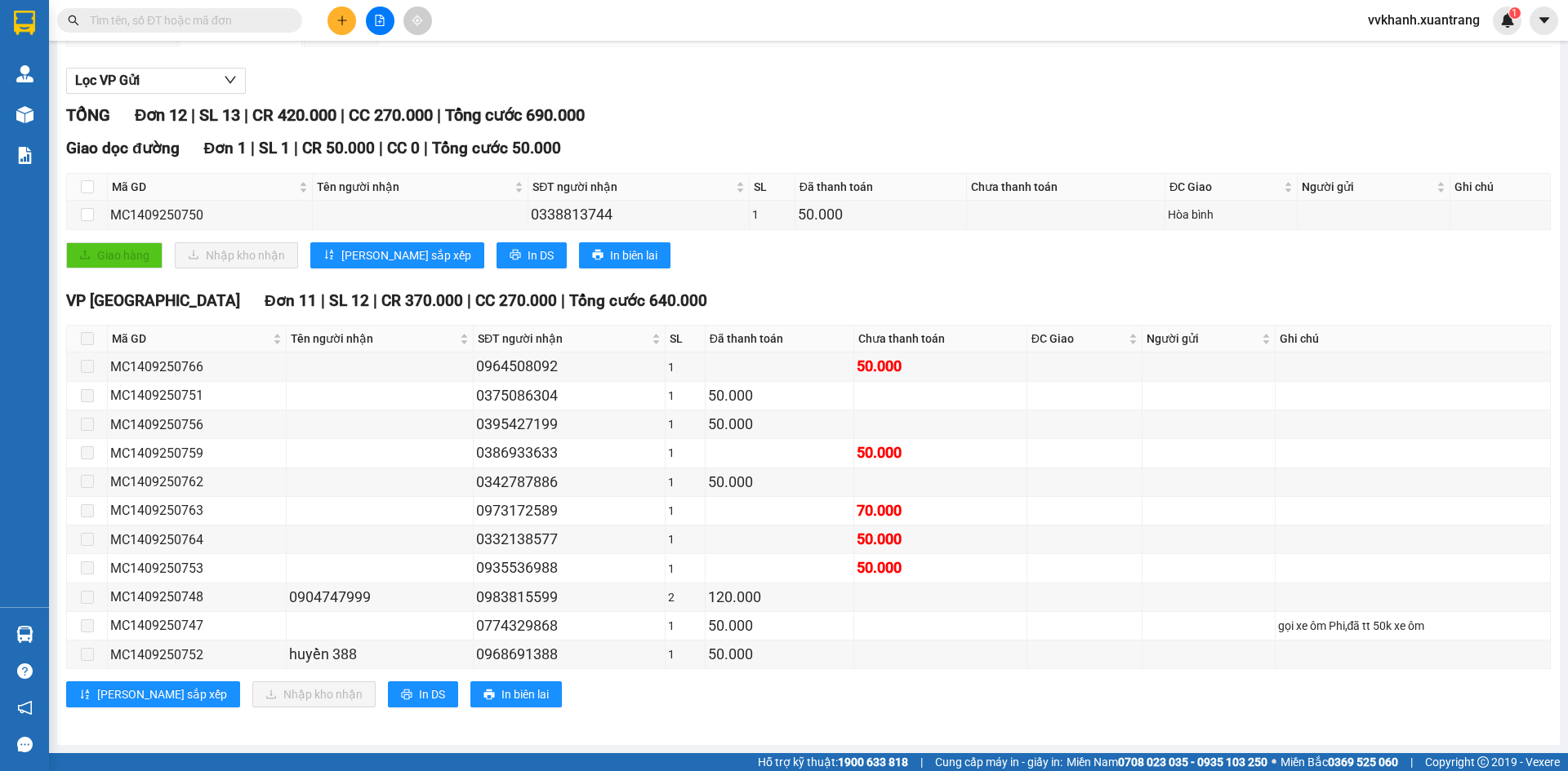
click at [159, 24] on input "text" at bounding box center [186, 20] width 192 height 18
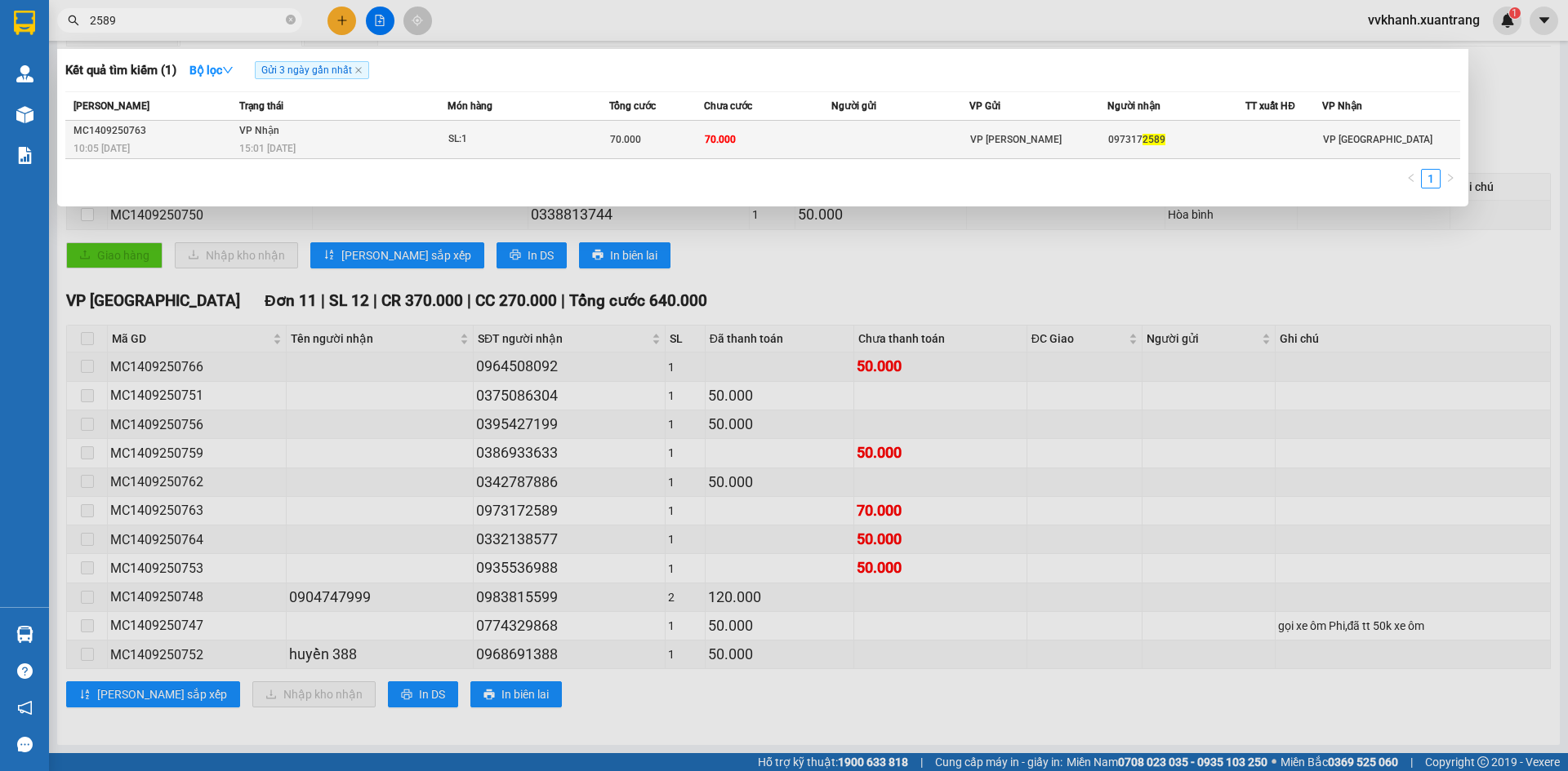
type input "2589"
click at [908, 121] on td at bounding box center [900, 139] width 138 height 38
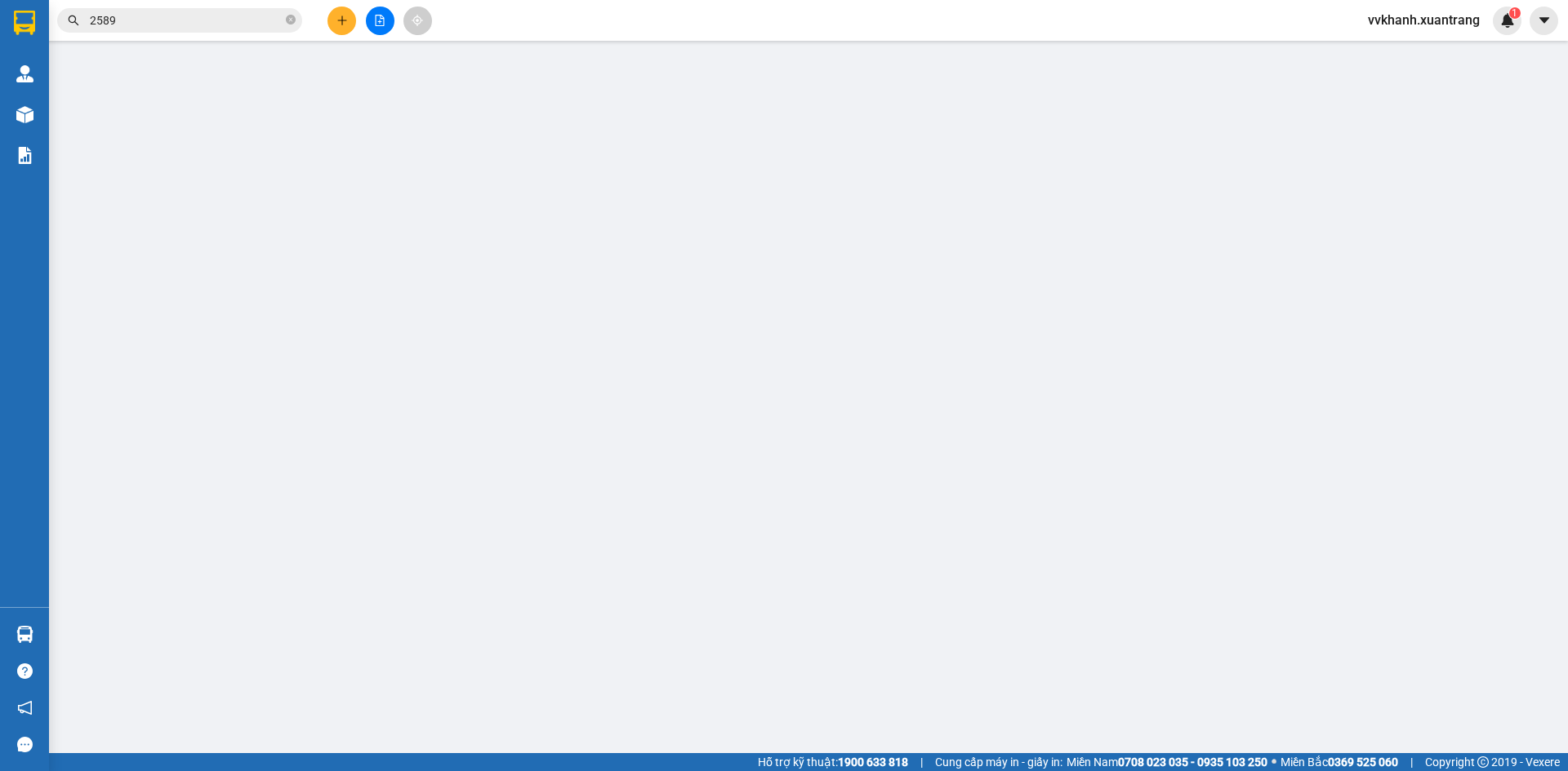
type input "0973172589"
type input "70.000"
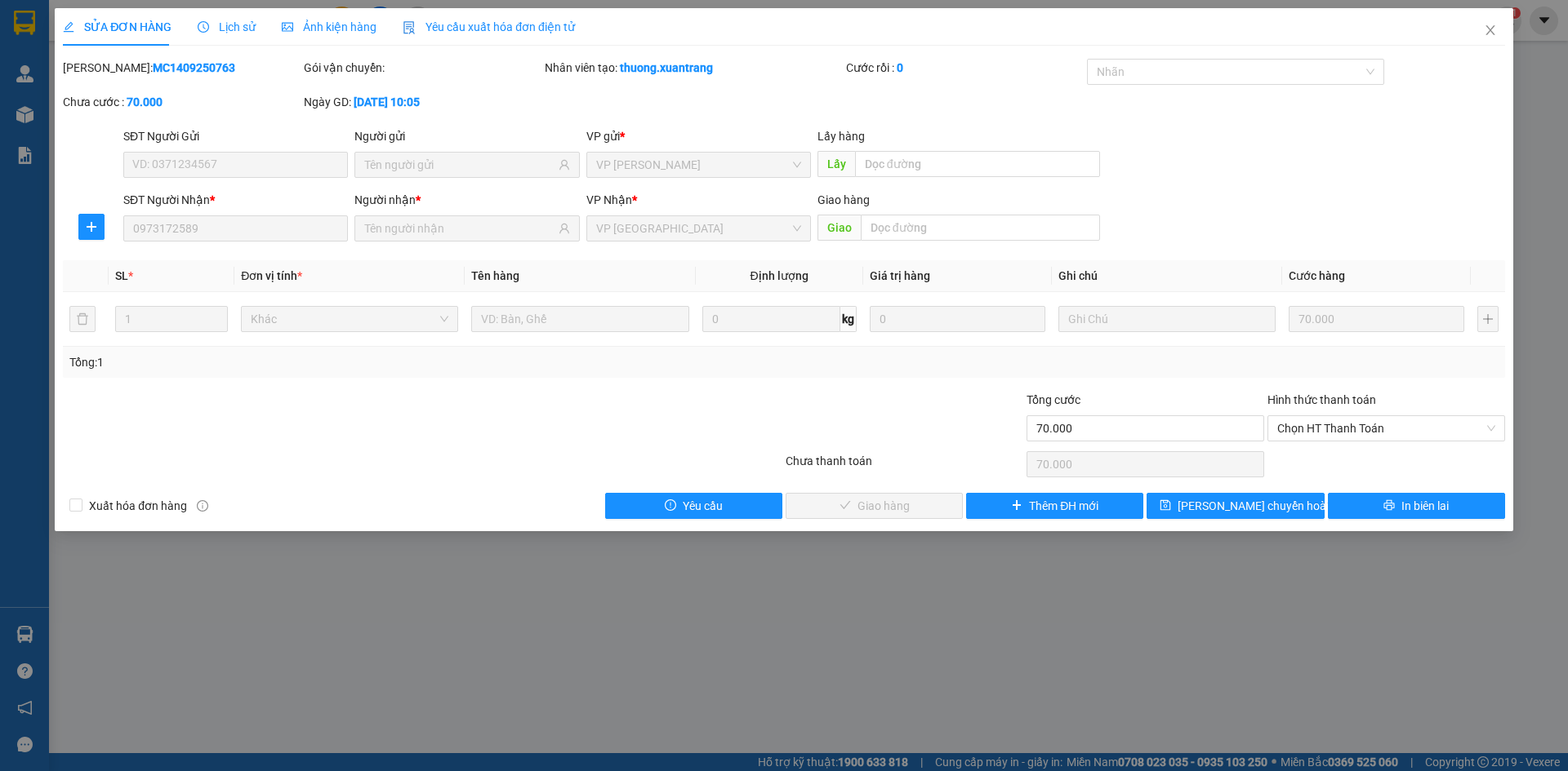
click at [238, 29] on span "Lịch sử" at bounding box center [226, 27] width 58 height 13
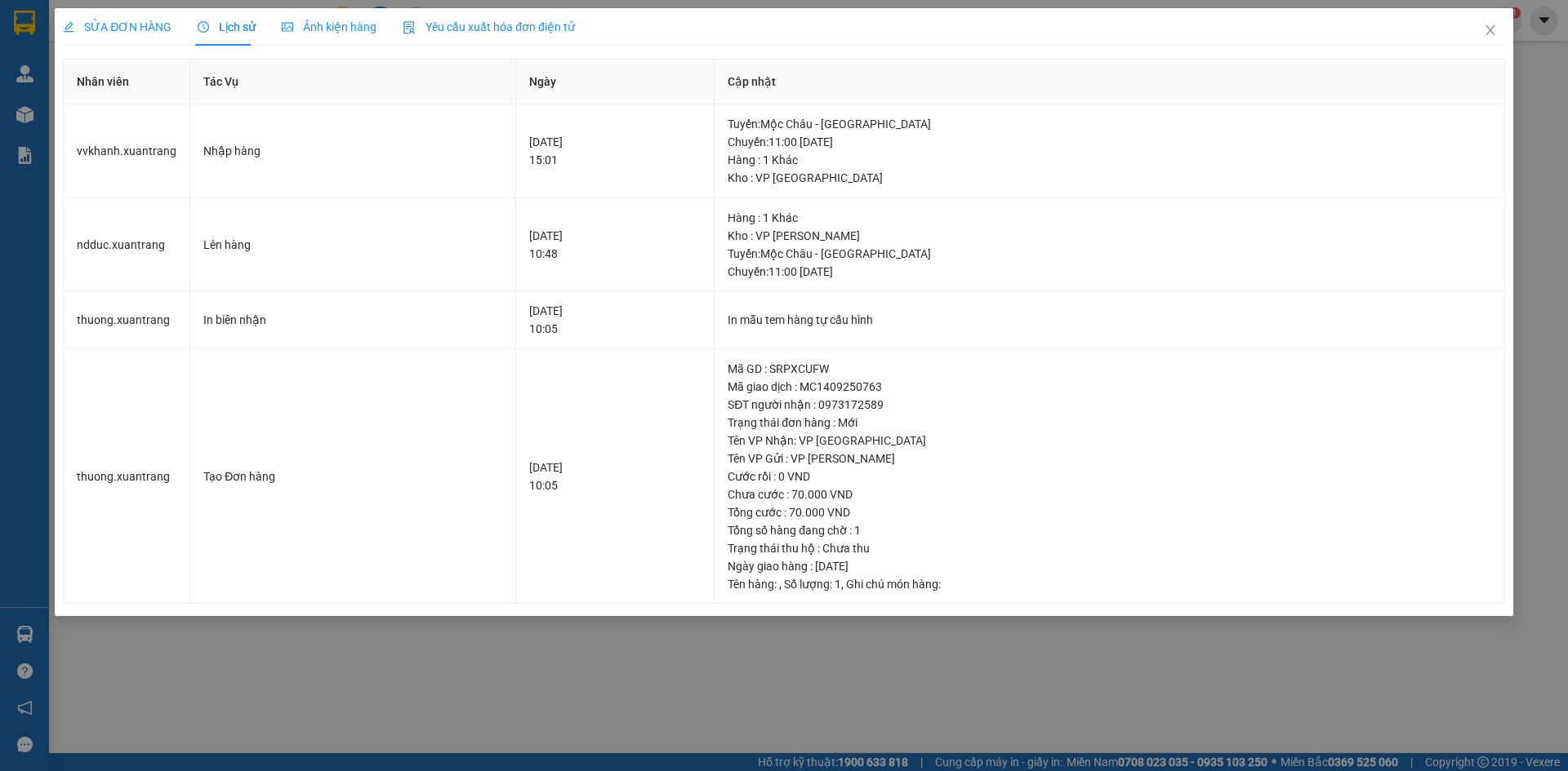
click at [325, 28] on span "Ảnh kiện hàng" at bounding box center [329, 27] width 94 height 13
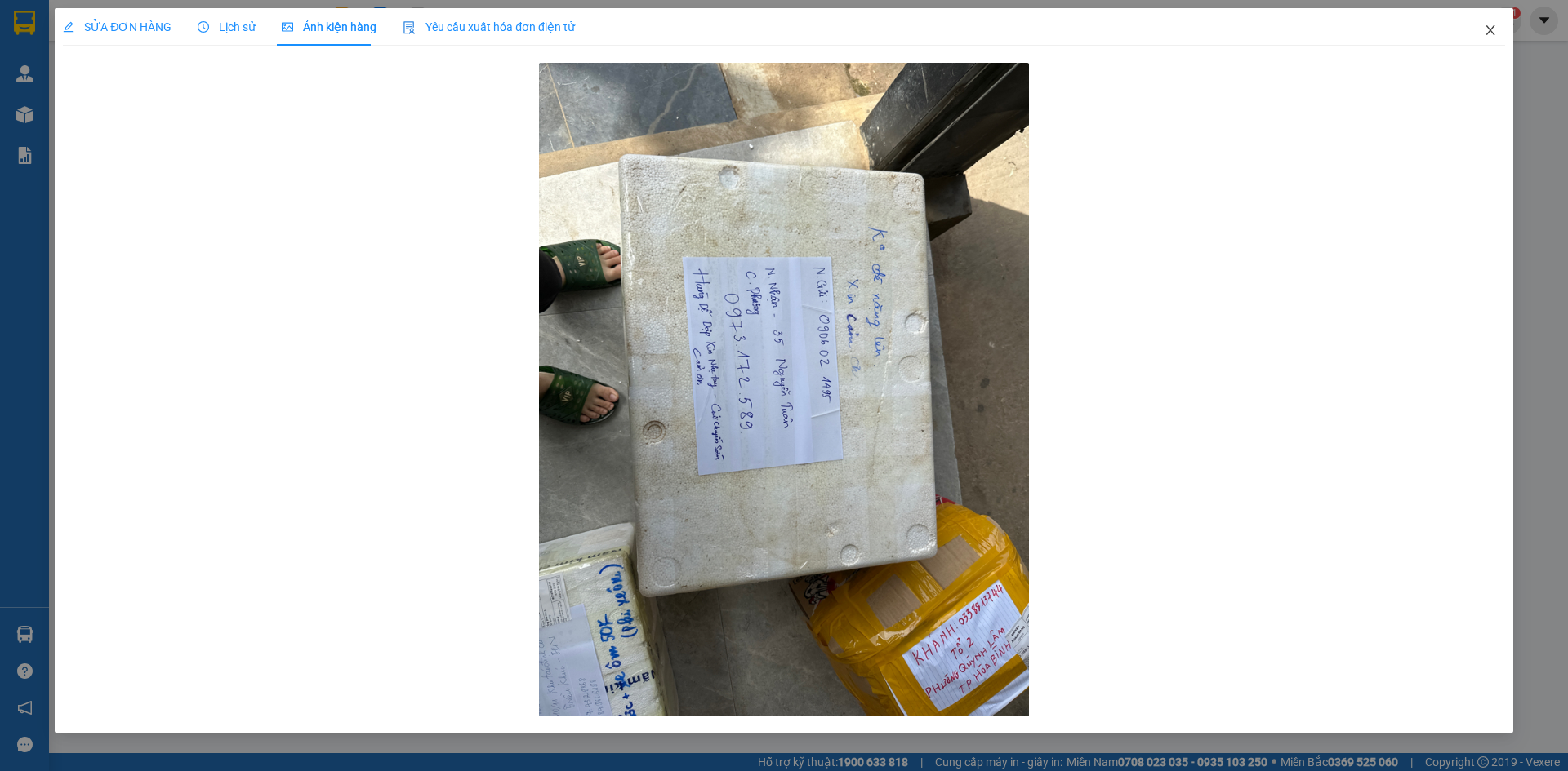
click at [1489, 25] on icon "close" at bounding box center [1490, 29] width 13 height 13
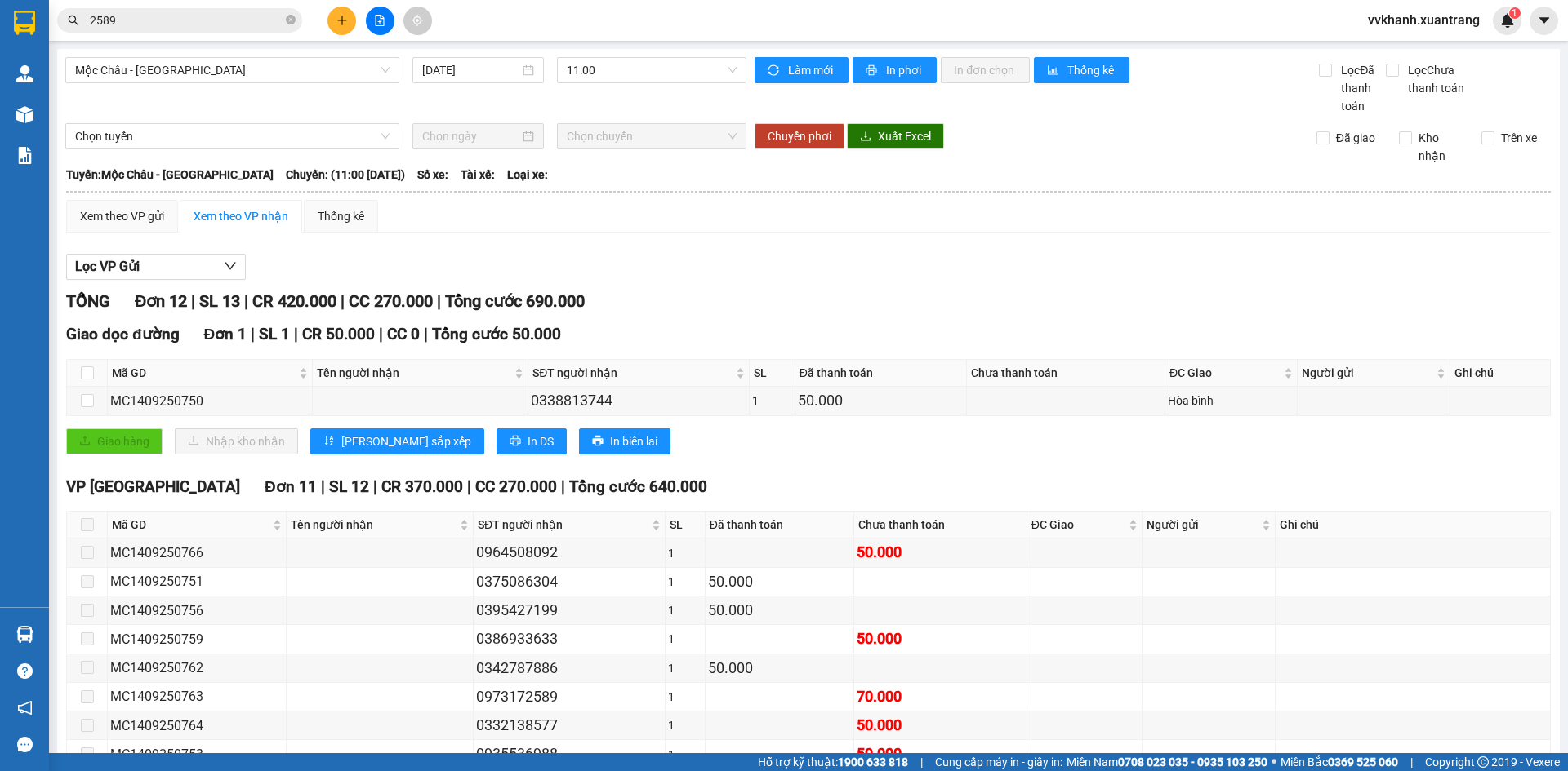
click at [630, 56] on div "Mộc Châu - Hà Nội 14/09/2025 11:00 Làm mới In phơi In đơn chọn Thống kê Lọc Đã …" at bounding box center [809, 490] width 1503 height 883
click at [601, 80] on span "11:00" at bounding box center [652, 70] width 170 height 24
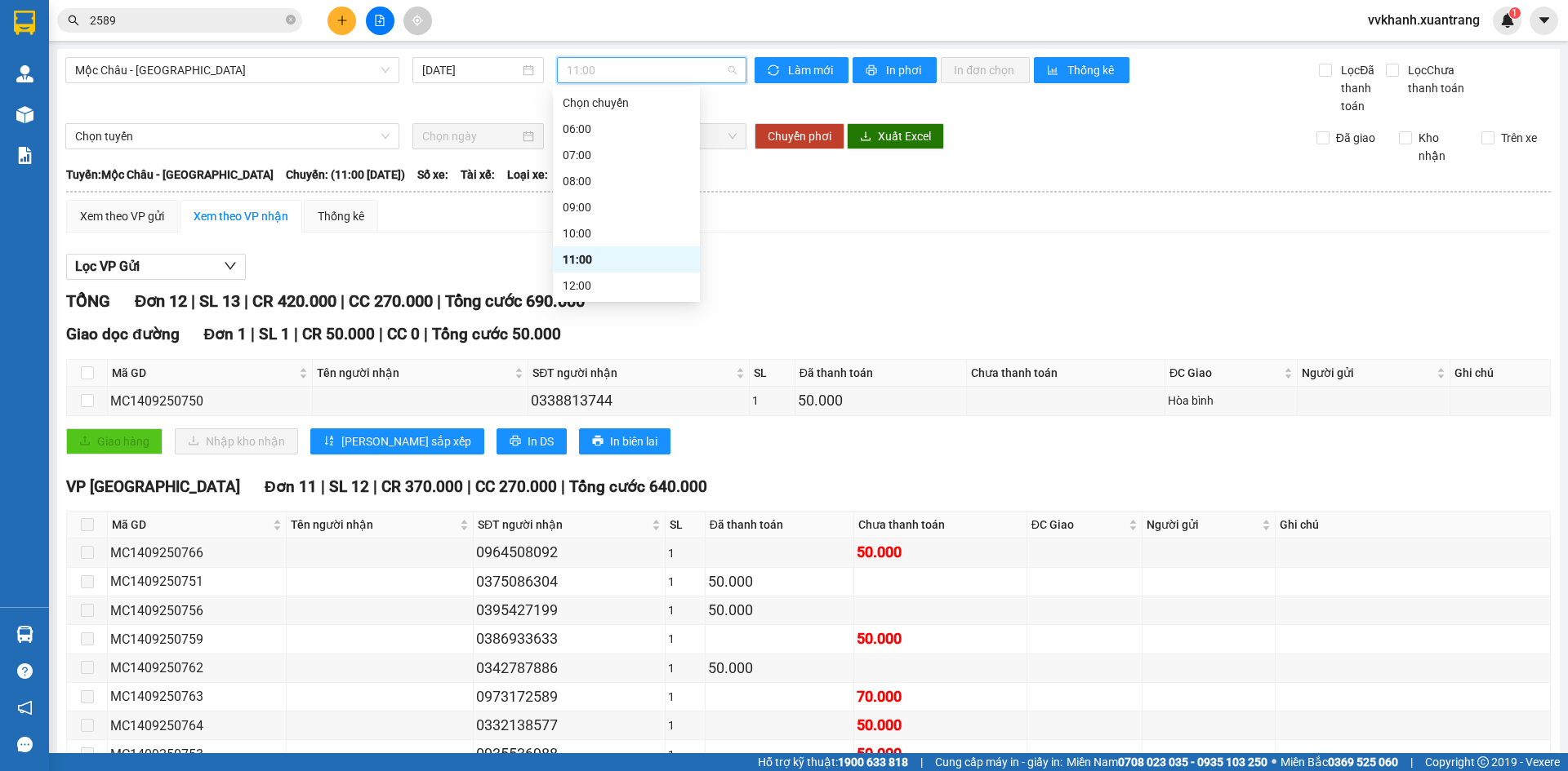
scroll to position [81, 0]
click at [609, 232] on div "13:00" at bounding box center [626, 230] width 127 height 18
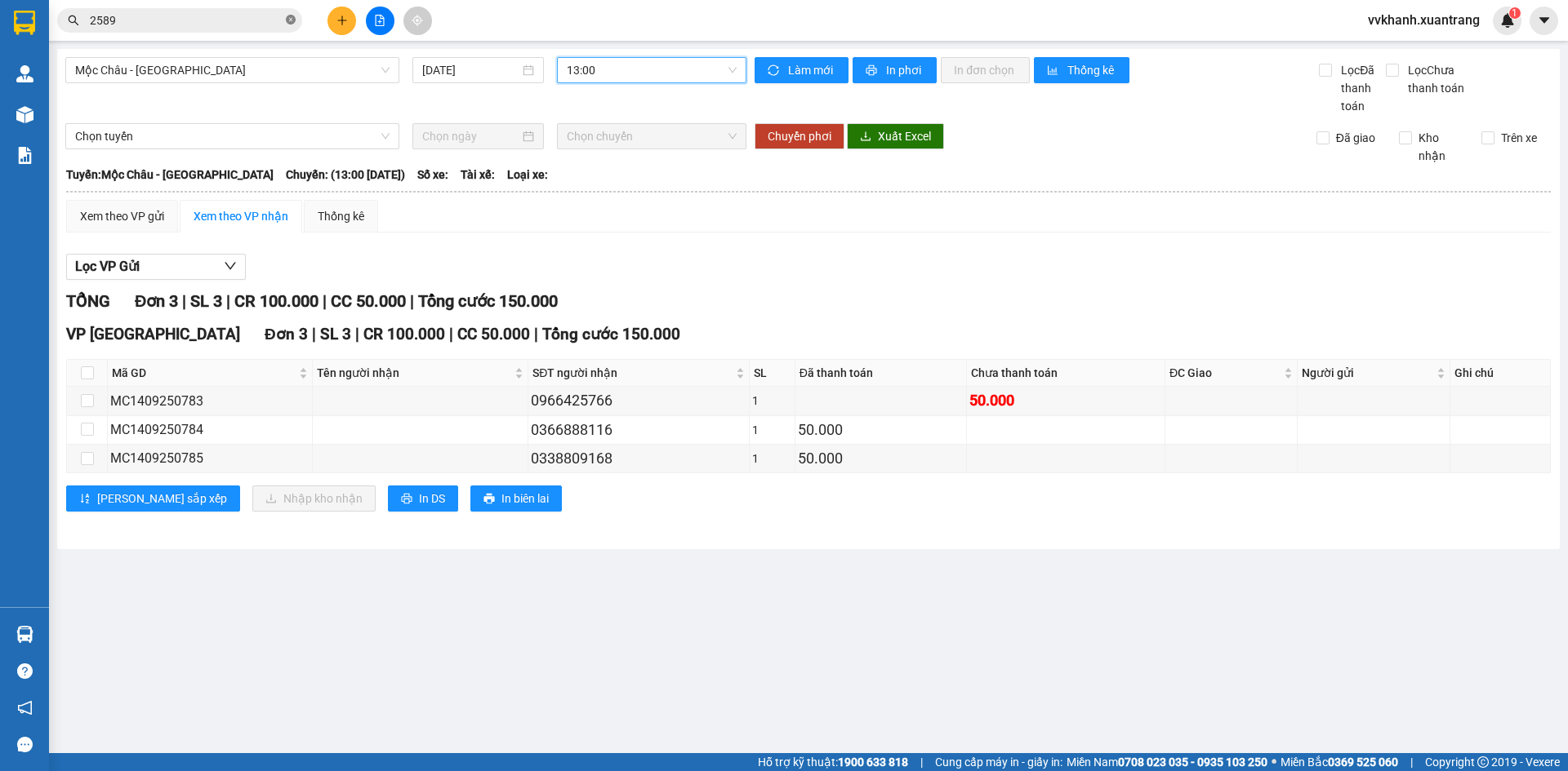
click at [292, 17] on icon "close-circle" at bounding box center [290, 19] width 10 height 10
click at [268, 21] on input "text" at bounding box center [186, 20] width 192 height 18
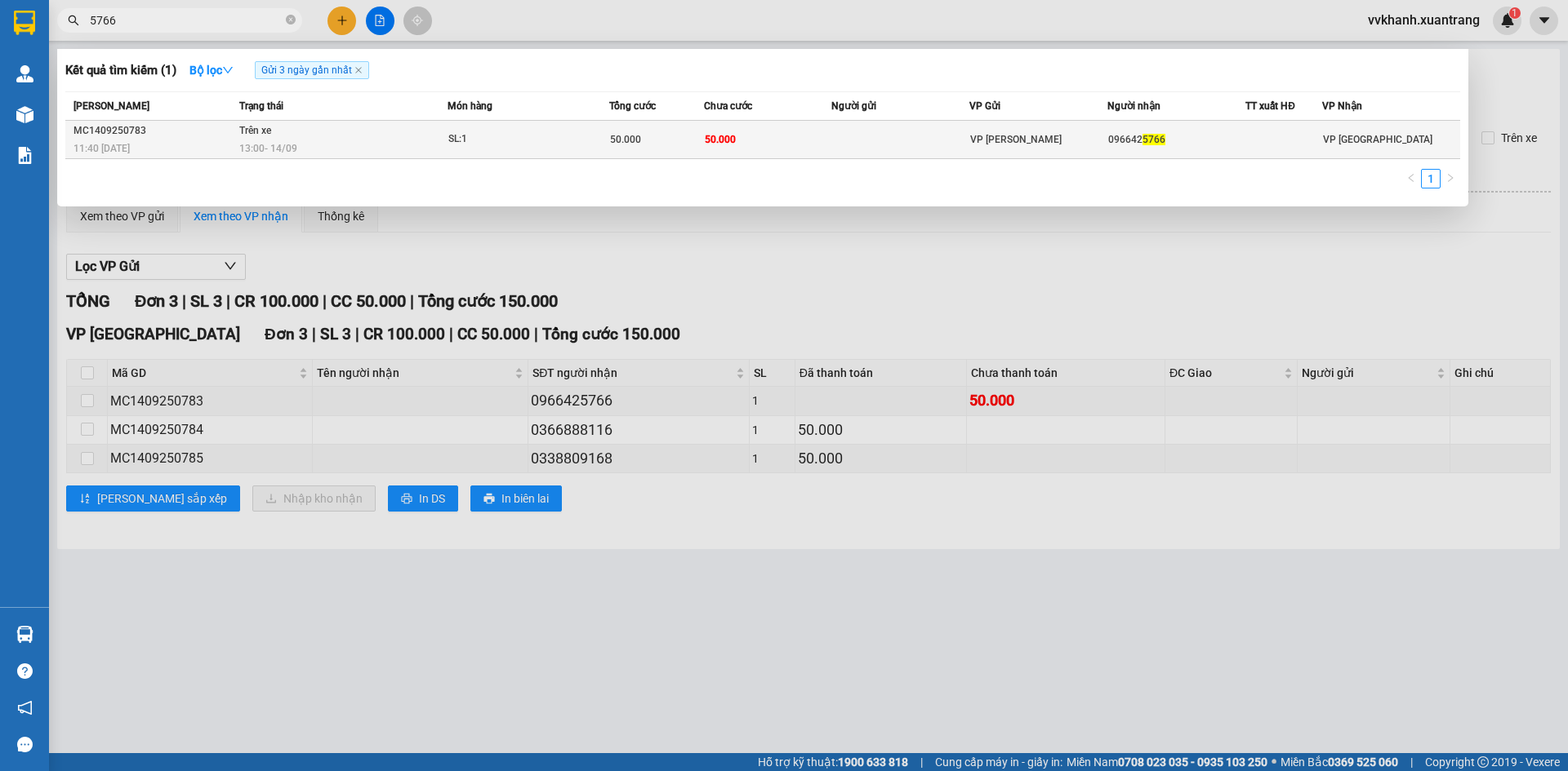
type input "5766"
click at [876, 140] on td at bounding box center [900, 139] width 138 height 38
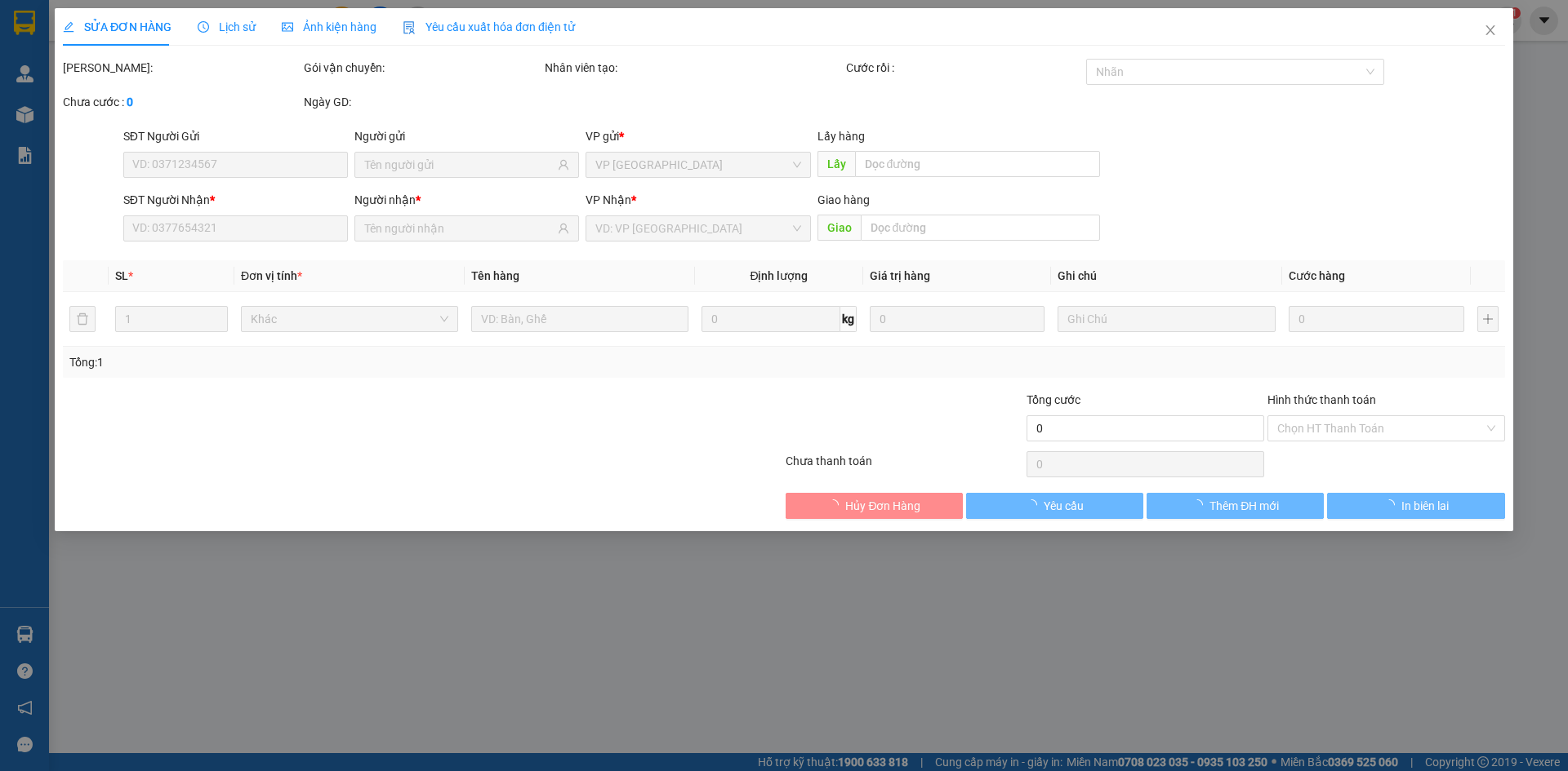
type input "0966425766"
type input "50.000"
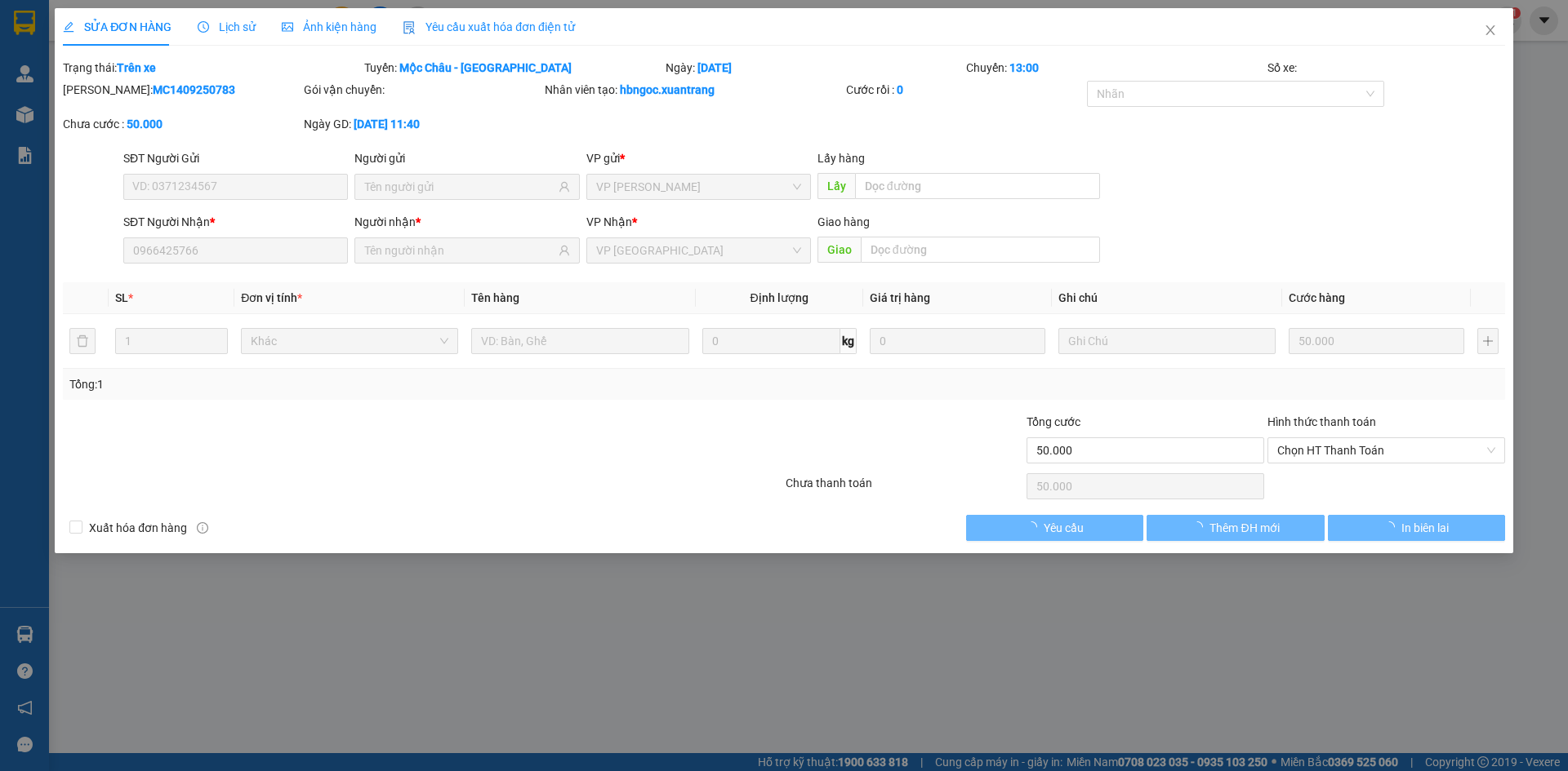
click at [332, 30] on span "Ảnh kiện hàng" at bounding box center [329, 27] width 94 height 13
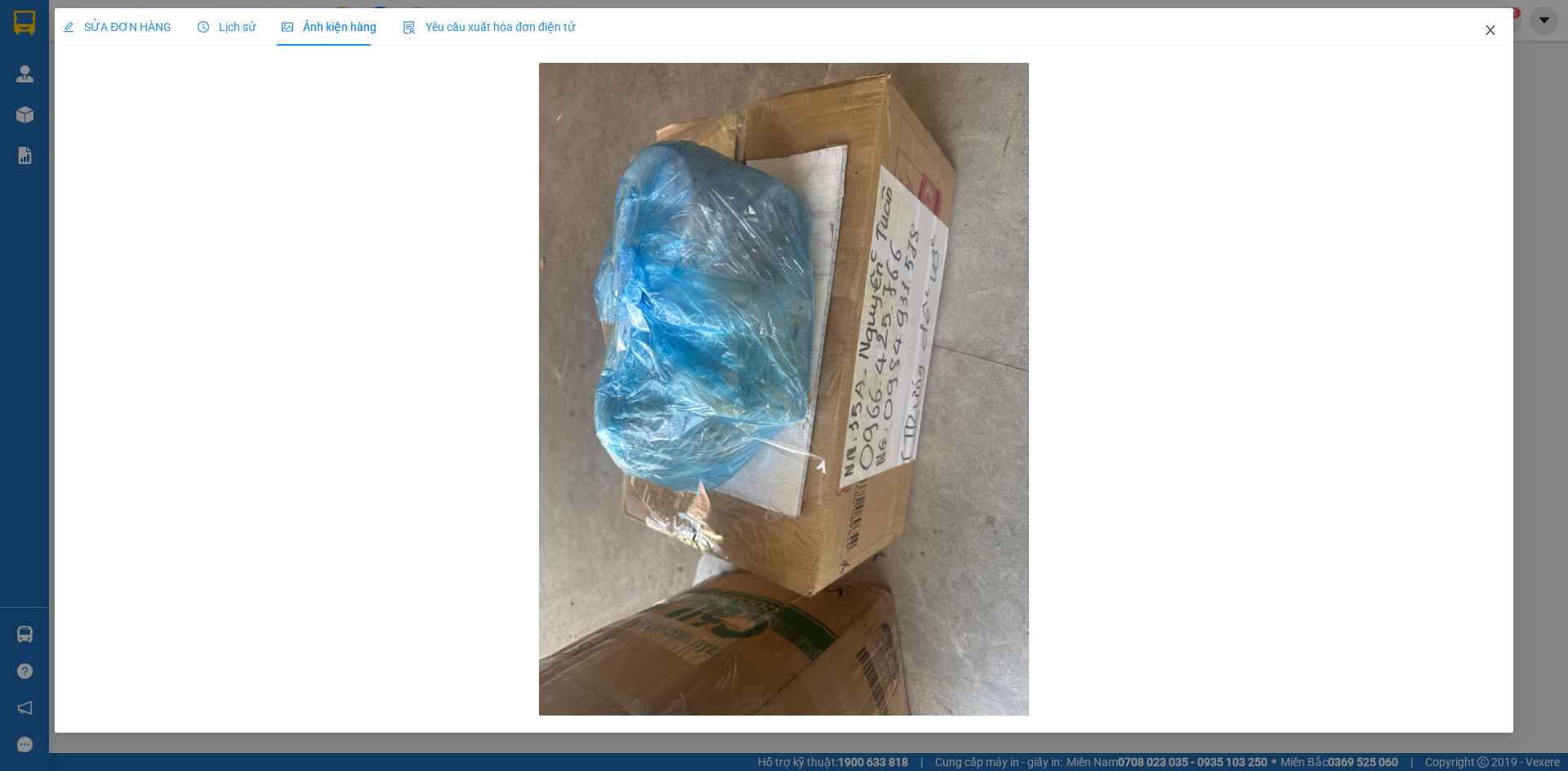
click at [1484, 27] on icon "close" at bounding box center [1490, 29] width 13 height 13
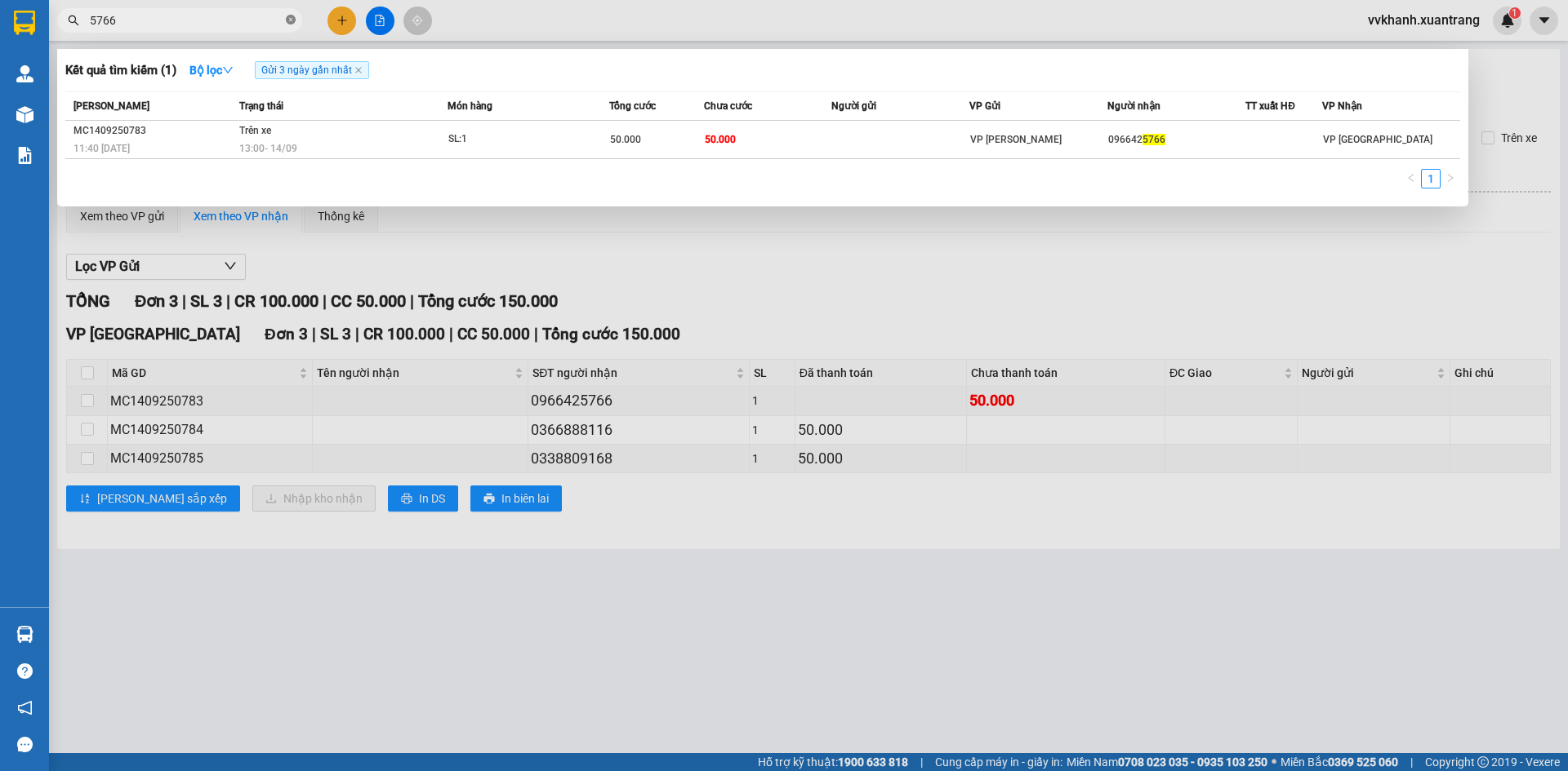
click at [292, 16] on icon "close-circle" at bounding box center [290, 19] width 10 height 10
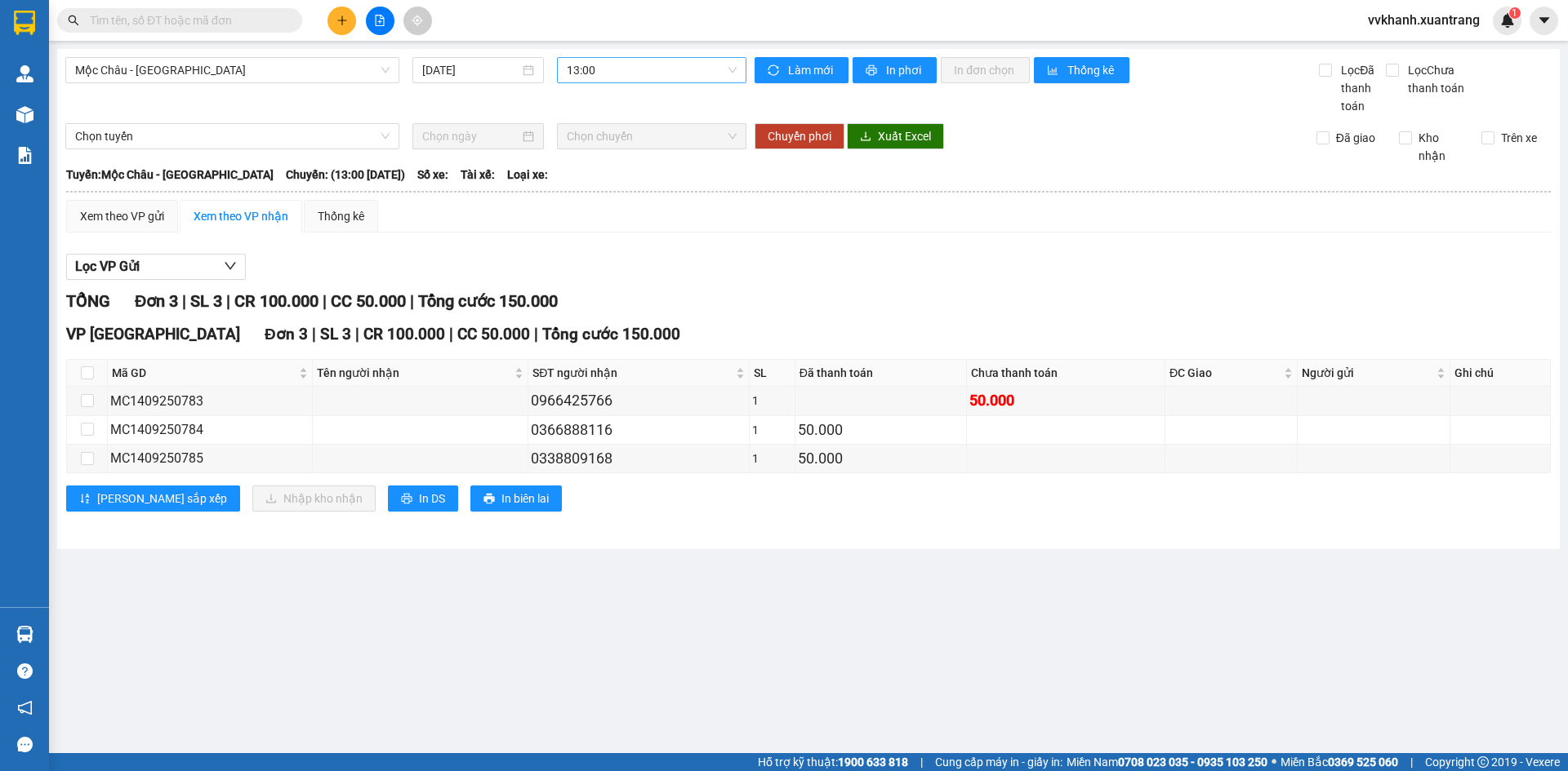
click at [592, 67] on span "13:00" at bounding box center [652, 70] width 170 height 24
click at [610, 239] on div "13:30" at bounding box center [631, 230] width 147 height 26
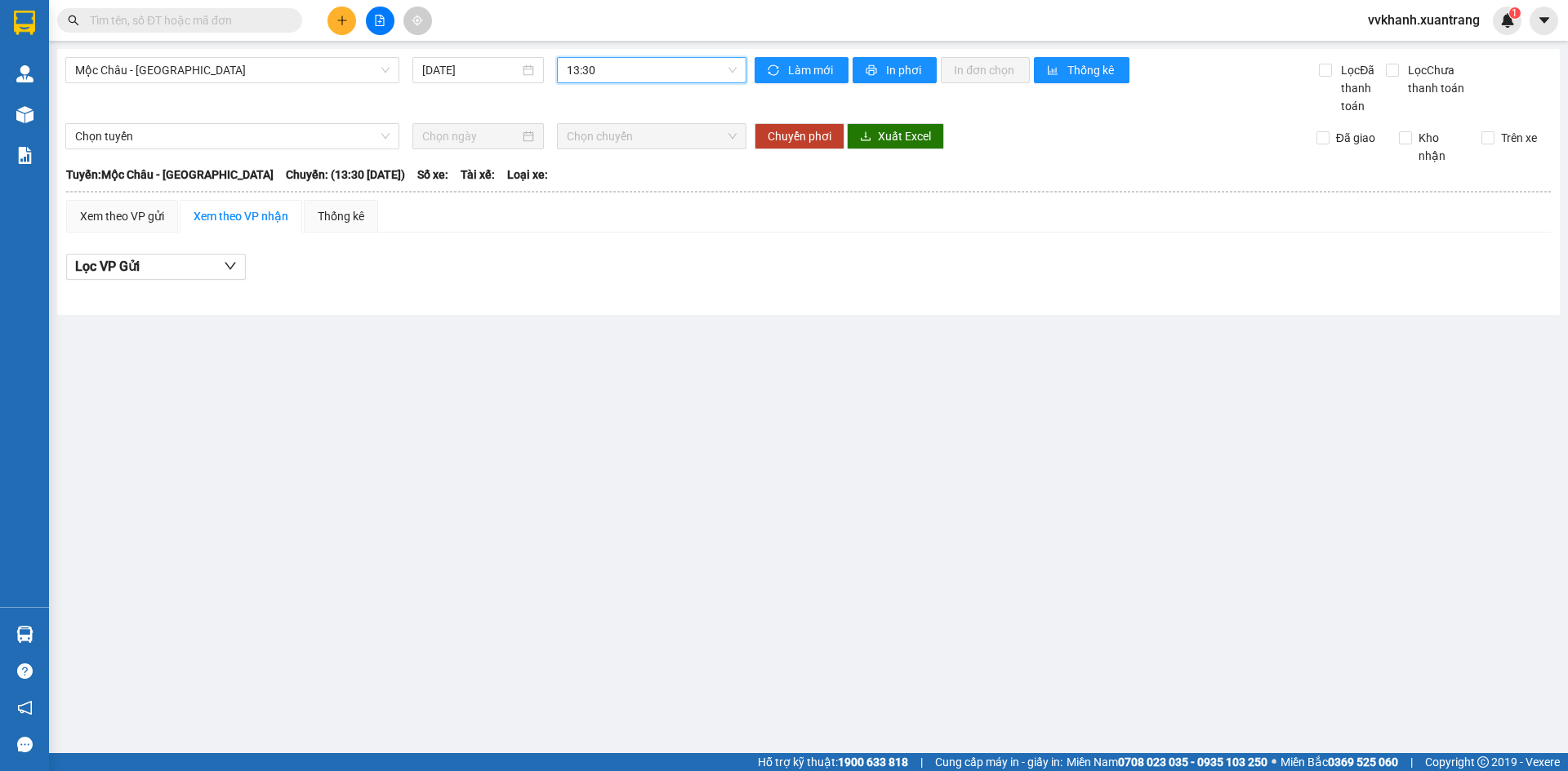
click at [614, 78] on span "13:30" at bounding box center [652, 70] width 170 height 24
click at [613, 251] on div "14:00" at bounding box center [630, 256] width 127 height 18
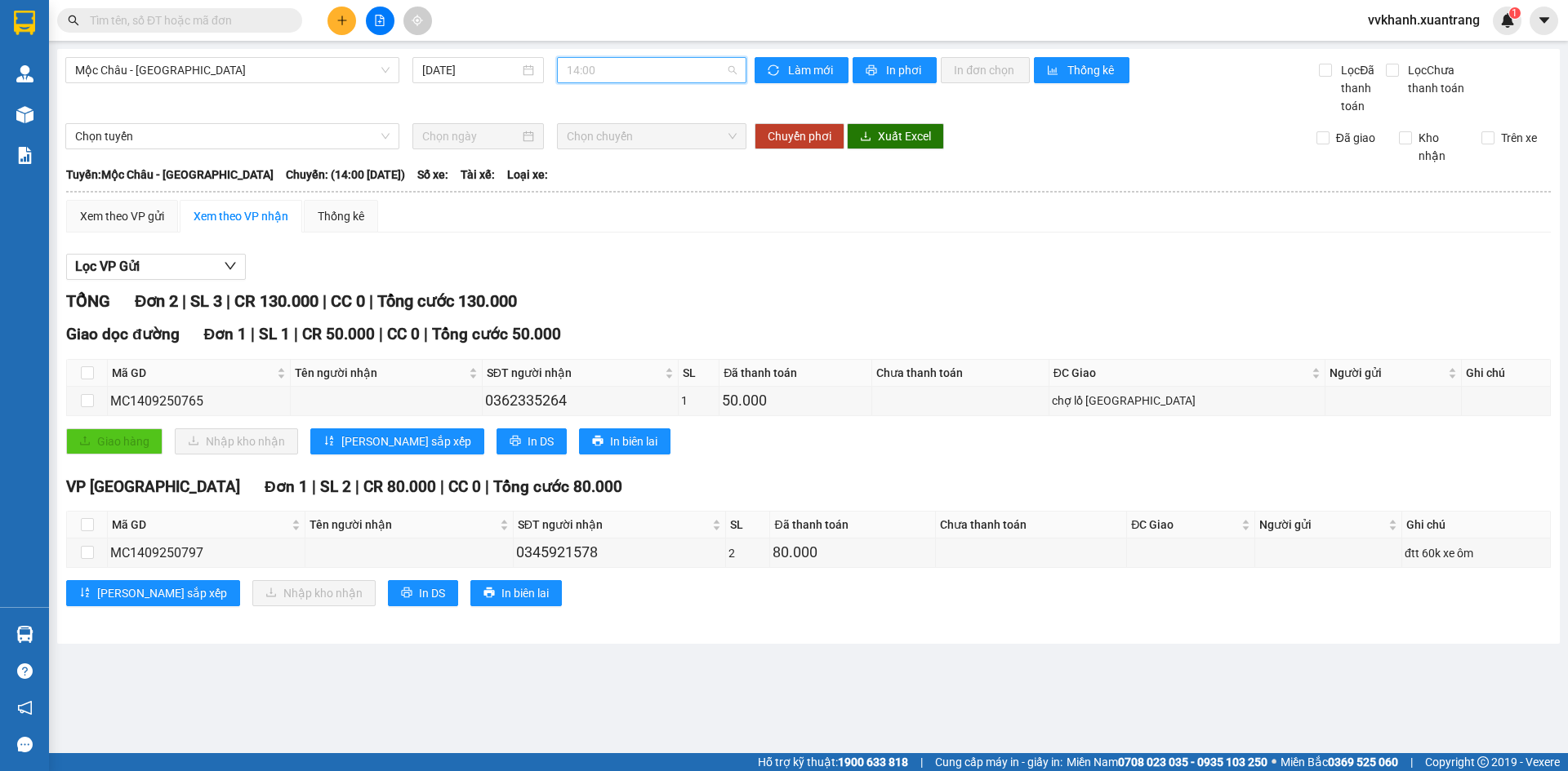
click at [643, 70] on span "14:00" at bounding box center [652, 70] width 170 height 24
click at [617, 196] on div "15:00" at bounding box center [630, 200] width 127 height 18
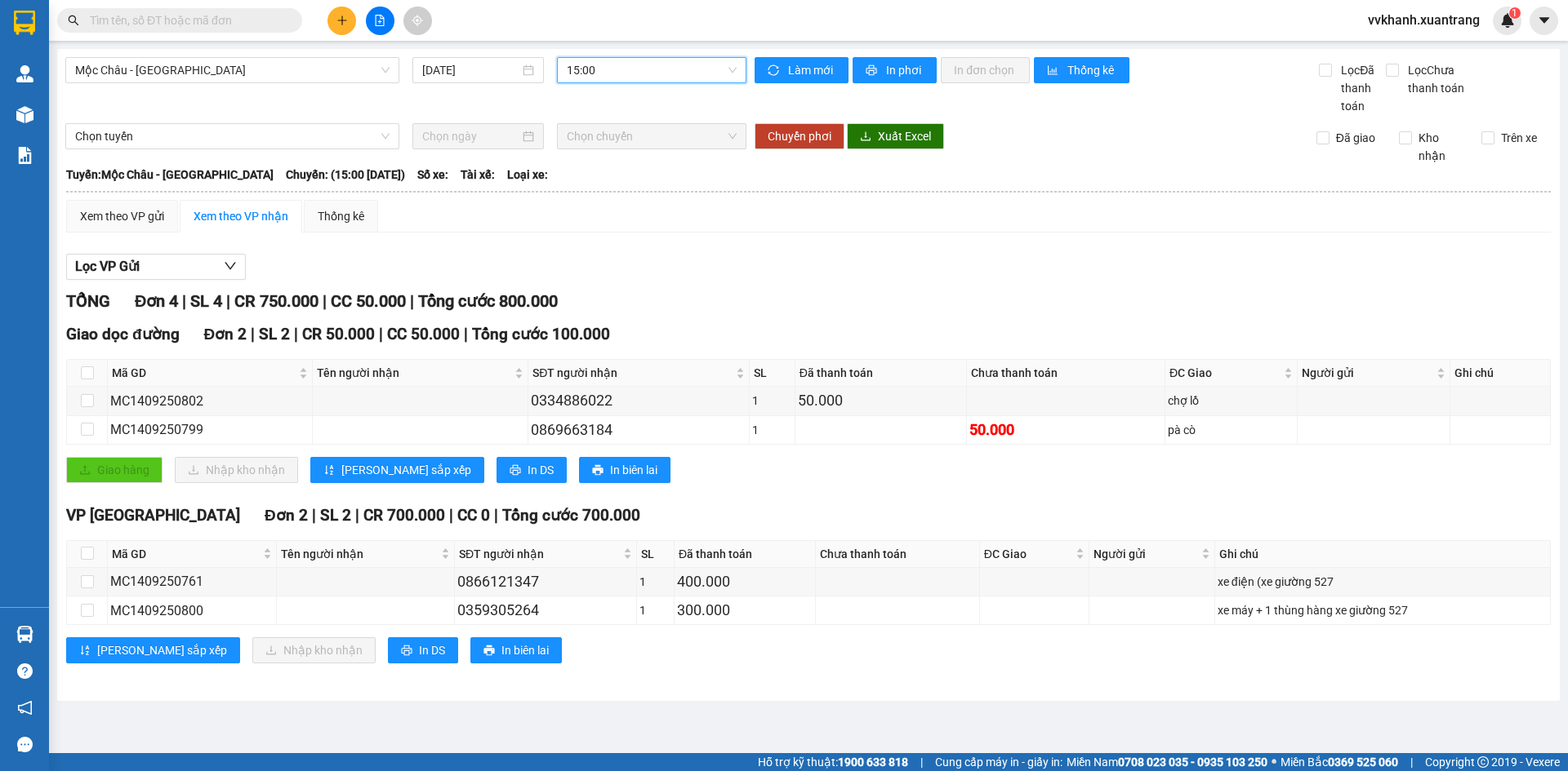
click at [630, 75] on span "15:00" at bounding box center [652, 70] width 170 height 24
click at [611, 185] on div "16:00" at bounding box center [630, 181] width 127 height 18
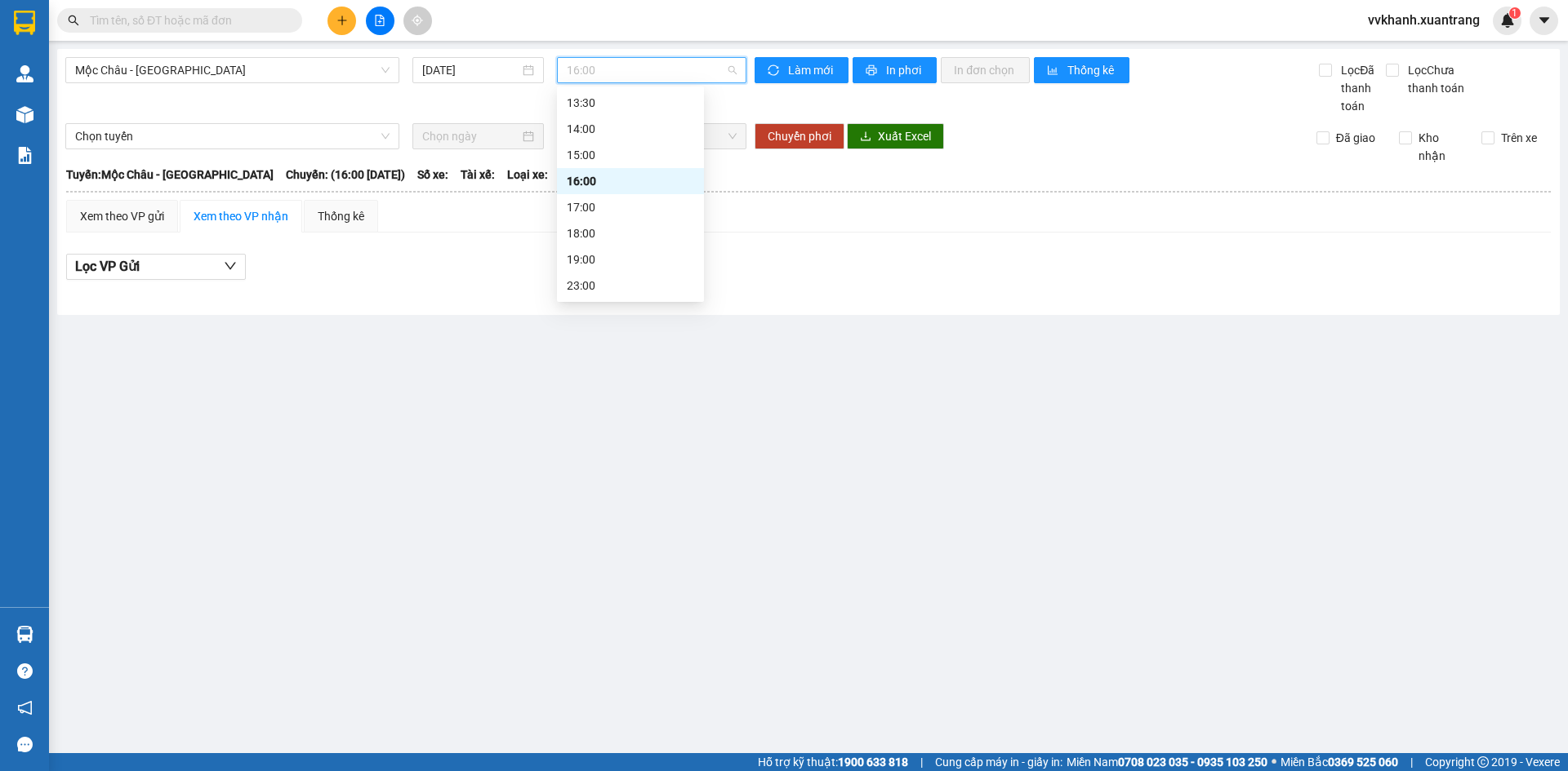
click at [607, 82] on div "16:00" at bounding box center [652, 70] width 190 height 26
click at [630, 204] on div "17:00" at bounding box center [630, 207] width 127 height 18
drag, startPoint x: 613, startPoint y: 76, endPoint x: 616, endPoint y: 99, distance: 23.2
click at [615, 77] on span "17:00" at bounding box center [652, 70] width 170 height 24
click at [631, 233] on div "18:00" at bounding box center [630, 233] width 127 height 18
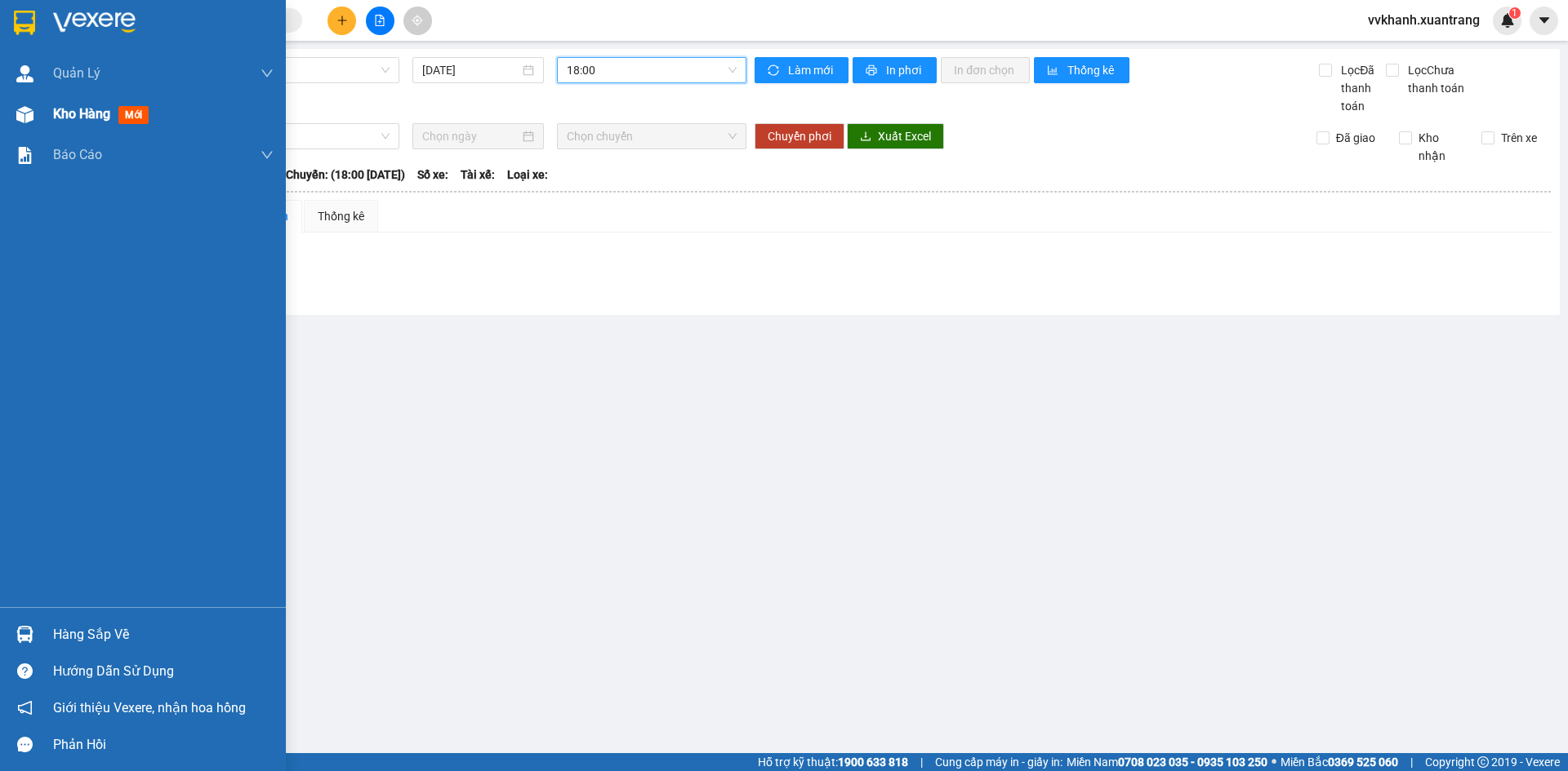
click at [43, 120] on div "Kho hàng mới" at bounding box center [143, 113] width 286 height 41
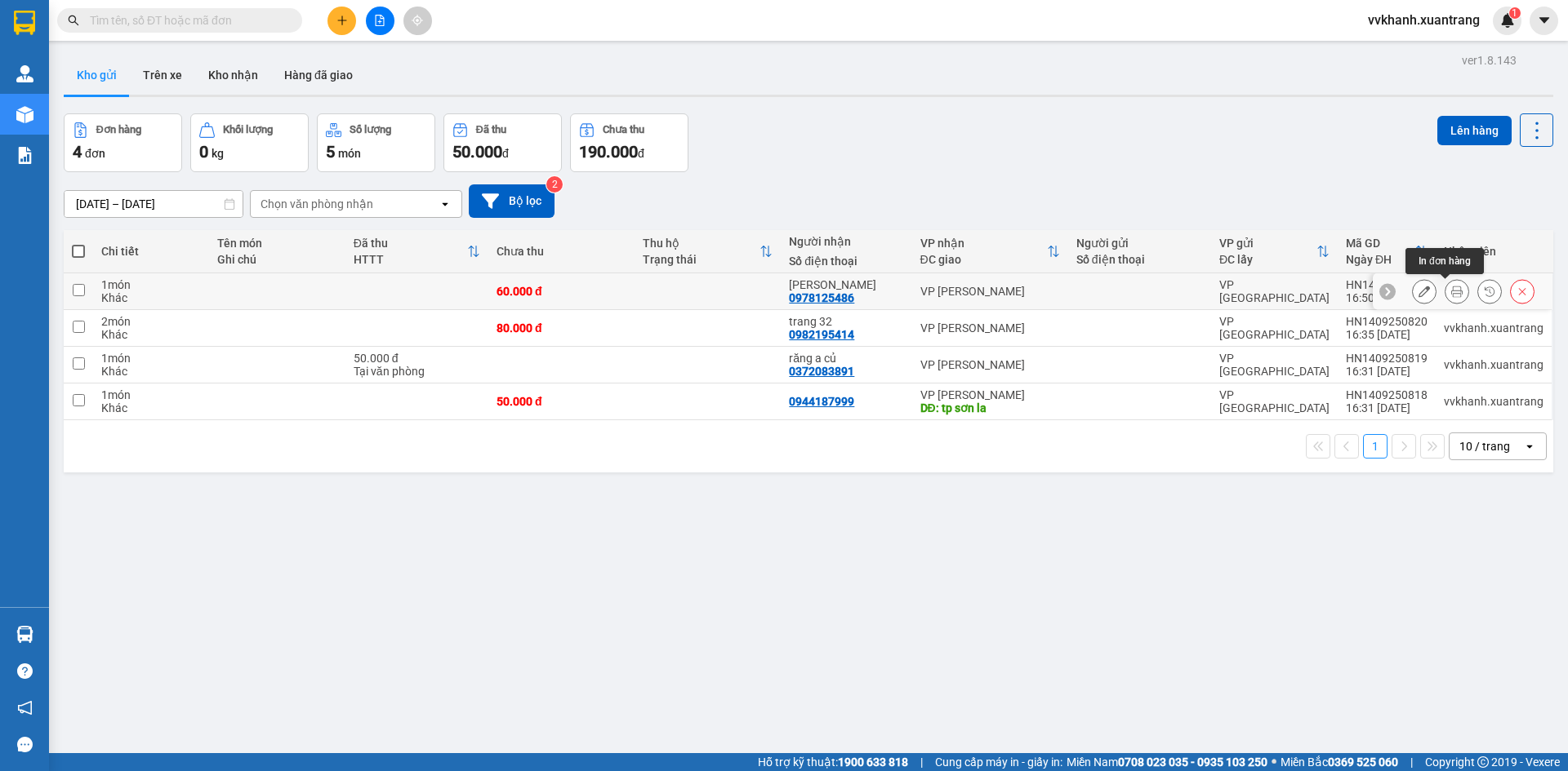
click at [1451, 289] on icon at bounding box center [1456, 291] width 11 height 11
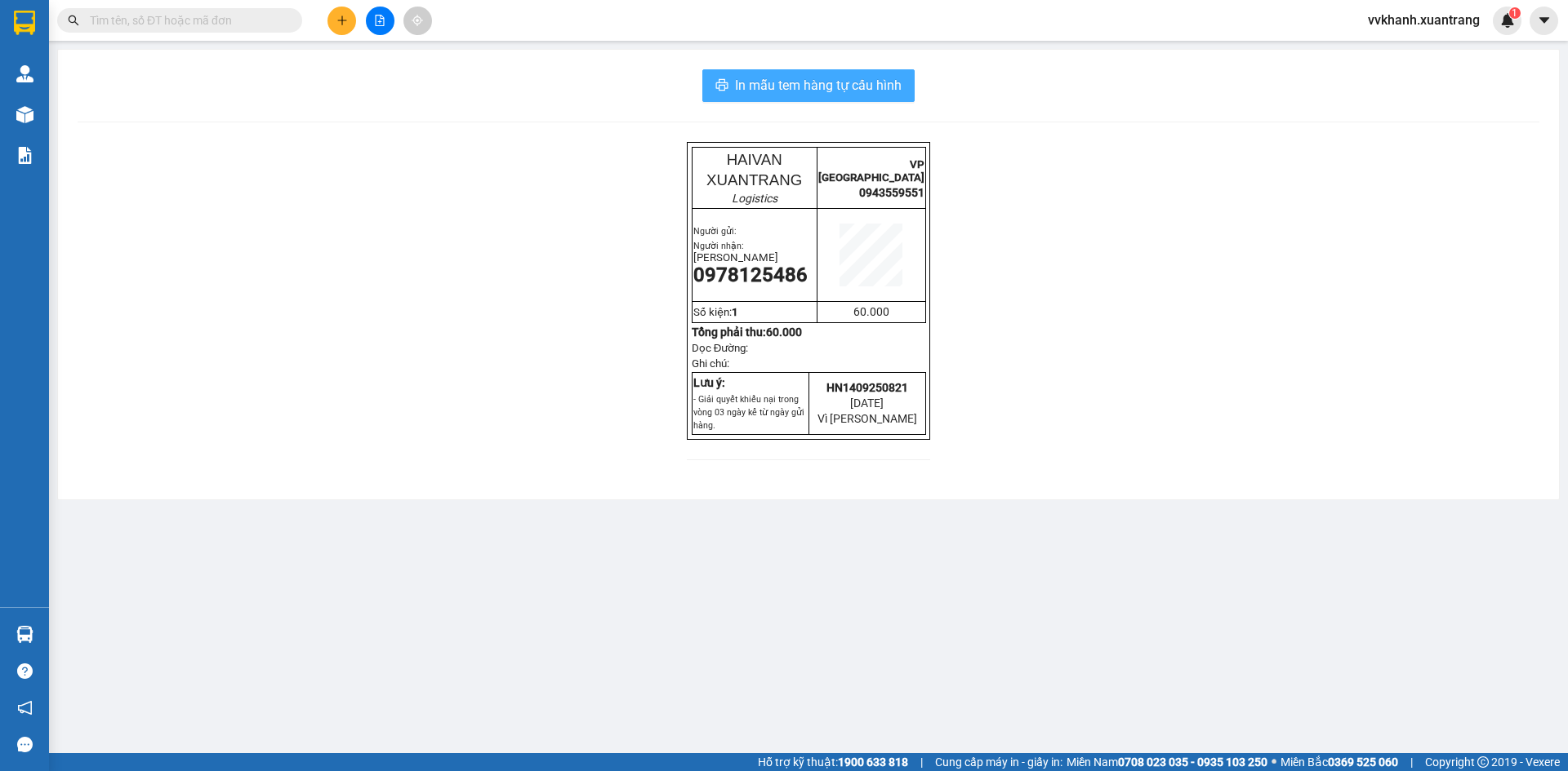
click at [818, 74] on button "In mẫu tem hàng tự cấu hình" at bounding box center [808, 86] width 212 height 33
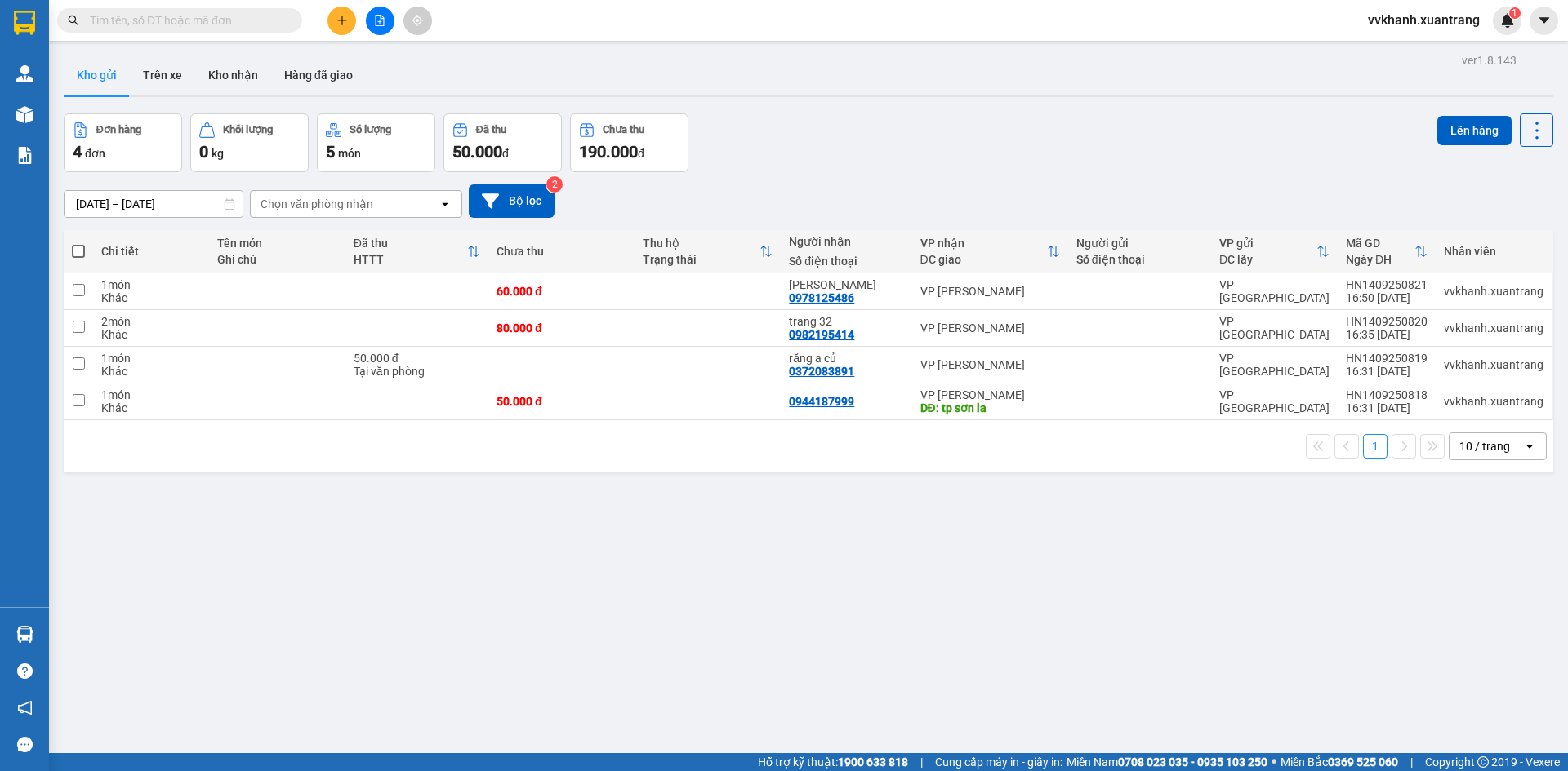
click at [161, 27] on input "text" at bounding box center [186, 20] width 192 height 18
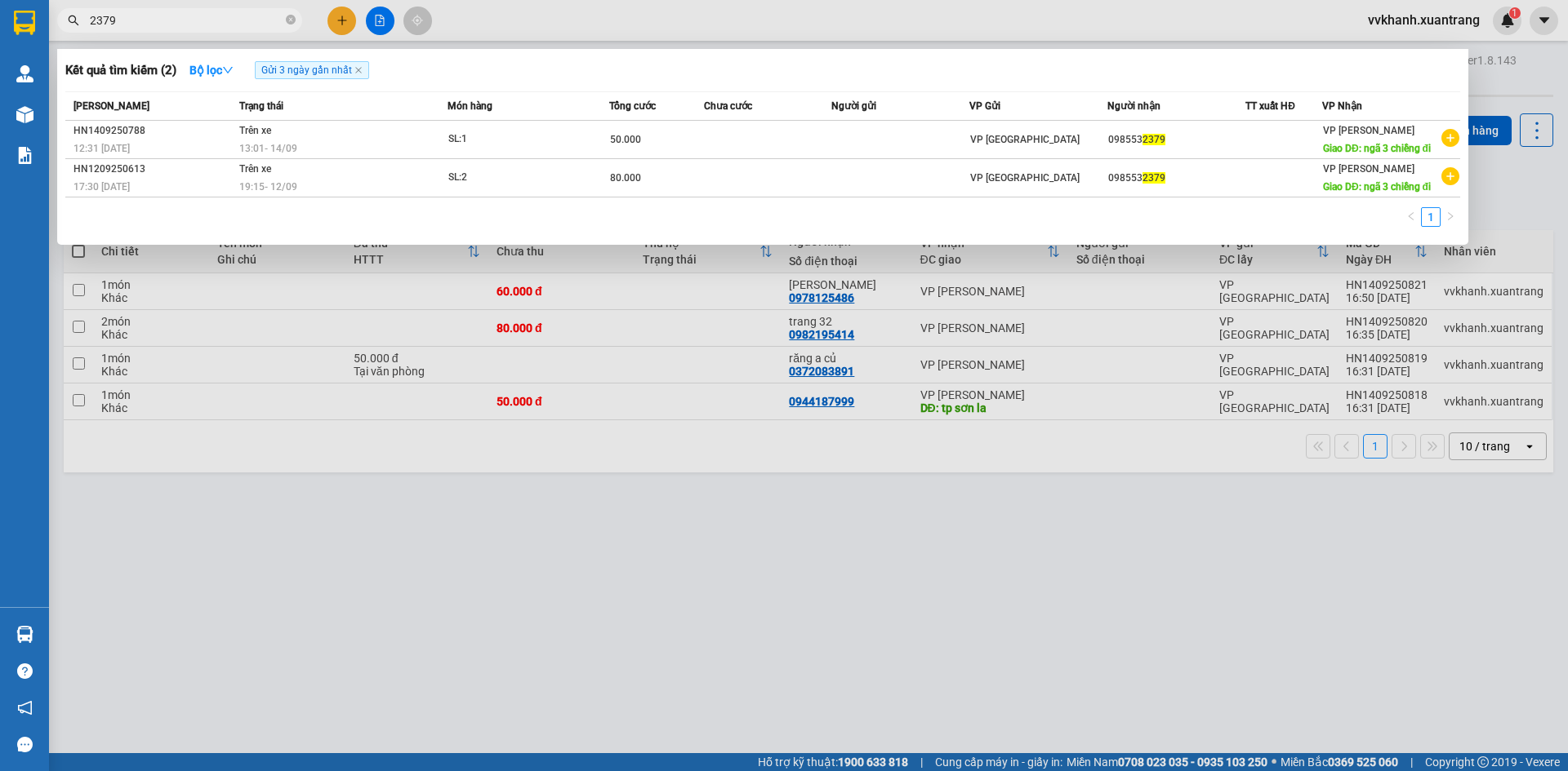
type input "2379"
click at [888, 320] on div at bounding box center [784, 386] width 1568 height 771
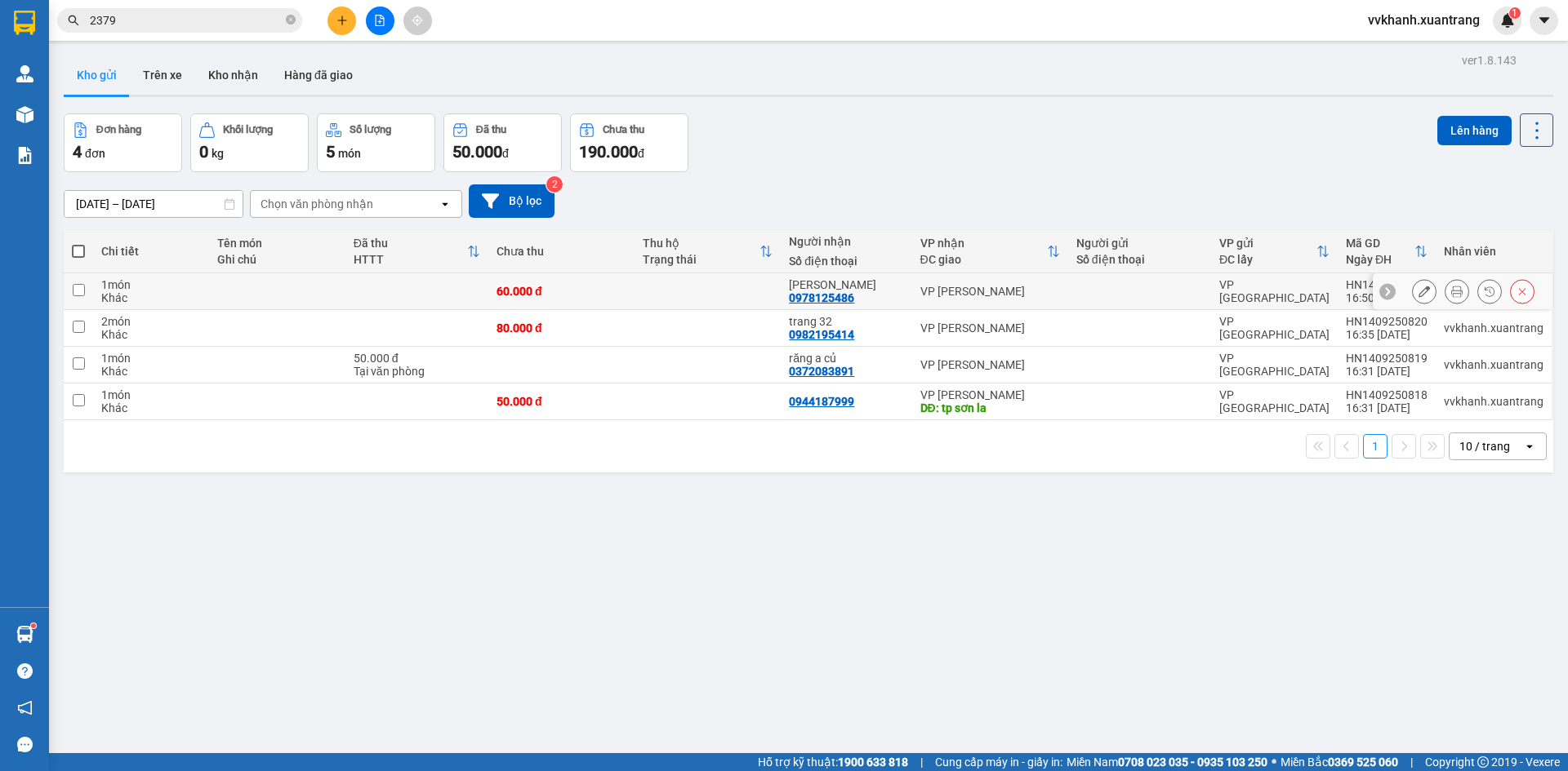
click at [749, 301] on td at bounding box center [707, 292] width 146 height 36
checkbox input "true"
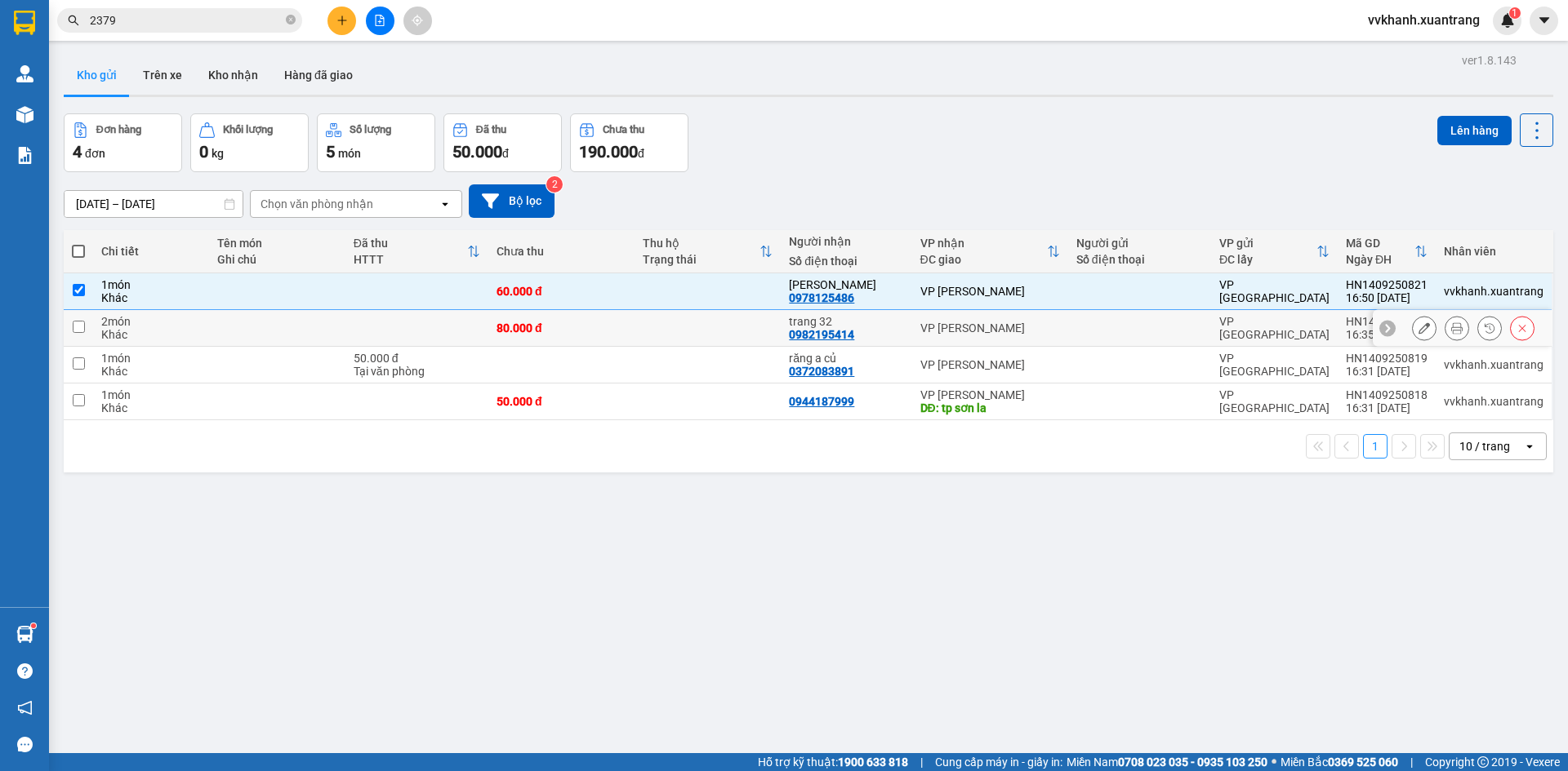
click at [754, 318] on td at bounding box center [707, 328] width 146 height 36
checkbox input "true"
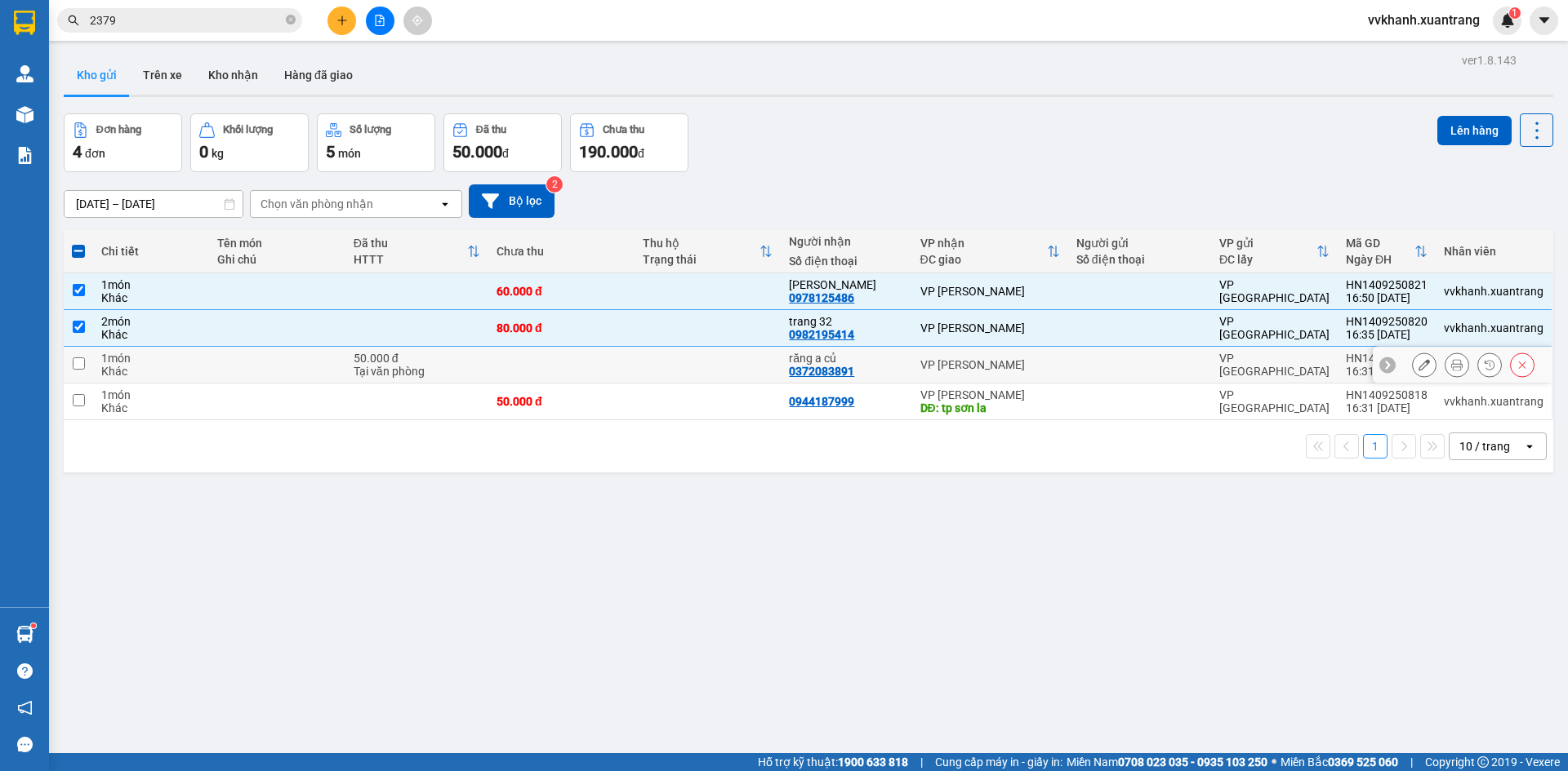
click at [751, 353] on td at bounding box center [707, 365] width 146 height 36
checkbox input "true"
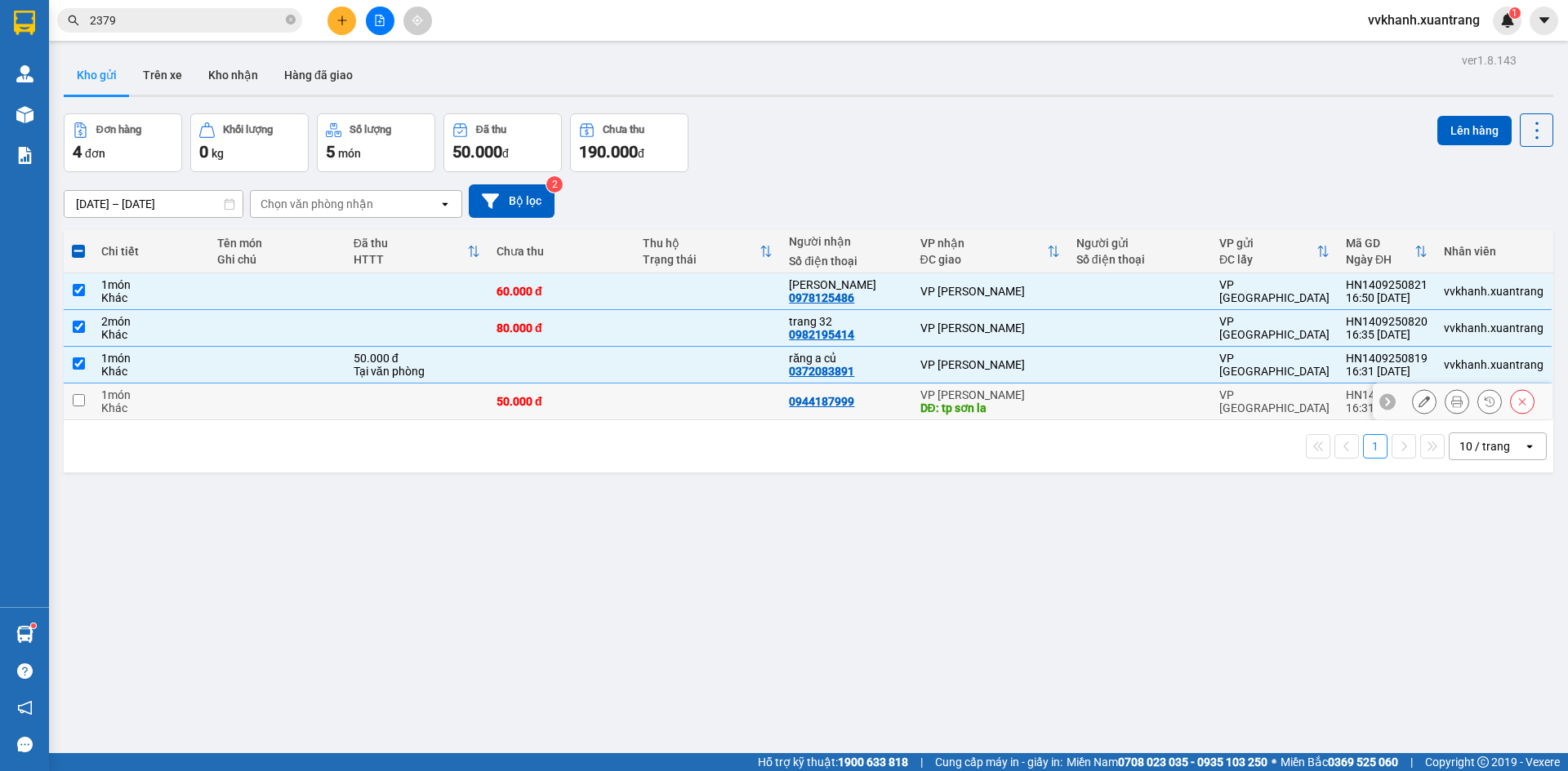
click at [752, 400] on td at bounding box center [707, 402] width 146 height 36
checkbox input "true"
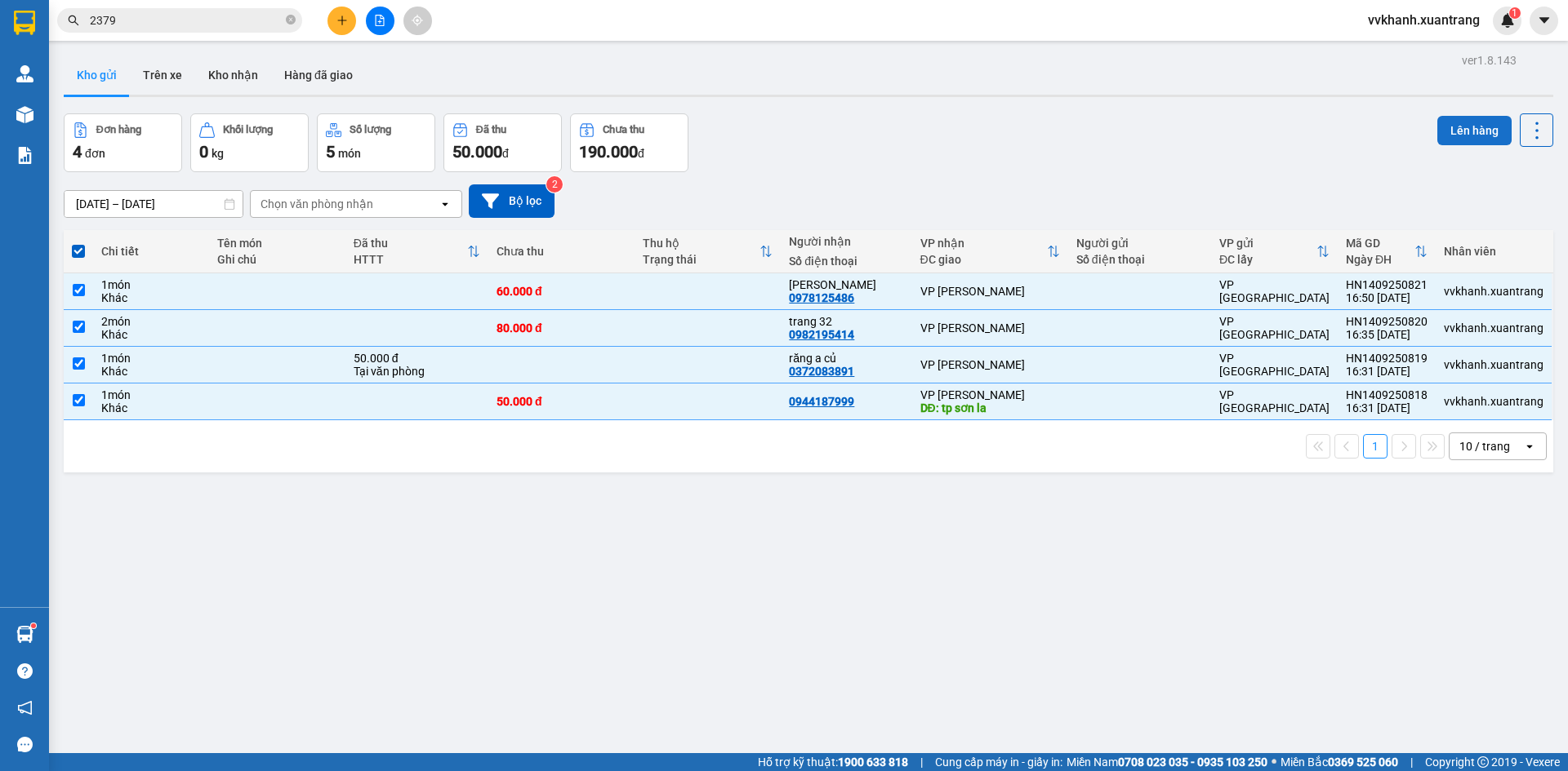
click at [1446, 137] on button "Lên hàng" at bounding box center [1474, 131] width 75 height 29
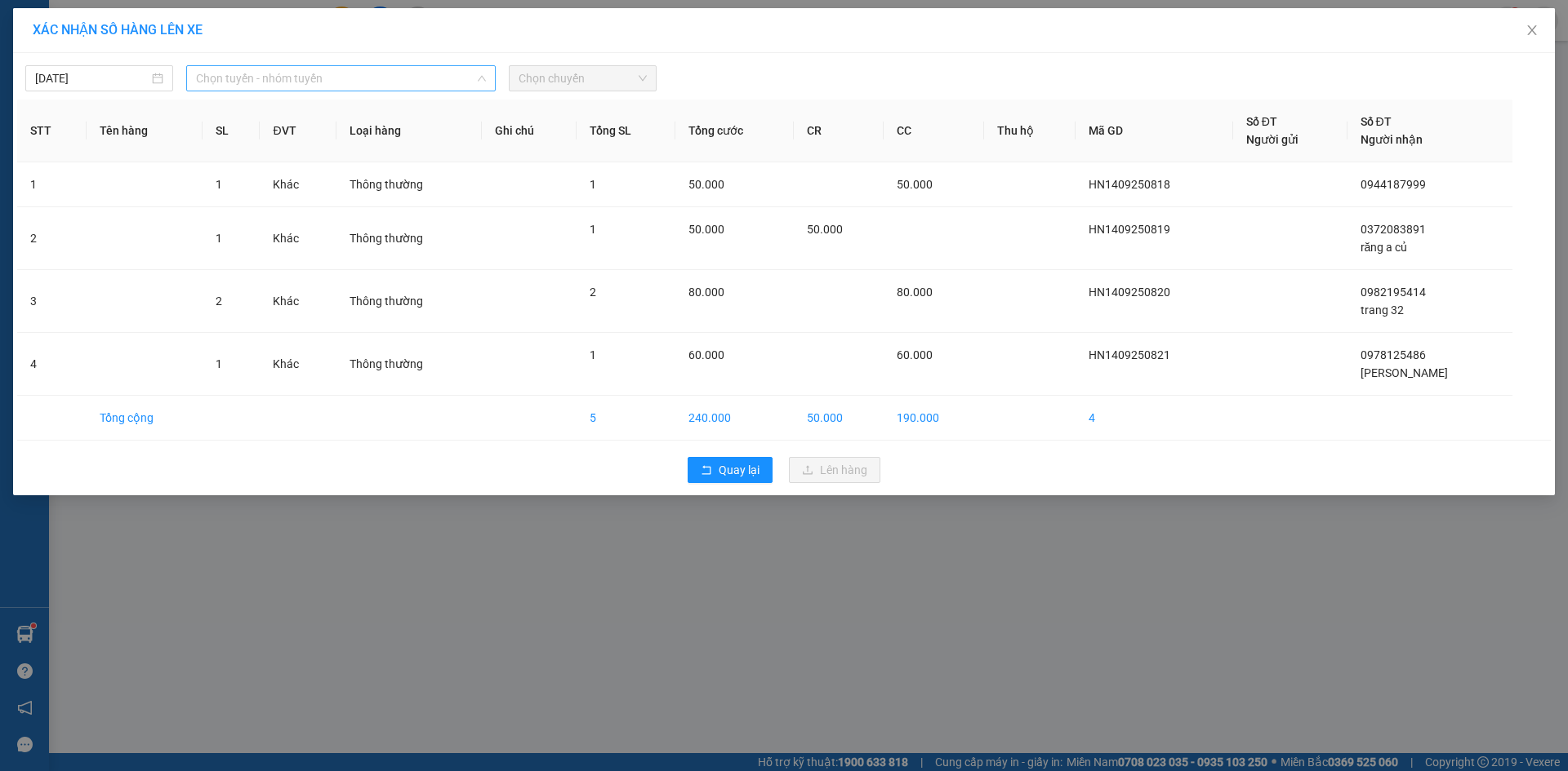
click at [352, 79] on span "Chọn tuyến - nhóm tuyến" at bounding box center [341, 78] width 290 height 24
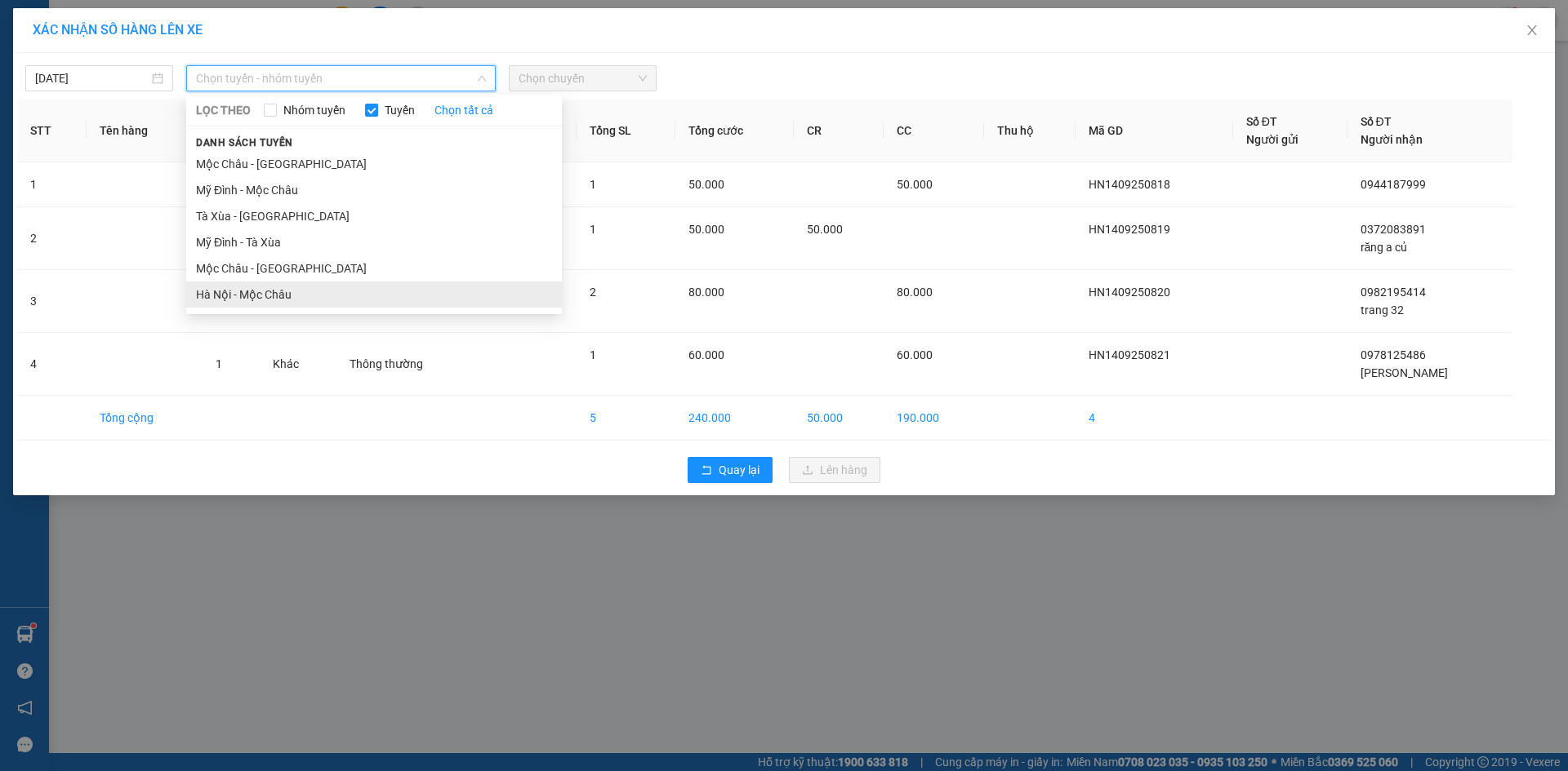
click at [354, 303] on li "Hà Nội - Mộc Châu" at bounding box center [374, 295] width 375 height 26
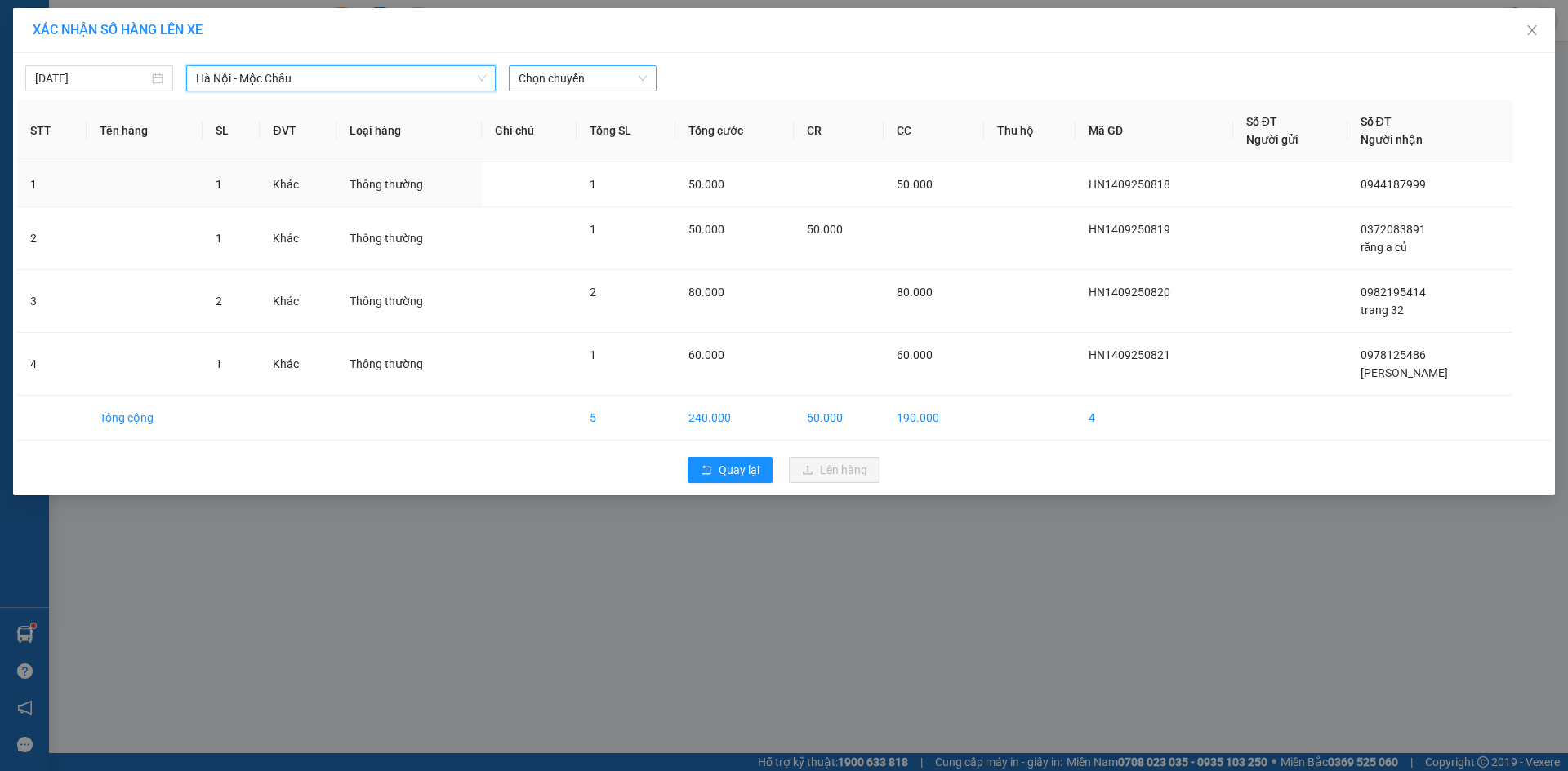
click at [601, 79] on span "Chọn chuyến" at bounding box center [582, 78] width 128 height 24
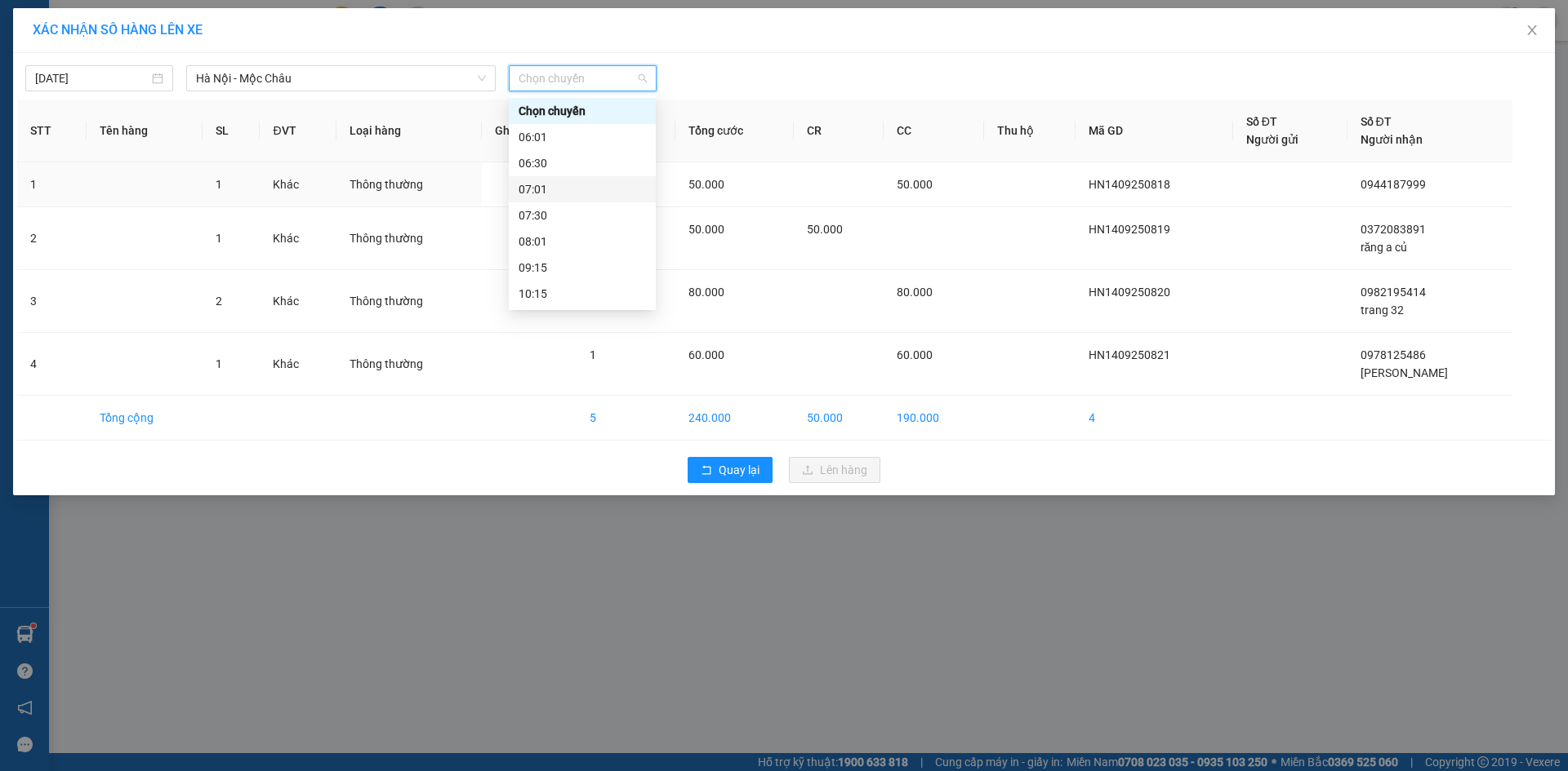
scroll to position [235, 0]
click at [570, 239] on div "17:15" at bounding box center [582, 242] width 127 height 18
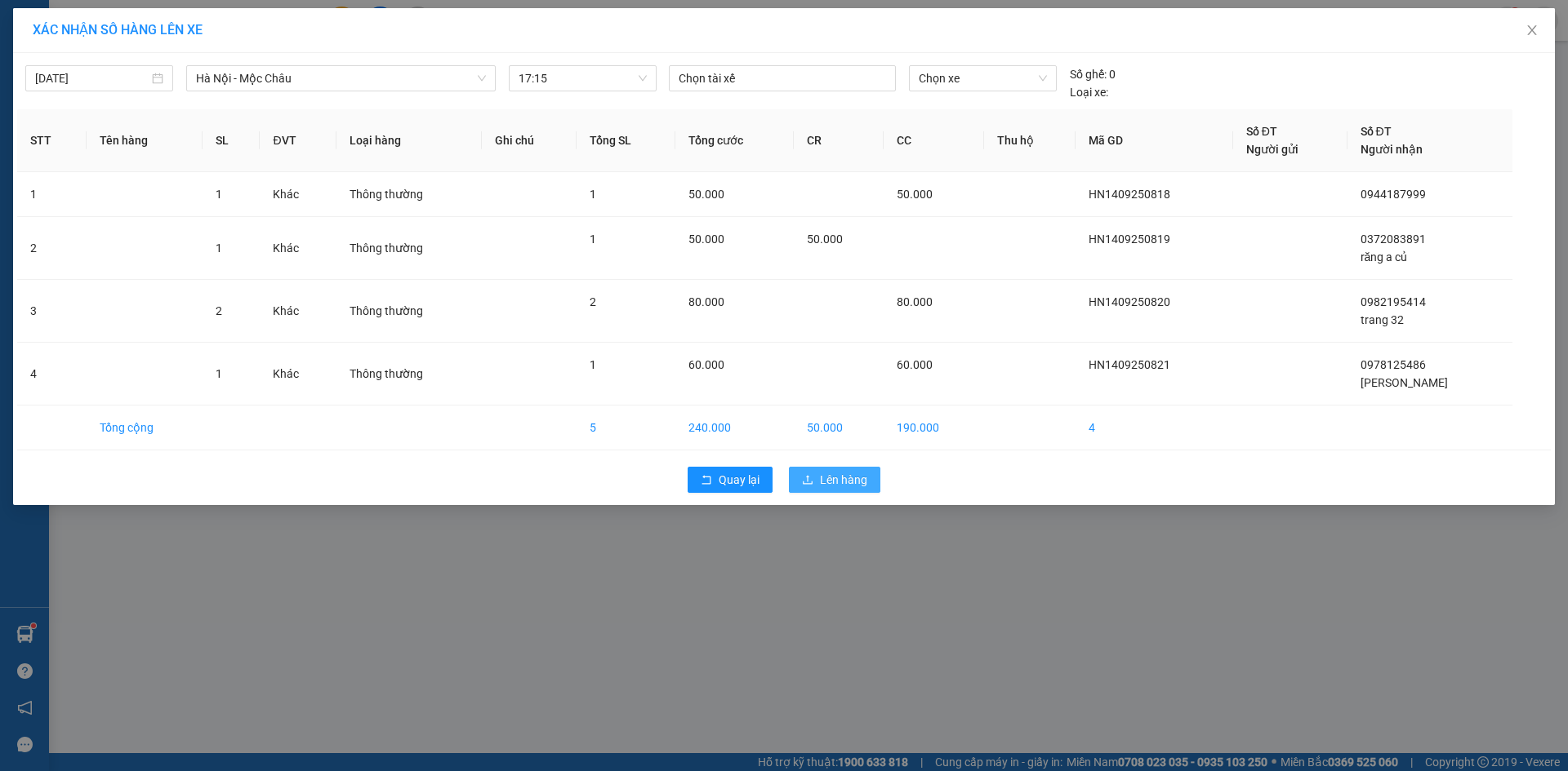
click at [846, 482] on span "Lên hàng" at bounding box center [843, 480] width 48 height 18
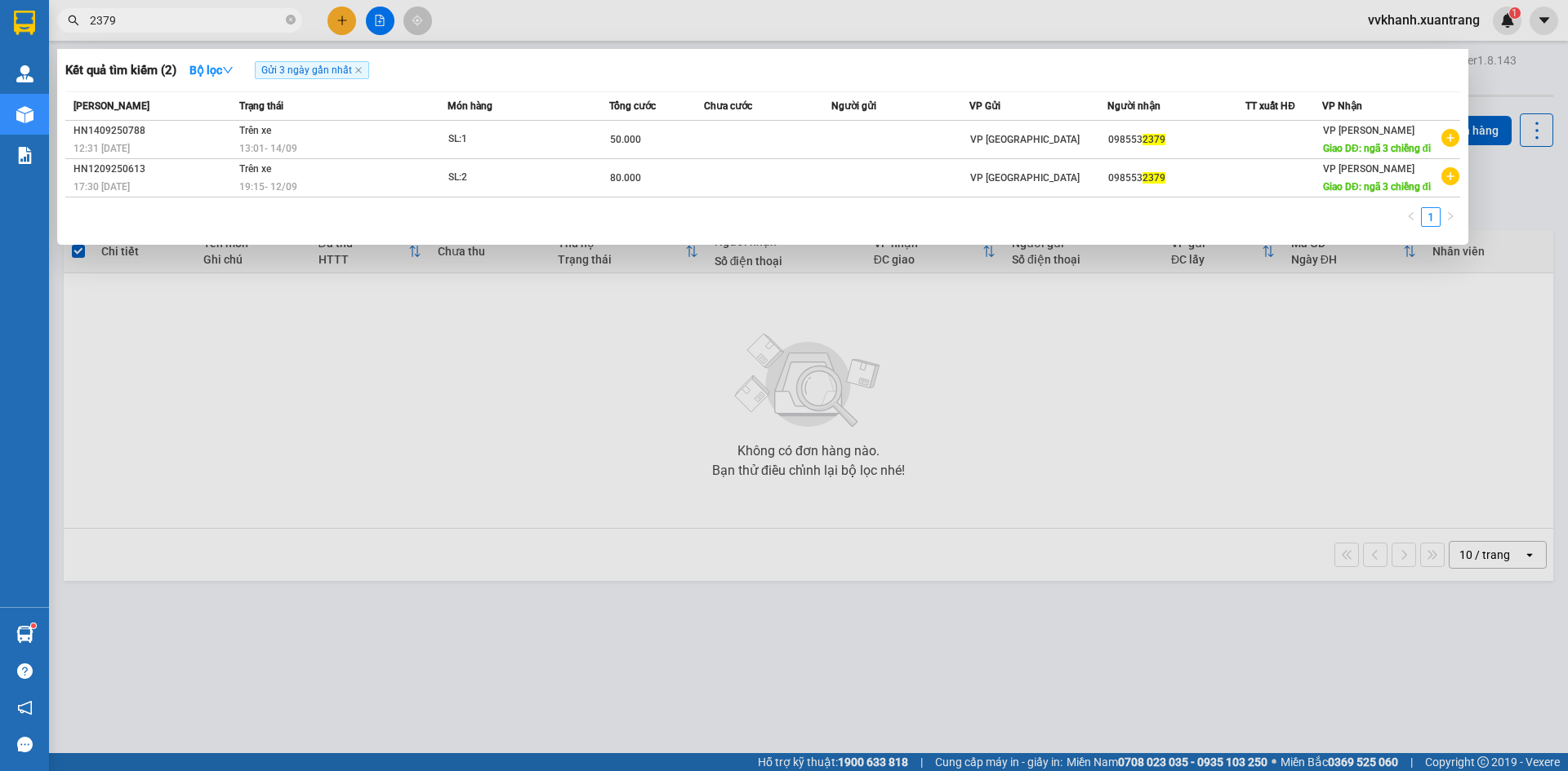
click at [283, 21] on span "2379" at bounding box center [179, 20] width 245 height 24
click at [289, 23] on icon "close-circle" at bounding box center [290, 19] width 10 height 10
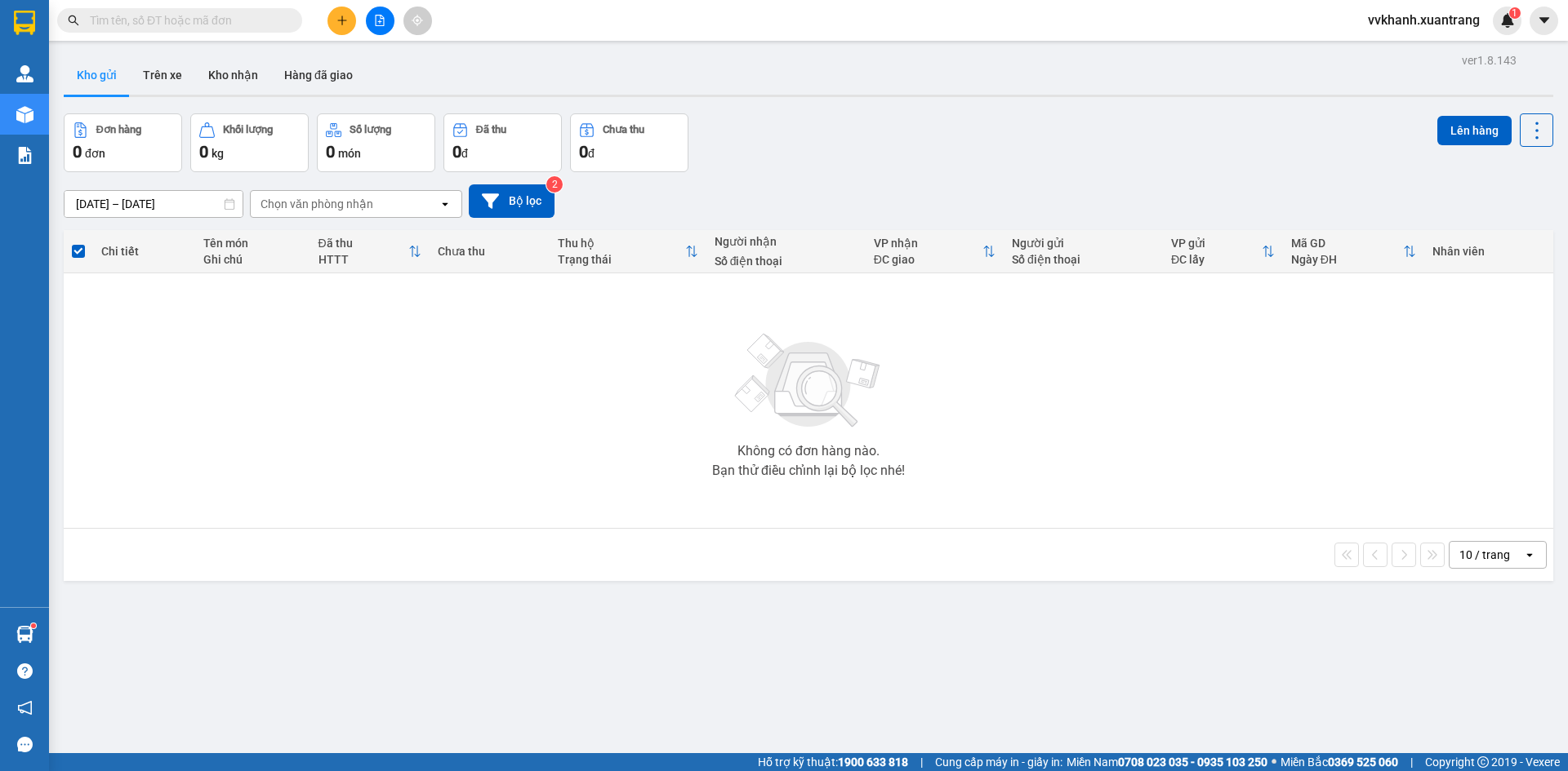
click at [269, 23] on input "text" at bounding box center [186, 20] width 192 height 18
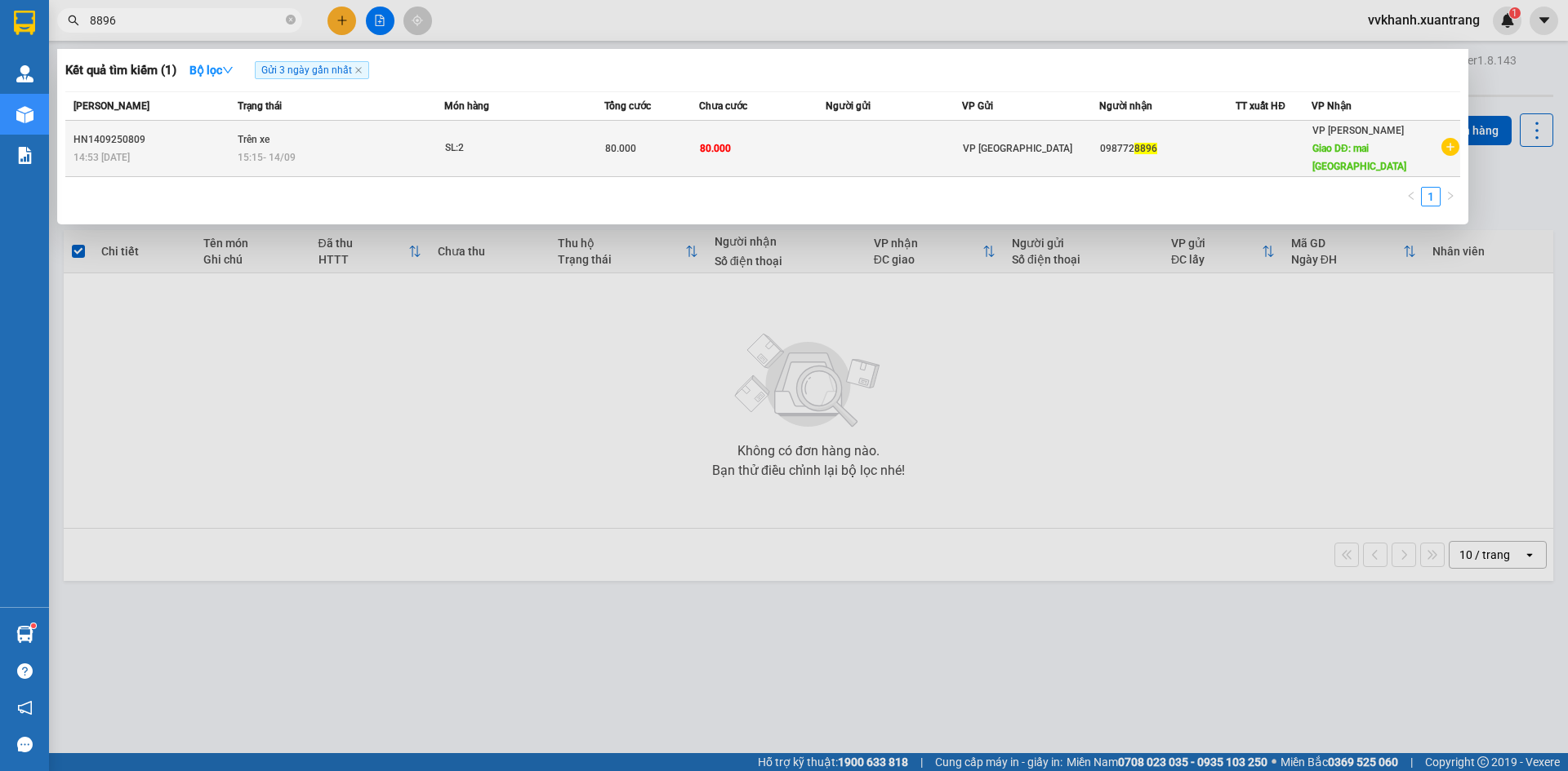
type input "8896"
click at [871, 167] on td at bounding box center [895, 148] width 137 height 56
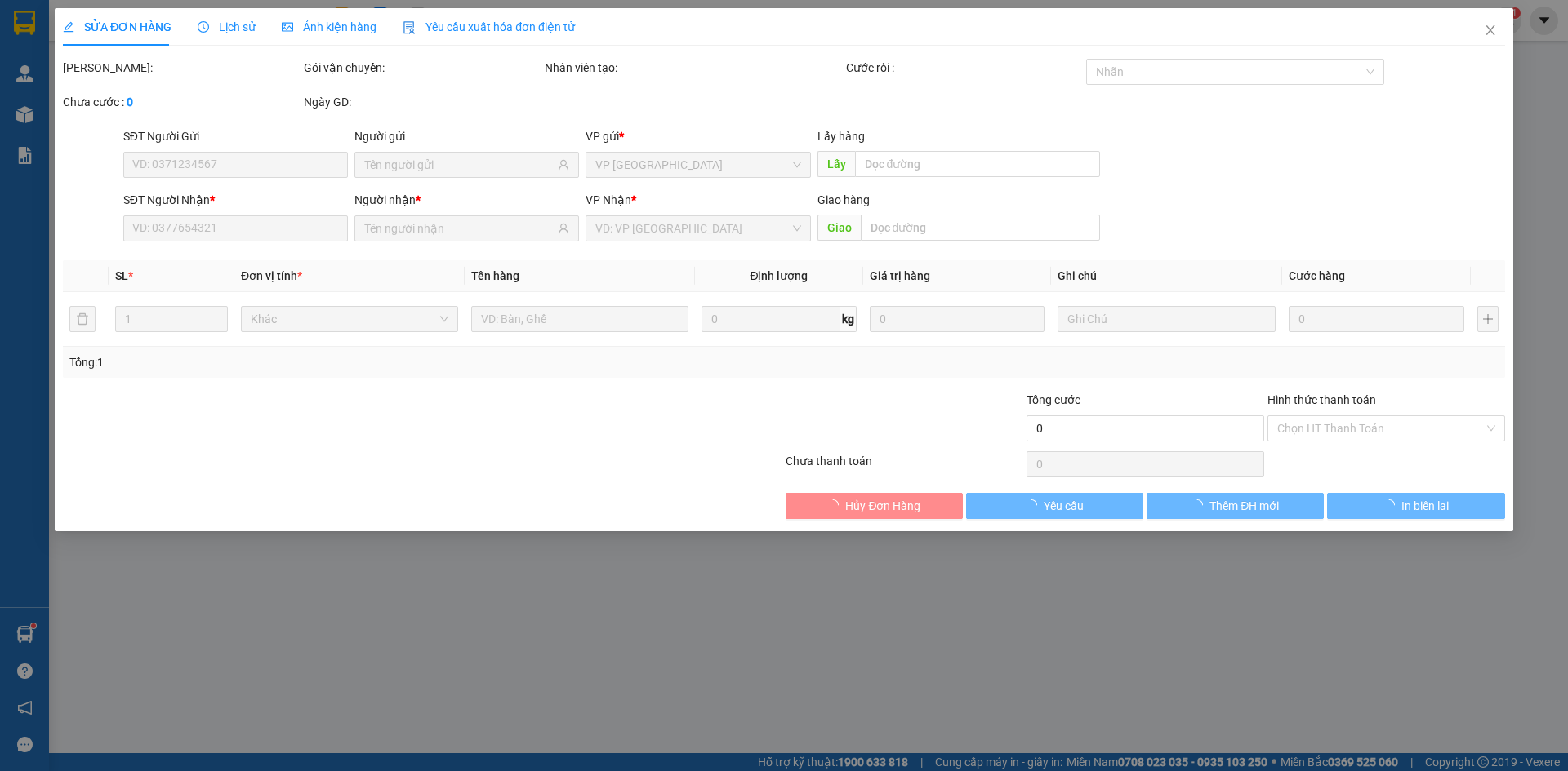
type input "0987728896"
type input "mai châu hòa bình"
type input "80.000"
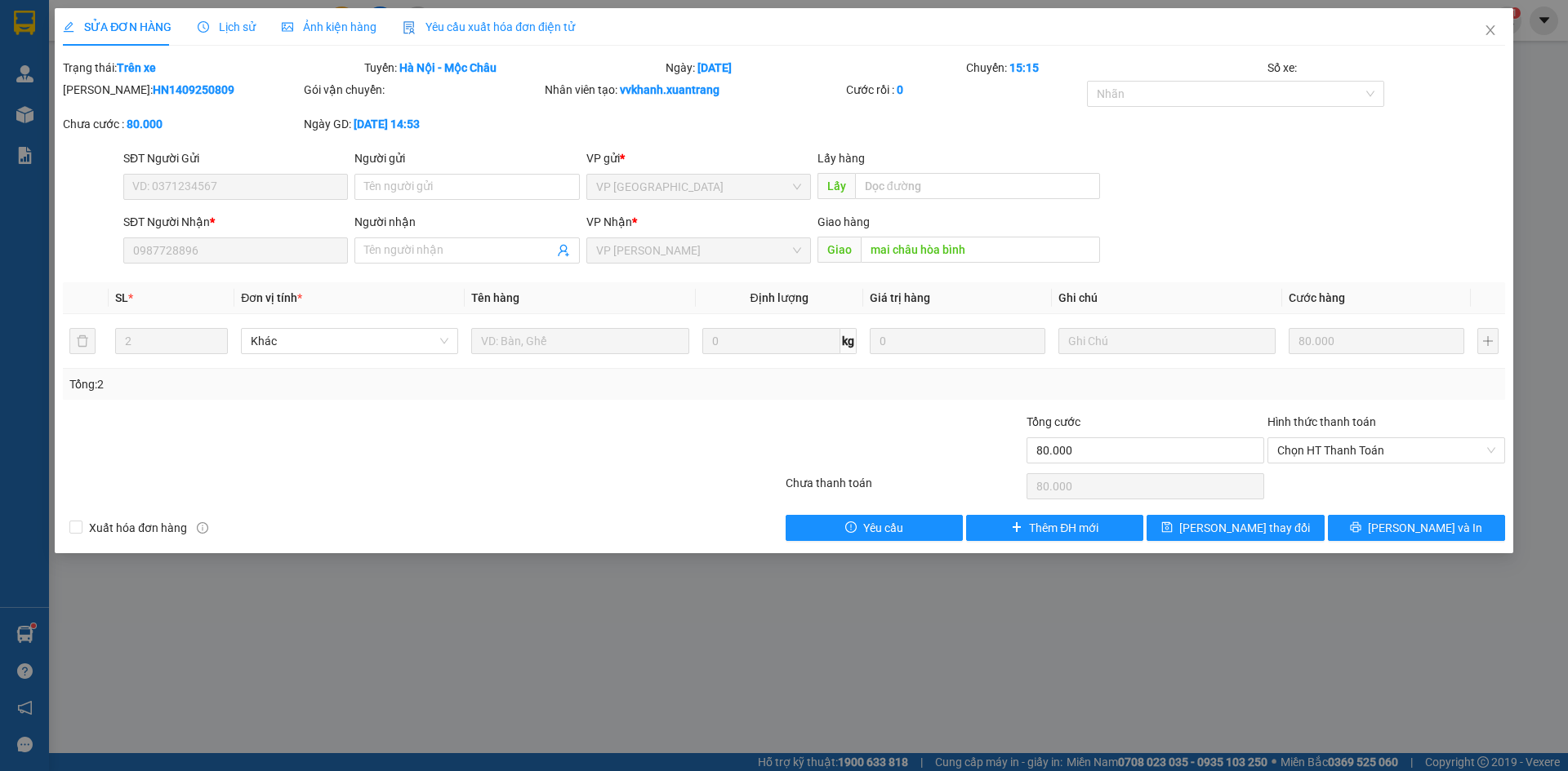
click at [239, 22] on span "Lịch sử" at bounding box center [226, 27] width 58 height 13
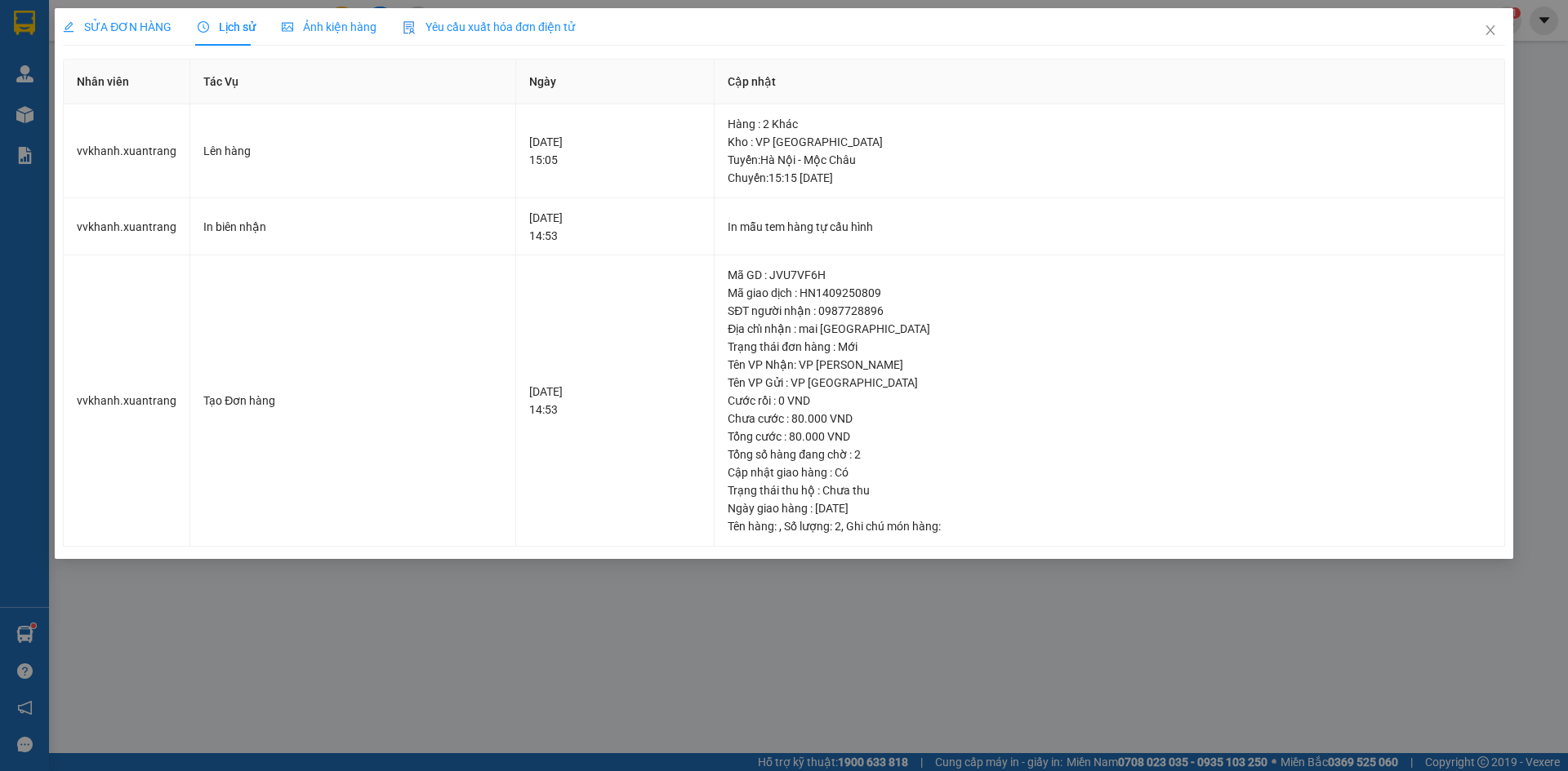
click at [317, 30] on span "Ảnh kiện hàng" at bounding box center [329, 27] width 94 height 13
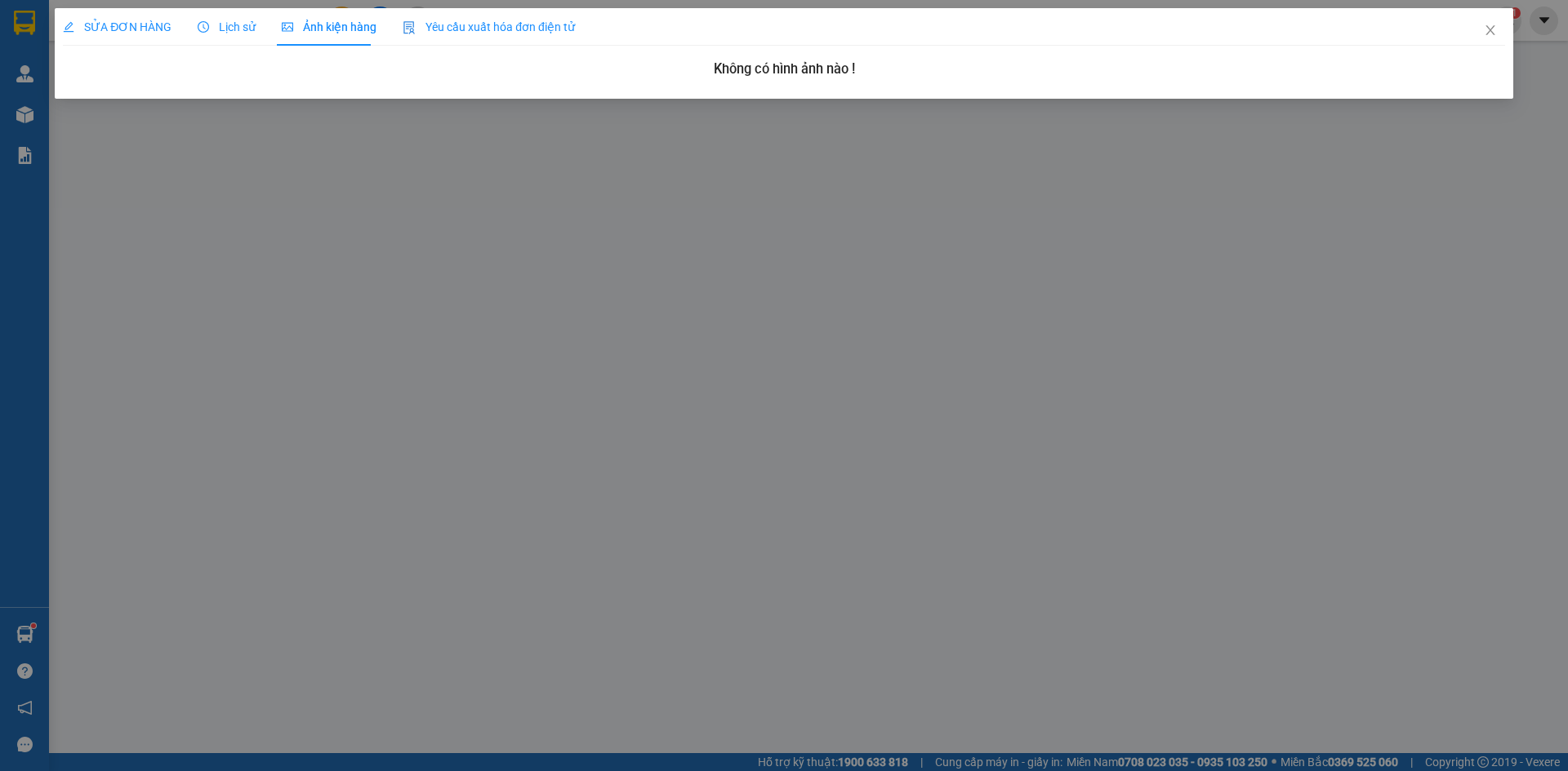
click at [240, 29] on span "Lịch sử" at bounding box center [226, 27] width 58 height 13
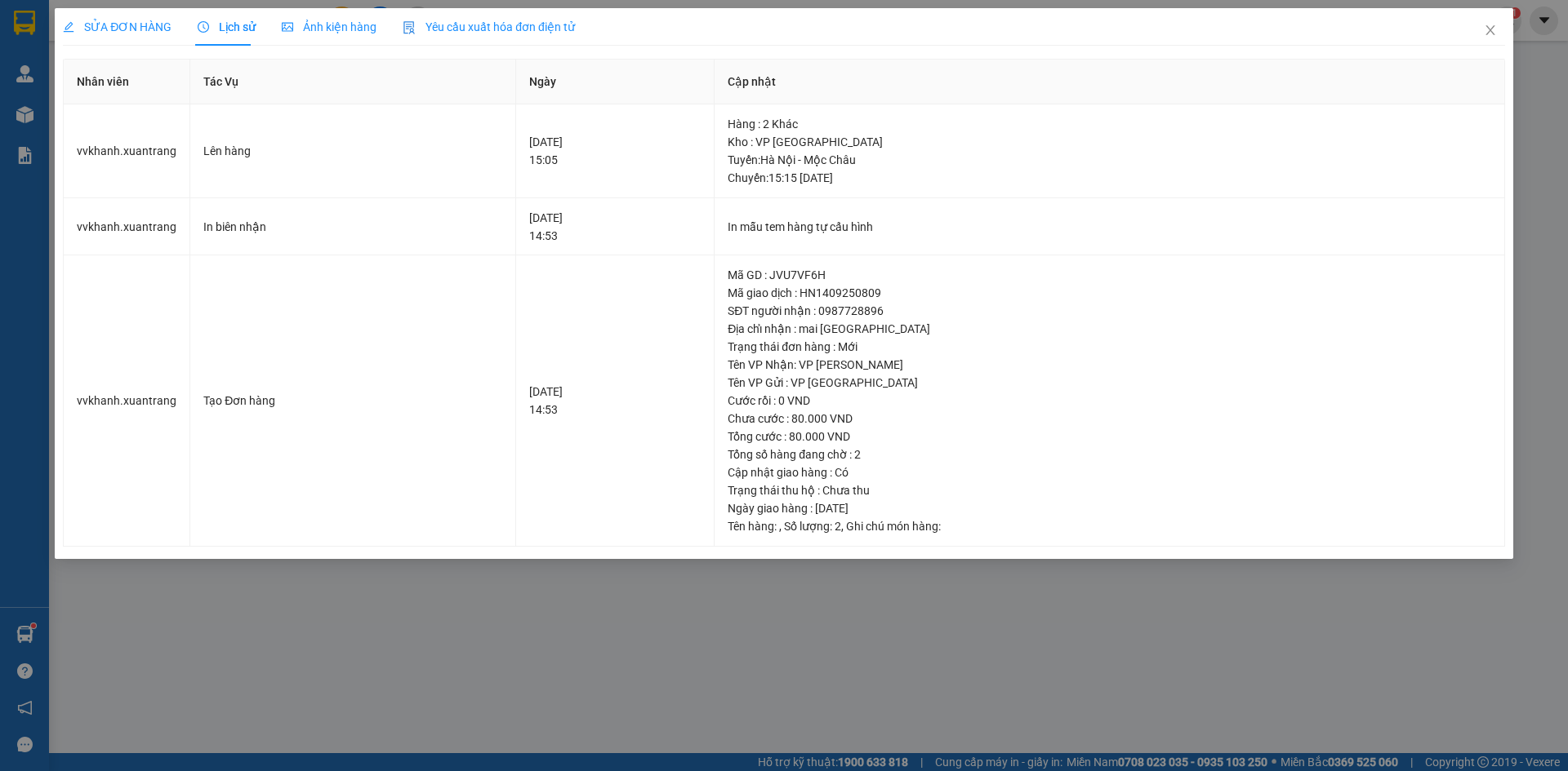
click at [132, 21] on span "SỬA ĐƠN HÀNG" at bounding box center [117, 27] width 108 height 13
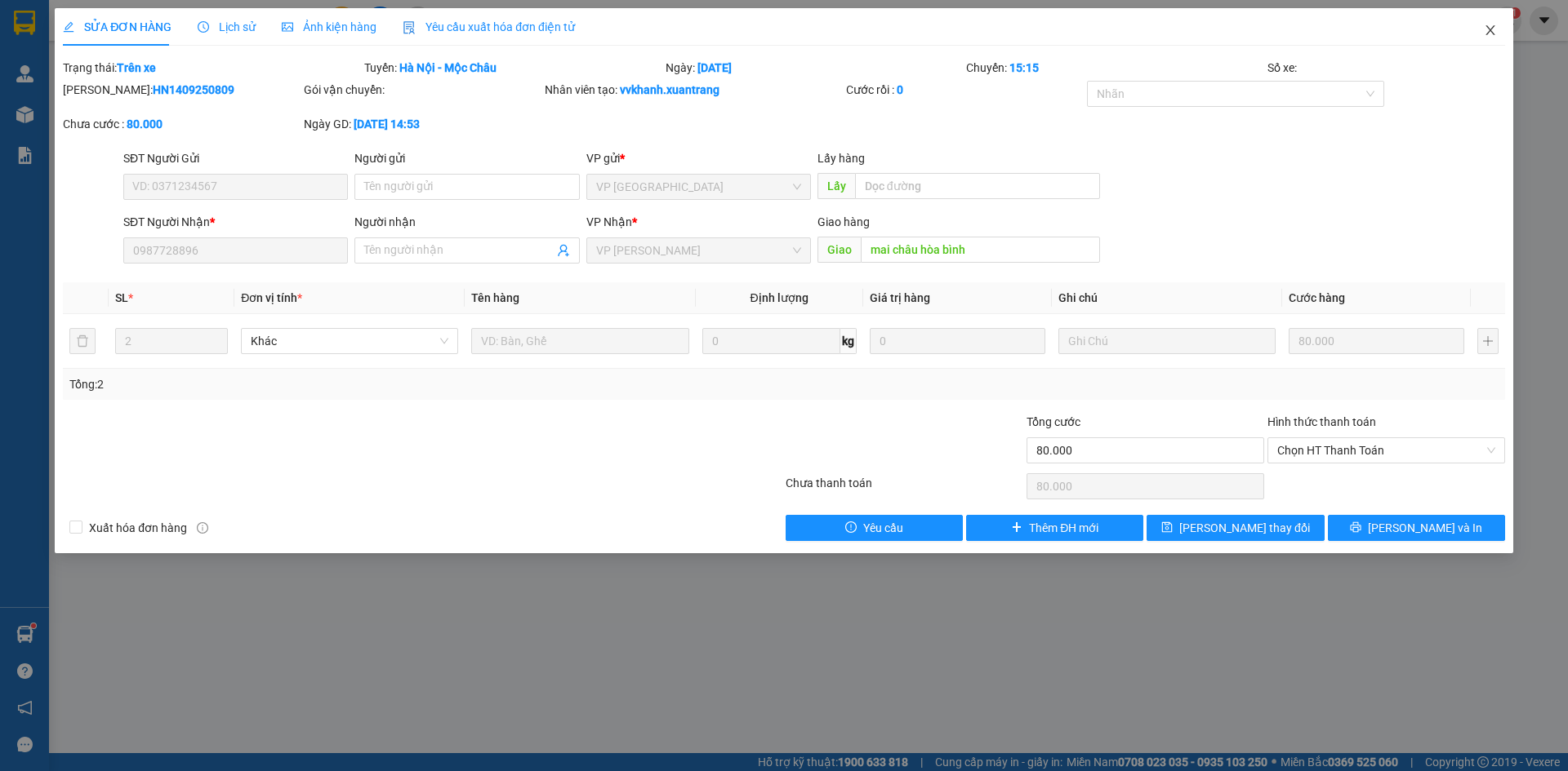
click at [1492, 30] on icon "close" at bounding box center [1490, 29] width 9 height 10
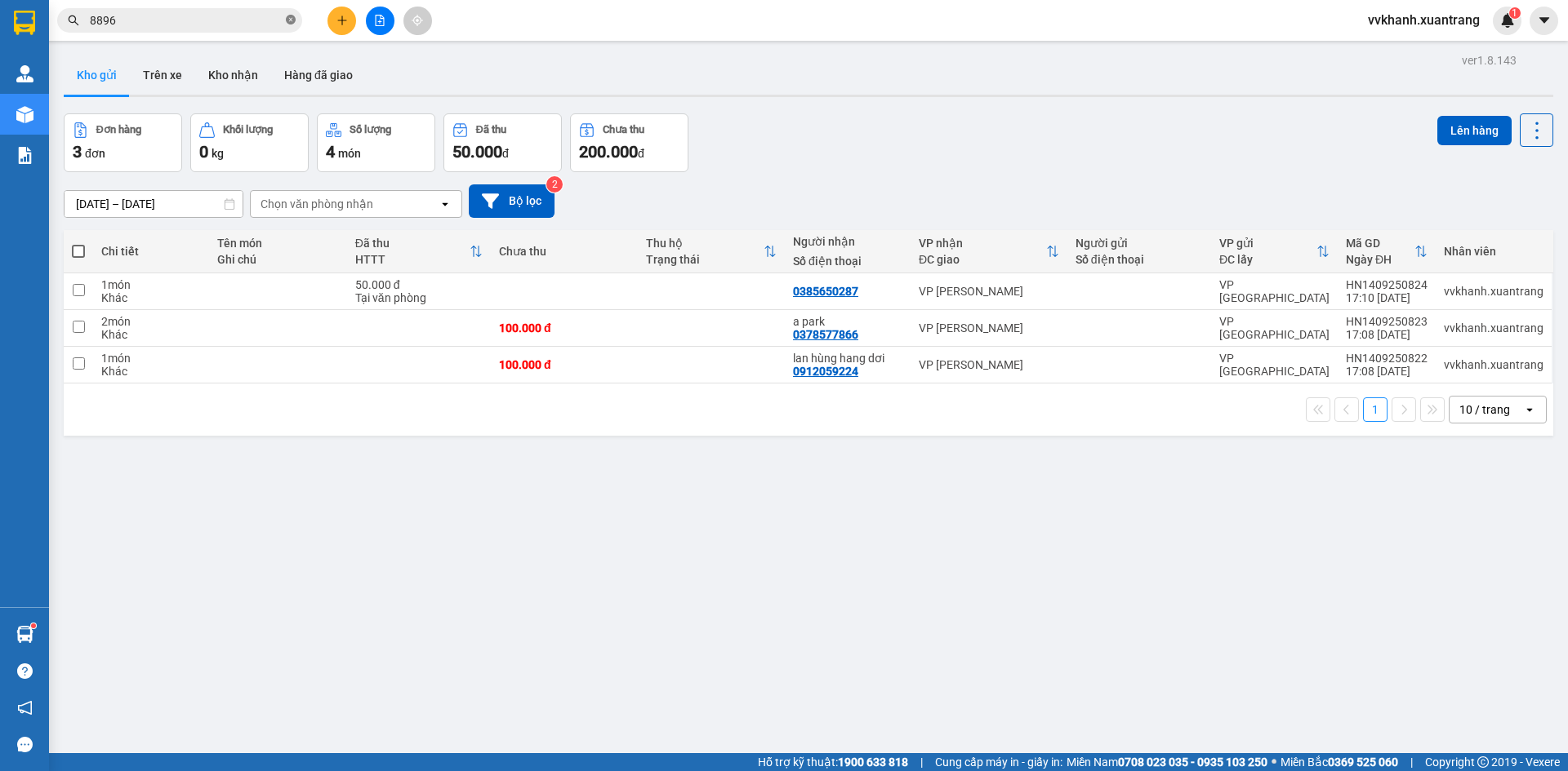
click at [292, 17] on icon "close-circle" at bounding box center [290, 19] width 10 height 10
click at [257, 14] on input "text" at bounding box center [186, 20] width 192 height 18
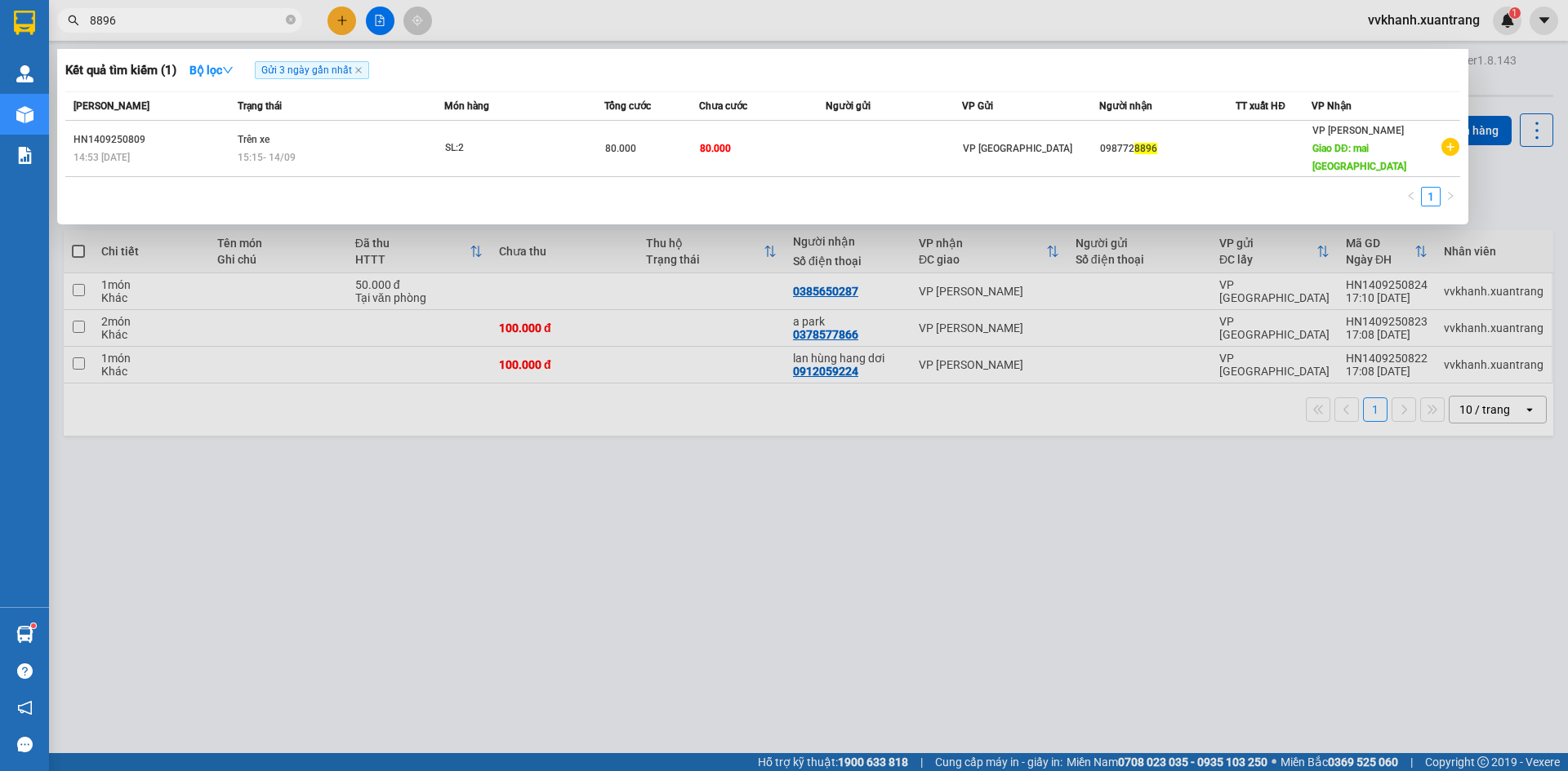
type input "8896"
click at [413, 327] on div at bounding box center [784, 386] width 1568 height 771
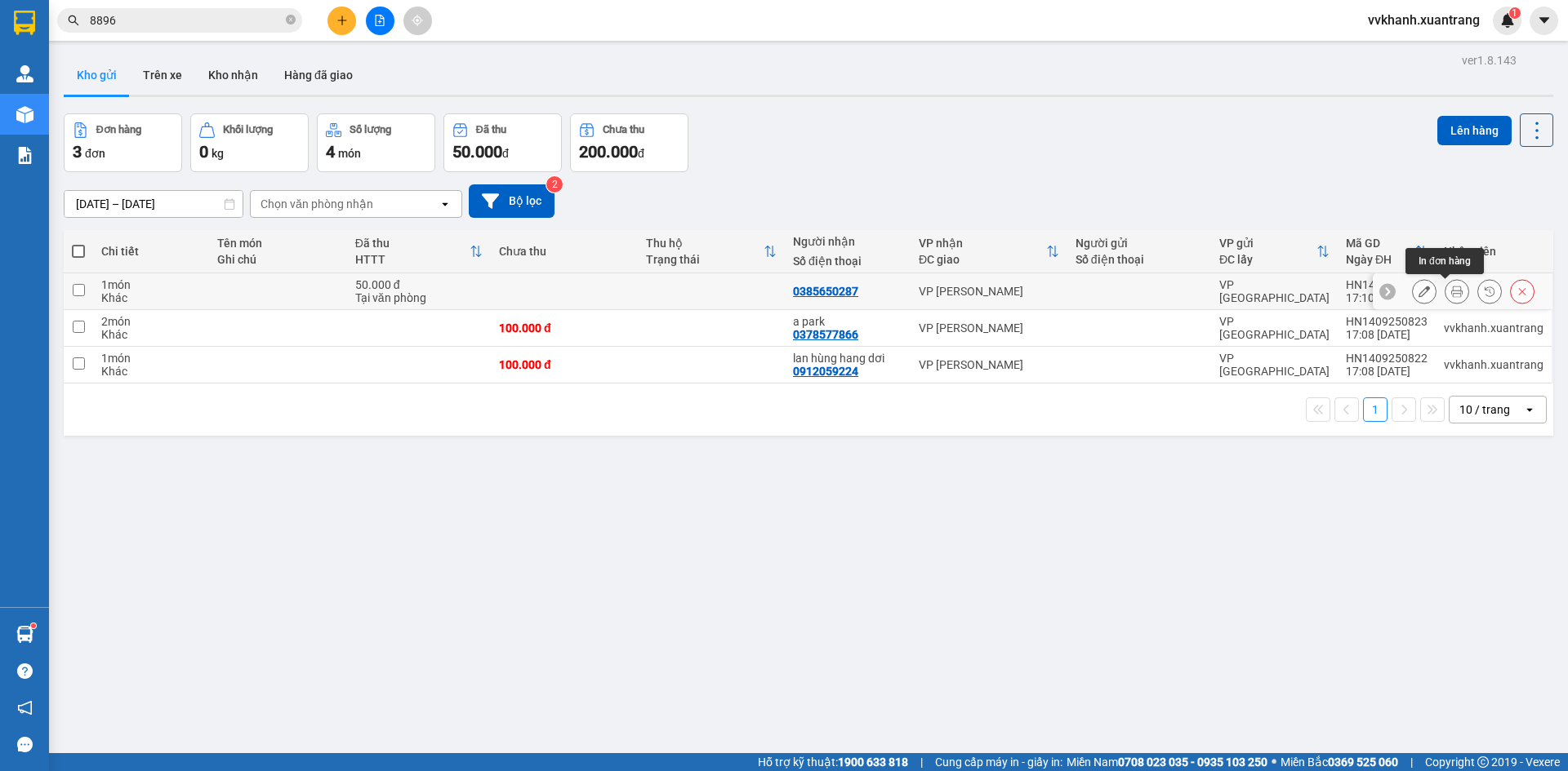
click at [1451, 291] on icon at bounding box center [1456, 291] width 11 height 11
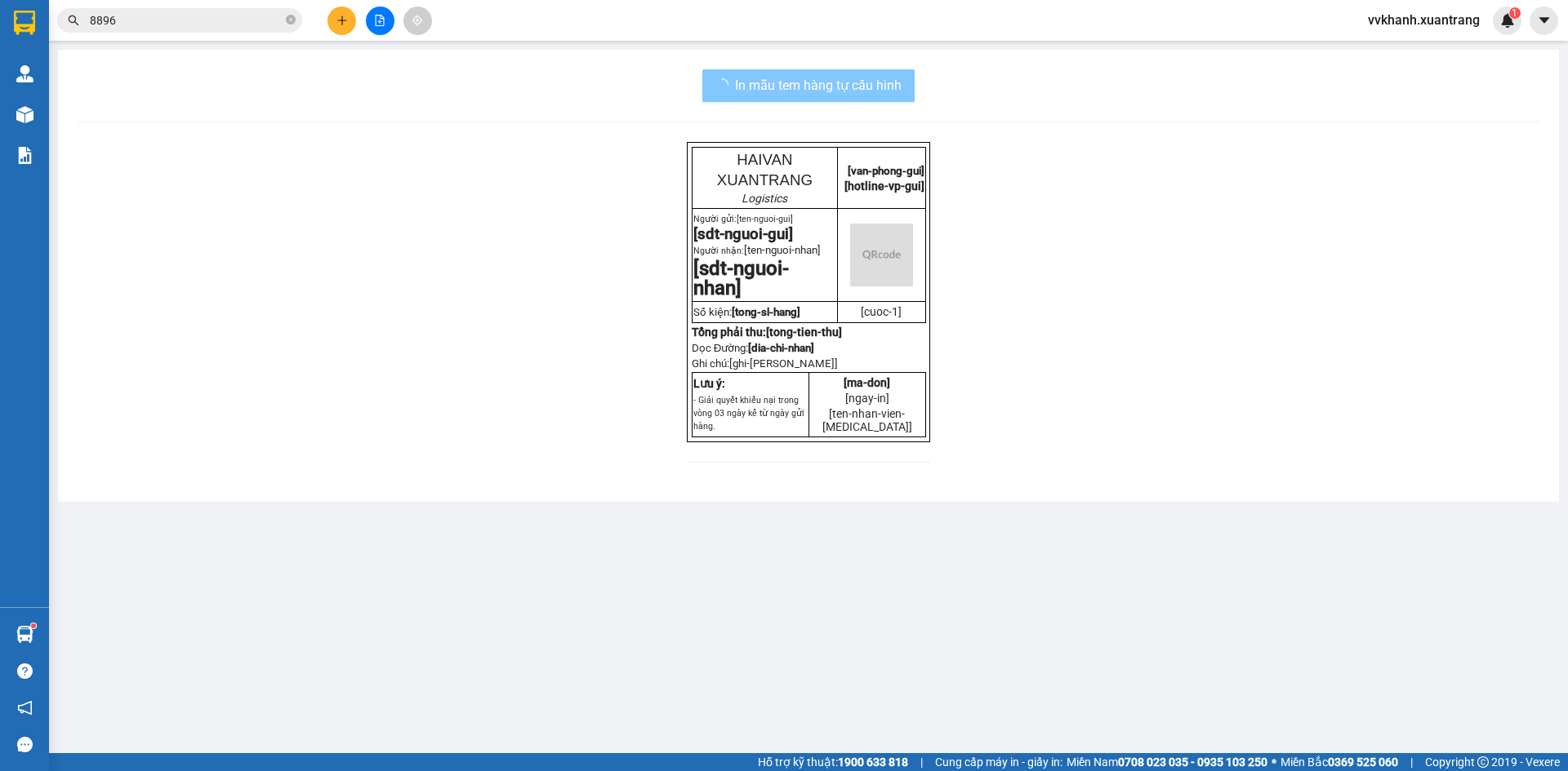
click at [789, 81] on span "In mẫu tem hàng tự cấu hình" at bounding box center [818, 86] width 166 height 21
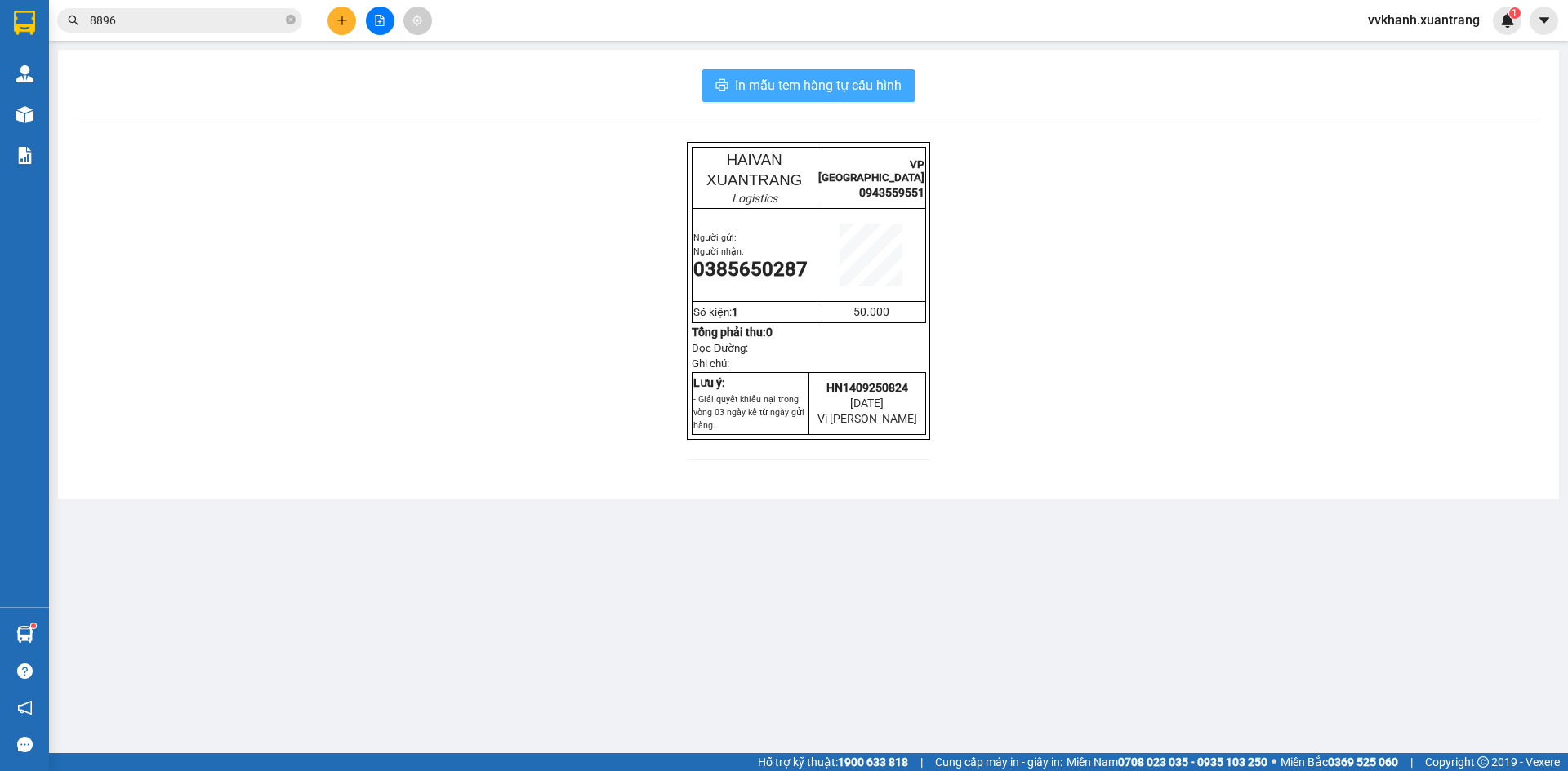
click at [789, 81] on span "In mẫu tem hàng tự cấu hình" at bounding box center [818, 86] width 166 height 21
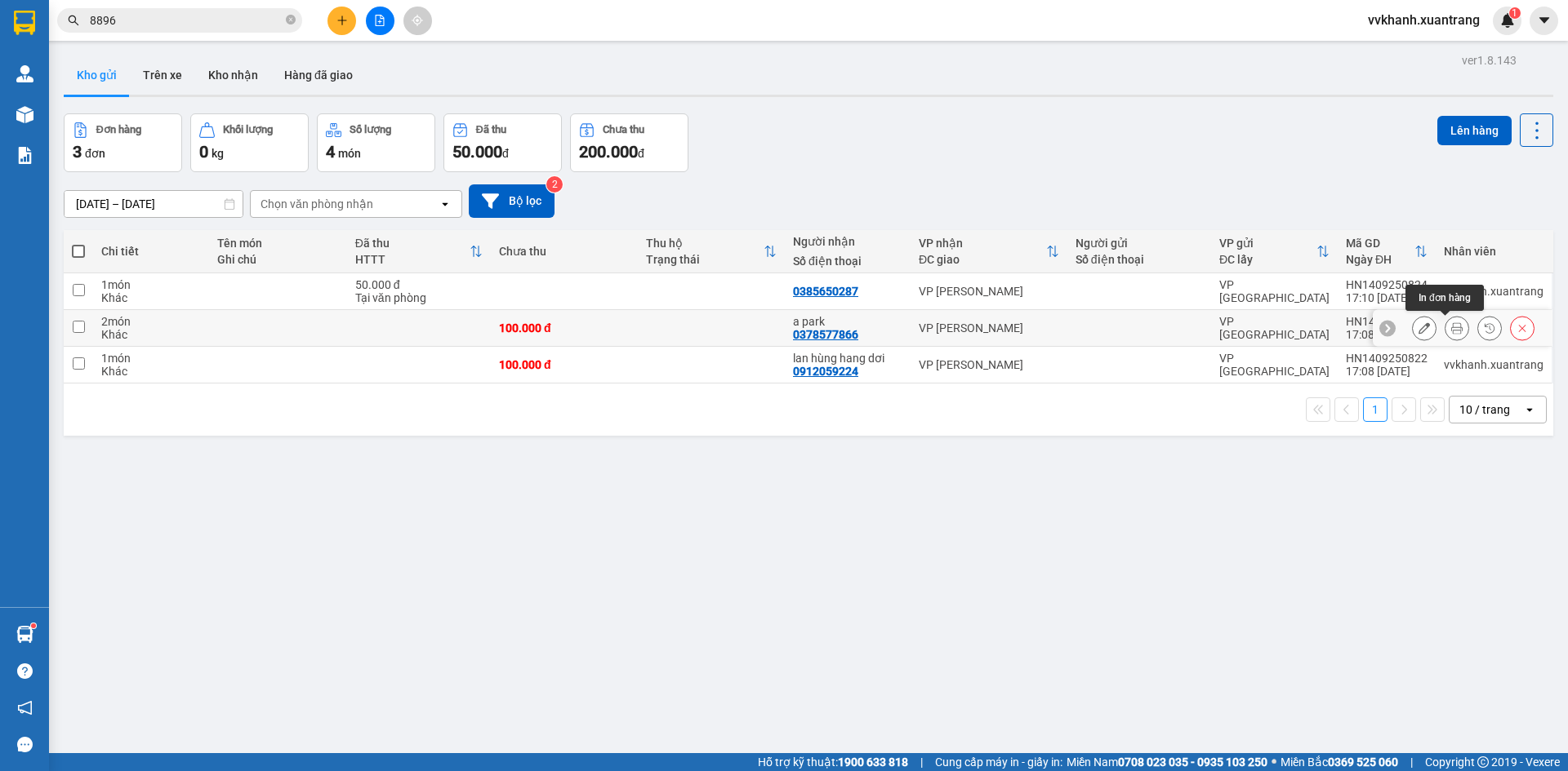
click at [1451, 331] on icon at bounding box center [1456, 327] width 11 height 11
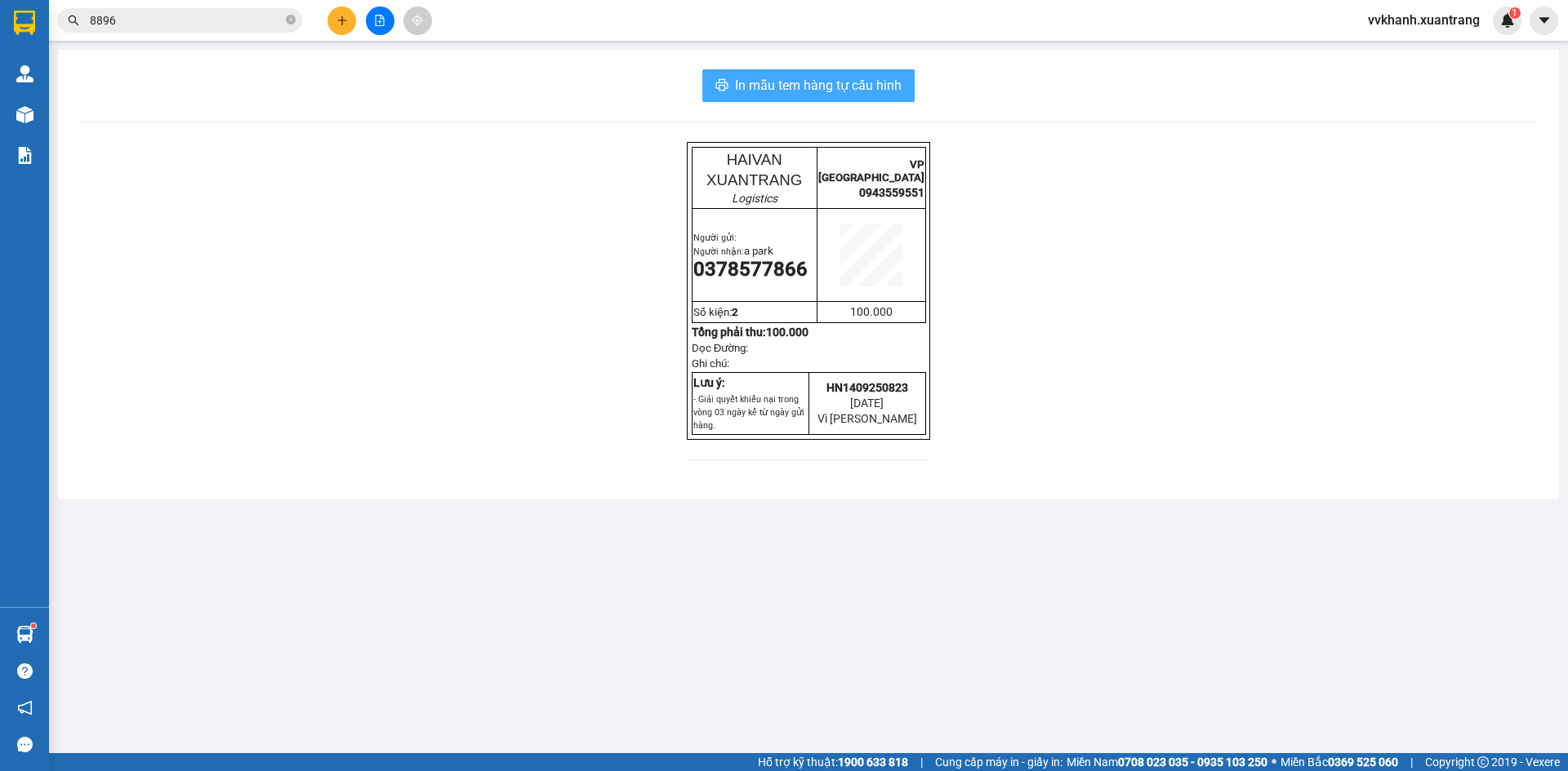
click at [768, 87] on span "In mẫu tem hàng tự cấu hình" at bounding box center [818, 86] width 166 height 21
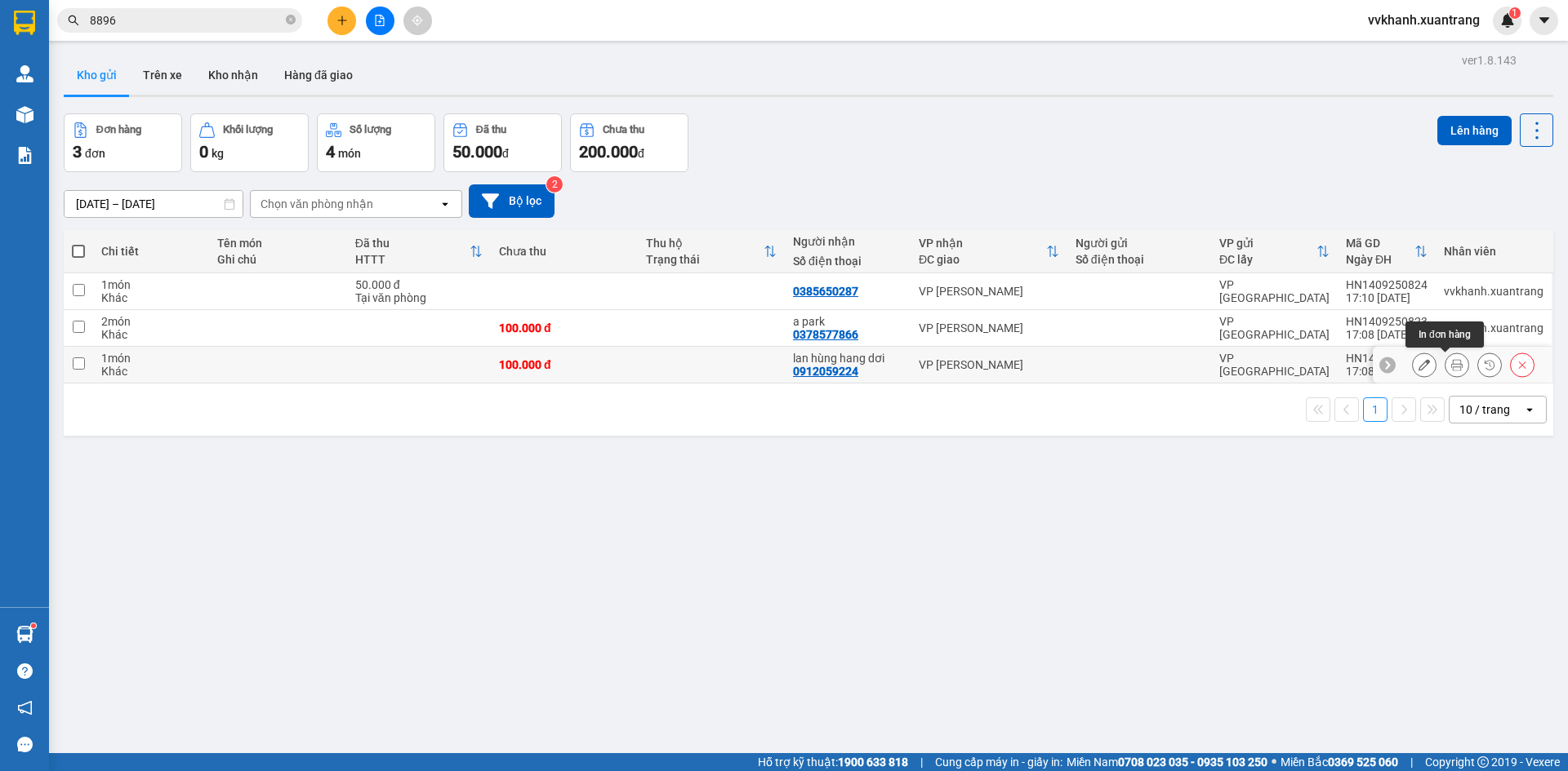
click at [1451, 365] on icon at bounding box center [1456, 365] width 11 height 11
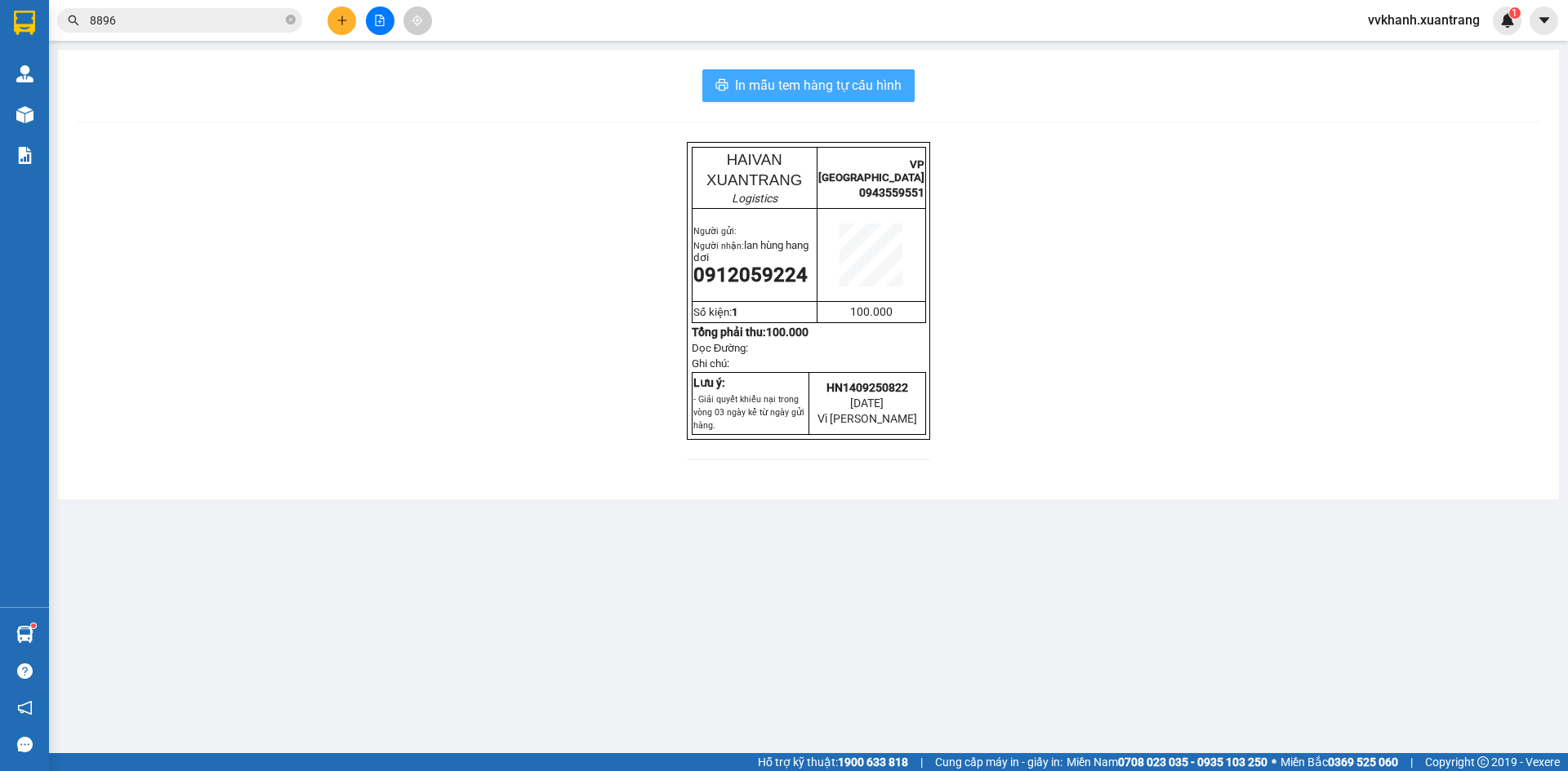
click at [808, 86] on span "In mẫu tem hàng tự cấu hình" at bounding box center [818, 86] width 166 height 21
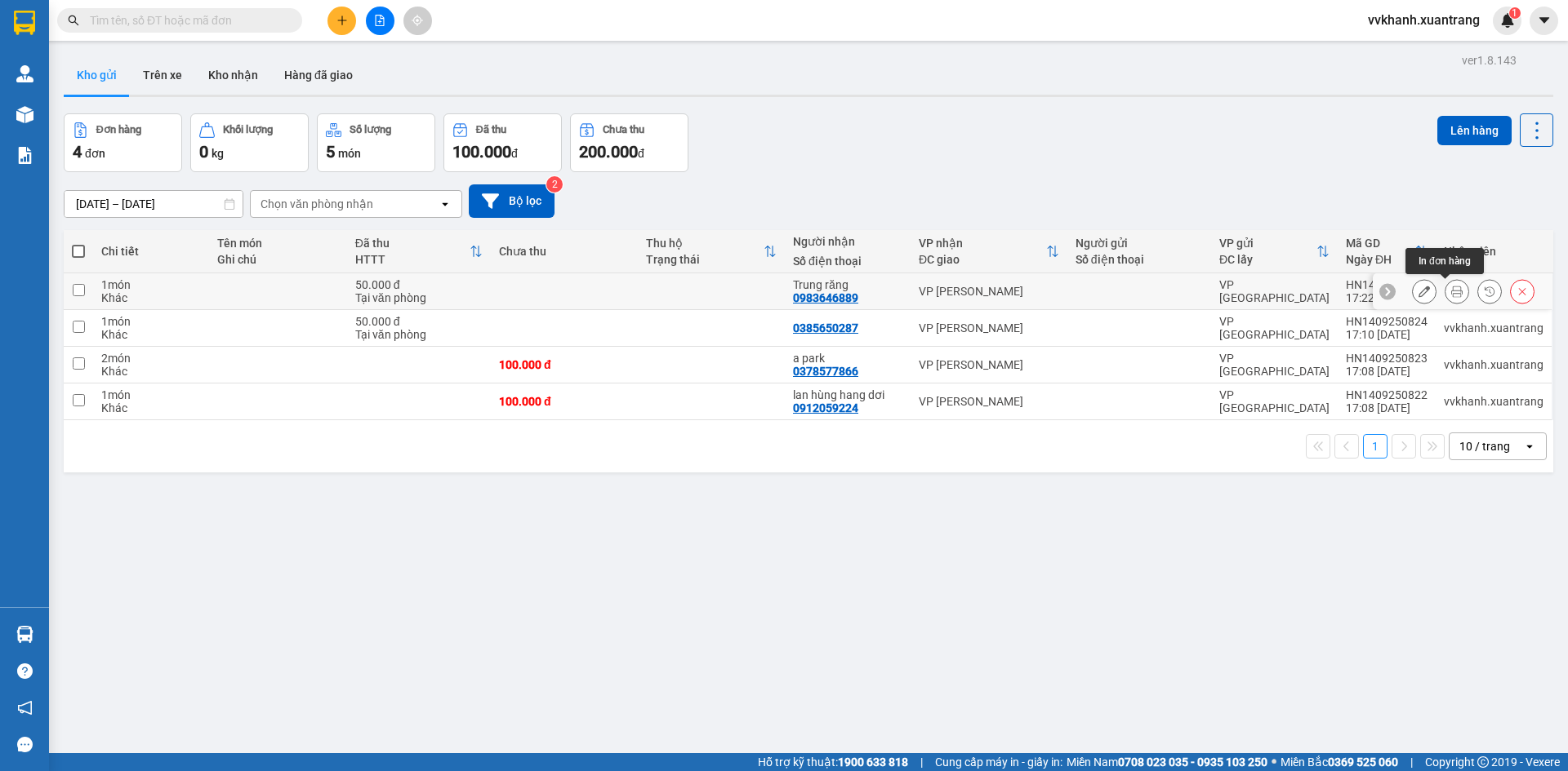
click at [1451, 287] on icon at bounding box center [1456, 291] width 11 height 11
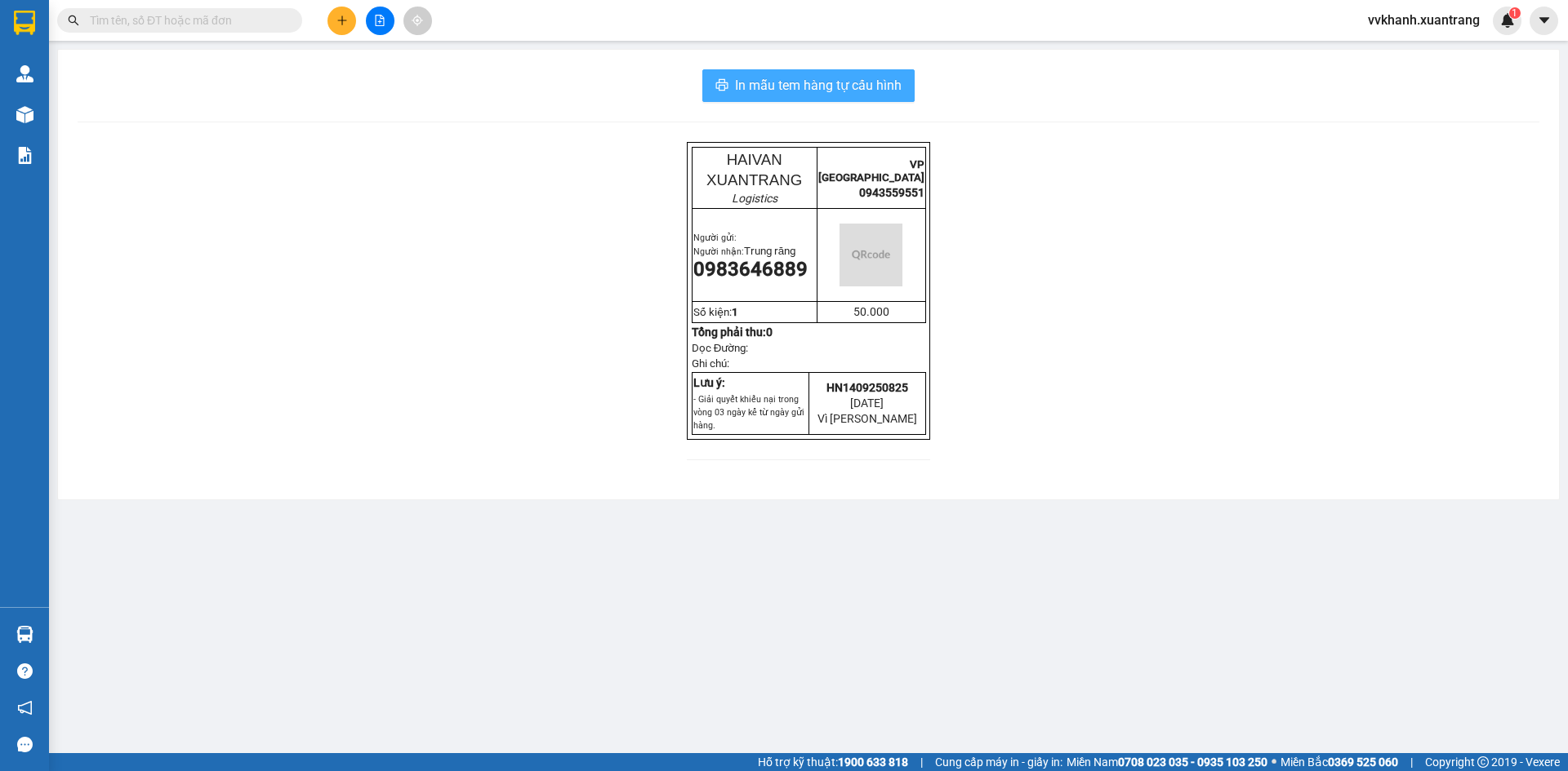
click at [764, 78] on span "In mẫu tem hàng tự cấu hình" at bounding box center [818, 86] width 166 height 21
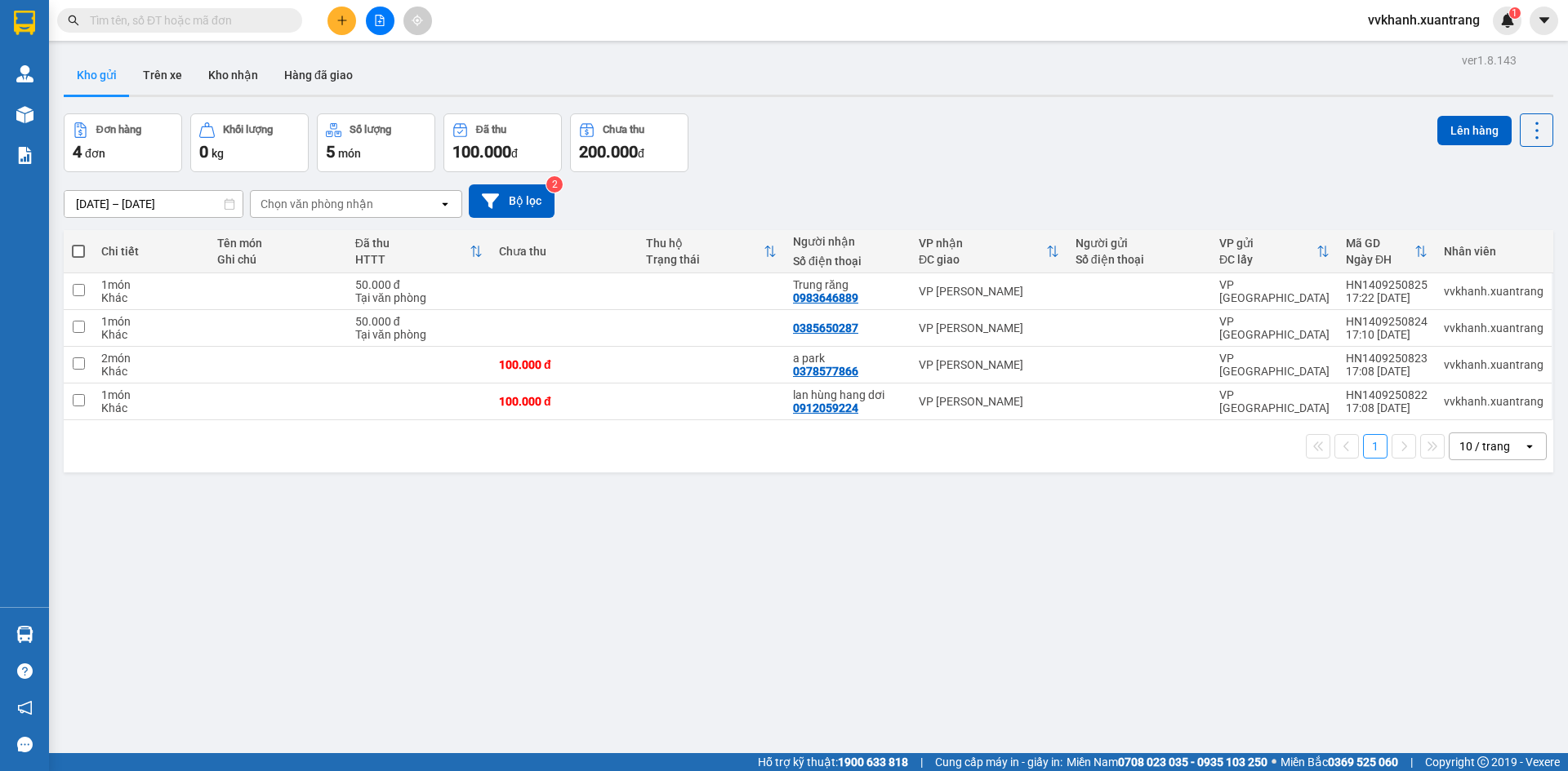
click at [172, 20] on input "text" at bounding box center [186, 20] width 192 height 18
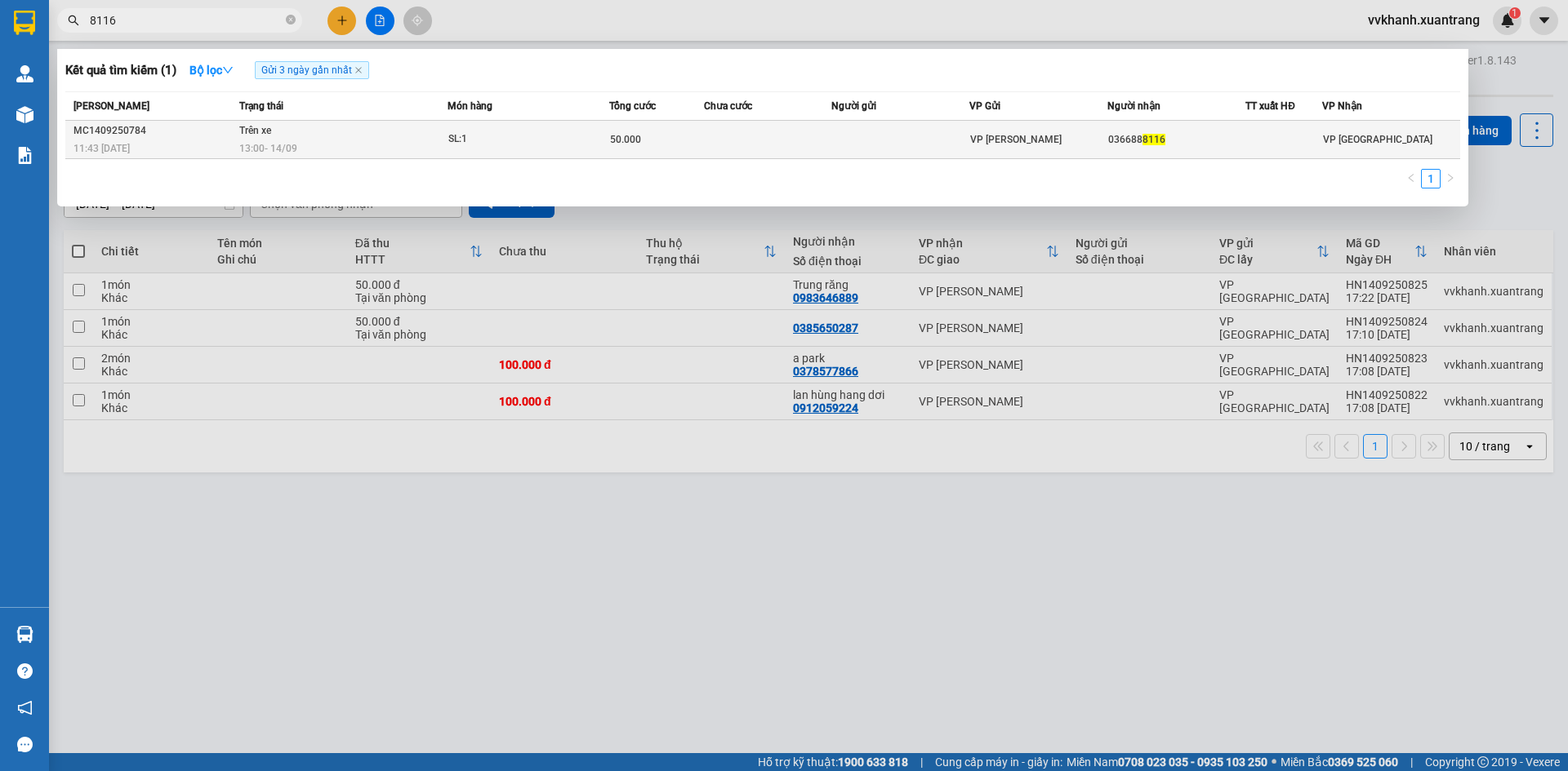
type input "8116"
click at [917, 134] on td at bounding box center [900, 139] width 138 height 38
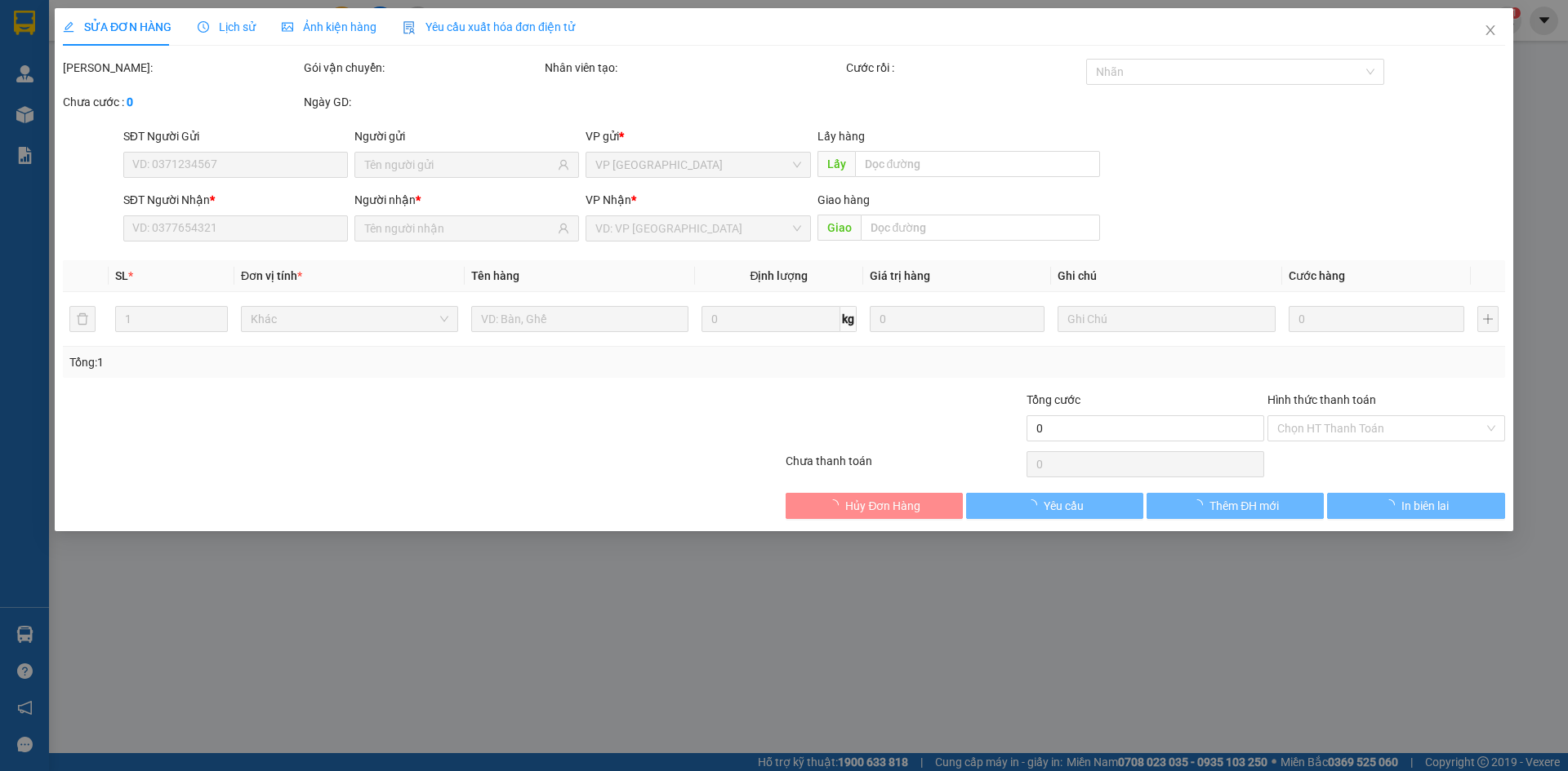
type input "0366888116"
type input "50.000"
type input "0"
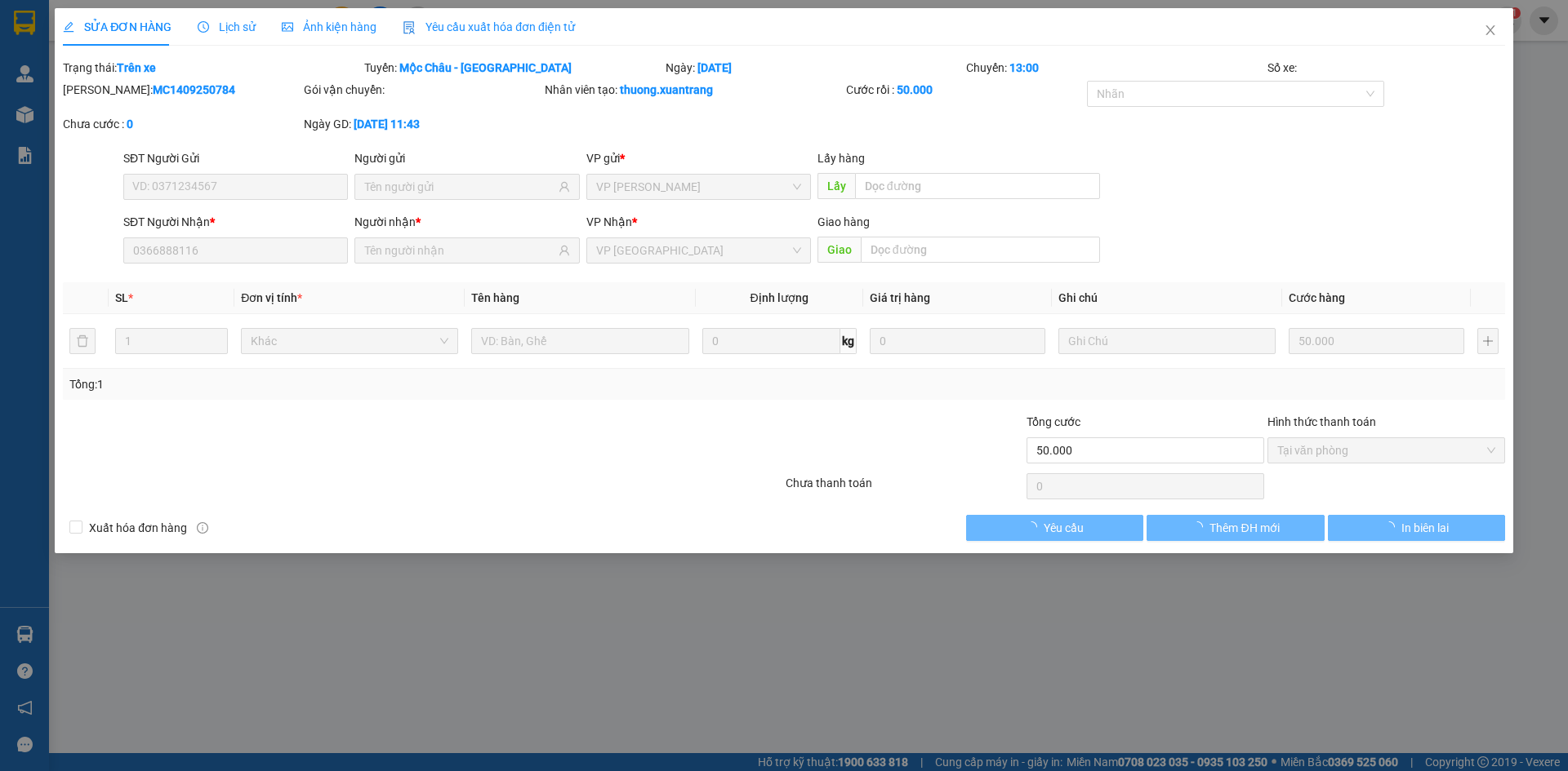
click at [350, 25] on span "Ảnh kiện hàng" at bounding box center [329, 27] width 94 height 13
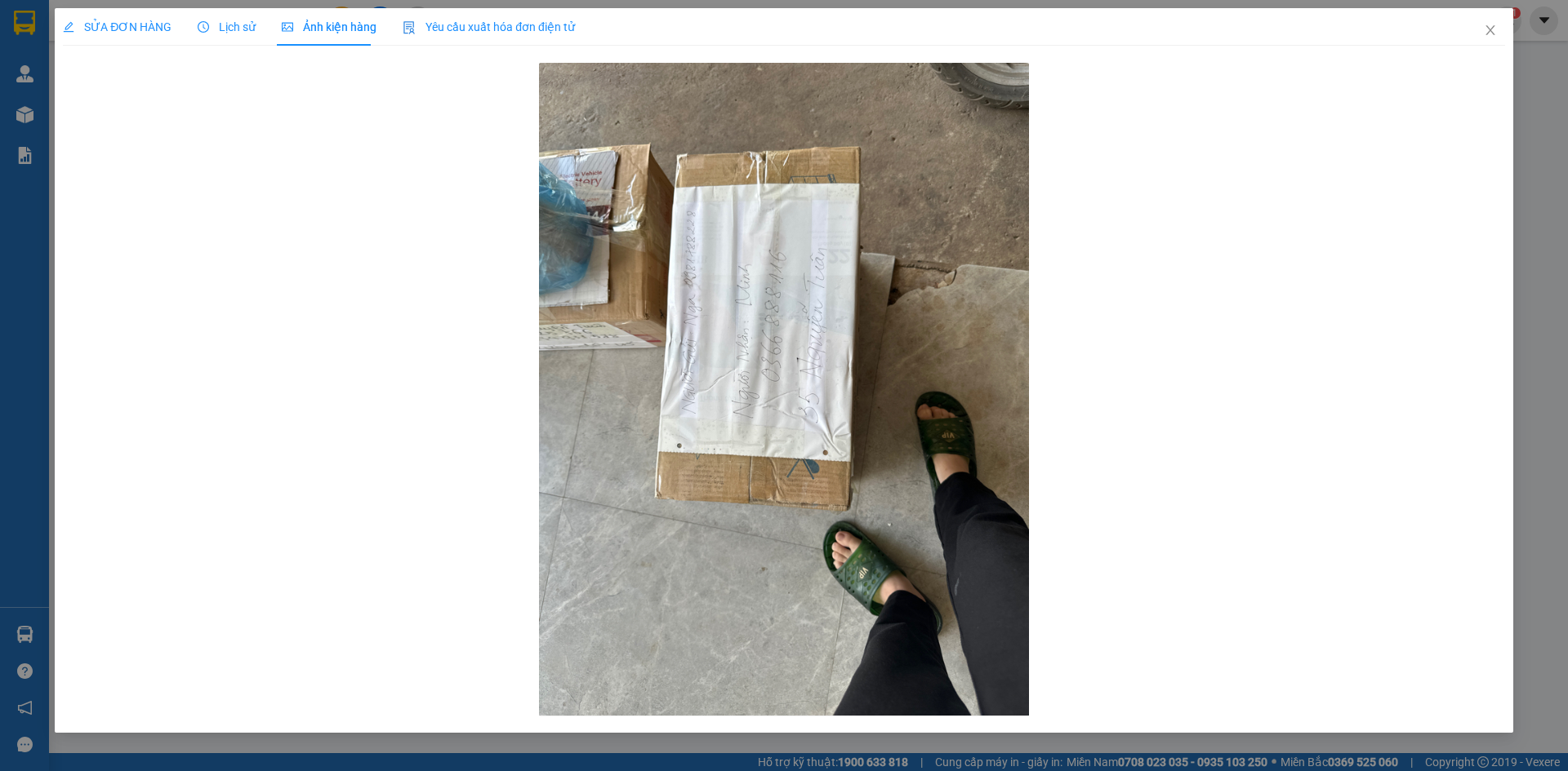
click at [221, 30] on span "Lịch sử" at bounding box center [226, 27] width 58 height 13
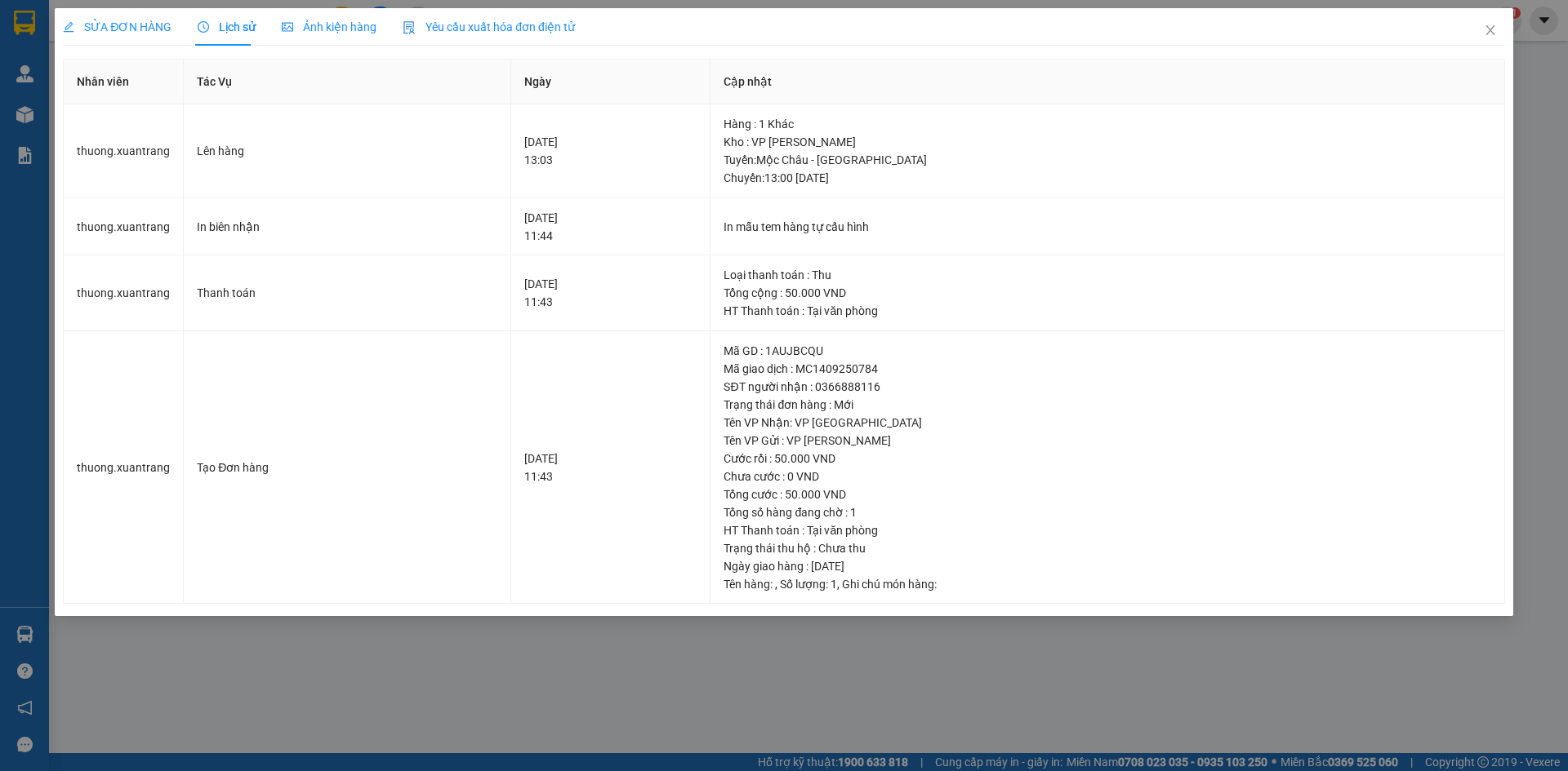
click at [347, 25] on span "Ảnh kiện hàng" at bounding box center [329, 27] width 94 height 13
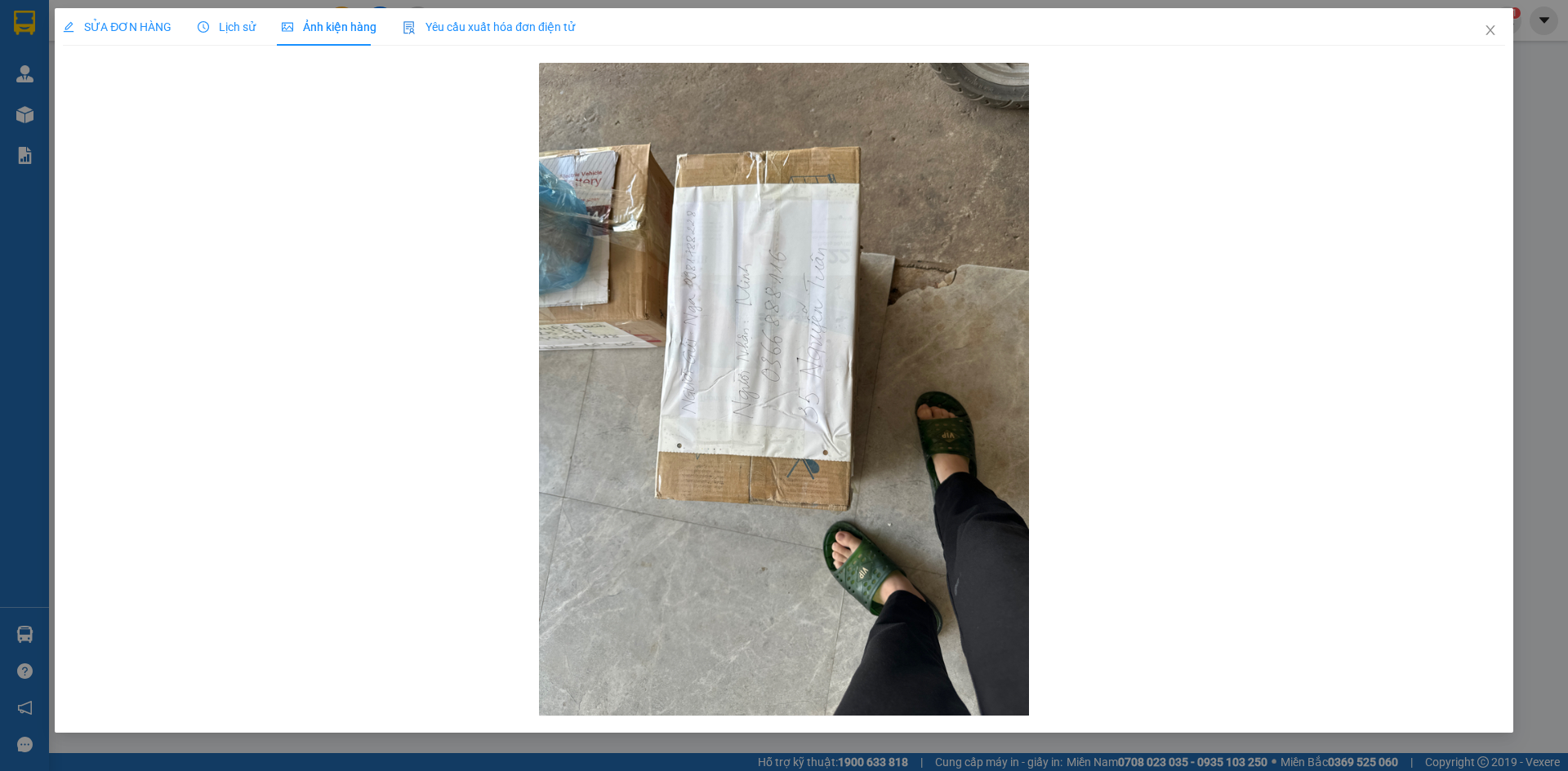
click at [223, 31] on span "Lịch sử" at bounding box center [226, 27] width 58 height 13
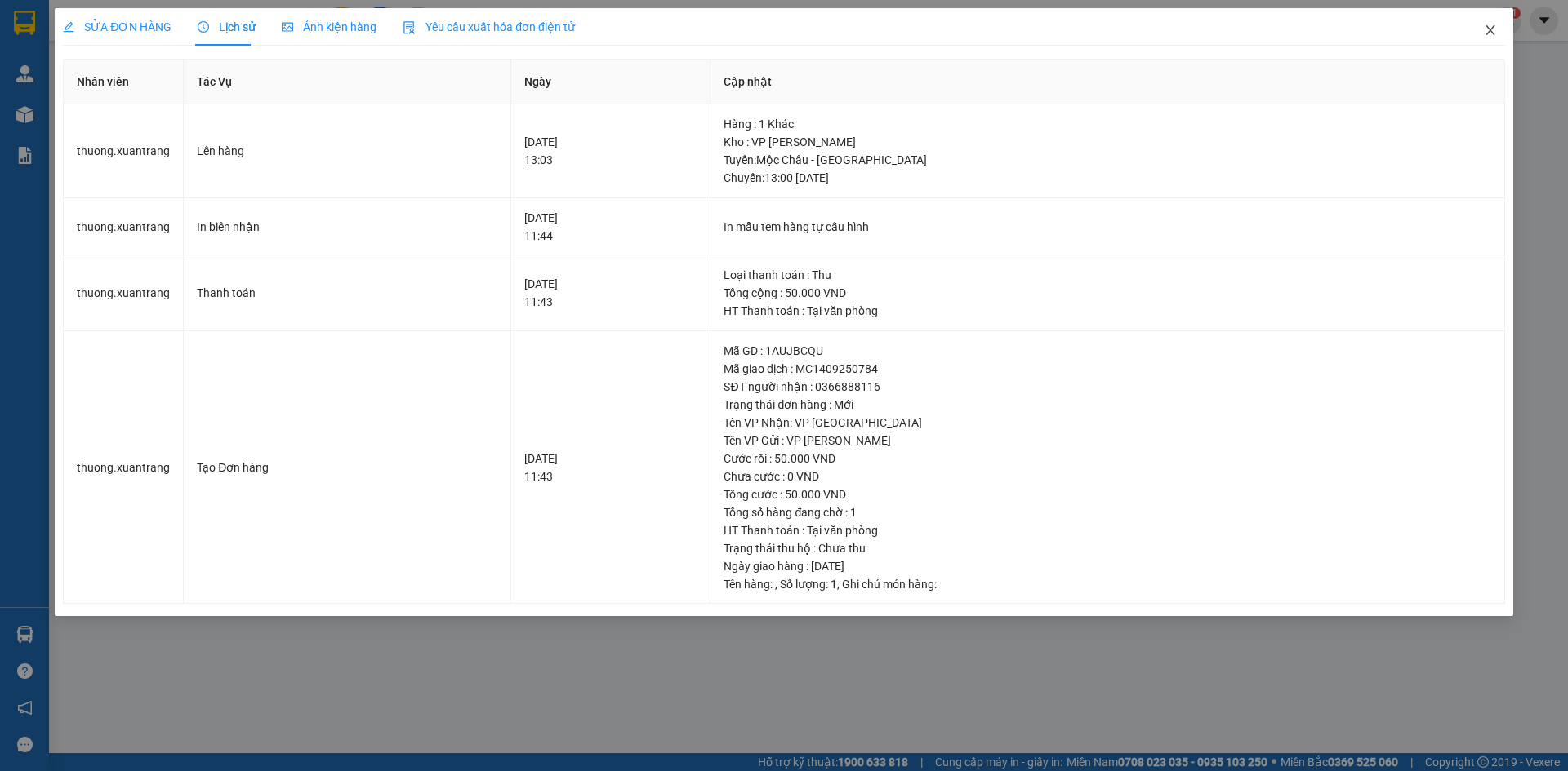
click at [1498, 32] on span "Close" at bounding box center [1490, 30] width 46 height 46
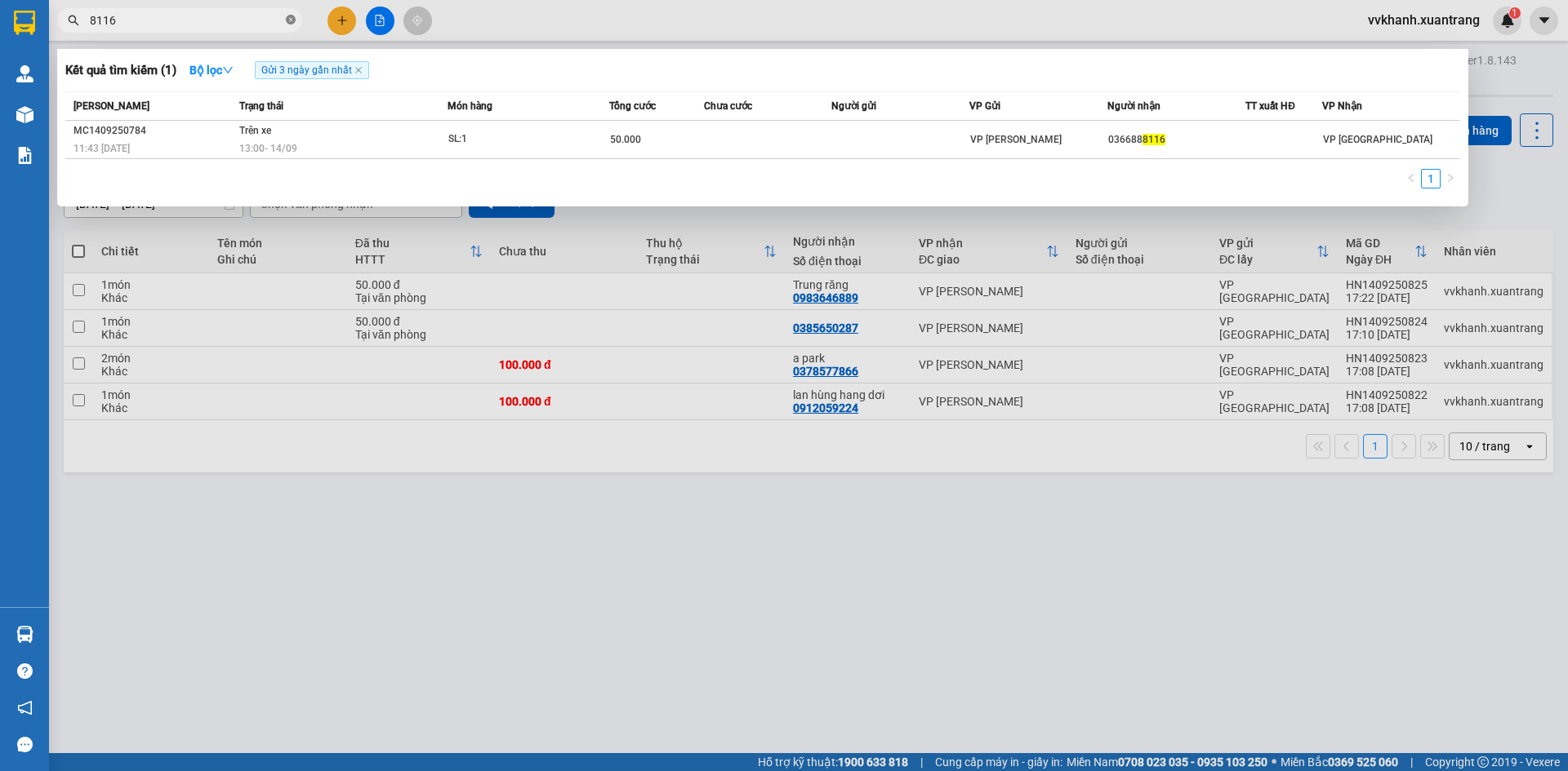
click at [290, 24] on icon "close-circle" at bounding box center [290, 19] width 10 height 10
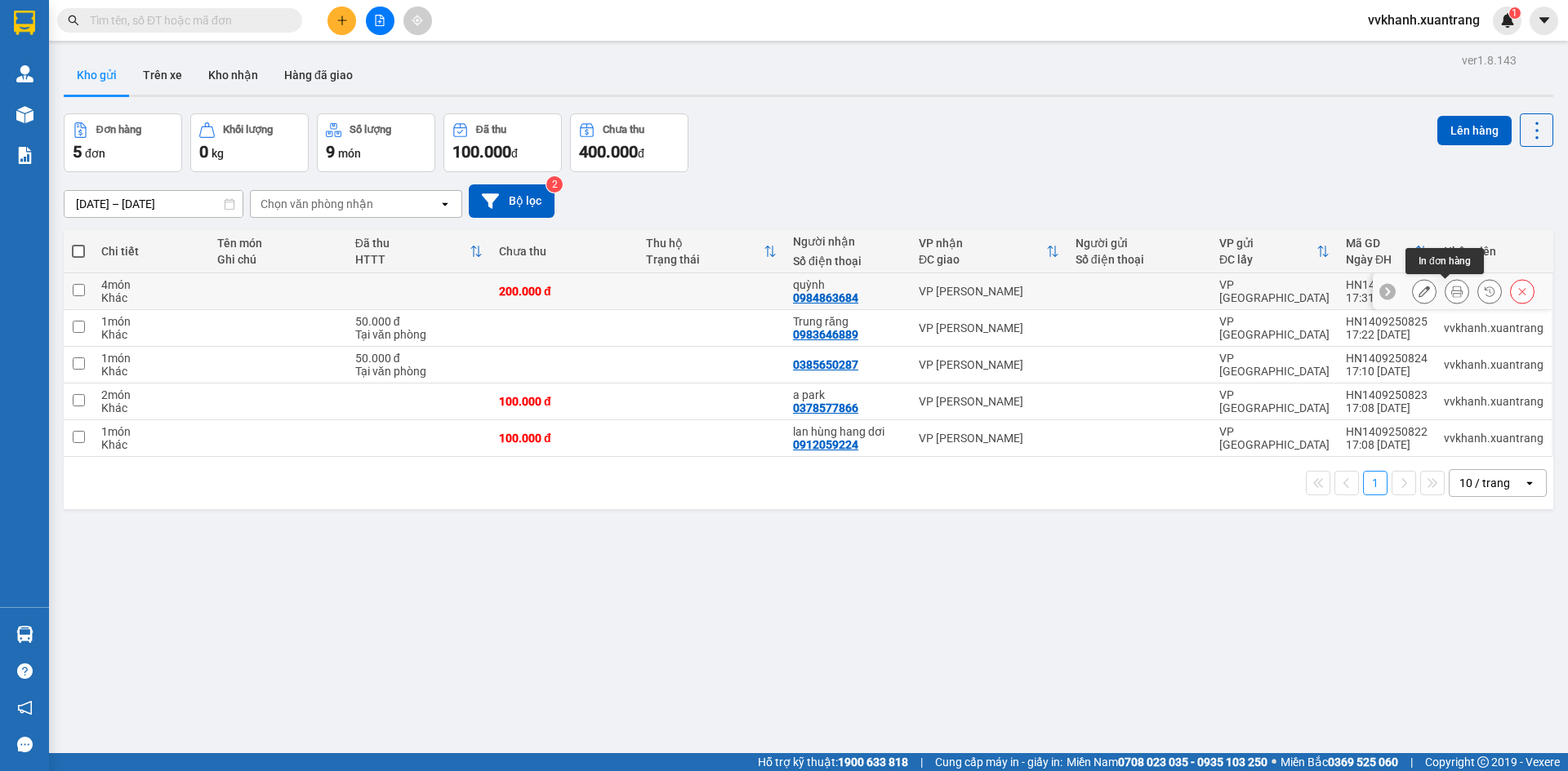
click at [1451, 289] on icon at bounding box center [1456, 291] width 11 height 11
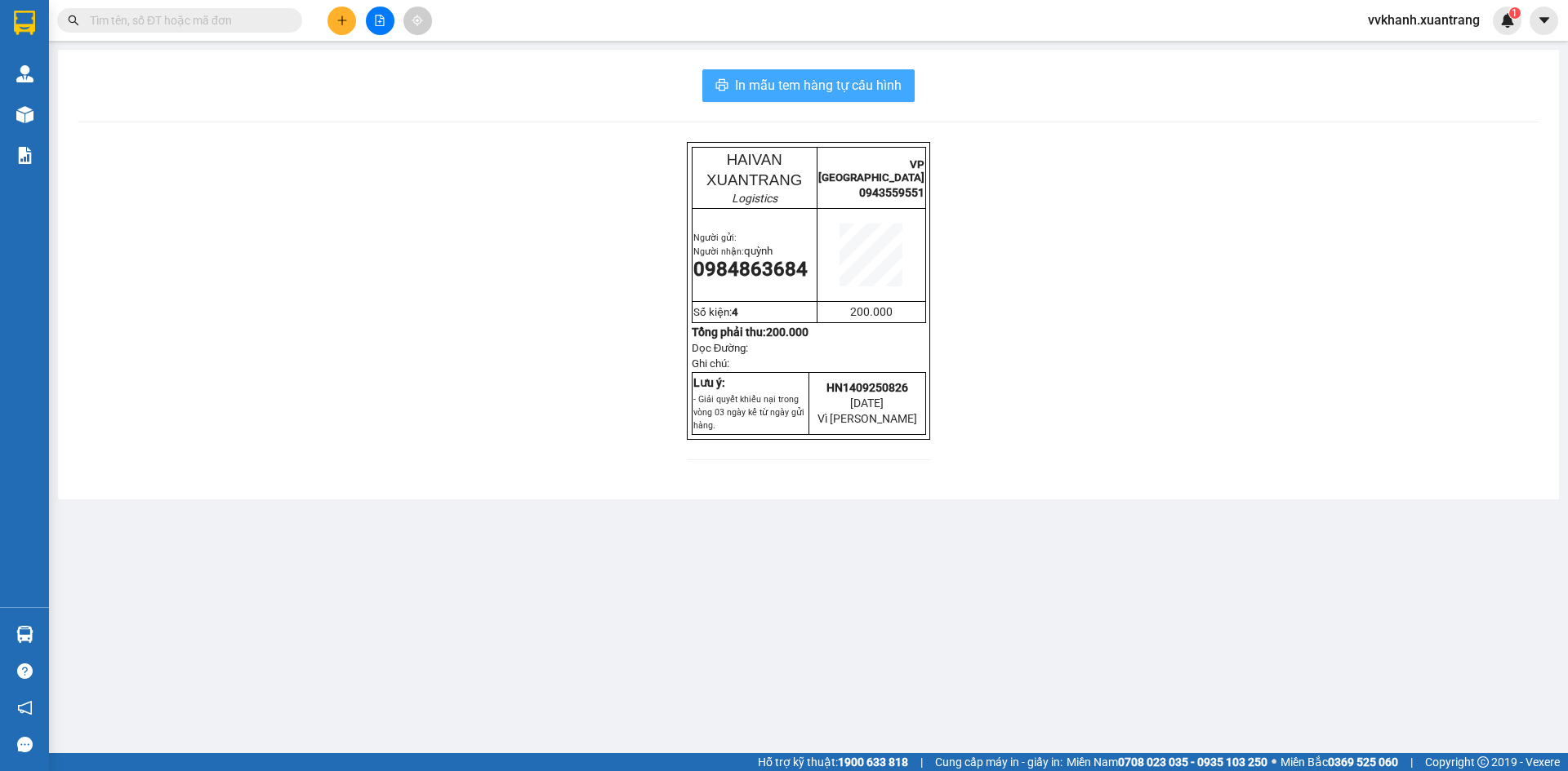
click at [788, 87] on span "In mẫu tem hàng tự cấu hình" at bounding box center [818, 86] width 166 height 21
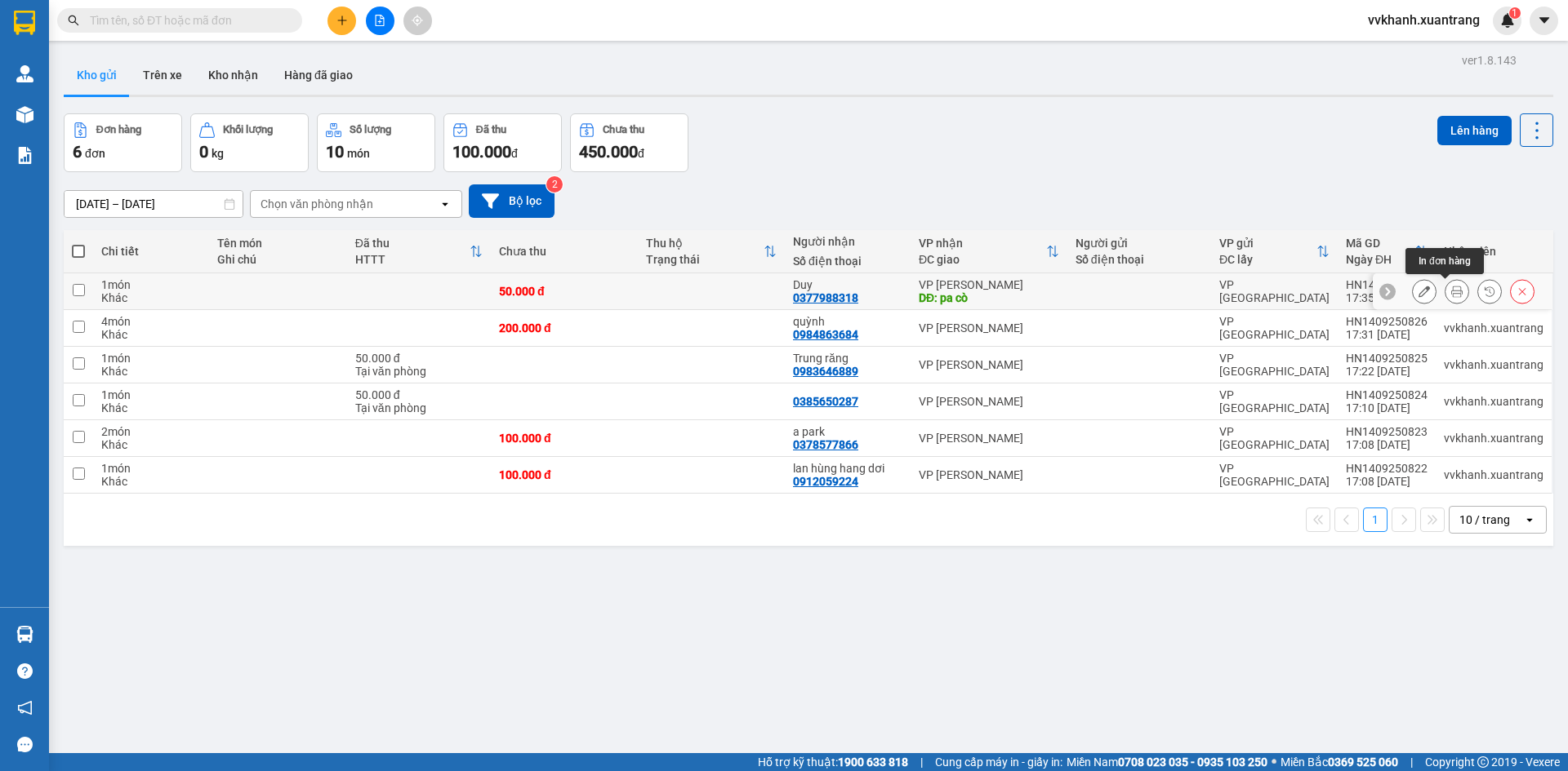
click at [1451, 289] on icon at bounding box center [1456, 291] width 11 height 11
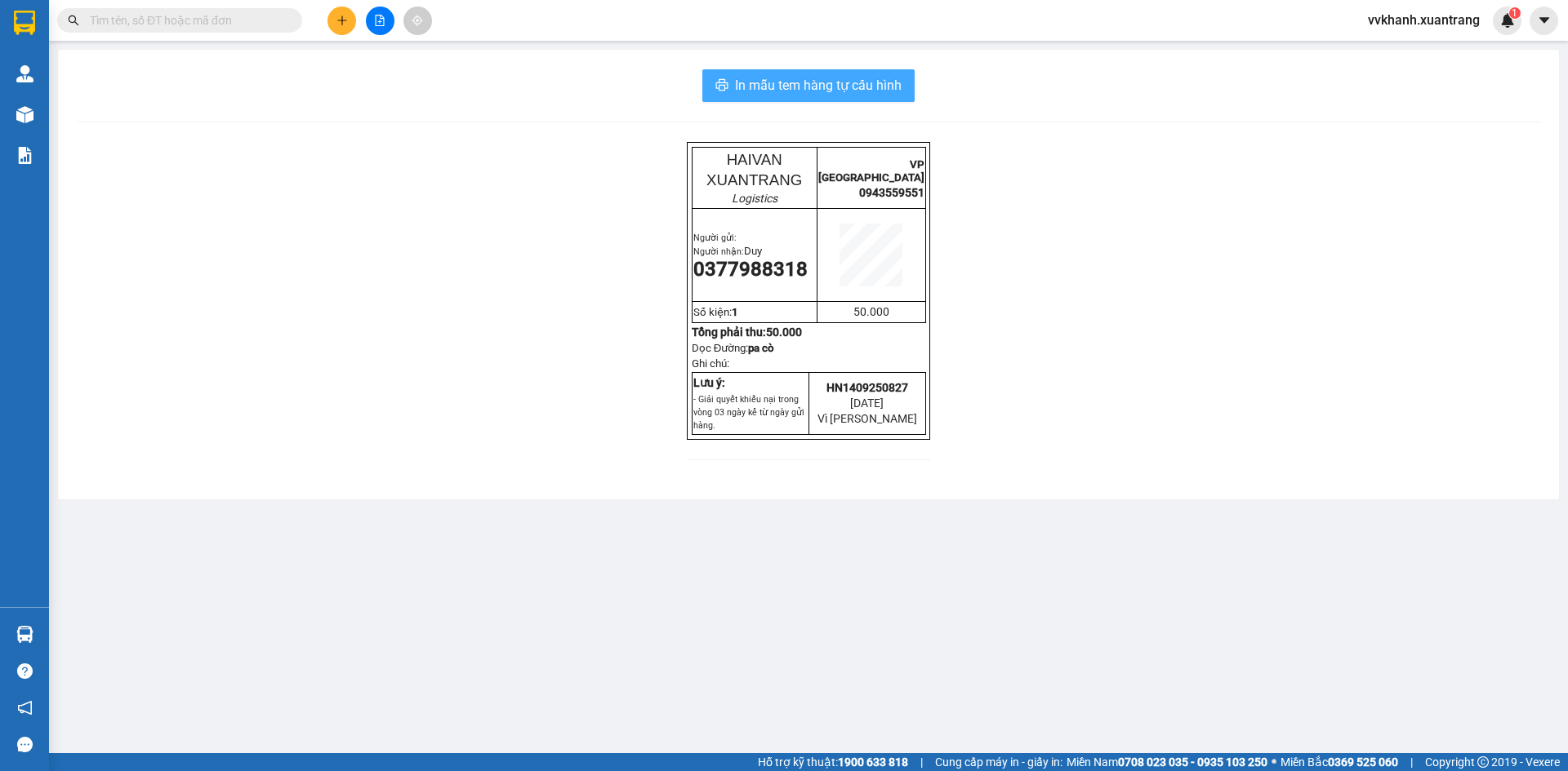
click at [799, 81] on span "In mẫu tem hàng tự cấu hình" at bounding box center [818, 86] width 166 height 21
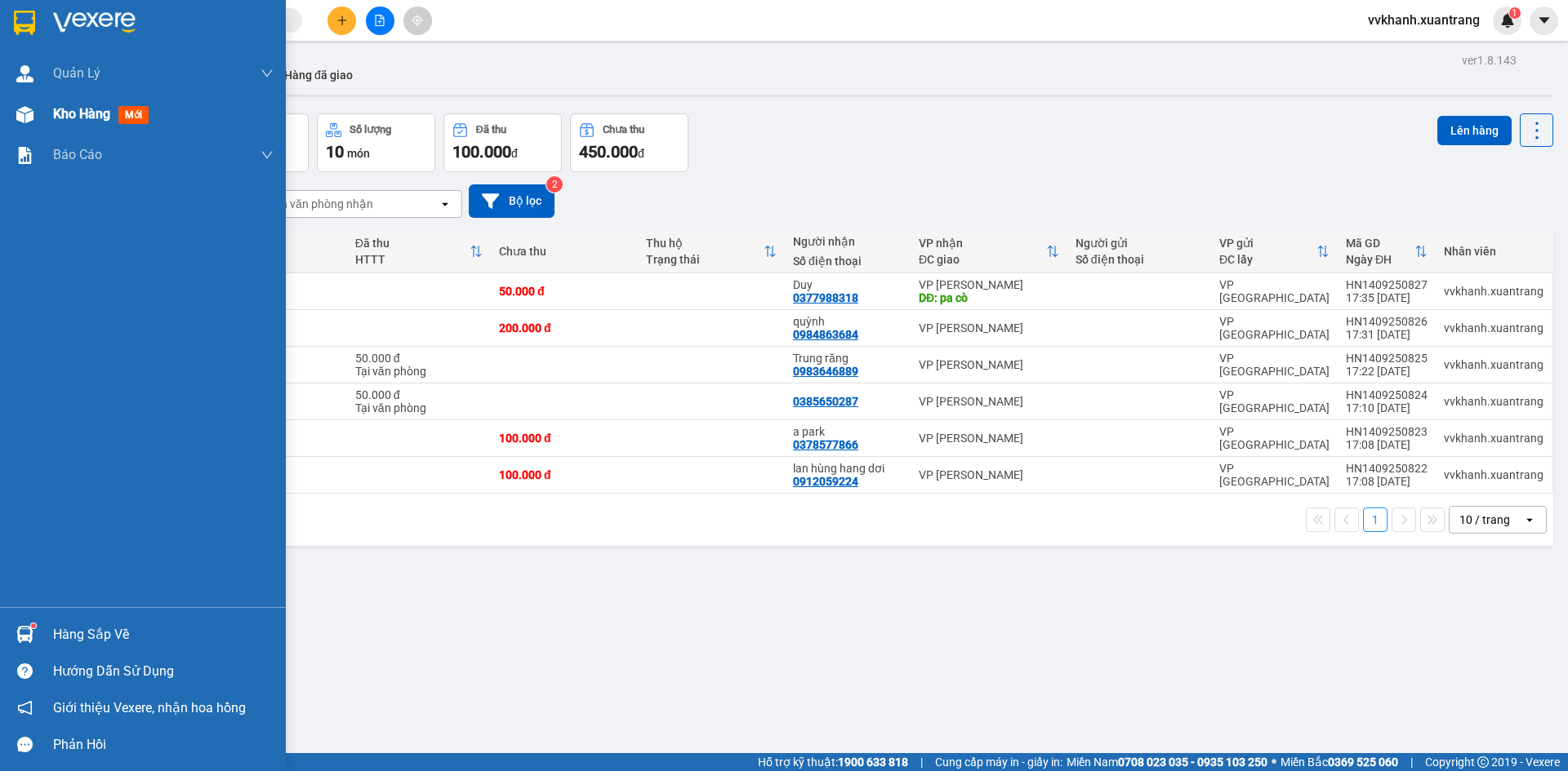
click at [18, 121] on img at bounding box center [25, 114] width 17 height 17
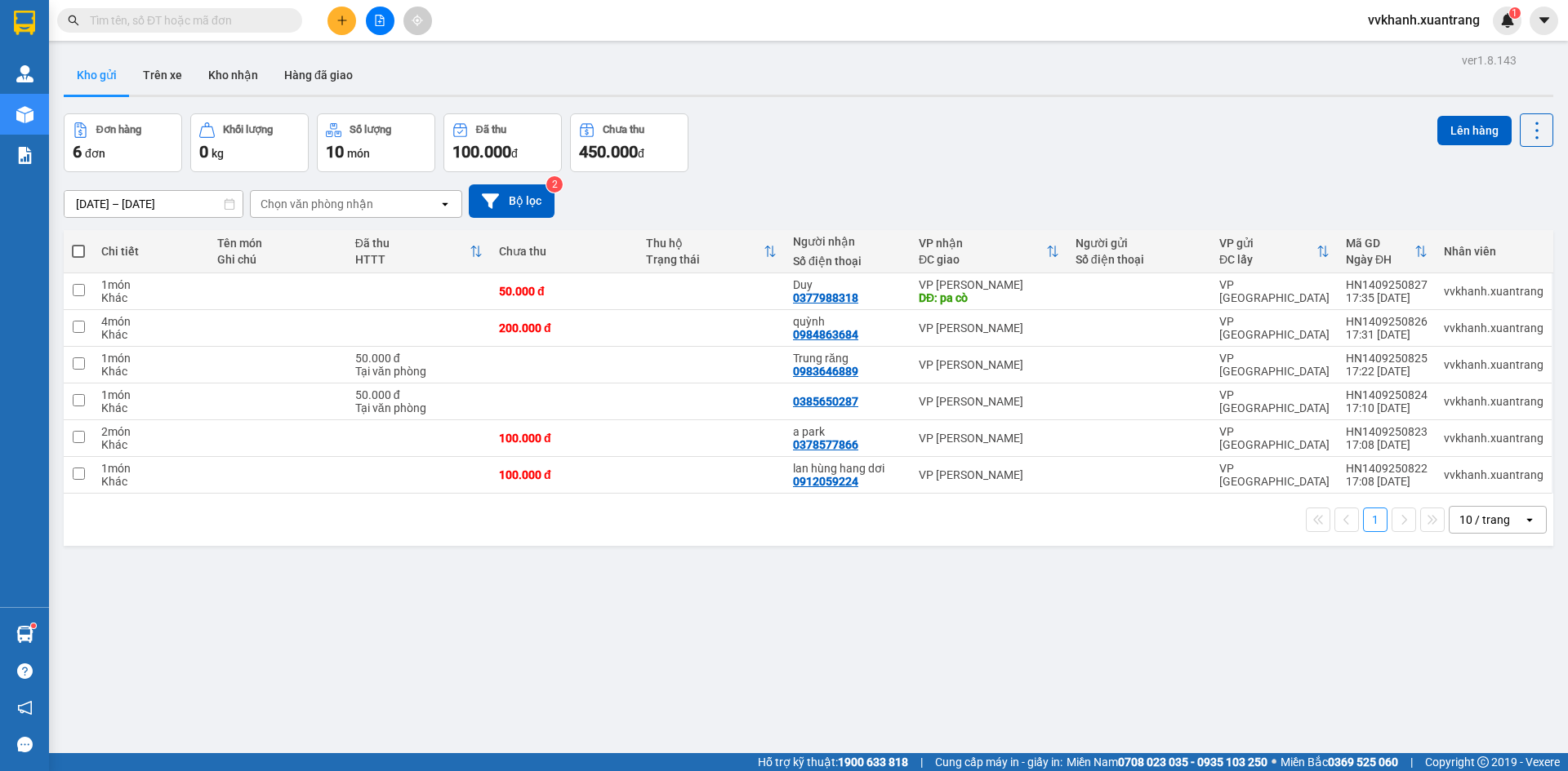
click at [1224, 660] on div "ver 1.8.143 Kho gửi Trên xe Kho nhận Hàng đã giao Đơn hàng 6 đơn Khối lượng 0 k…" at bounding box center [809, 435] width 1503 height 771
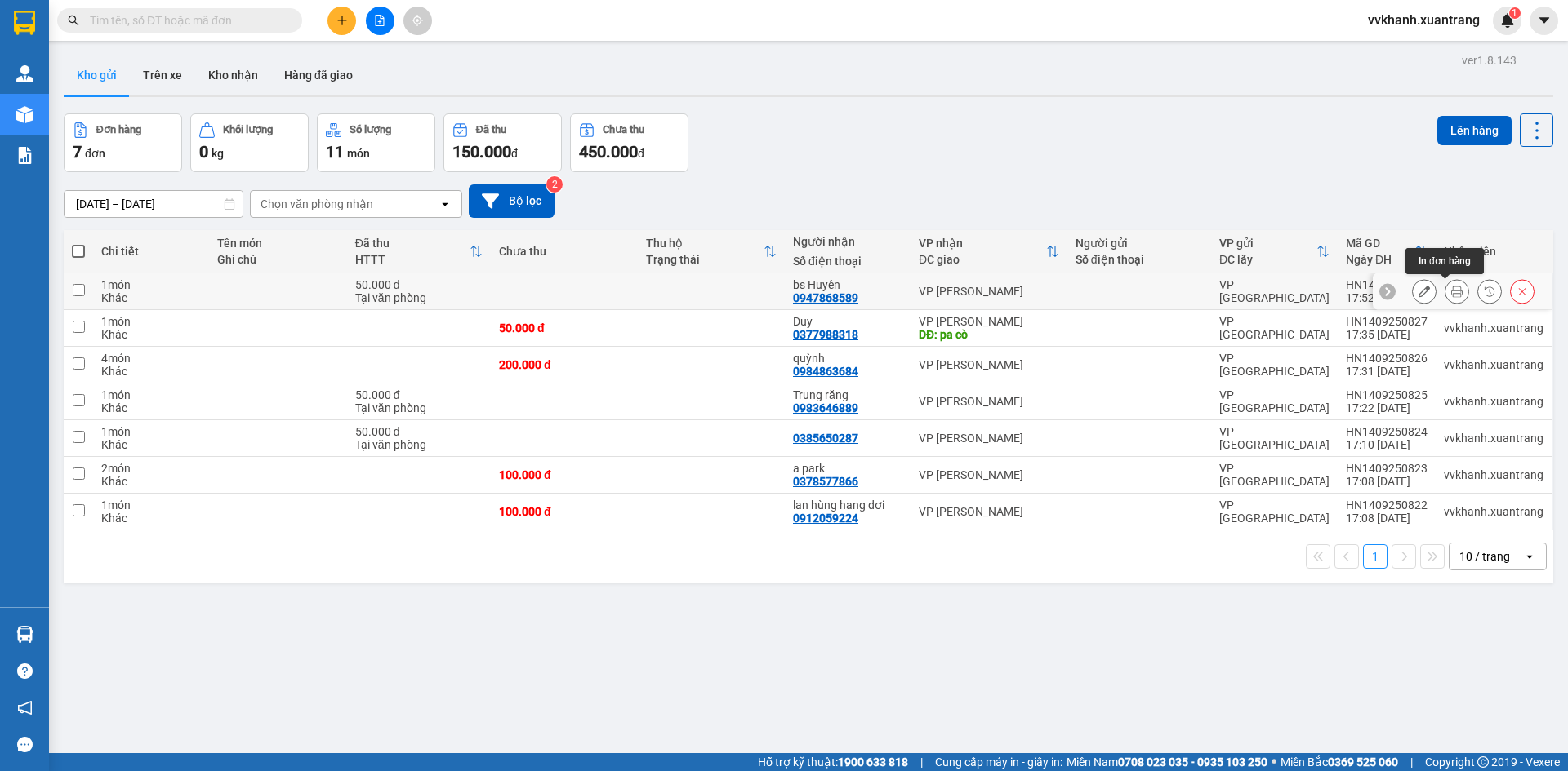
click at [1451, 294] on icon at bounding box center [1456, 291] width 11 height 11
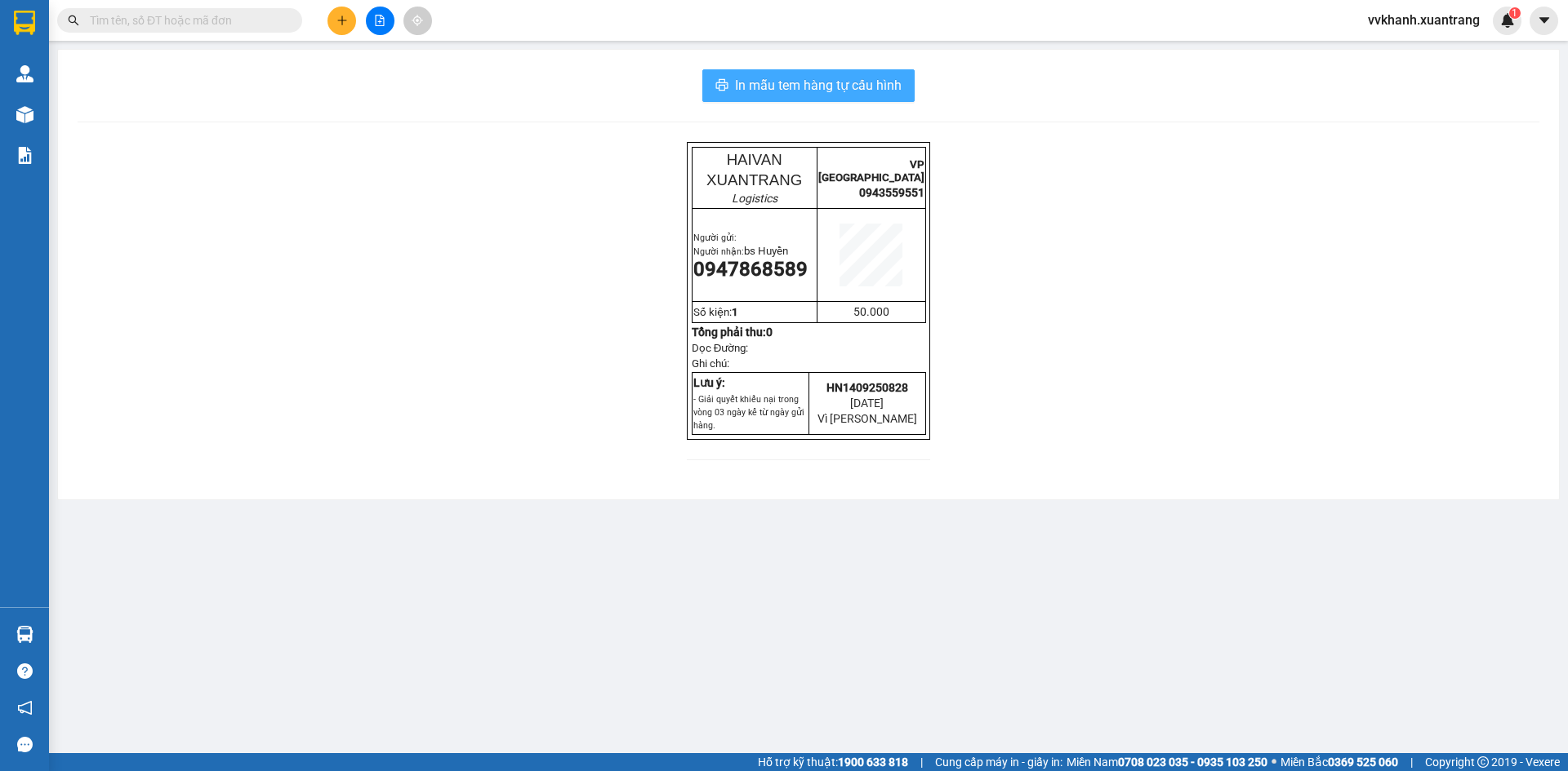
click at [792, 91] on span "In mẫu tem hàng tự cấu hình" at bounding box center [818, 86] width 166 height 21
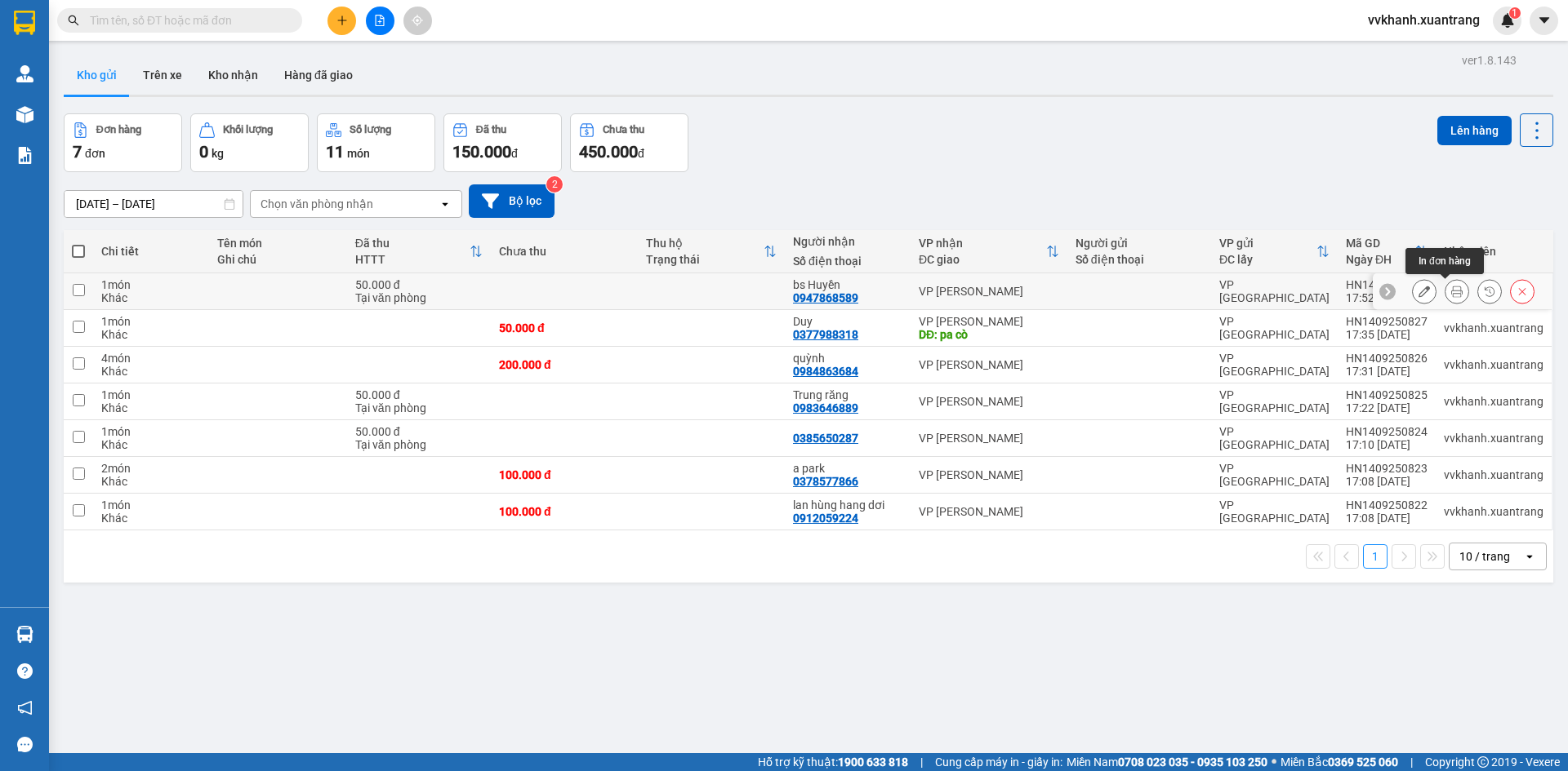
click at [1451, 287] on icon at bounding box center [1456, 291] width 11 height 11
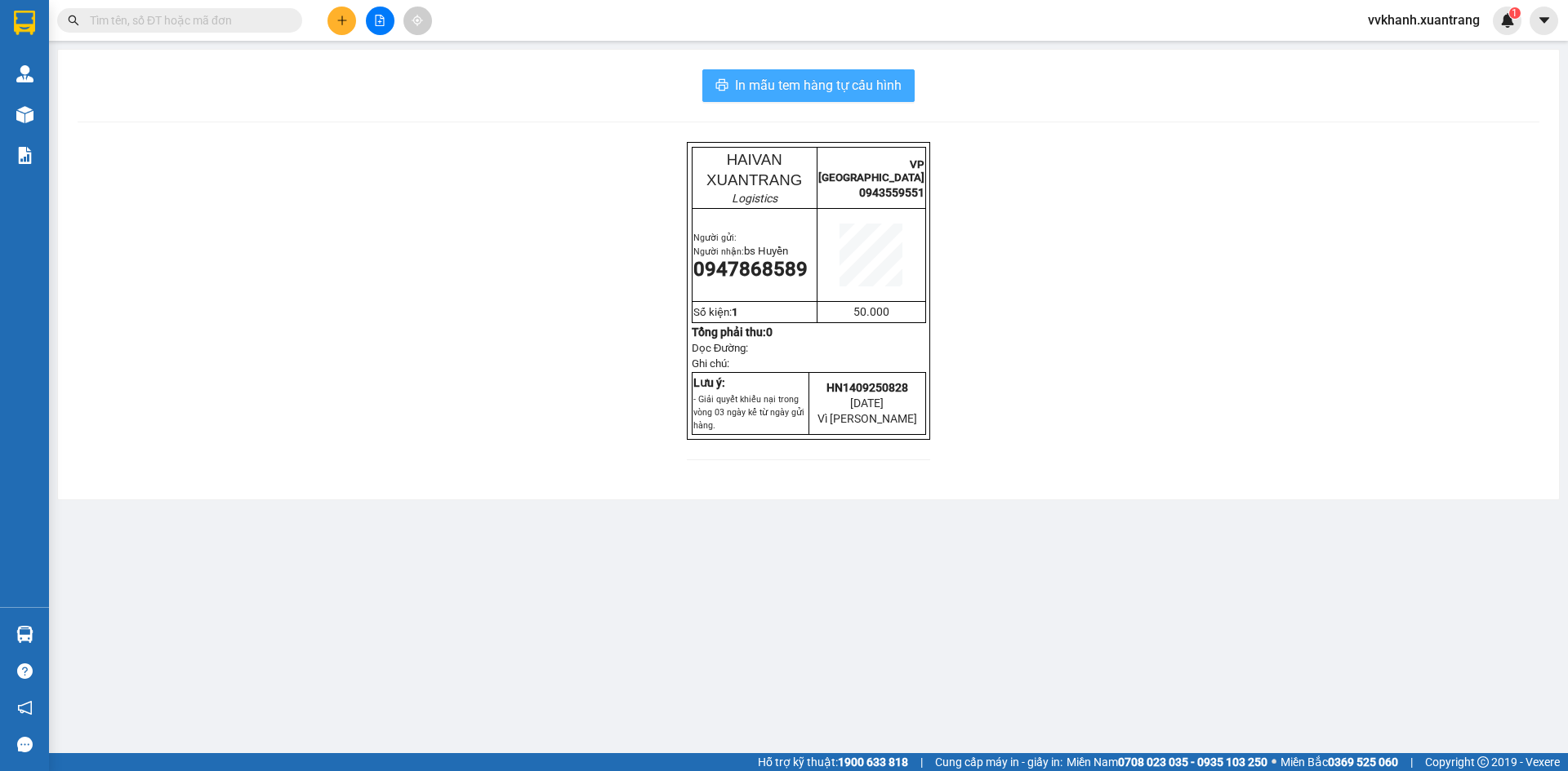
drag, startPoint x: 757, startPoint y: 82, endPoint x: 768, endPoint y: 82, distance: 11.0
click at [764, 82] on span "In mẫu tem hàng tự cấu hình" at bounding box center [818, 86] width 166 height 21
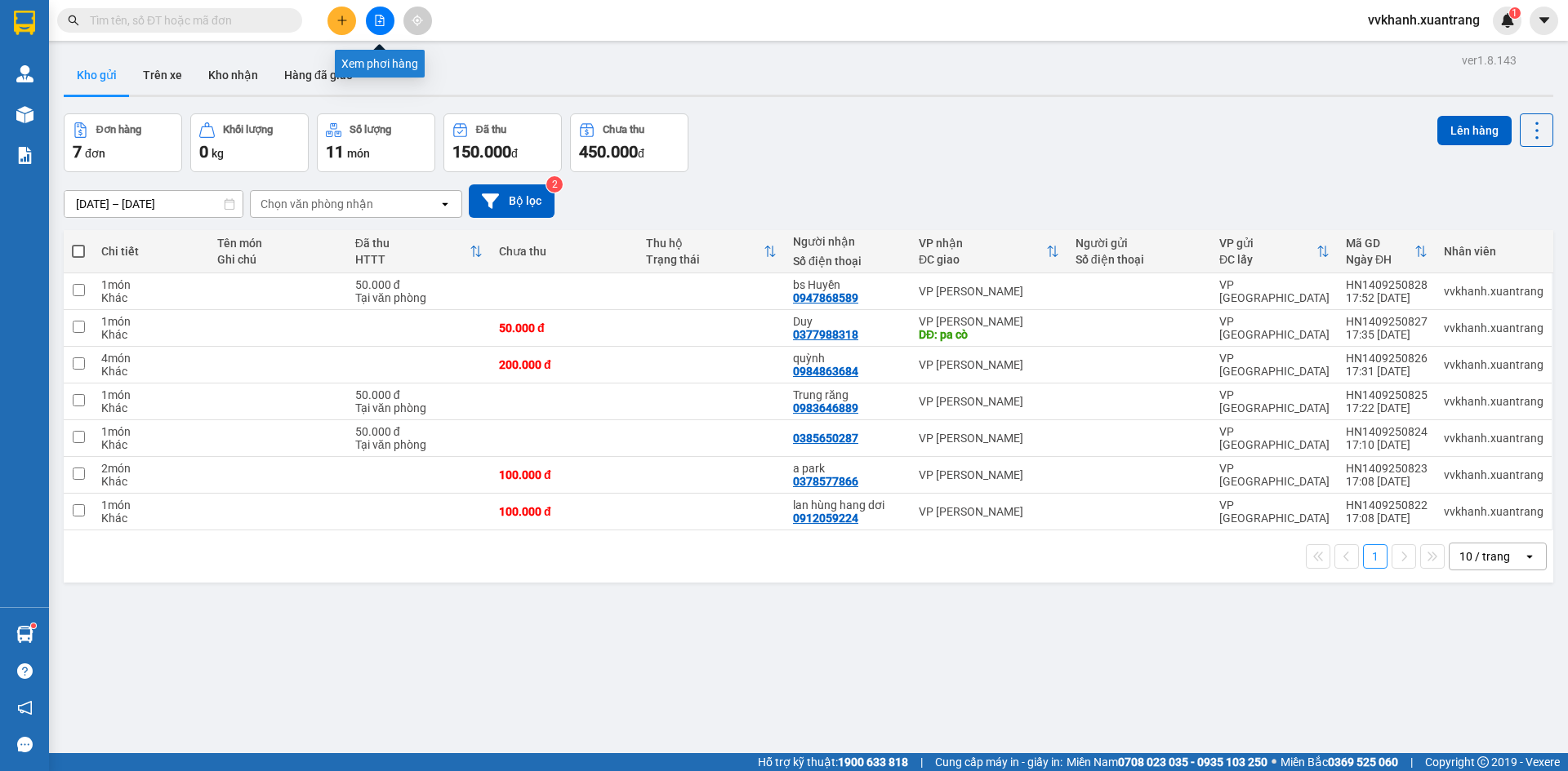
click at [383, 21] on icon "file-add" at bounding box center [380, 20] width 11 height 11
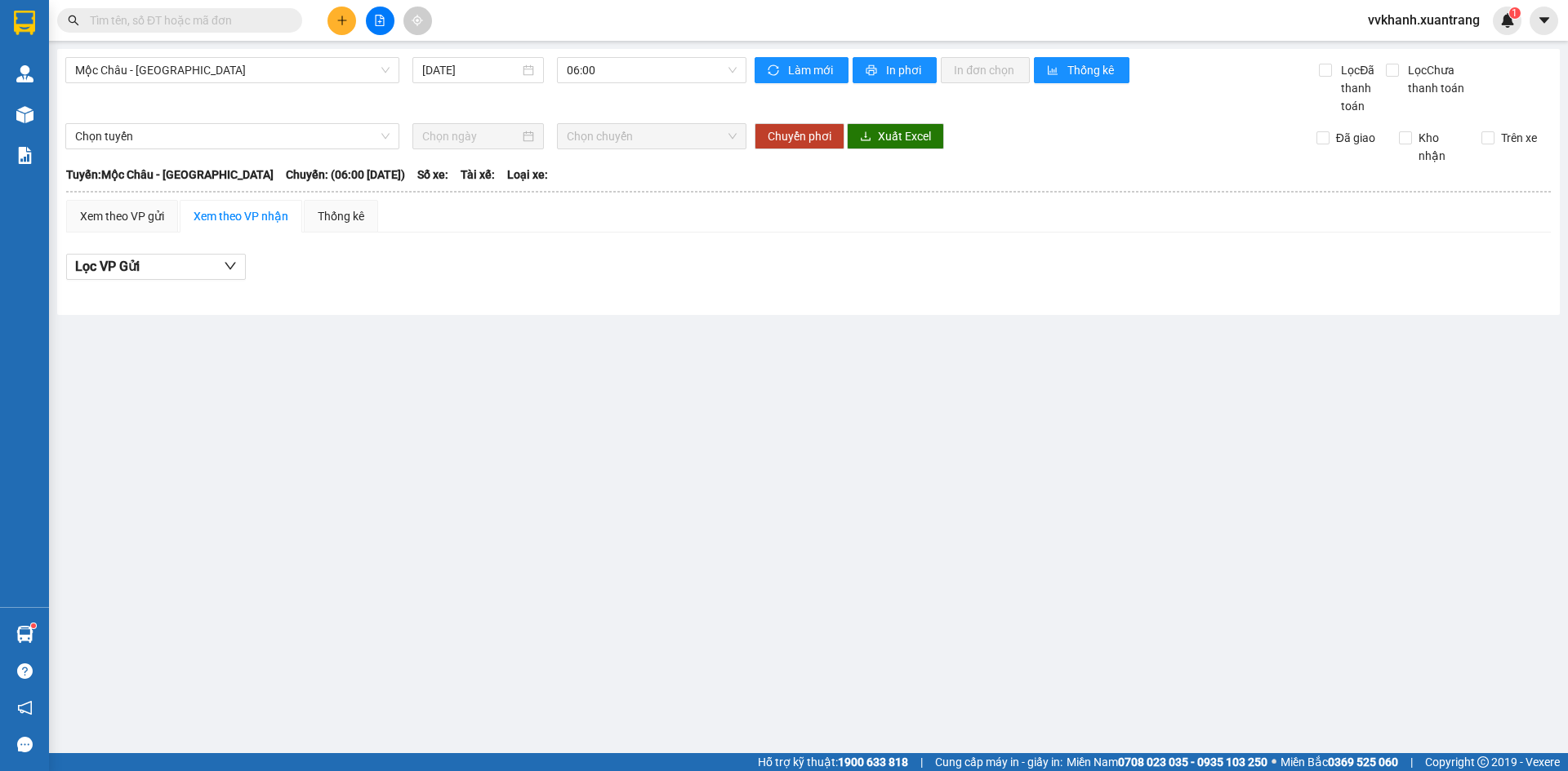
click at [175, 16] on input "text" at bounding box center [186, 20] width 192 height 18
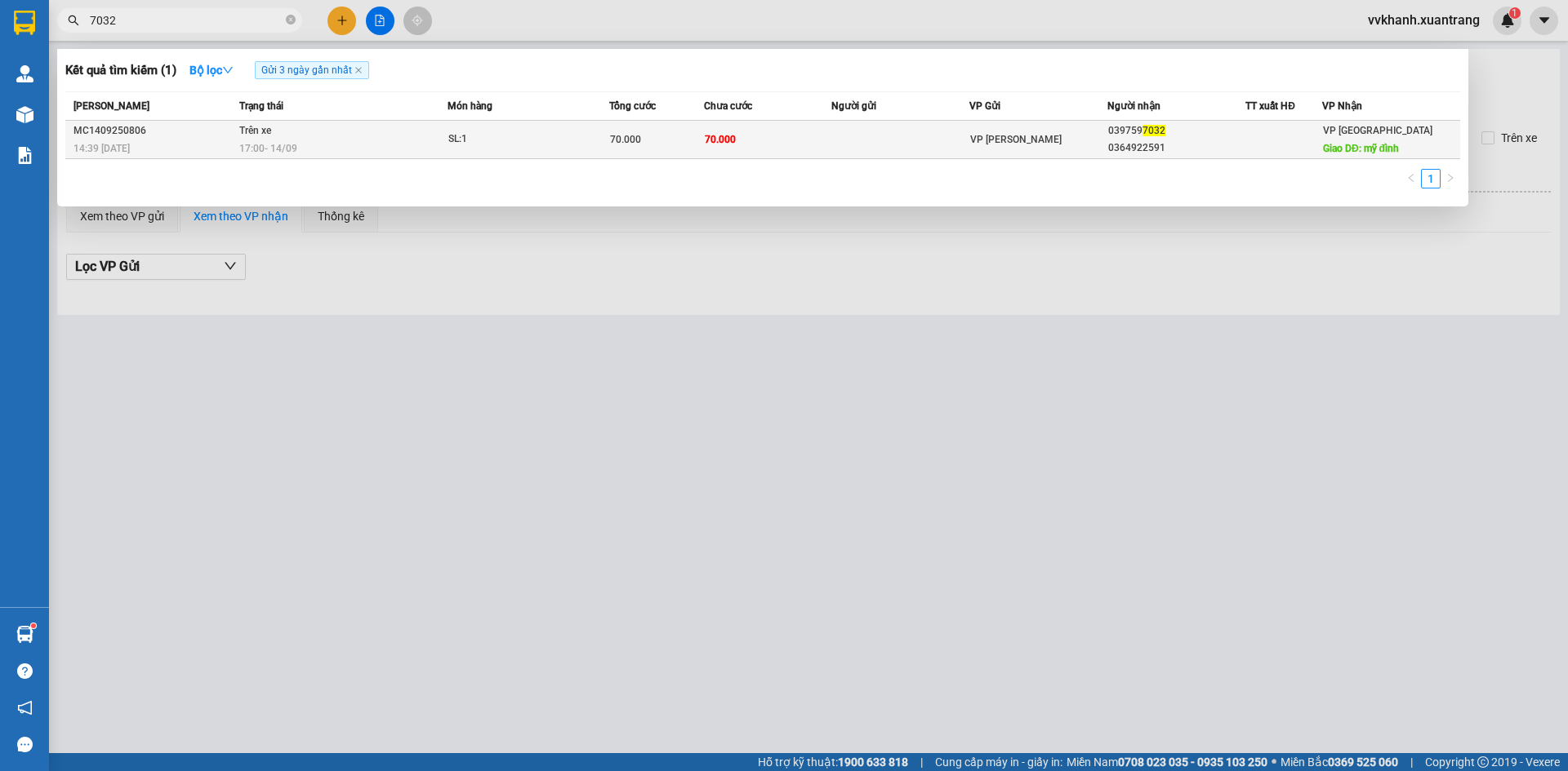
type input "7032"
click at [833, 137] on td at bounding box center [900, 139] width 138 height 38
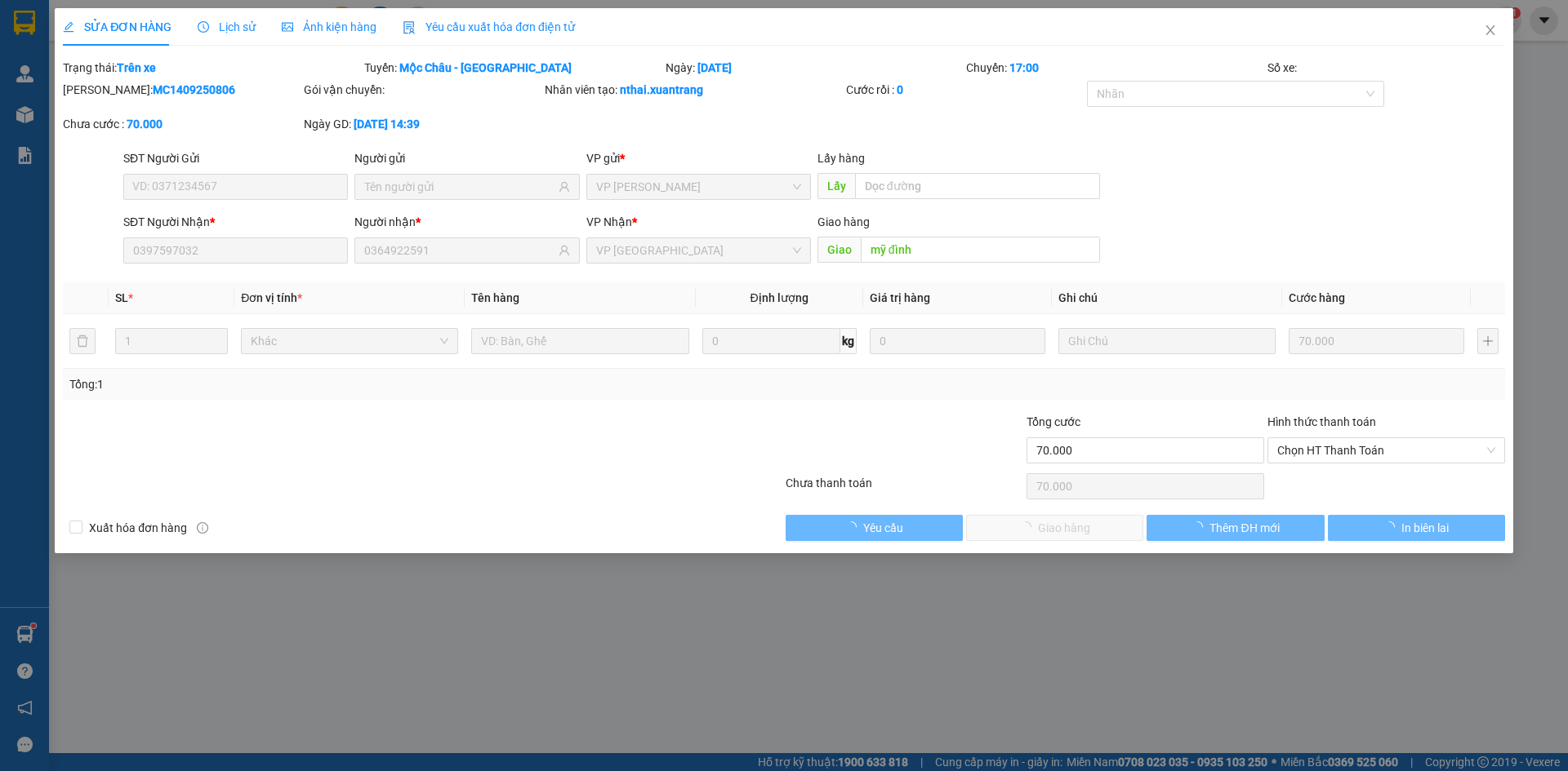
type input "0397597032"
type input "0364922591"
type input "mỹ đình"
type input "70.000"
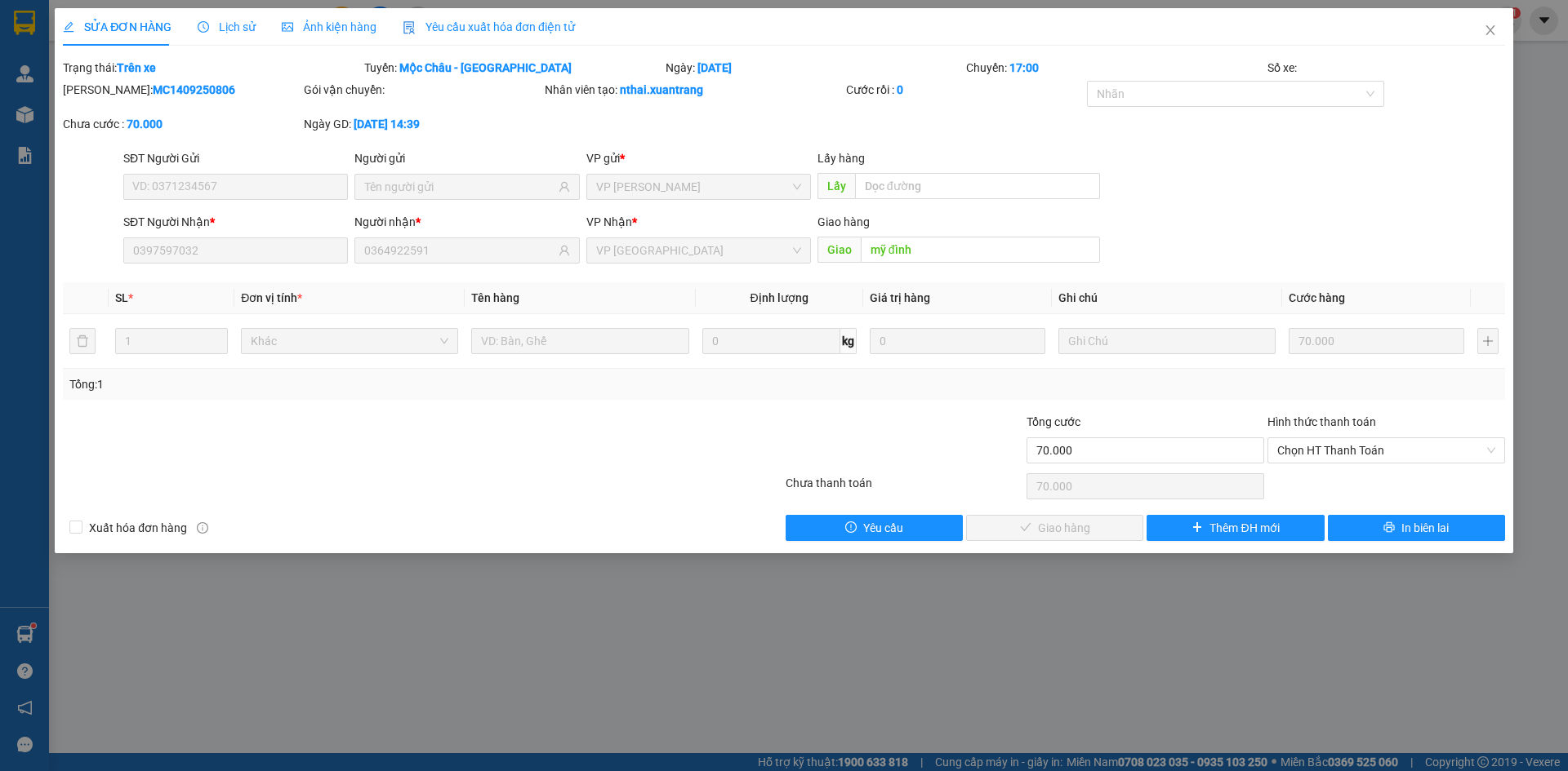
click at [245, 21] on span "Lịch sử" at bounding box center [226, 27] width 58 height 13
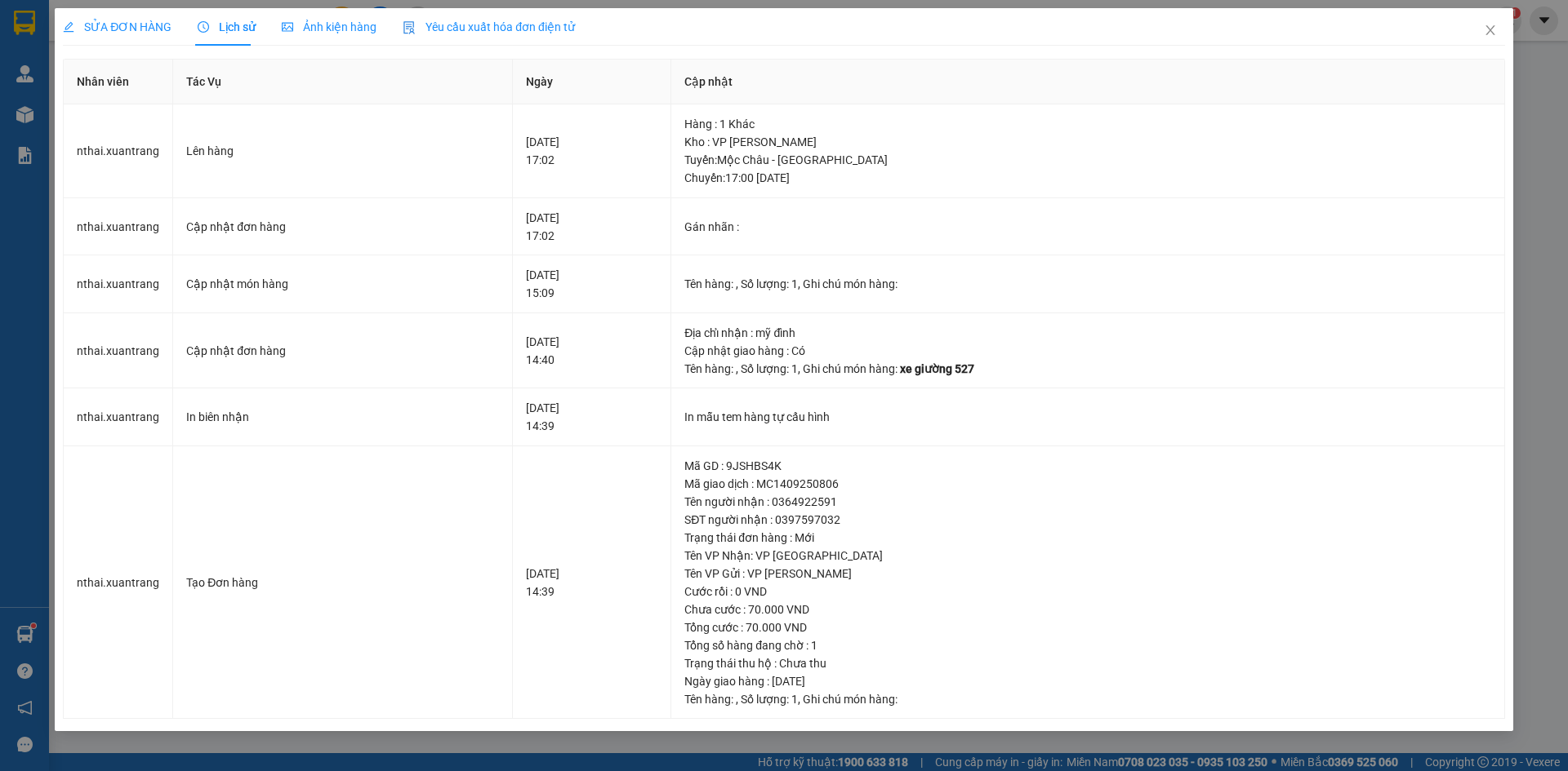
click at [125, 23] on span "SỬA ĐƠN HÀNG" at bounding box center [117, 27] width 108 height 13
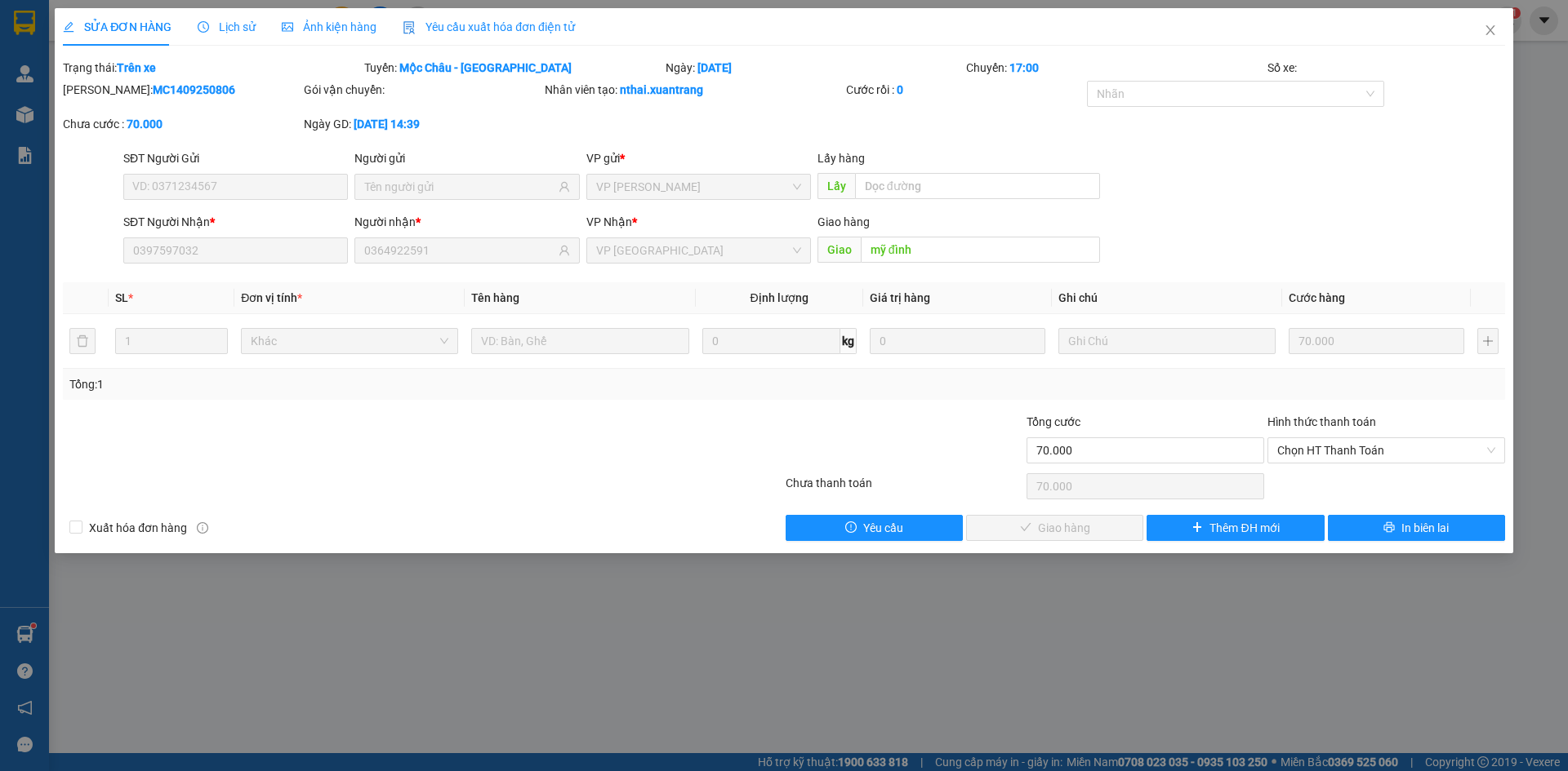
click at [315, 26] on span "Ảnh kiện hàng" at bounding box center [329, 27] width 94 height 13
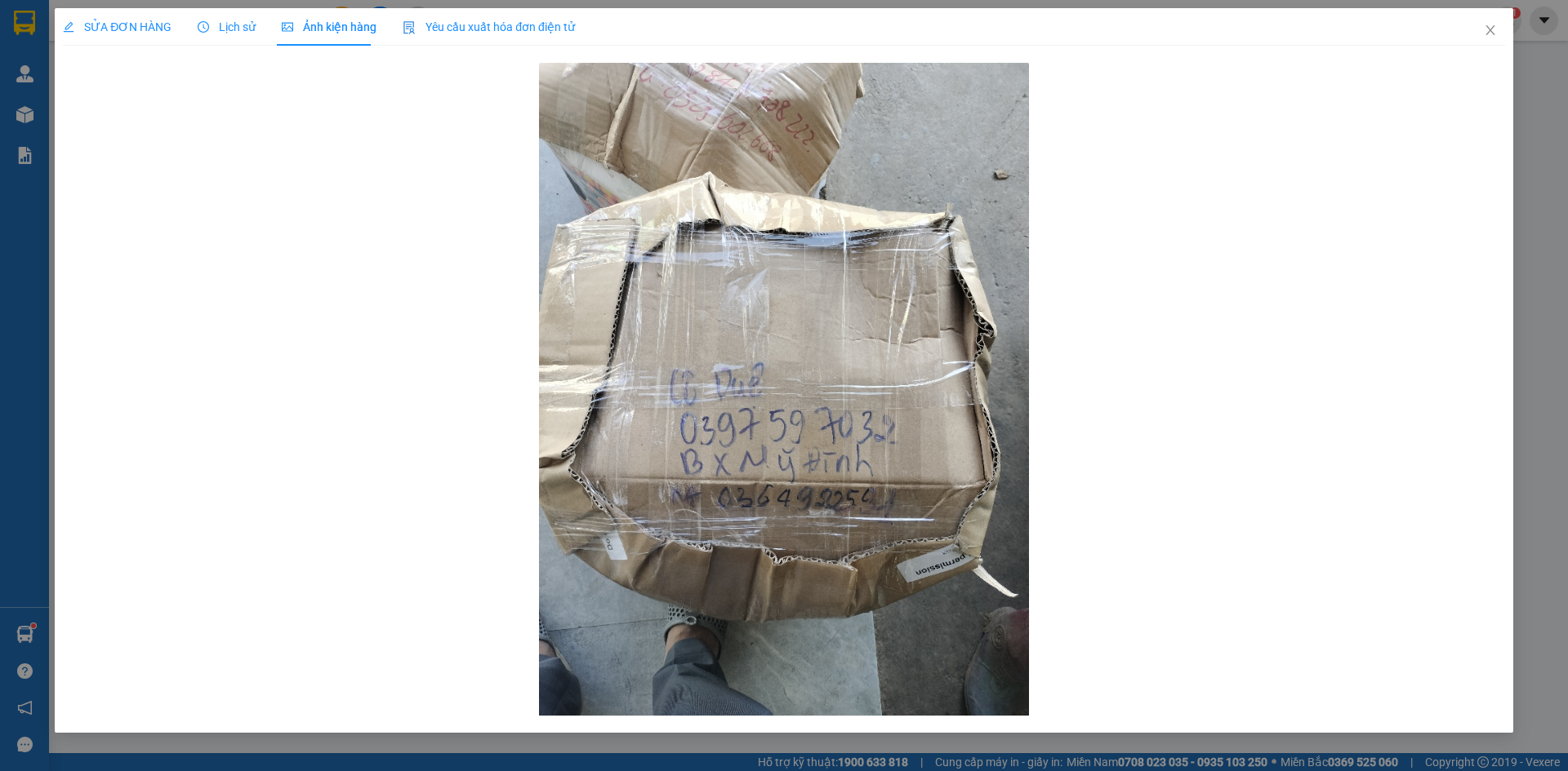
click at [242, 22] on span "Lịch sử" at bounding box center [226, 27] width 58 height 13
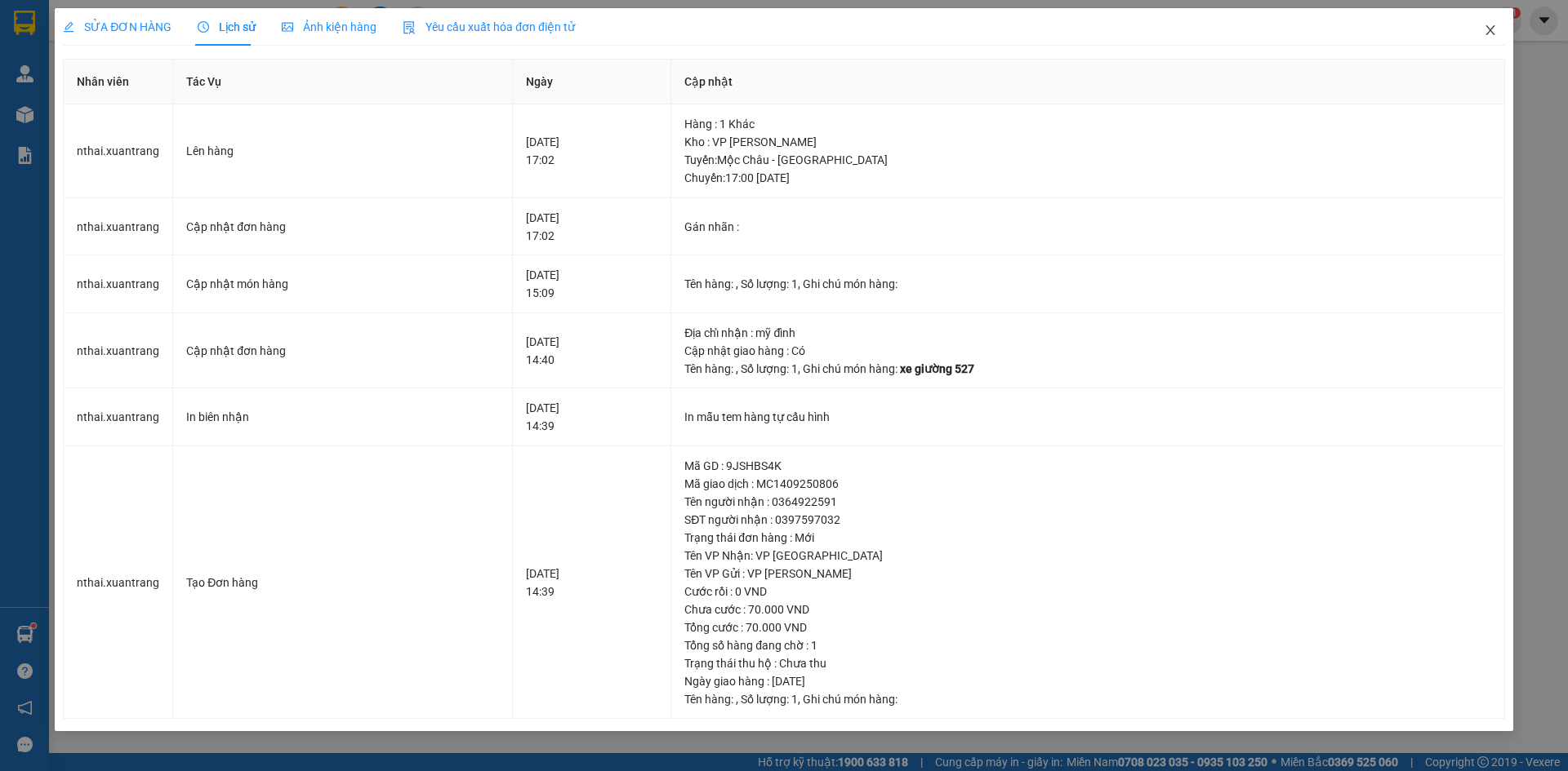
click at [1490, 26] on icon "close" at bounding box center [1490, 29] width 13 height 13
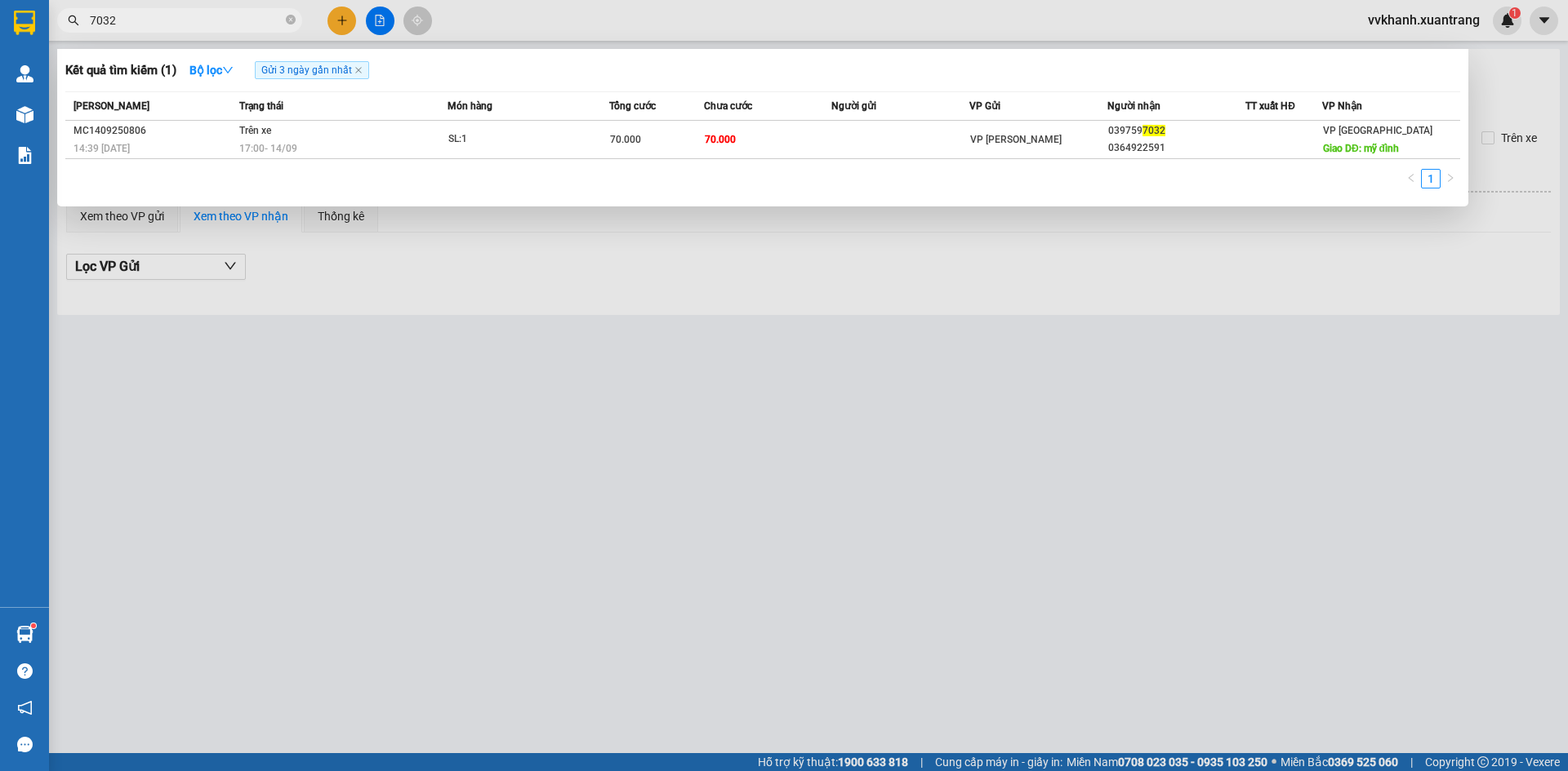
click at [167, 21] on input "7032" at bounding box center [186, 20] width 192 height 18
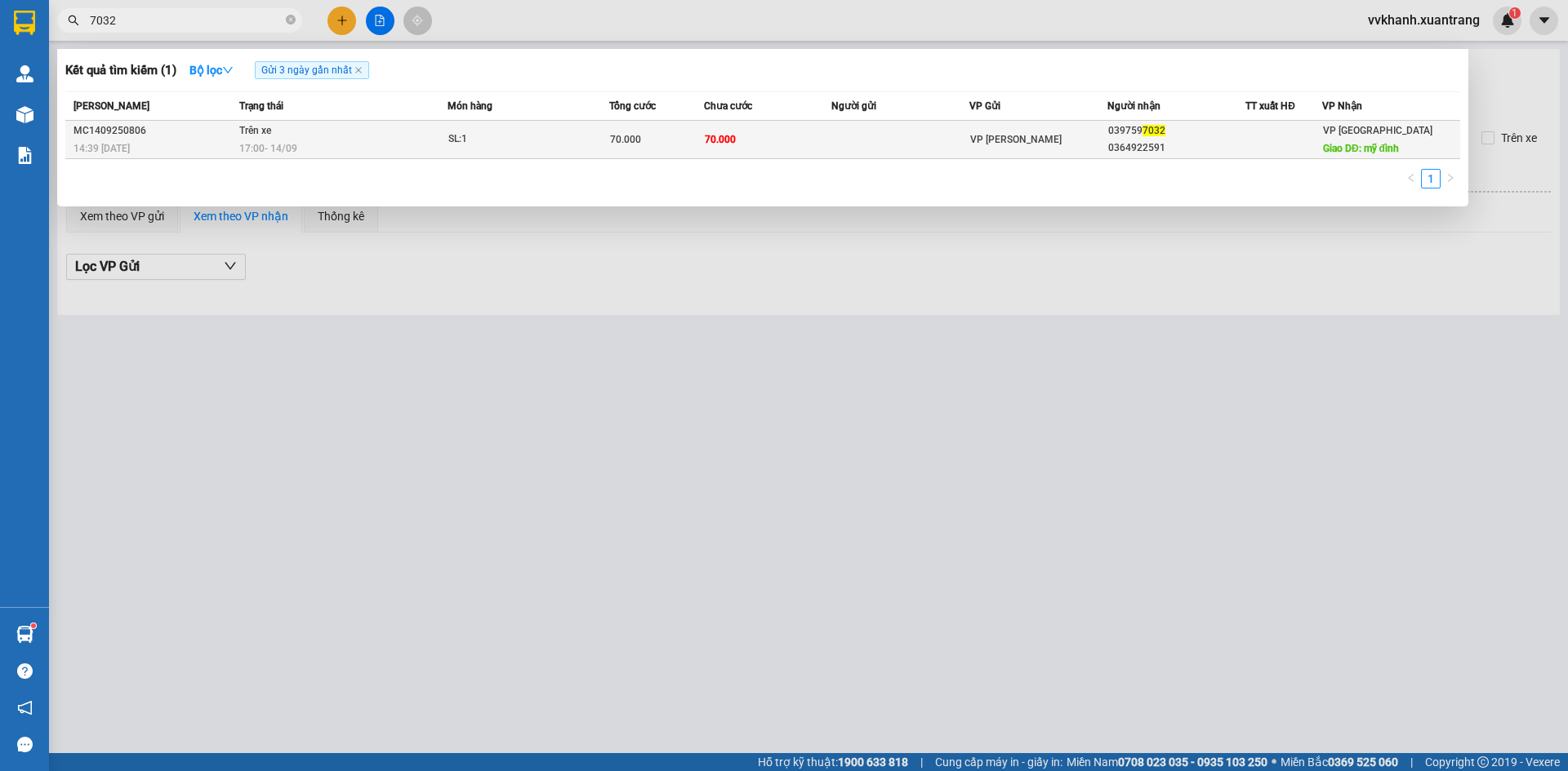
click at [485, 146] on div "SL: 1" at bounding box center [509, 139] width 122 height 18
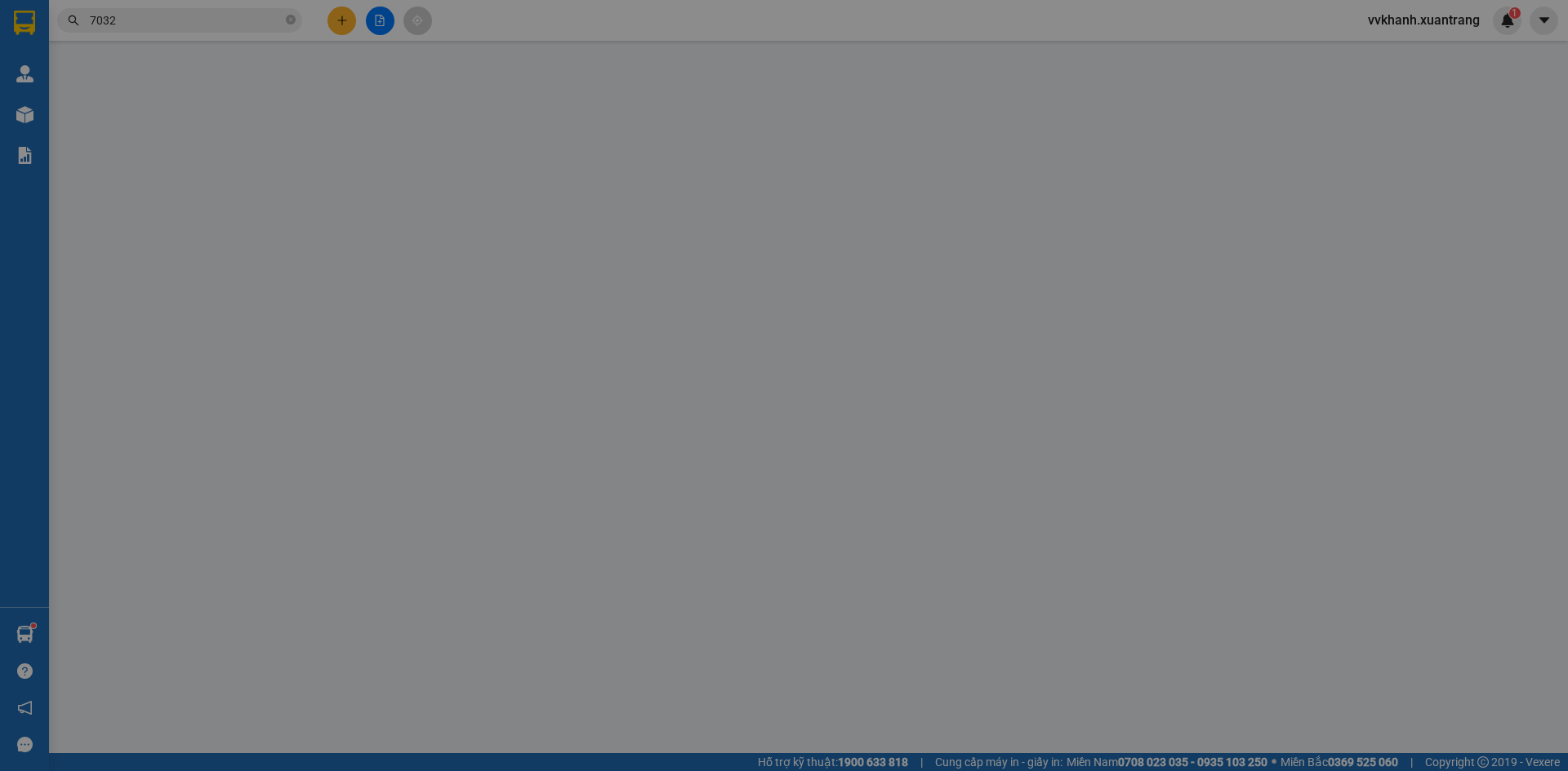
type input "0397597032"
type input "0364922591"
type input "mỹ đình"
type input "70.000"
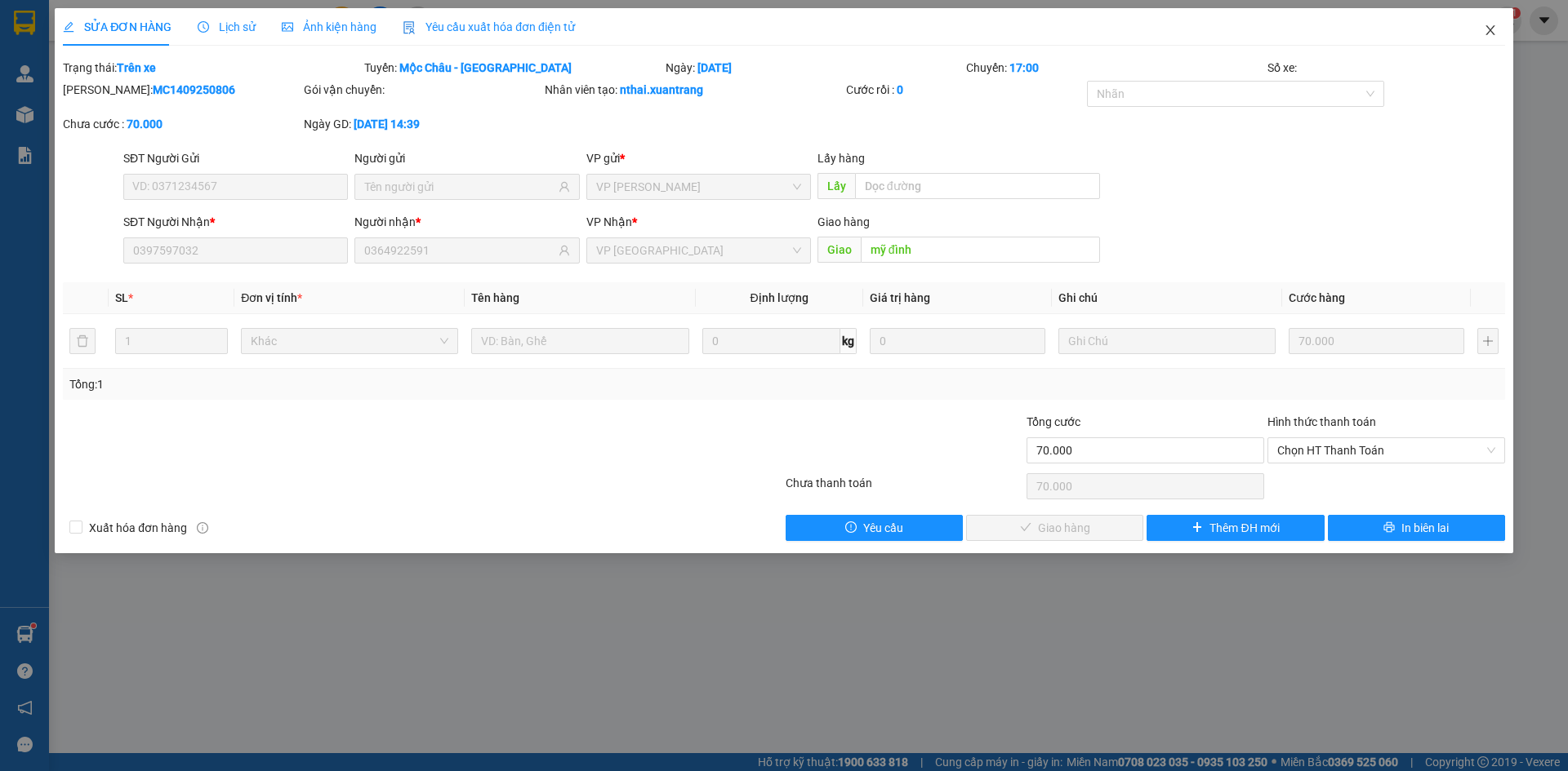
click at [1493, 26] on icon "close" at bounding box center [1490, 29] width 13 height 13
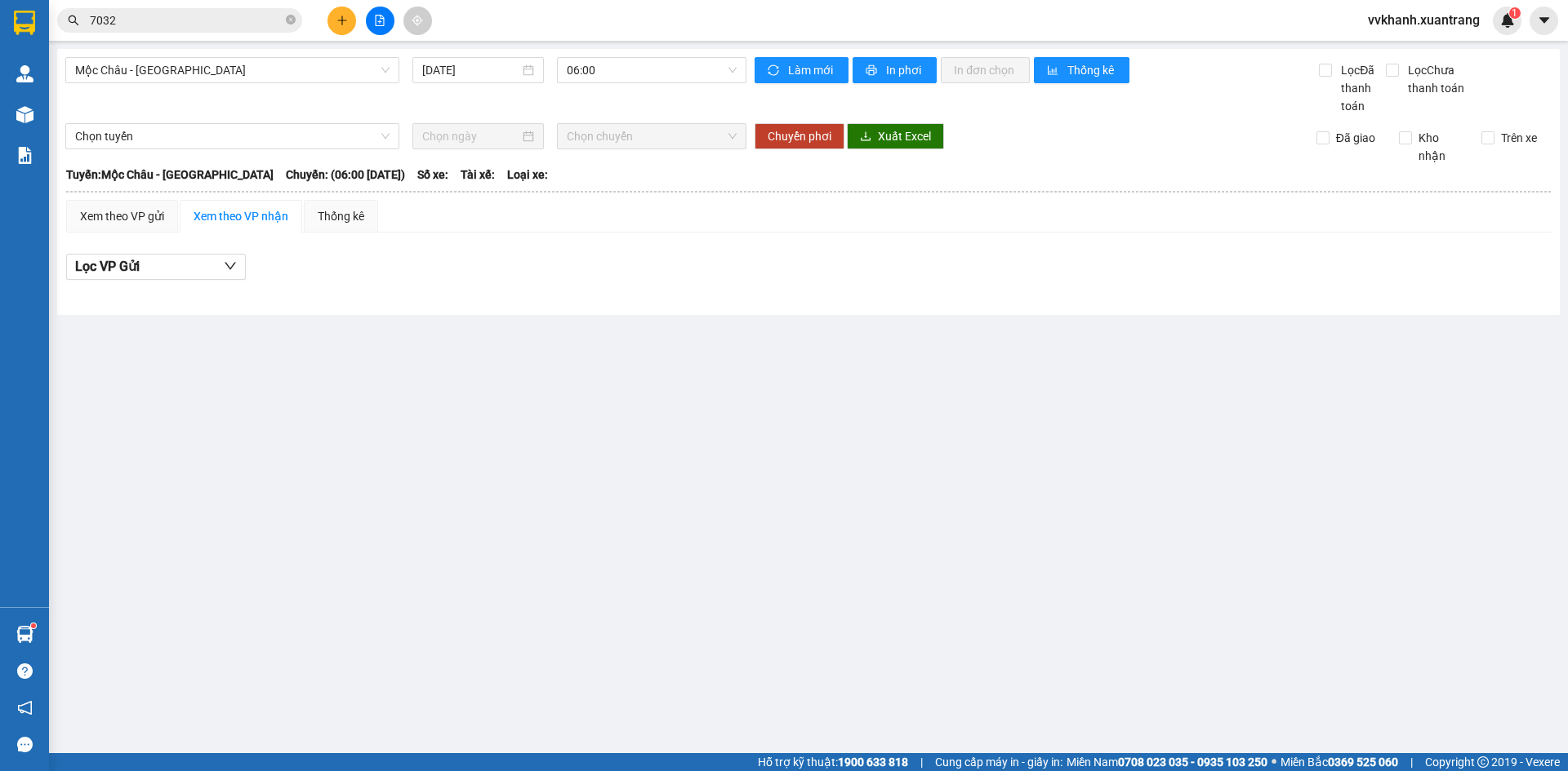
drag, startPoint x: 198, startPoint y: 70, endPoint x: 199, endPoint y: 84, distance: 14.0
click at [199, 70] on span "Mộc Châu - [GEOGRAPHIC_DATA]" at bounding box center [232, 70] width 315 height 24
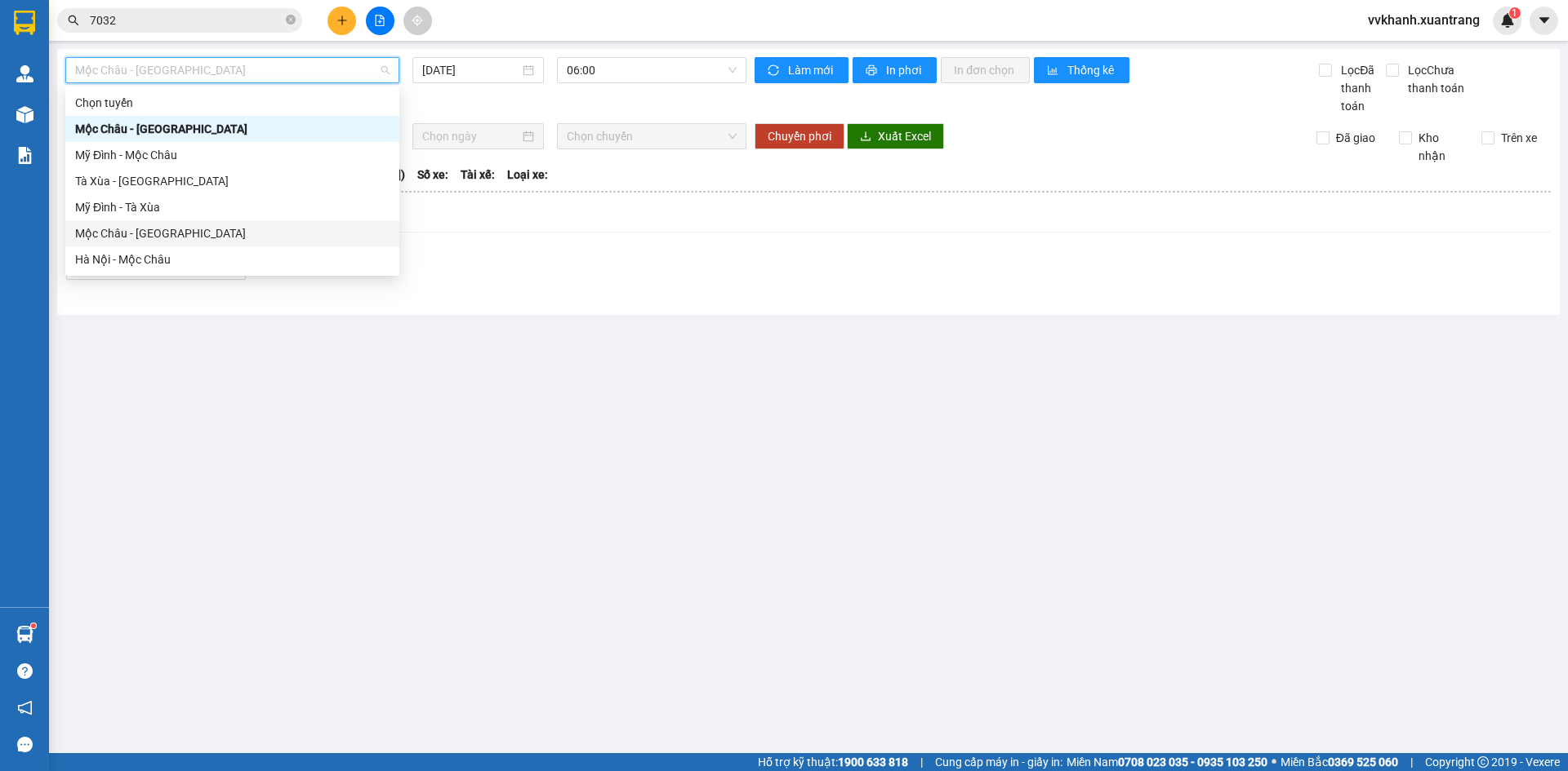
click at [167, 236] on div "Mộc Châu - [GEOGRAPHIC_DATA]" at bounding box center [232, 233] width 315 height 18
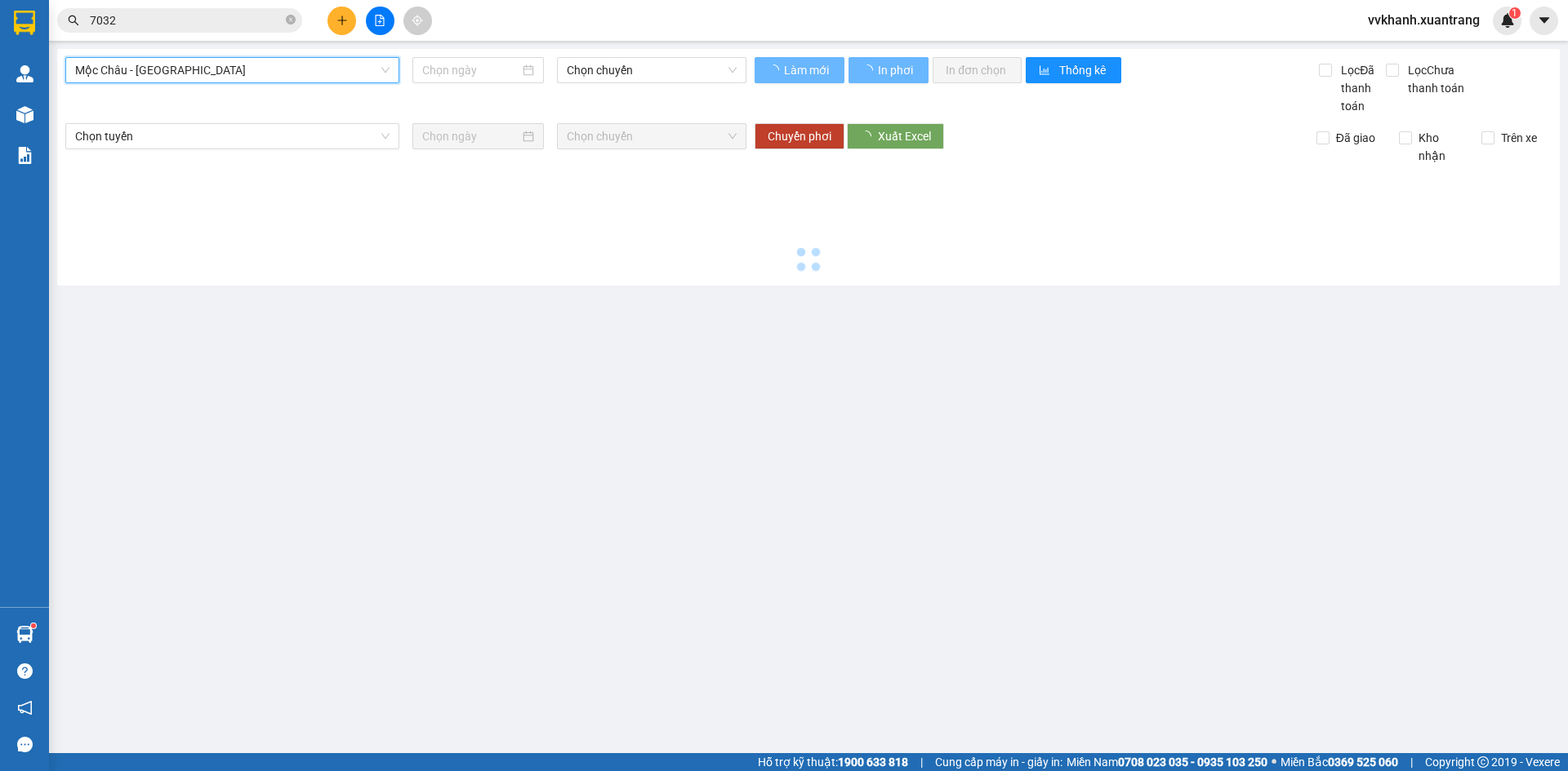
type input "[DATE]"
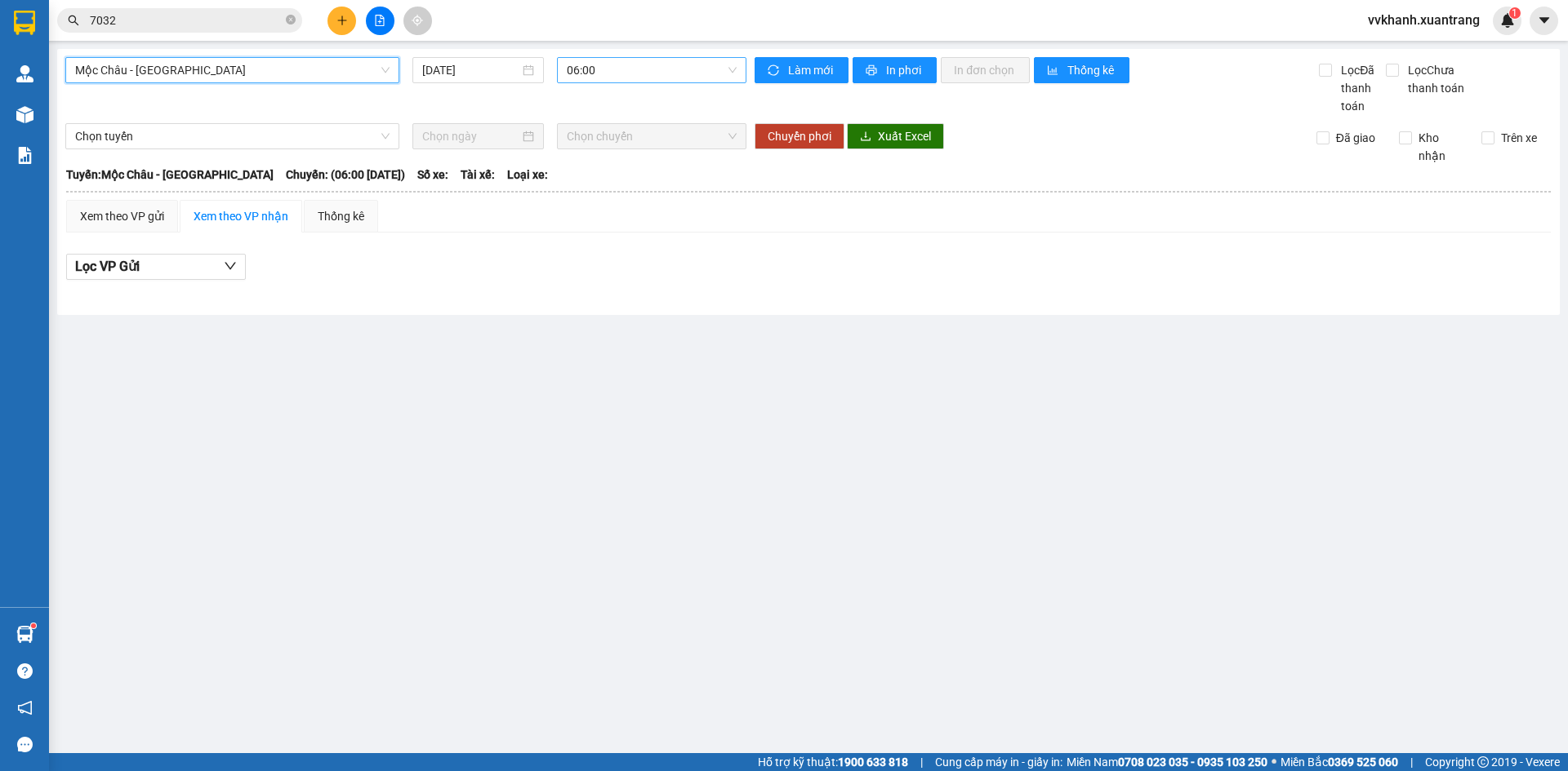
click at [586, 77] on span "06:00" at bounding box center [652, 70] width 170 height 24
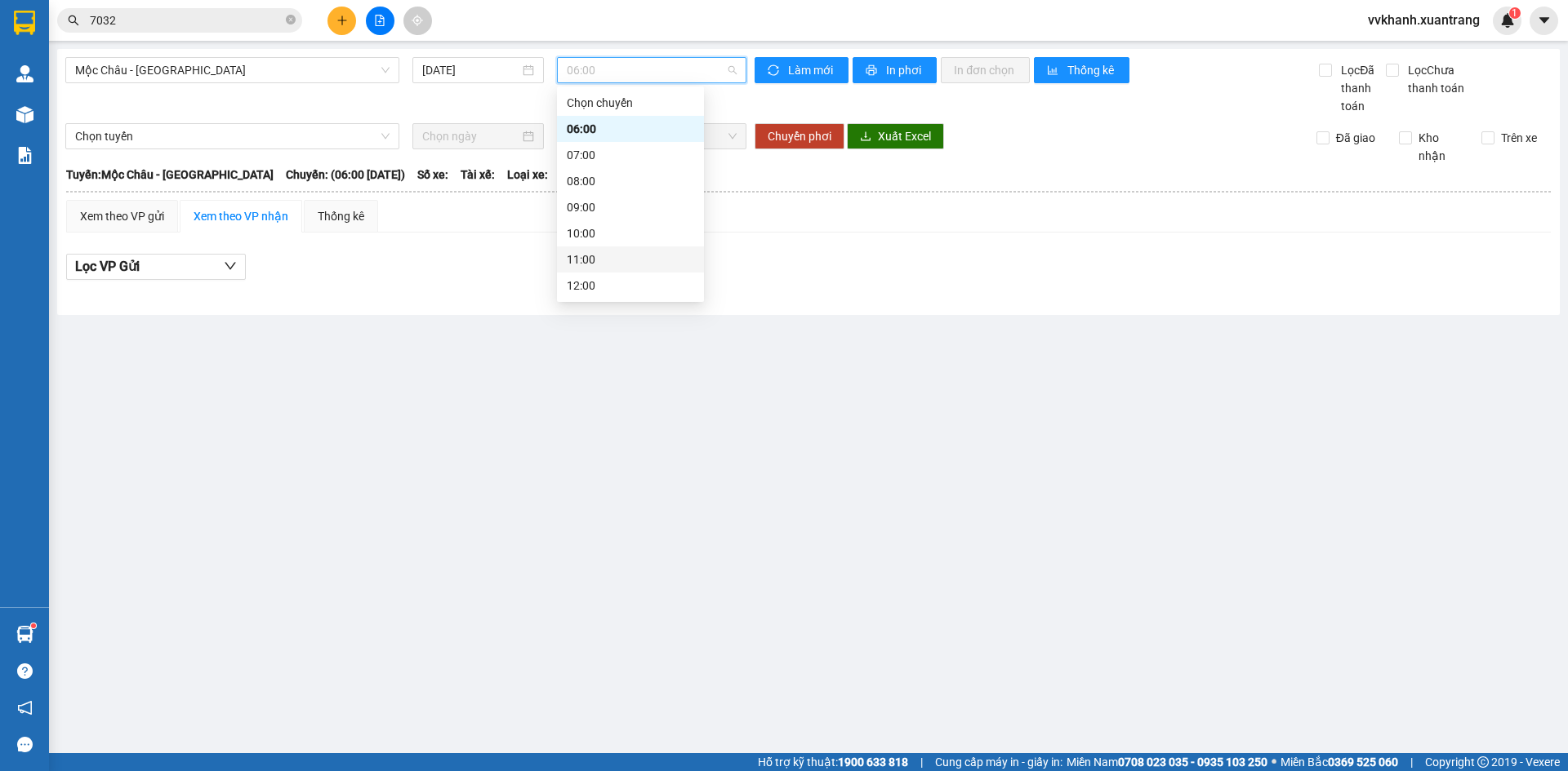
scroll to position [235, 0]
click at [599, 159] on div "15:00" at bounding box center [630, 155] width 127 height 18
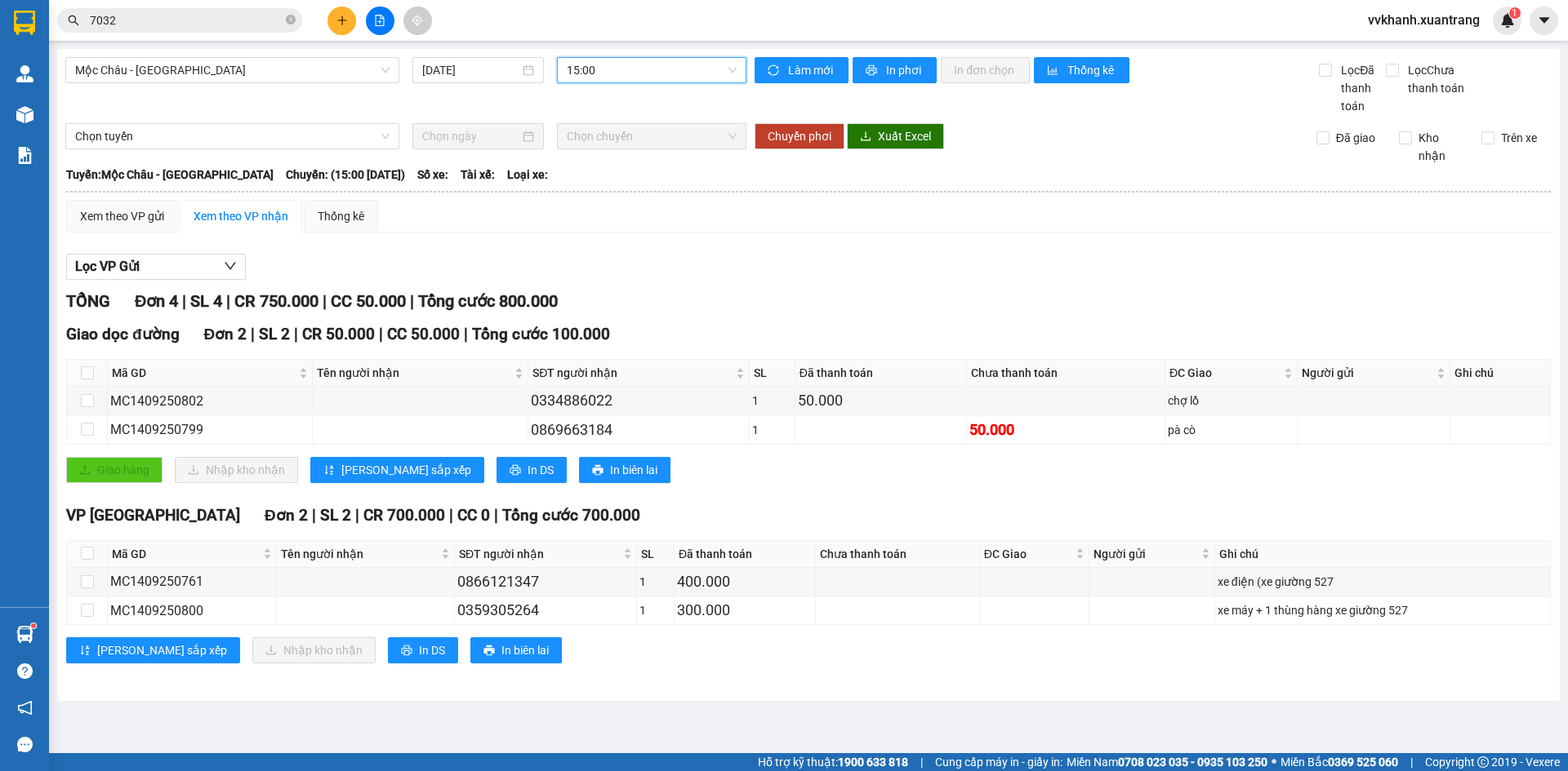
click at [628, 56] on div "Mộc Châu - Hà Nội 14/09/2025 15:00 15:00 Làm mới In phơi In đơn chọn Thống kê L…" at bounding box center [809, 375] width 1503 height 652
click at [606, 71] on span "15:00" at bounding box center [652, 70] width 170 height 24
click at [601, 128] on div "14:00" at bounding box center [630, 129] width 127 height 18
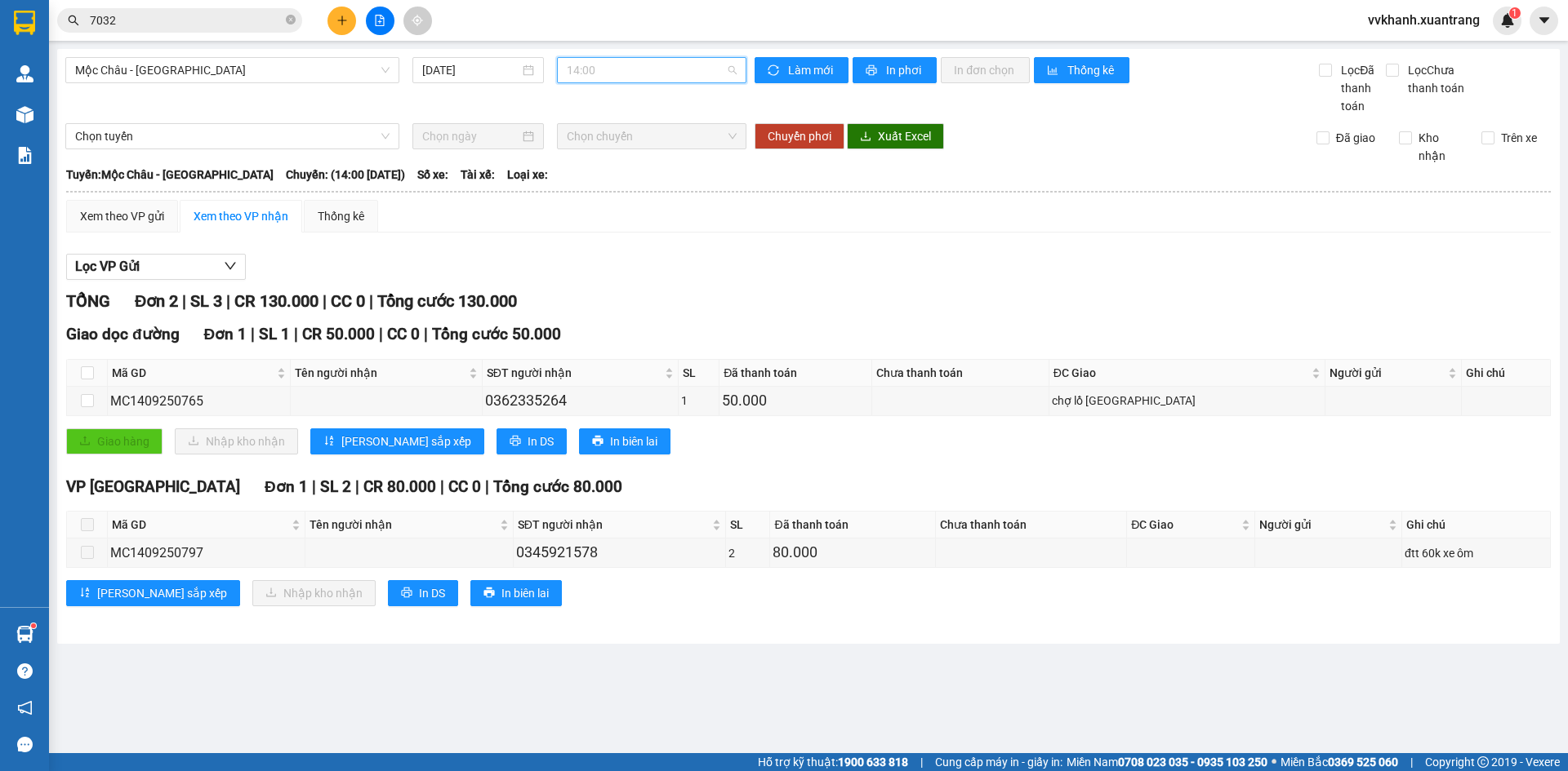
click at [611, 76] on span "14:00" at bounding box center [652, 70] width 170 height 24
click at [615, 107] on div "13:30" at bounding box center [630, 102] width 127 height 18
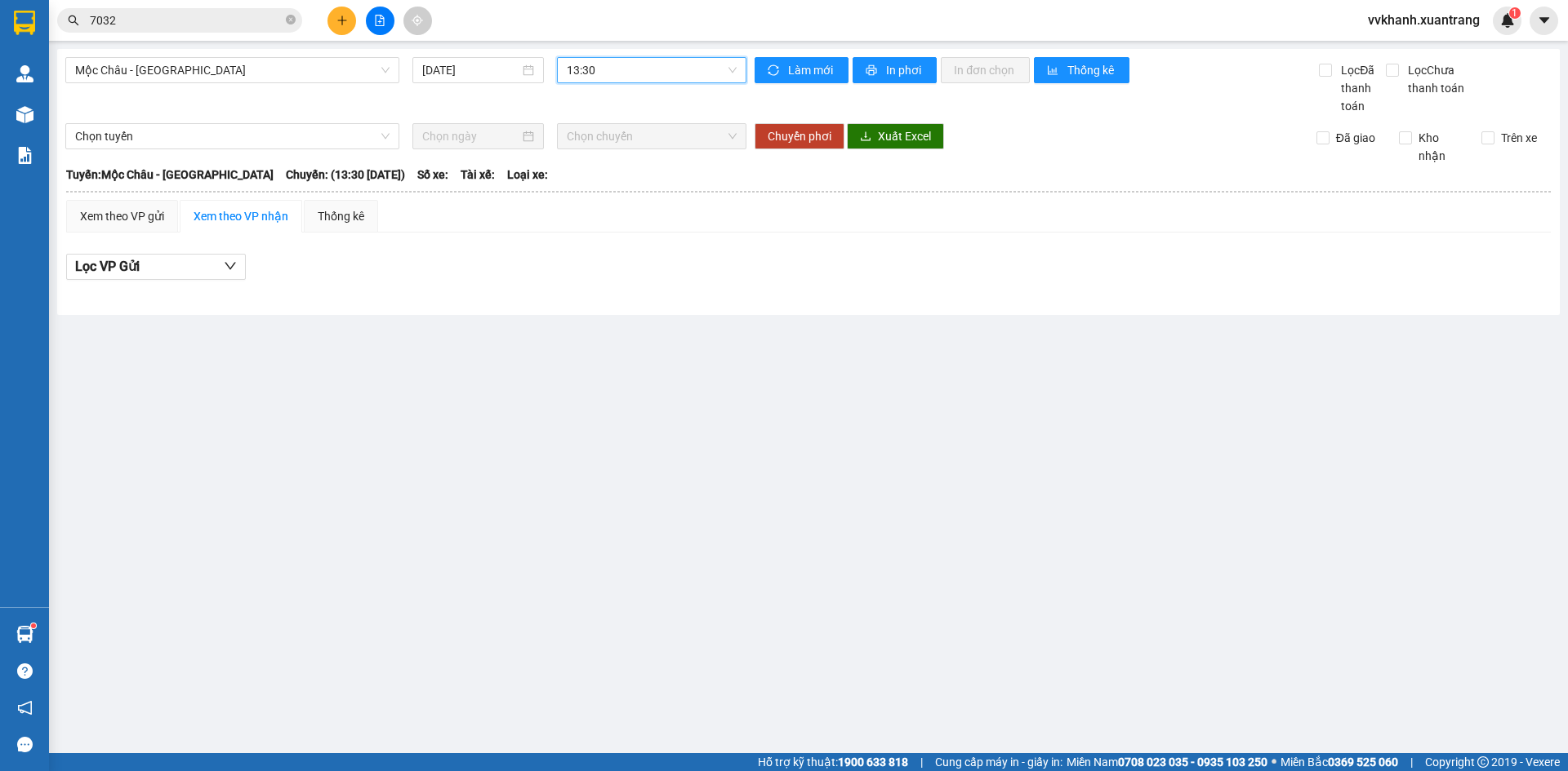
click at [615, 76] on span "13:30" at bounding box center [652, 70] width 170 height 24
click at [607, 158] on div "13:00" at bounding box center [630, 158] width 127 height 18
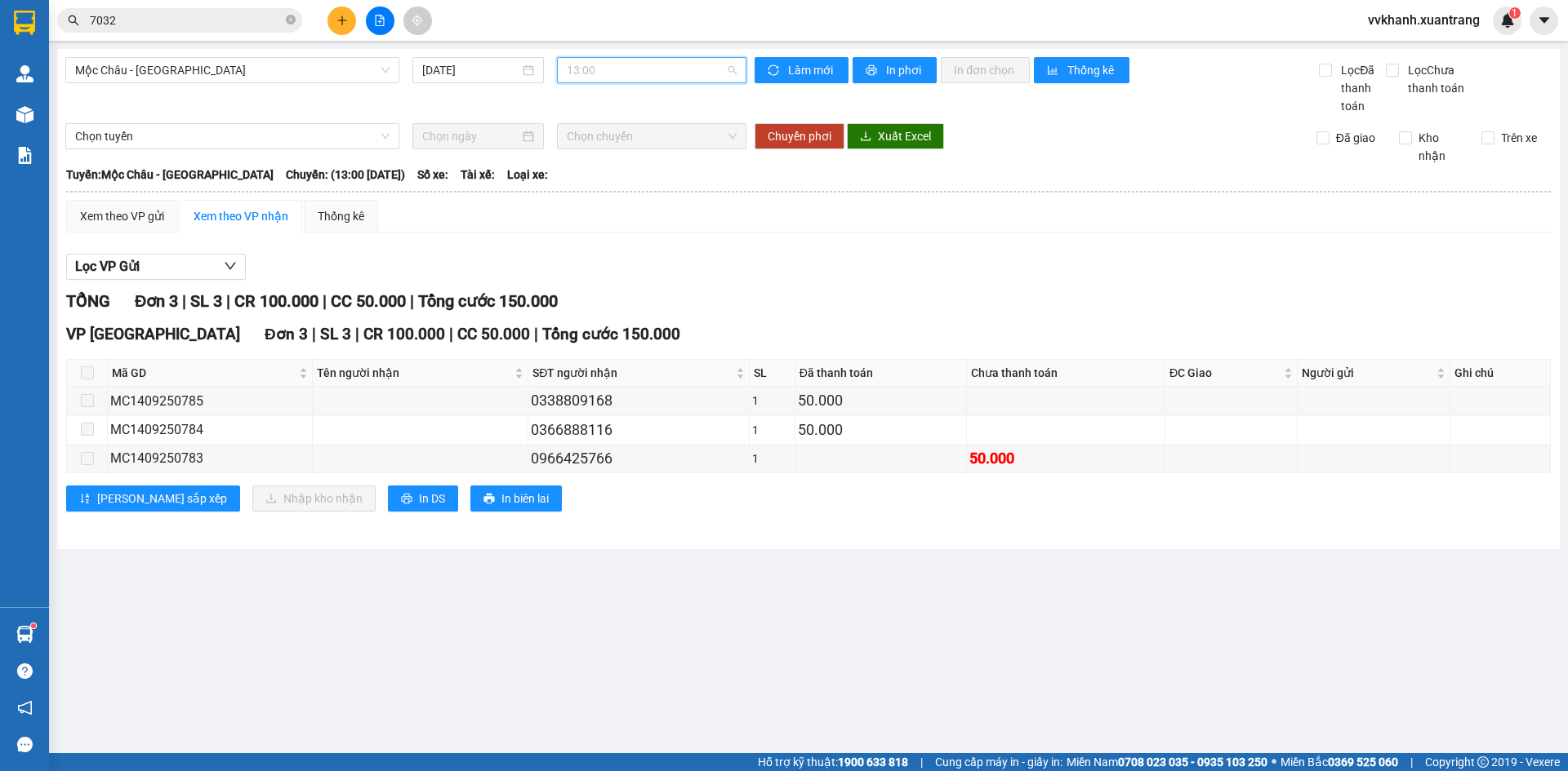
click at [604, 77] on span "13:00" at bounding box center [652, 70] width 170 height 24
click at [615, 204] on div "12:00" at bounding box center [631, 214] width 147 height 26
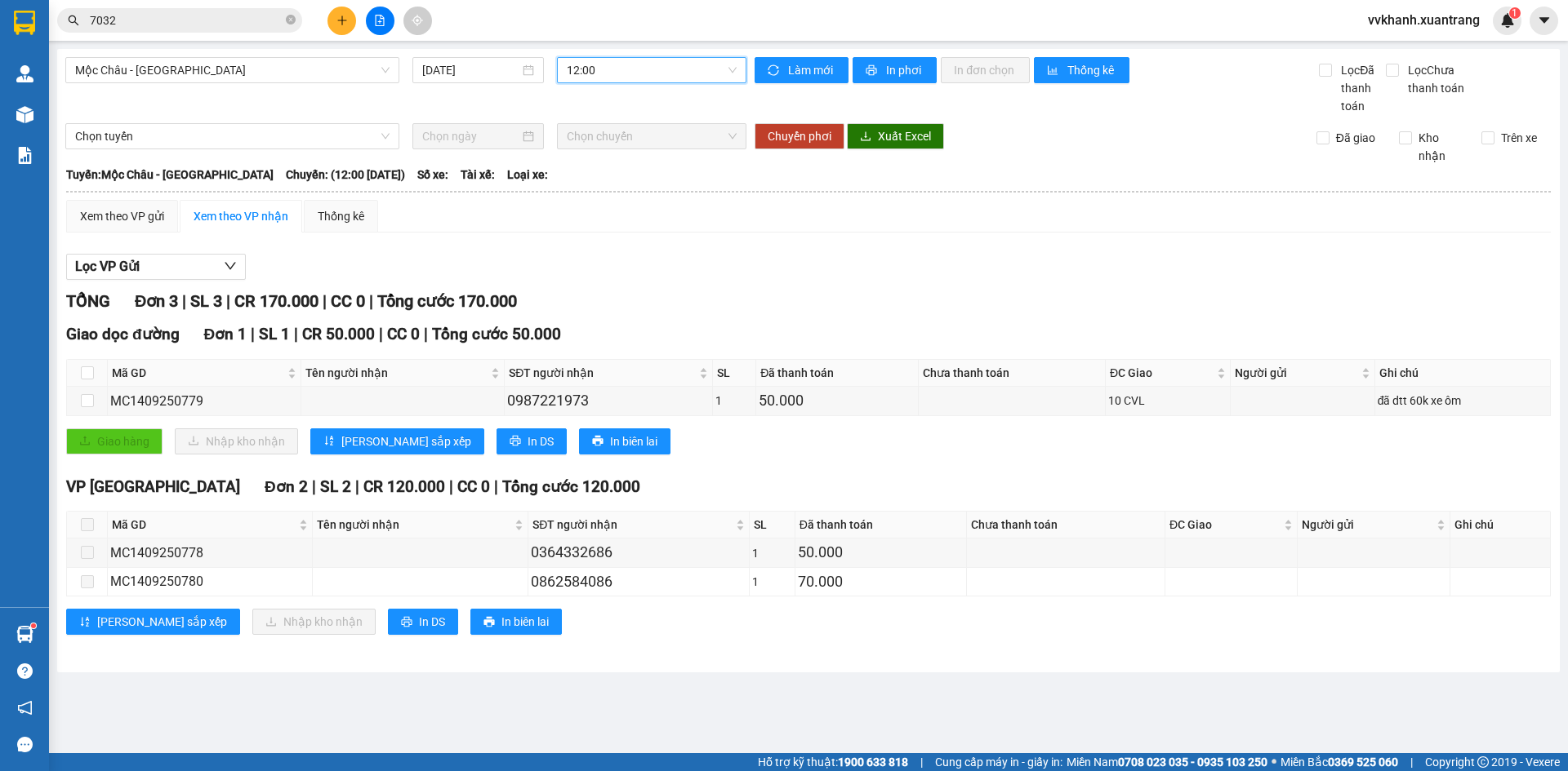
click at [667, 75] on span "12:00" at bounding box center [652, 70] width 170 height 24
click at [615, 288] on div "14:00" at bounding box center [630, 292] width 127 height 18
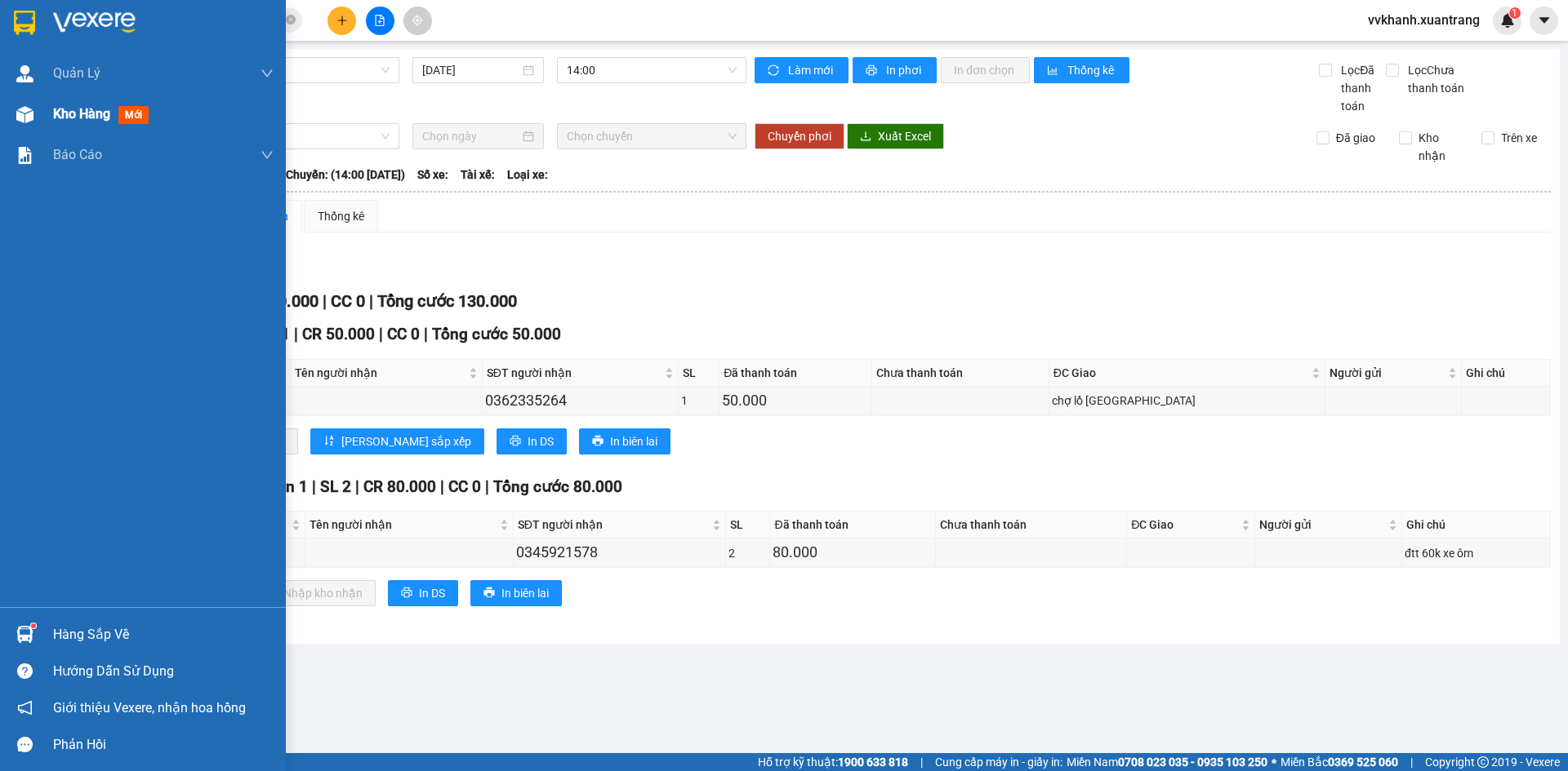
click at [35, 121] on div at bounding box center [24, 114] width 29 height 29
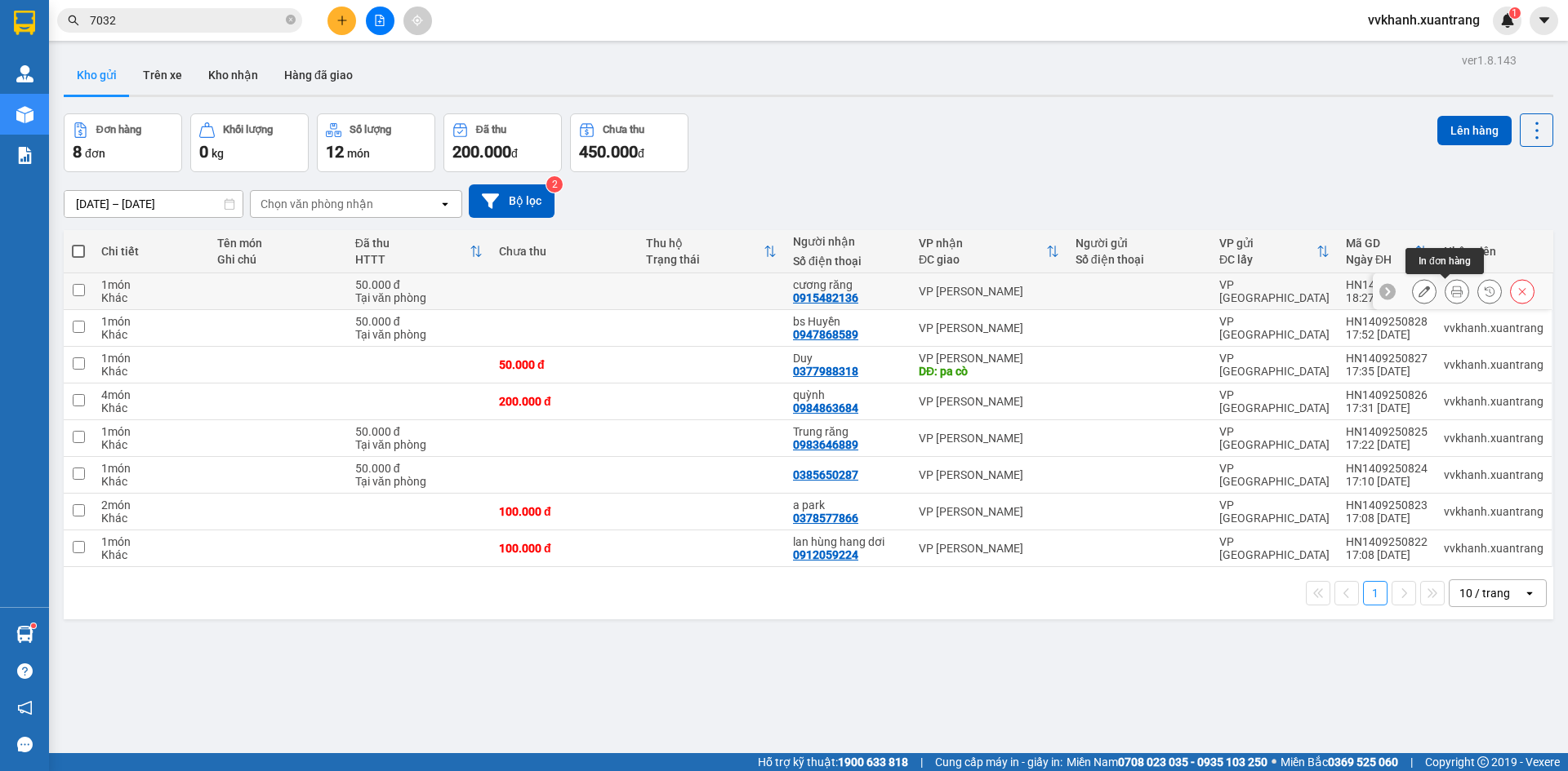
click at [1451, 295] on icon at bounding box center [1456, 291] width 11 height 11
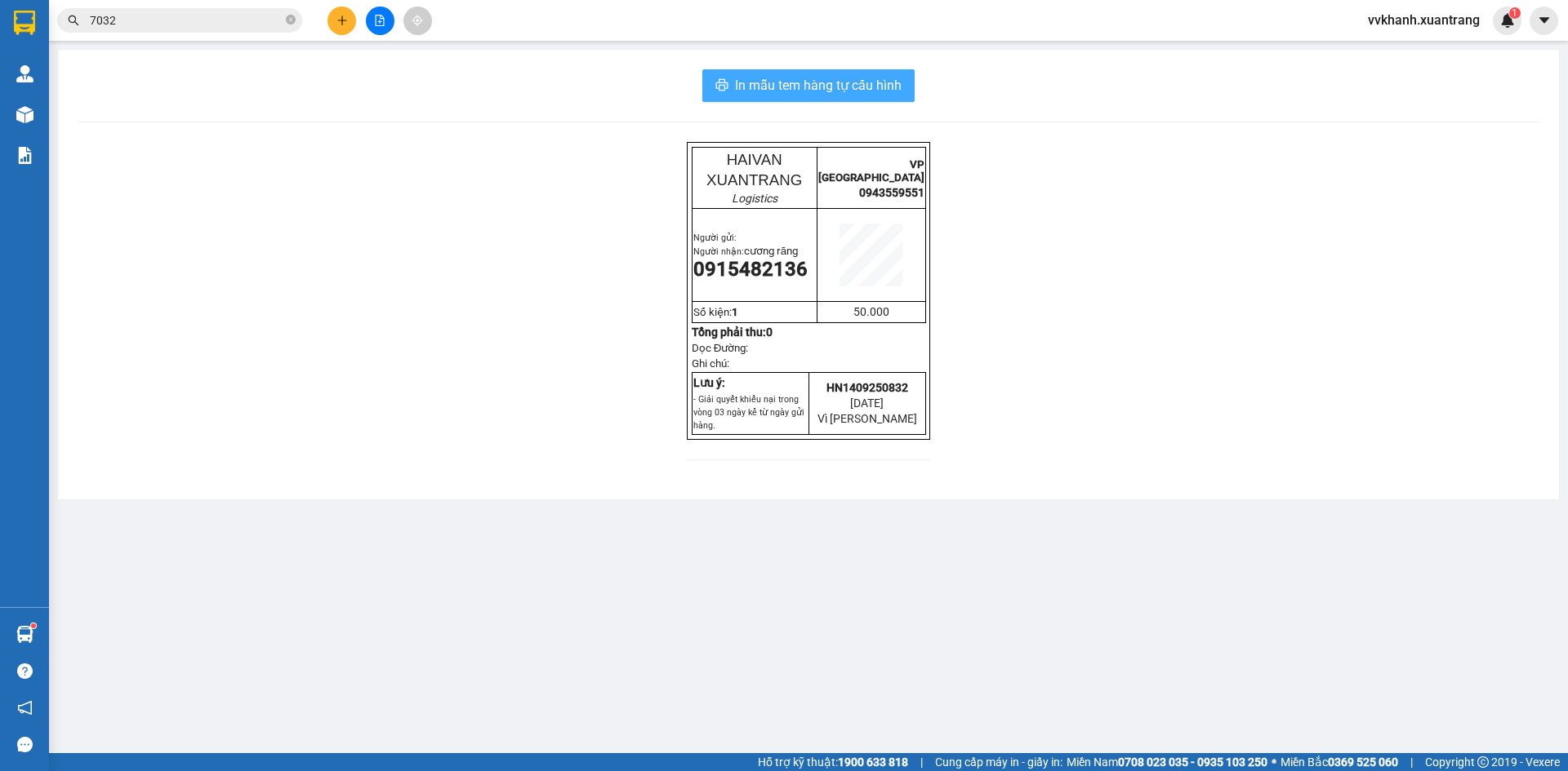
click at [817, 88] on span "In mẫu tem hàng tự cấu hình" at bounding box center [818, 86] width 166 height 21
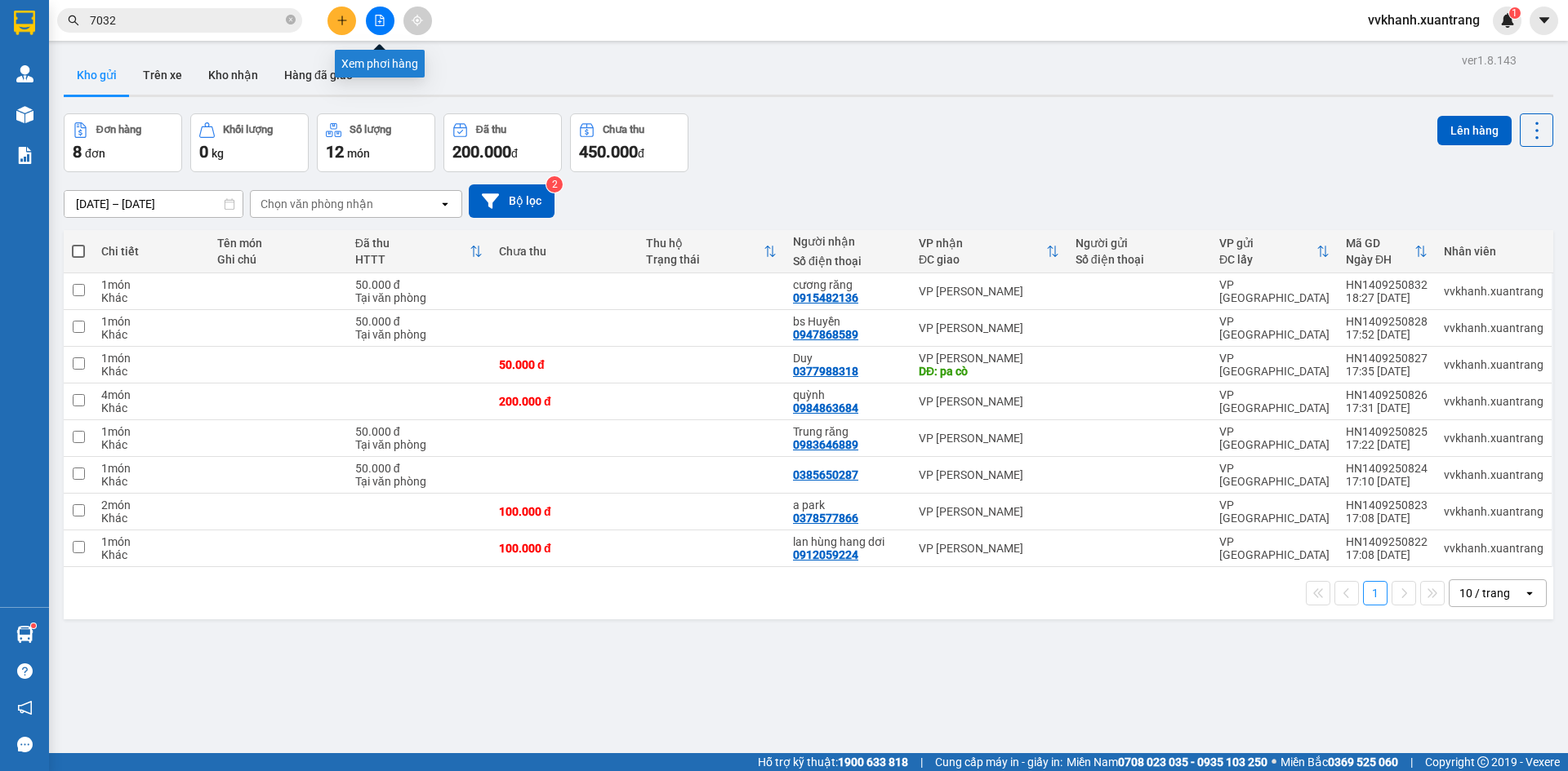
click at [376, 14] on button at bounding box center [380, 21] width 29 height 29
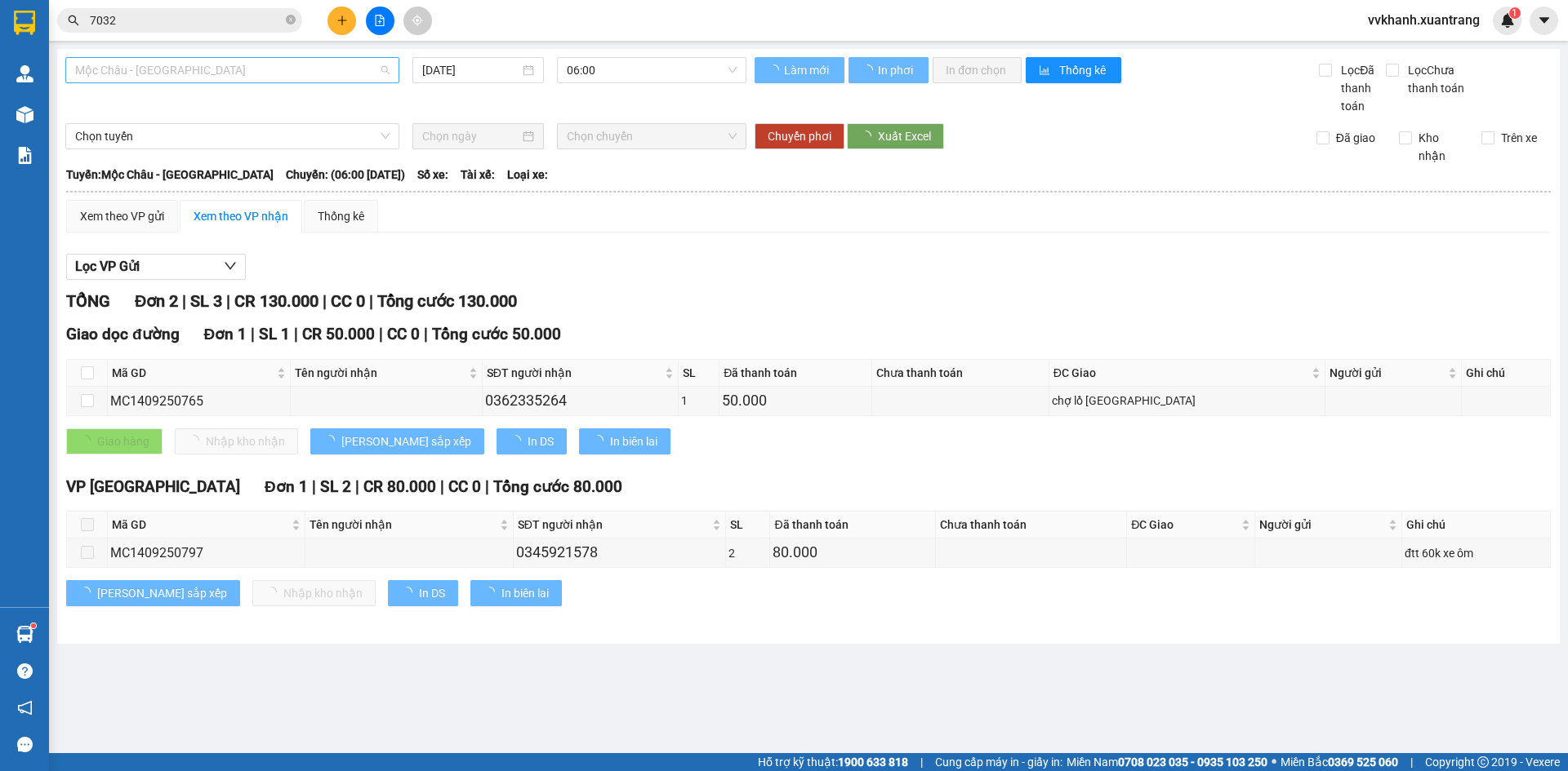
click at [173, 78] on span "Mộc Châu - Mỹ Đình" at bounding box center [232, 70] width 315 height 24
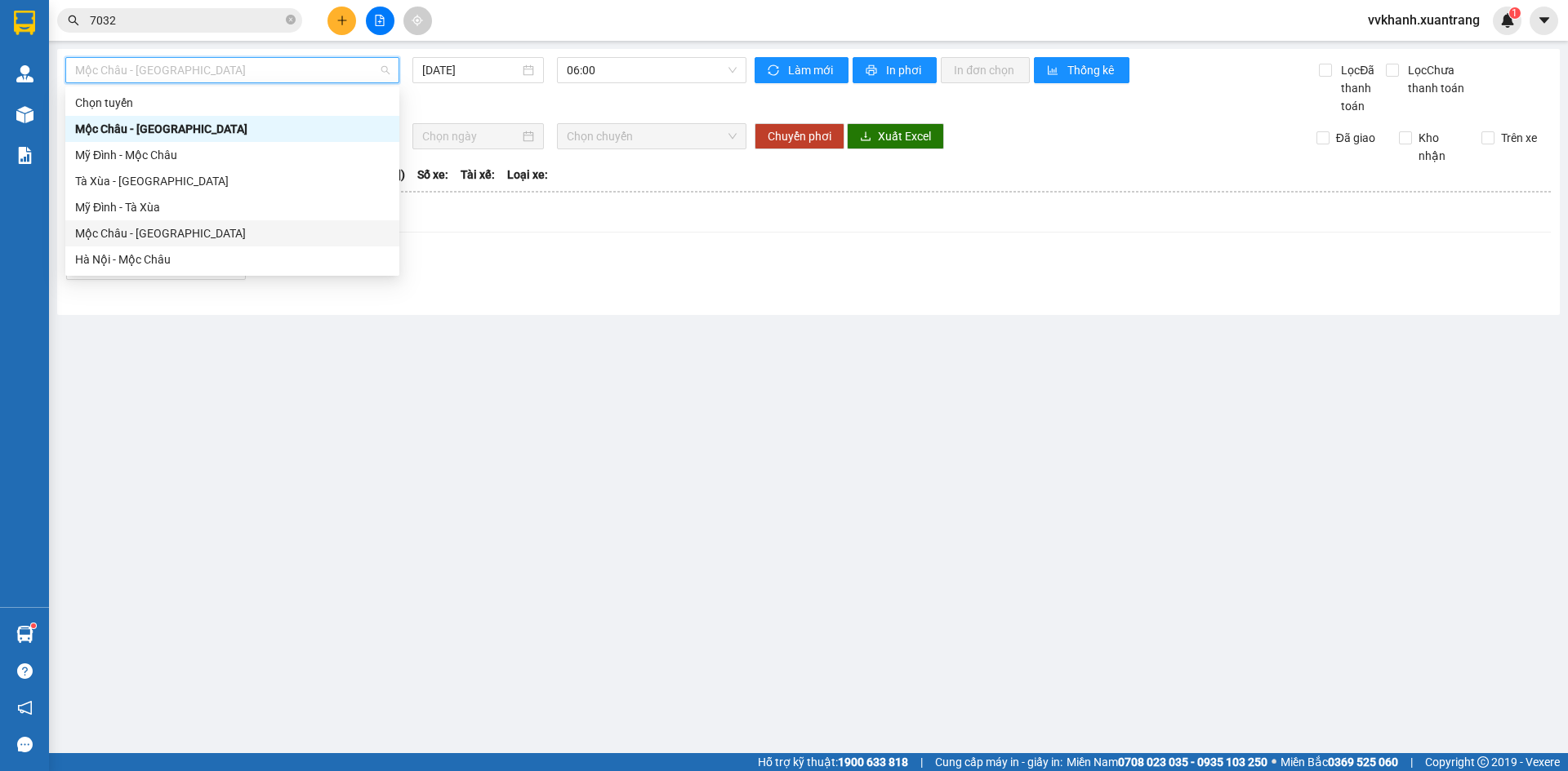
click at [172, 235] on div "Mộc Châu - Hà Nội" at bounding box center [232, 233] width 315 height 18
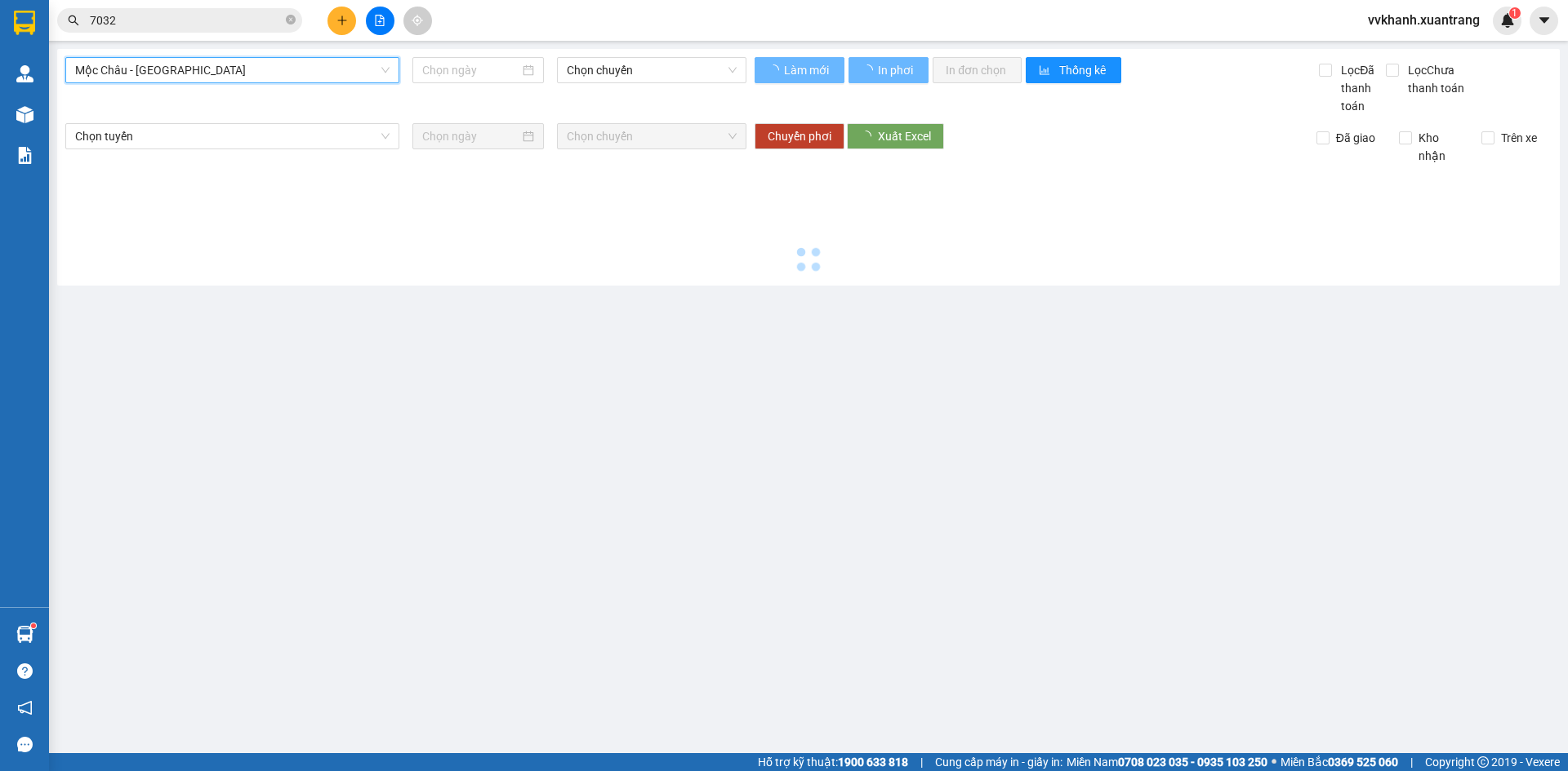
type input "14/09/2025"
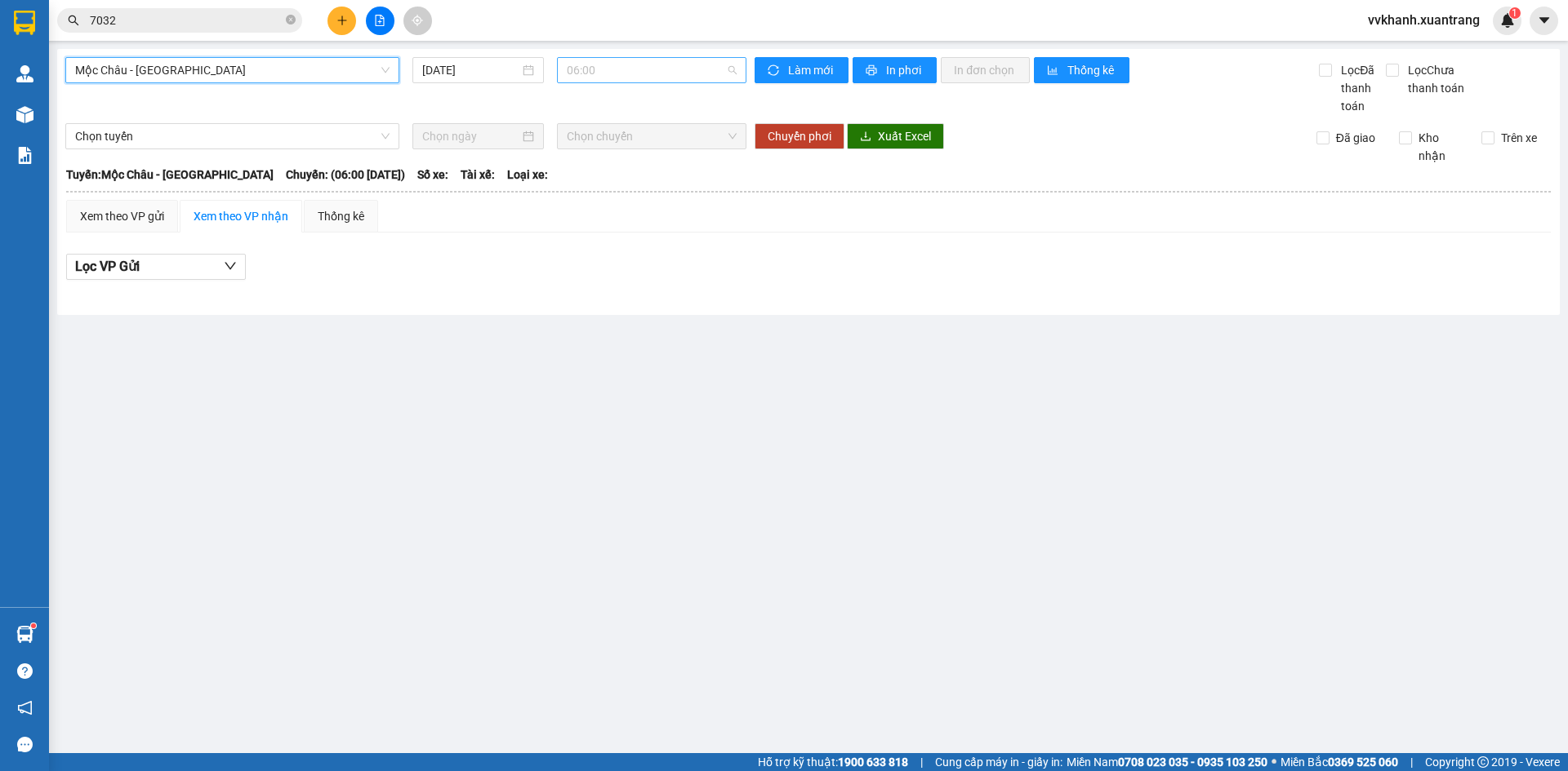
drag, startPoint x: 629, startPoint y: 75, endPoint x: 616, endPoint y: 81, distance: 14.3
click at [631, 73] on span "06:00" at bounding box center [652, 70] width 170 height 24
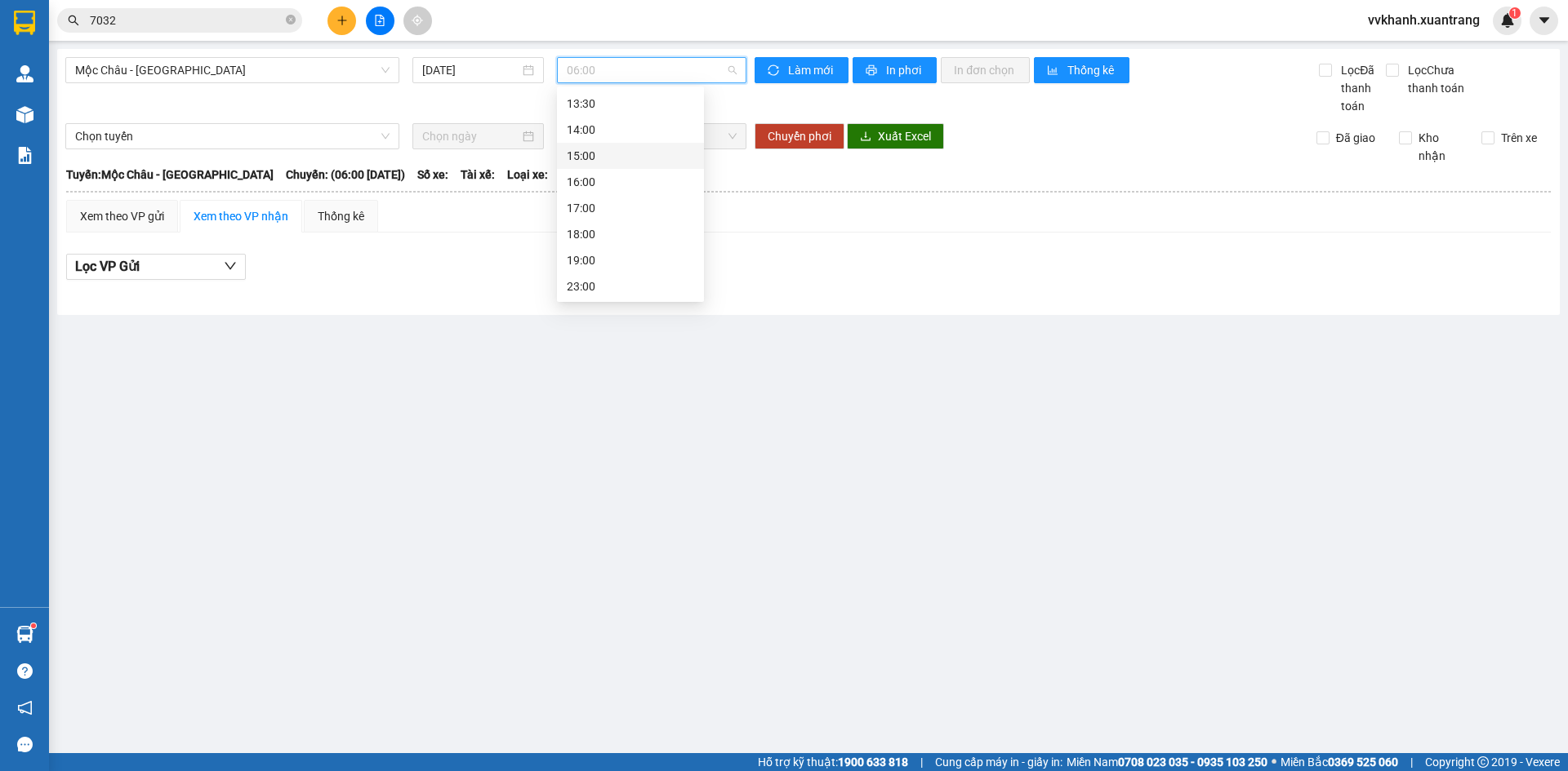
scroll to position [235, 0]
click at [618, 154] on div "15:00" at bounding box center [630, 155] width 127 height 18
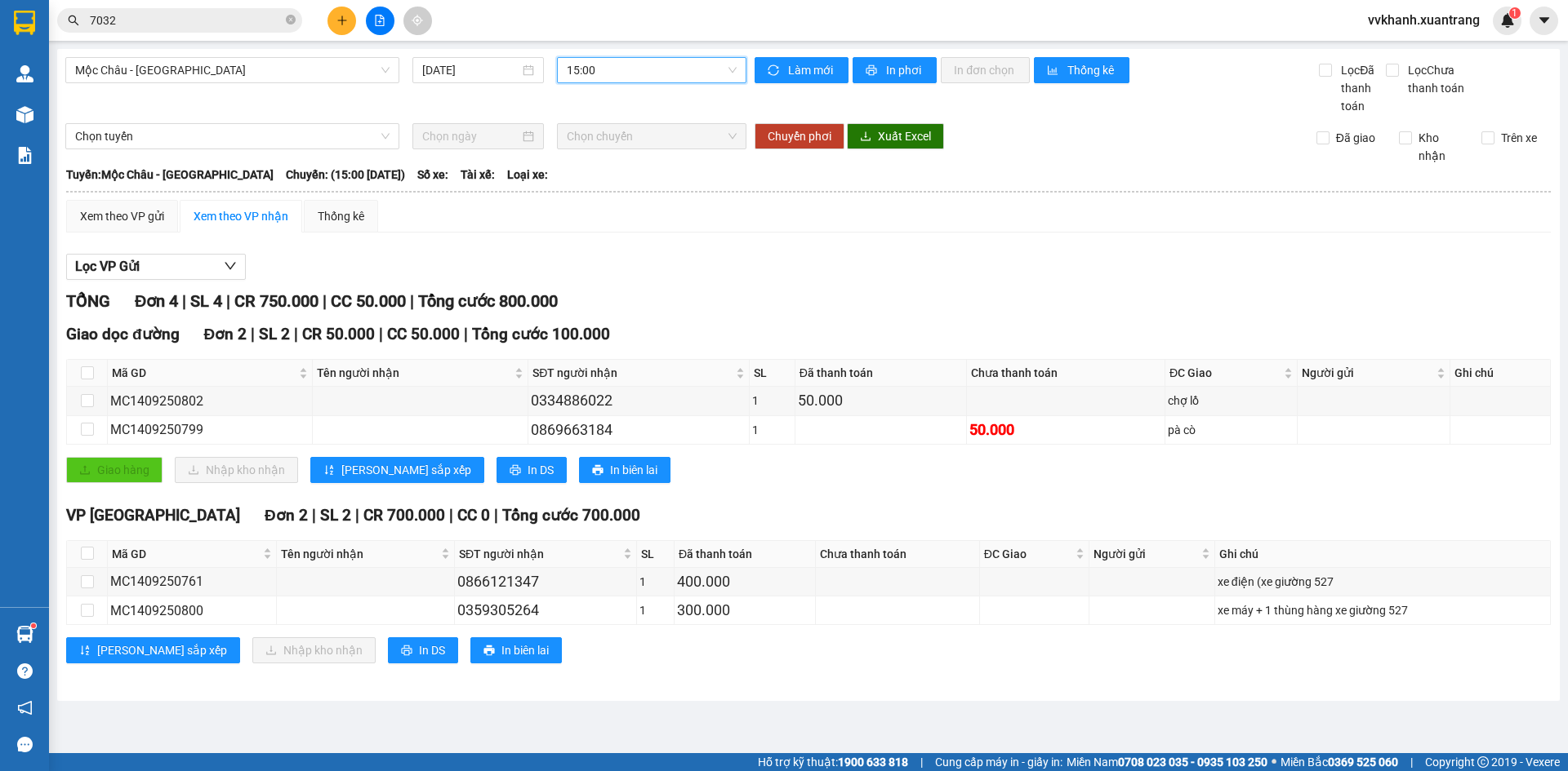
click at [614, 62] on span "15:00" at bounding box center [652, 70] width 170 height 24
click at [597, 177] on div "16:00" at bounding box center [630, 181] width 127 height 18
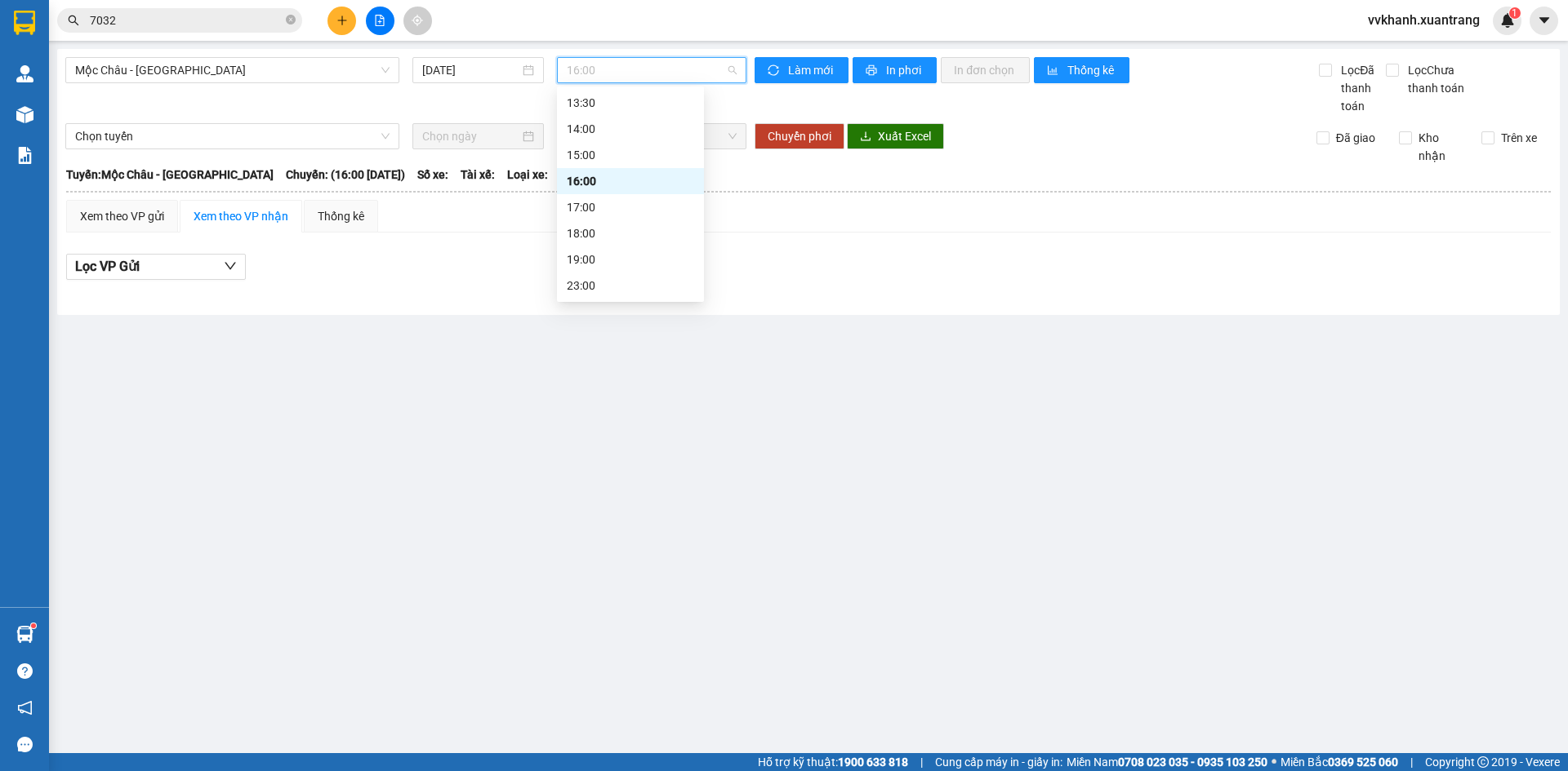
drag, startPoint x: 629, startPoint y: 78, endPoint x: 609, endPoint y: 227, distance: 150.3
click at [629, 83] on div "Mộc Châu - Hà Nội 14/09/2025 16:00" at bounding box center [406, 86] width 681 height 58
click at [607, 211] on div "17:00" at bounding box center [630, 207] width 127 height 18
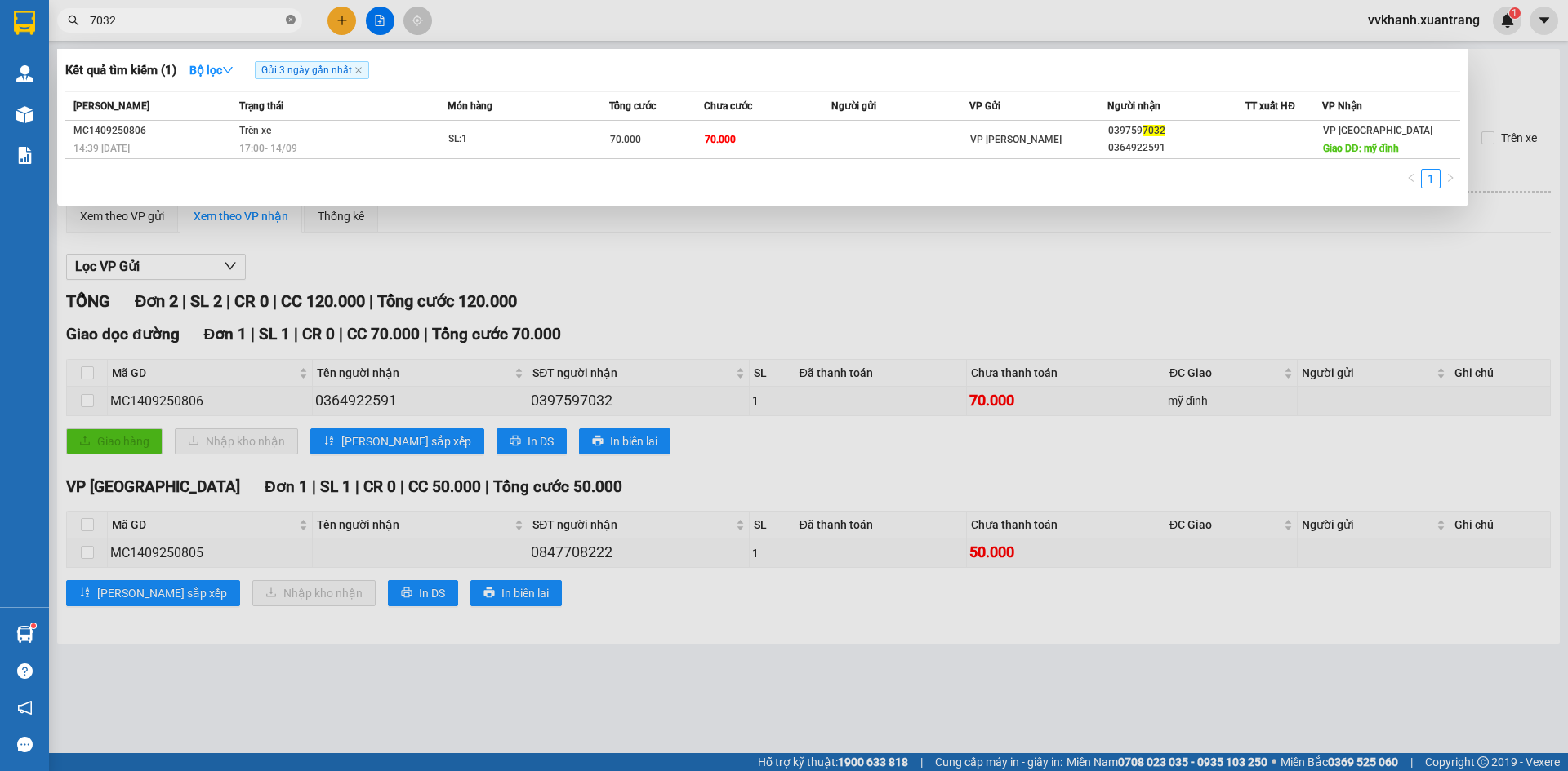
click at [287, 16] on icon "close-circle" at bounding box center [290, 19] width 10 height 10
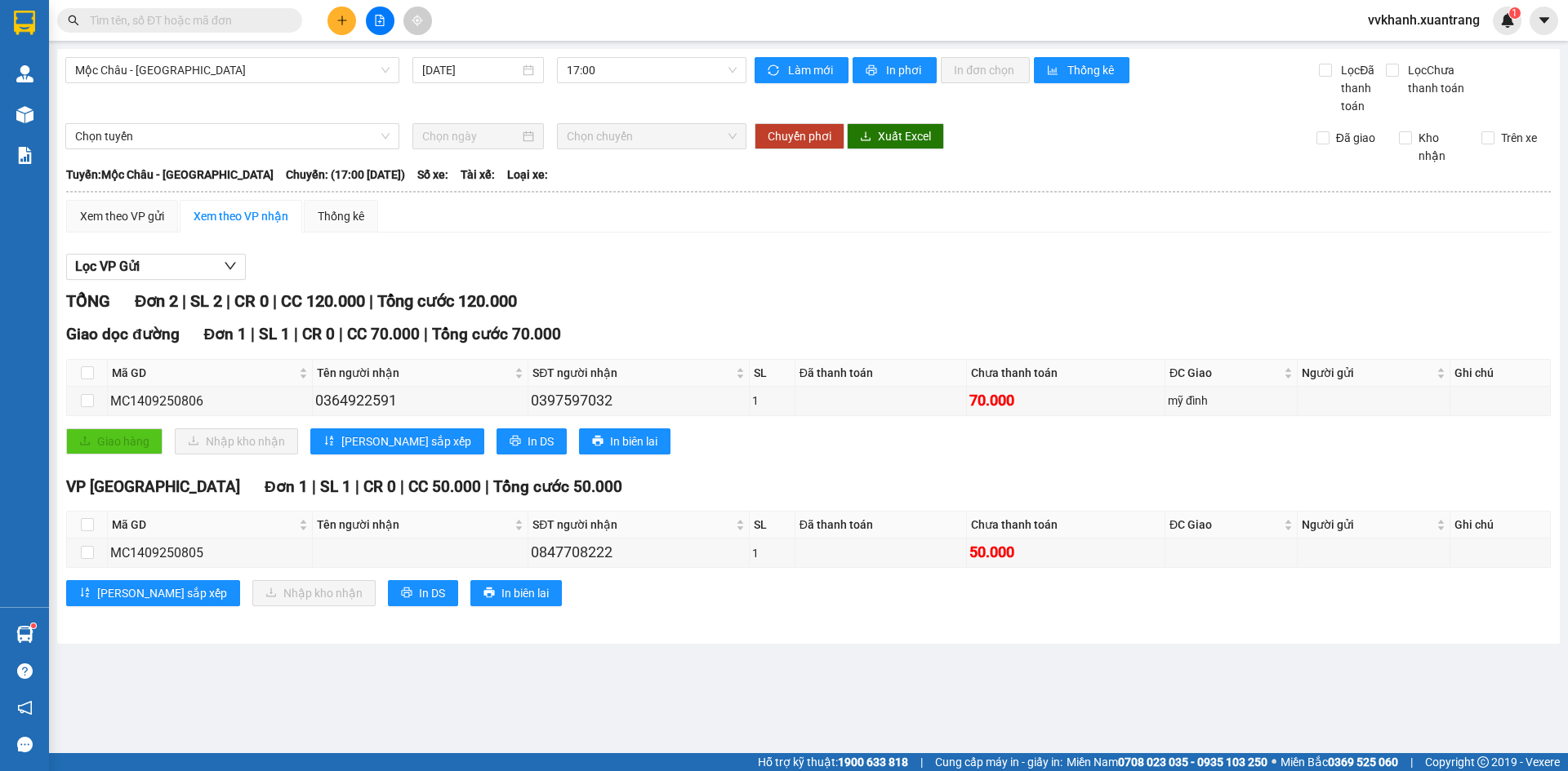
click at [271, 19] on input "text" at bounding box center [186, 20] width 192 height 18
click at [581, 70] on span "17:00" at bounding box center [652, 70] width 170 height 24
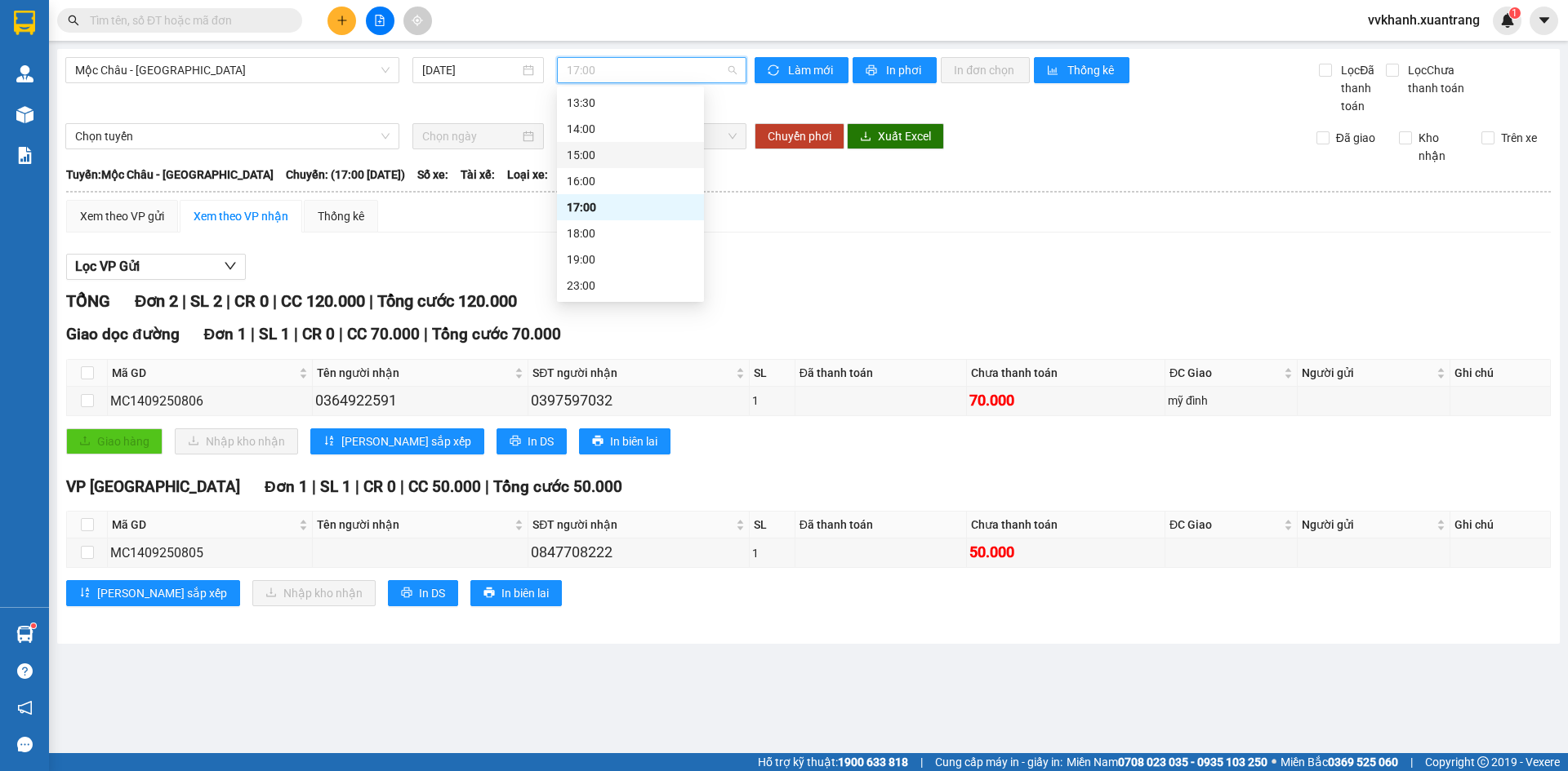
click at [613, 166] on div "15:00" at bounding box center [631, 155] width 147 height 26
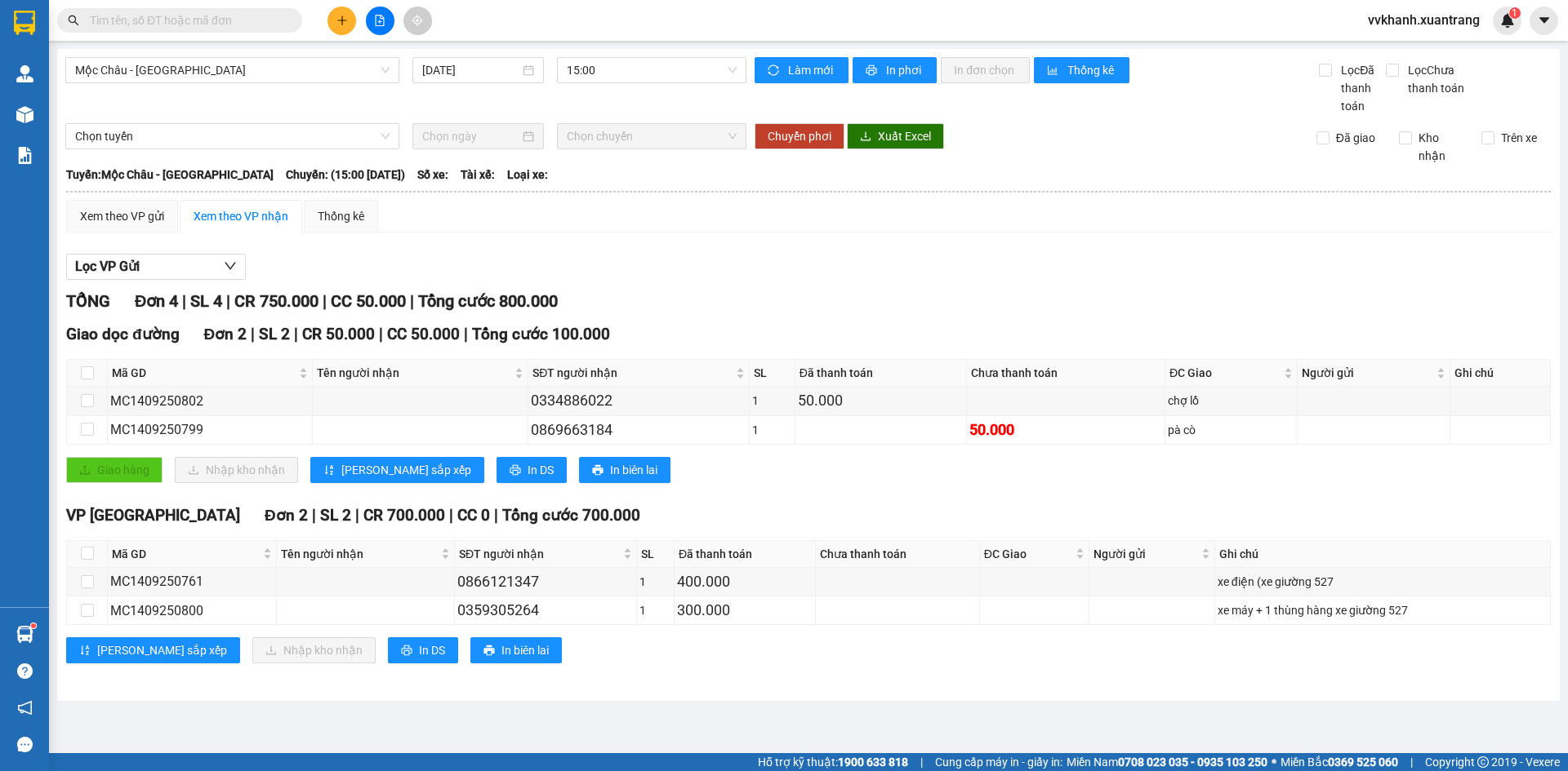
click at [206, 23] on input "text" at bounding box center [186, 20] width 192 height 18
click at [629, 70] on span "15:00" at bounding box center [652, 70] width 170 height 24
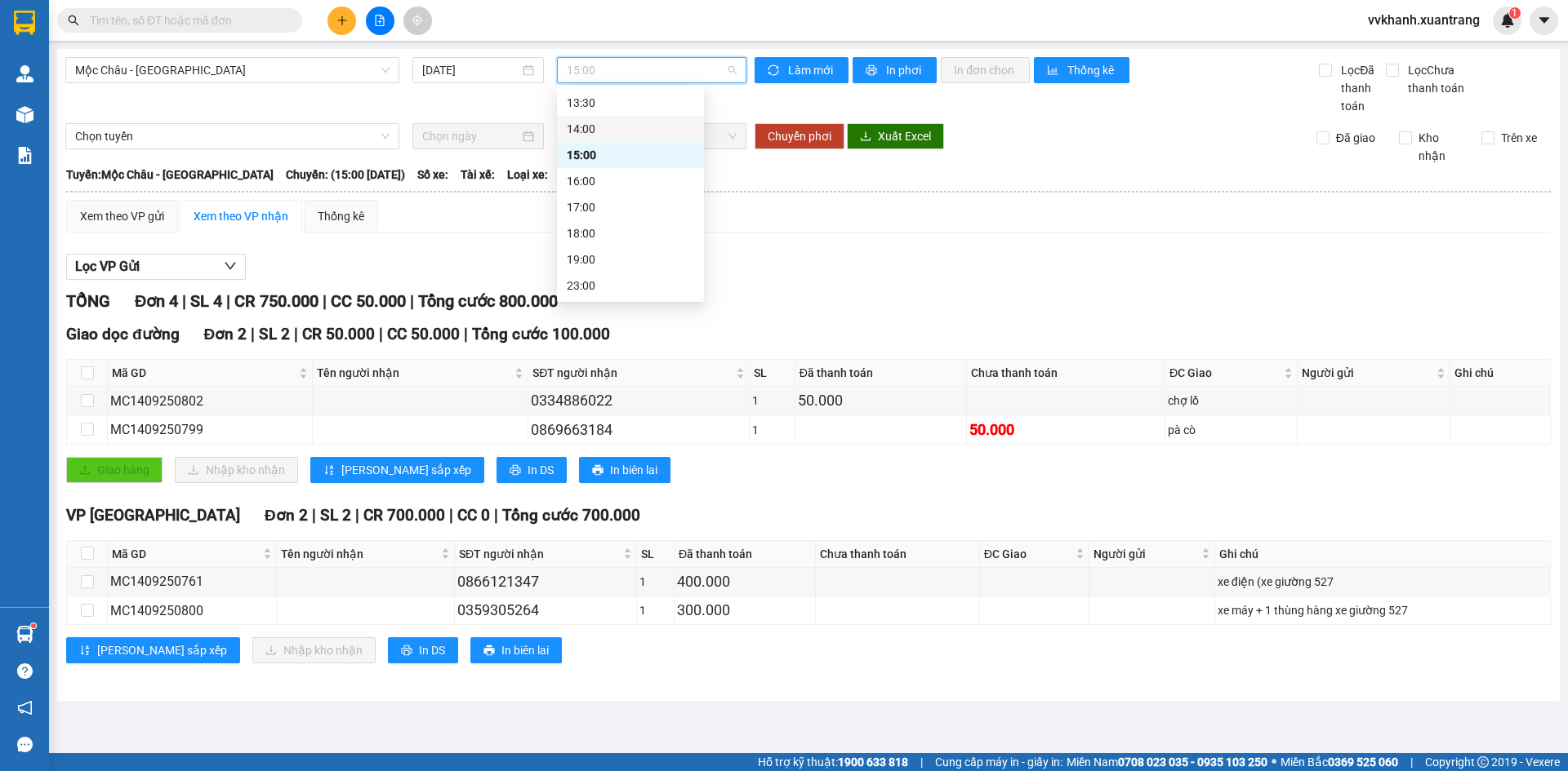
click at [616, 128] on div "14:00" at bounding box center [630, 129] width 127 height 18
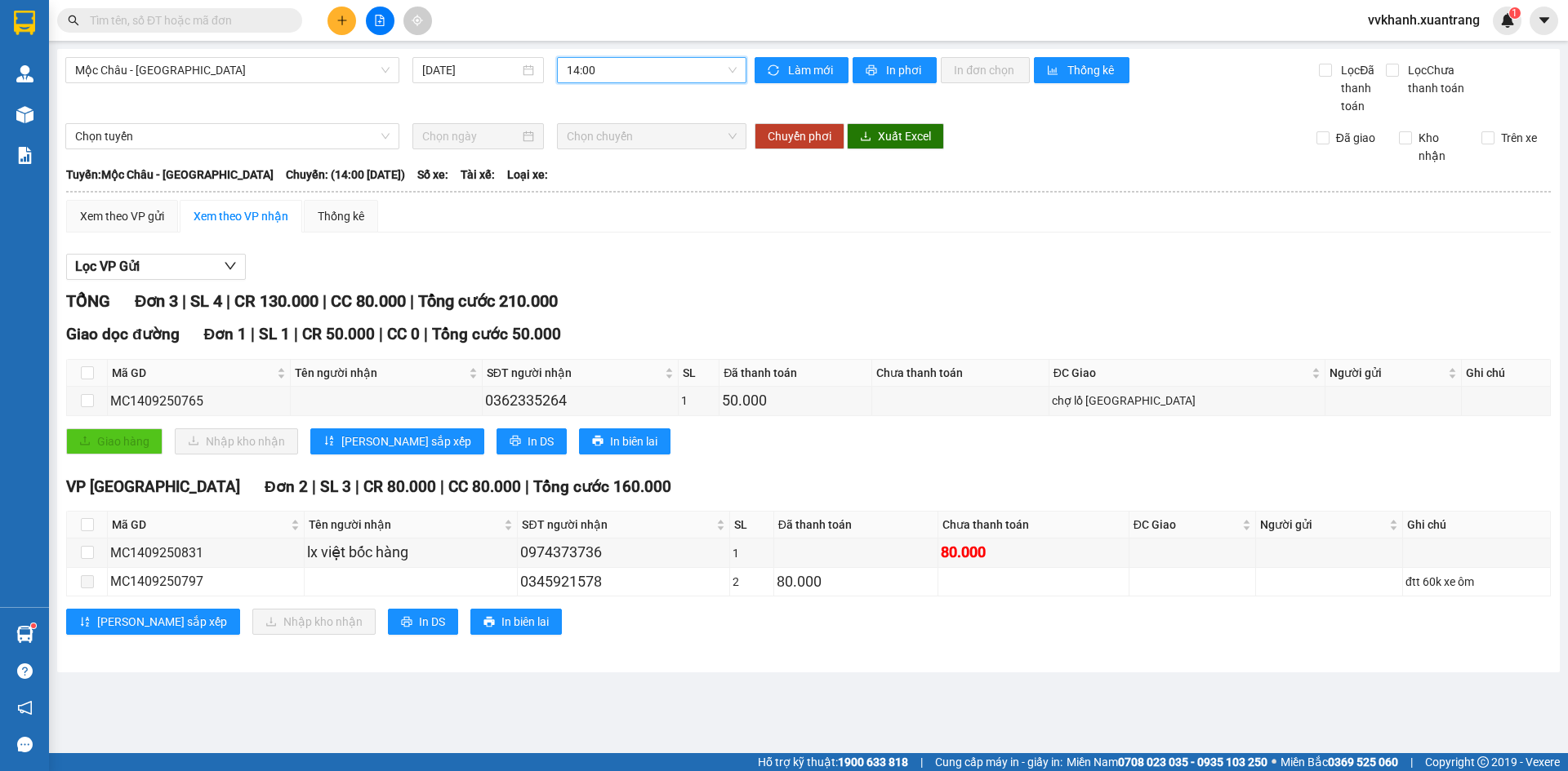
click at [604, 69] on span "14:00" at bounding box center [652, 70] width 170 height 24
click at [619, 205] on div "17:00" at bounding box center [630, 207] width 127 height 18
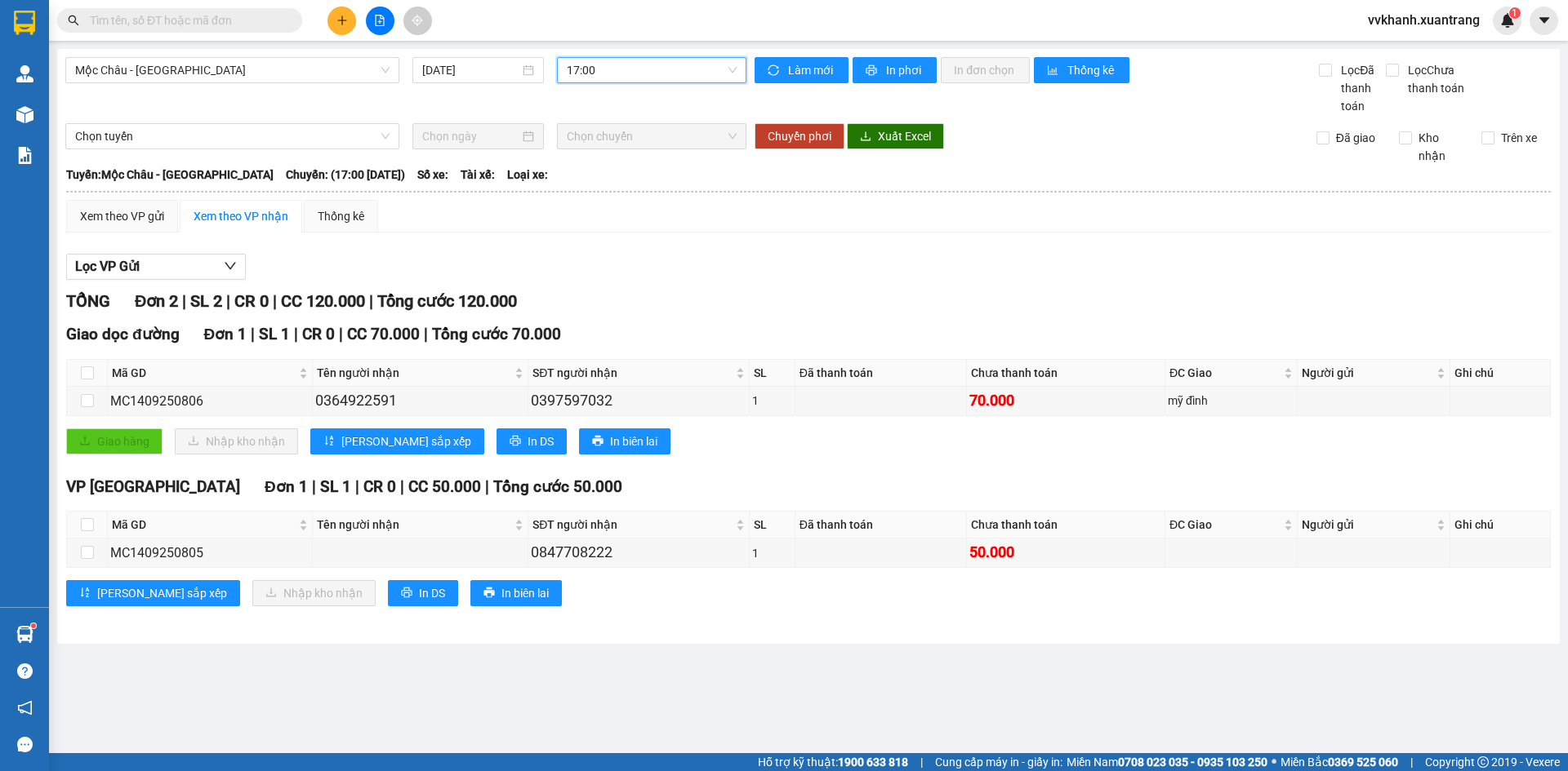
click at [209, 23] on input "text" at bounding box center [186, 20] width 192 height 18
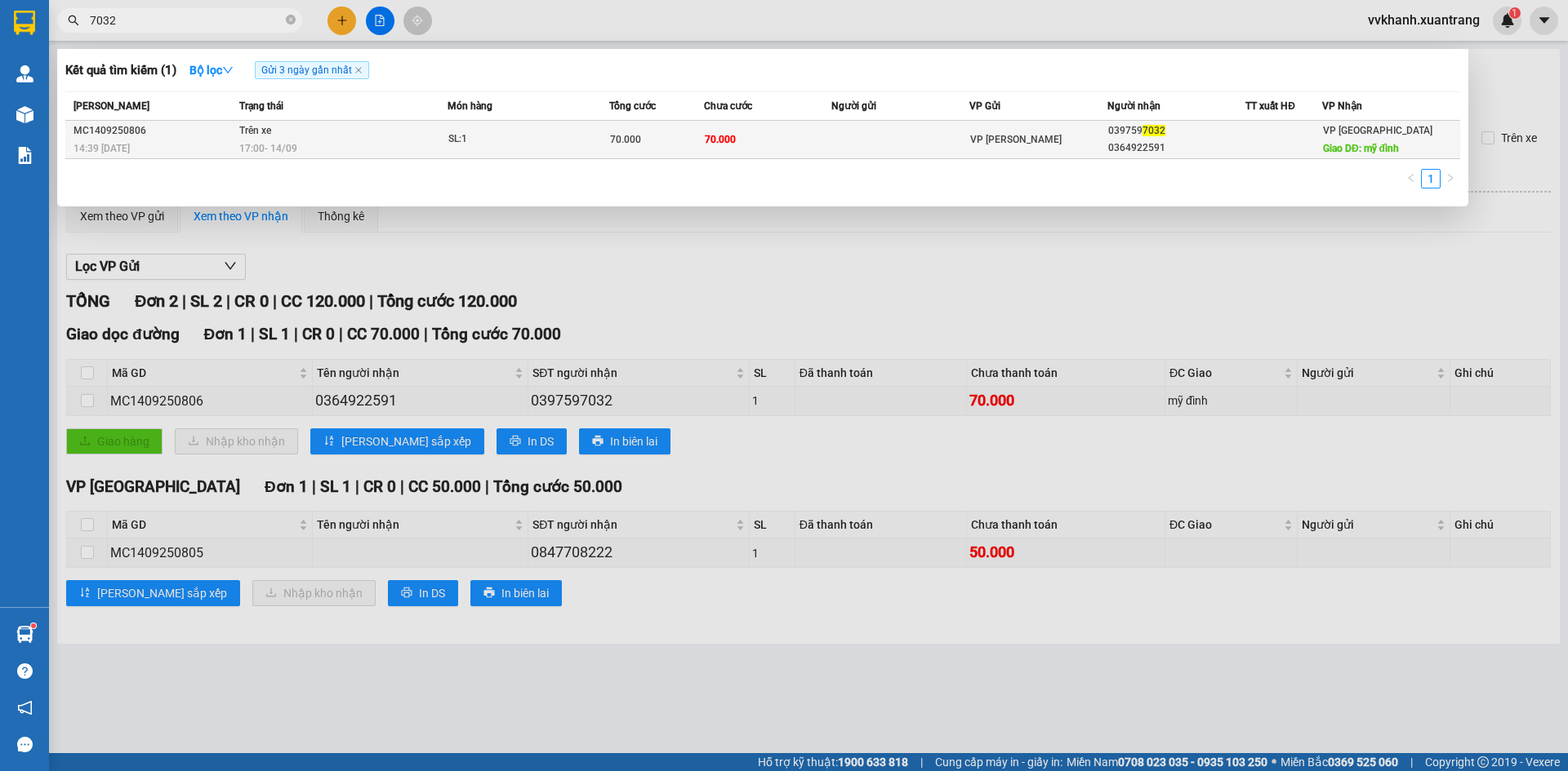
type input "7032"
click at [799, 139] on td "70.000" at bounding box center [767, 139] width 127 height 38
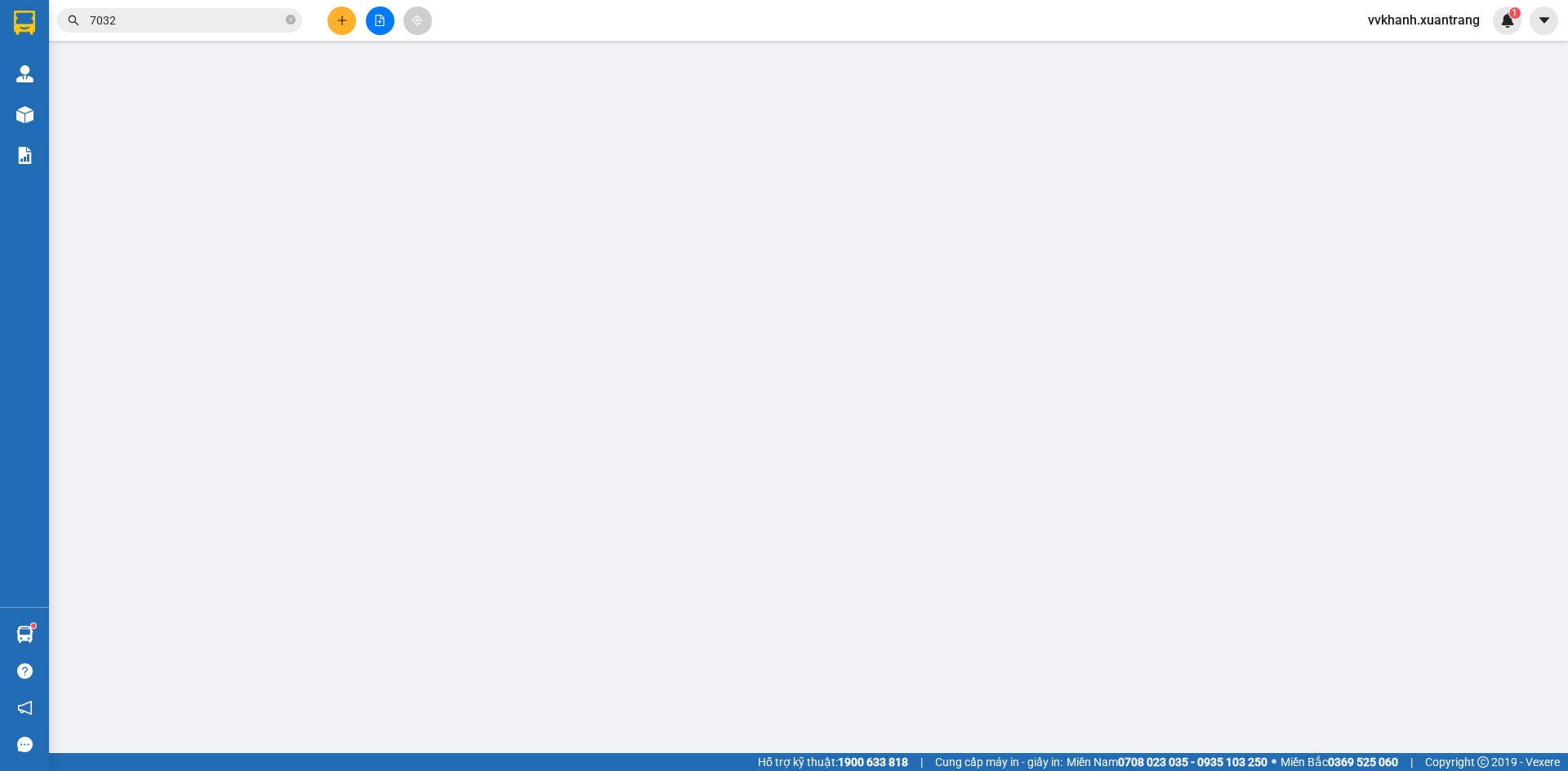
type input "0397597032"
type input "0364922591"
type input "mỹ đình"
type input "70.000"
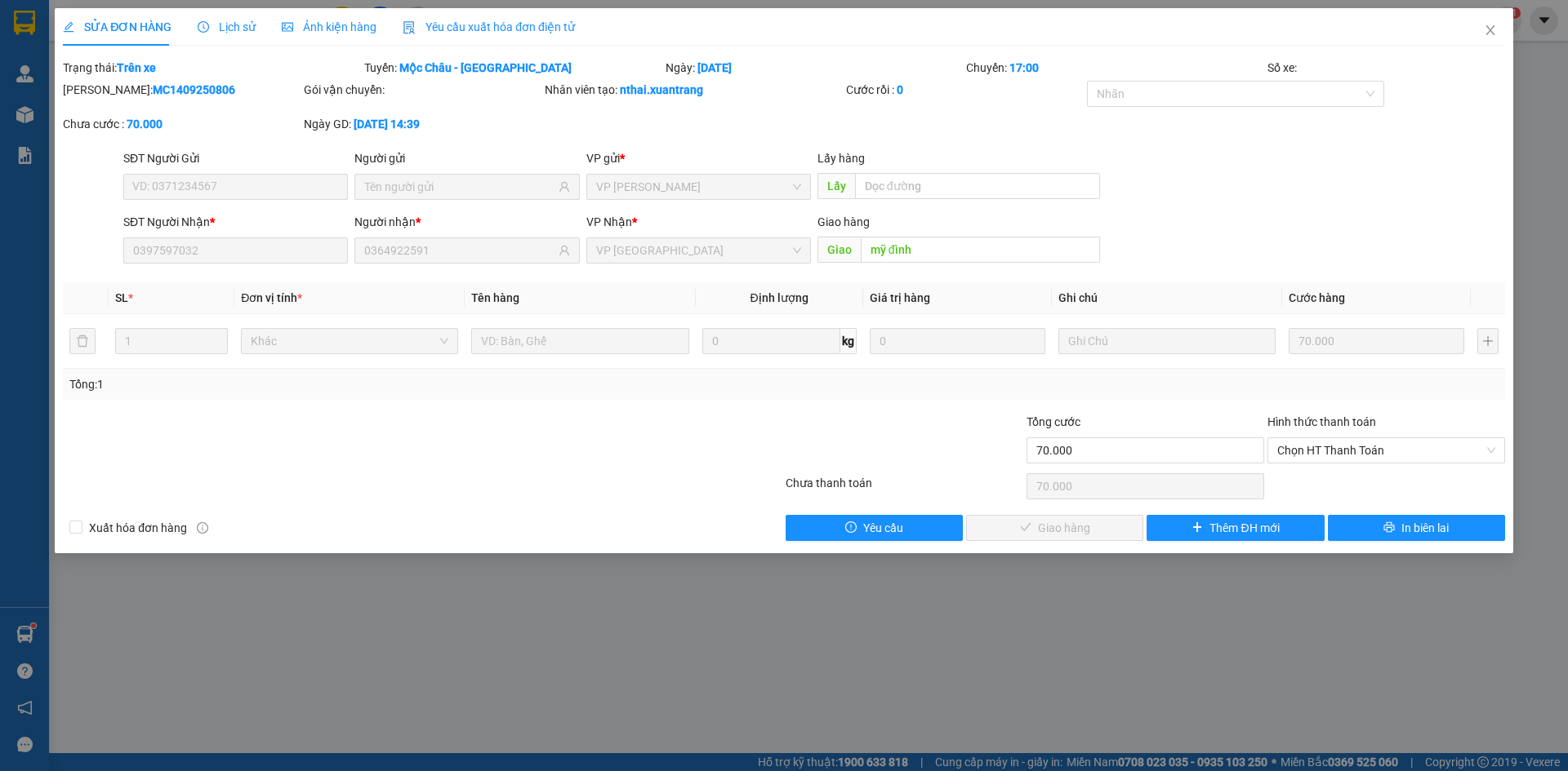
click at [306, 36] on div "Ảnh kiện hàng" at bounding box center [329, 27] width 94 height 18
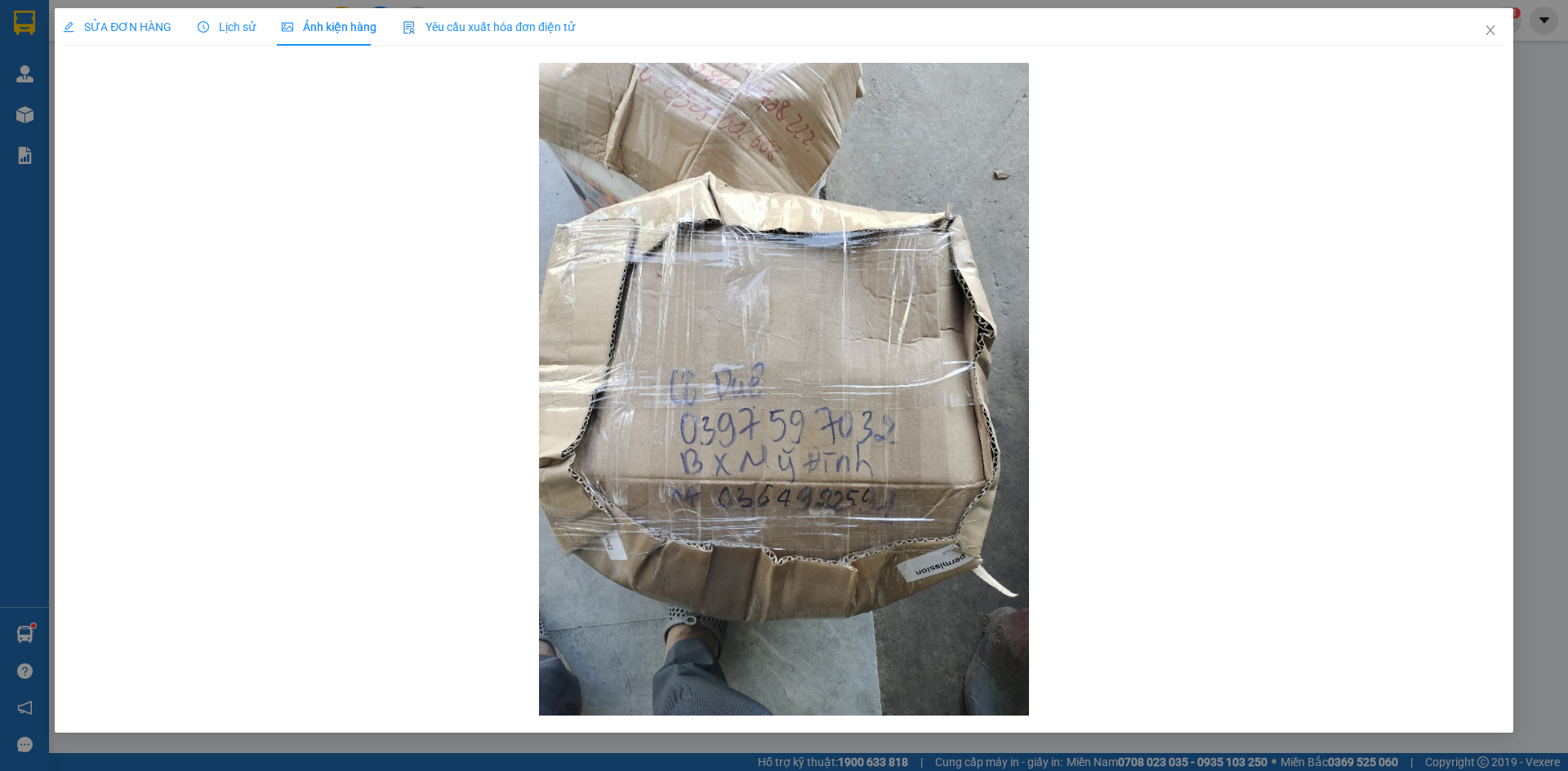
click at [232, 25] on span "Lịch sử" at bounding box center [226, 27] width 58 height 13
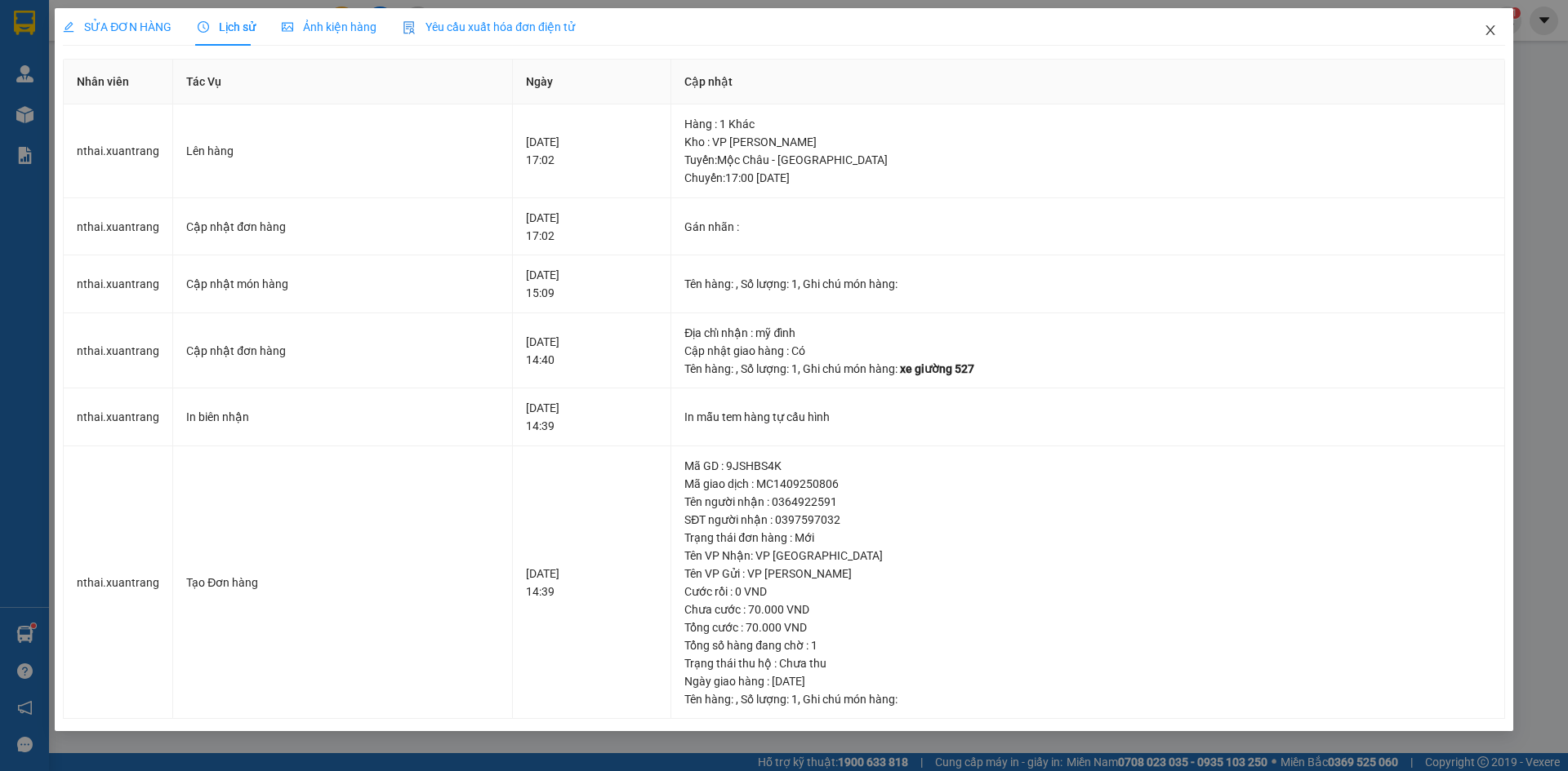
click at [1480, 29] on span "Close" at bounding box center [1490, 30] width 46 height 46
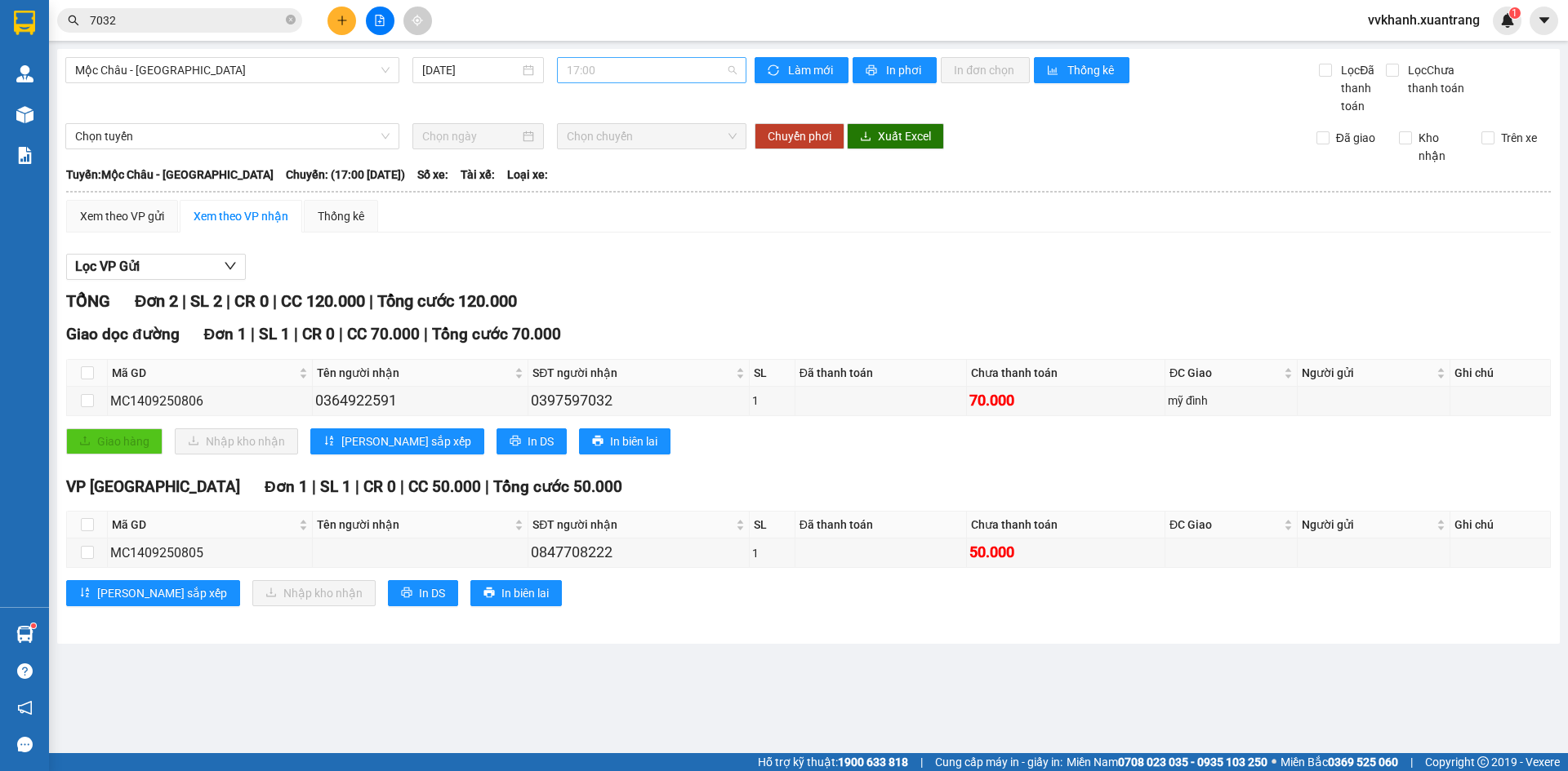
click at [607, 78] on span "17:00" at bounding box center [652, 70] width 170 height 24
click at [585, 234] on div "18:00" at bounding box center [630, 233] width 127 height 18
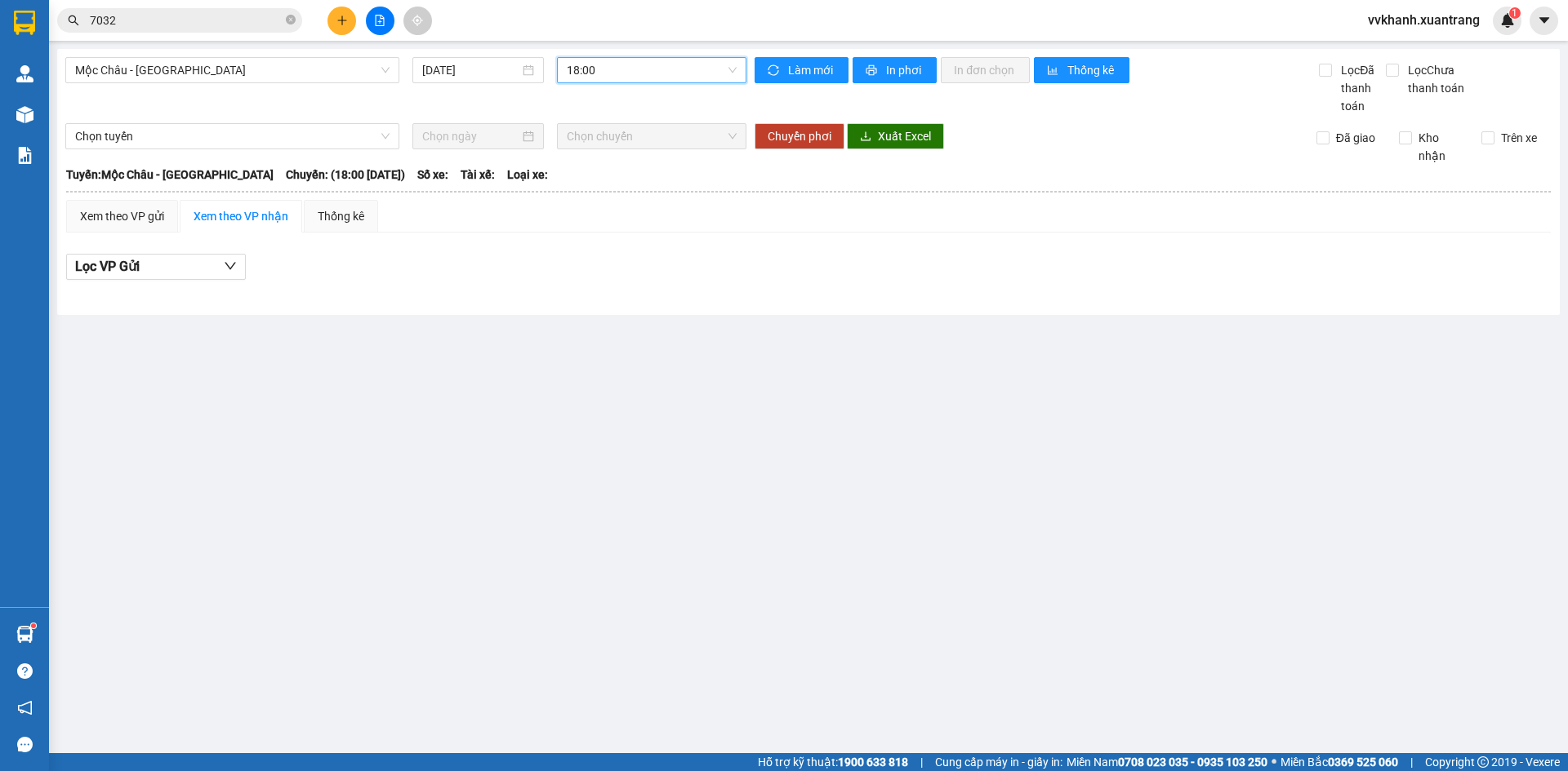
click at [598, 76] on span "18:00" at bounding box center [652, 70] width 170 height 24
click at [599, 257] on div "19:00" at bounding box center [630, 259] width 127 height 18
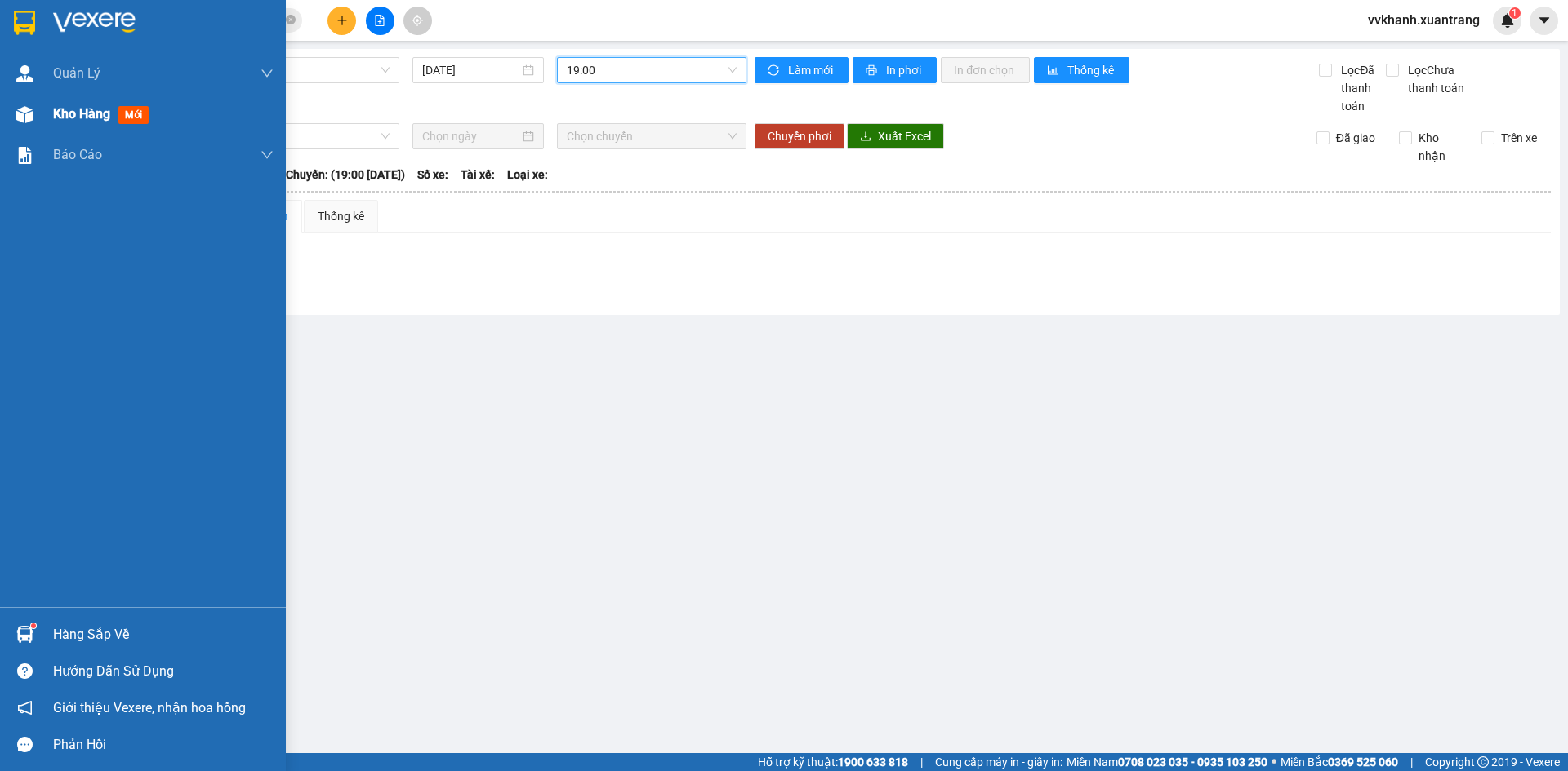
click at [93, 116] on span "Kho hàng" at bounding box center [81, 113] width 57 height 16
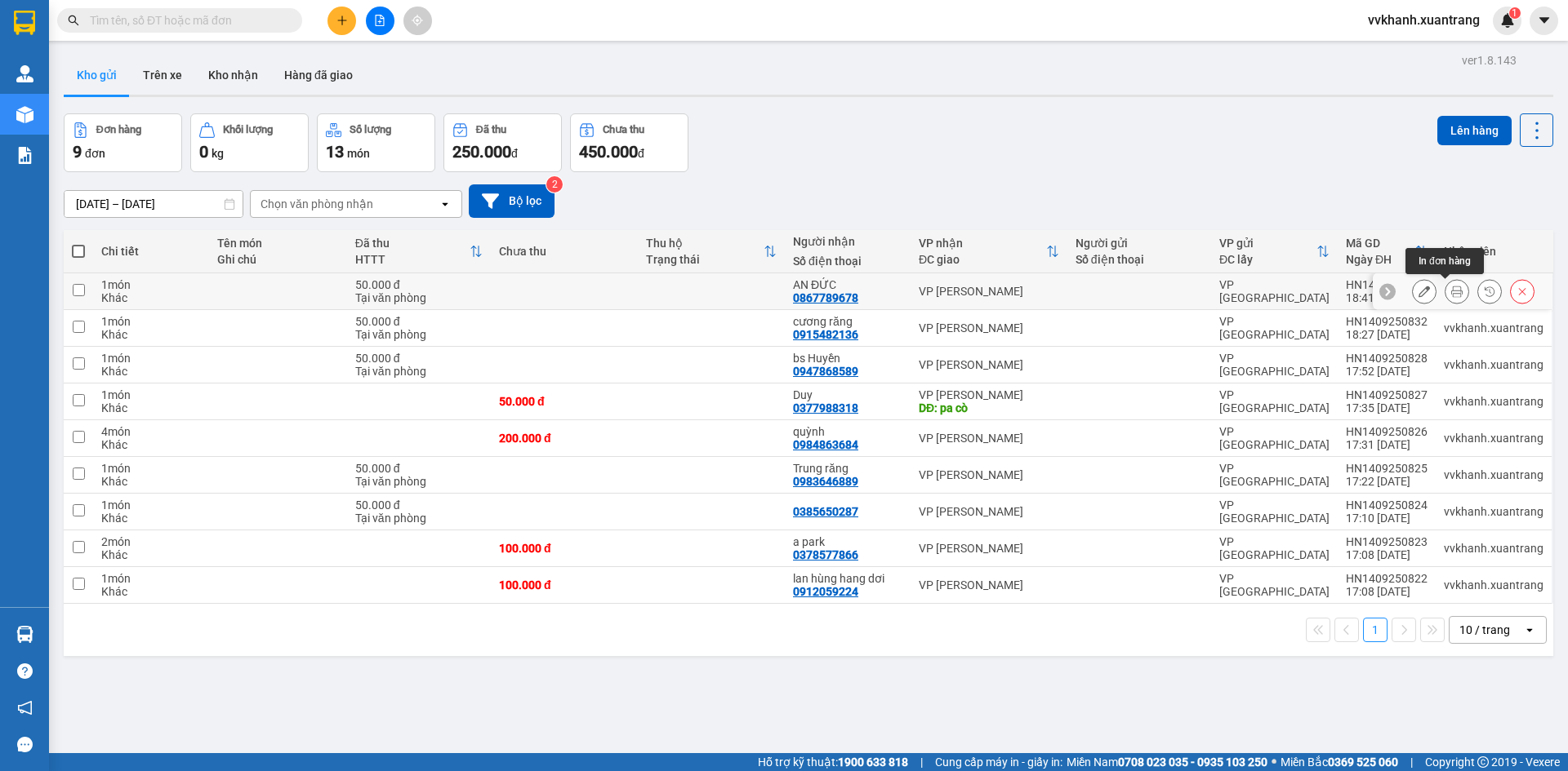
click at [1446, 298] on button at bounding box center [1457, 291] width 23 height 29
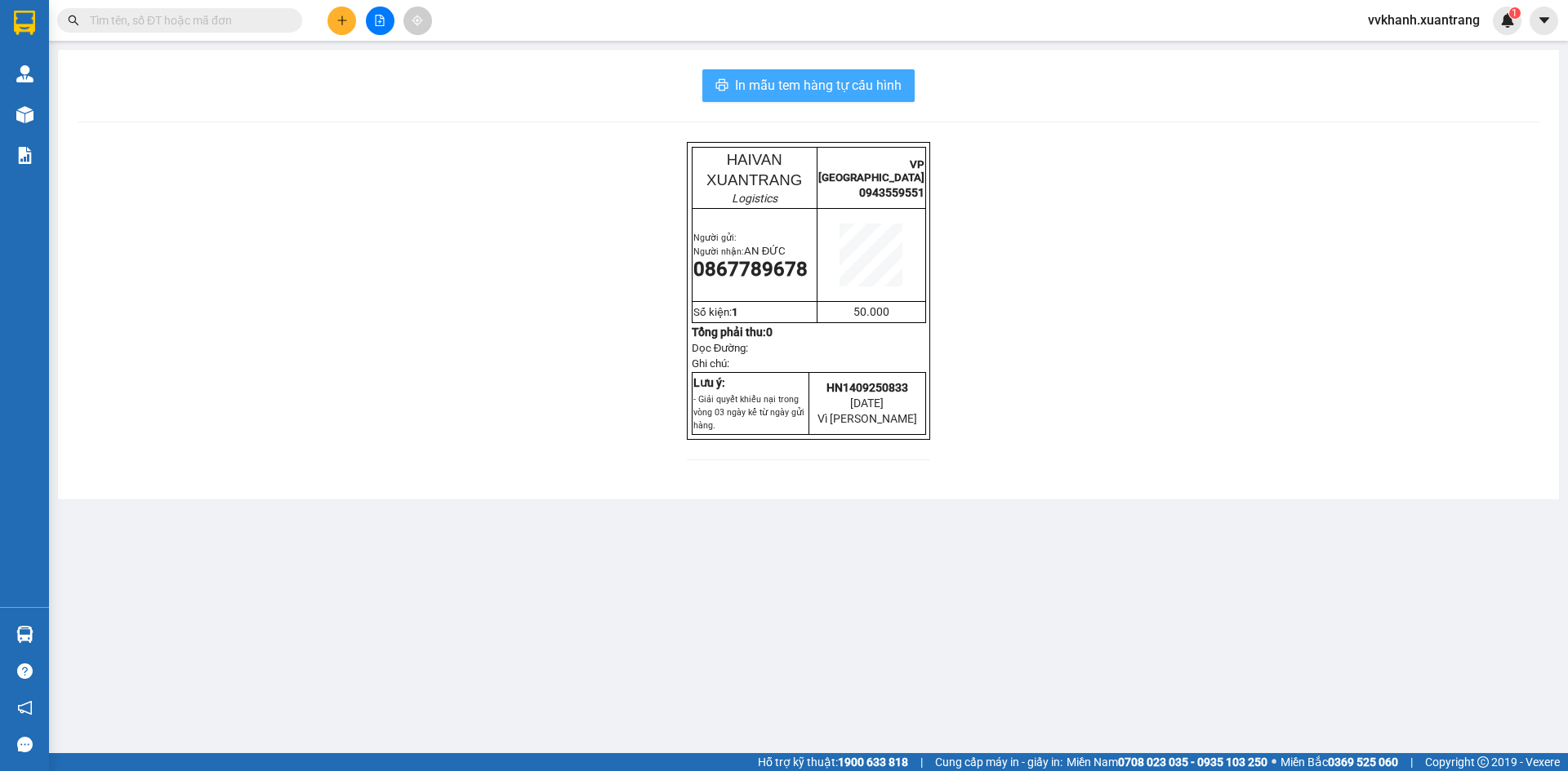
click at [799, 84] on span "In mẫu tem hàng tự cấu hình" at bounding box center [818, 86] width 166 height 21
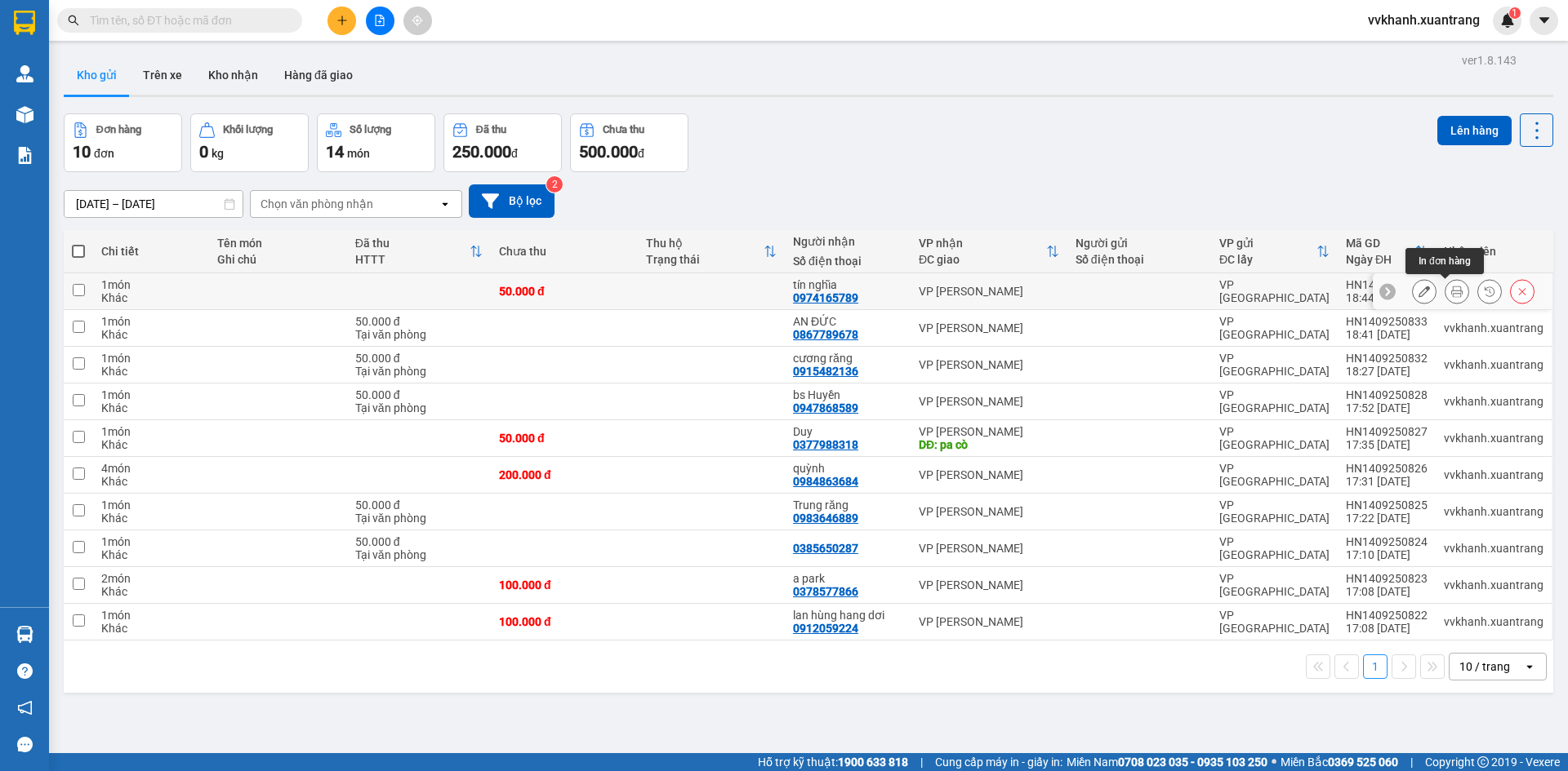
click at [1451, 289] on icon at bounding box center [1456, 291] width 11 height 11
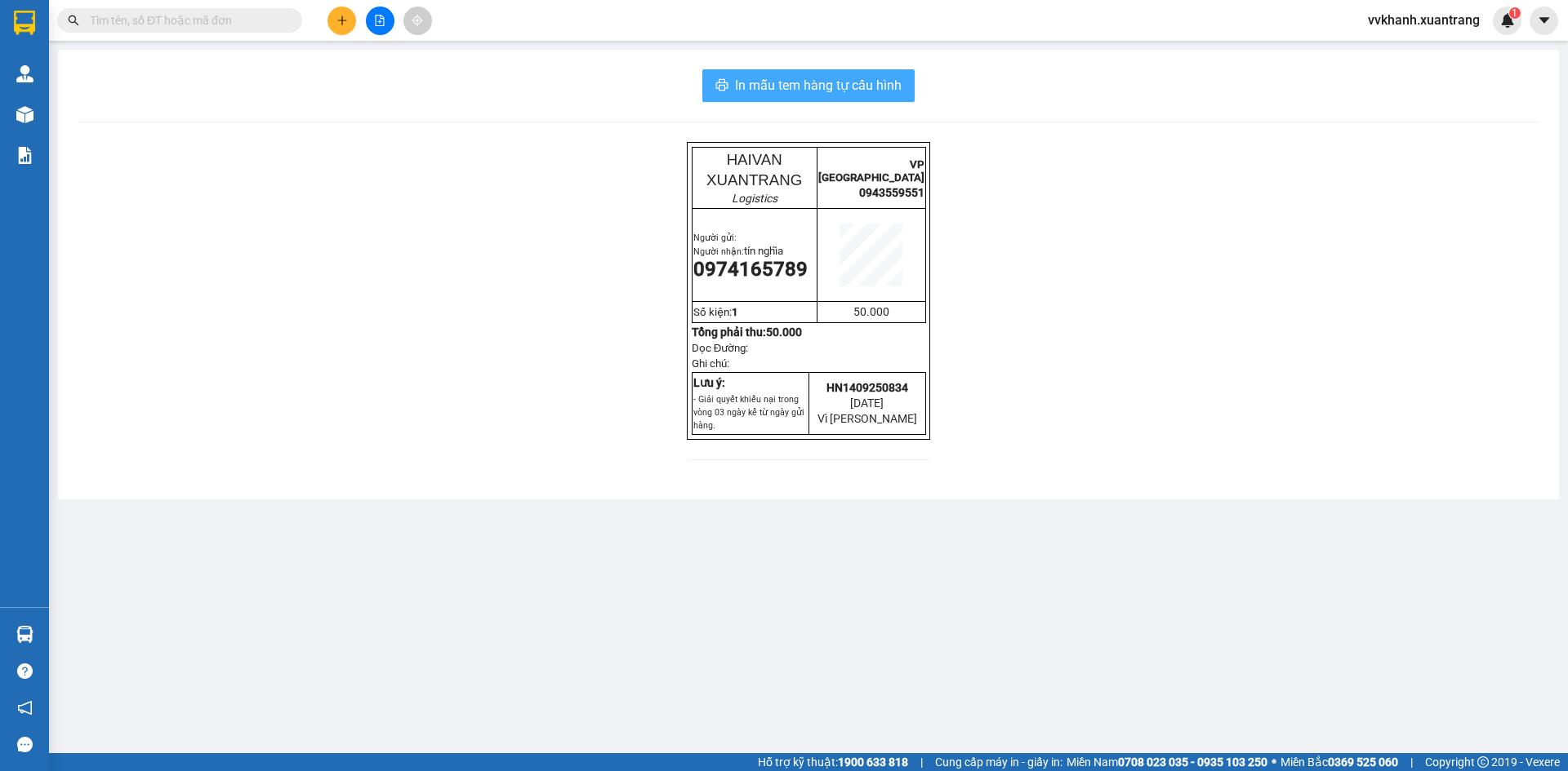
drag, startPoint x: 764, startPoint y: 78, endPoint x: 761, endPoint y: 92, distance: 14.3
click at [765, 78] on span "In mẫu tem hàng tự cấu hình" at bounding box center [818, 86] width 166 height 21
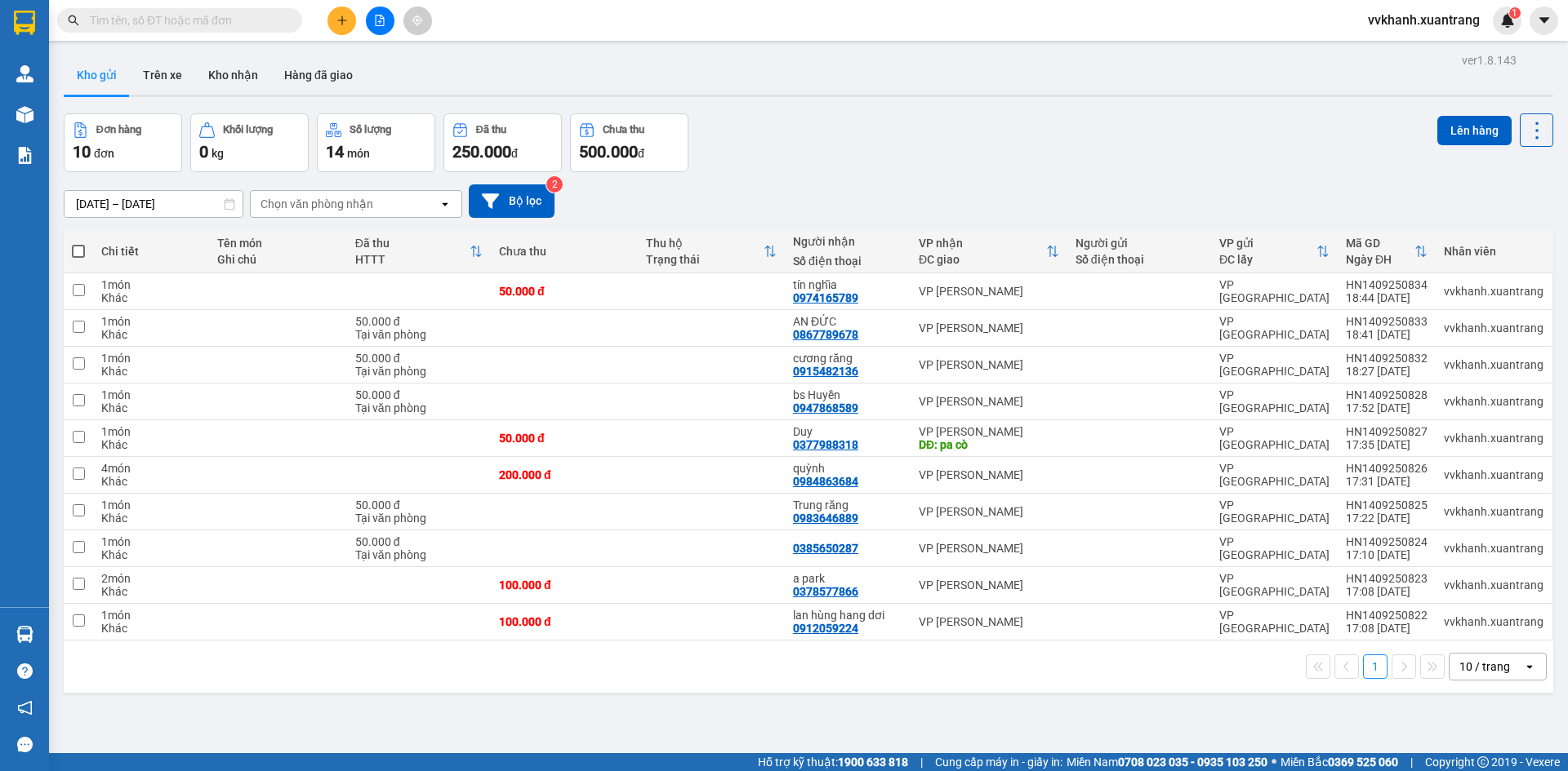
click at [70, 249] on th at bounding box center [78, 252] width 29 height 43
click at [78, 248] on span at bounding box center [78, 251] width 13 height 13
click at [78, 243] on input "checkbox" at bounding box center [78, 243] width 0 height 0
checkbox input "true"
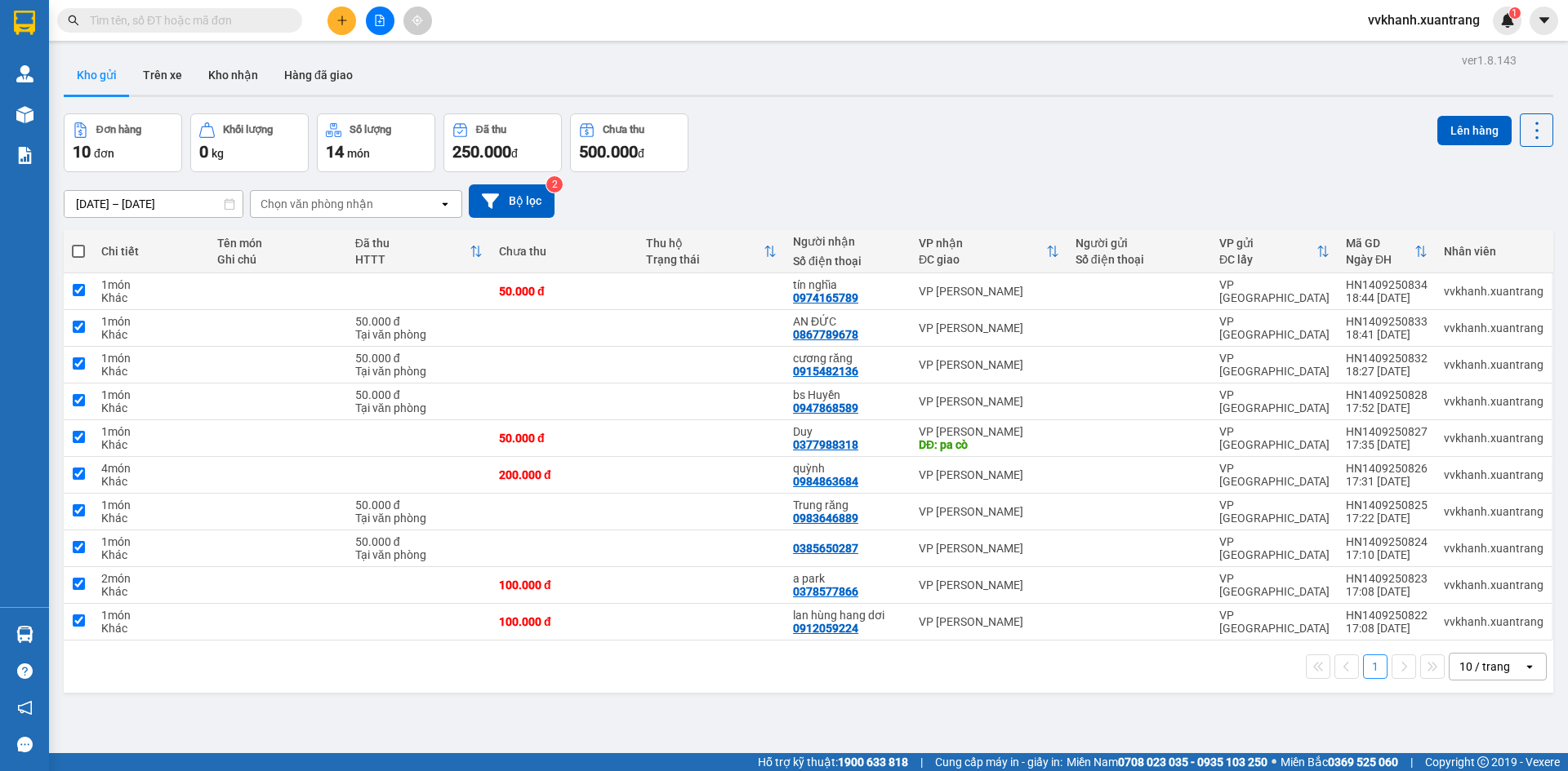
checkbox input "true"
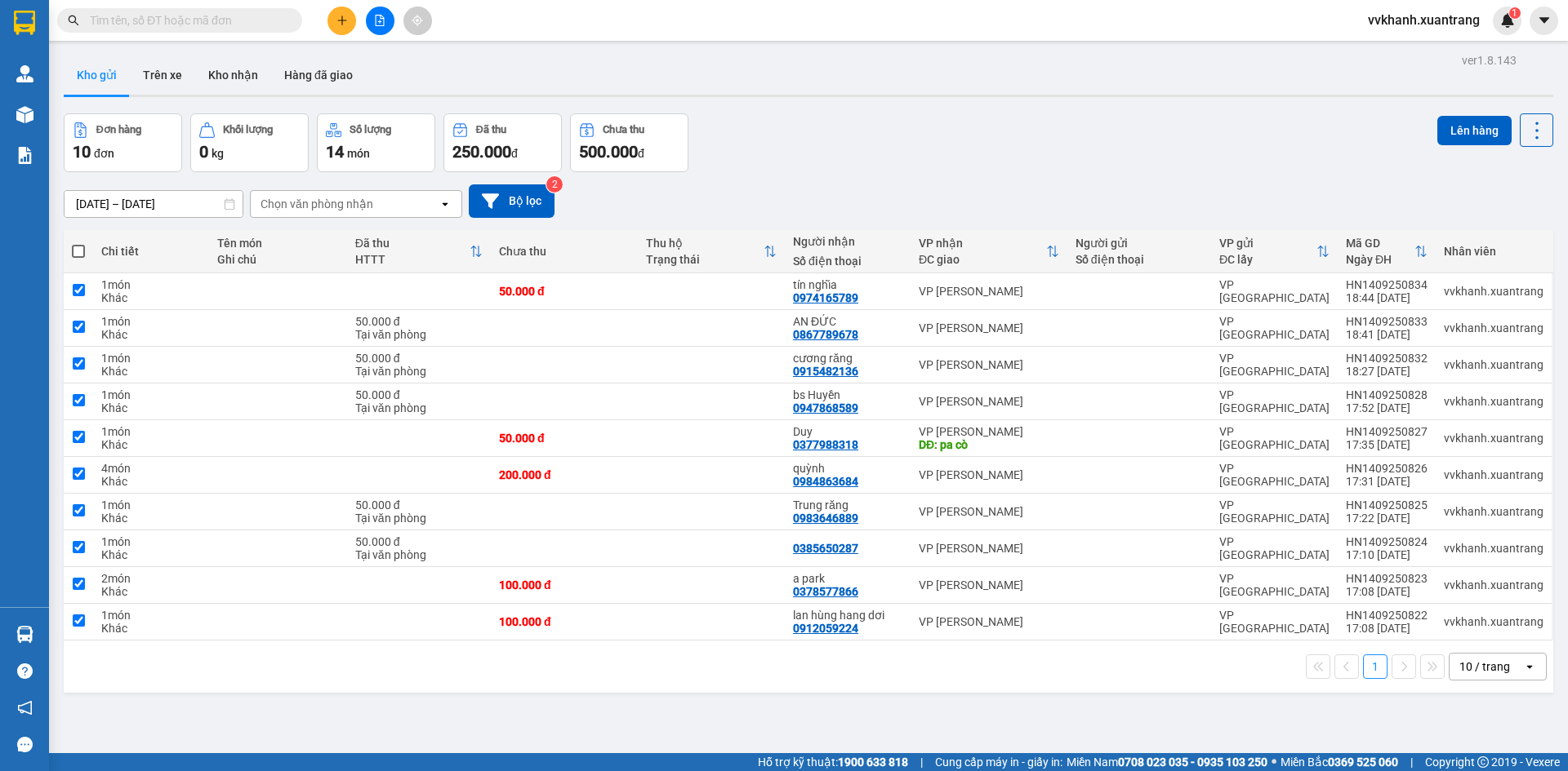
checkbox input "true"
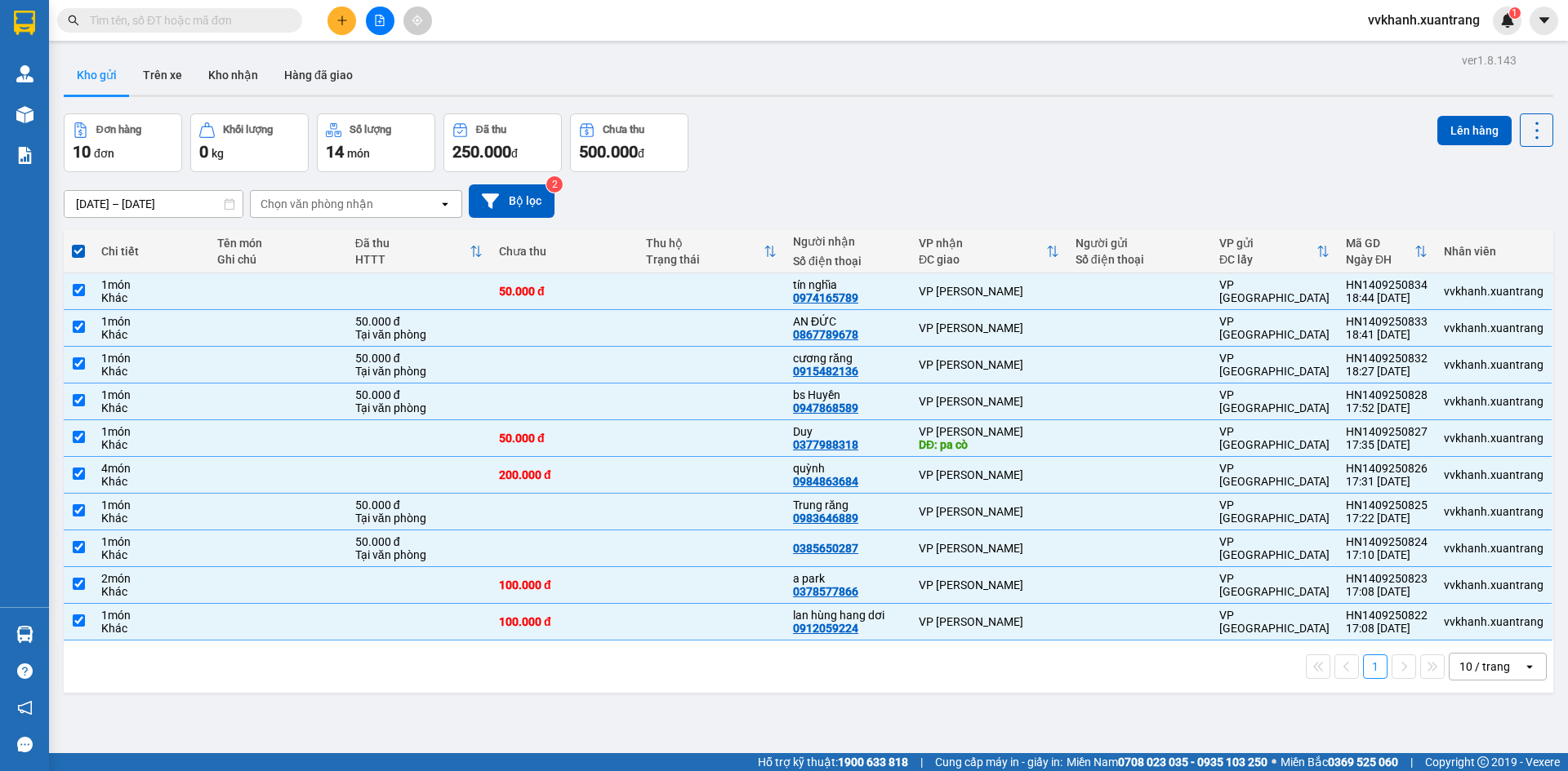
click at [1453, 114] on div "Lên hàng" at bounding box center [1495, 130] width 116 height 34
click at [1454, 131] on button "Lên hàng" at bounding box center [1474, 131] width 75 height 29
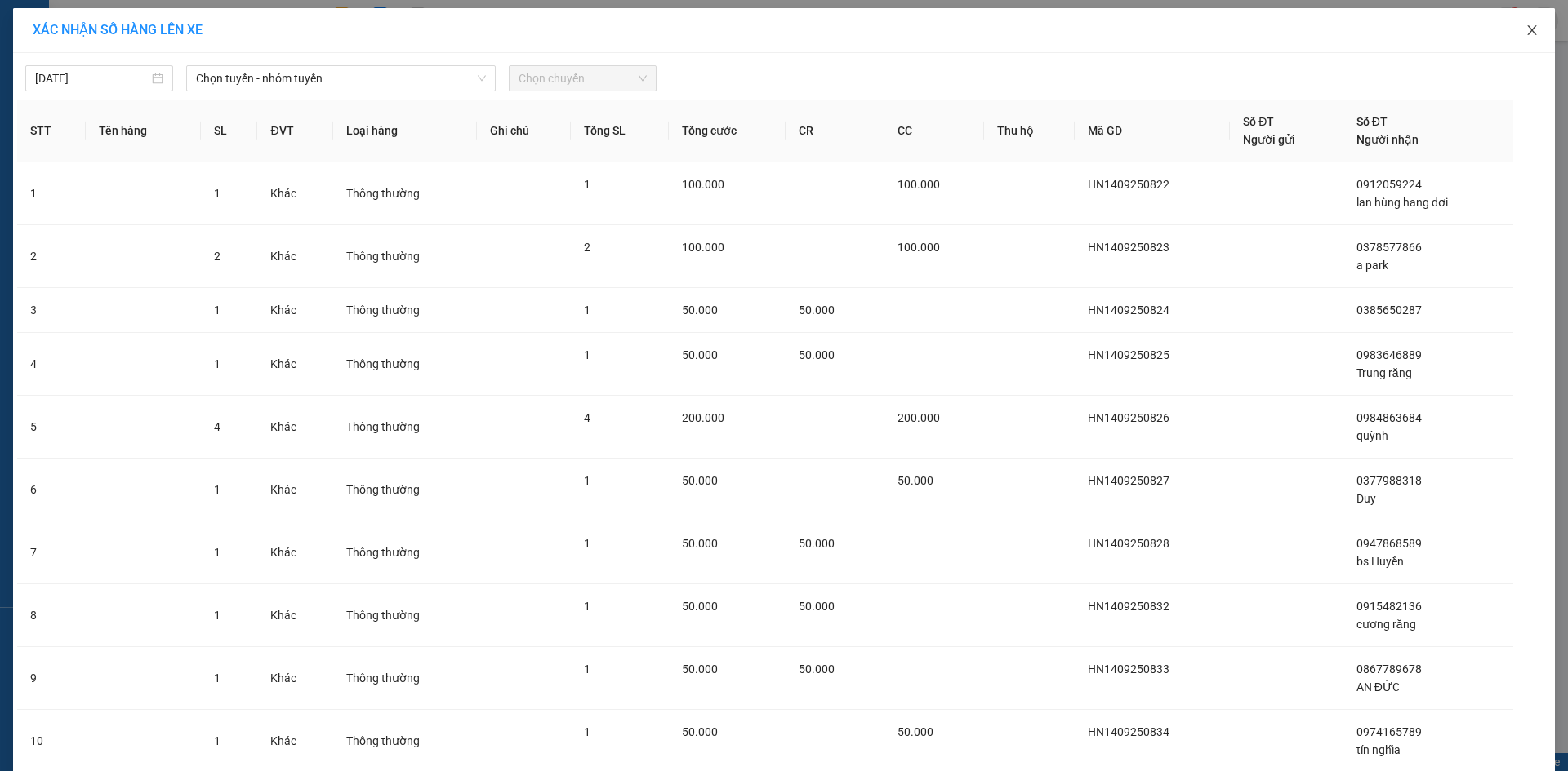
click at [1532, 28] on icon "close" at bounding box center [1532, 29] width 13 height 13
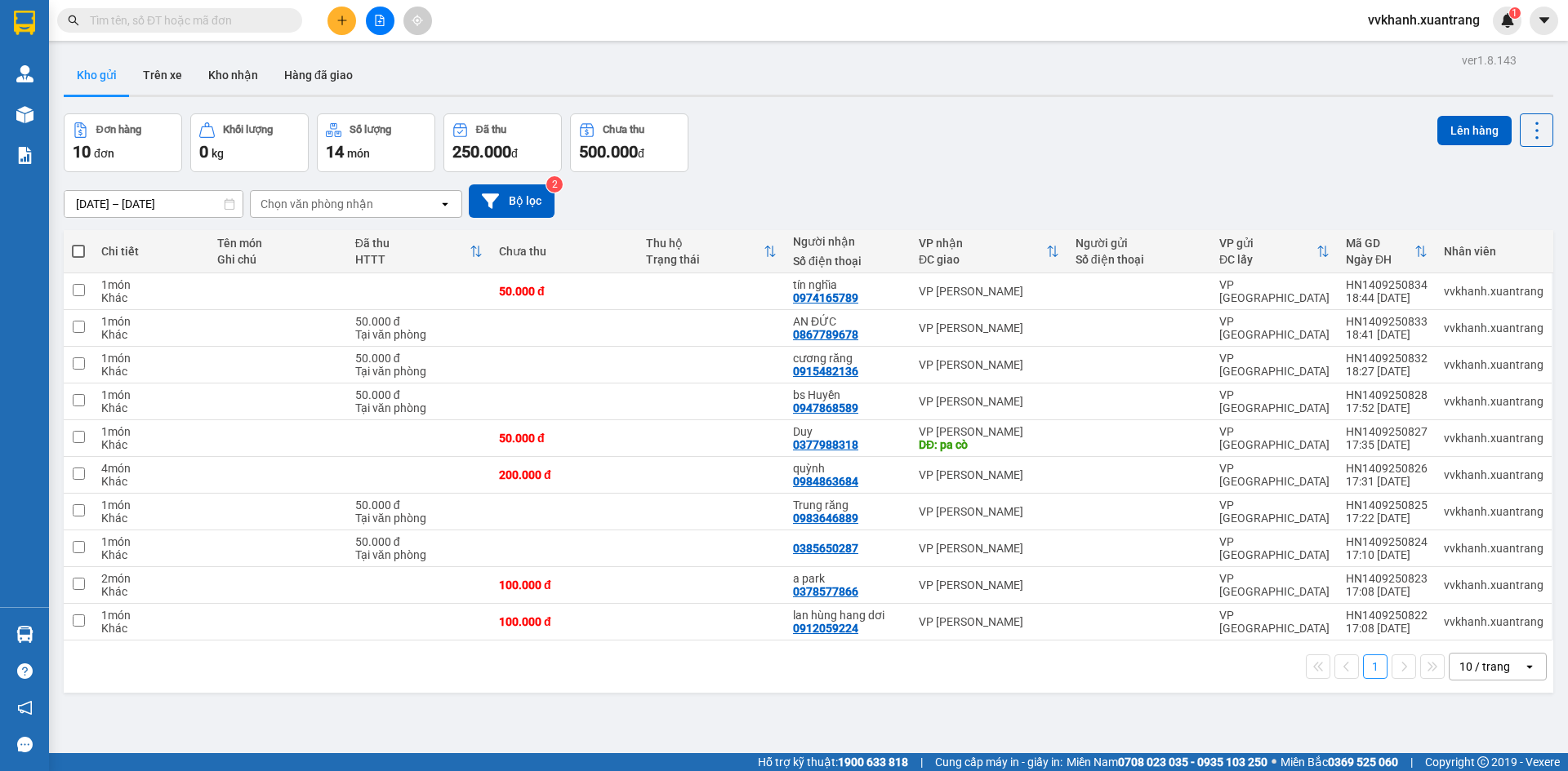
click at [78, 254] on span at bounding box center [78, 251] width 13 height 13
click at [78, 243] on input "checkbox" at bounding box center [78, 243] width 0 height 0
checkbox input "true"
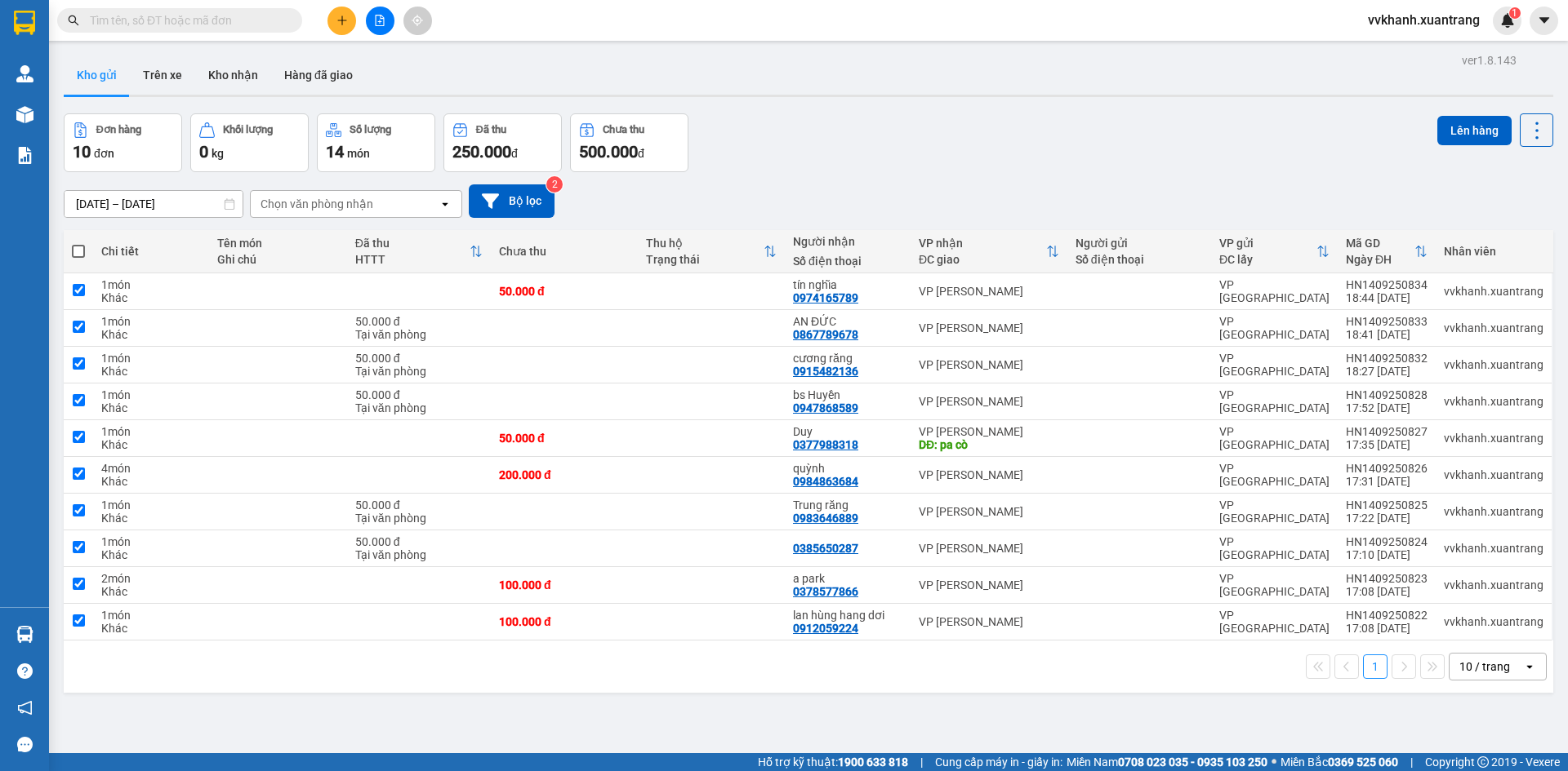
checkbox input "true"
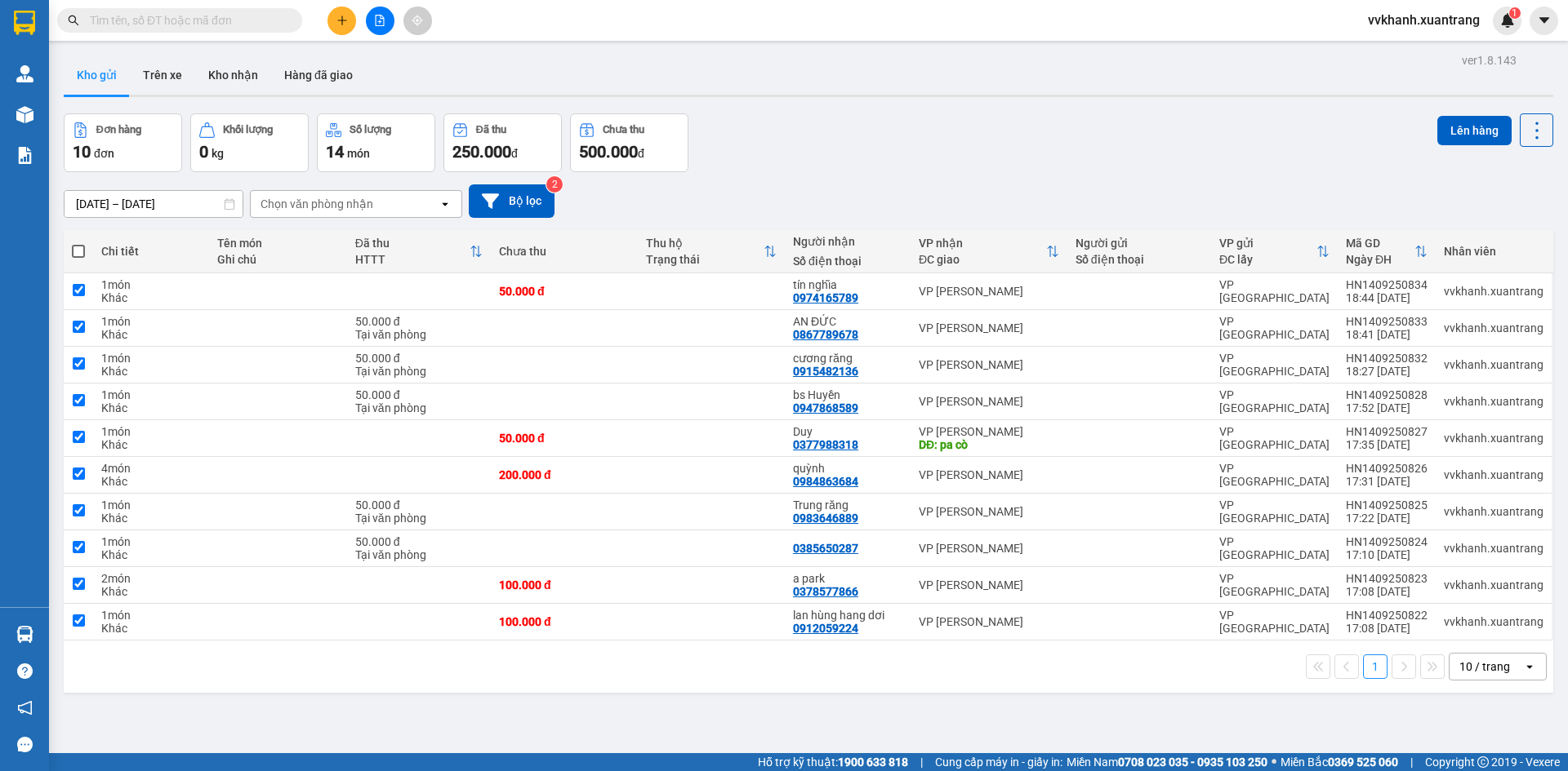
checkbox input "true"
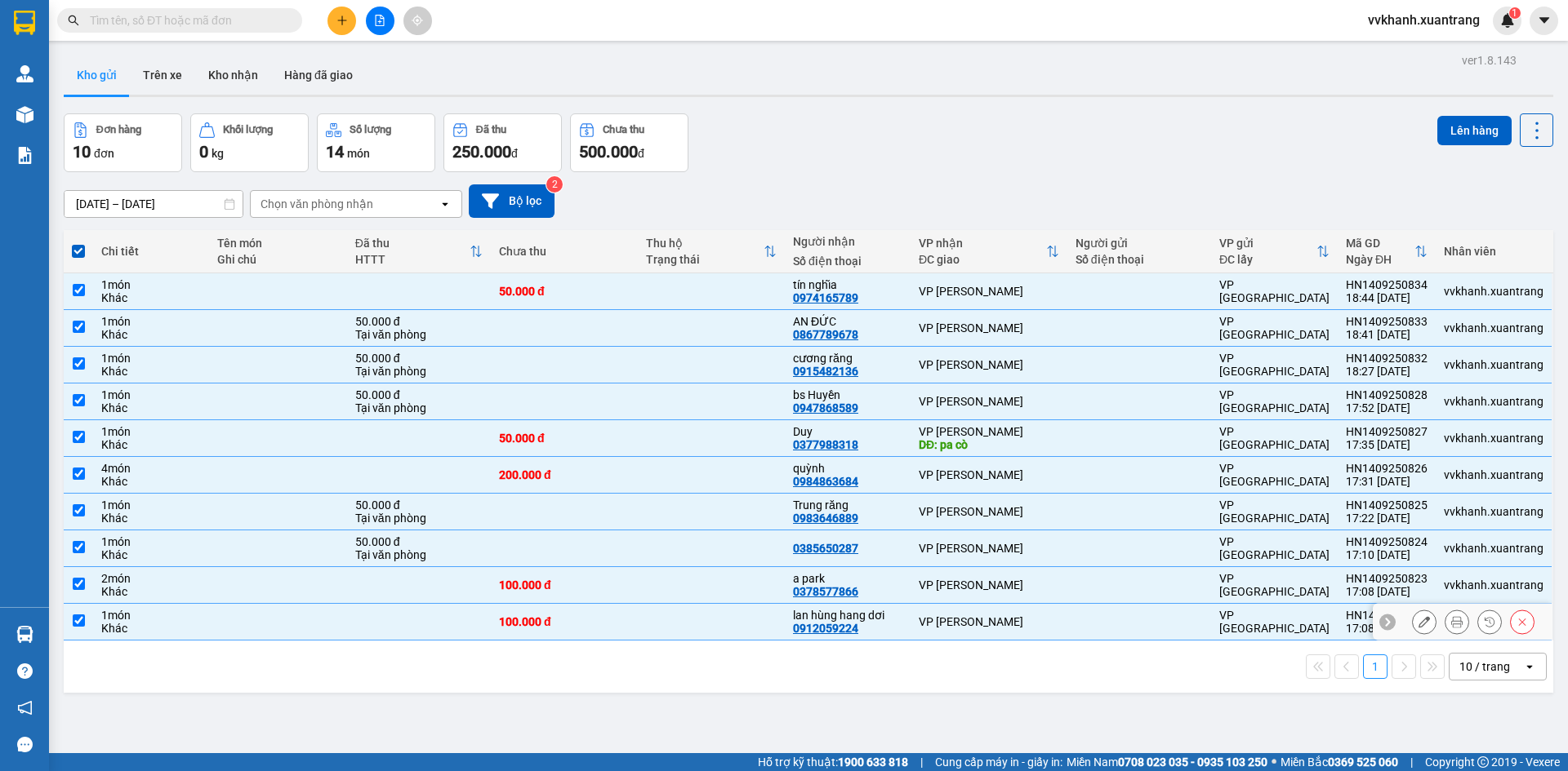
click at [191, 615] on div "1 món" at bounding box center [151, 615] width 100 height 13
checkbox input "false"
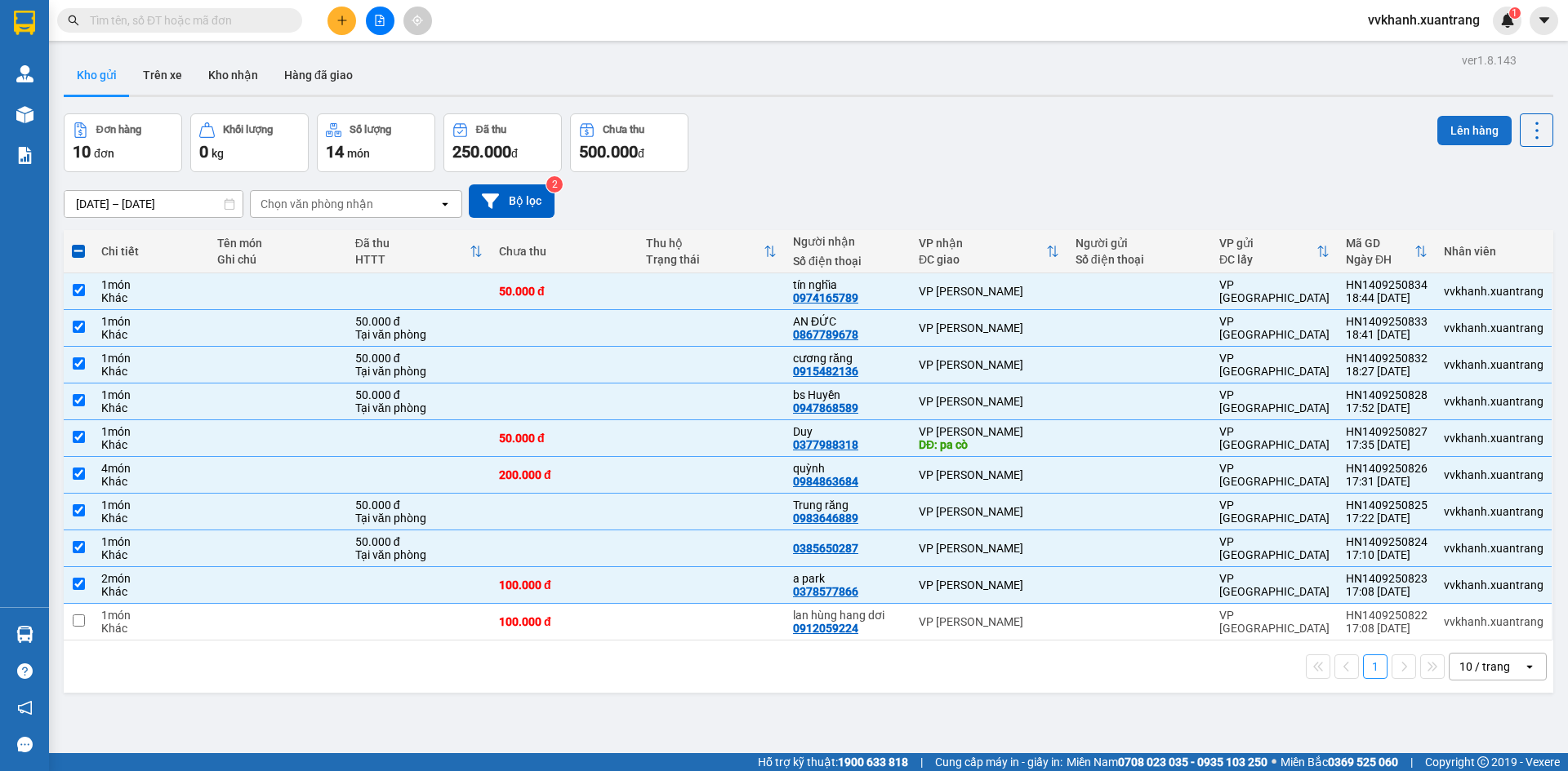
click at [1461, 131] on button "Lên hàng" at bounding box center [1474, 131] width 75 height 29
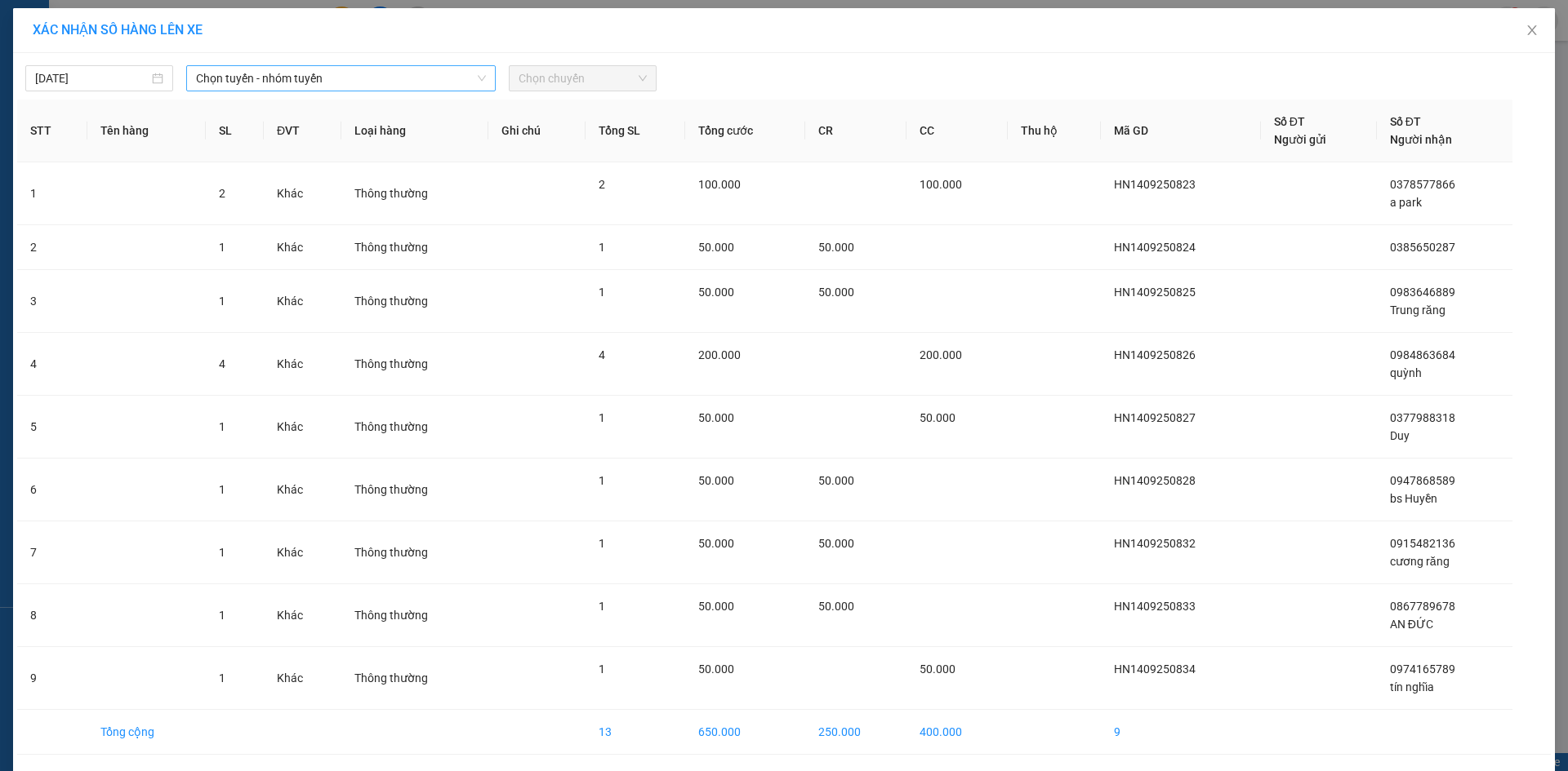
click at [279, 84] on span "Chọn tuyến - nhóm tuyến" at bounding box center [341, 78] width 290 height 24
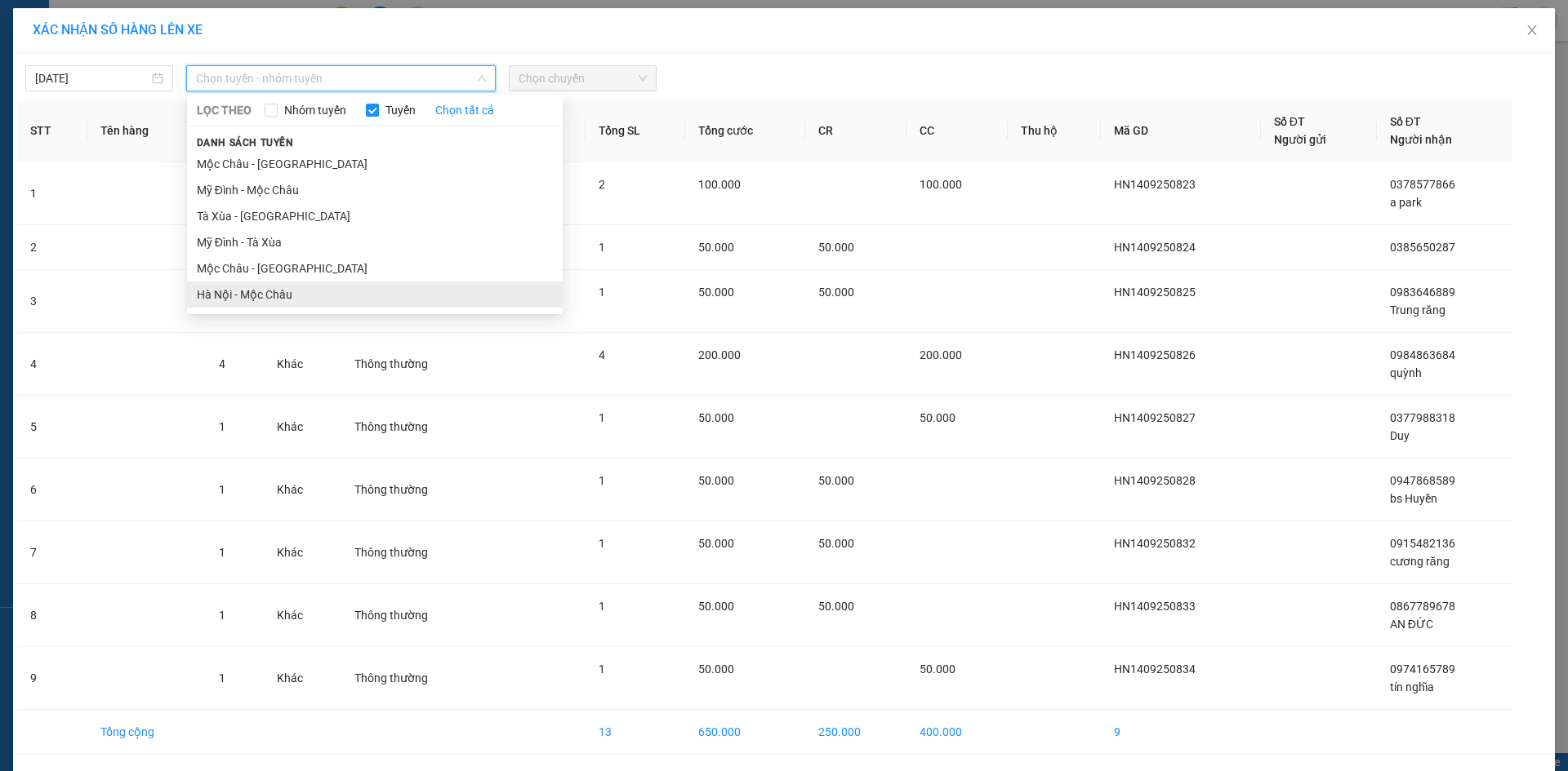
click at [269, 288] on li "Hà Nội - Mộc Châu" at bounding box center [374, 295] width 375 height 26
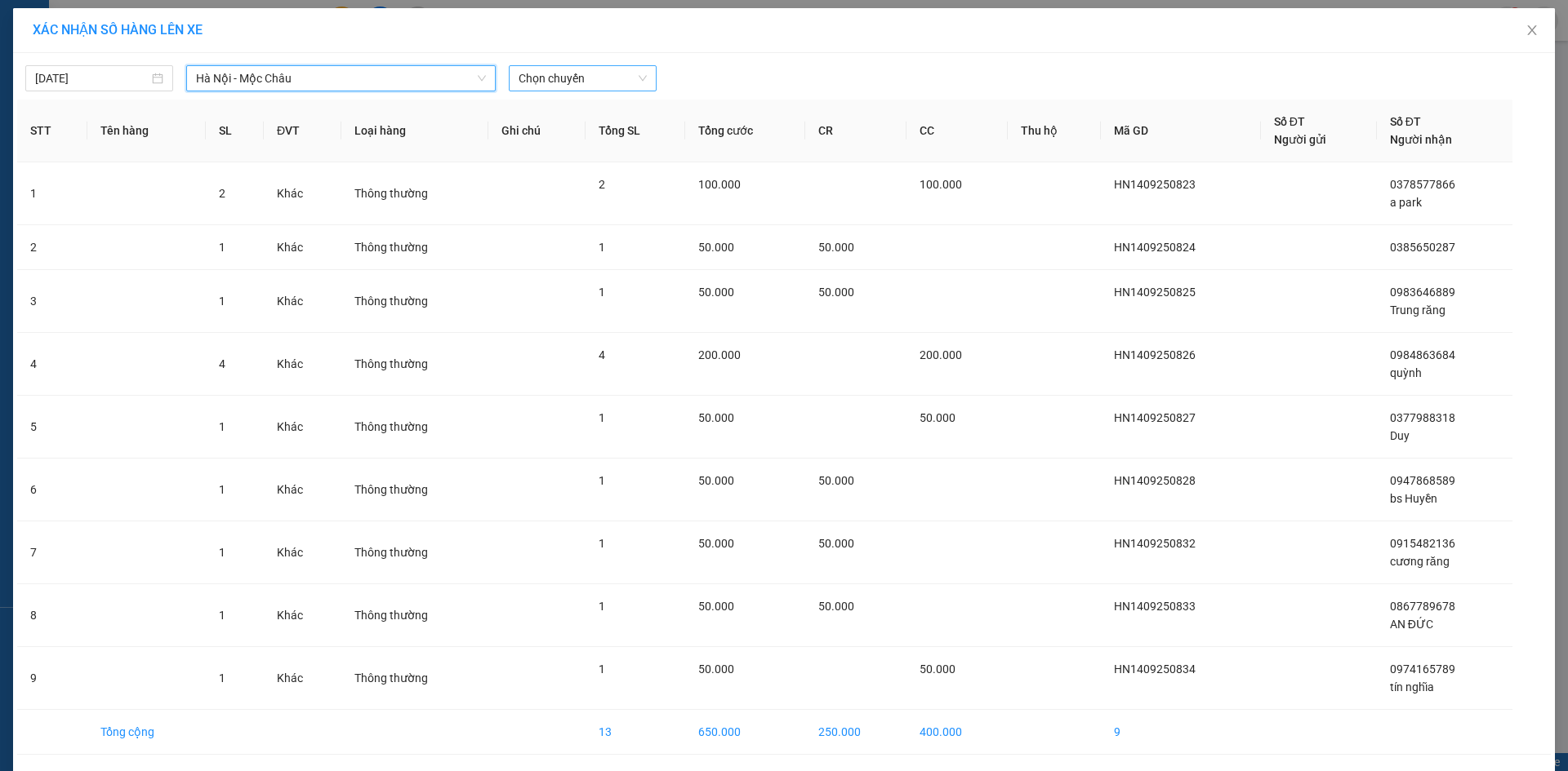
click at [536, 87] on span "Chọn chuyến" at bounding box center [582, 78] width 128 height 24
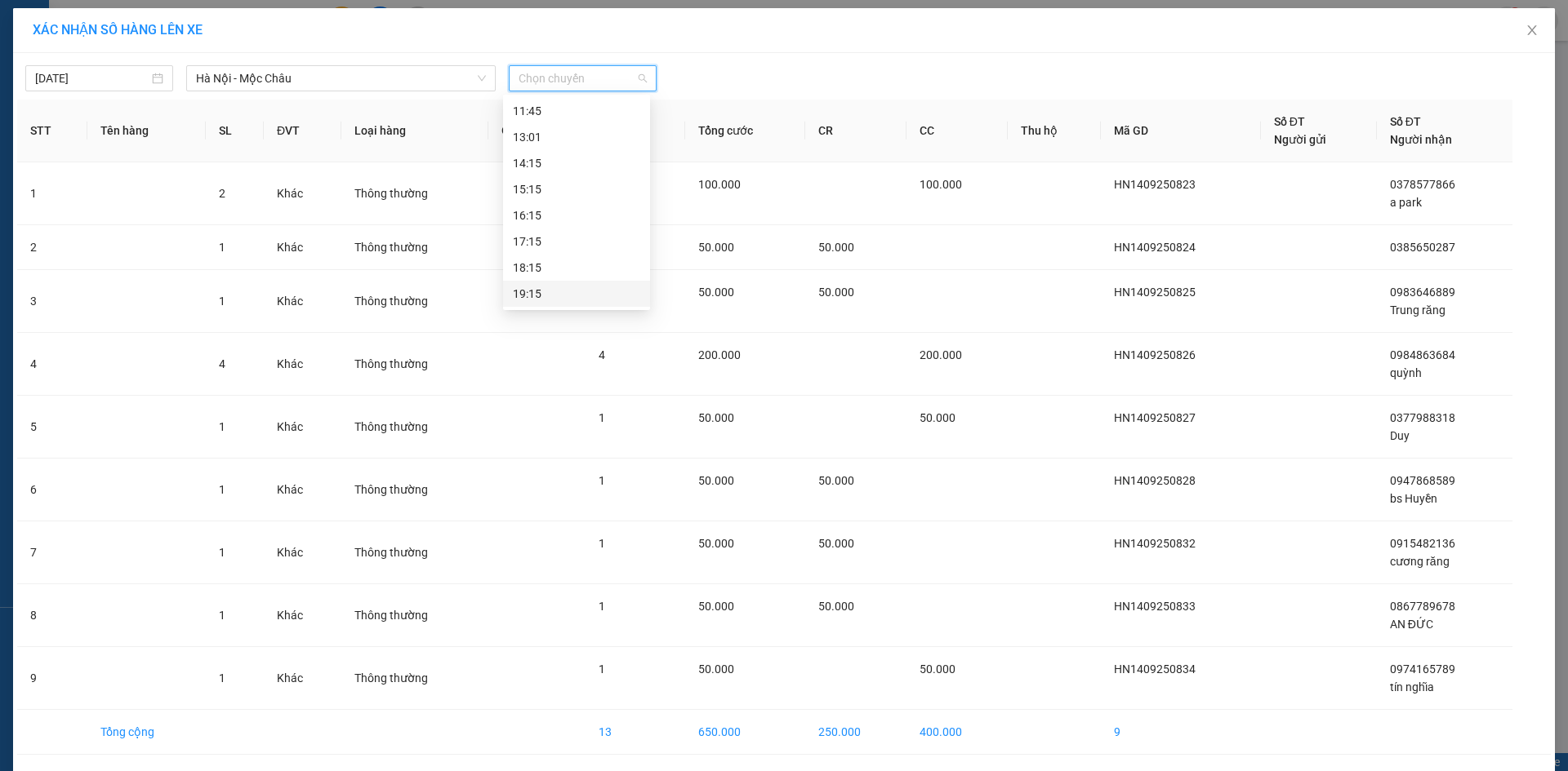
drag, startPoint x: 560, startPoint y: 274, endPoint x: 566, endPoint y: 286, distance: 13.4
click at [566, 286] on div "Chọn chuyến 06:01 06:30 07:01 07:30 08:01 09:15 10:15 11:15 11:45 13:01 14:15 1…" at bounding box center [576, 85] width 147 height 444
click at [566, 286] on div "19:15" at bounding box center [576, 294] width 127 height 18
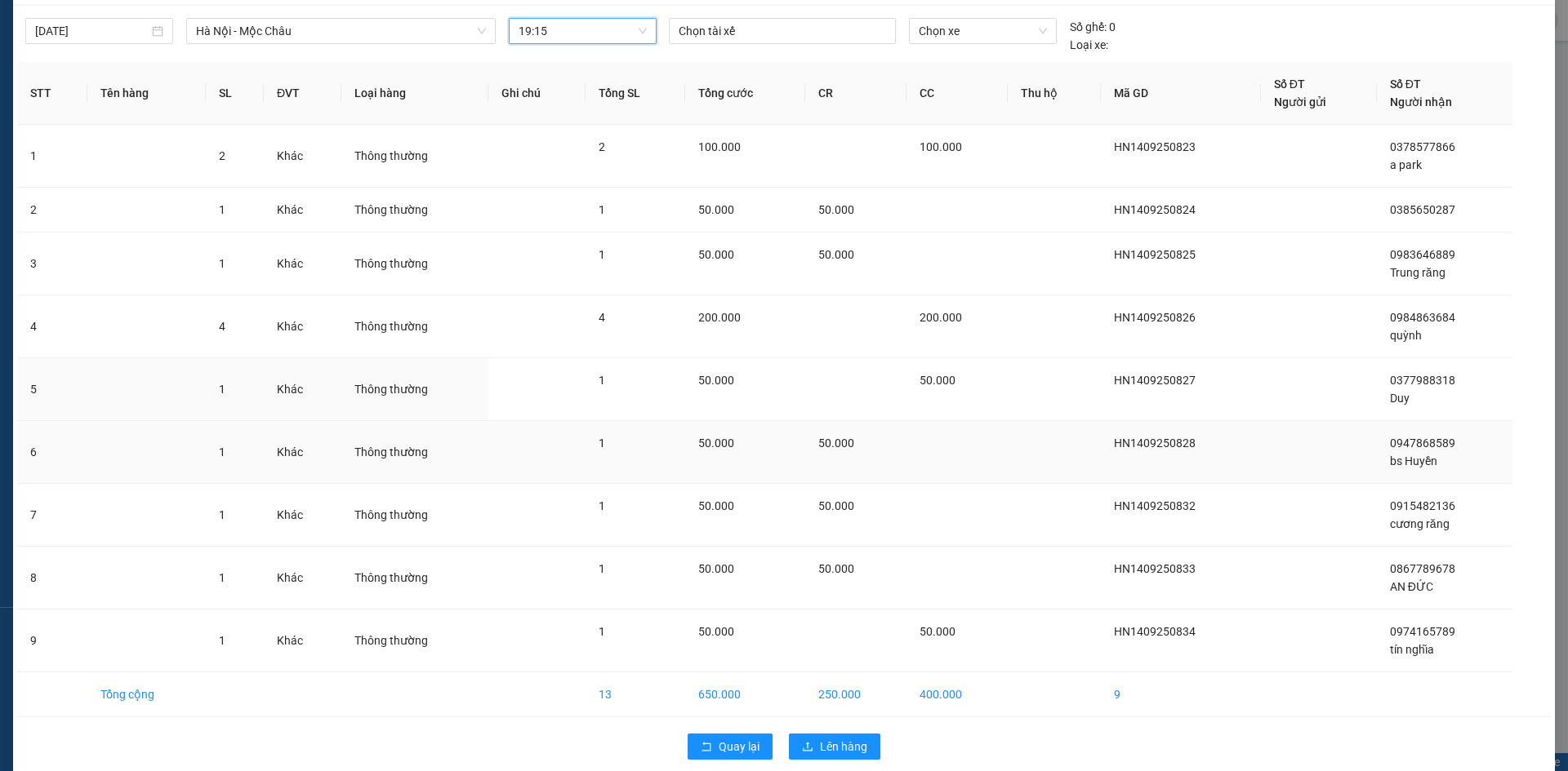
scroll to position [68, 0]
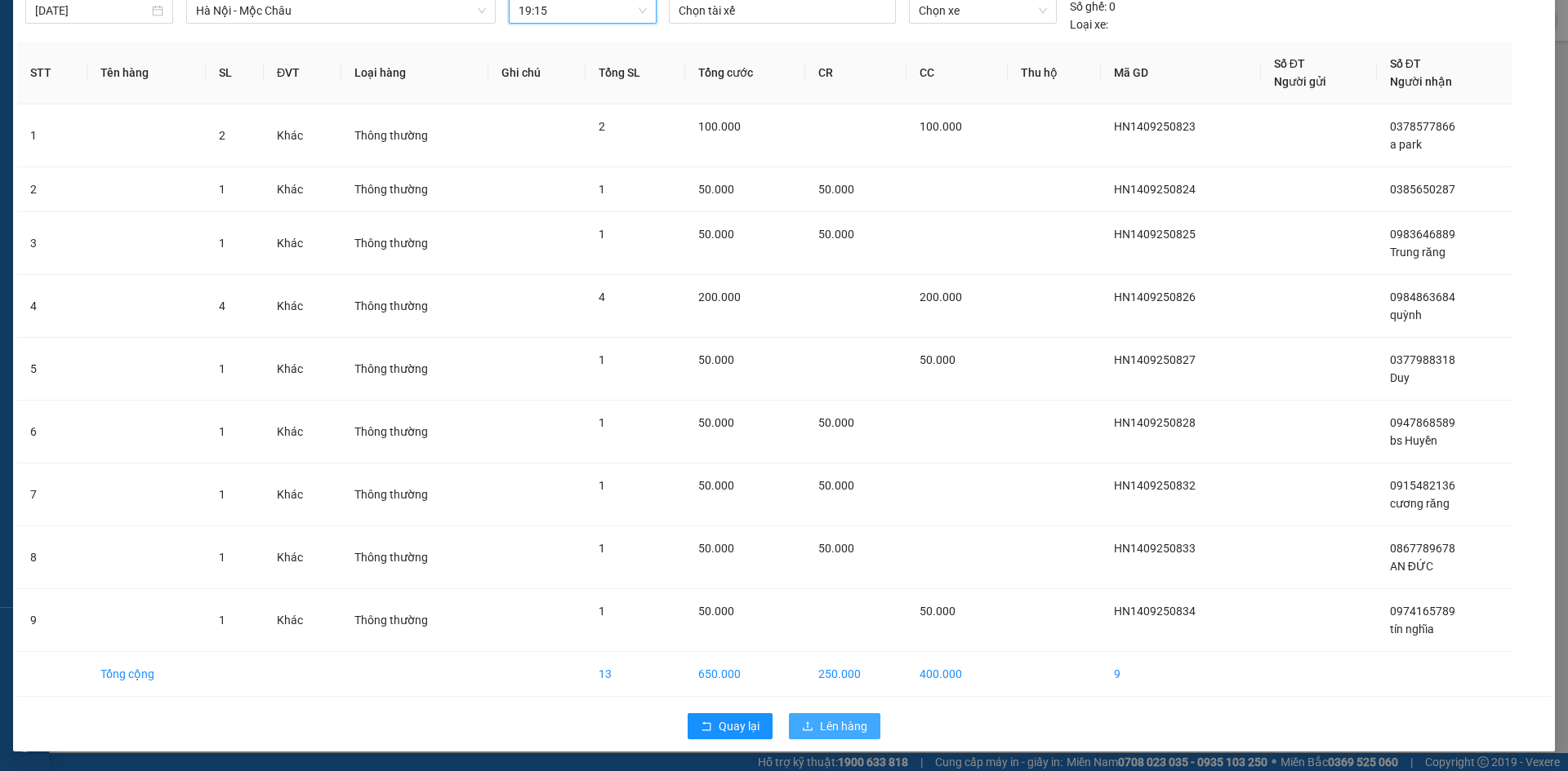
click at [860, 726] on span "Lên hàng" at bounding box center [843, 726] width 48 height 18
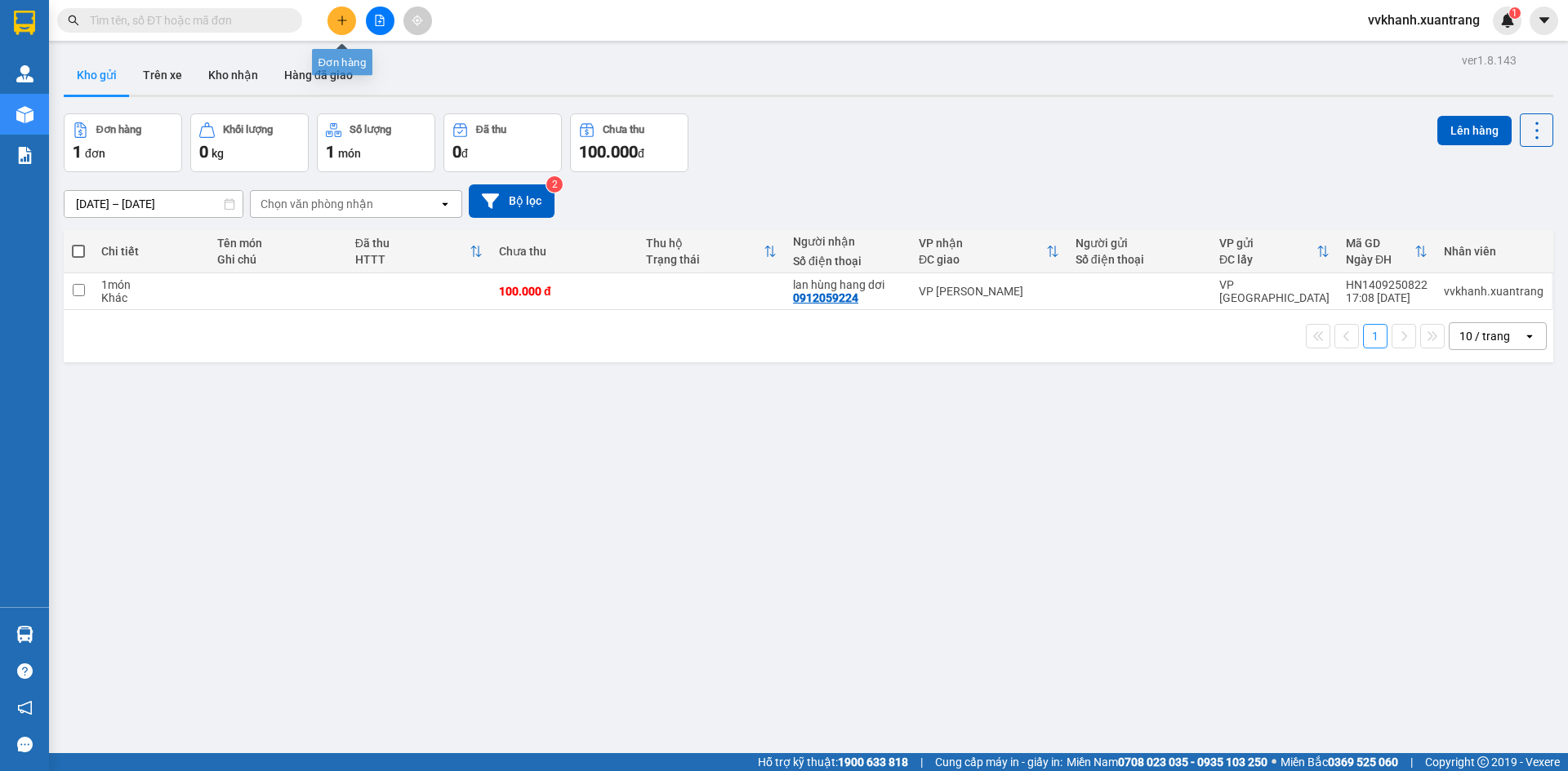
click at [332, 14] on button at bounding box center [342, 21] width 29 height 29
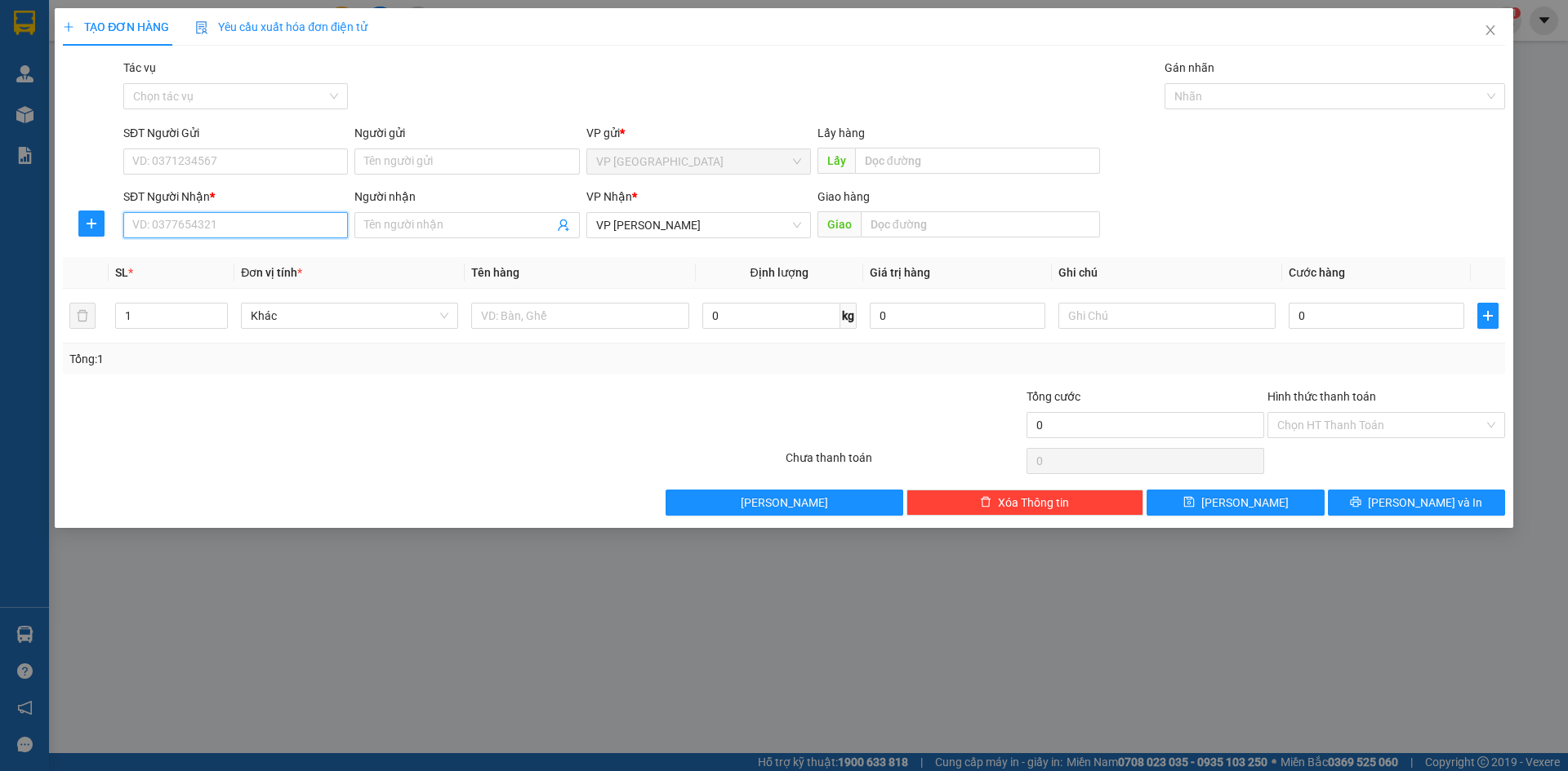
click at [250, 234] on input "SĐT Người Nhận *" at bounding box center [235, 225] width 224 height 26
click at [242, 257] on div "0985908390 - quang quyết" at bounding box center [236, 257] width 205 height 18
type input "0985908390"
type input "quang quyết"
type input "0985908390"
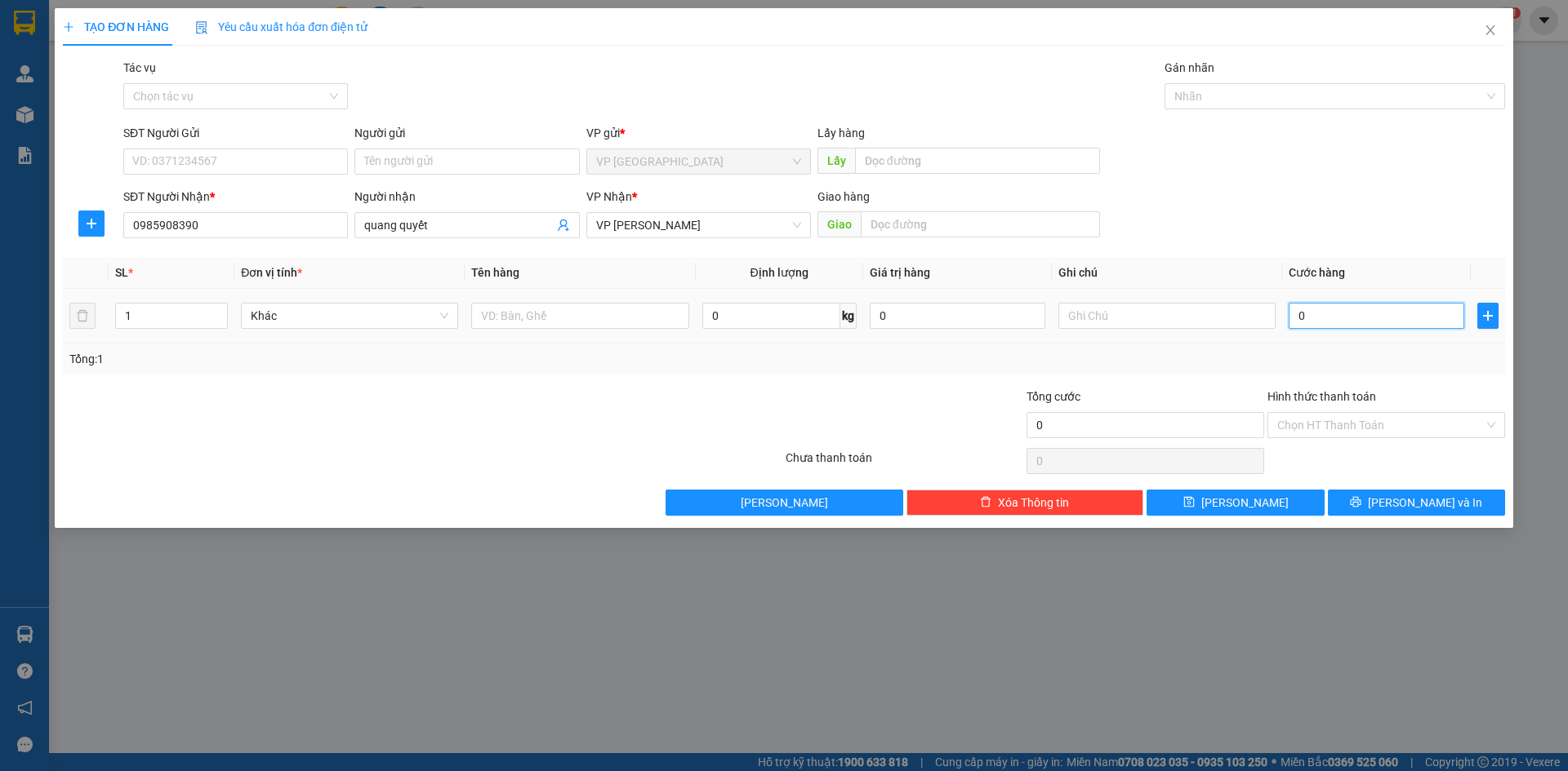
click at [1328, 314] on input "0" at bounding box center [1376, 316] width 176 height 26
type input "5"
type input "50"
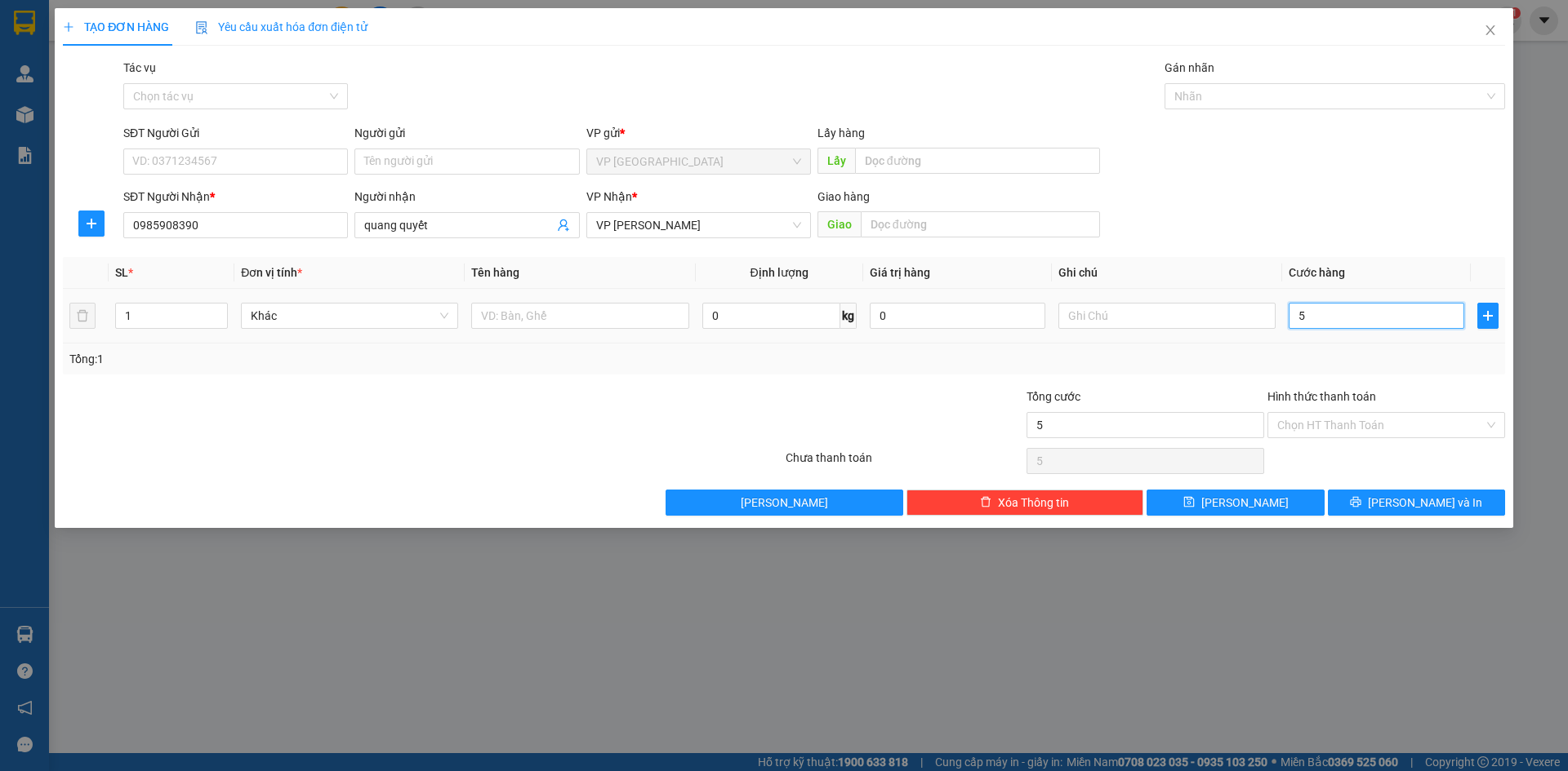
type input "50"
type input "50.000"
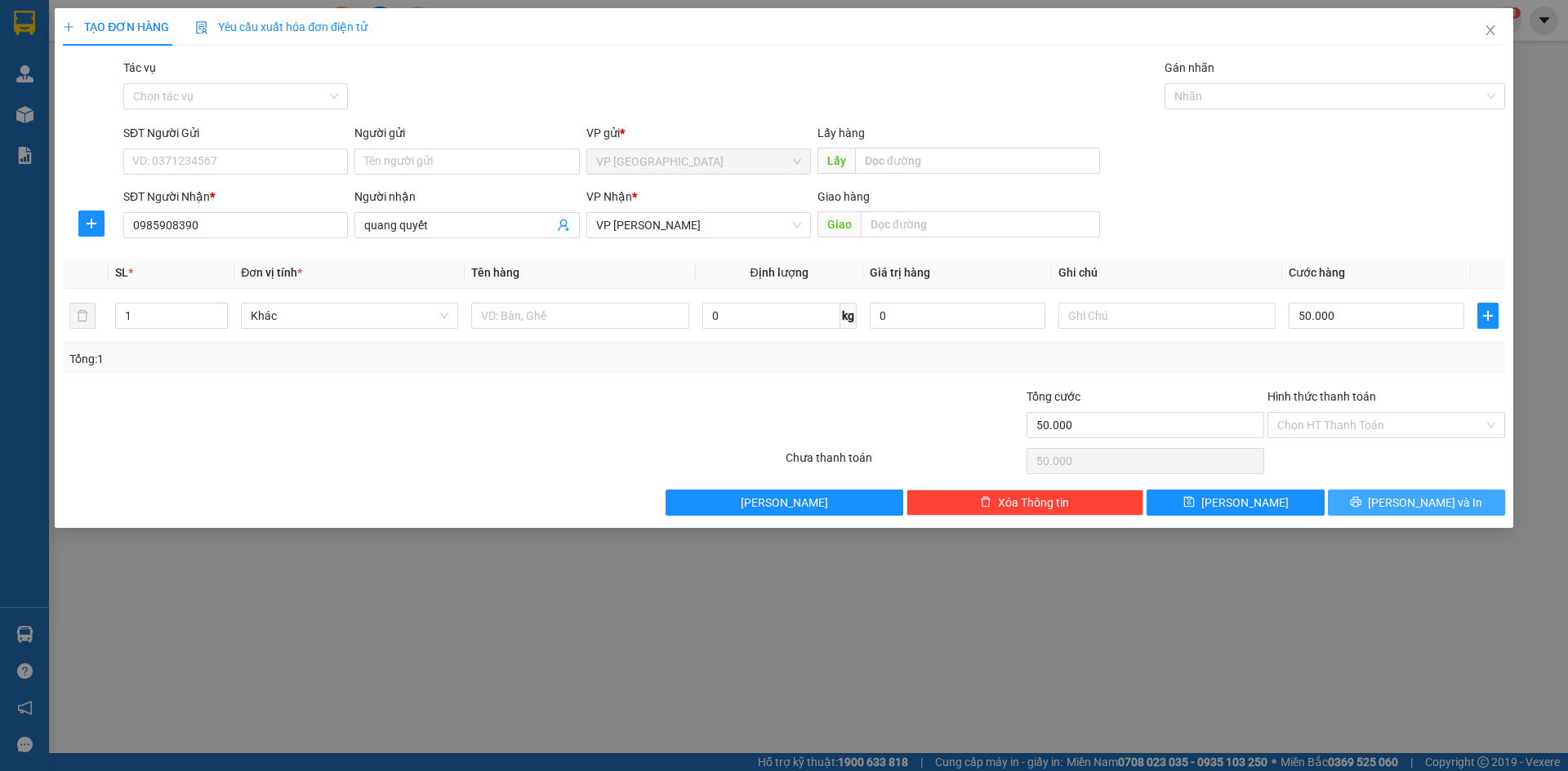
click at [1396, 495] on button "Lưu và In" at bounding box center [1416, 502] width 177 height 26
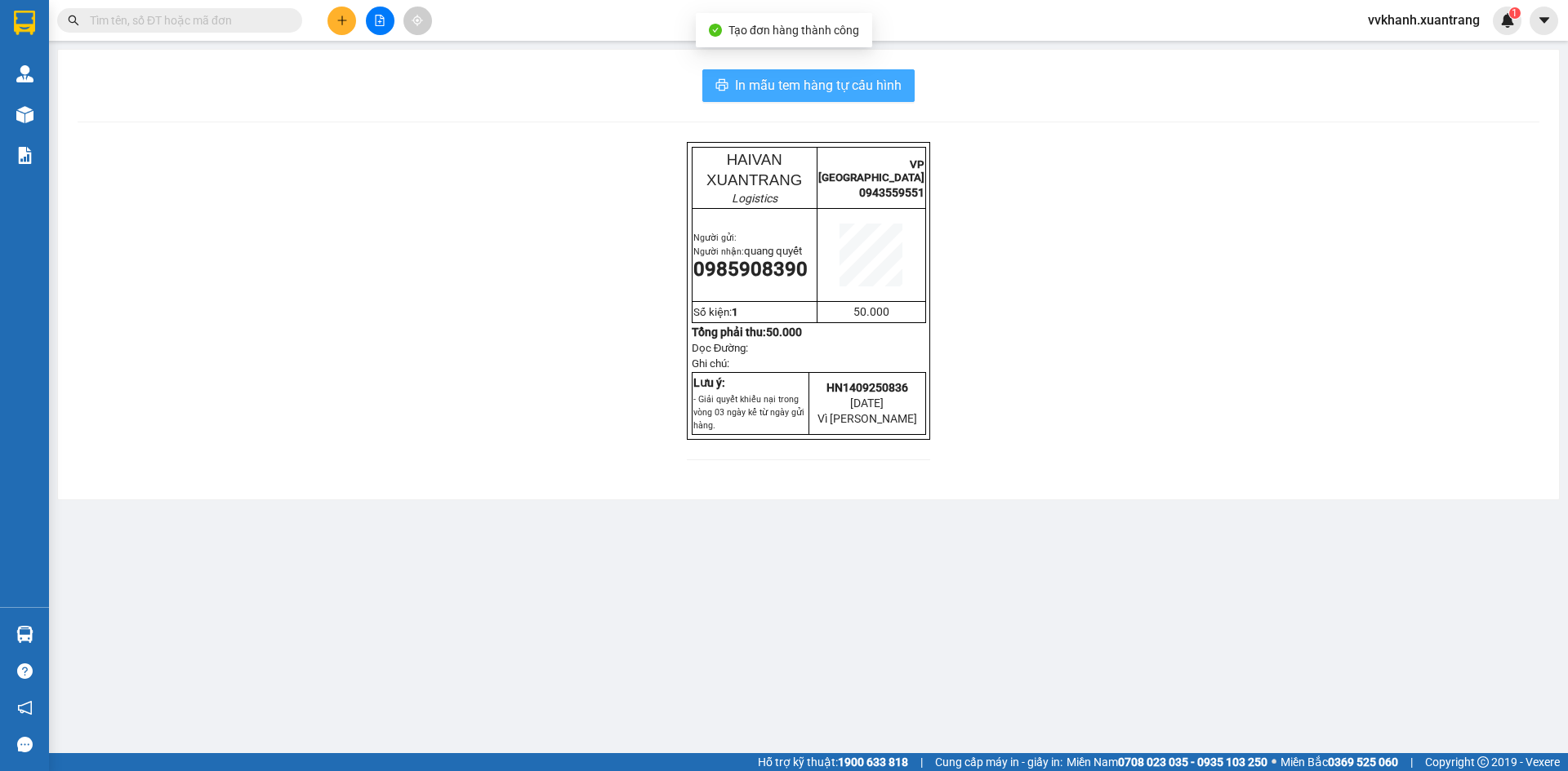
click at [791, 98] on button "In mẫu tem hàng tự cấu hình" at bounding box center [808, 86] width 212 height 33
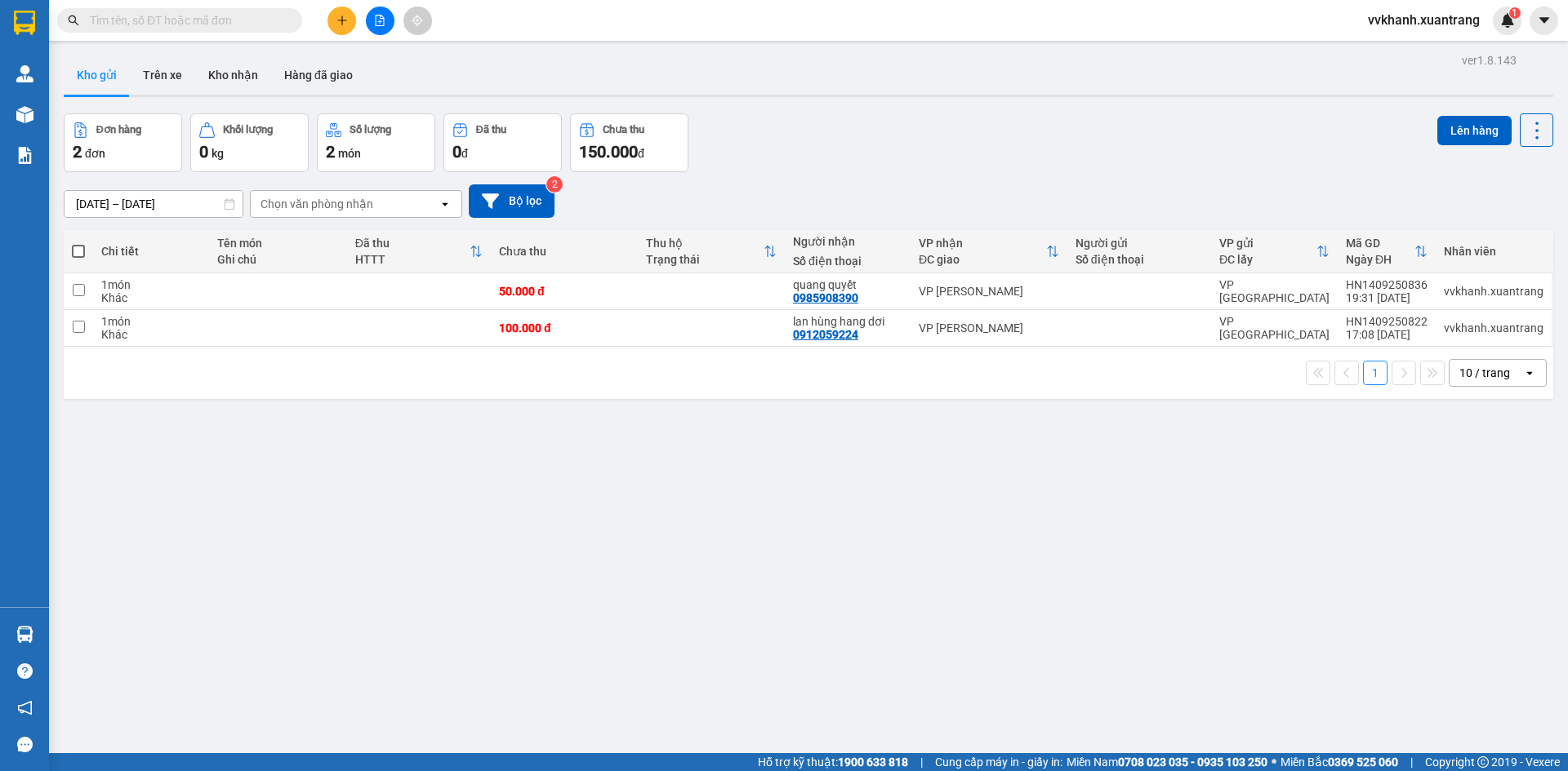
click at [340, 14] on button at bounding box center [342, 21] width 29 height 29
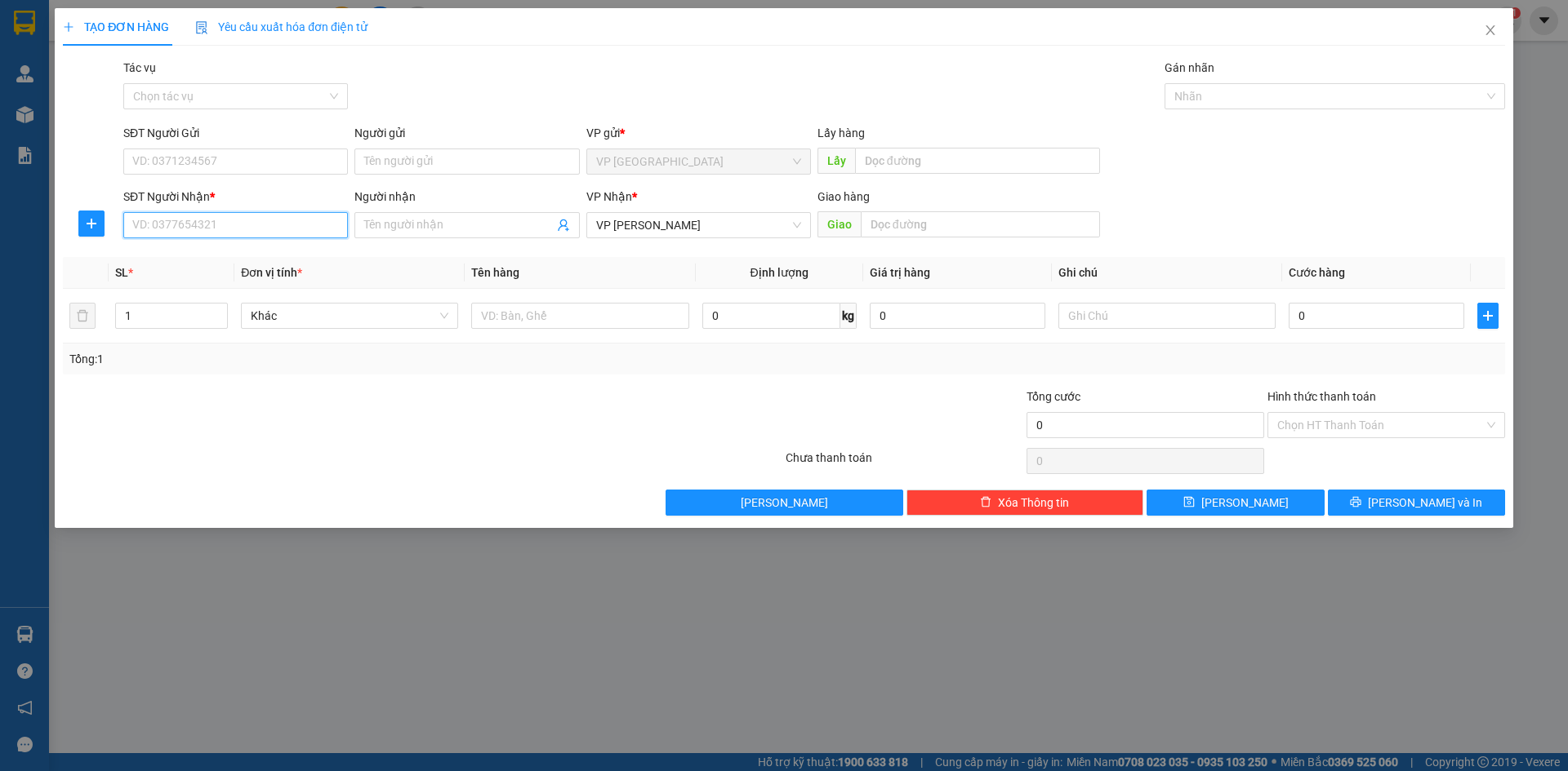
click at [210, 226] on input "SĐT Người Nhận *" at bounding box center [235, 225] width 224 height 26
click at [211, 249] on div "0982866238" at bounding box center [236, 257] width 205 height 18
type input "0982866238"
click at [1328, 313] on input "0" at bounding box center [1376, 316] width 176 height 26
type input "5"
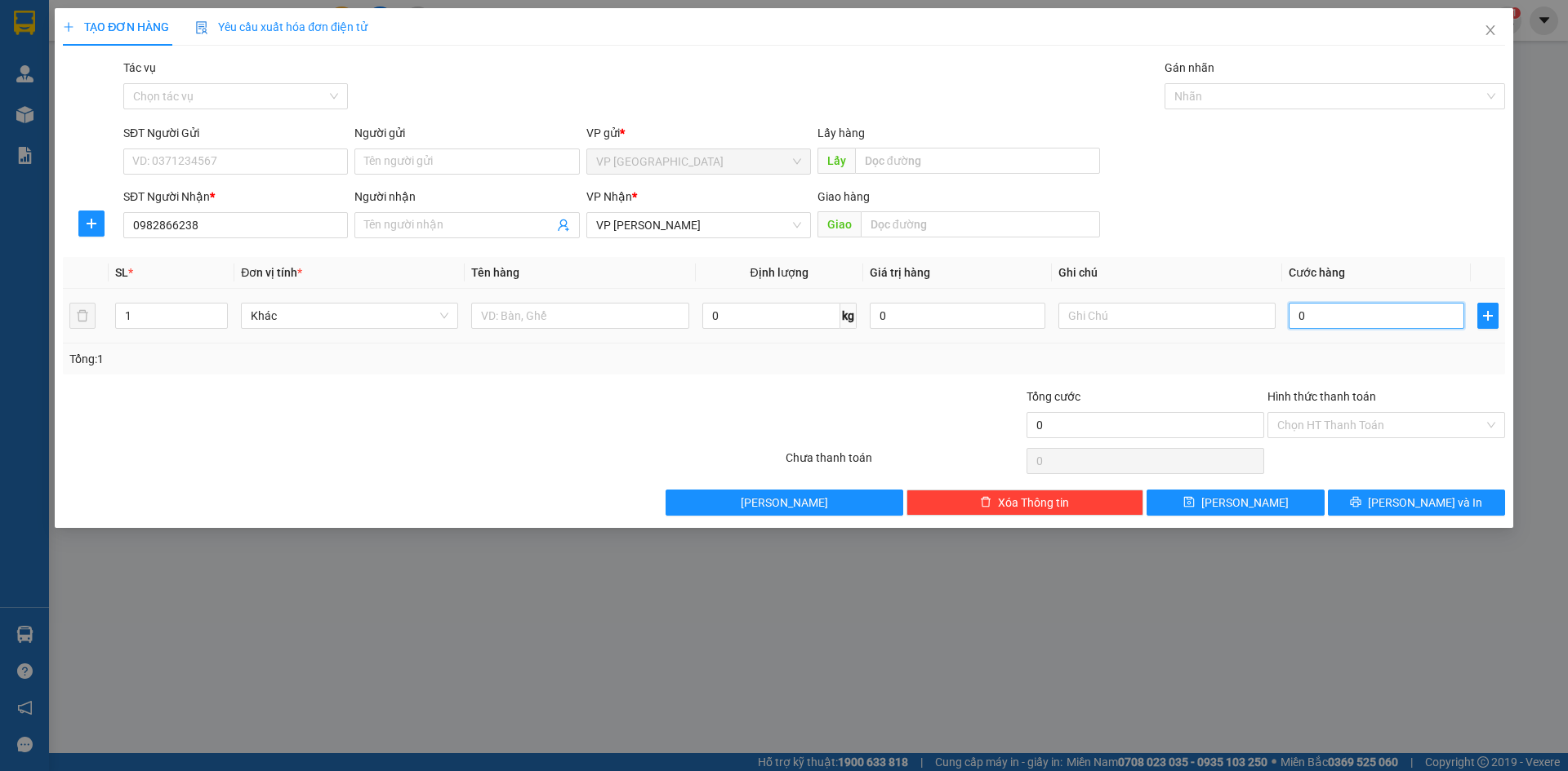
type input "5"
type input "50"
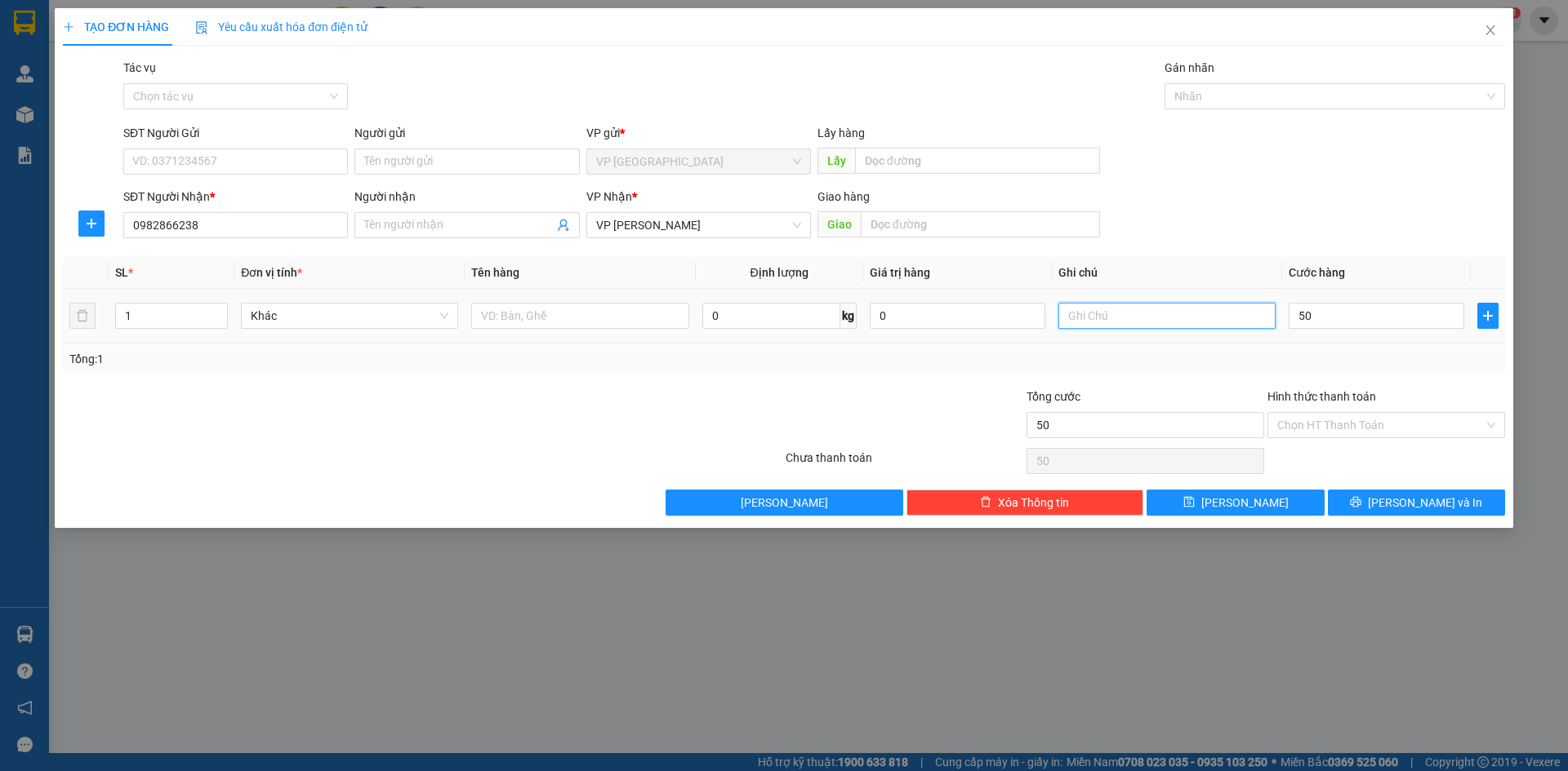
type input "50.000"
click at [1114, 315] on input "text" at bounding box center [1167, 316] width 218 height 26
type input "k tem"
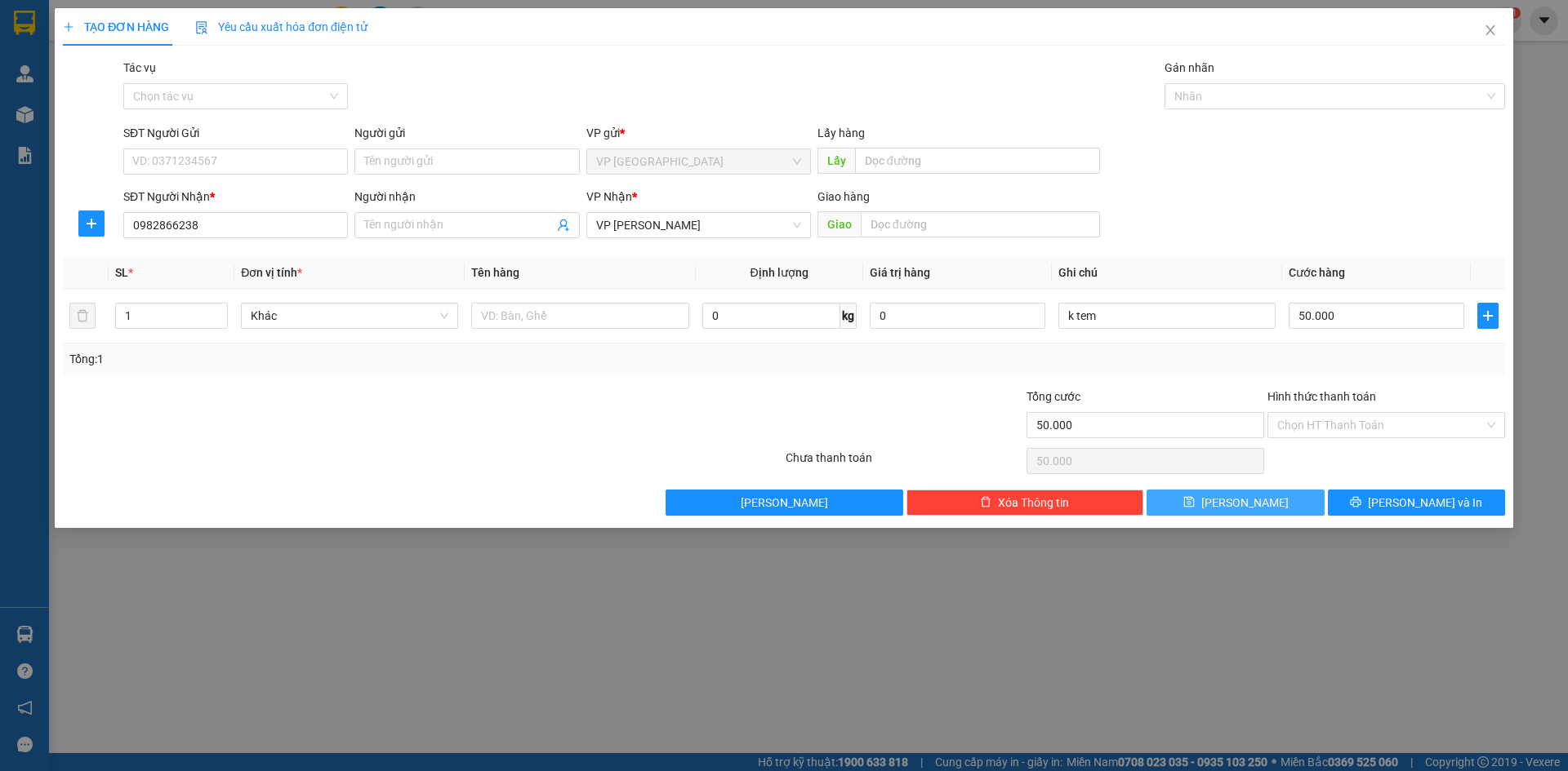
click at [1294, 500] on button "Lưu" at bounding box center [1235, 502] width 177 height 26
type input "0"
click at [1480, 27] on span "Close" at bounding box center [1490, 30] width 46 height 46
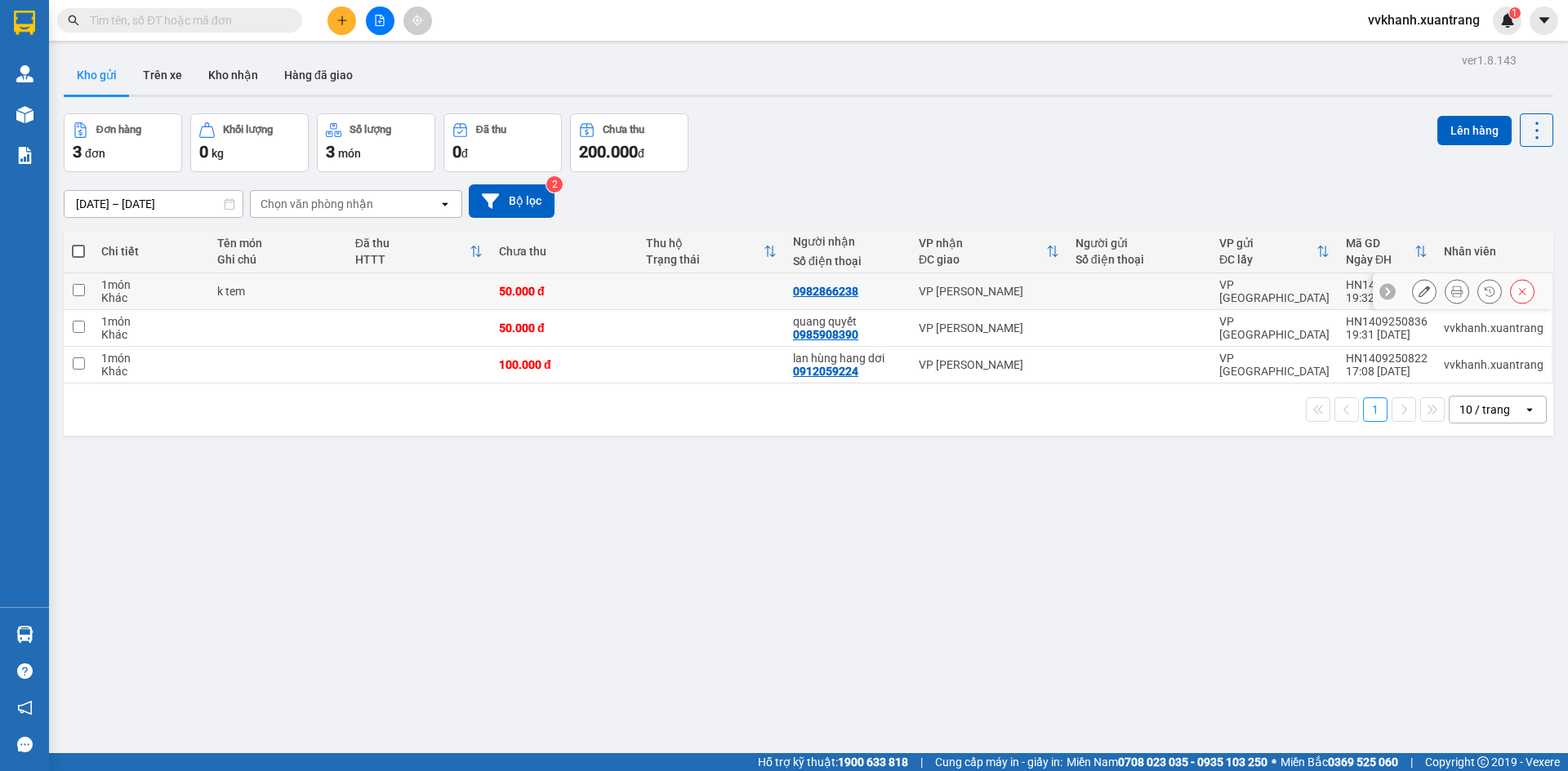
click at [898, 297] on div "0982866238" at bounding box center [848, 291] width 109 height 13
checkbox input "true"
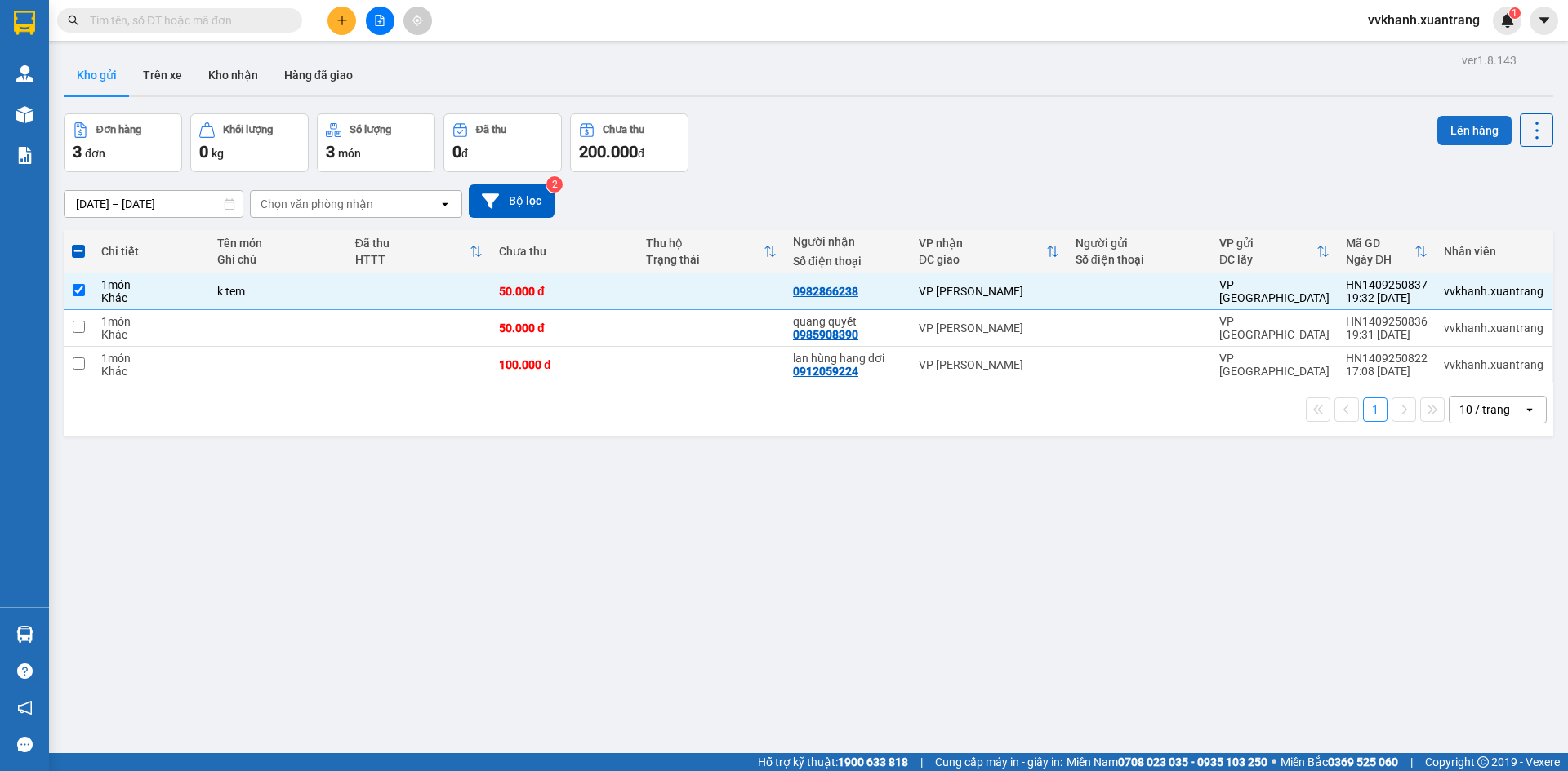
click at [1453, 135] on button "Lên hàng" at bounding box center [1474, 131] width 75 height 29
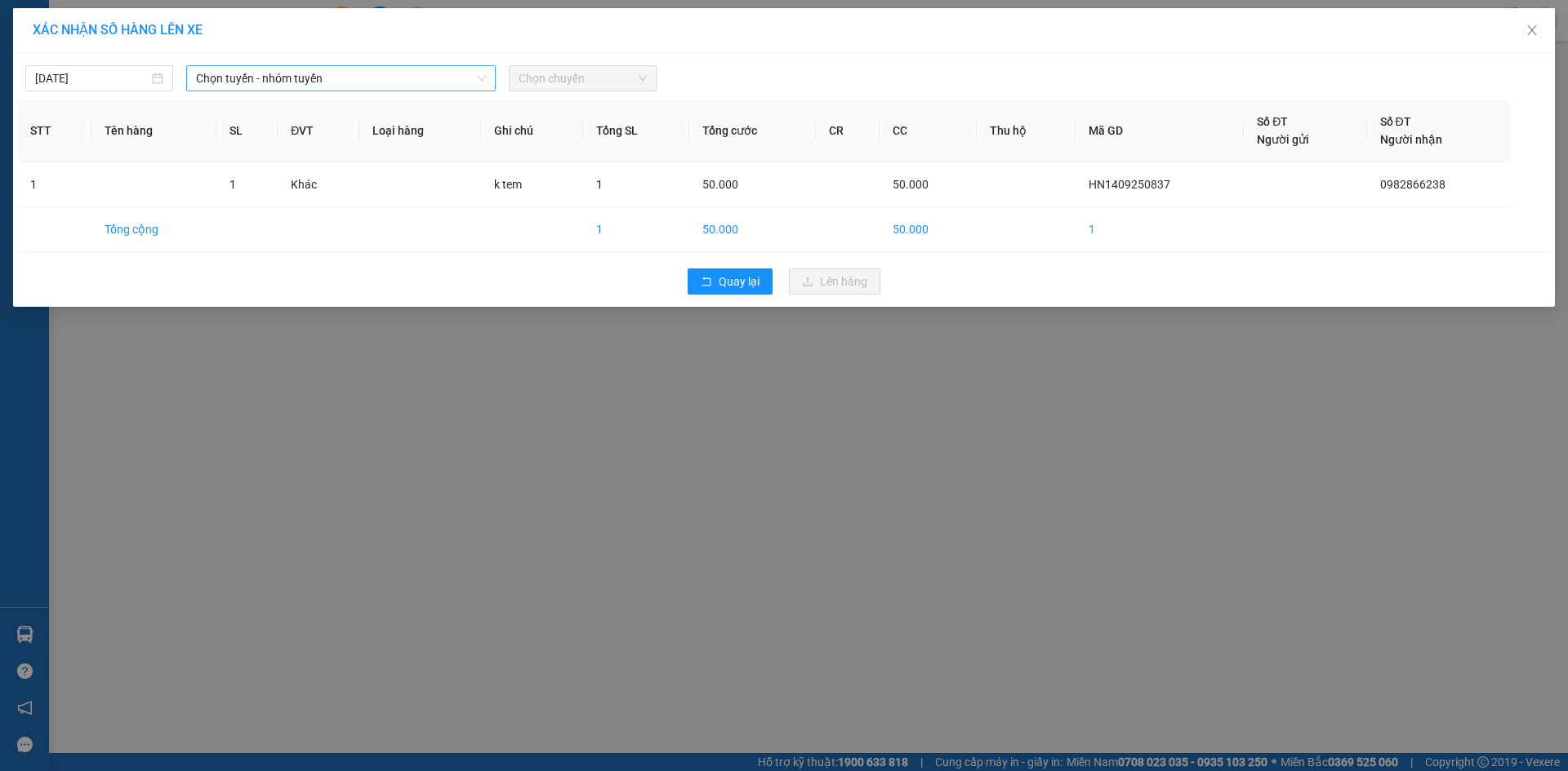
click at [344, 78] on span "Chọn tuyến - nhóm tuyến" at bounding box center [341, 78] width 290 height 24
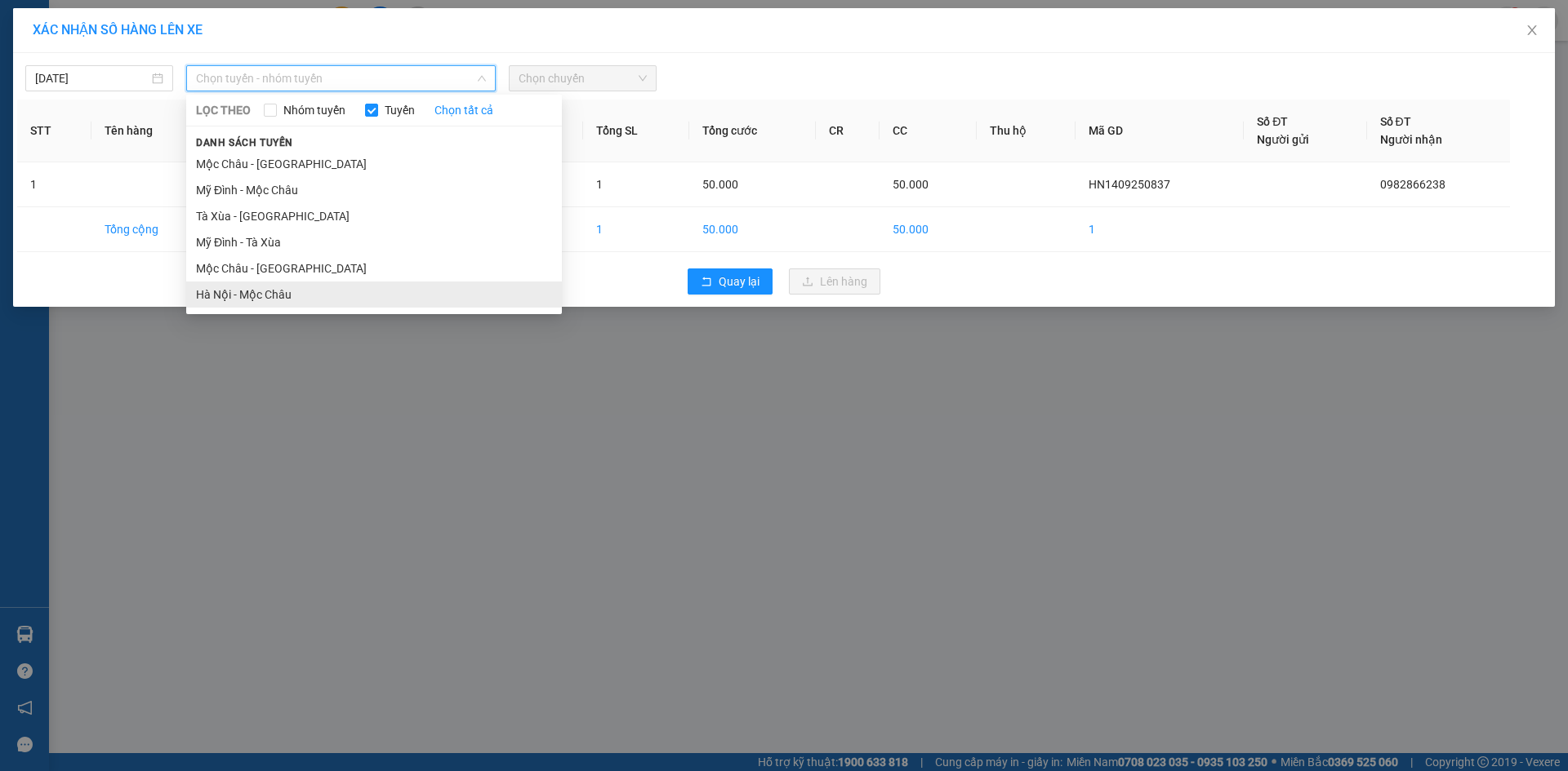
click at [268, 290] on li "Hà Nội - Mộc Châu" at bounding box center [374, 295] width 375 height 26
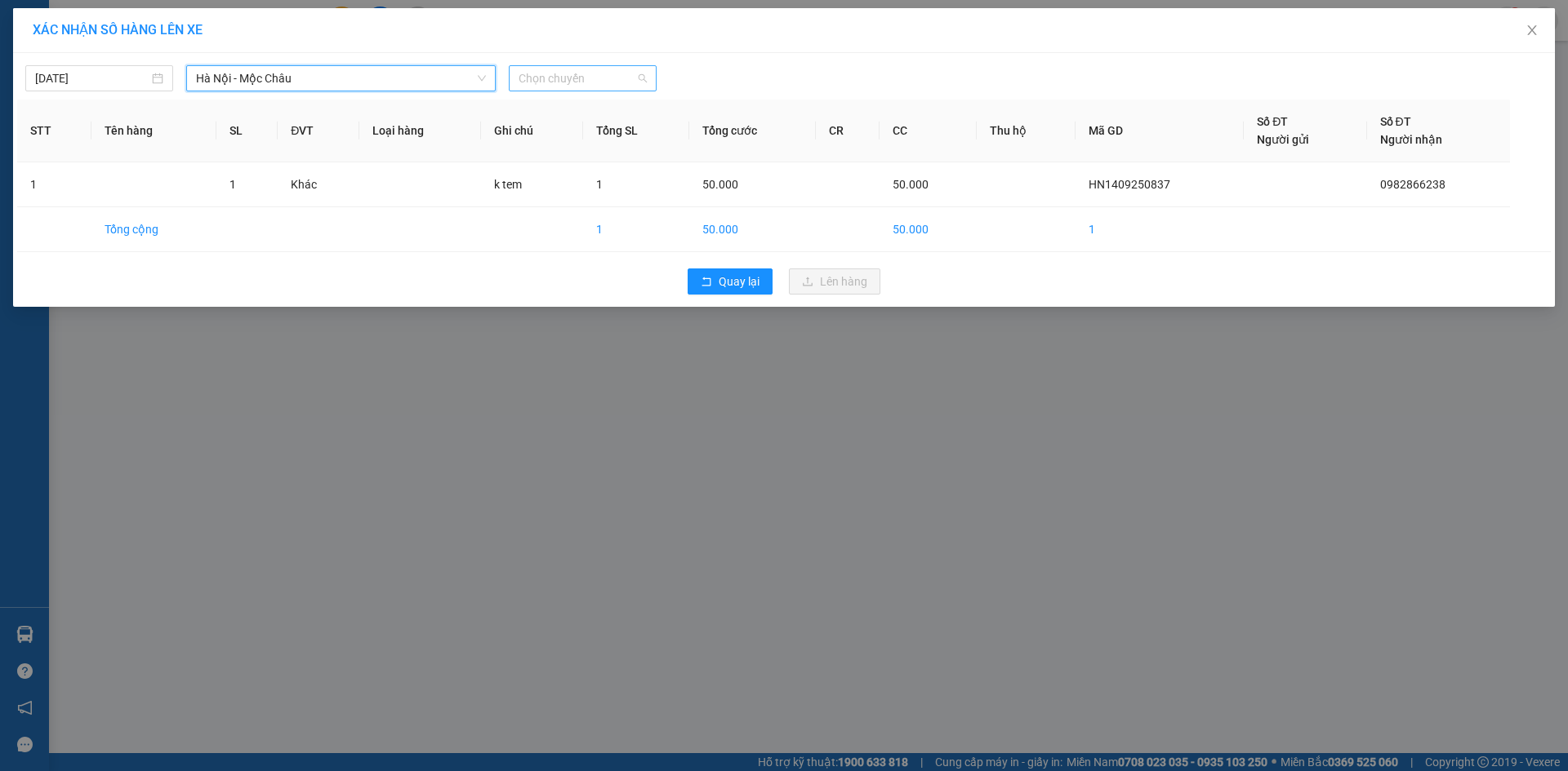
click at [556, 71] on span "Chọn chuyến" at bounding box center [582, 78] width 128 height 24
click at [558, 245] on div "17:15" at bounding box center [582, 242] width 127 height 18
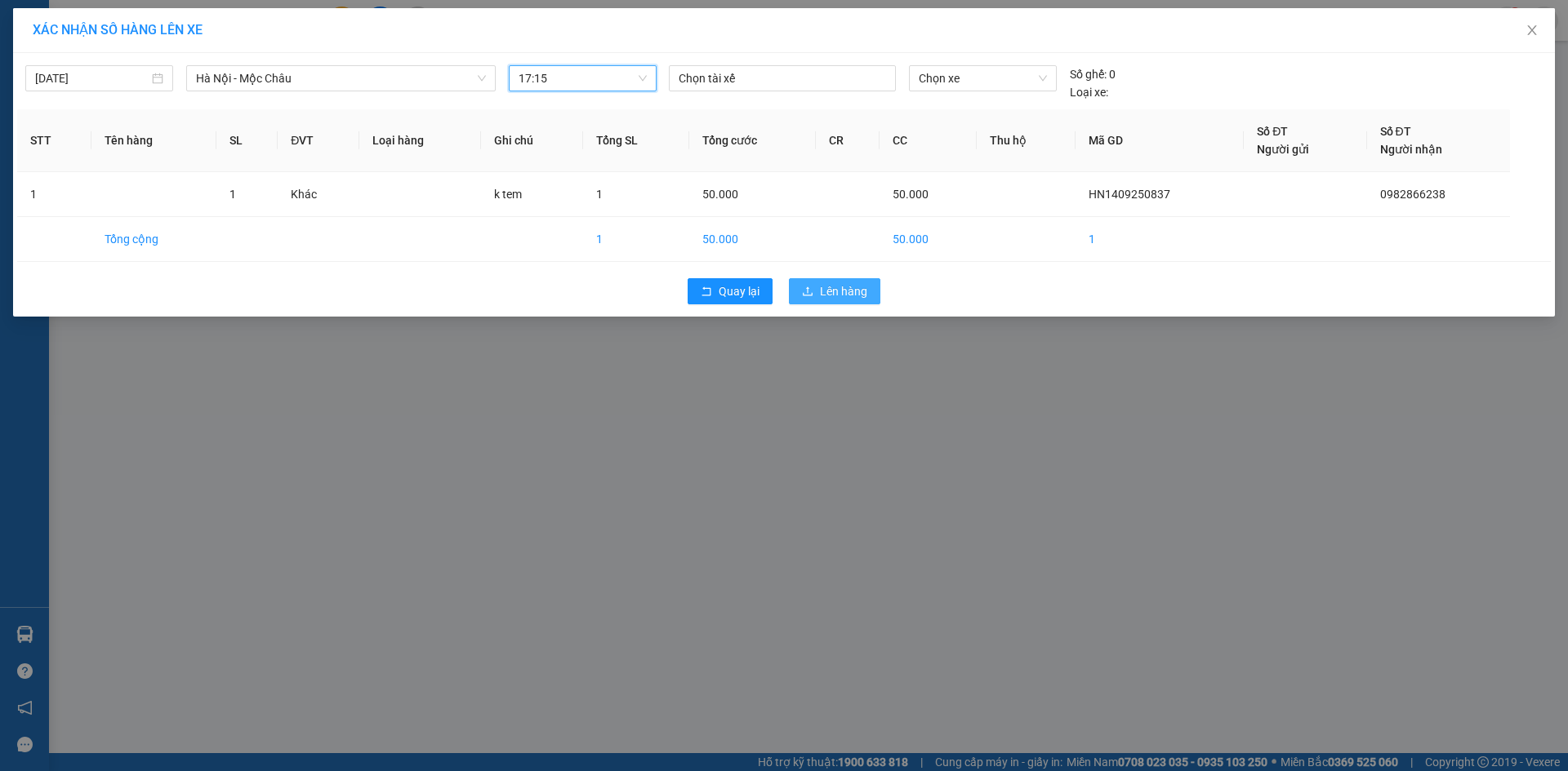
click at [858, 301] on button "Lên hàng" at bounding box center [835, 291] width 92 height 26
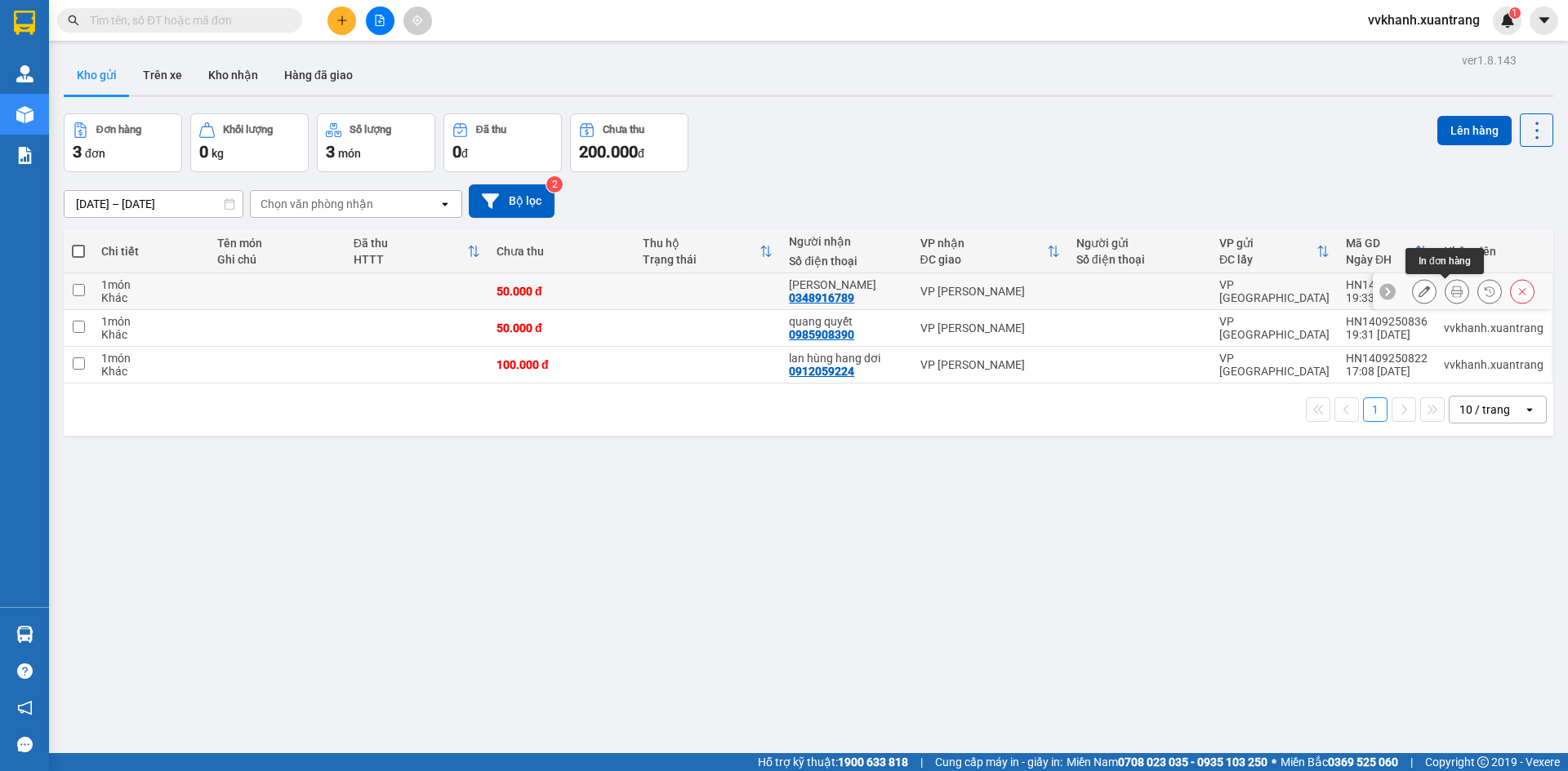
drag, startPoint x: 1445, startPoint y: 292, endPoint x: 1445, endPoint y: 301, distance: 9.0
click at [1450, 293] on button at bounding box center [1457, 291] width 23 height 29
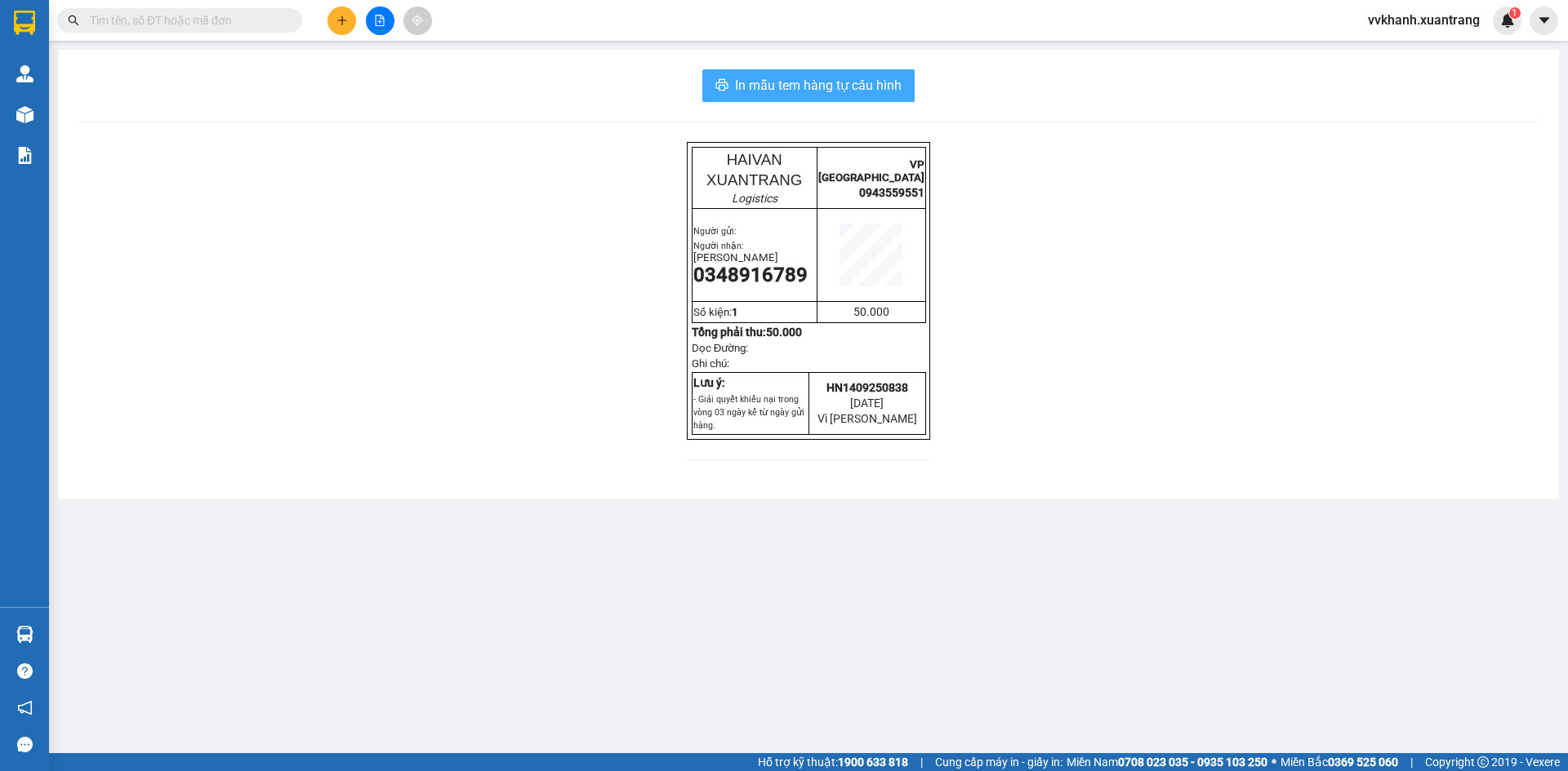
drag, startPoint x: 832, startPoint y: 84, endPoint x: 909, endPoint y: 132, distance: 90.7
click at [832, 83] on span "In mẫu tem hàng tự cấu hình" at bounding box center [818, 86] width 166 height 21
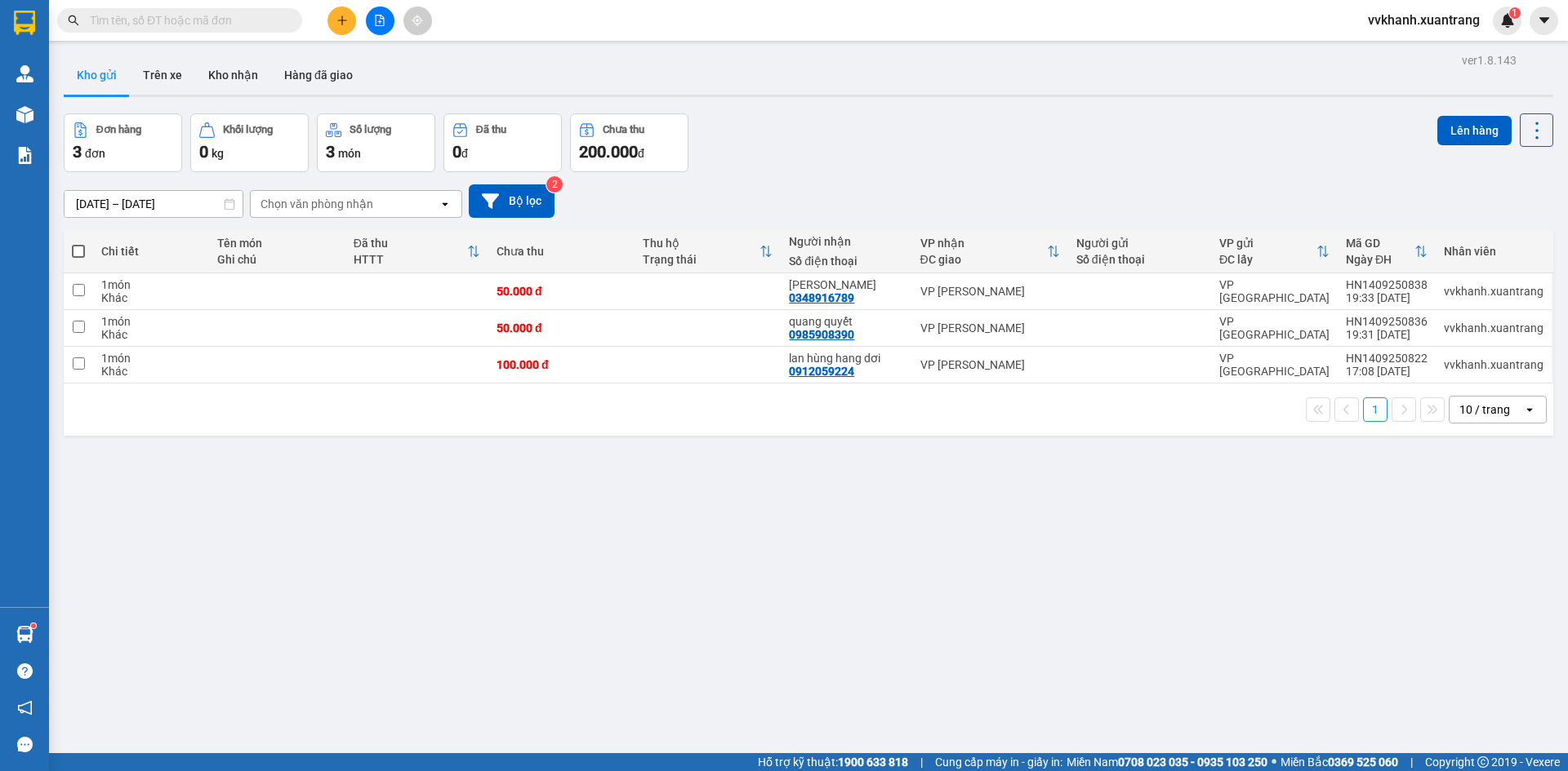
click at [1408, 23] on span "vvkhanh.xuantrang" at bounding box center [1423, 20] width 138 height 21
click at [1397, 50] on span "Đăng xuất" at bounding box center [1431, 50] width 104 height 18
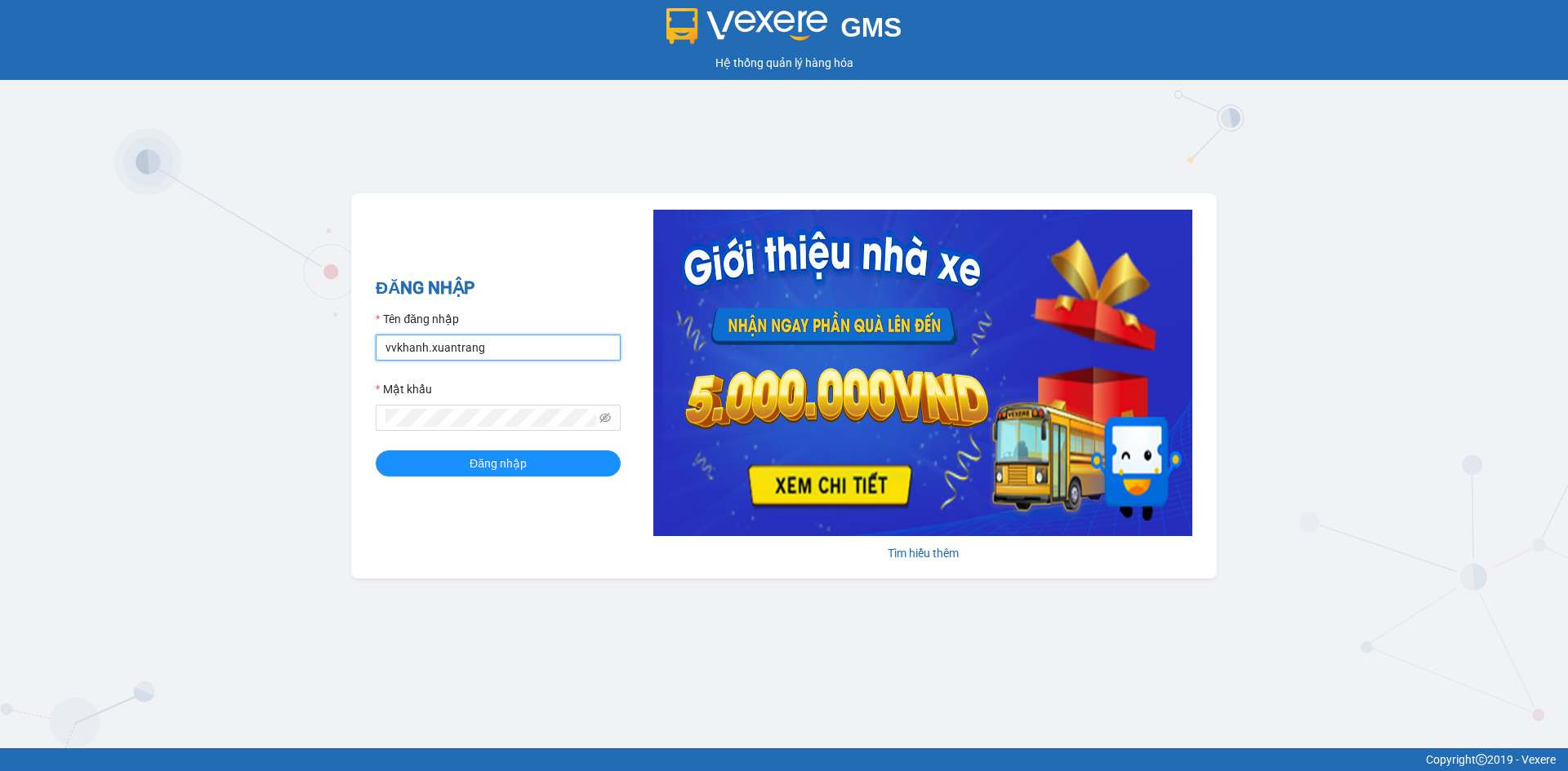
drag, startPoint x: 532, startPoint y: 347, endPoint x: 537, endPoint y: 334, distance: 13.9
click at [534, 347] on input "vvkhanh.xuantrang" at bounding box center [498, 347] width 245 height 26
type input "pbthang.xuantrang"
click at [530, 462] on button "Đăng nhập" at bounding box center [498, 463] width 245 height 26
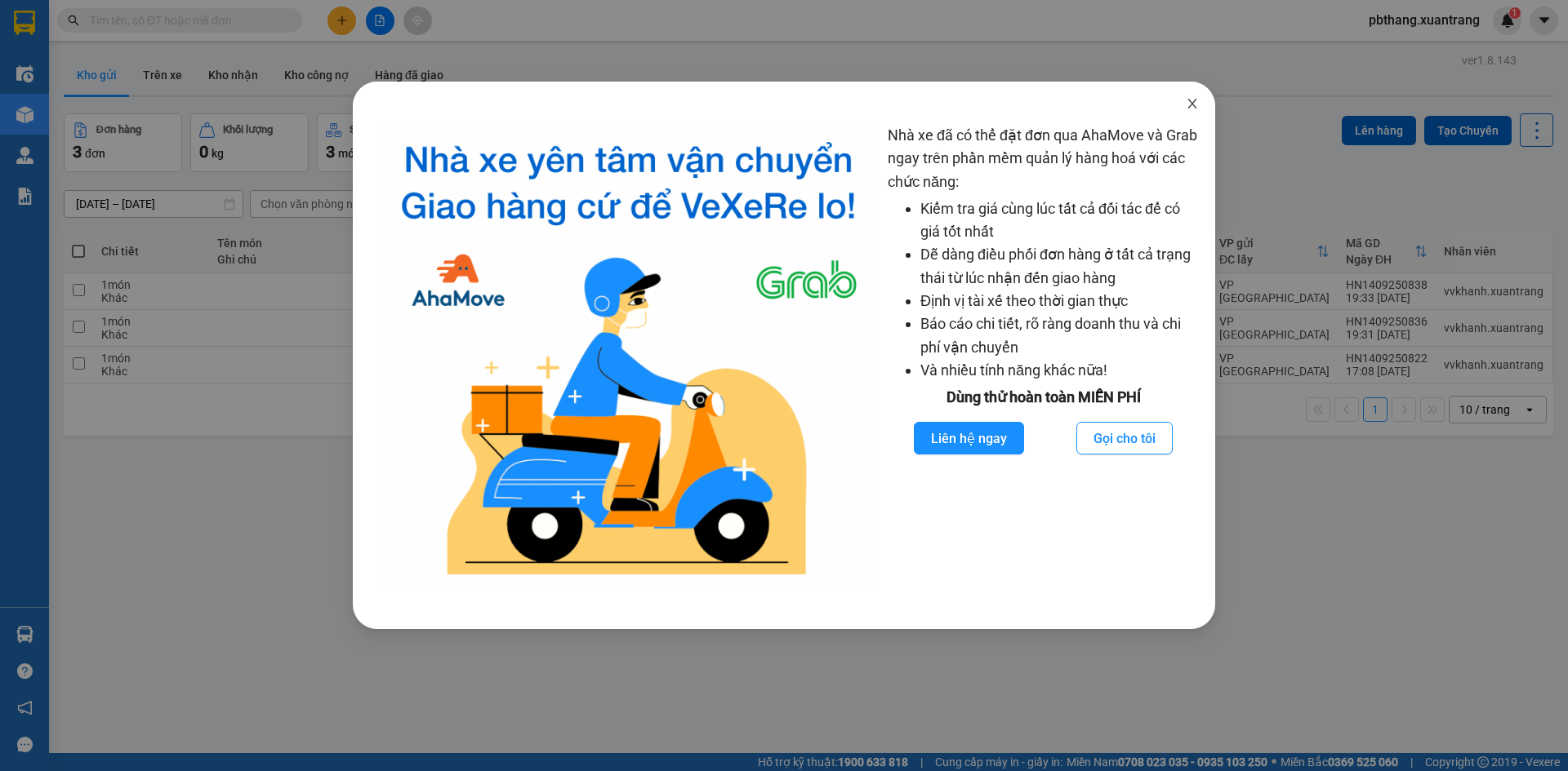
click at [1189, 106] on icon "close" at bounding box center [1192, 103] width 13 height 13
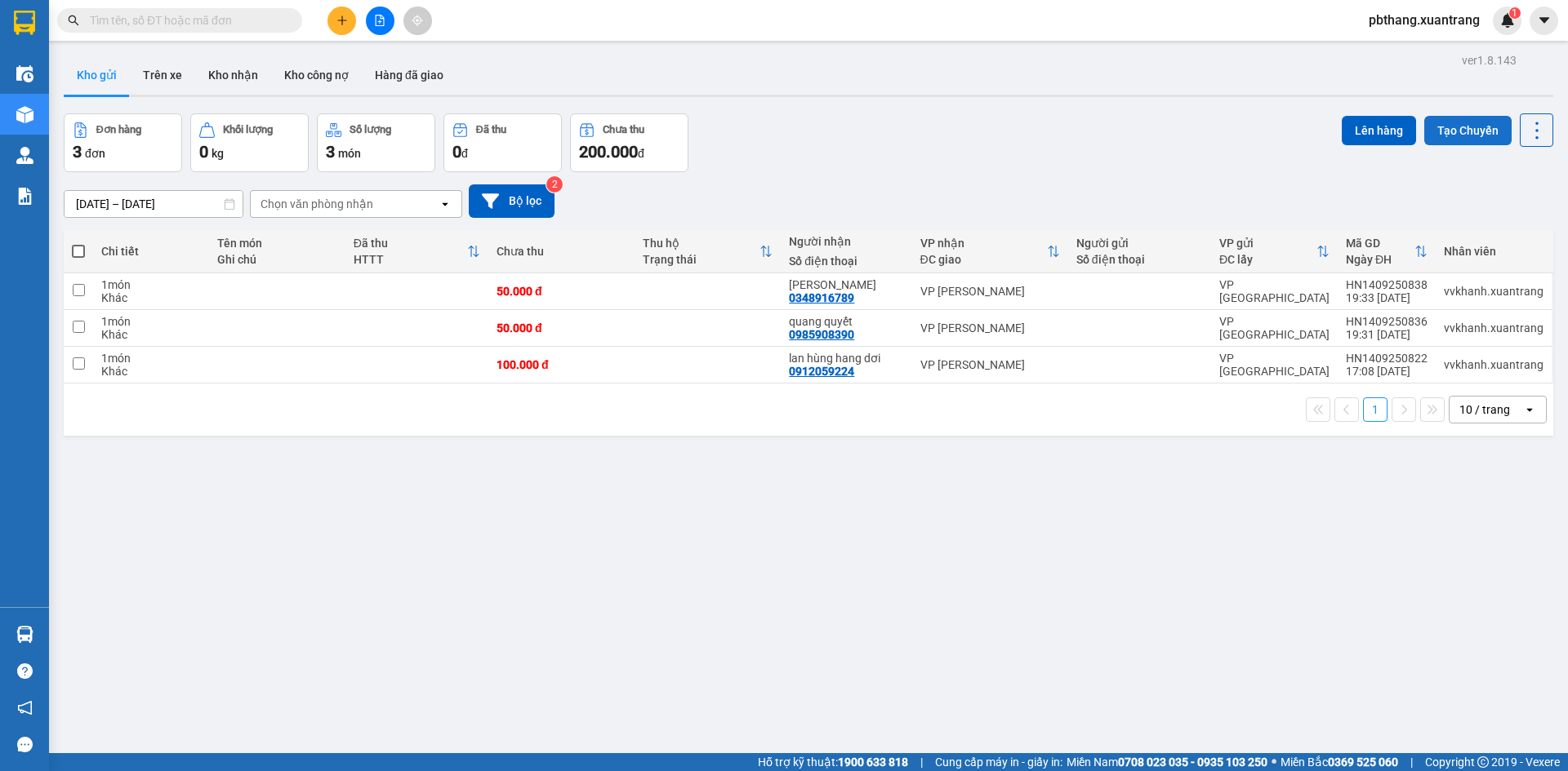
click at [1431, 120] on button "Tạo Chuyến" at bounding box center [1467, 131] width 88 height 29
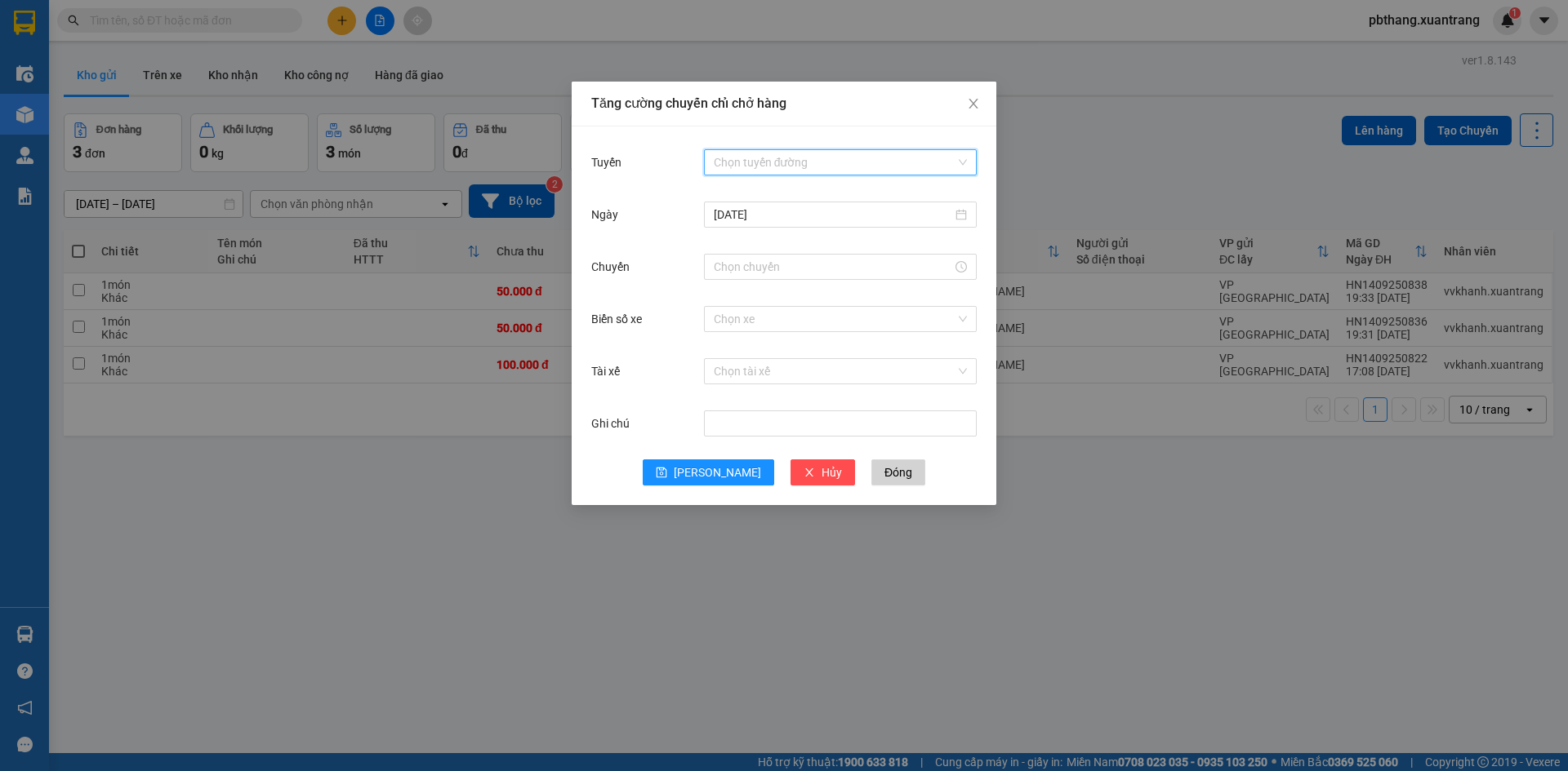
click at [743, 165] on input "Tuyến" at bounding box center [835, 162] width 242 height 24
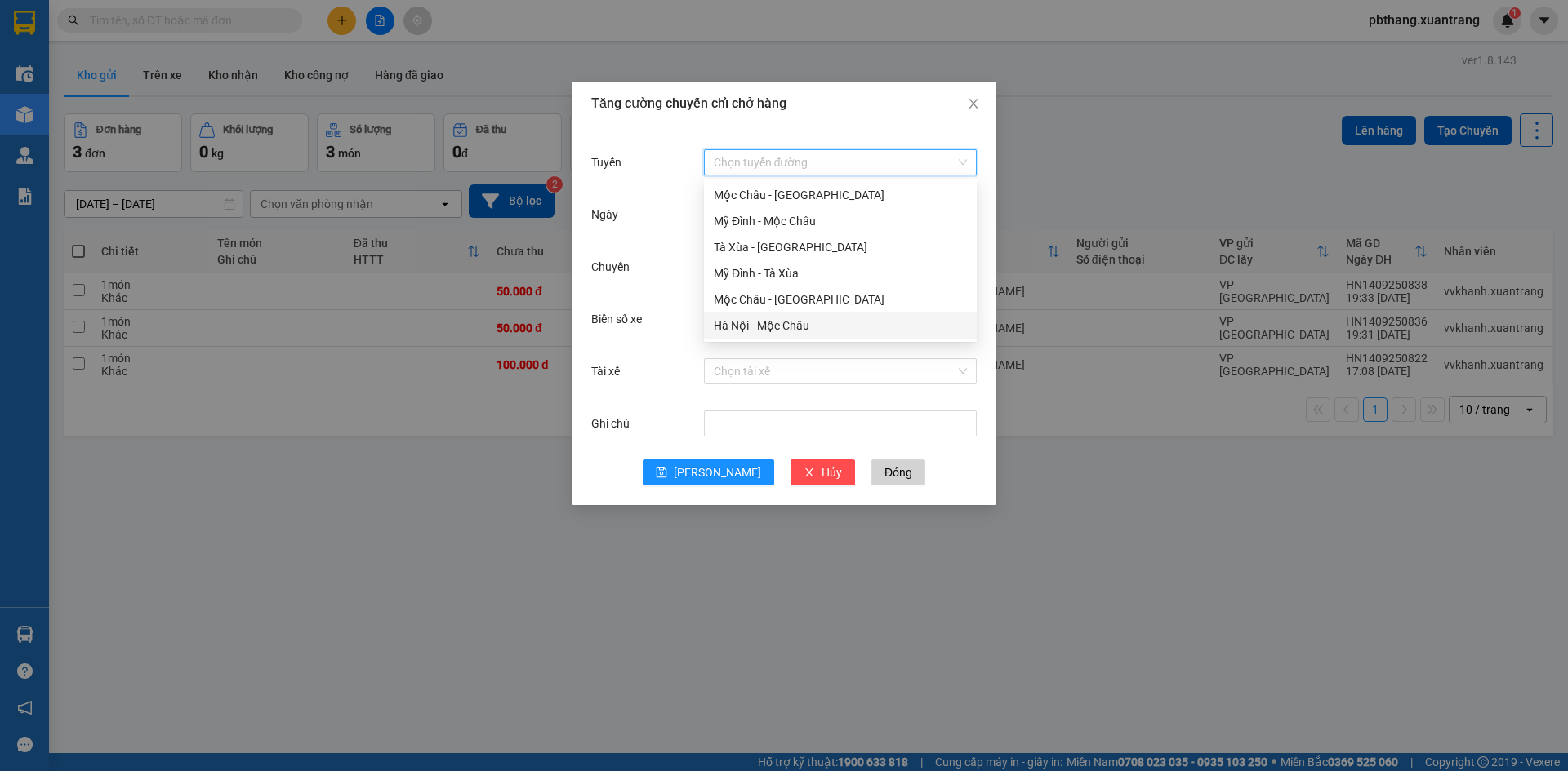
drag, startPoint x: 747, startPoint y: 324, endPoint x: 752, endPoint y: 307, distance: 17.7
click at [749, 323] on div "Hà Nội - Mộc Châu" at bounding box center [841, 326] width 253 height 18
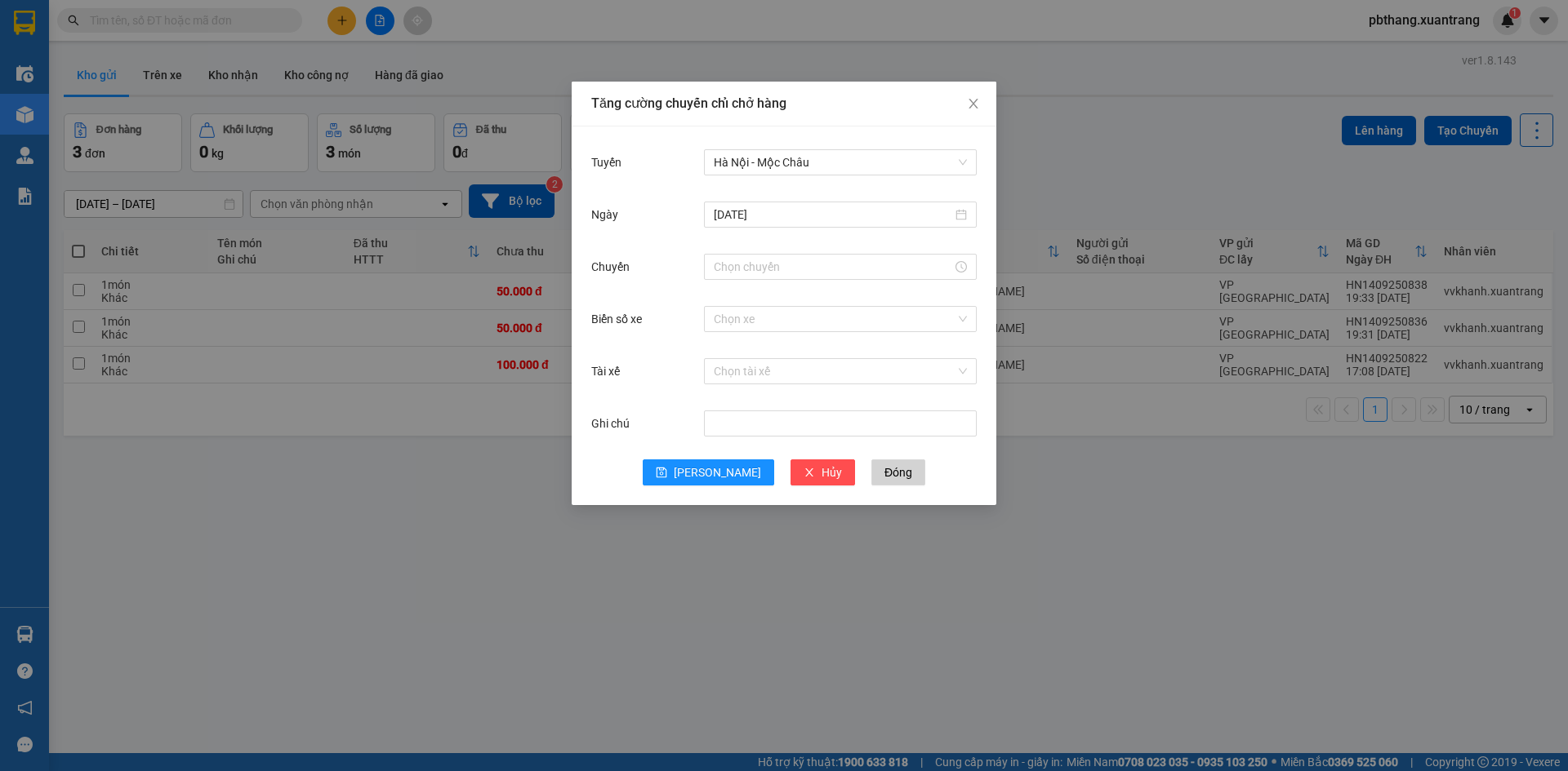
click at [786, 283] on div "Chuyến" at bounding box center [784, 276] width 386 height 52
click at [785, 275] on input "Chuyến" at bounding box center [833, 267] width 238 height 18
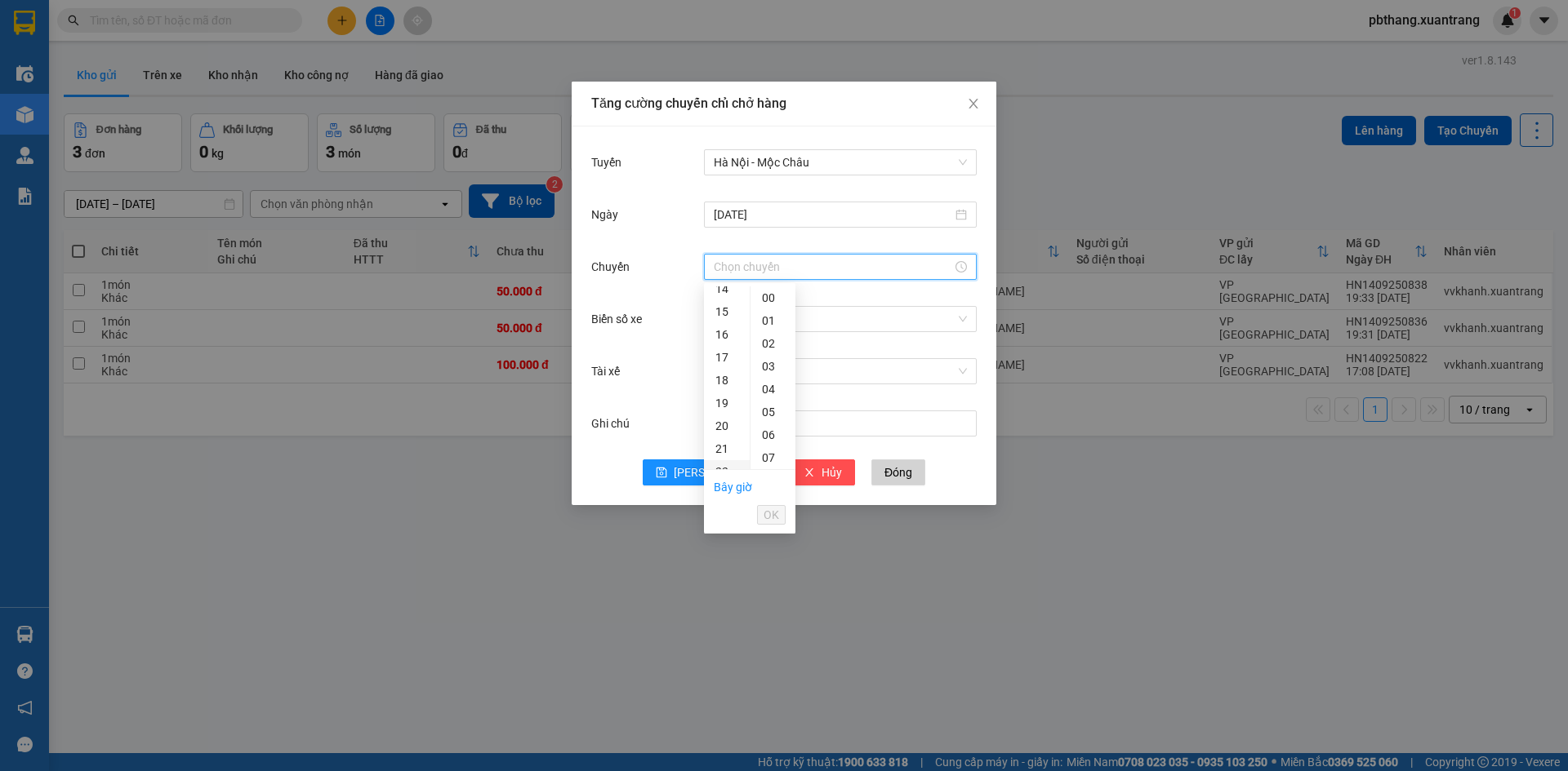
scroll to position [408, 0]
click at [727, 391] on div "22" at bounding box center [726, 392] width 46 height 23
type input "22:00"
click at [771, 509] on span "OK" at bounding box center [771, 515] width 16 height 18
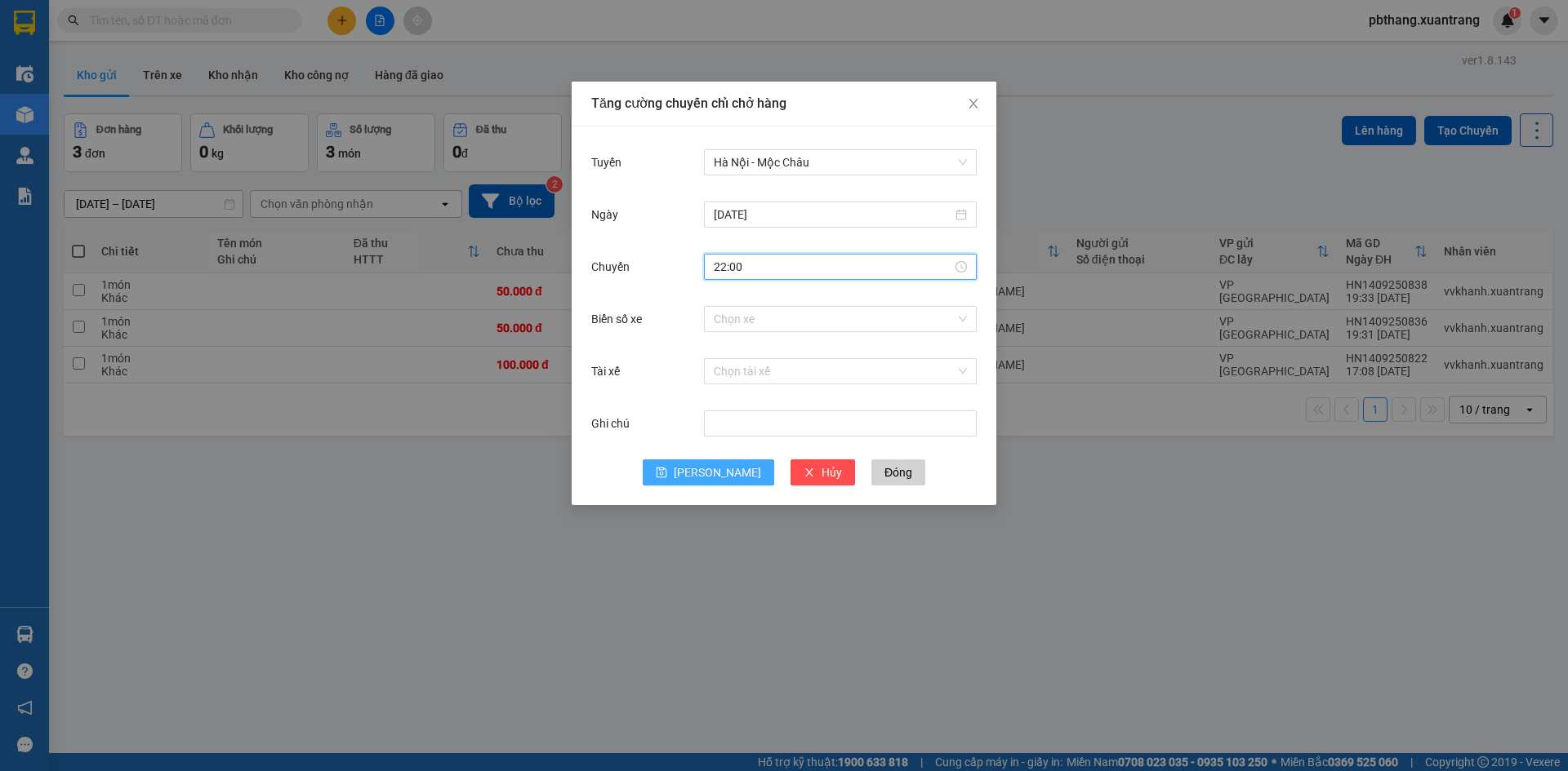
drag, startPoint x: 726, startPoint y: 474, endPoint x: 720, endPoint y: 456, distance: 19.0
click at [730, 474] on button "[PERSON_NAME]" at bounding box center [709, 472] width 132 height 26
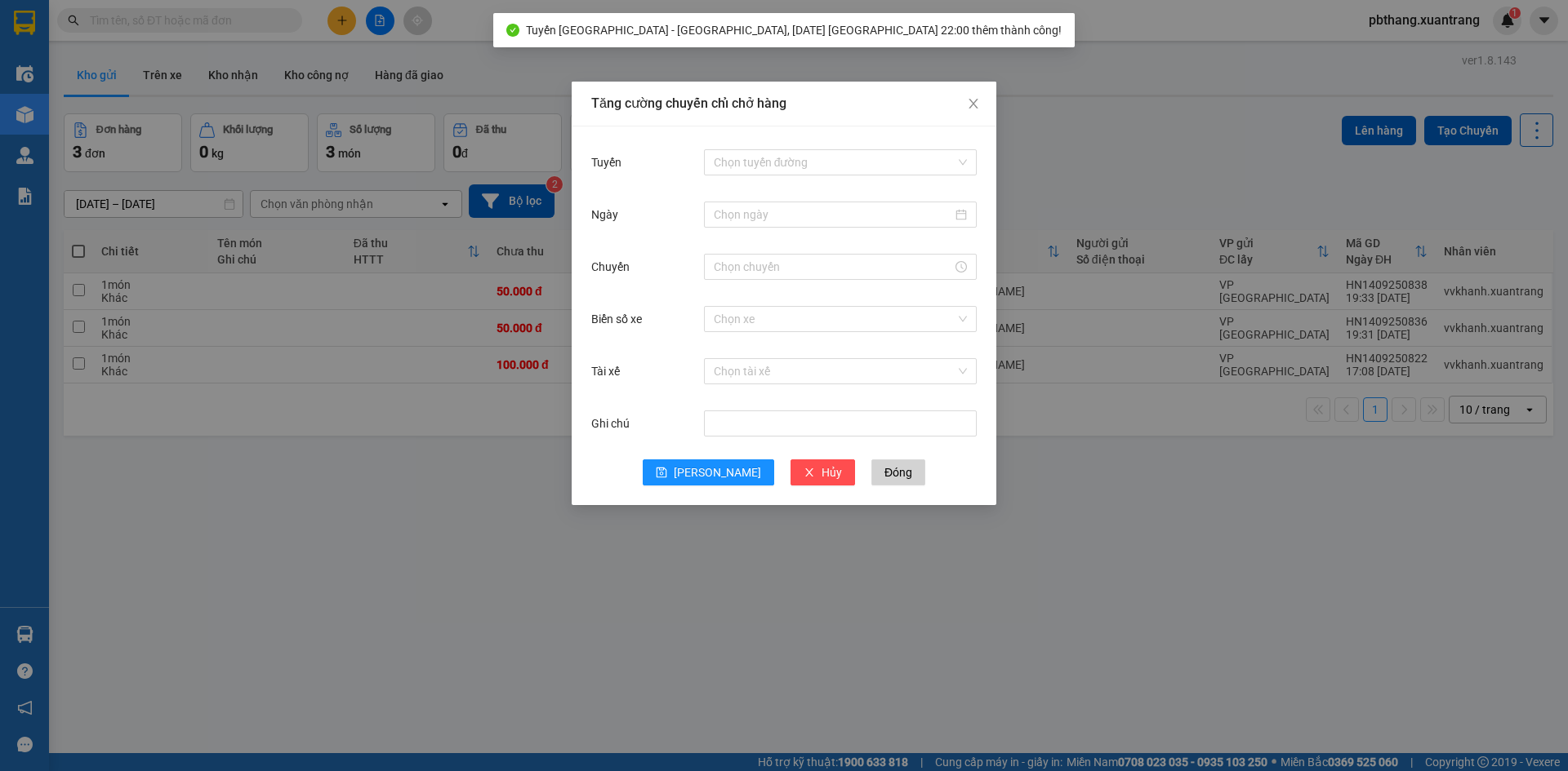
click at [1444, 23] on div "Tăng cường chuyến chỉ chở hàng Tuyến Chọn tuyến đường Ngày Chuyến Biển số xe Ch…" at bounding box center [784, 386] width 1568 height 771
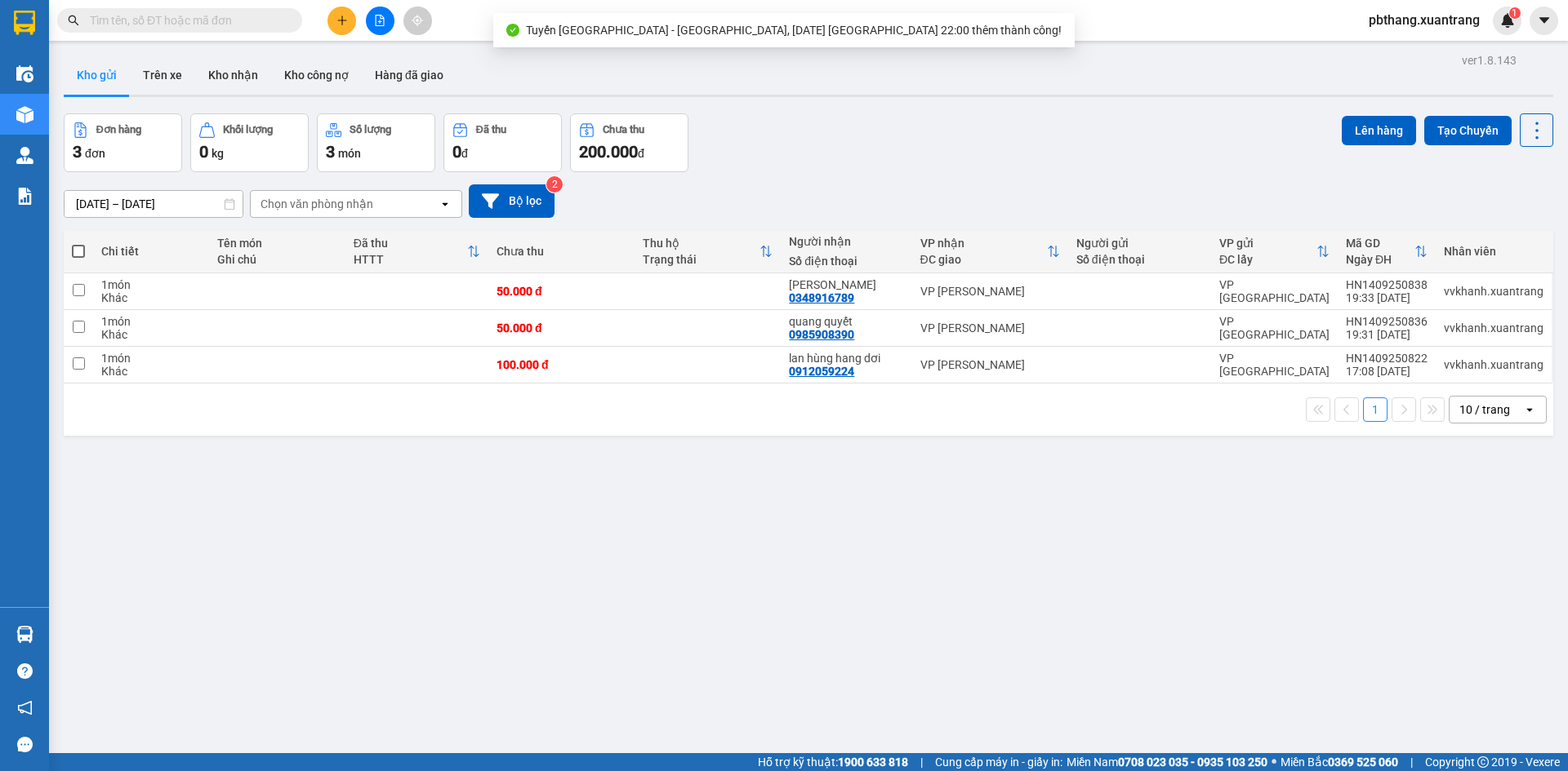
click at [1411, 23] on span "pbthang.xuantrang" at bounding box center [1424, 20] width 137 height 21
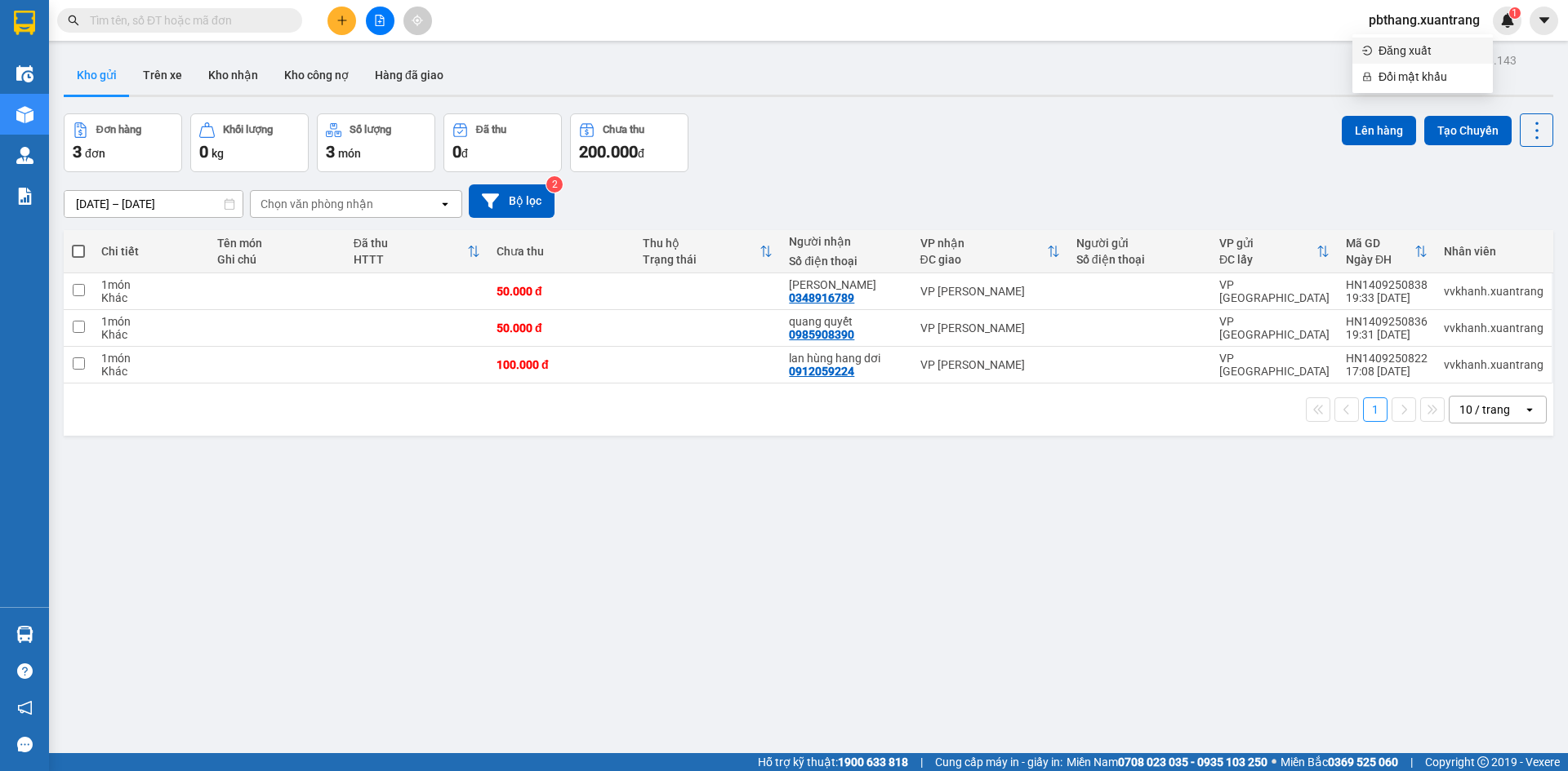
click at [1416, 55] on span "Đăng xuất" at bounding box center [1431, 50] width 105 height 18
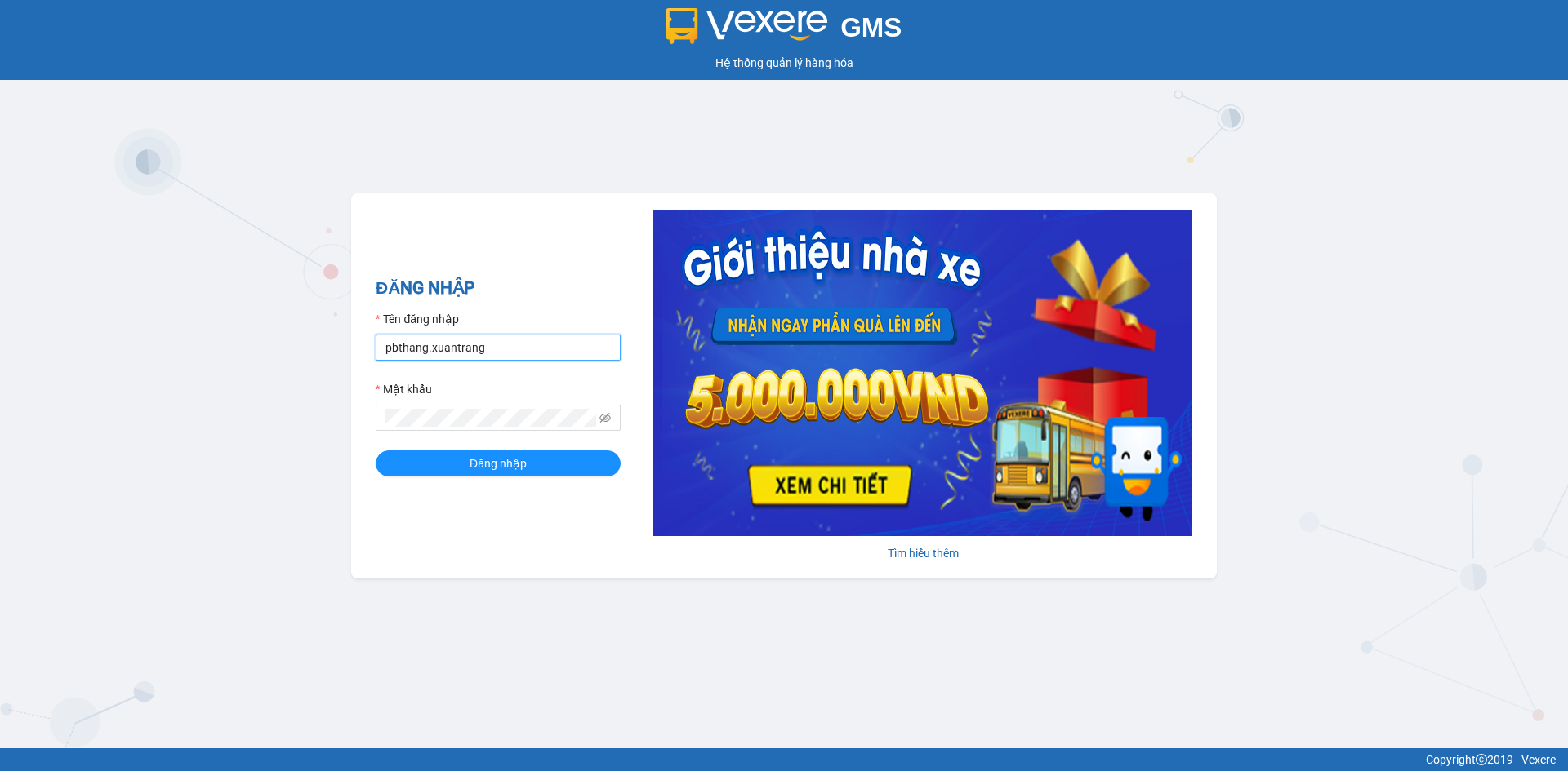
click at [530, 343] on input "pbthang.xuantrang" at bounding box center [498, 347] width 245 height 26
type input "vvkhanh.xuantrang"
click at [531, 459] on button "Đăng nhập" at bounding box center [498, 463] width 245 height 26
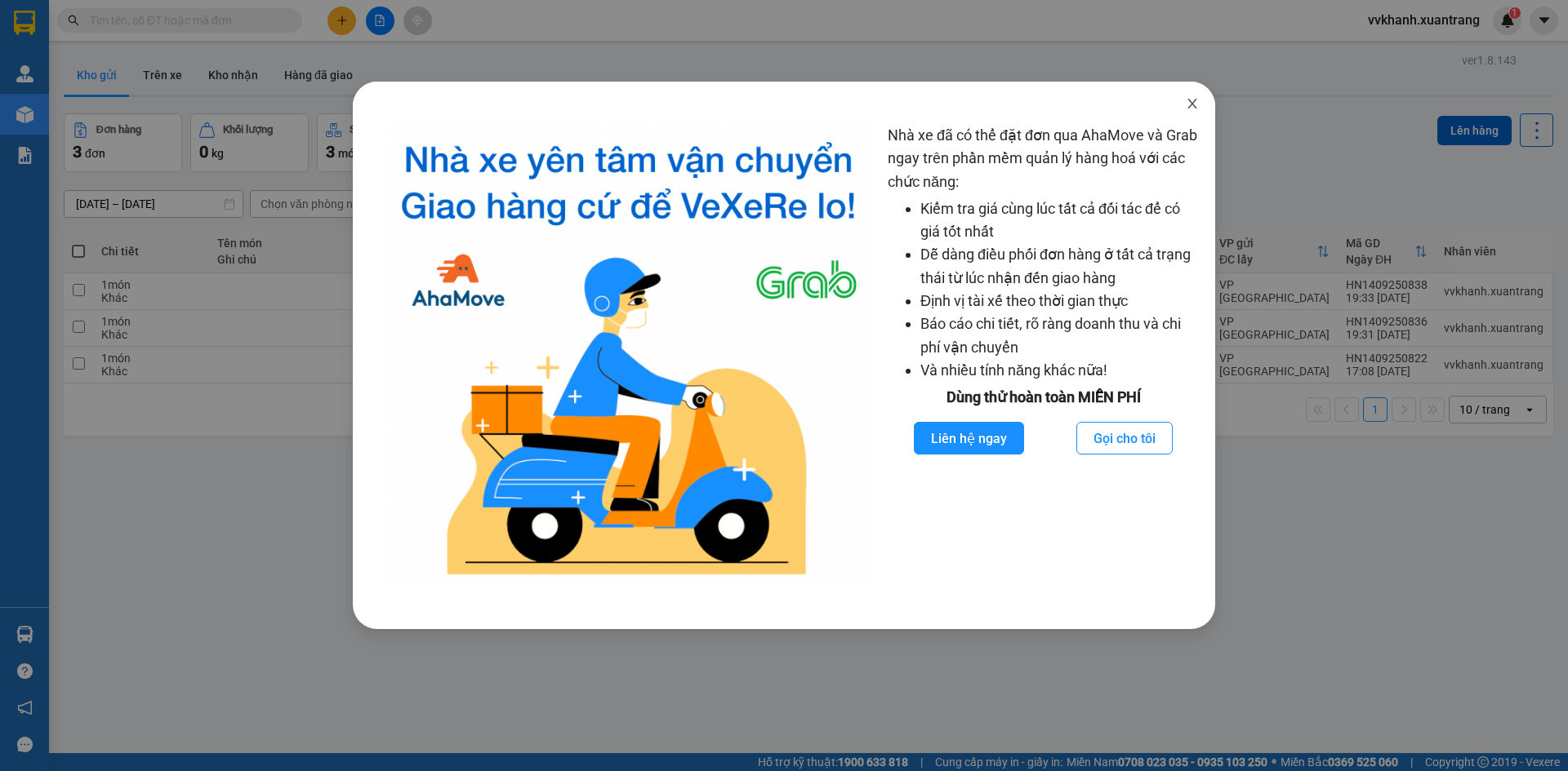
click at [1194, 100] on icon "close" at bounding box center [1192, 103] width 13 height 13
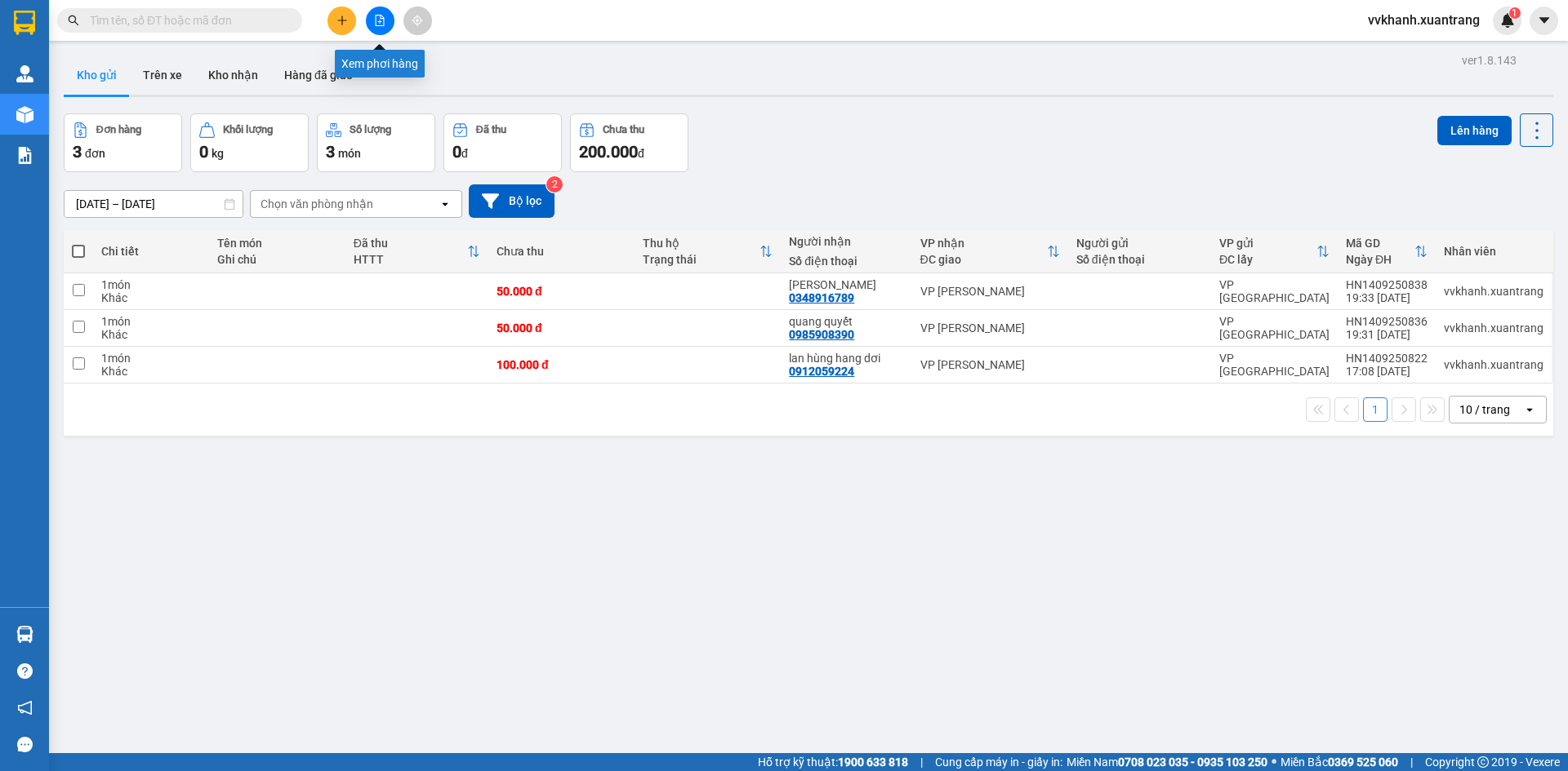
click at [371, 26] on button at bounding box center [380, 21] width 29 height 29
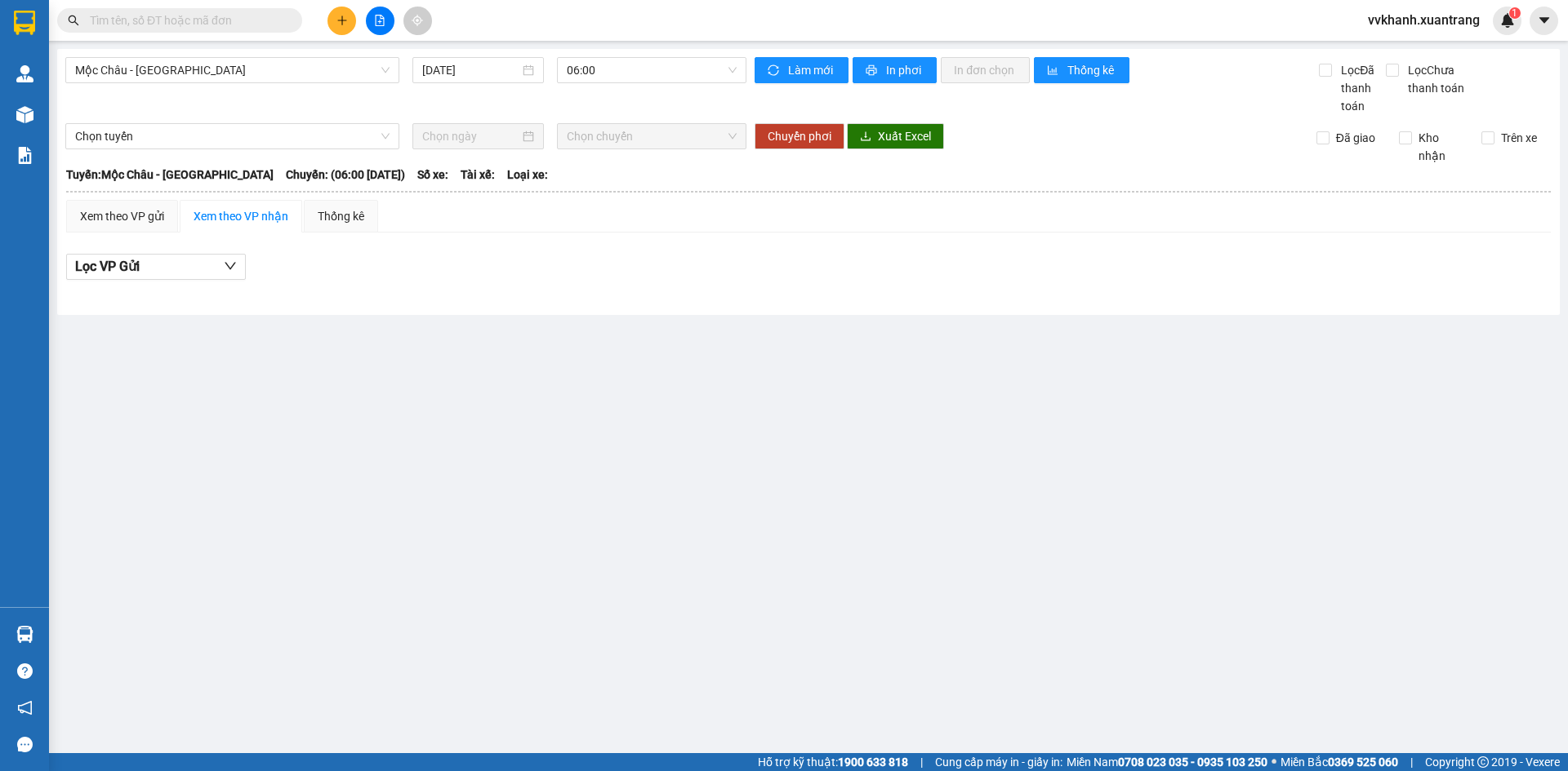
click at [282, 86] on div "Mộc Châu - Mỹ Đình 14/09/2025 06:00" at bounding box center [406, 86] width 681 height 58
click at [276, 79] on span "Mộc Châu - [GEOGRAPHIC_DATA]" at bounding box center [232, 70] width 315 height 24
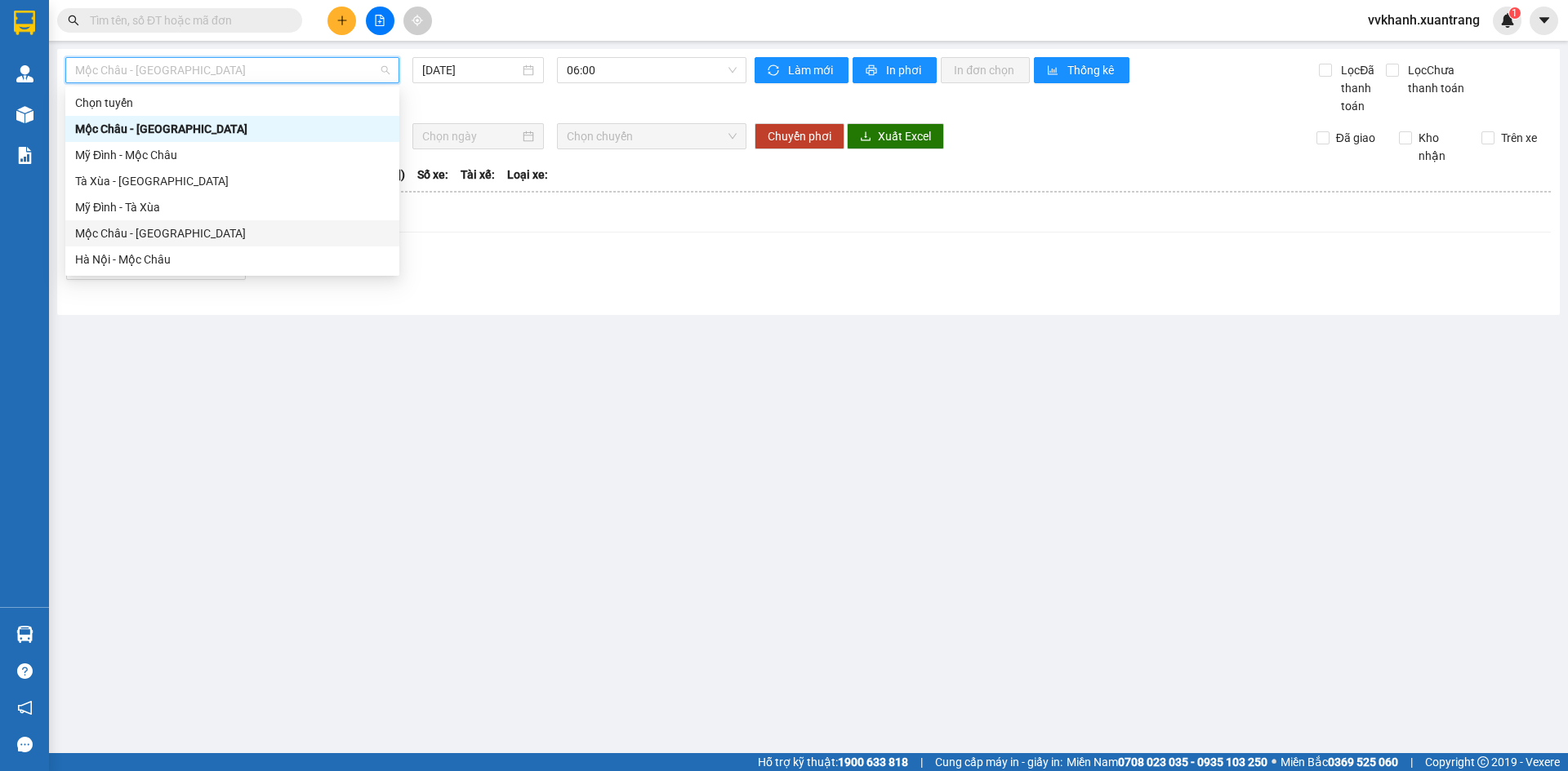
click at [168, 233] on div "Mộc Châu - [GEOGRAPHIC_DATA]" at bounding box center [232, 233] width 315 height 18
type input "[DATE]"
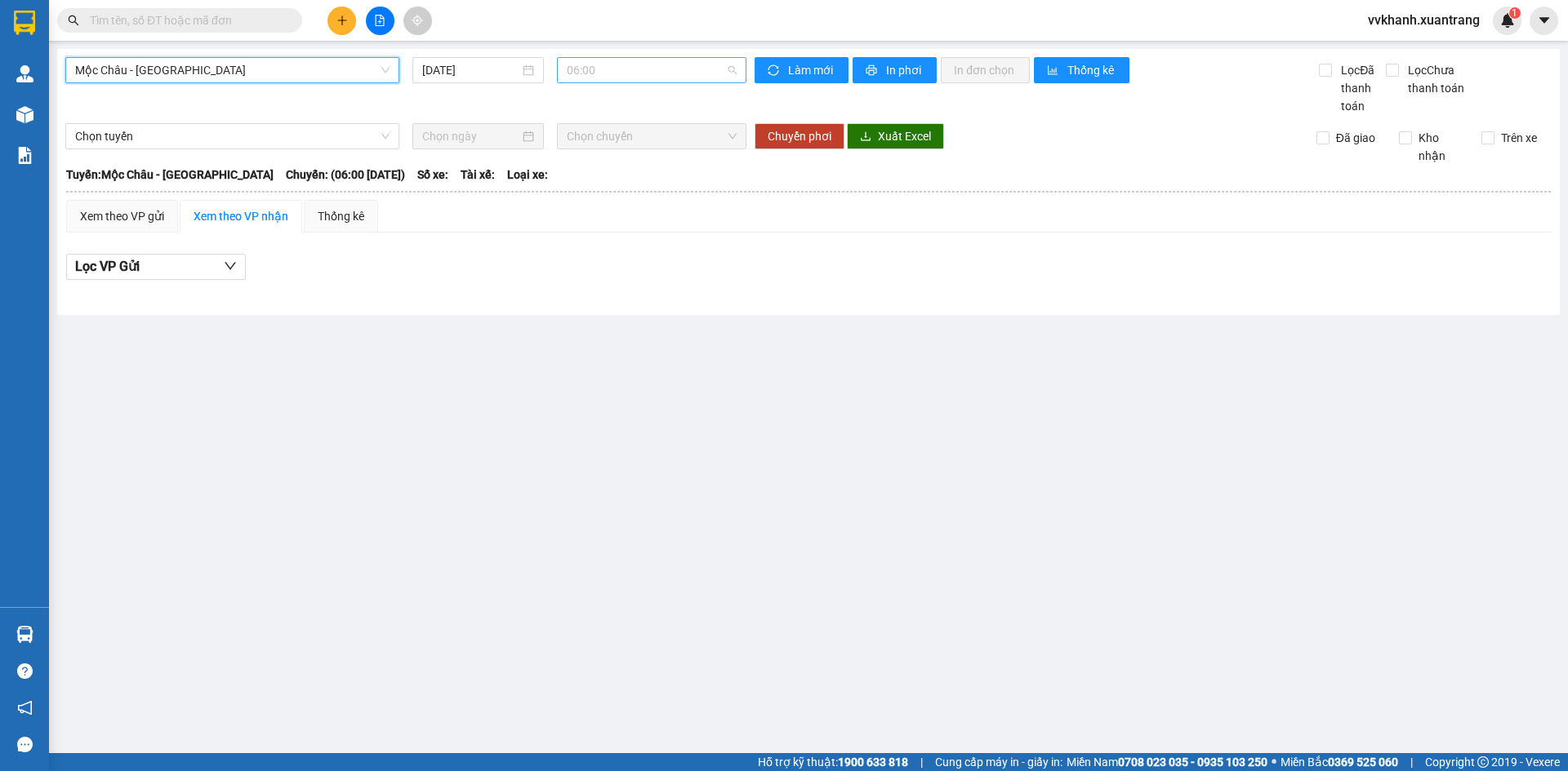
click at [633, 77] on span "06:00" at bounding box center [652, 70] width 170 height 24
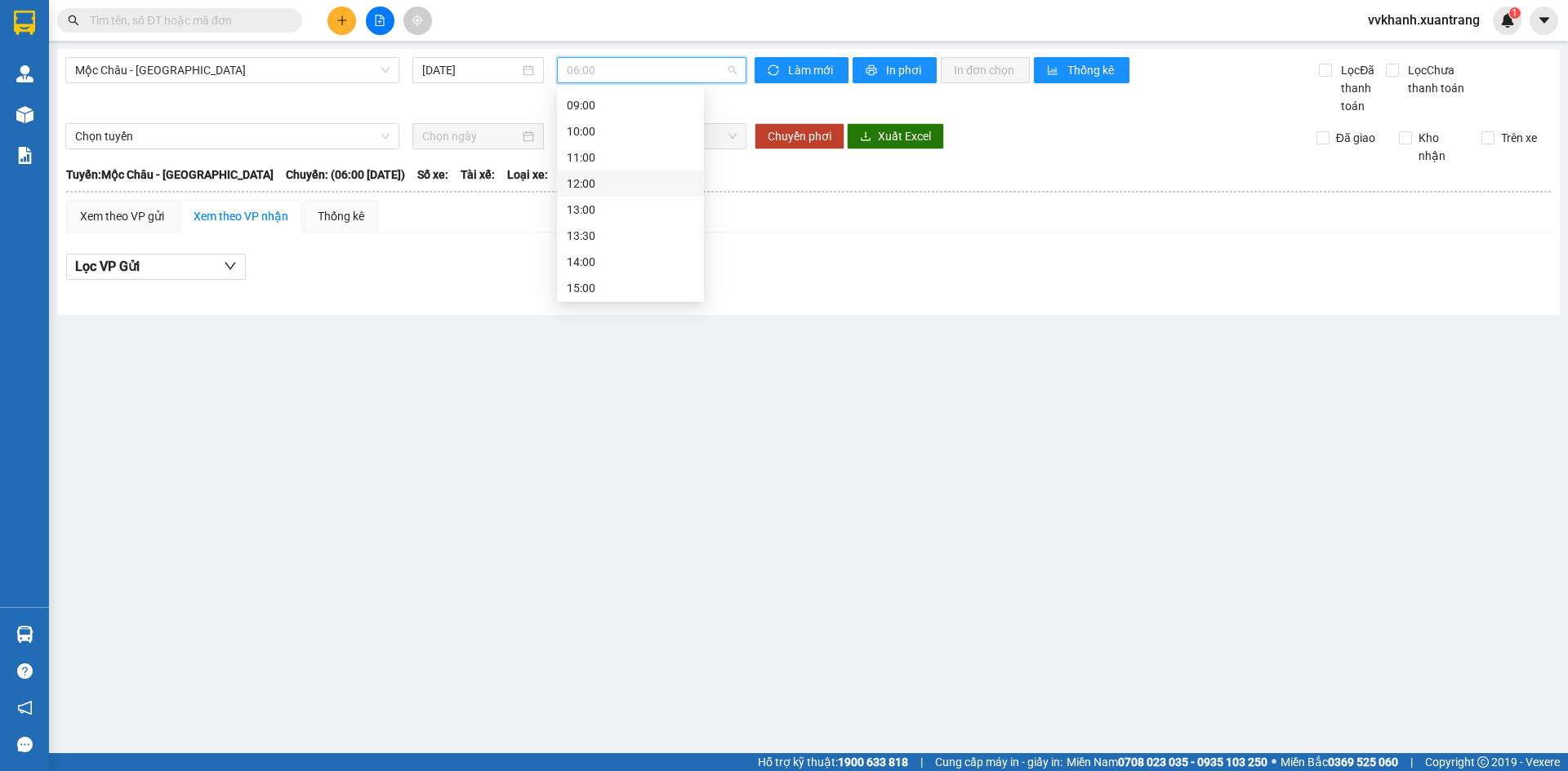
scroll to position [235, 0]
click at [597, 155] on div "15:00" at bounding box center [630, 155] width 127 height 18
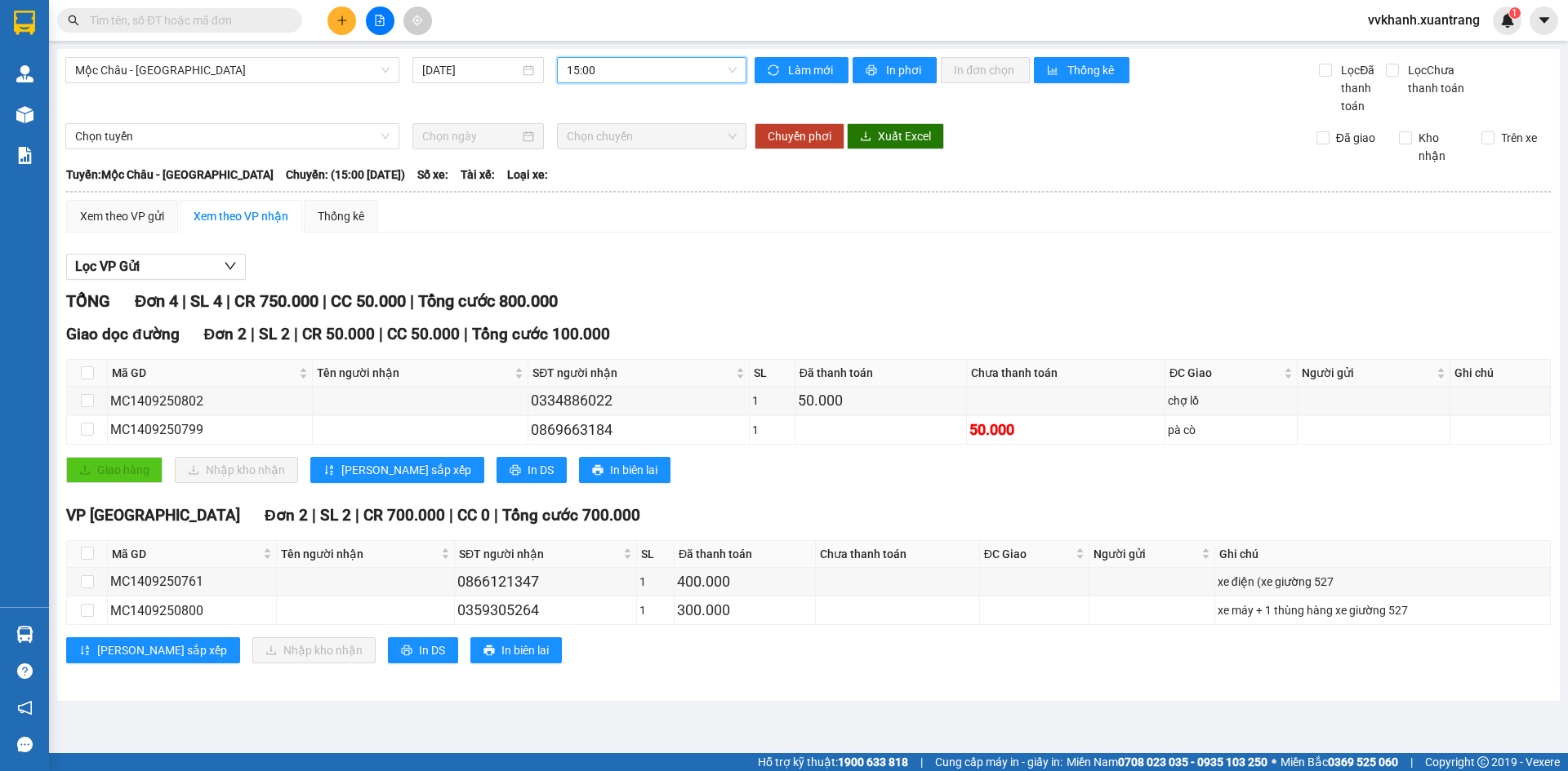
click at [143, 19] on input "text" at bounding box center [186, 20] width 192 height 18
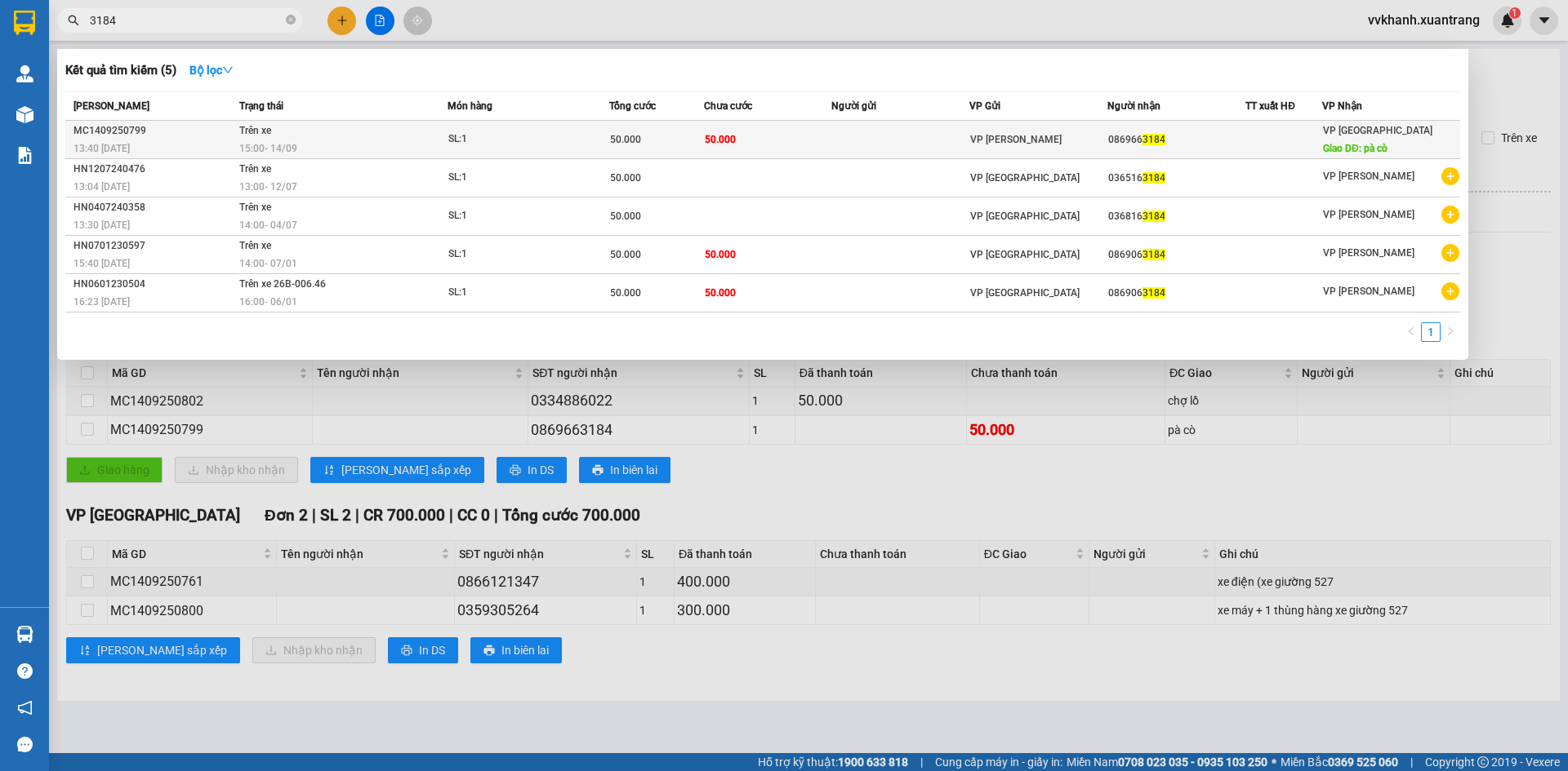
type input "3184"
click at [504, 134] on div "SL: 1" at bounding box center [509, 139] width 122 height 18
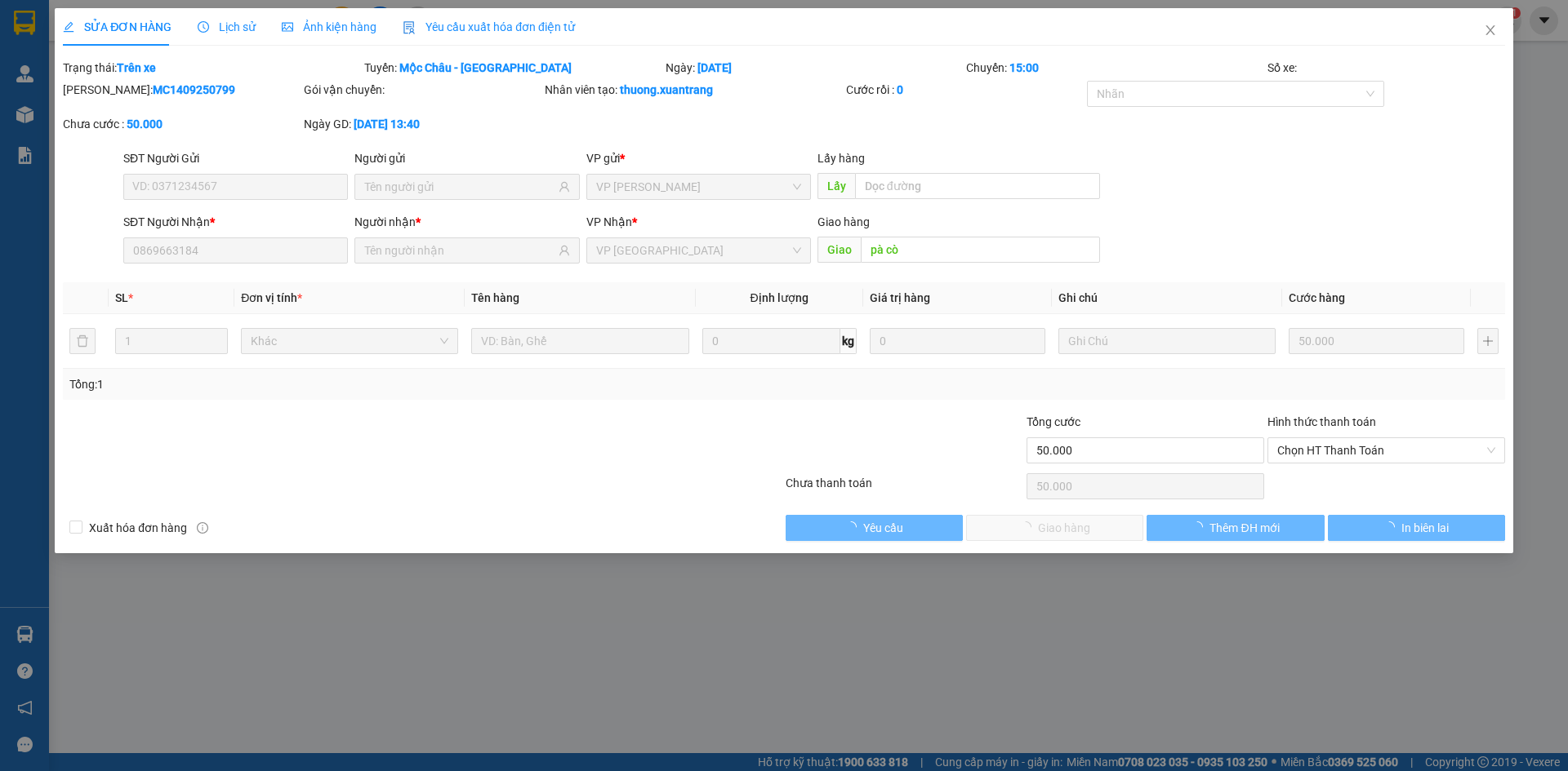
type input "0869663184"
type input "pà cò"
type input "50.000"
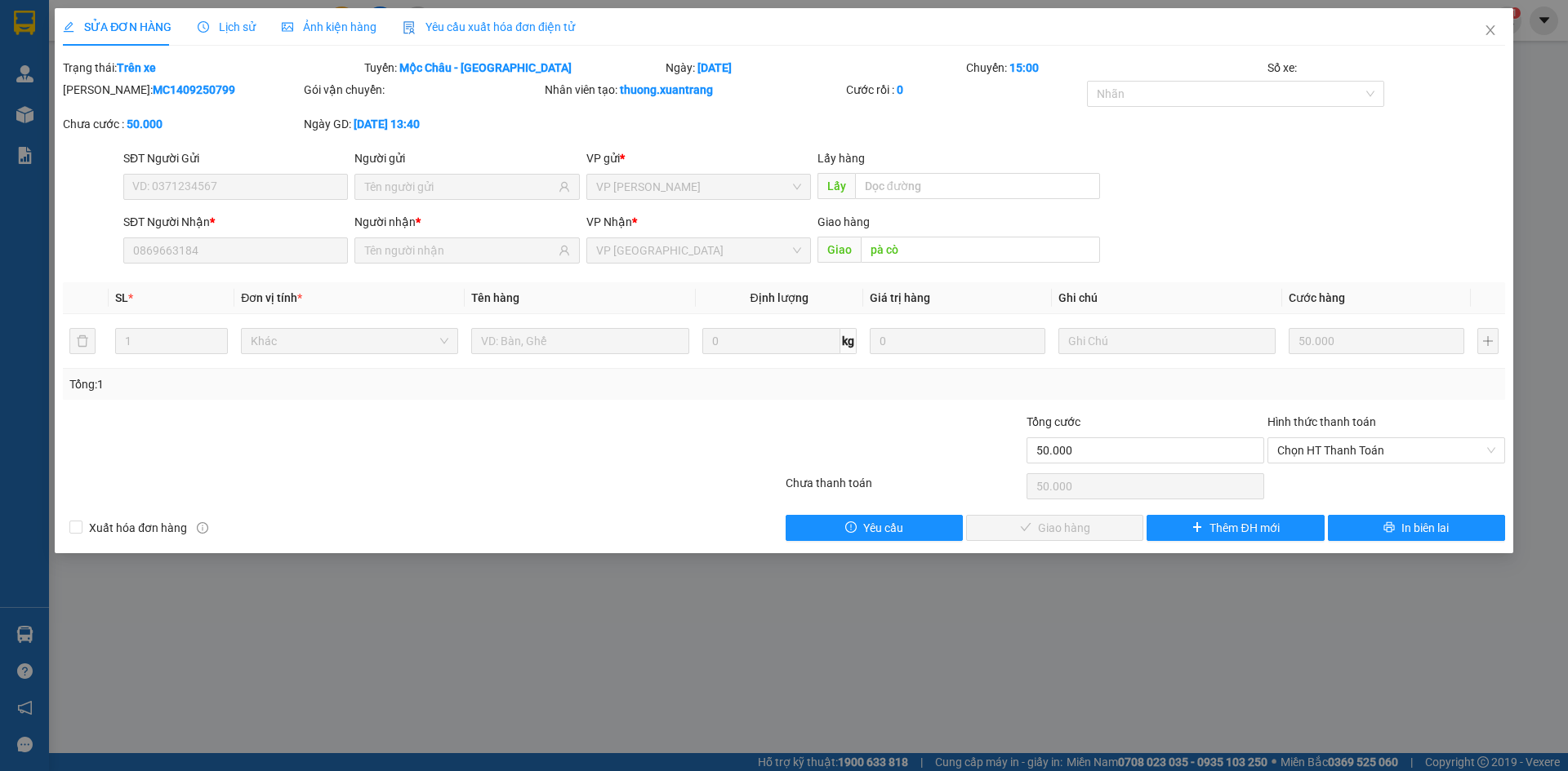
click at [290, 21] on span "Ảnh kiện hàng" at bounding box center [329, 27] width 94 height 13
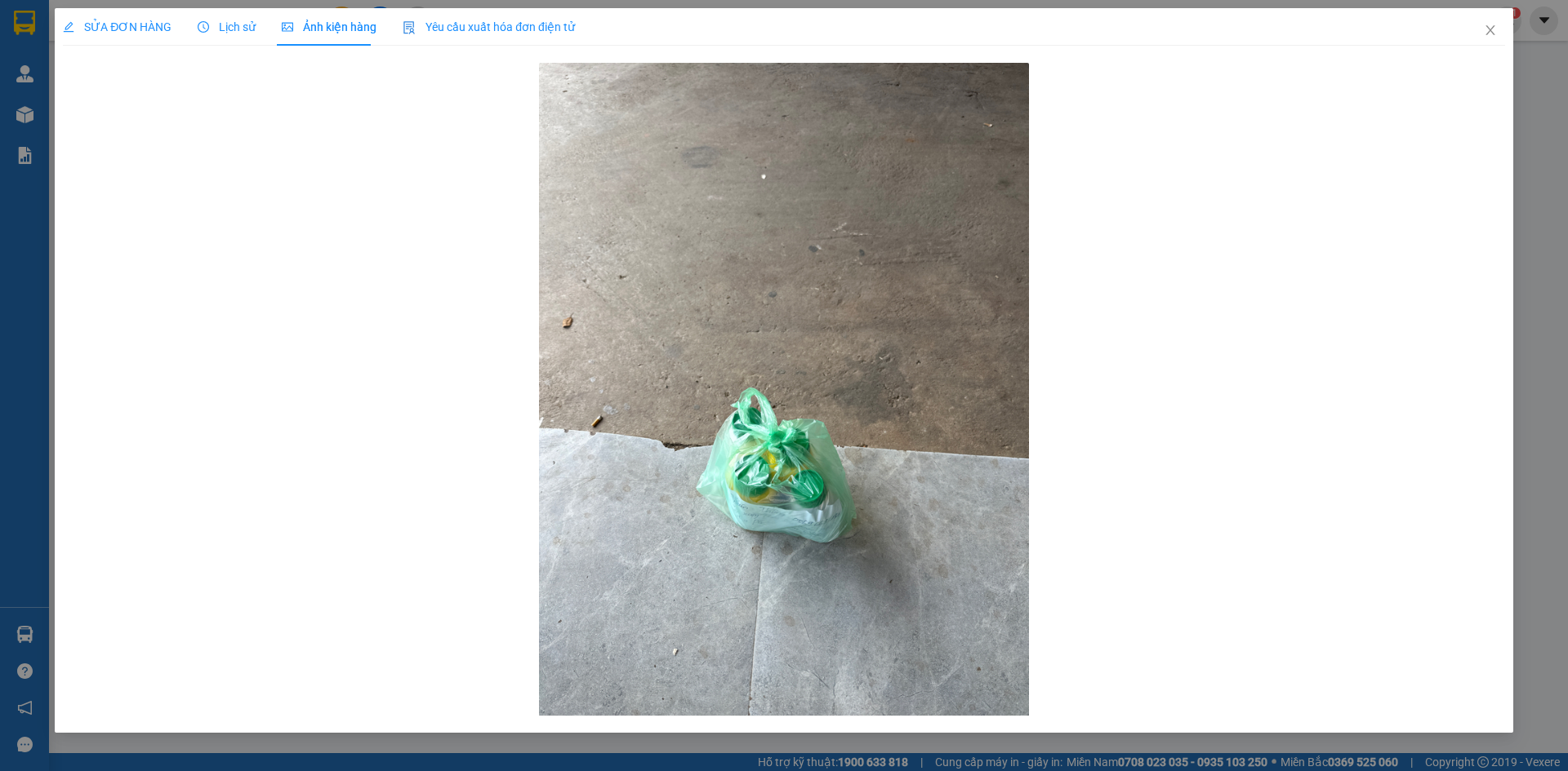
click at [220, 23] on span "Lịch sử" at bounding box center [226, 27] width 58 height 13
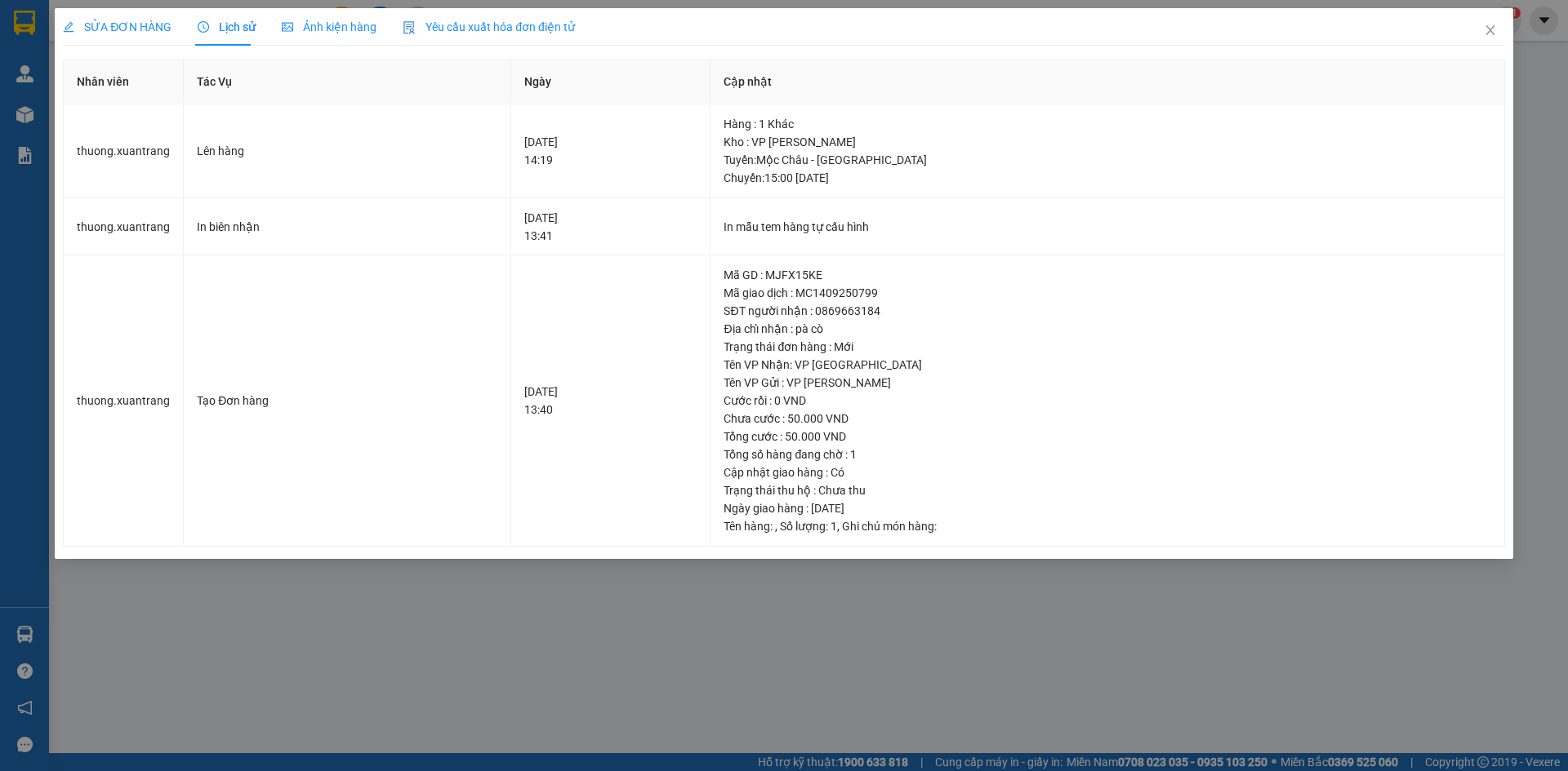
click at [311, 24] on span "Ảnh kiện hàng" at bounding box center [329, 27] width 94 height 13
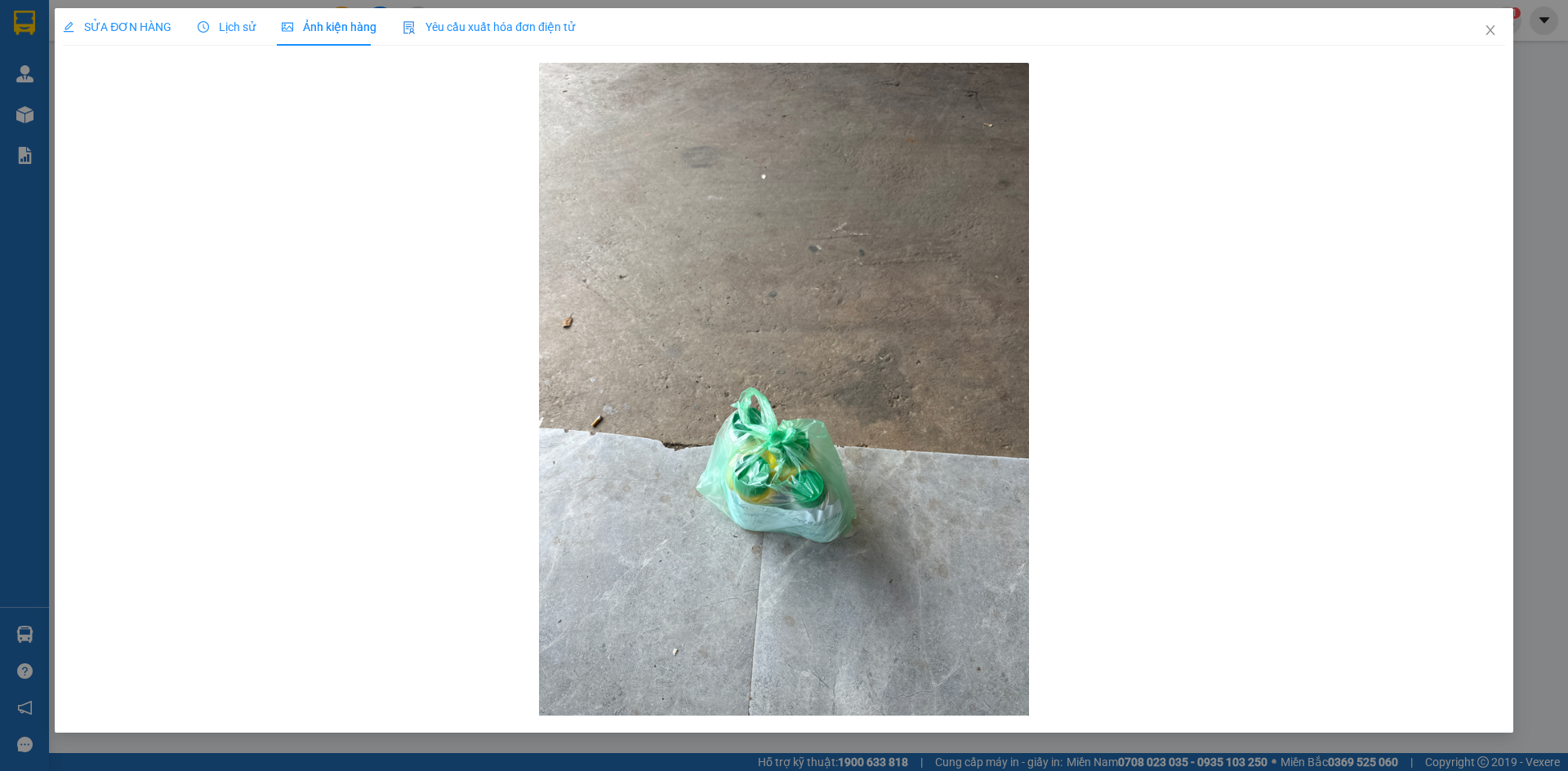
click at [233, 25] on span "Lịch sử" at bounding box center [226, 27] width 58 height 13
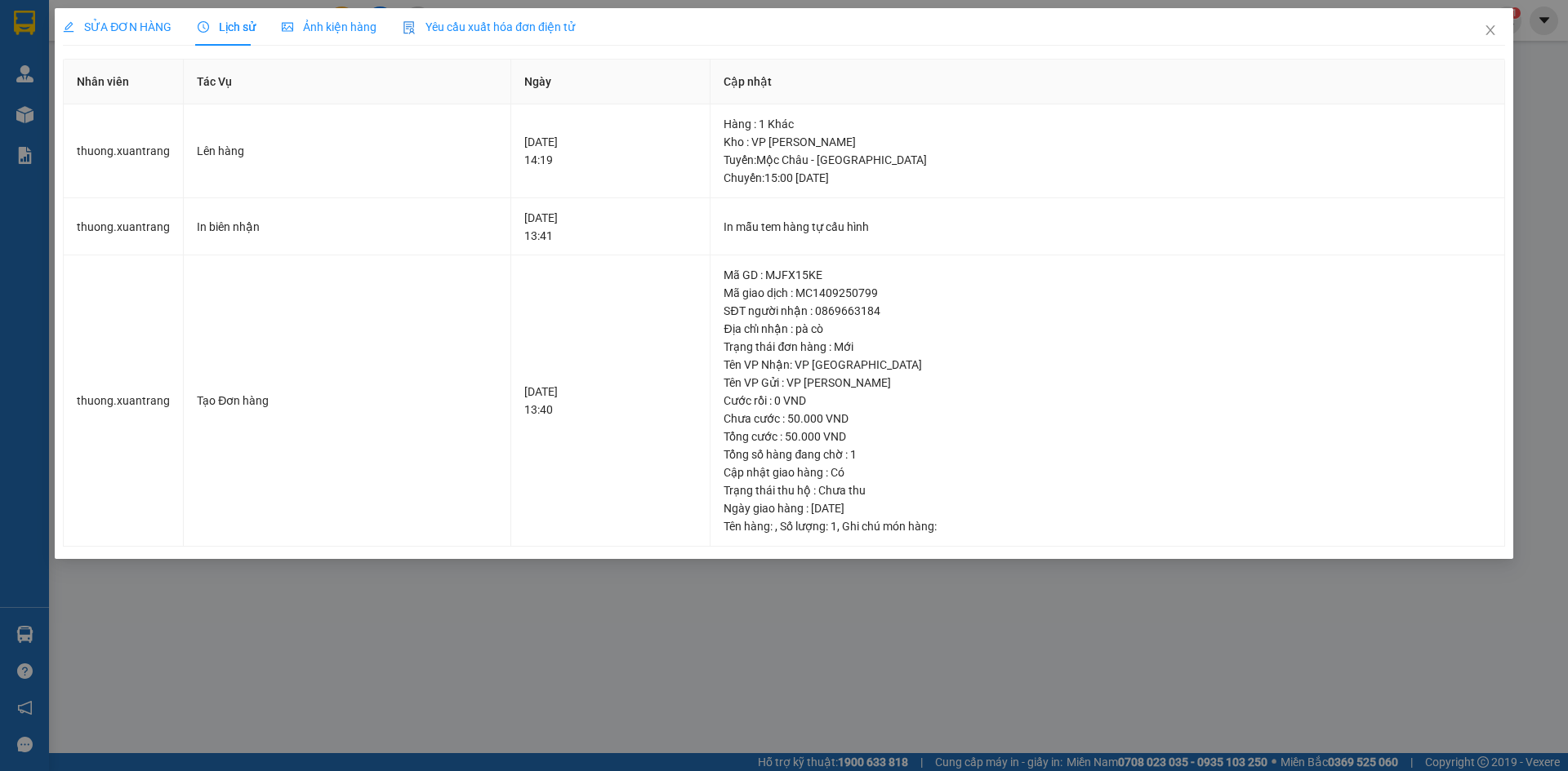
click at [299, 23] on span "Ảnh kiện hàng" at bounding box center [329, 27] width 94 height 13
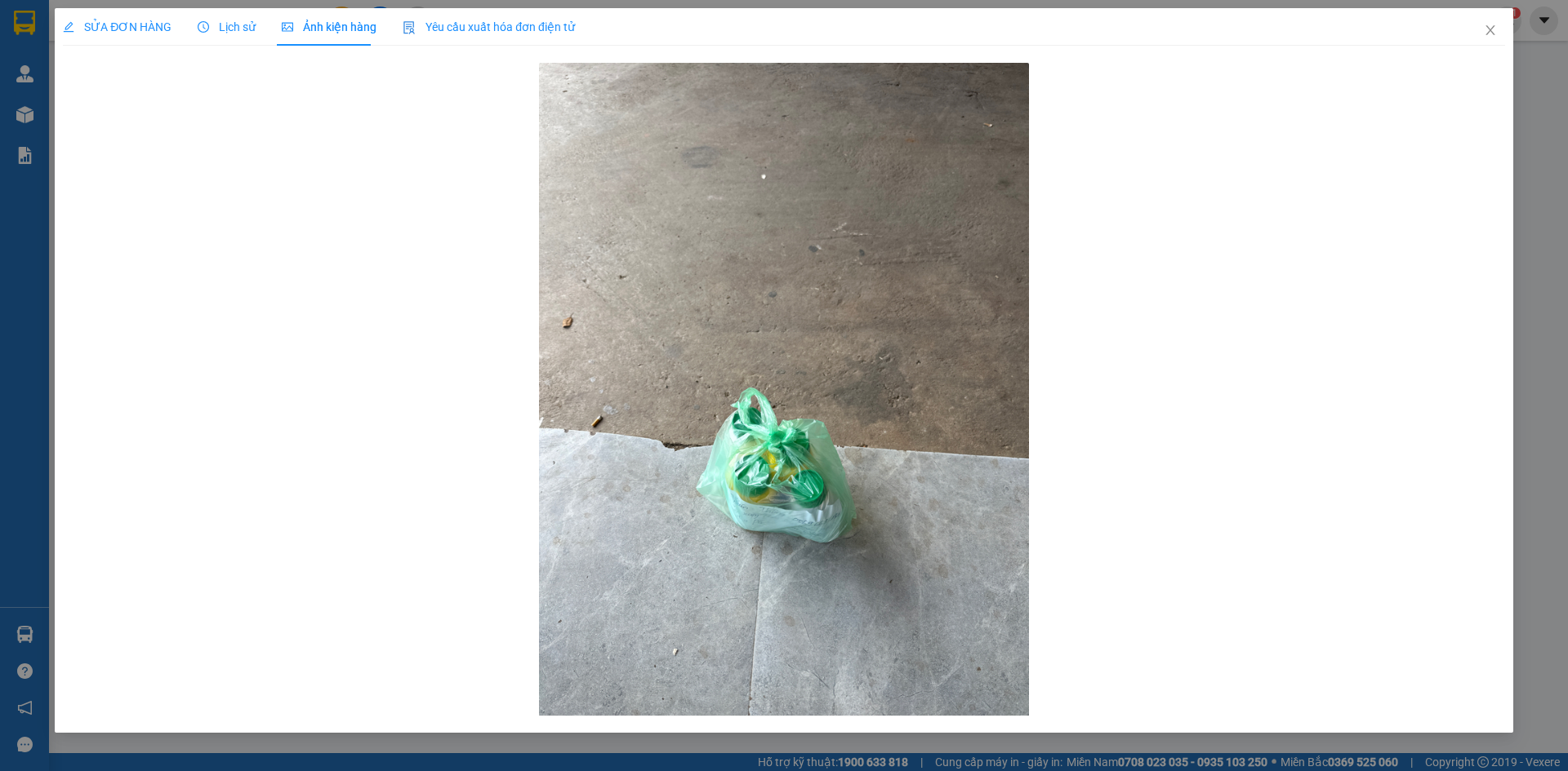
click at [131, 16] on div "SỬA ĐƠN HÀNG" at bounding box center [117, 26] width 108 height 37
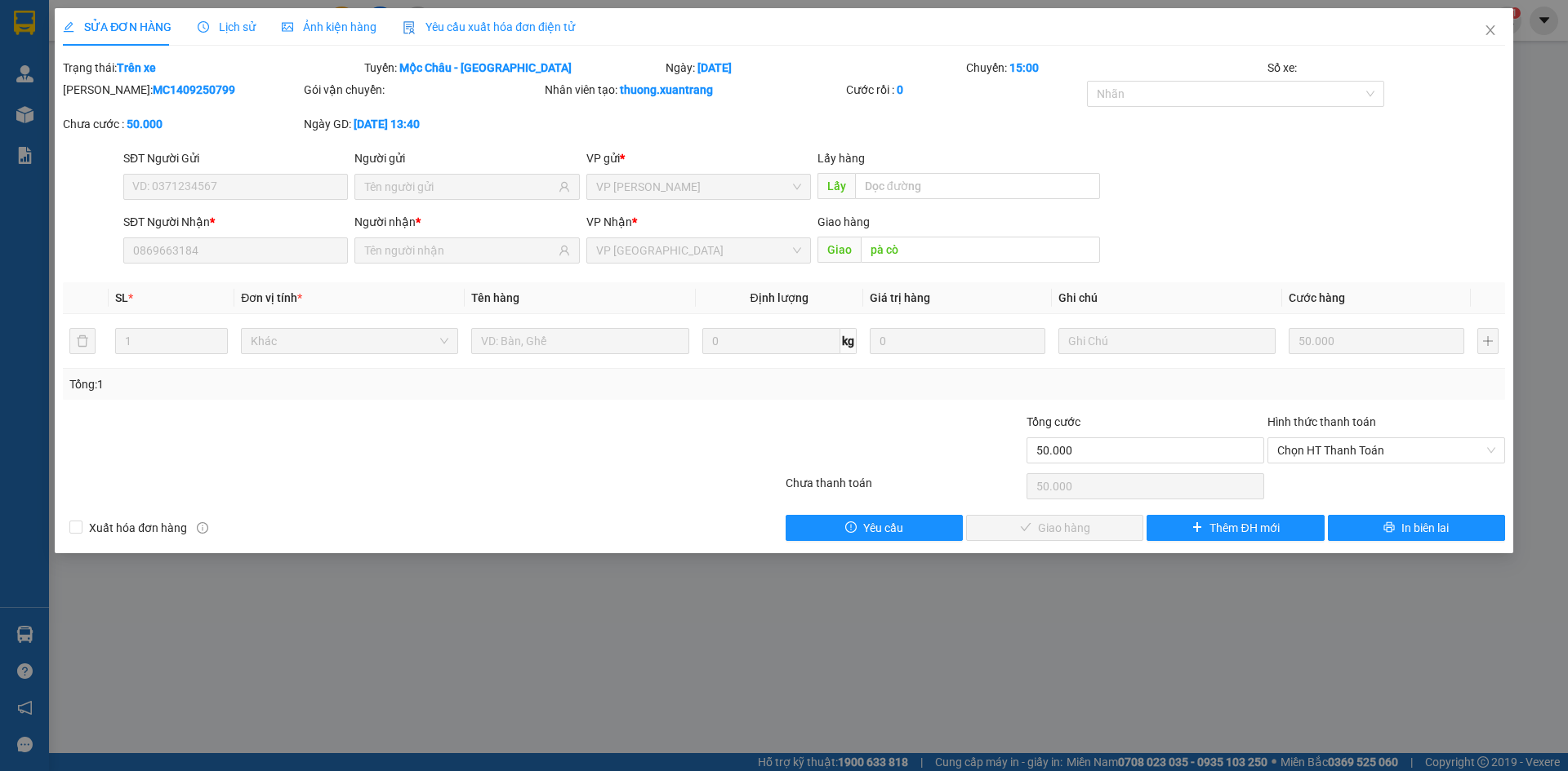
drag, startPoint x: 231, startPoint y: 25, endPoint x: 294, endPoint y: 23, distance: 63.0
click at [231, 25] on span "Lịch sử" at bounding box center [226, 27] width 58 height 13
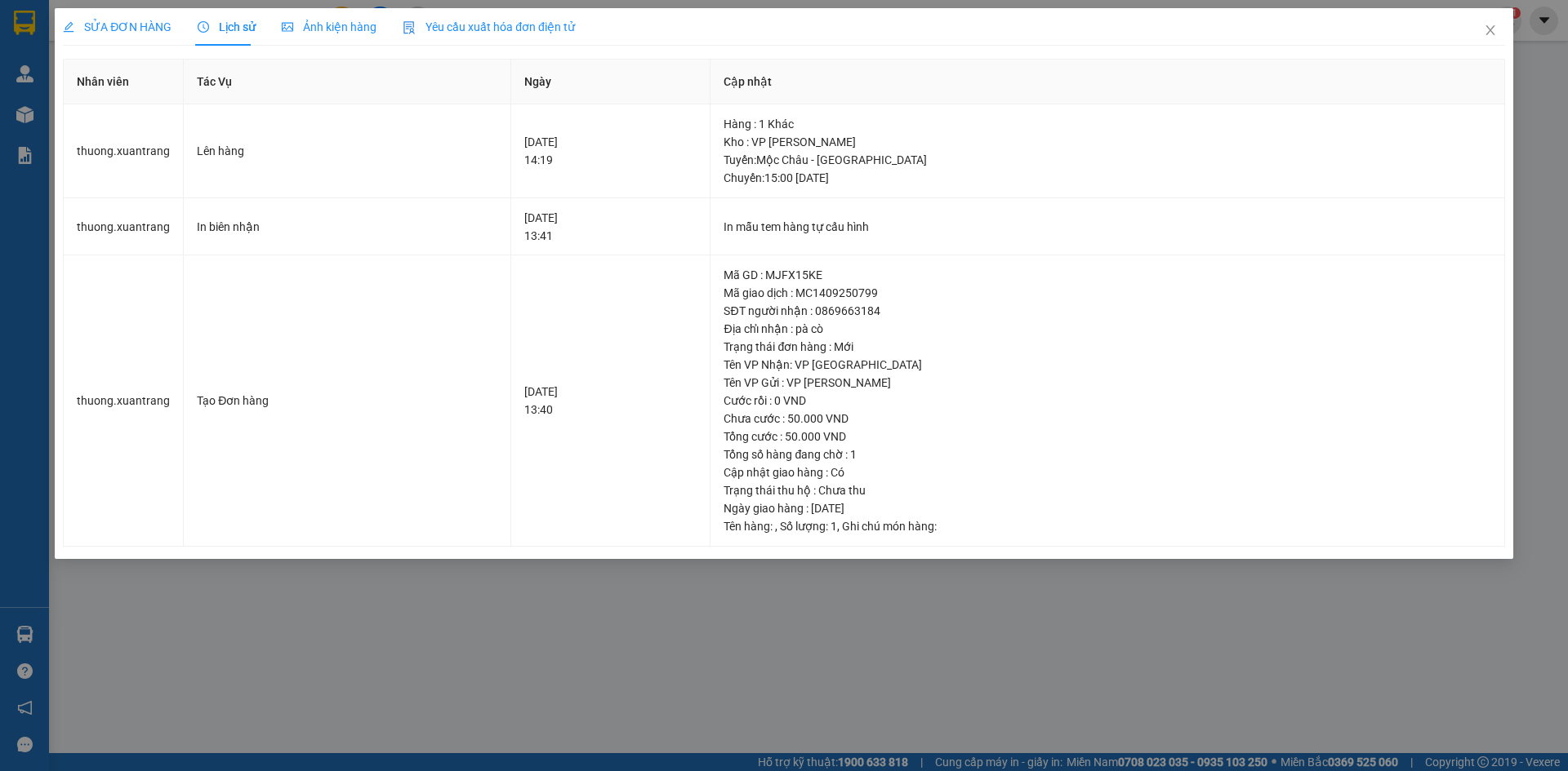
click at [295, 23] on span "Ảnh kiện hàng" at bounding box center [329, 27] width 94 height 13
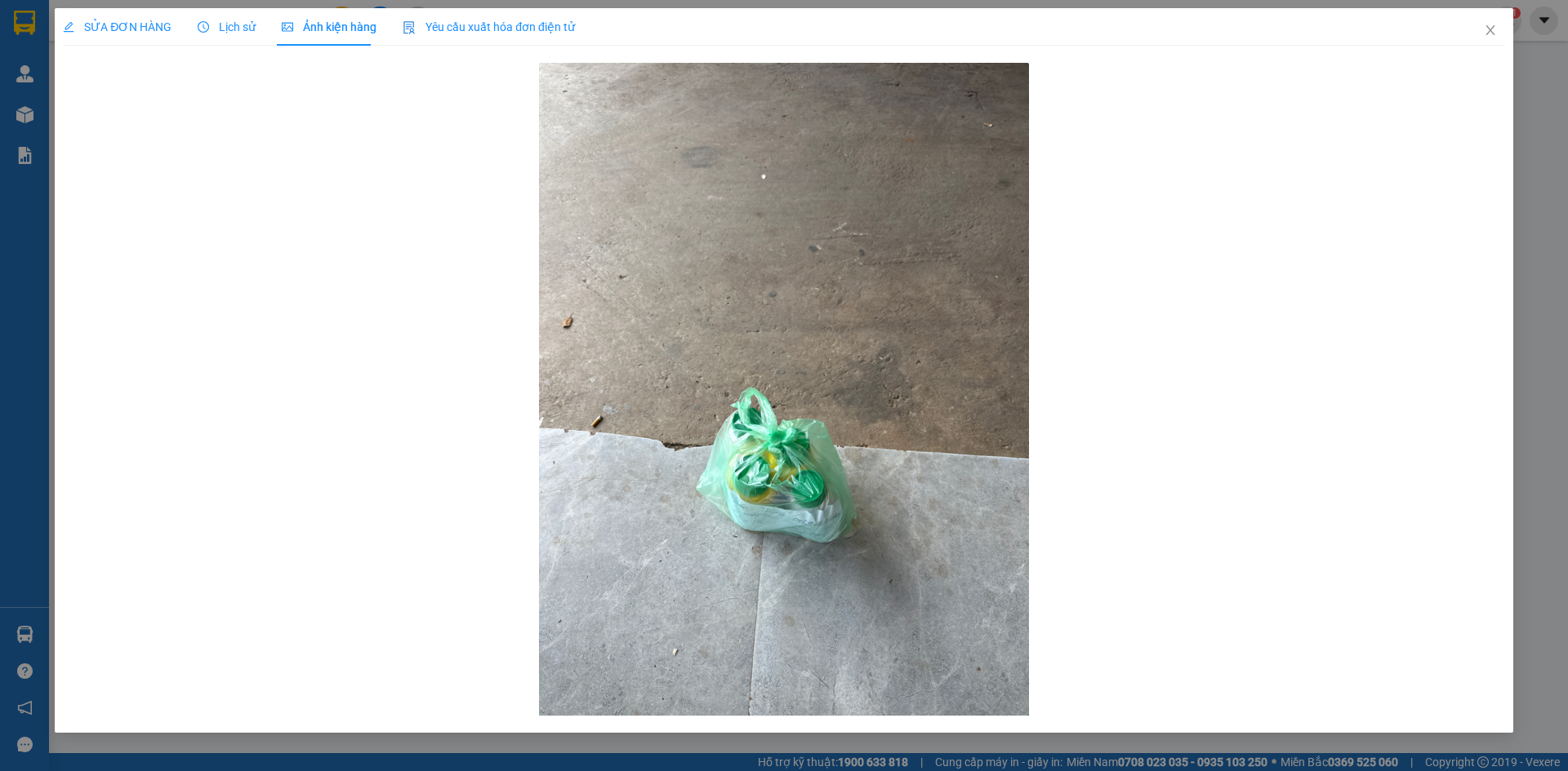
click at [213, 24] on span "Lịch sử" at bounding box center [226, 27] width 58 height 13
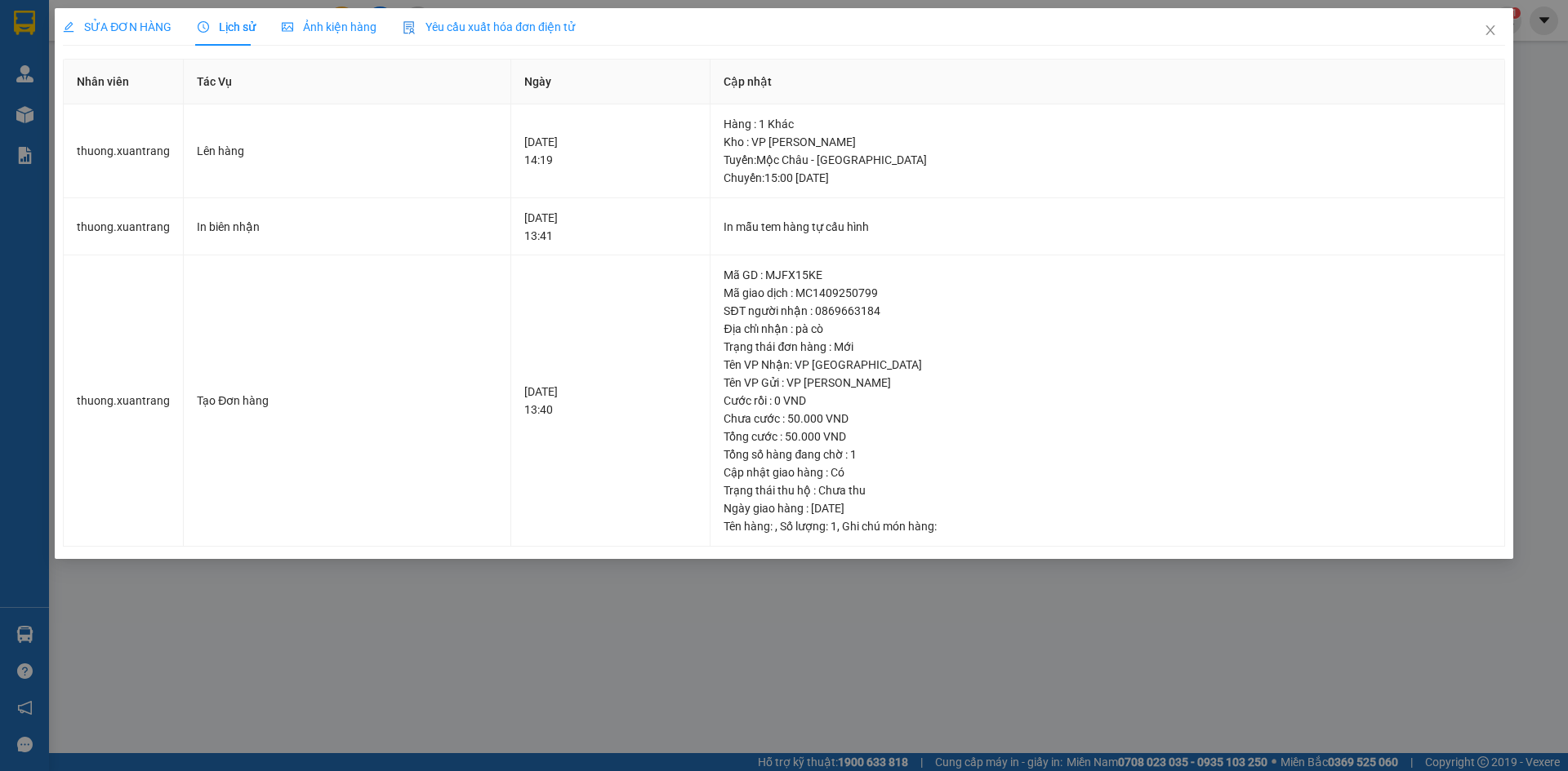
click at [291, 36] on div "Ảnh kiện hàng" at bounding box center [329, 27] width 94 height 18
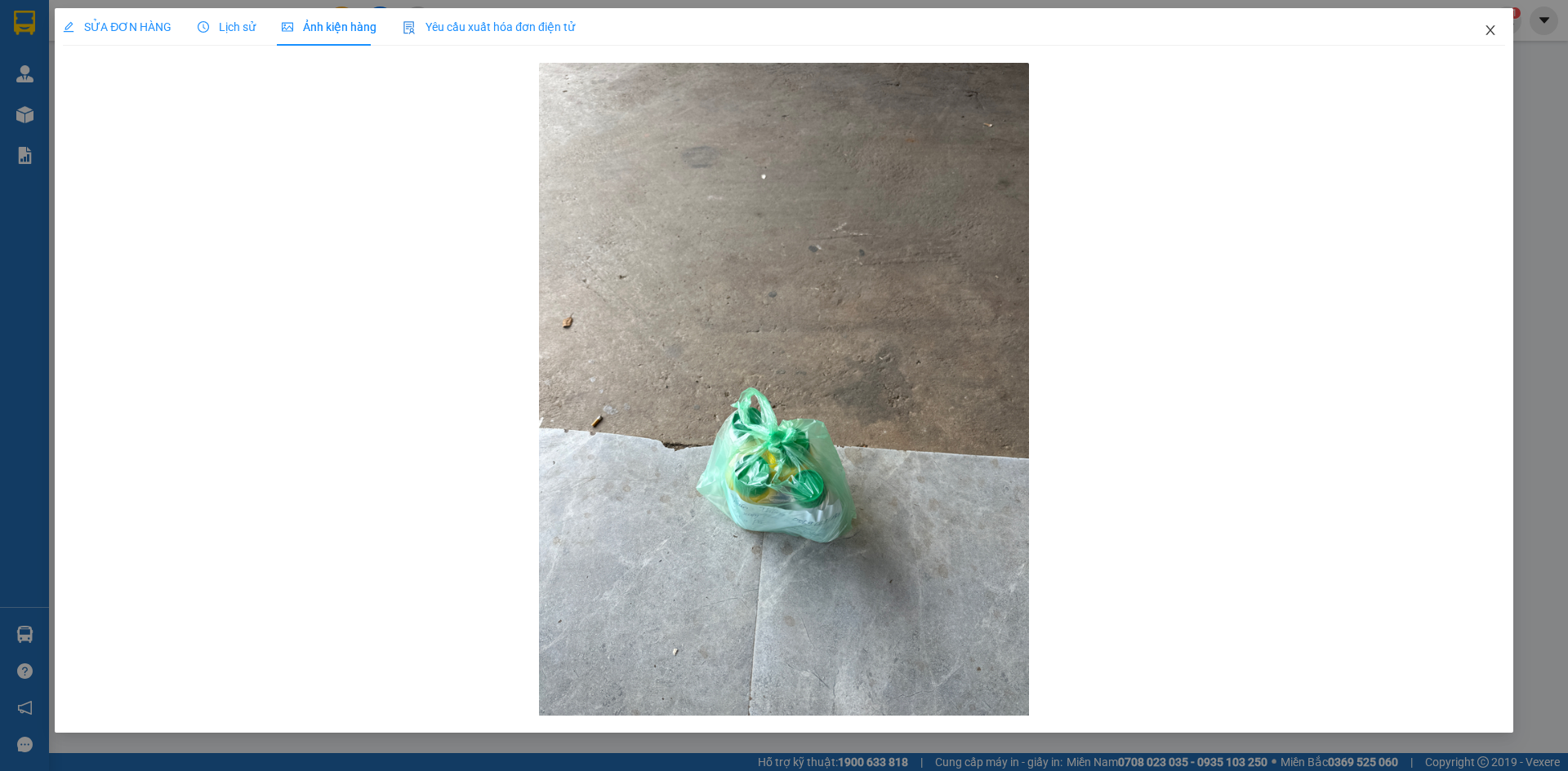
click at [1488, 36] on icon "close" at bounding box center [1490, 29] width 13 height 13
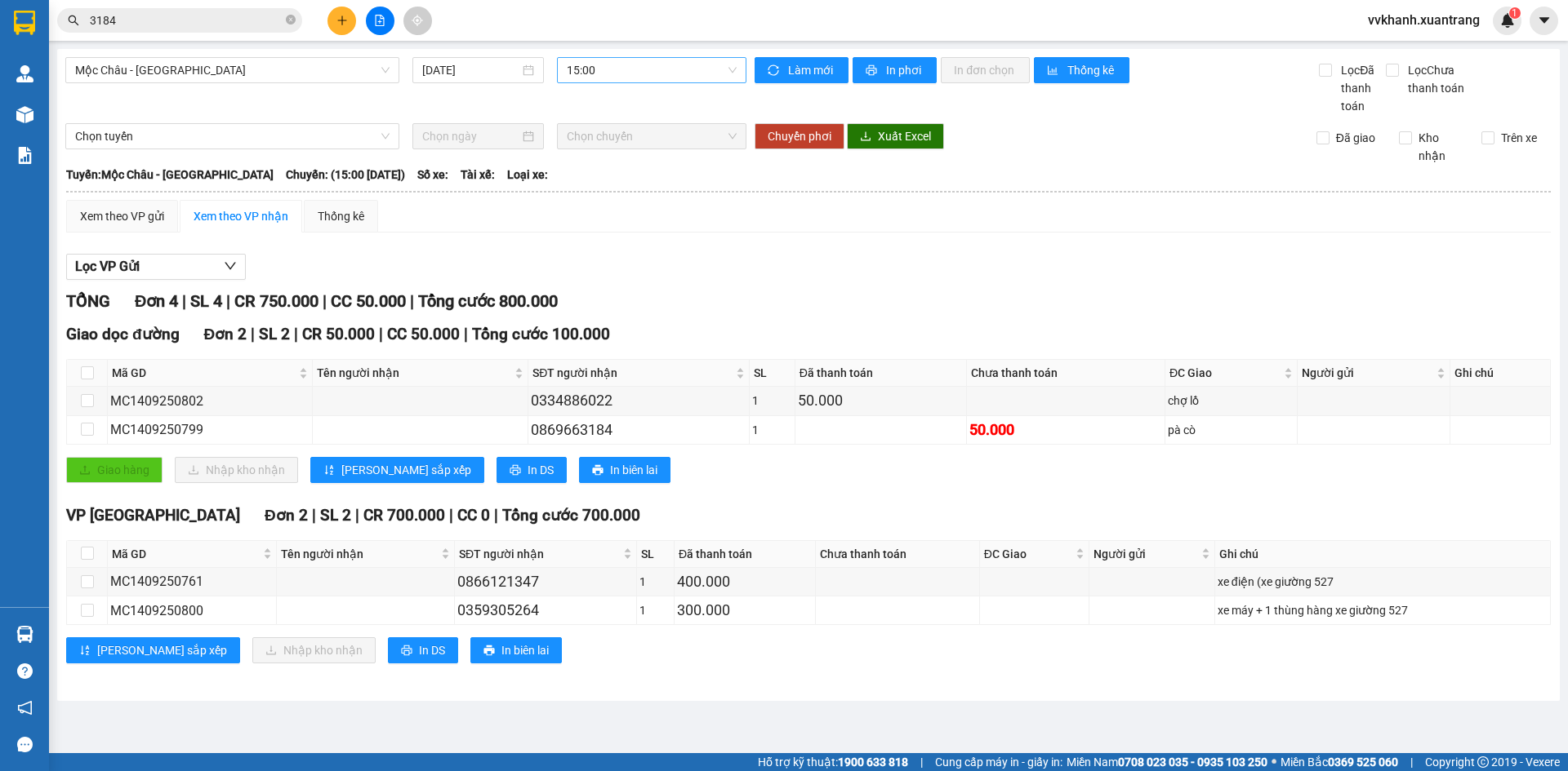
click at [632, 72] on span "15:00" at bounding box center [652, 70] width 170 height 24
click at [624, 225] on div "16:00" at bounding box center [630, 230] width 127 height 18
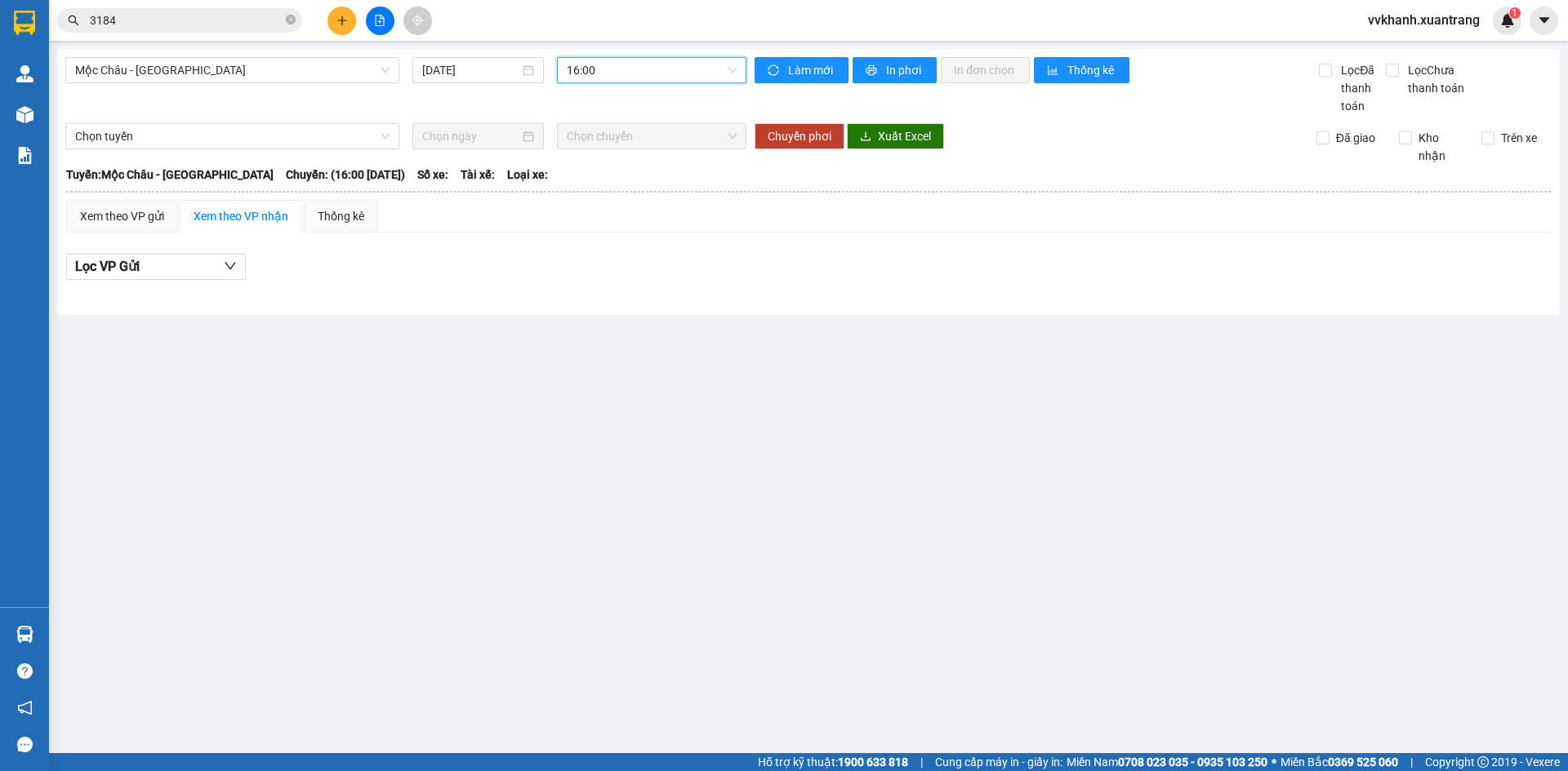
click at [618, 73] on span "16:00" at bounding box center [652, 70] width 170 height 24
click at [620, 268] on div "17:00" at bounding box center [631, 256] width 147 height 26
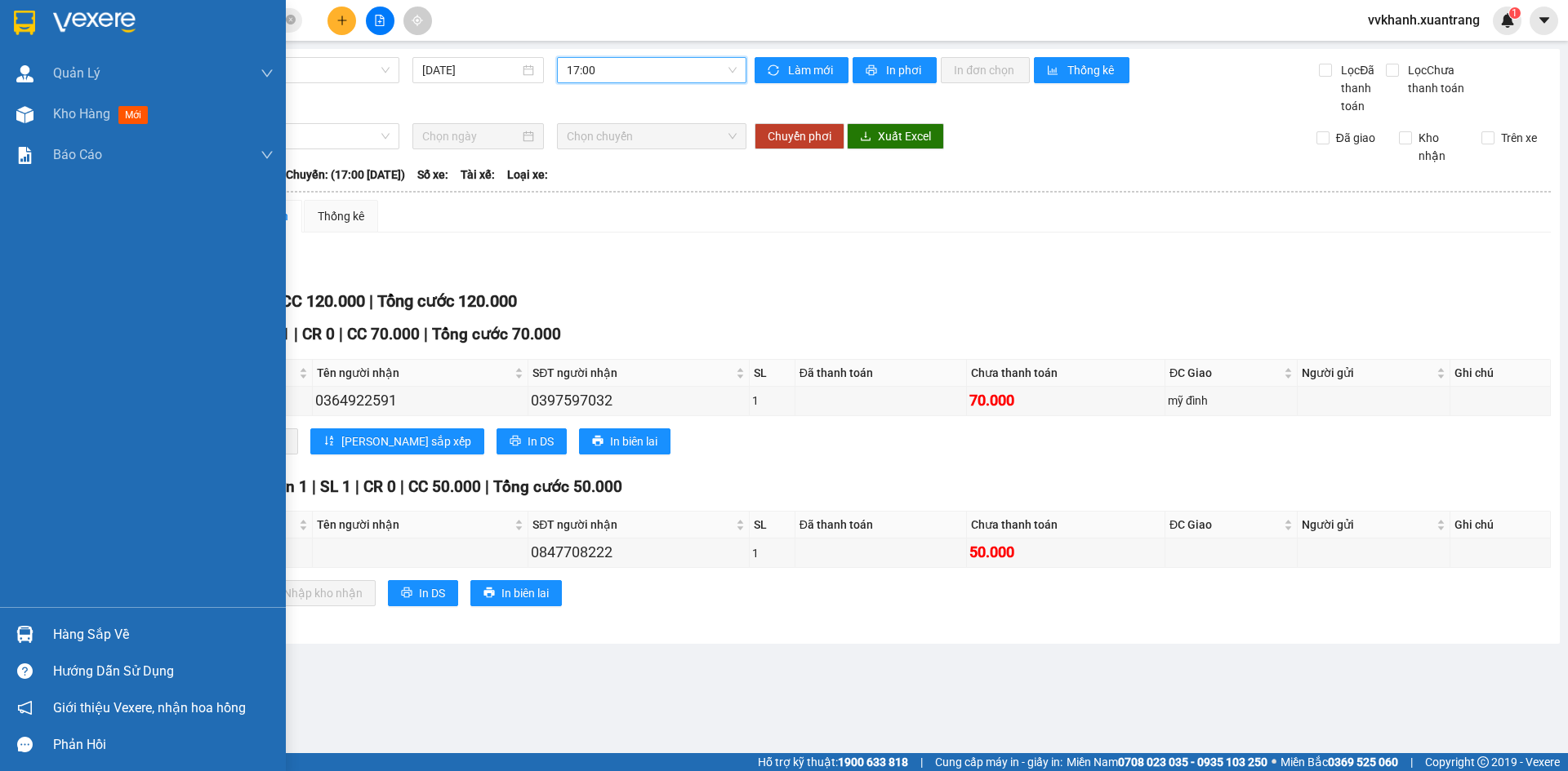
drag, startPoint x: 57, startPoint y: 117, endPoint x: 237, endPoint y: 233, distance: 214.1
click at [58, 117] on span "Kho hàng" at bounding box center [81, 113] width 57 height 16
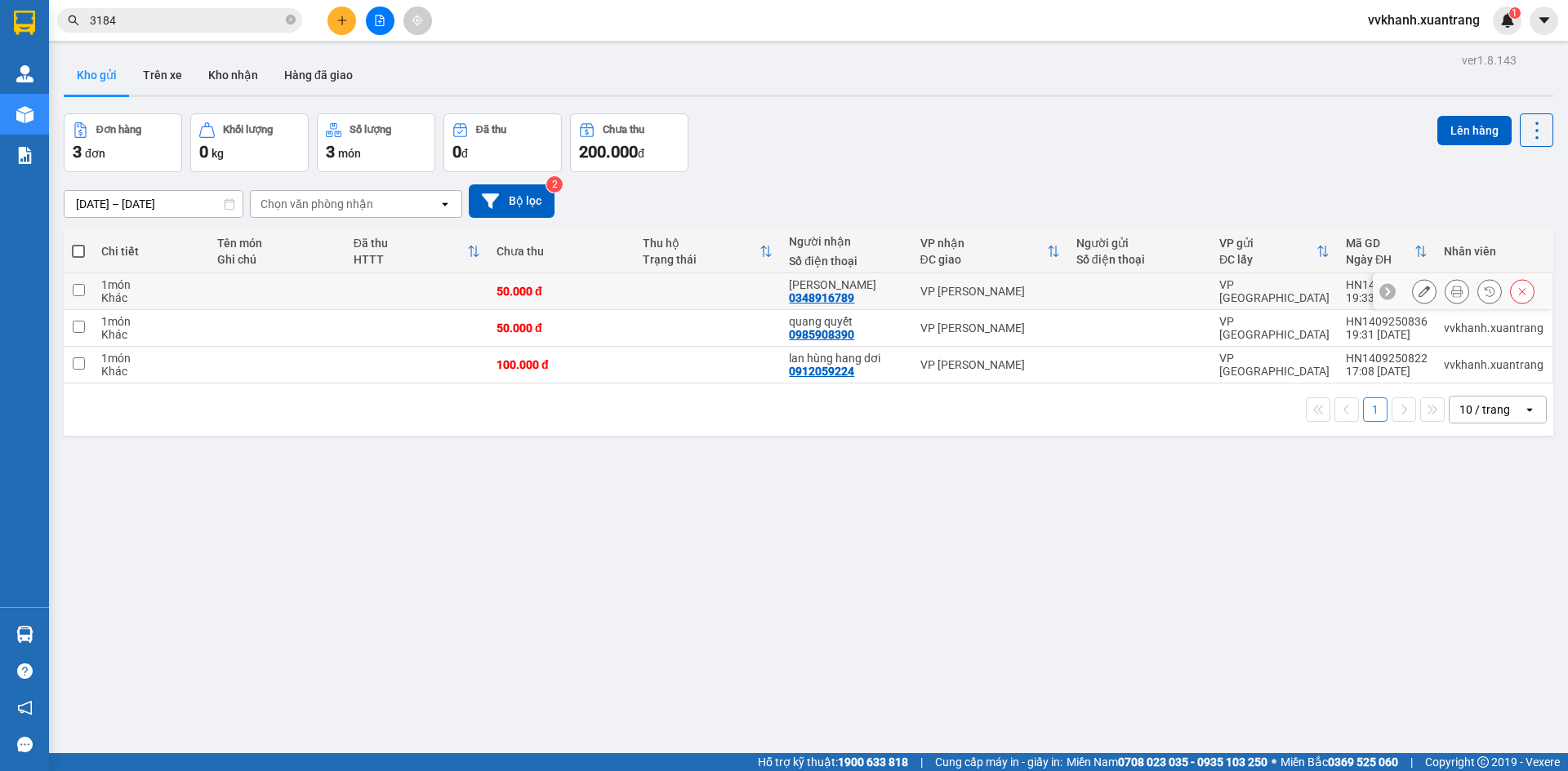
click at [672, 304] on td at bounding box center [707, 292] width 146 height 36
checkbox input "true"
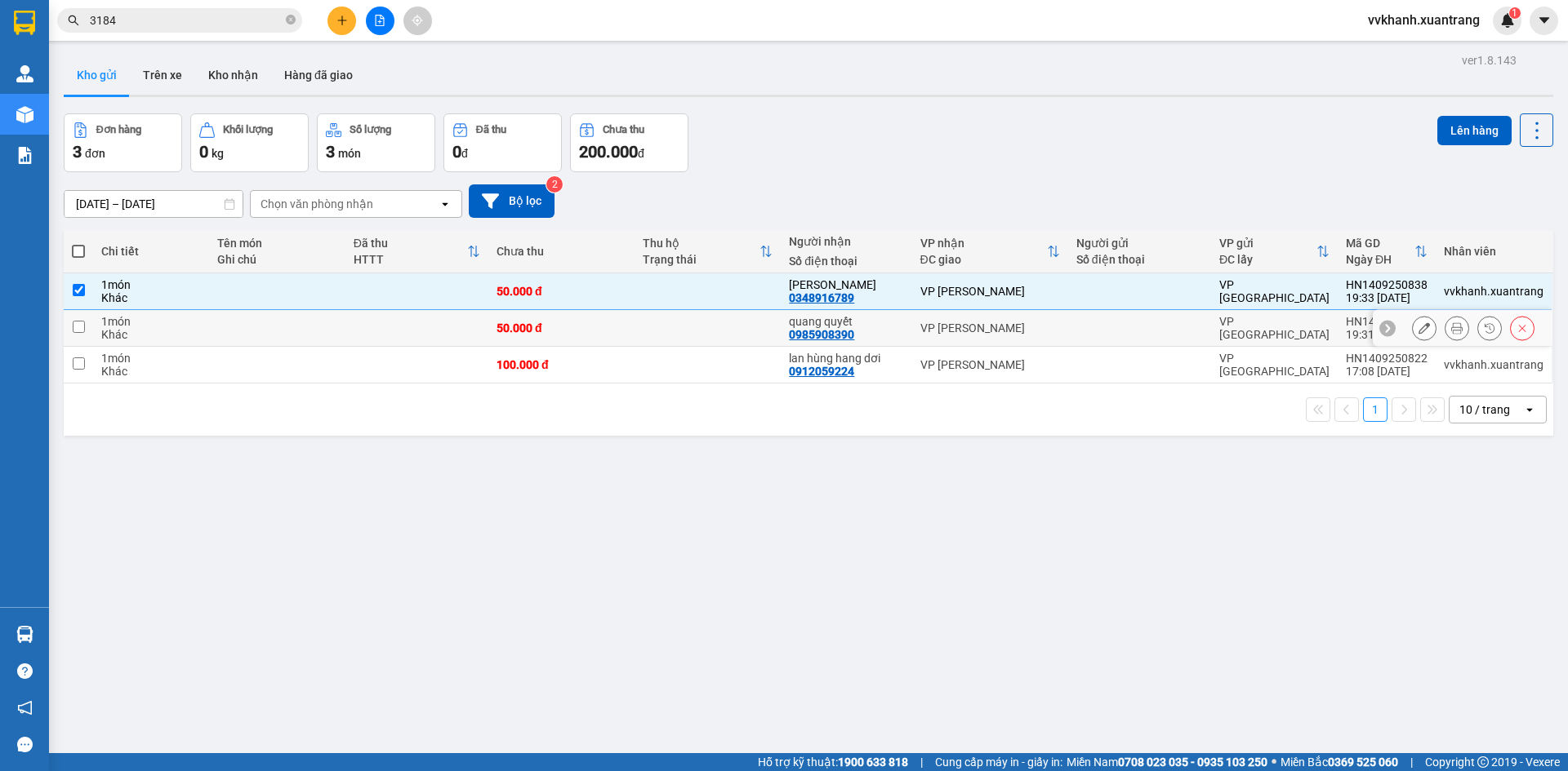
click at [682, 332] on td at bounding box center [707, 328] width 146 height 36
checkbox input "true"
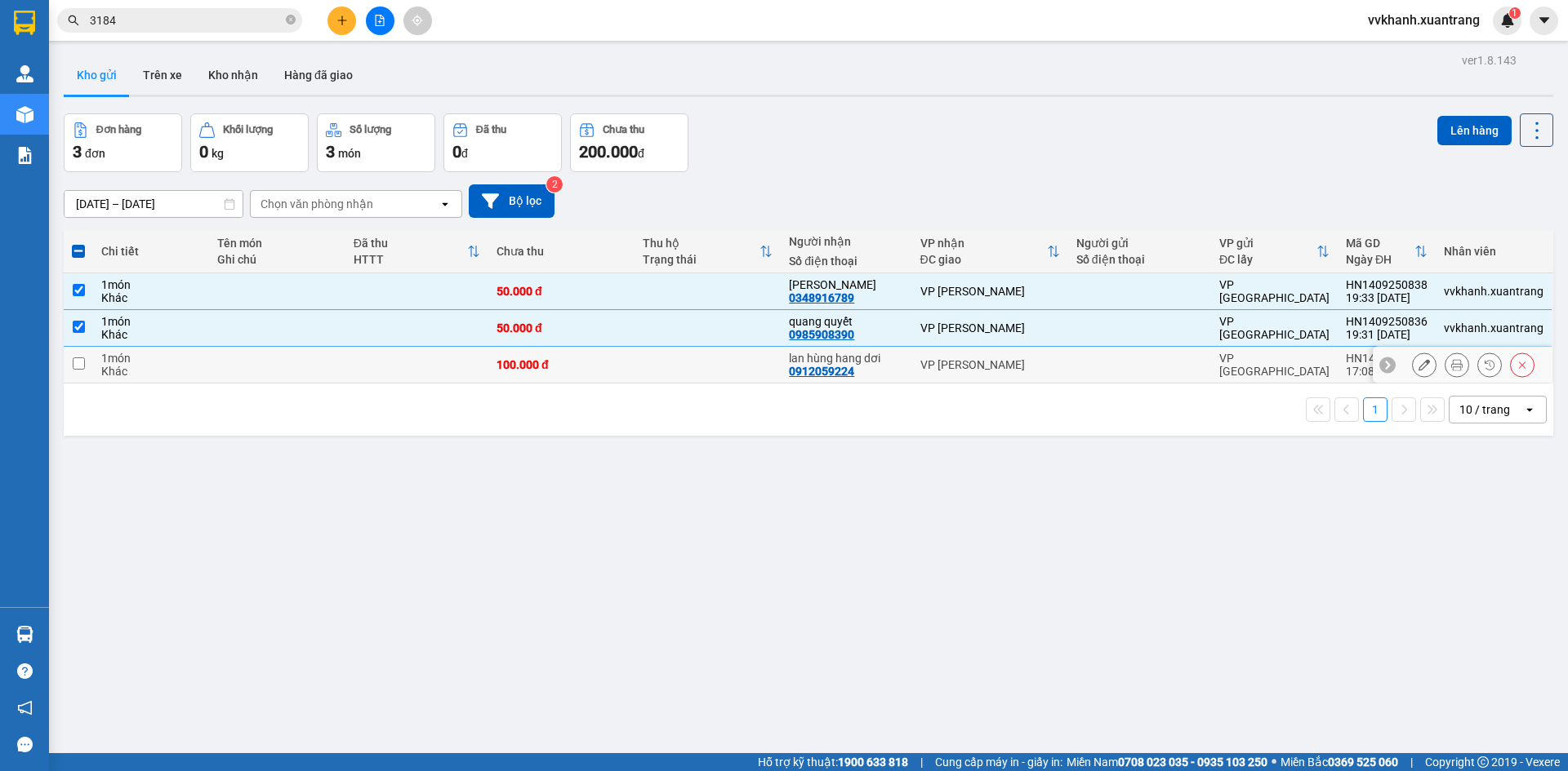
drag, startPoint x: 686, startPoint y: 349, endPoint x: 687, endPoint y: 373, distance: 24.0
click at [687, 352] on td at bounding box center [707, 365] width 146 height 36
checkbox input "true"
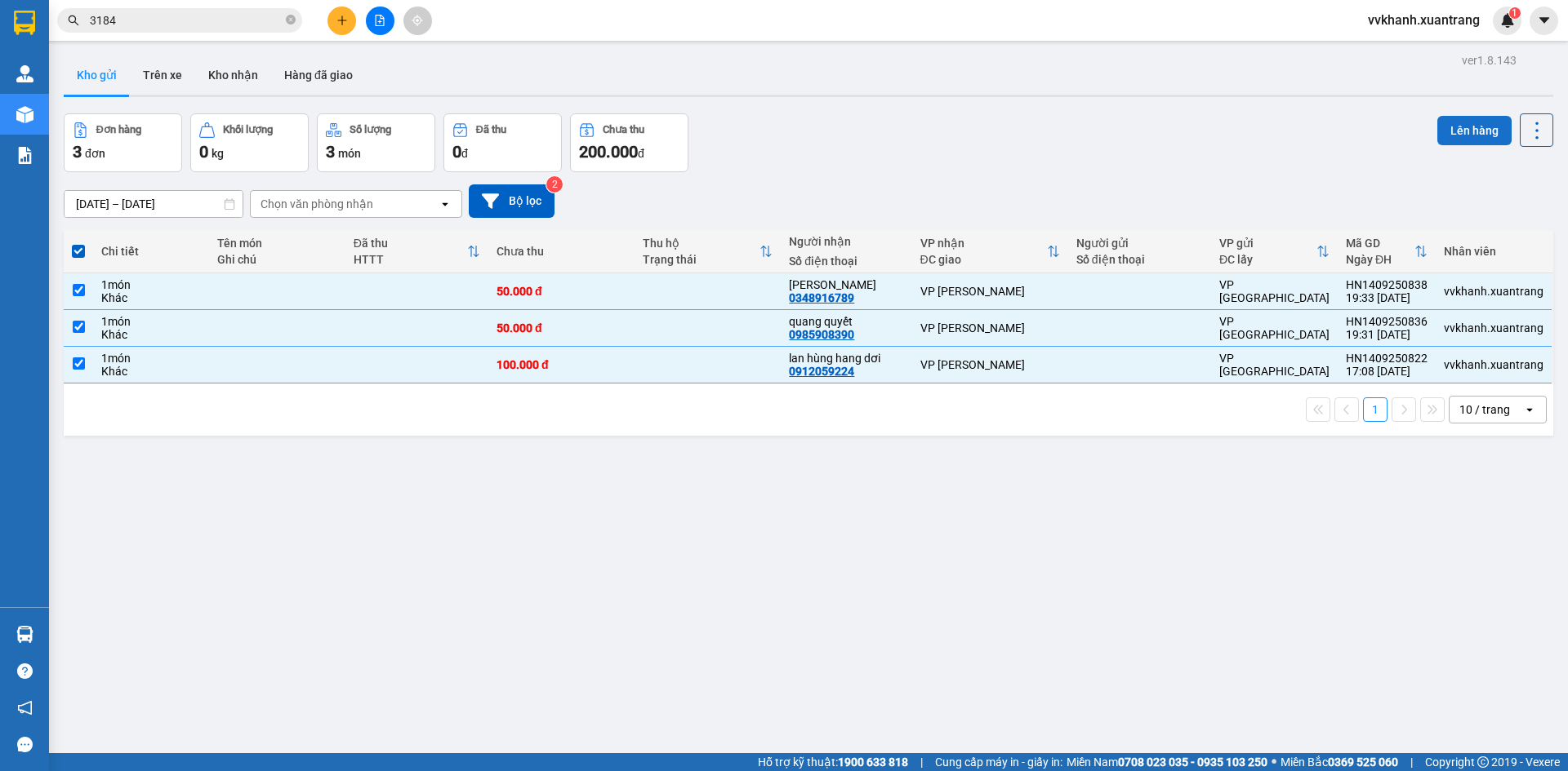
click at [1466, 141] on button "Lên hàng" at bounding box center [1474, 131] width 75 height 29
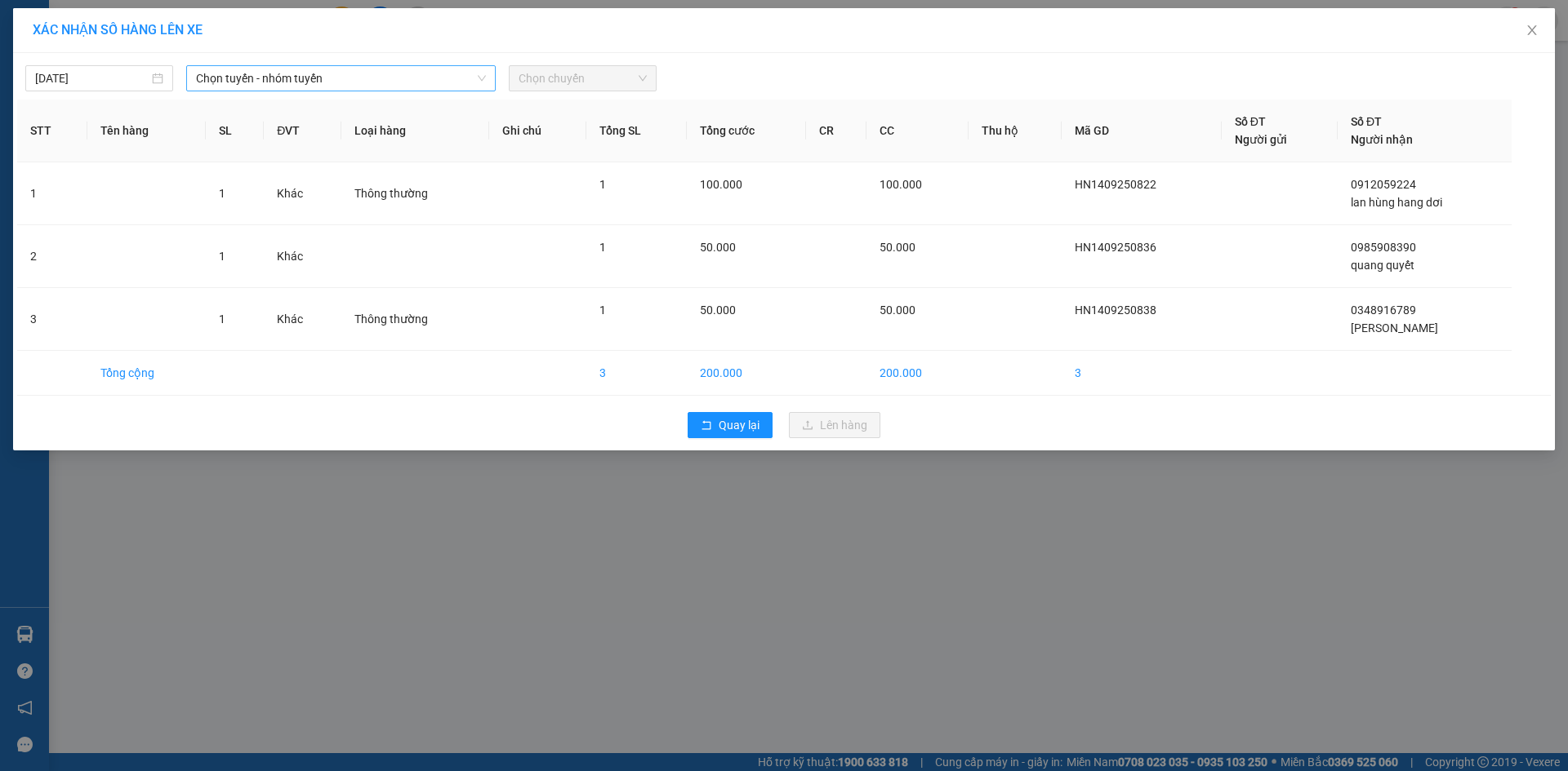
click at [383, 87] on span "Chọn tuyến - nhóm tuyến" at bounding box center [341, 78] width 290 height 24
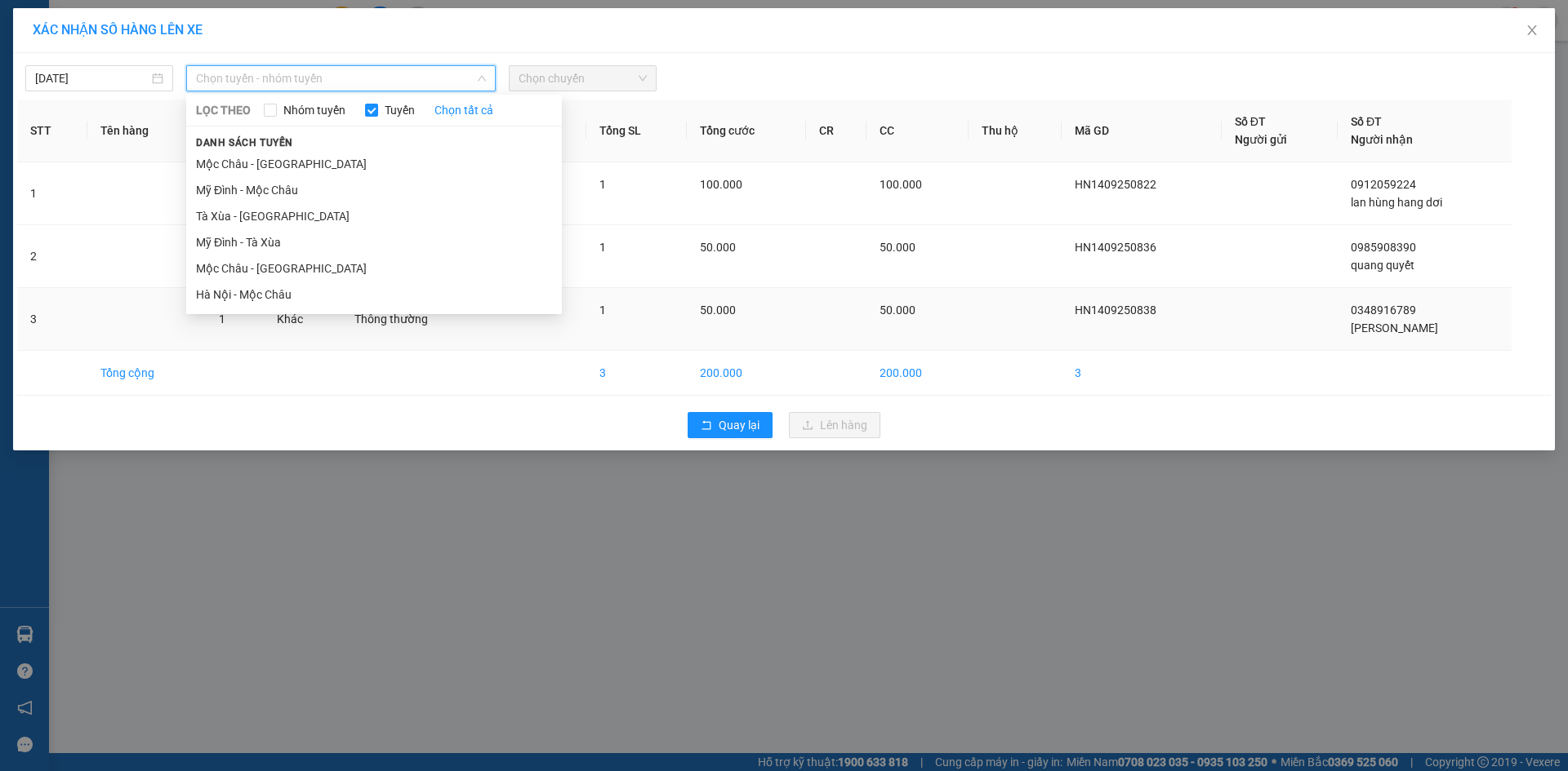
drag, startPoint x: 303, startPoint y: 296, endPoint x: 320, endPoint y: 288, distance: 18.8
click at [304, 297] on li "Hà Nội - Mộc Châu" at bounding box center [374, 295] width 375 height 26
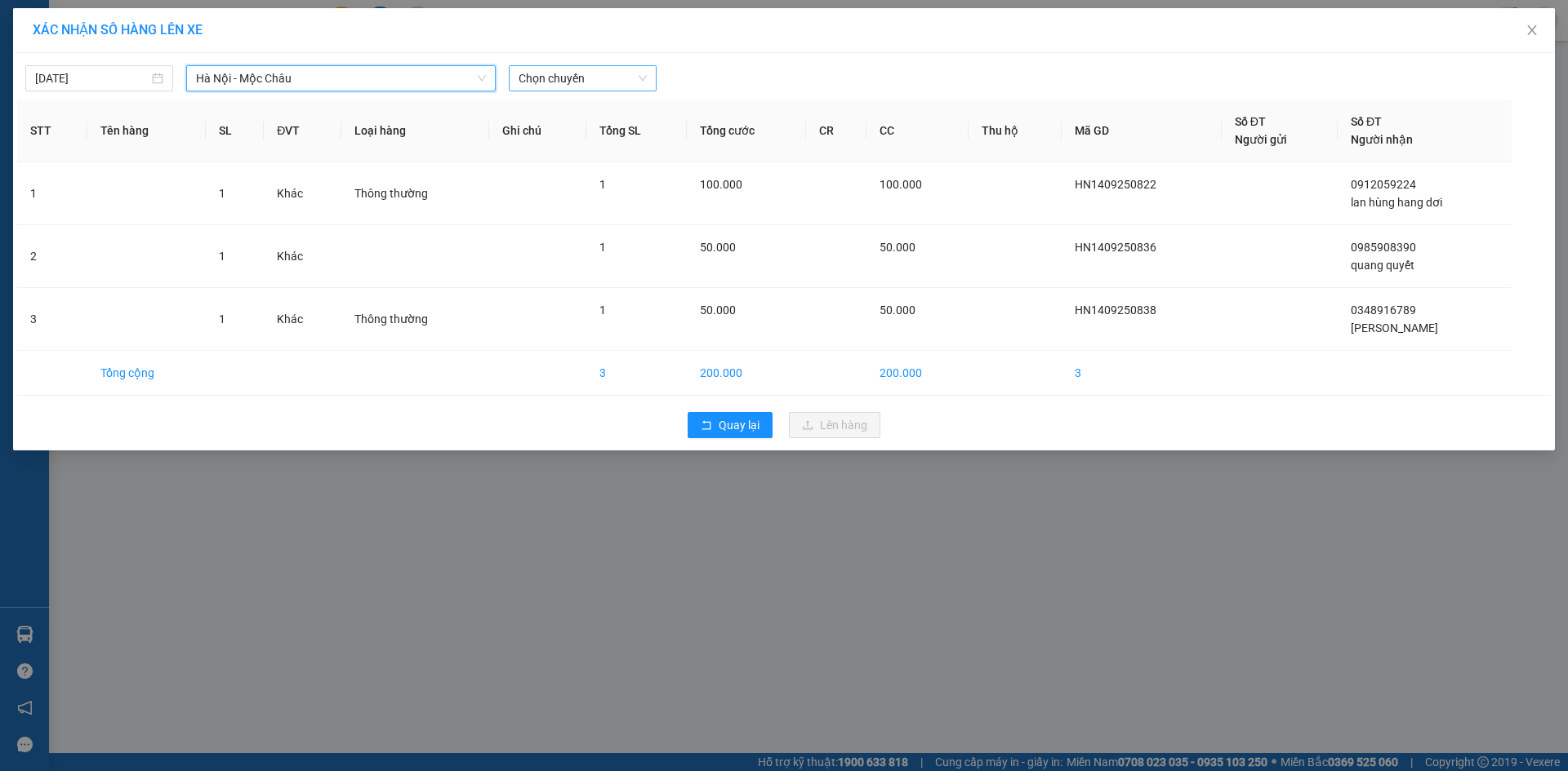
click at [585, 76] on span "Chọn chuyến" at bounding box center [582, 78] width 128 height 24
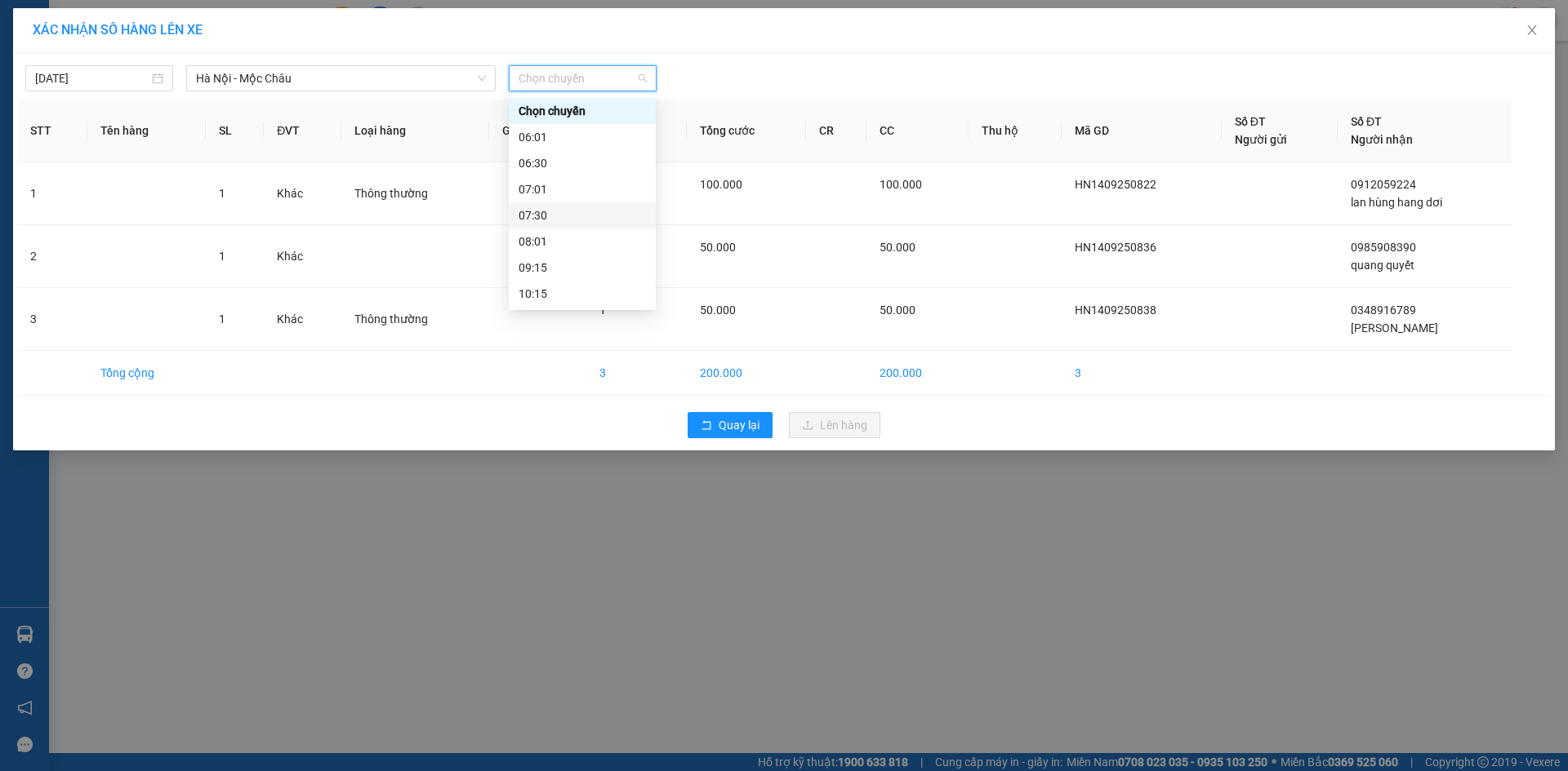
scroll to position [262, 0]
click at [567, 294] on div "22:00 (TC)" at bounding box center [582, 294] width 127 height 18
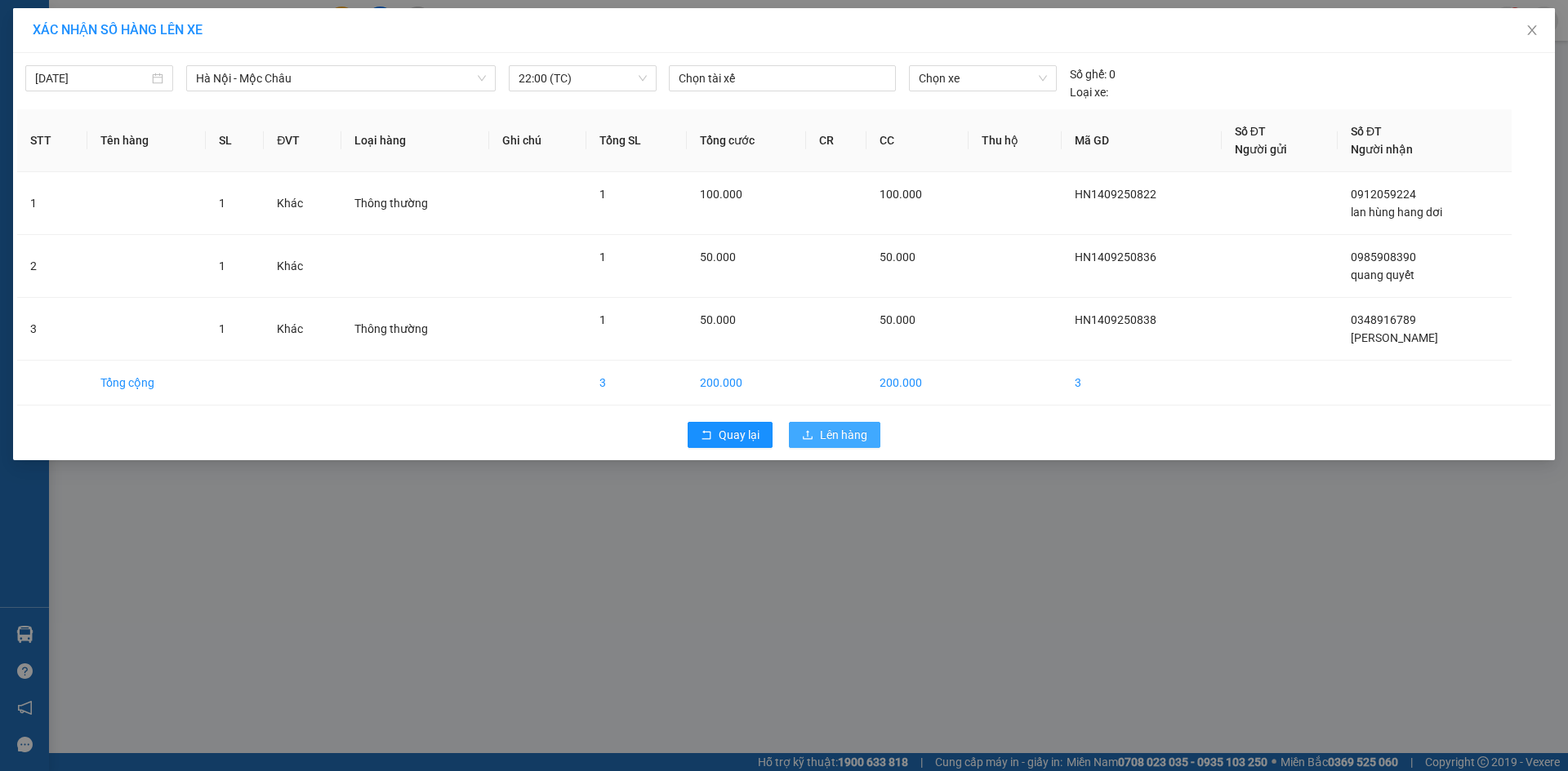
click at [831, 436] on span "Lên hàng" at bounding box center [843, 435] width 48 height 18
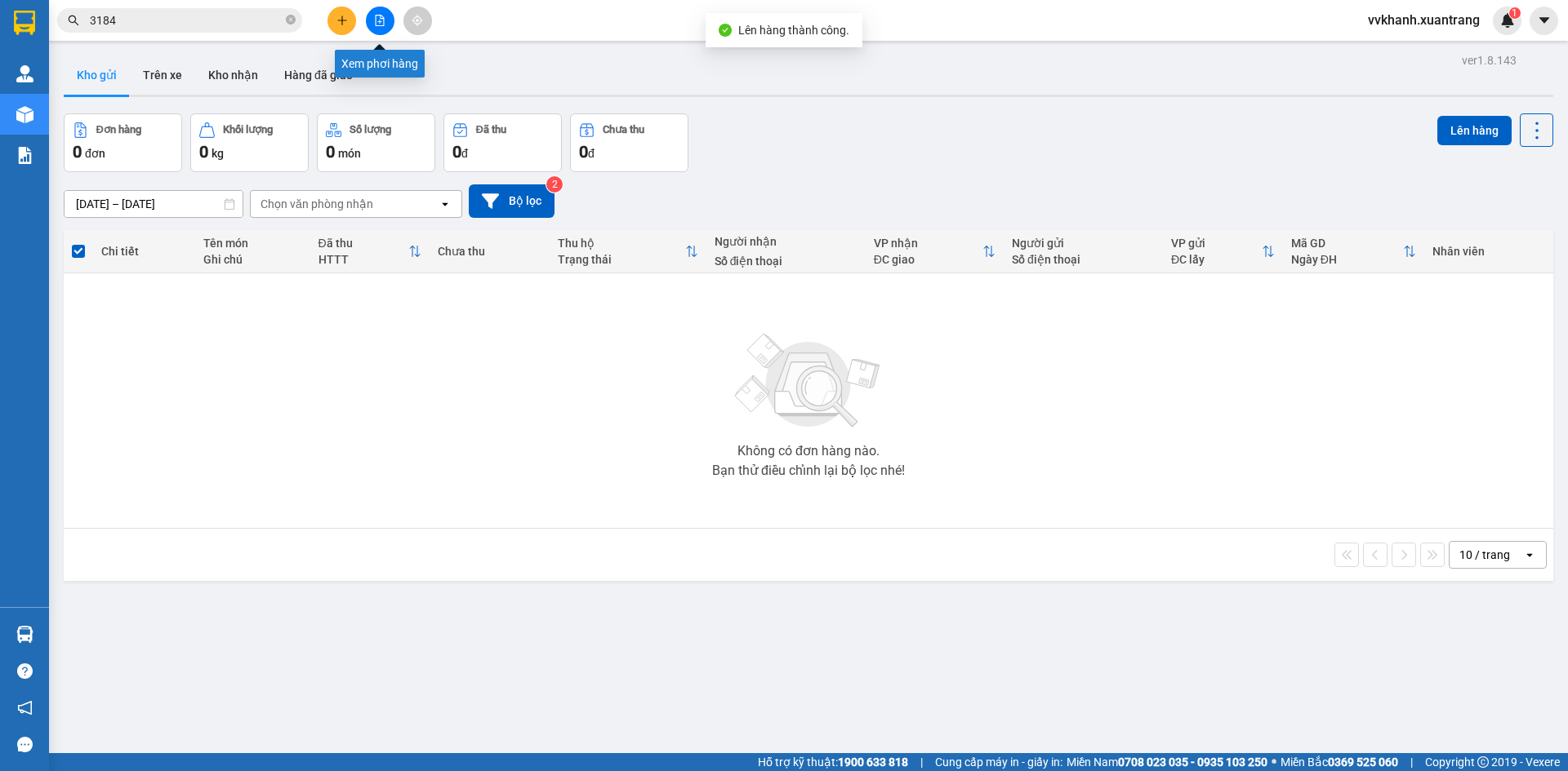
click at [380, 11] on button at bounding box center [380, 21] width 29 height 29
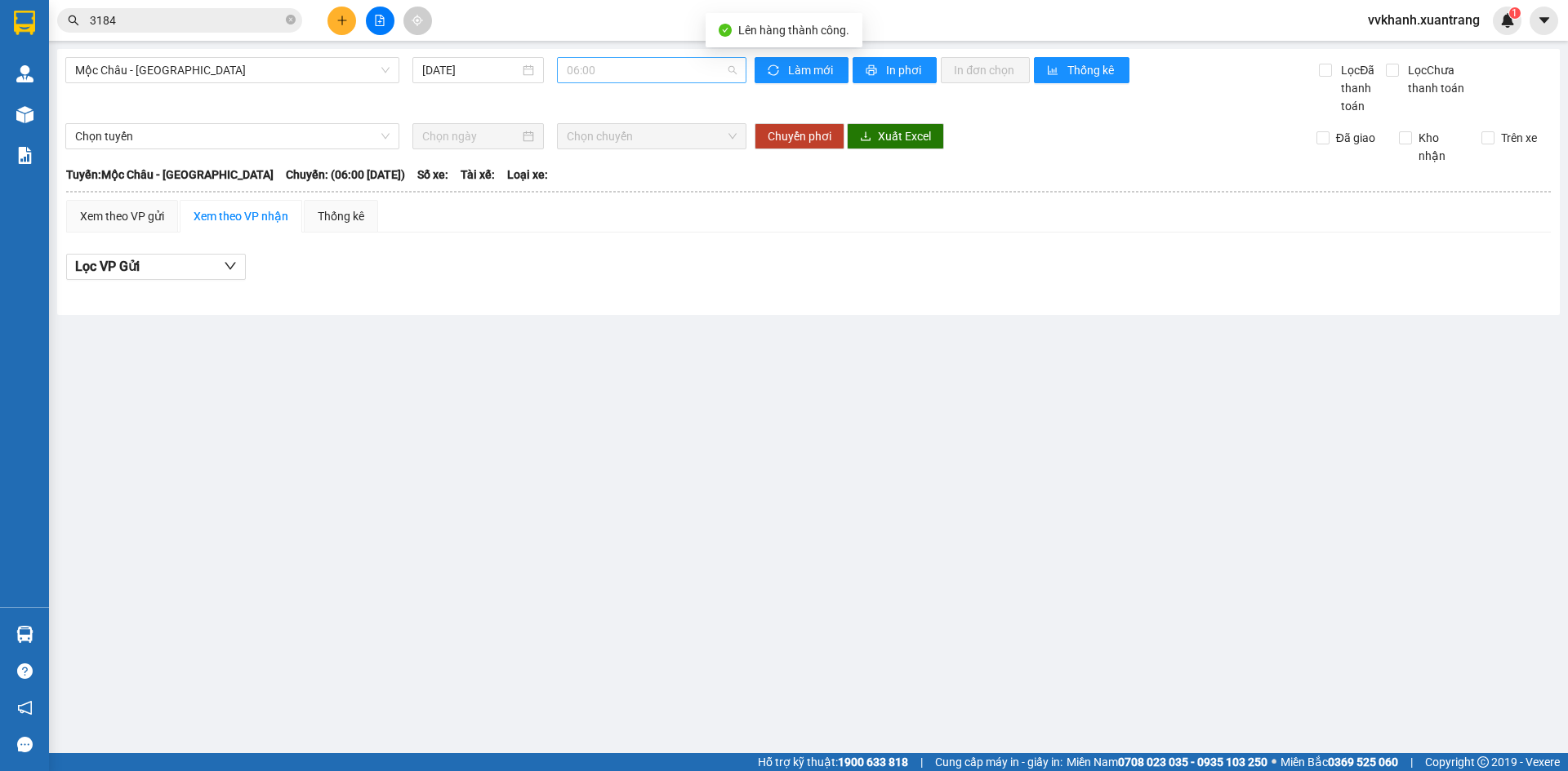
click at [665, 72] on span "06:00" at bounding box center [652, 70] width 170 height 24
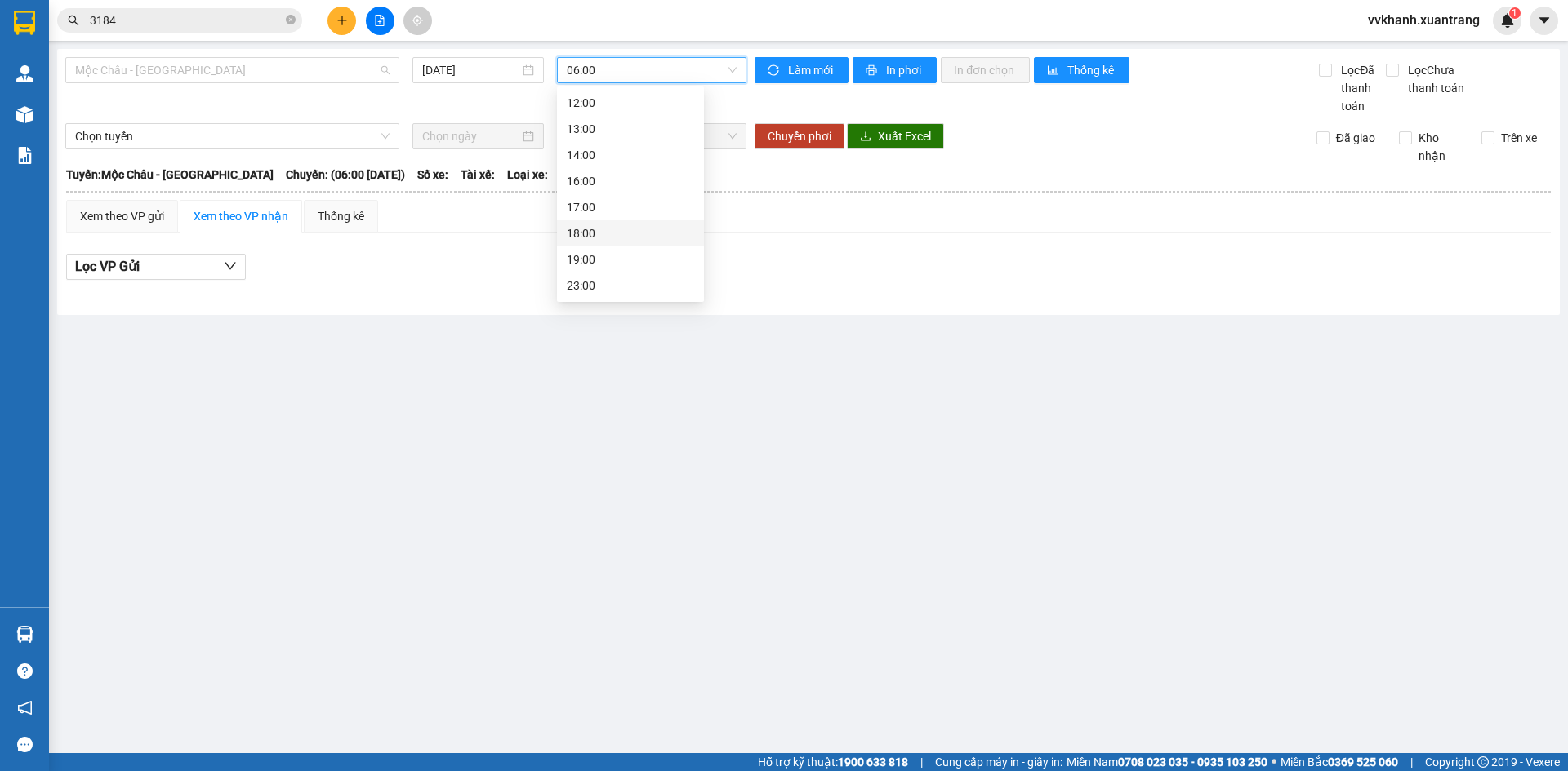
drag, startPoint x: 299, startPoint y: 70, endPoint x: 188, endPoint y: 205, distance: 174.8
click at [298, 70] on span "Mộc Châu - [GEOGRAPHIC_DATA]" at bounding box center [232, 70] width 315 height 24
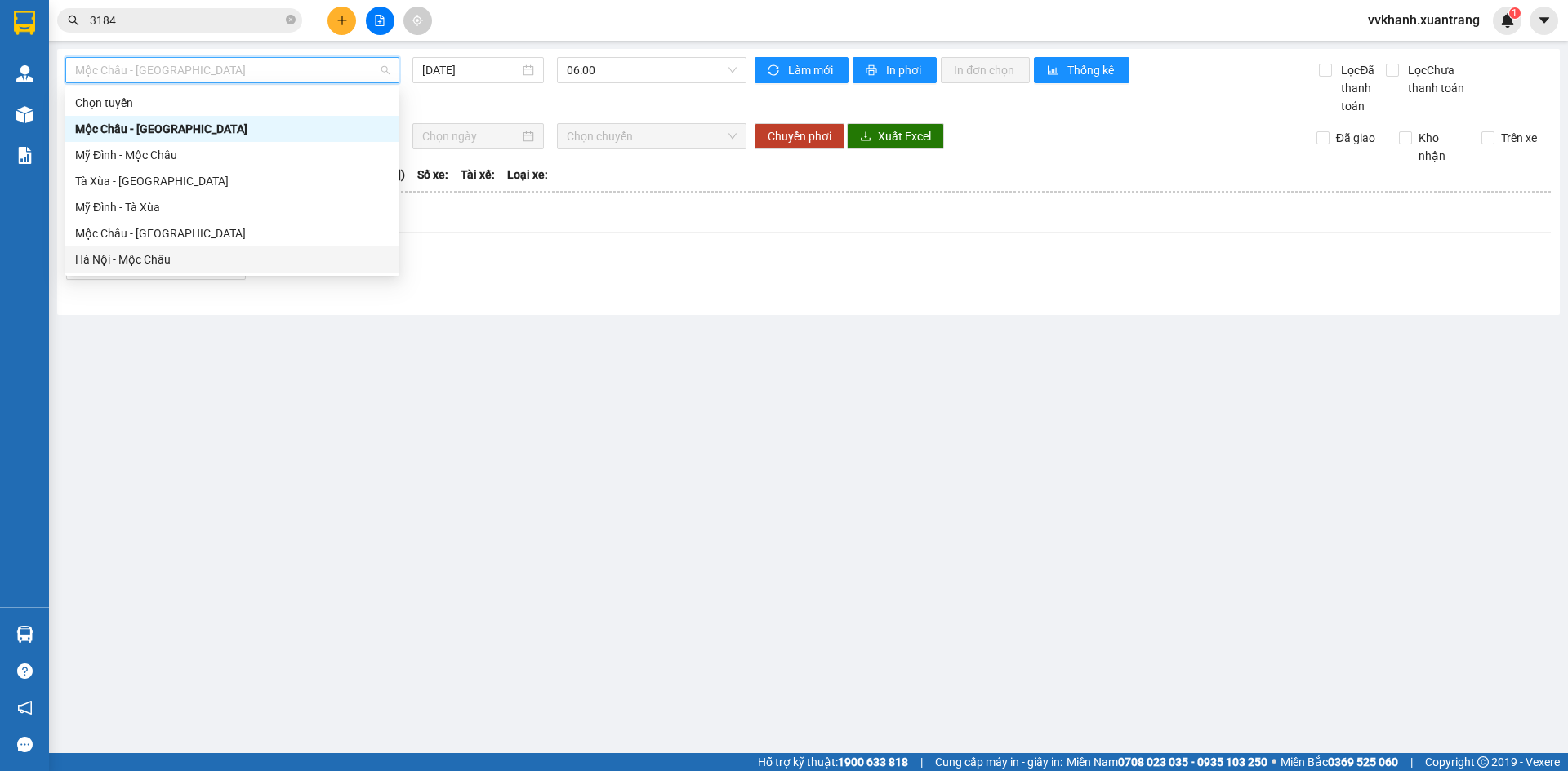
click at [184, 249] on div "Hà Nội - Mộc Châu" at bounding box center [231, 260] width 334 height 26
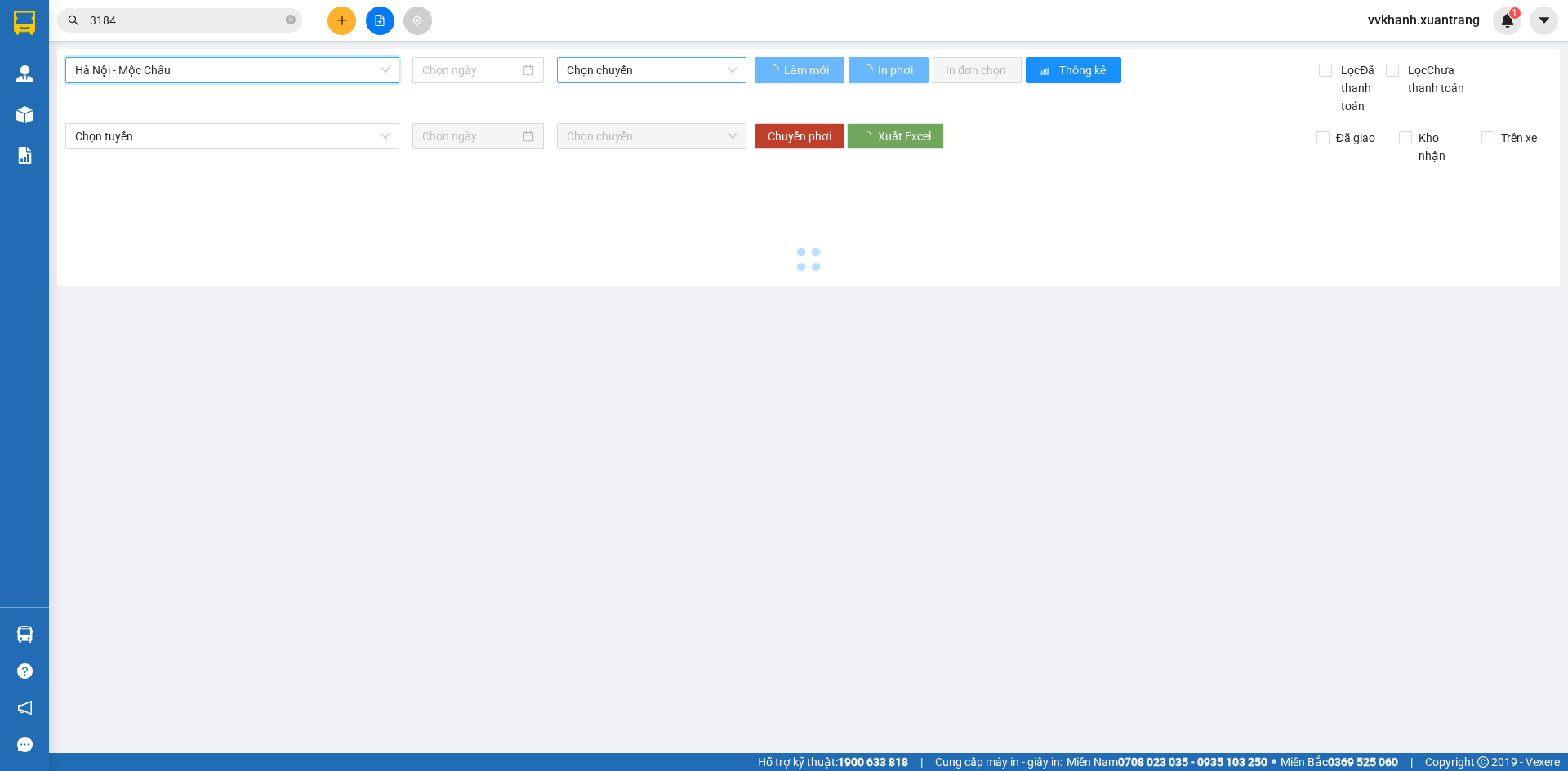
type input "[DATE]"
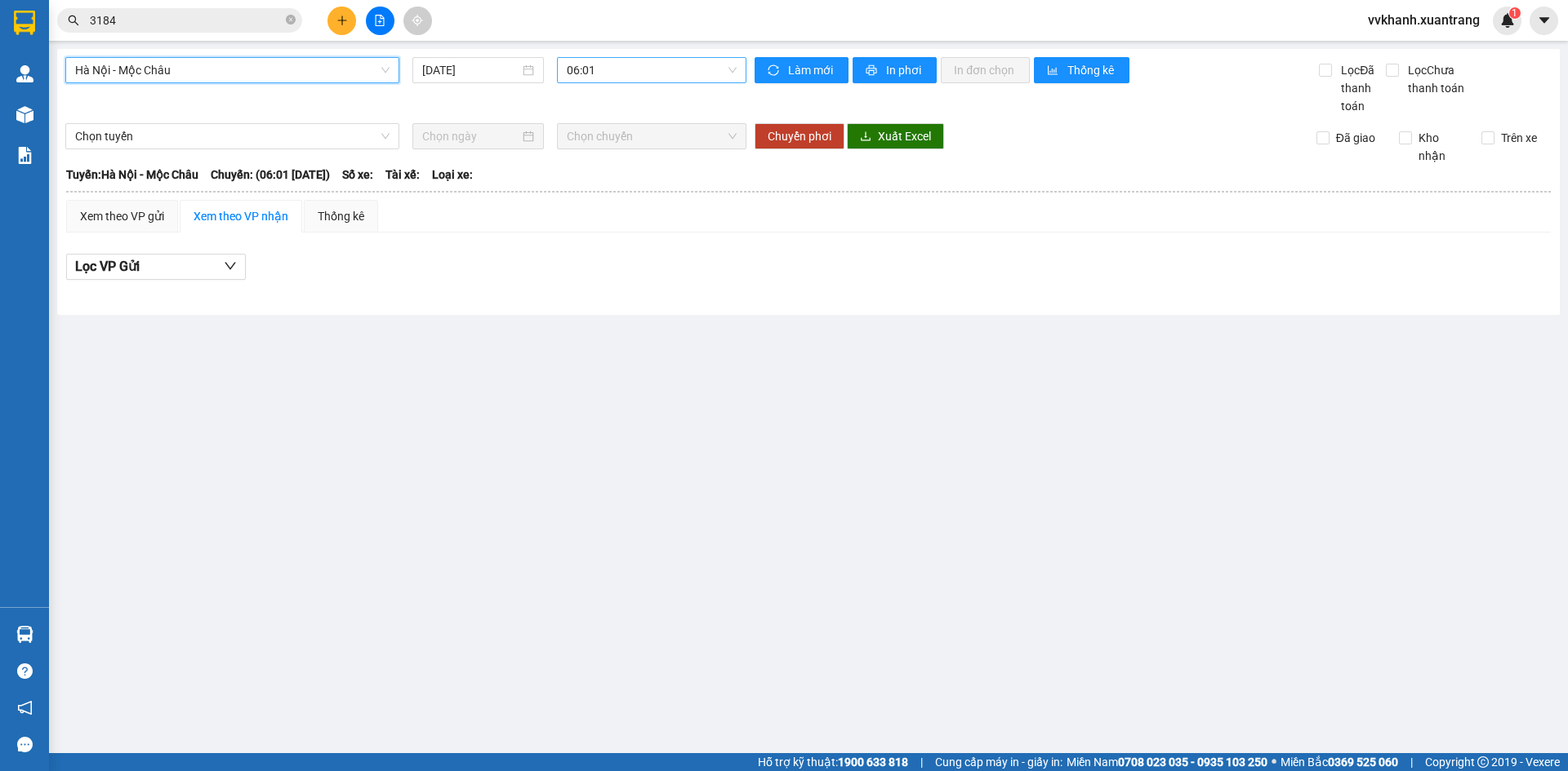
click at [608, 78] on span "06:01" at bounding box center [652, 70] width 170 height 24
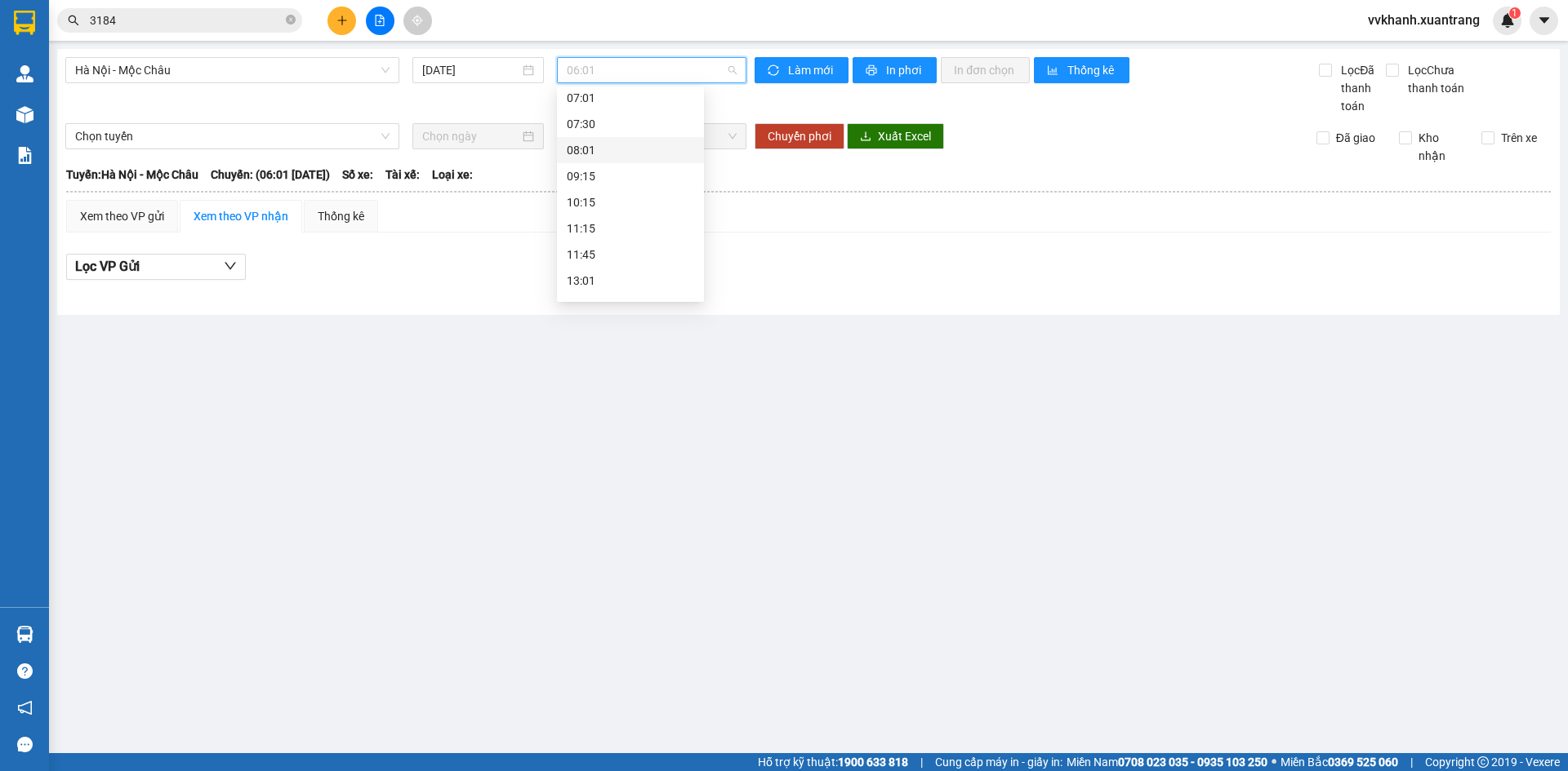
scroll to position [262, 0]
click at [603, 285] on div "22:00 (TC)" at bounding box center [630, 285] width 127 height 18
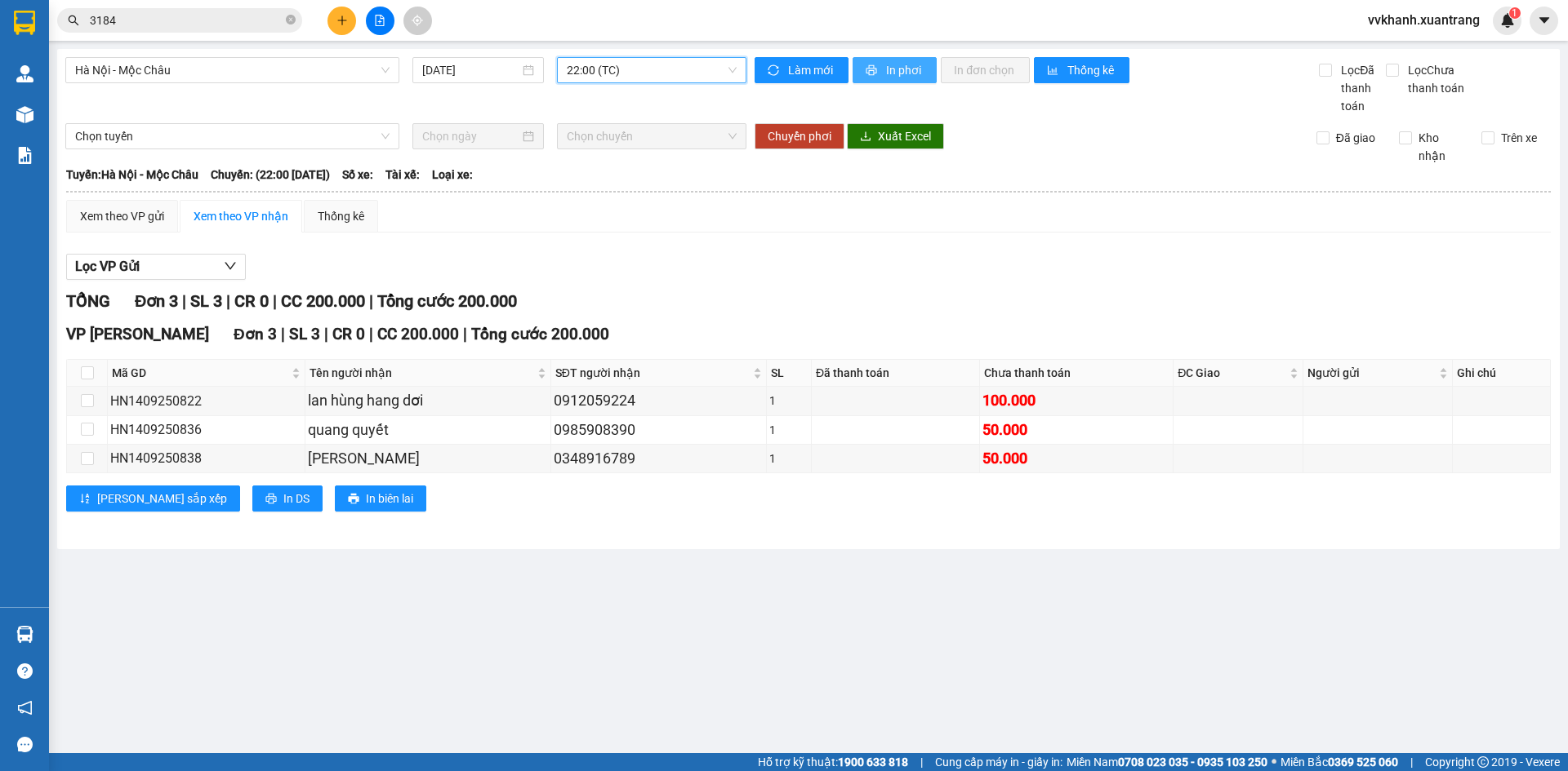
click at [871, 71] on icon "printer" at bounding box center [871, 69] width 11 height 11
click at [200, 71] on span "Hà Nội - Mộc Châu" at bounding box center [232, 70] width 315 height 24
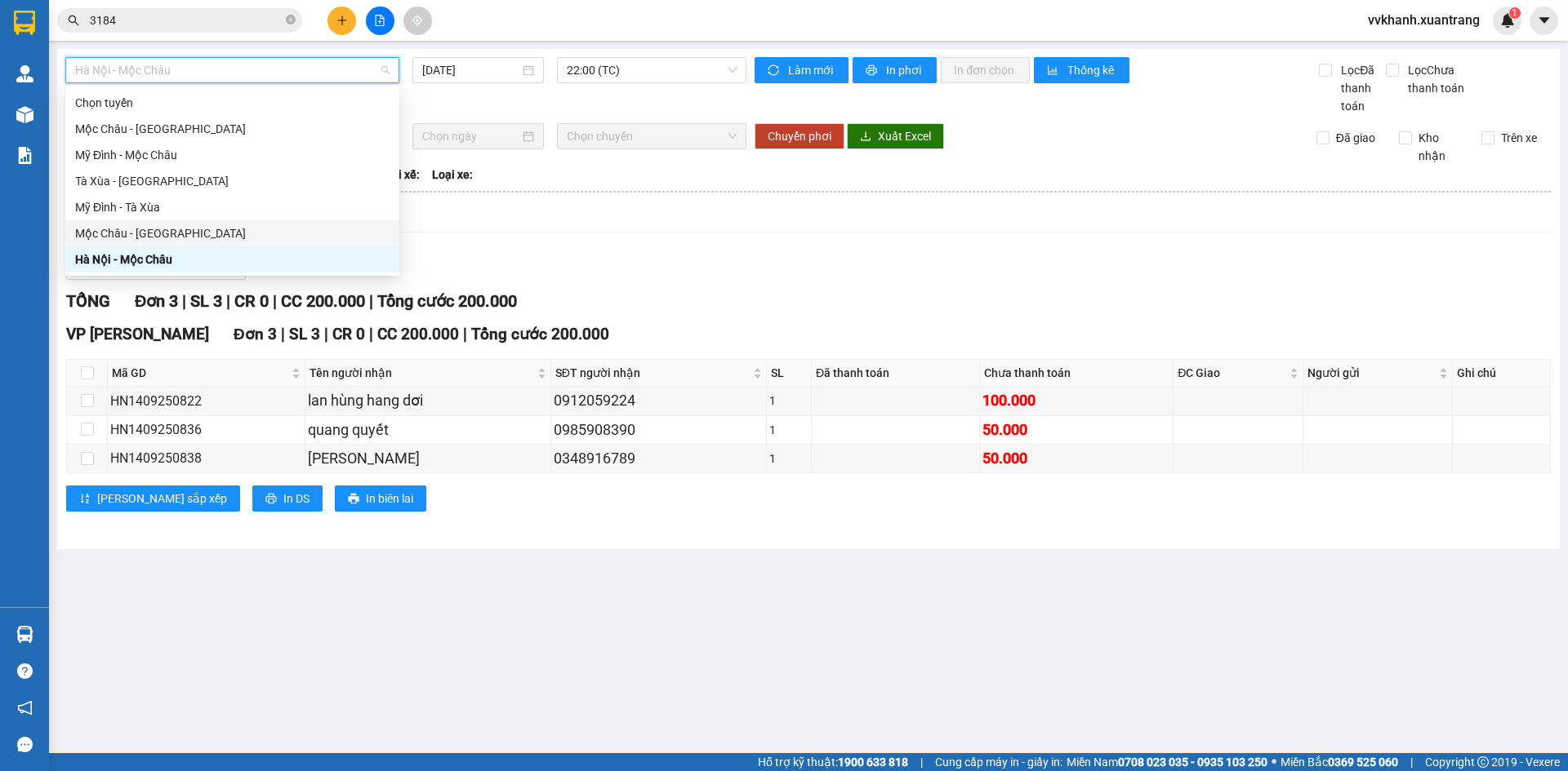
click at [255, 234] on div "Mộc Châu - [GEOGRAPHIC_DATA]" at bounding box center [232, 233] width 315 height 18
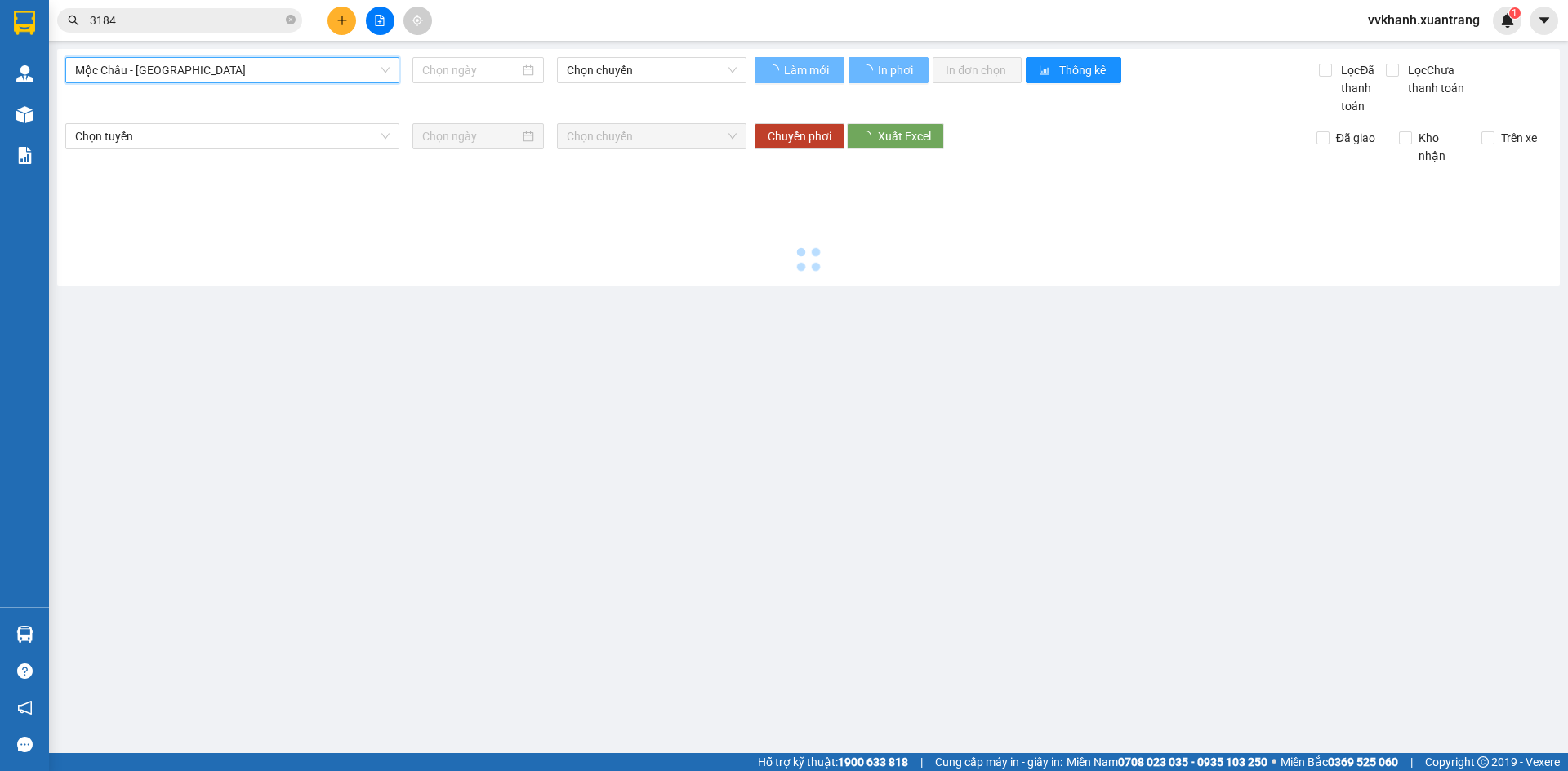
type input "[DATE]"
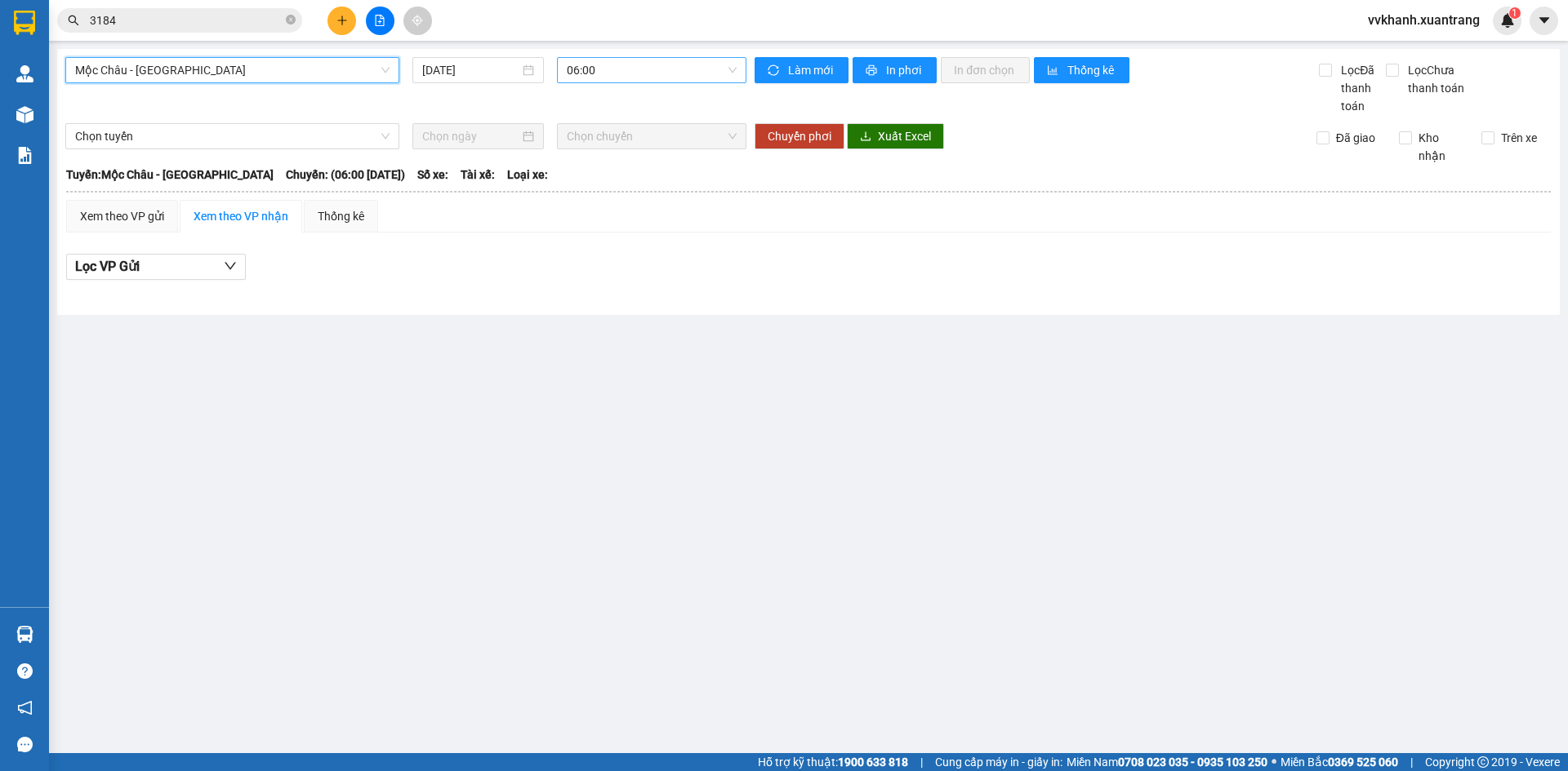
click at [595, 77] on span "06:00" at bounding box center [652, 70] width 170 height 24
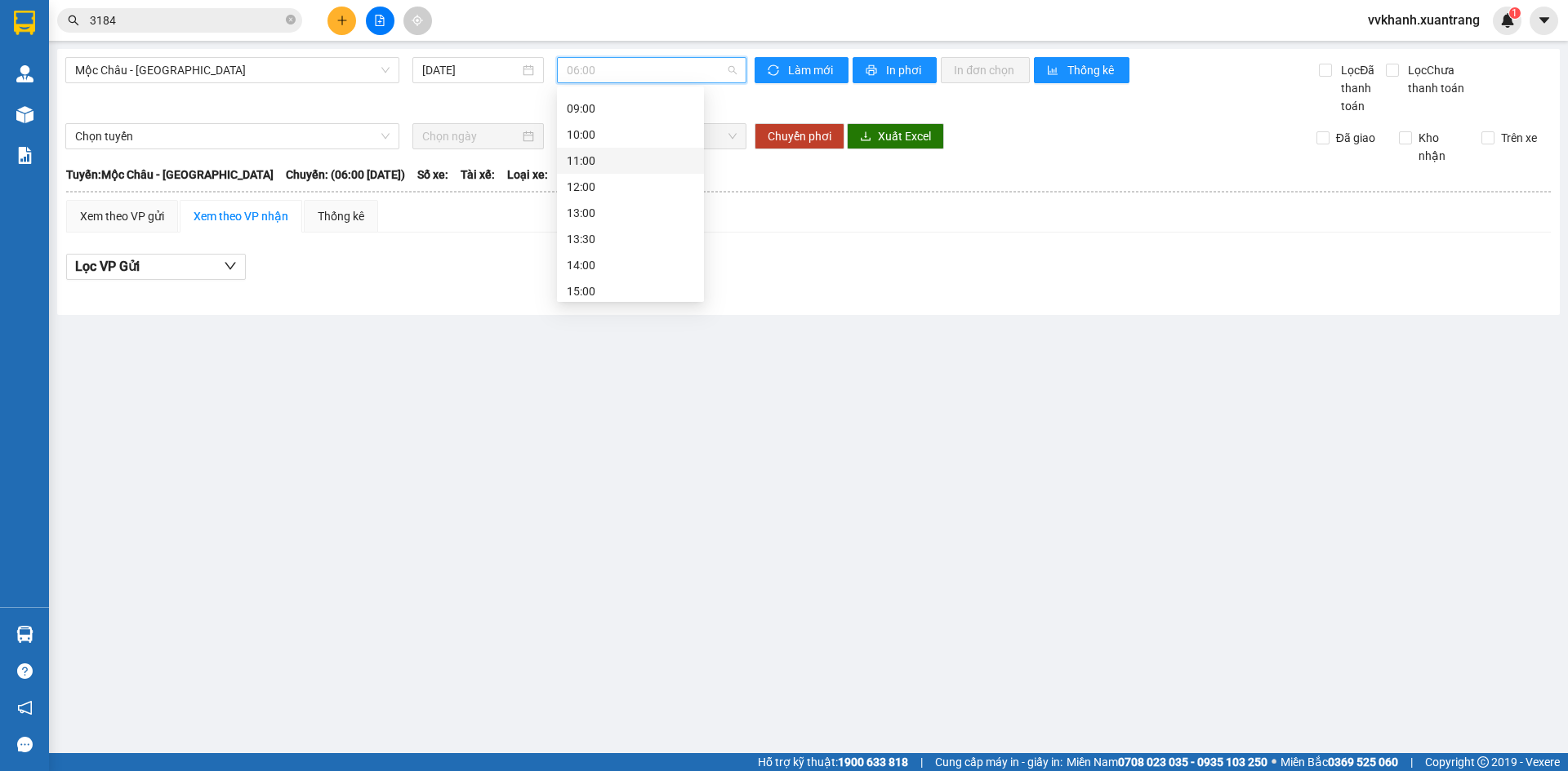
scroll to position [235, 0]
click at [604, 179] on div "16:00" at bounding box center [630, 181] width 127 height 18
click at [598, 75] on span "16:00" at bounding box center [652, 70] width 170 height 24
click at [623, 154] on div "15:00" at bounding box center [630, 155] width 127 height 18
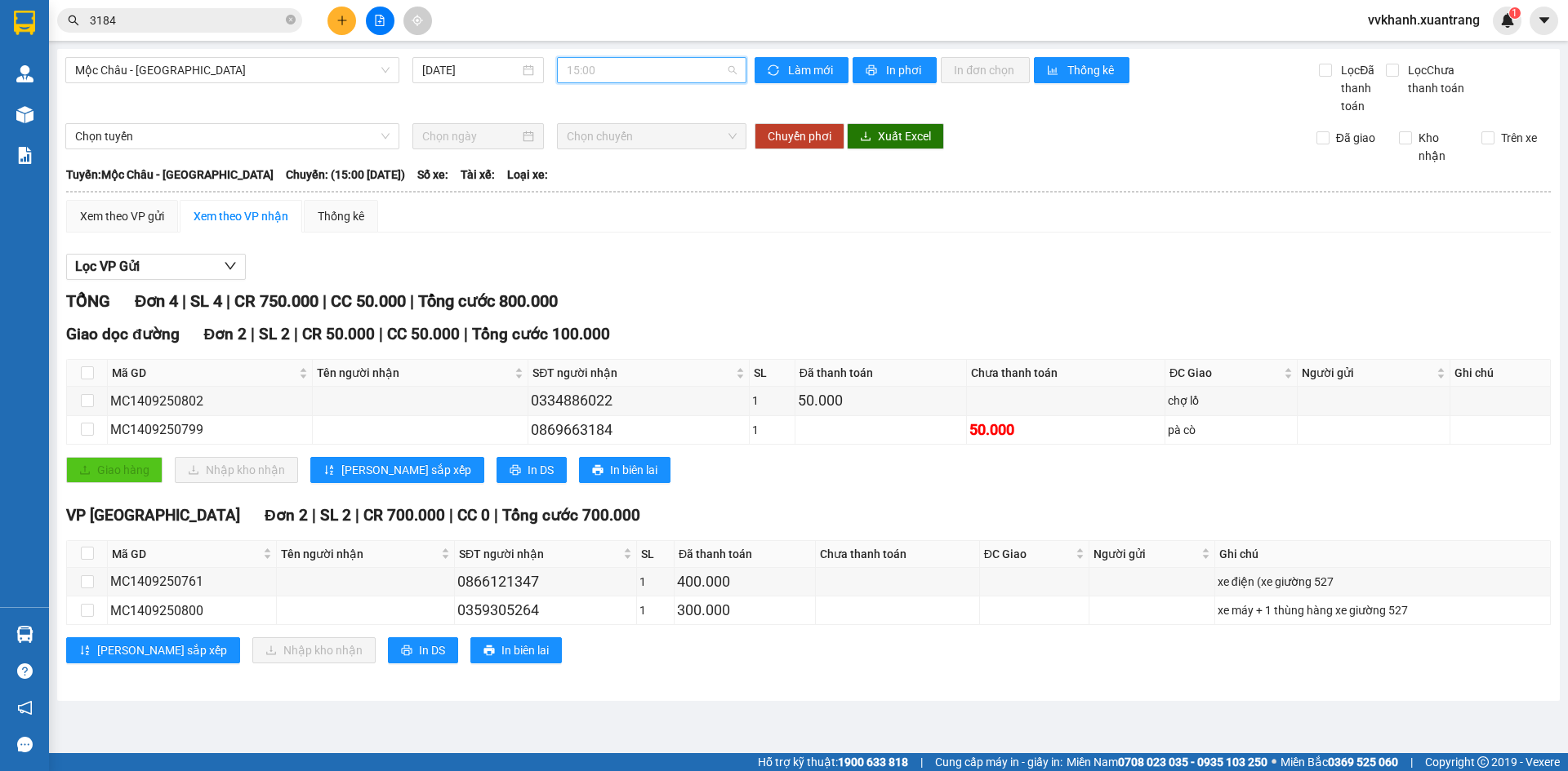
click at [598, 75] on span "15:00" at bounding box center [652, 70] width 170 height 24
click at [601, 178] on div "16:00" at bounding box center [630, 181] width 127 height 18
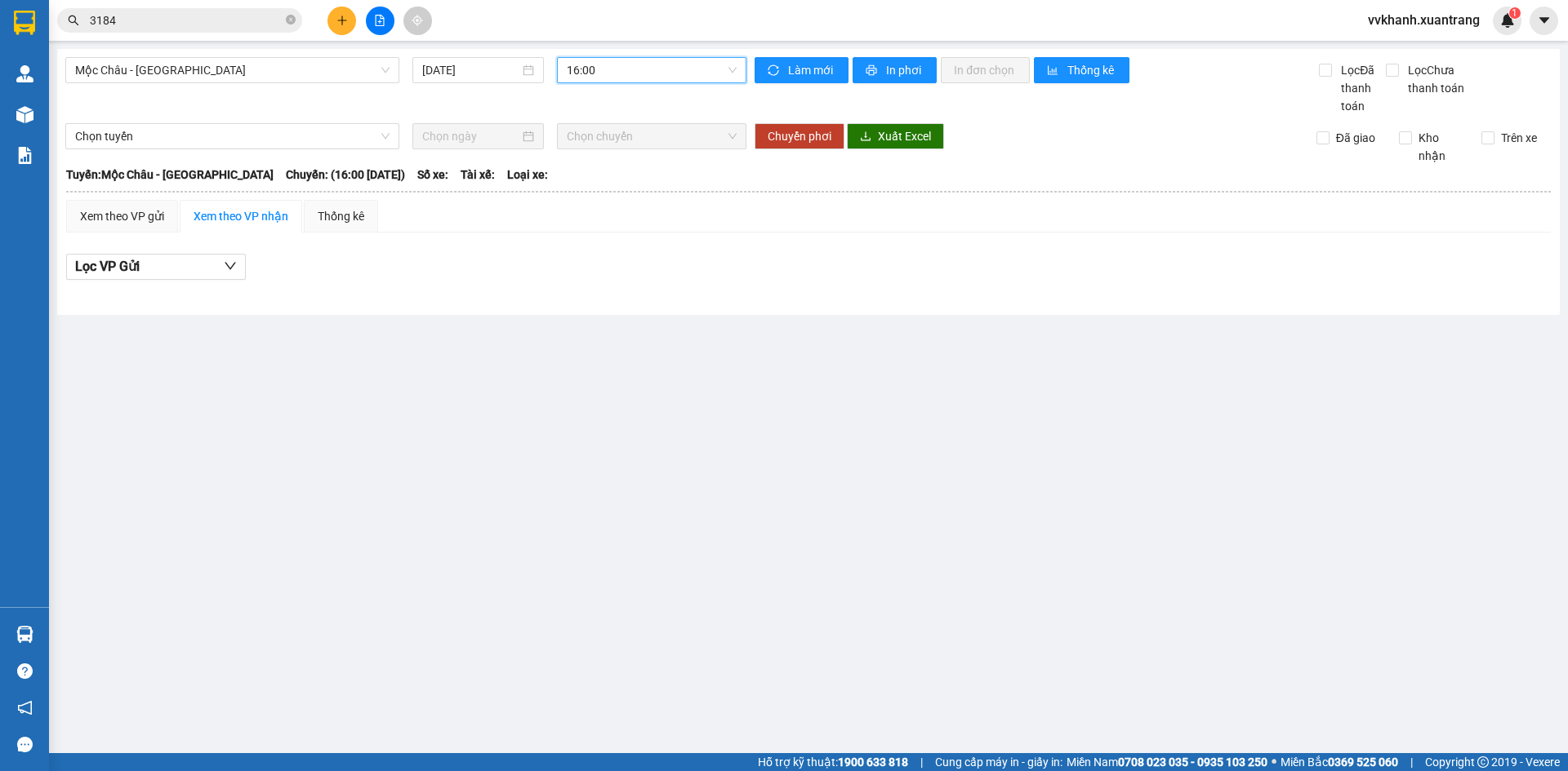
click at [602, 67] on span "16:00" at bounding box center [652, 70] width 170 height 24
click at [595, 217] on div "17:00" at bounding box center [631, 207] width 147 height 26
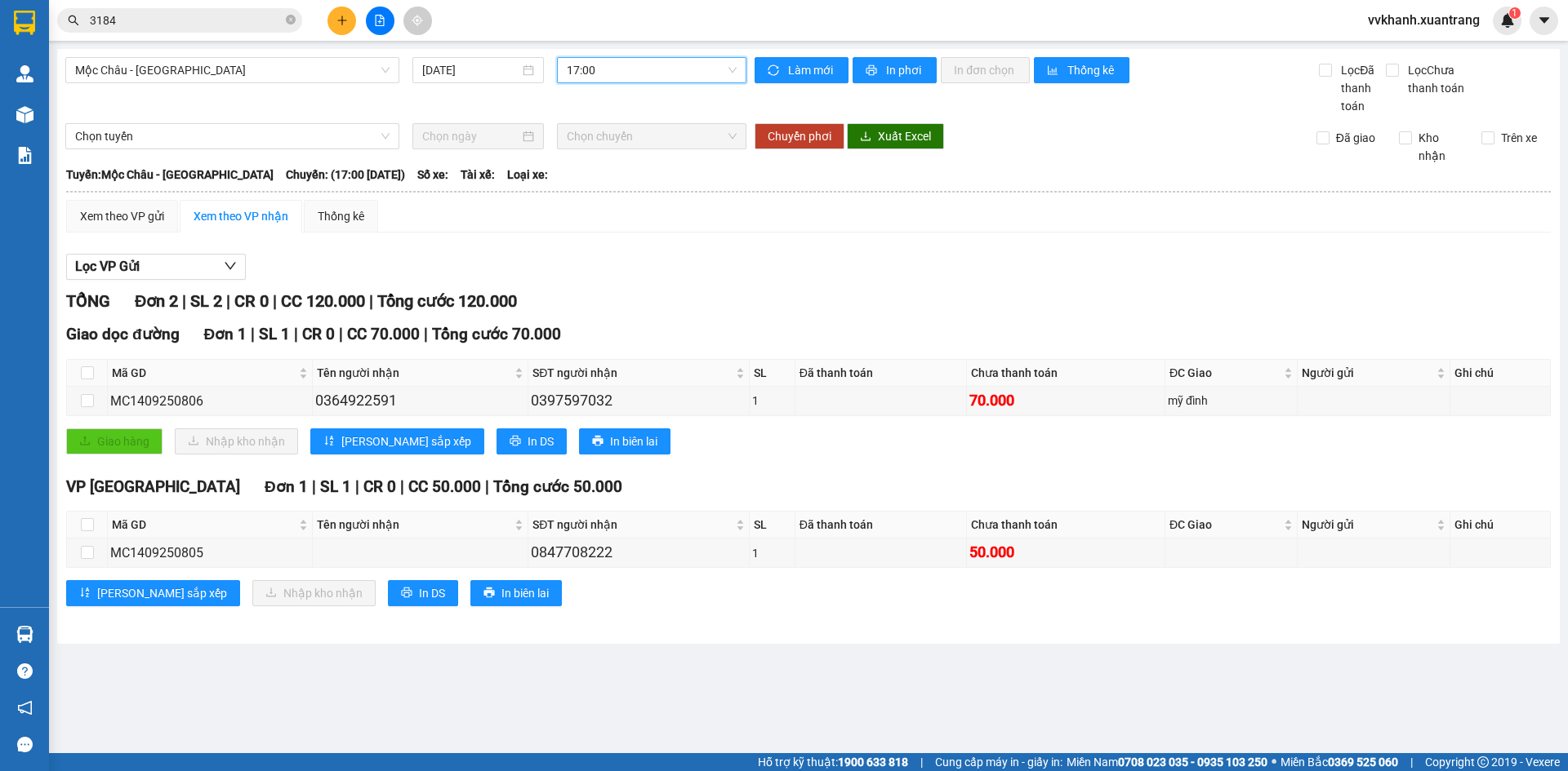
click at [608, 85] on div "Mộc Châu - Hà Nội 14/09/2025 17:00 17:00" at bounding box center [406, 86] width 681 height 58
click at [162, 21] on input "3184" at bounding box center [186, 20] width 192 height 18
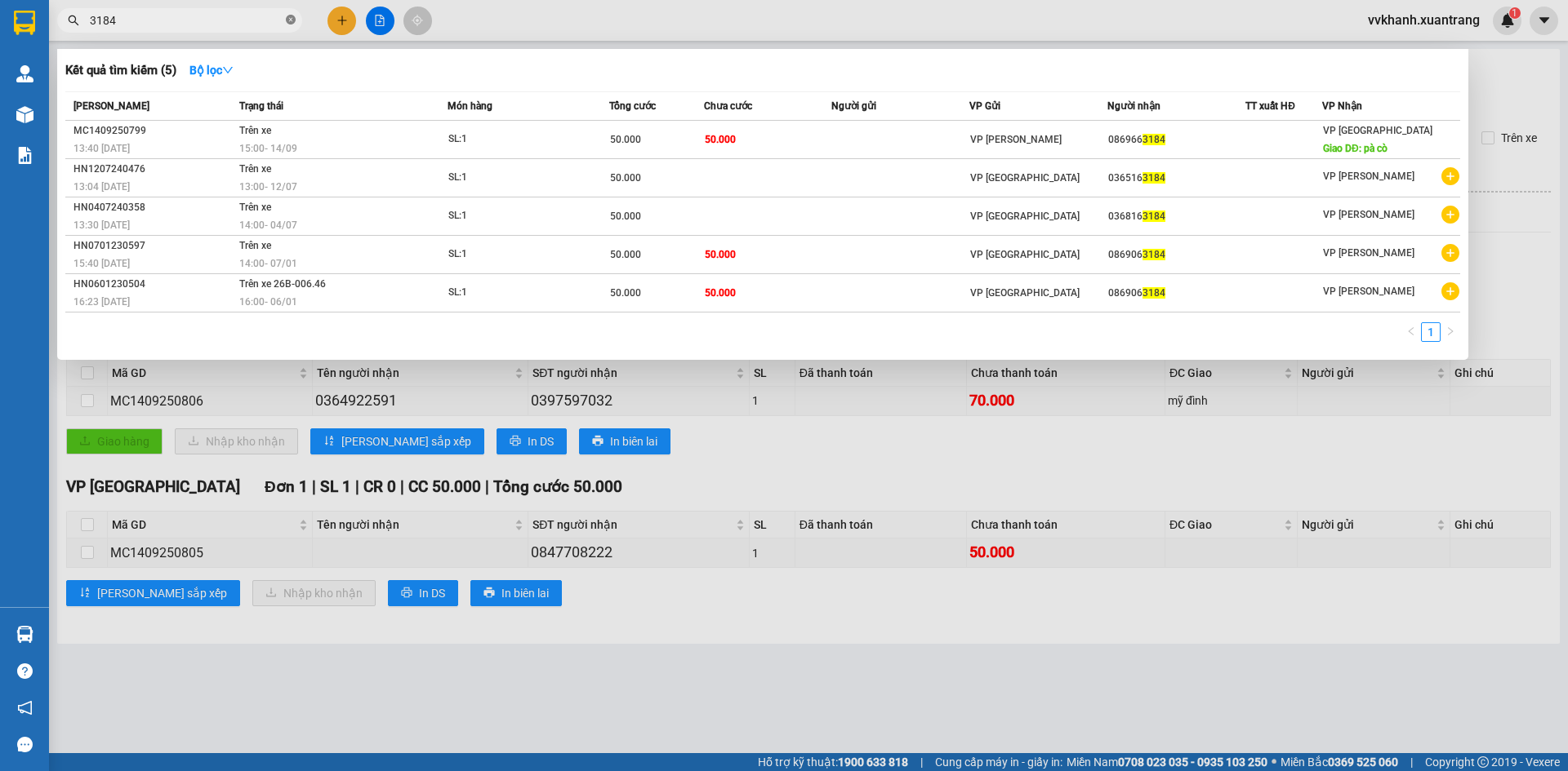
click at [287, 20] on icon "close-circle" at bounding box center [290, 19] width 10 height 10
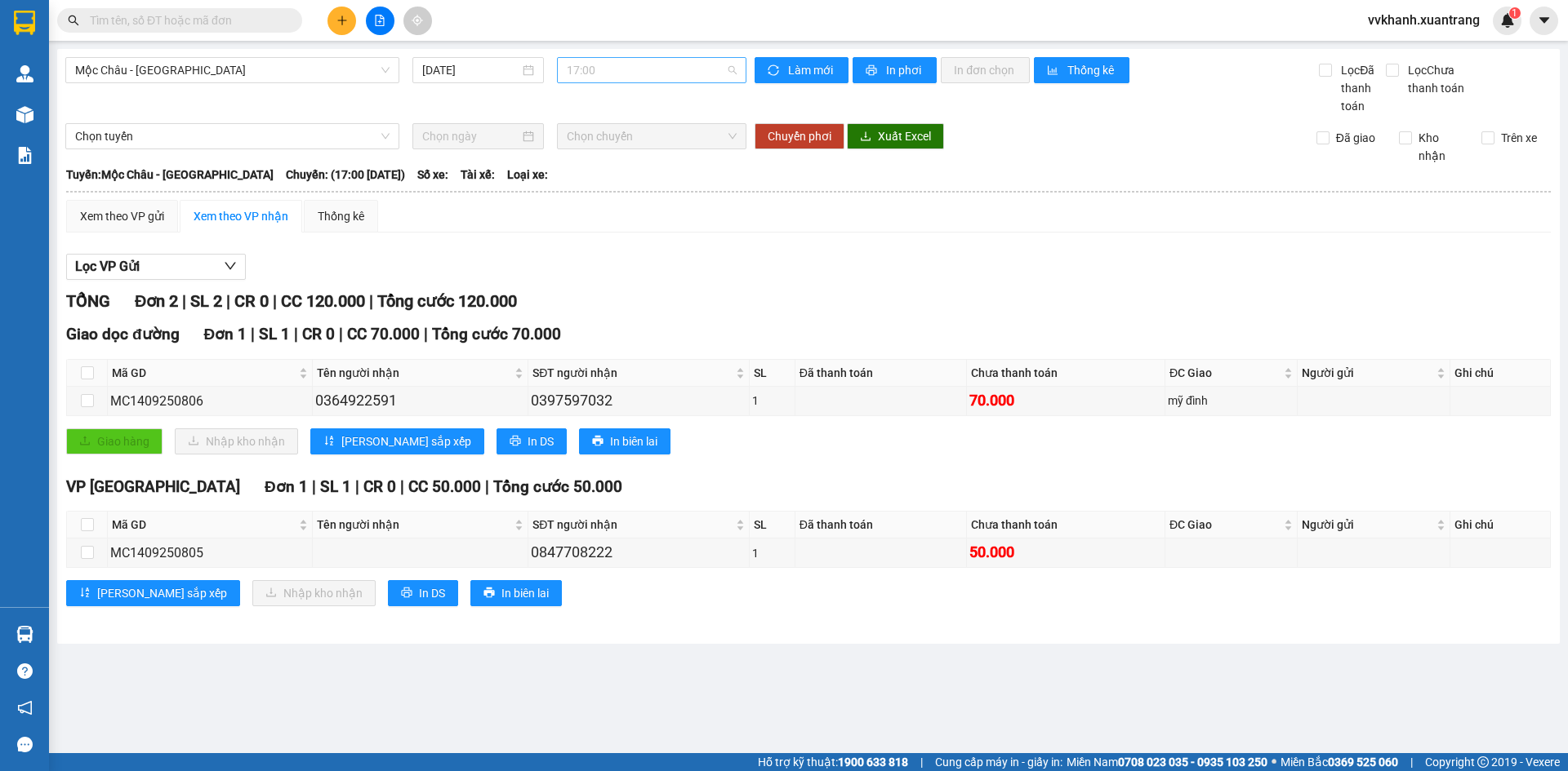
click at [621, 76] on span "17:00" at bounding box center [652, 70] width 170 height 24
click at [615, 176] on div "16:00" at bounding box center [630, 181] width 127 height 18
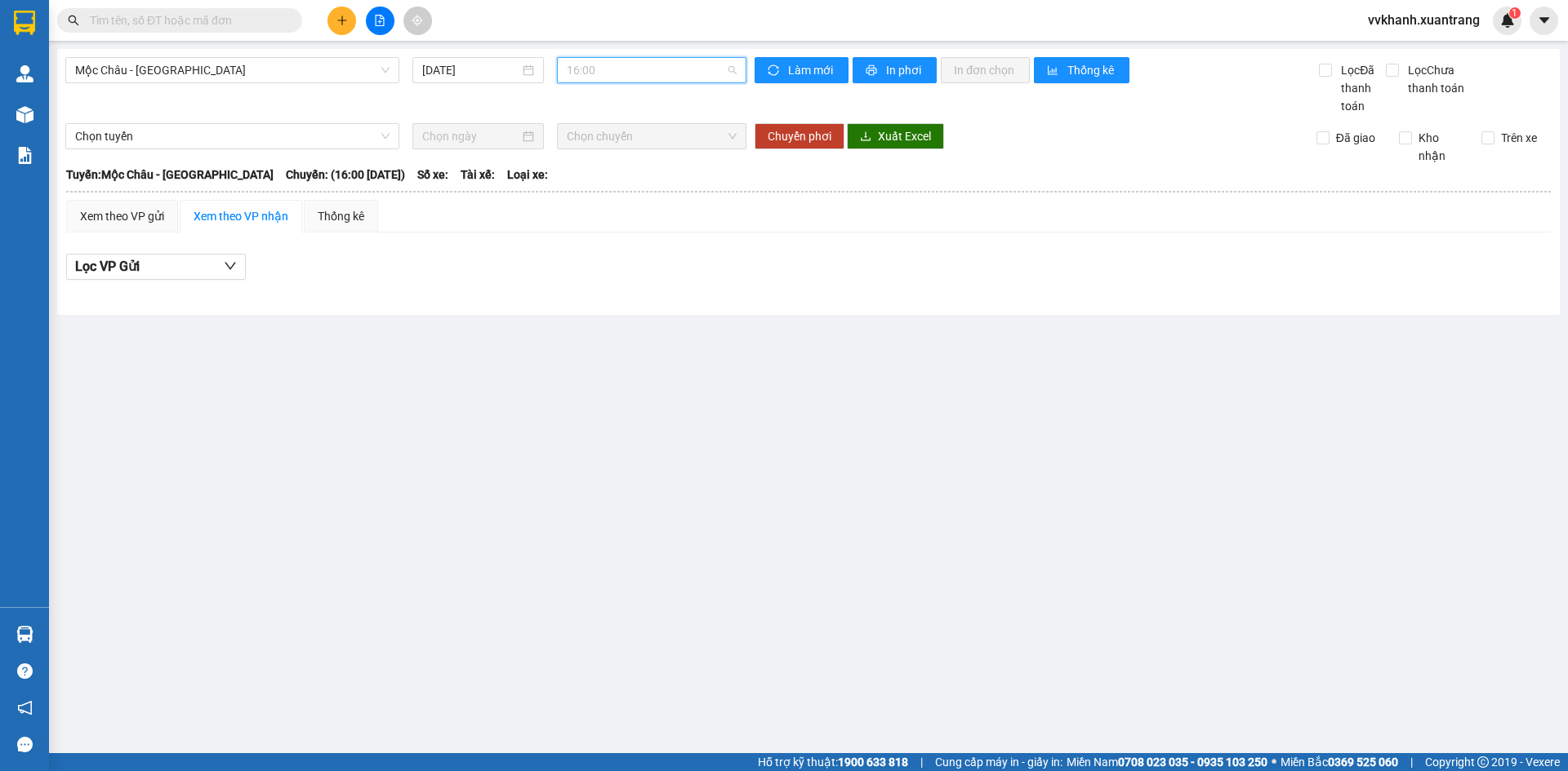
click at [661, 75] on span "16:00" at bounding box center [652, 70] width 170 height 24
click at [656, 159] on div "15:00" at bounding box center [630, 155] width 127 height 18
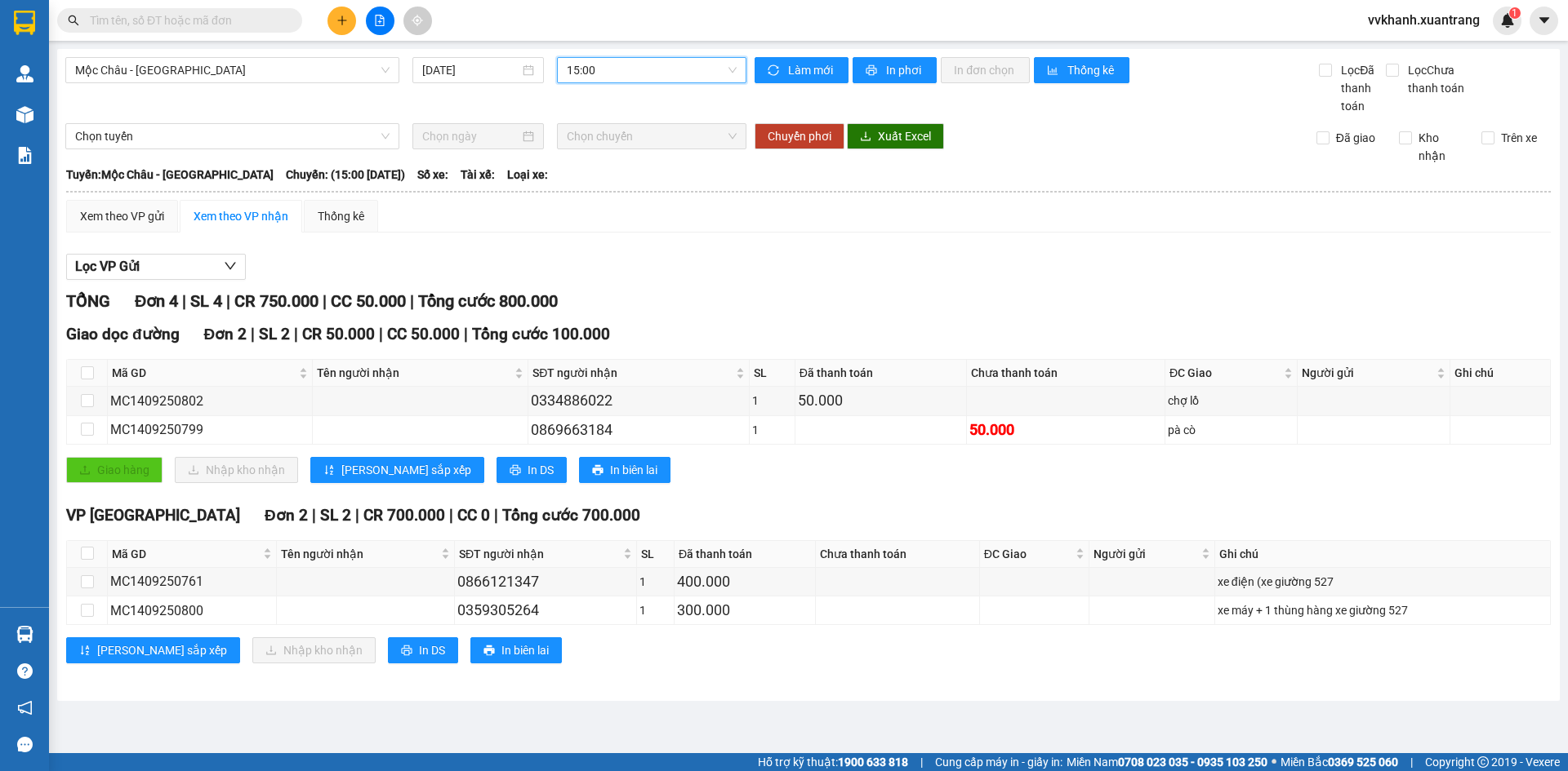
click at [627, 67] on span "15:00" at bounding box center [652, 70] width 170 height 24
click at [618, 235] on div "18:00" at bounding box center [630, 233] width 127 height 18
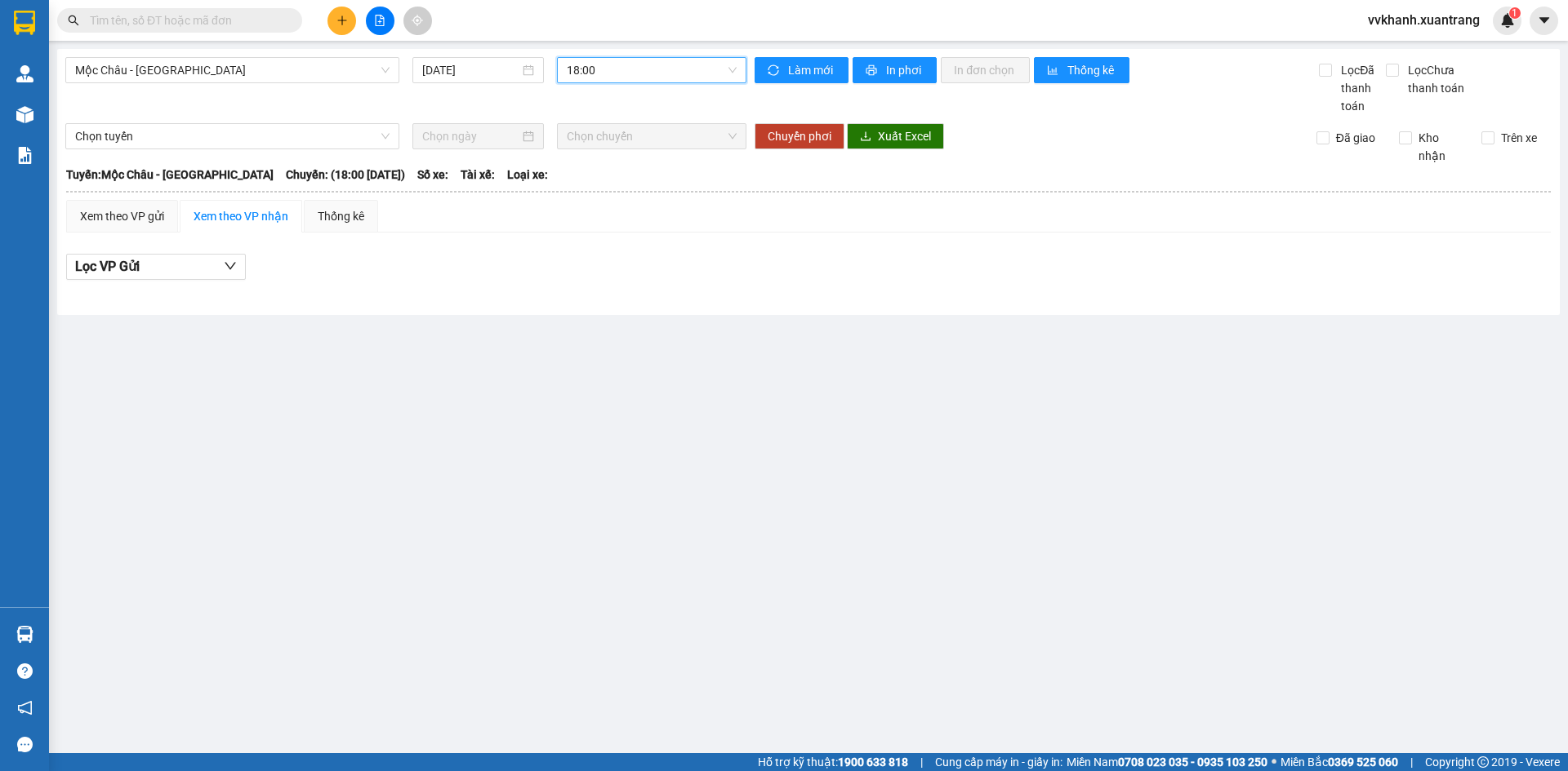
click at [632, 38] on div "Kết quả tìm kiếm ( 5 ) Bộ lọc Mã ĐH Trạng thái Món hàng Tổng cước Chưa cước Ngư…" at bounding box center [784, 20] width 1568 height 41
click at [645, 68] on span "18:00" at bounding box center [652, 70] width 170 height 24
click at [627, 216] on div "17:00" at bounding box center [630, 207] width 127 height 18
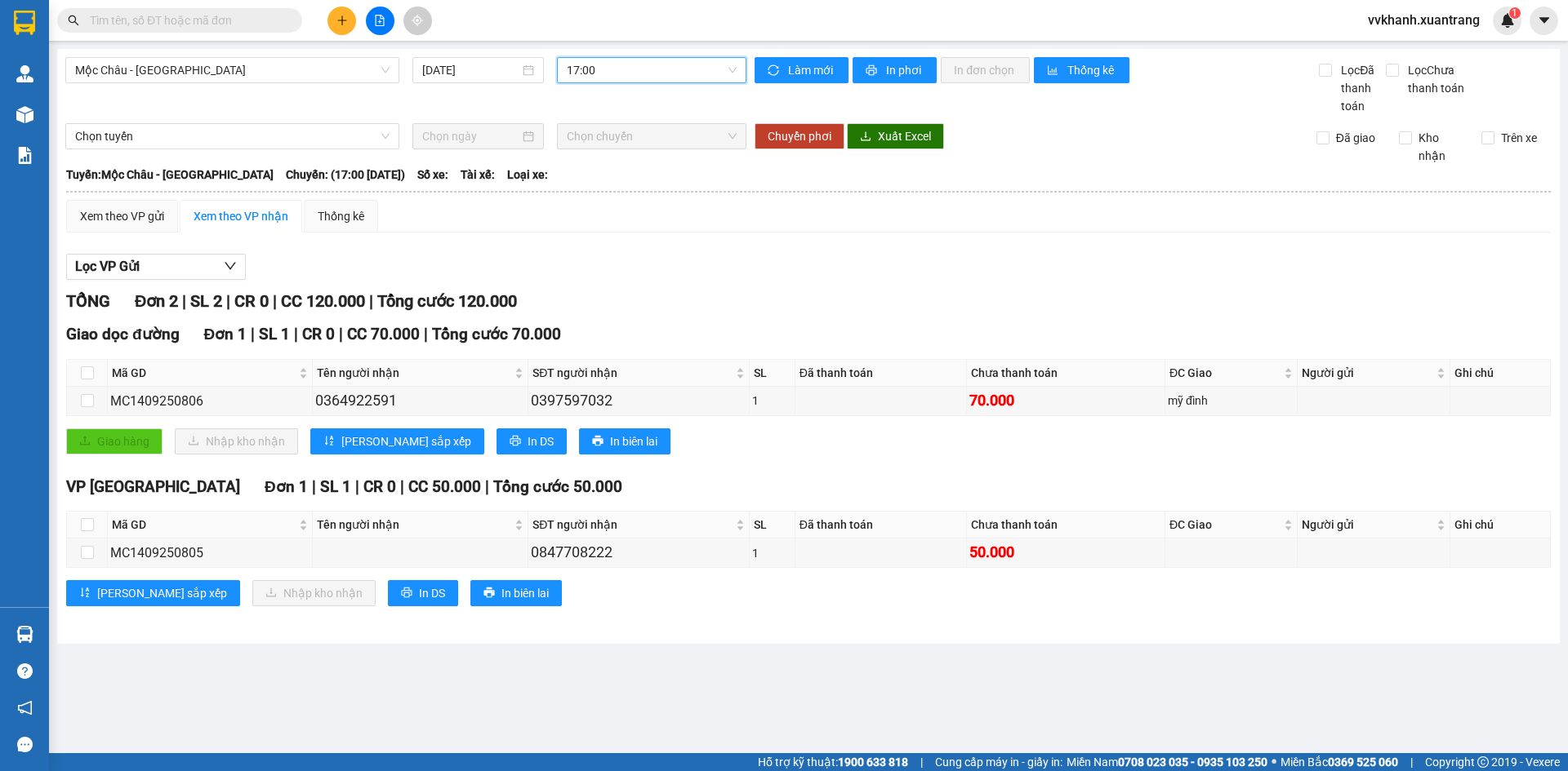
click at [206, 18] on input "text" at bounding box center [186, 20] width 192 height 18
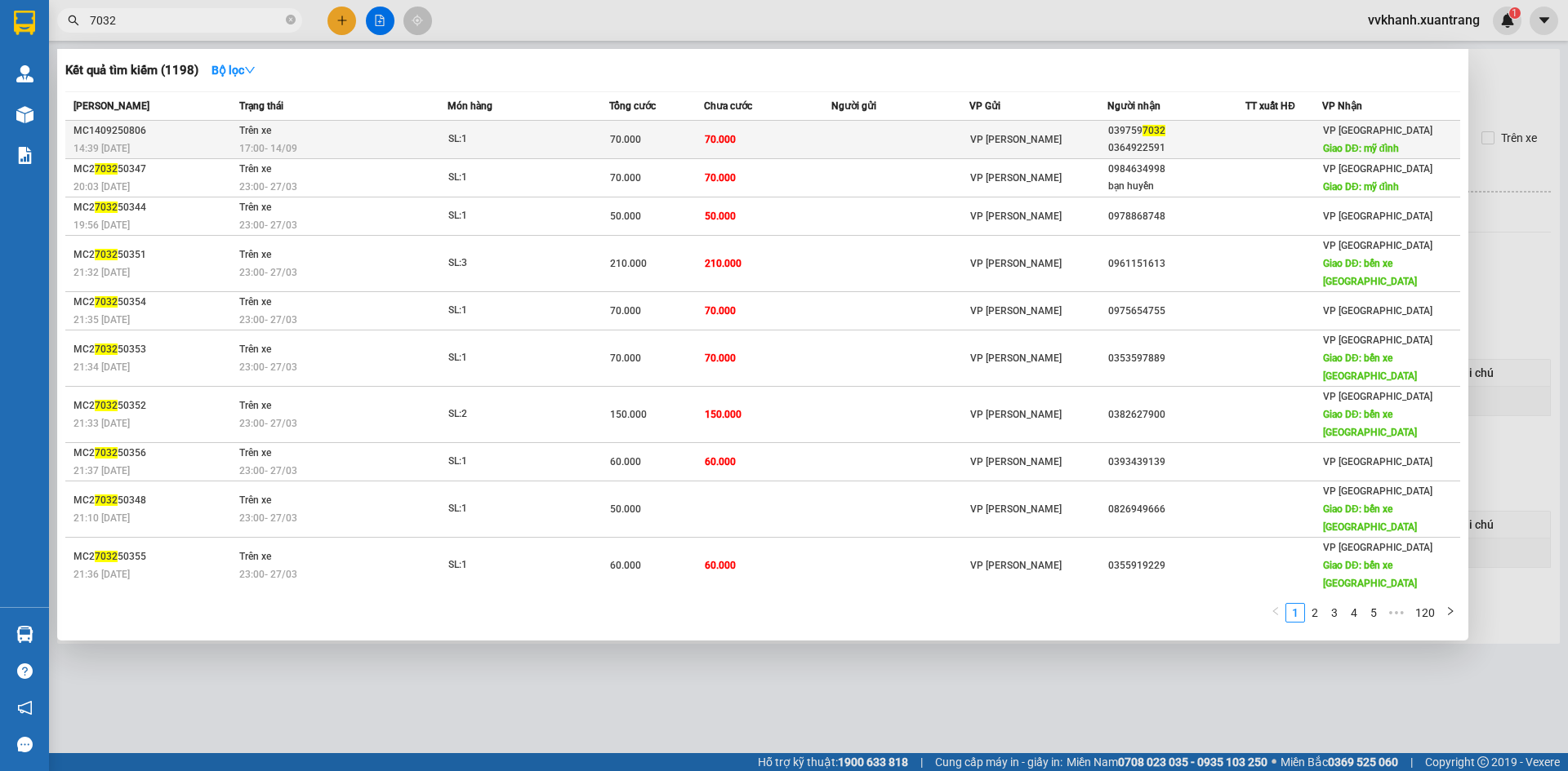
type input "7032"
click at [754, 133] on td "70.000" at bounding box center [767, 139] width 127 height 38
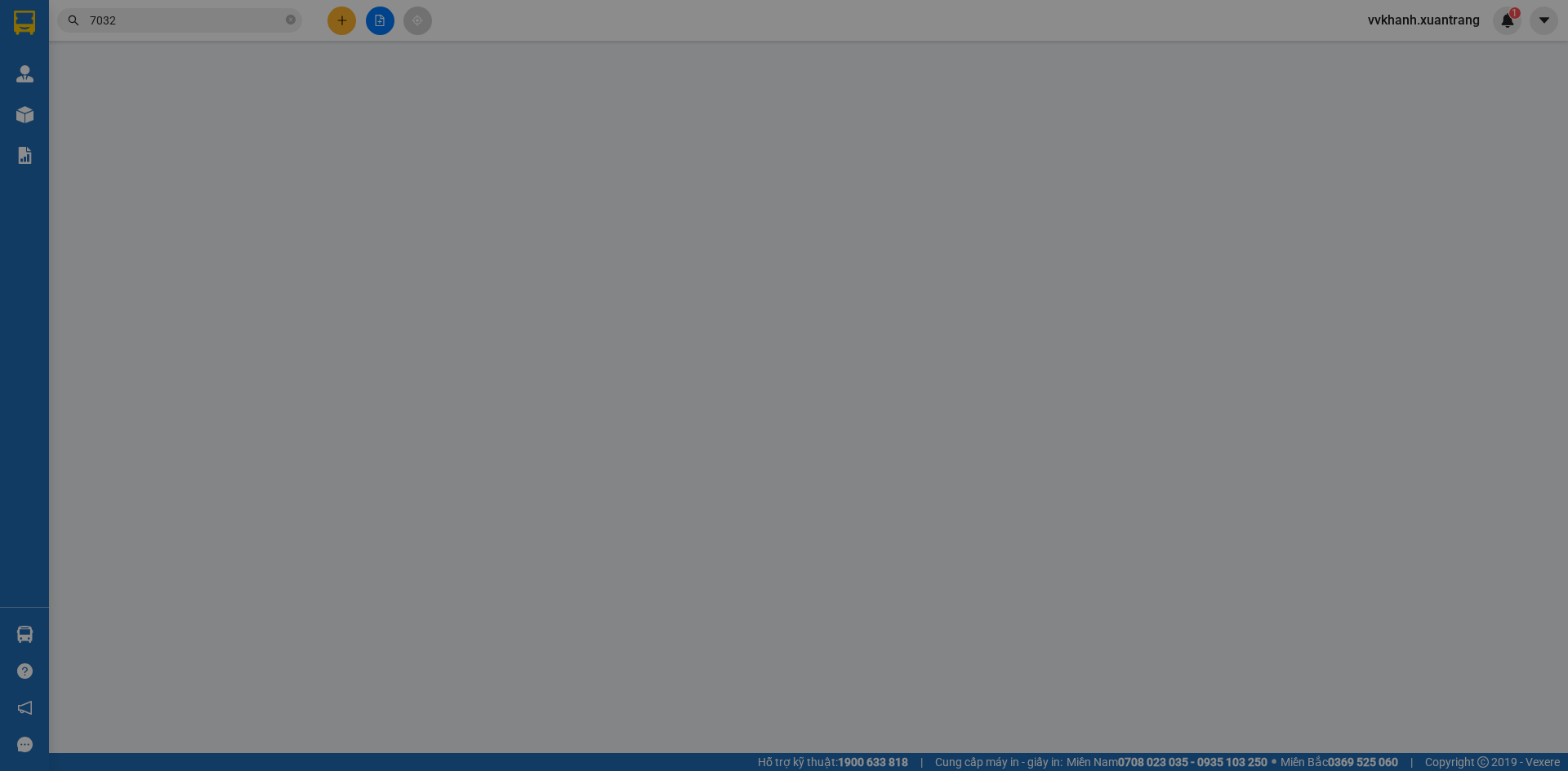
type input "0397597032"
type input "0364922591"
type input "mỹ đình"
type input "70.000"
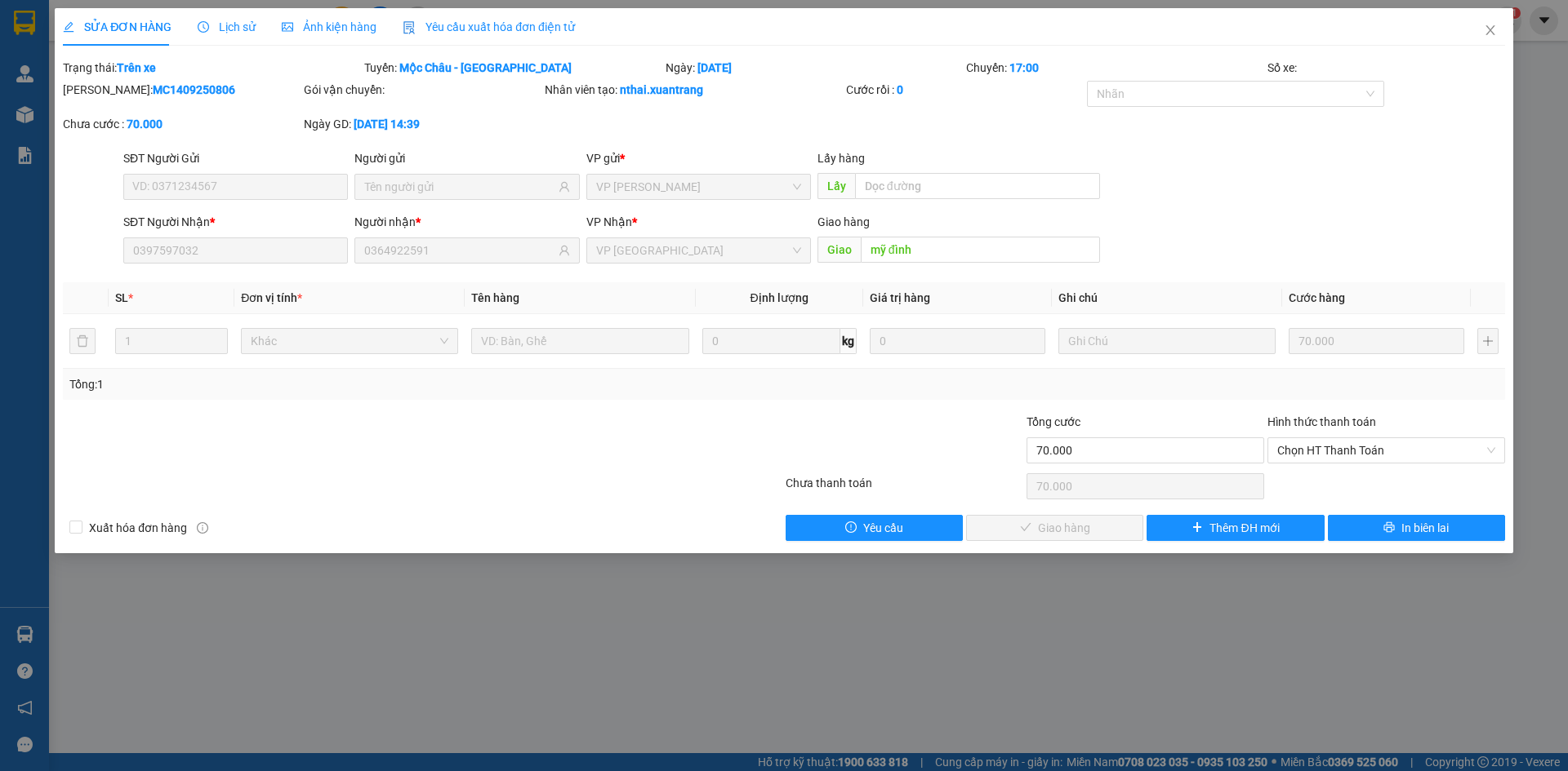
click at [309, 16] on div "Ảnh kiện hàng" at bounding box center [329, 26] width 94 height 37
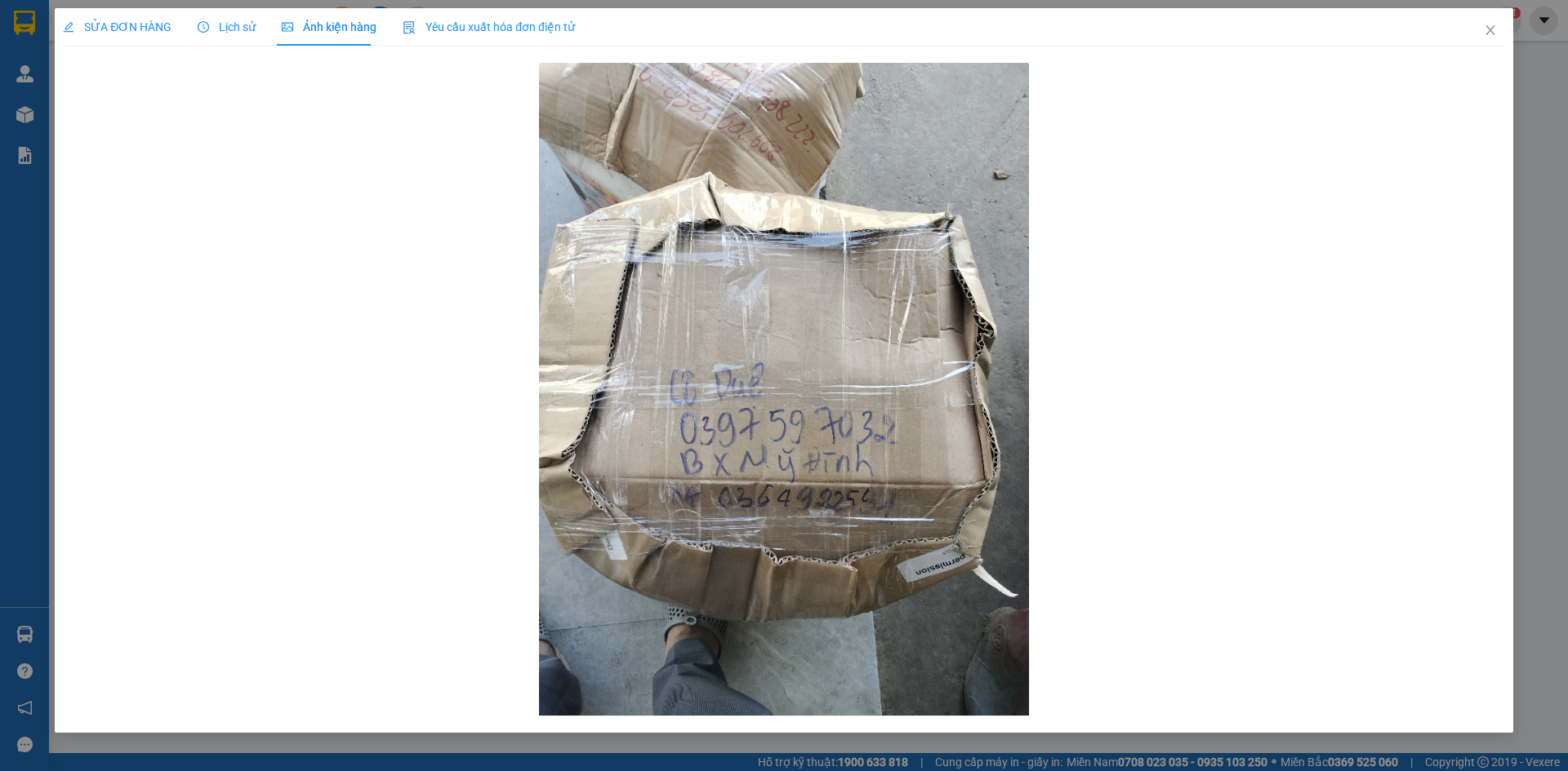
click at [231, 21] on span "Lịch sử" at bounding box center [226, 27] width 58 height 13
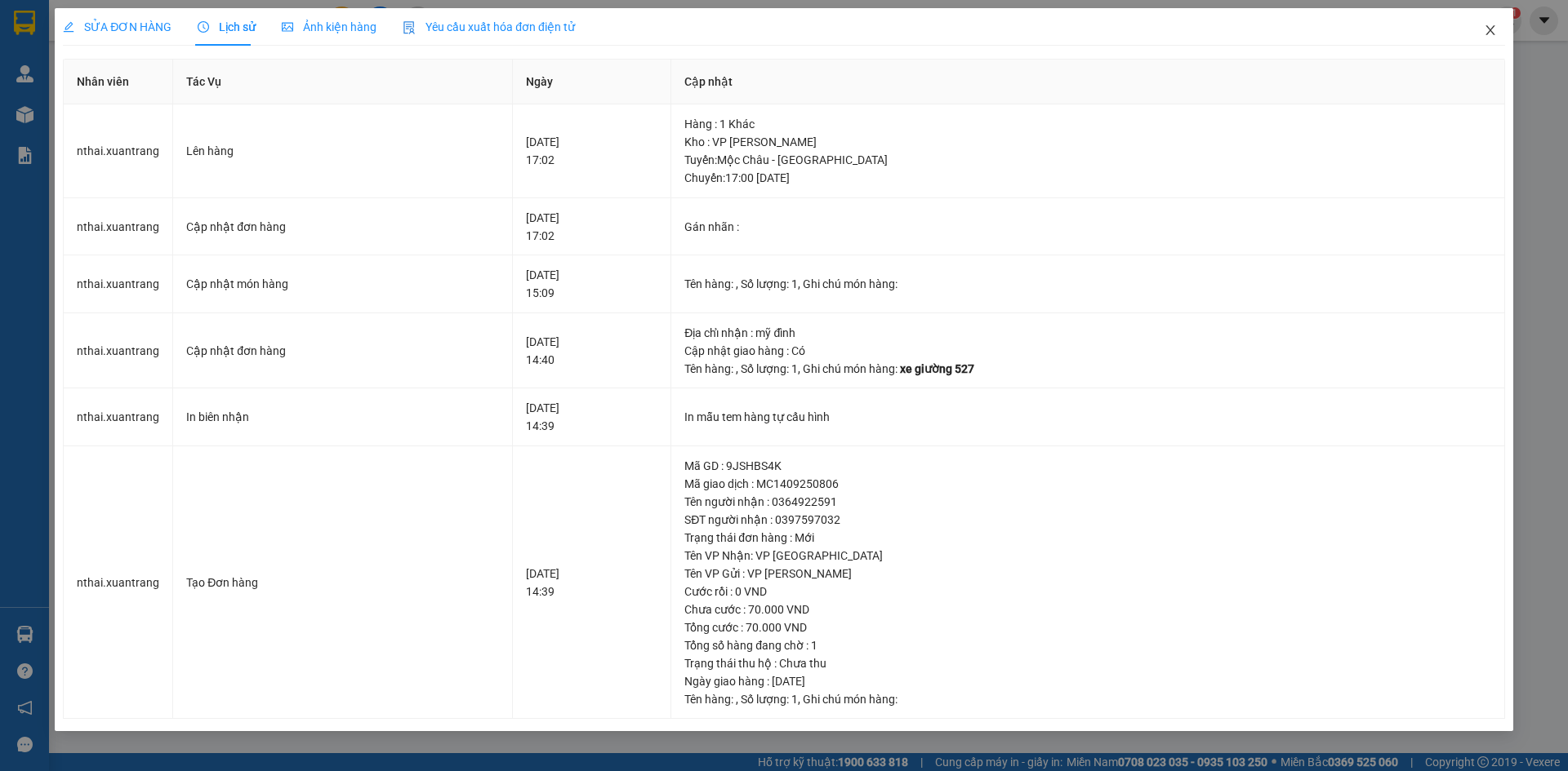
click at [1488, 37] on span "Close" at bounding box center [1490, 30] width 46 height 46
